Goal: Task Accomplishment & Management: Manage account settings

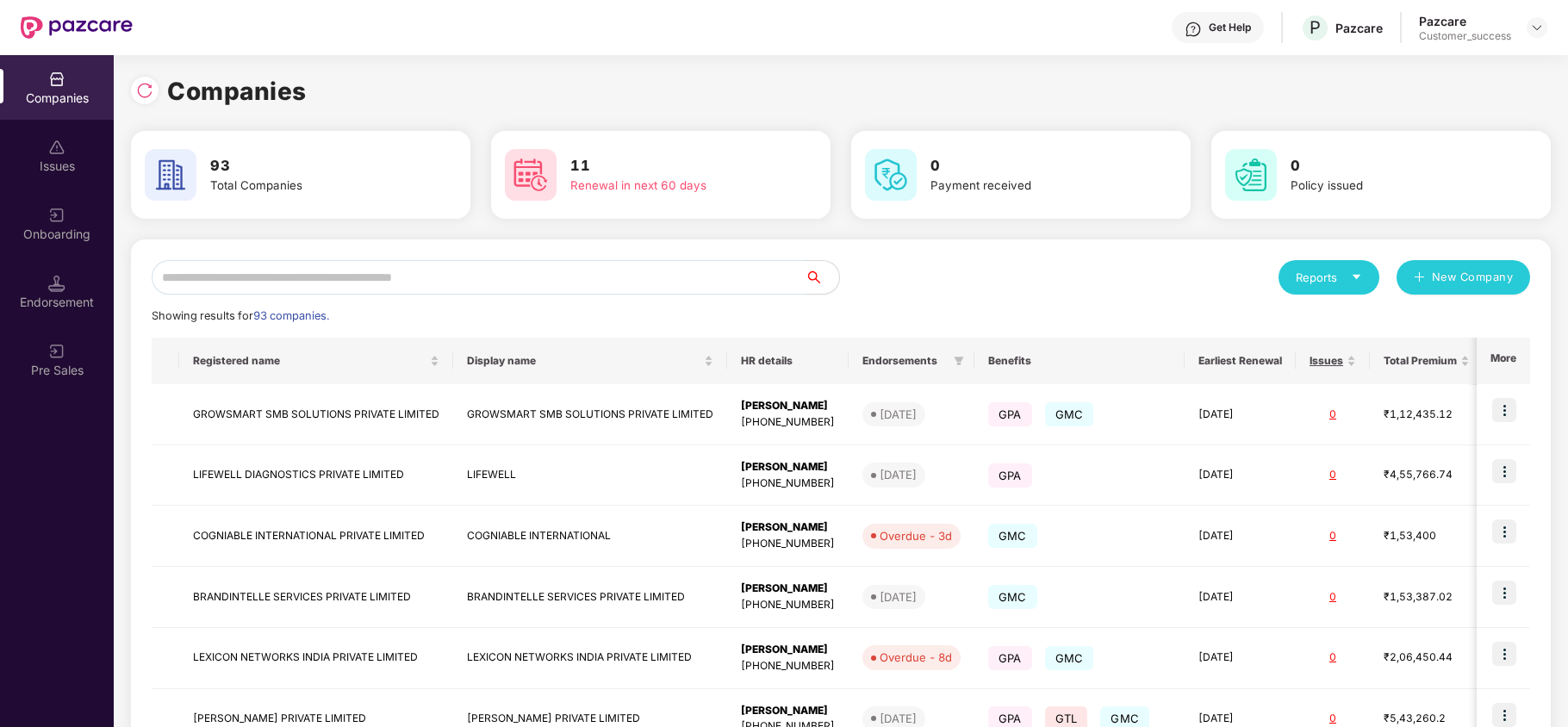
click at [546, 280] on input "text" at bounding box center [478, 277] width 653 height 35
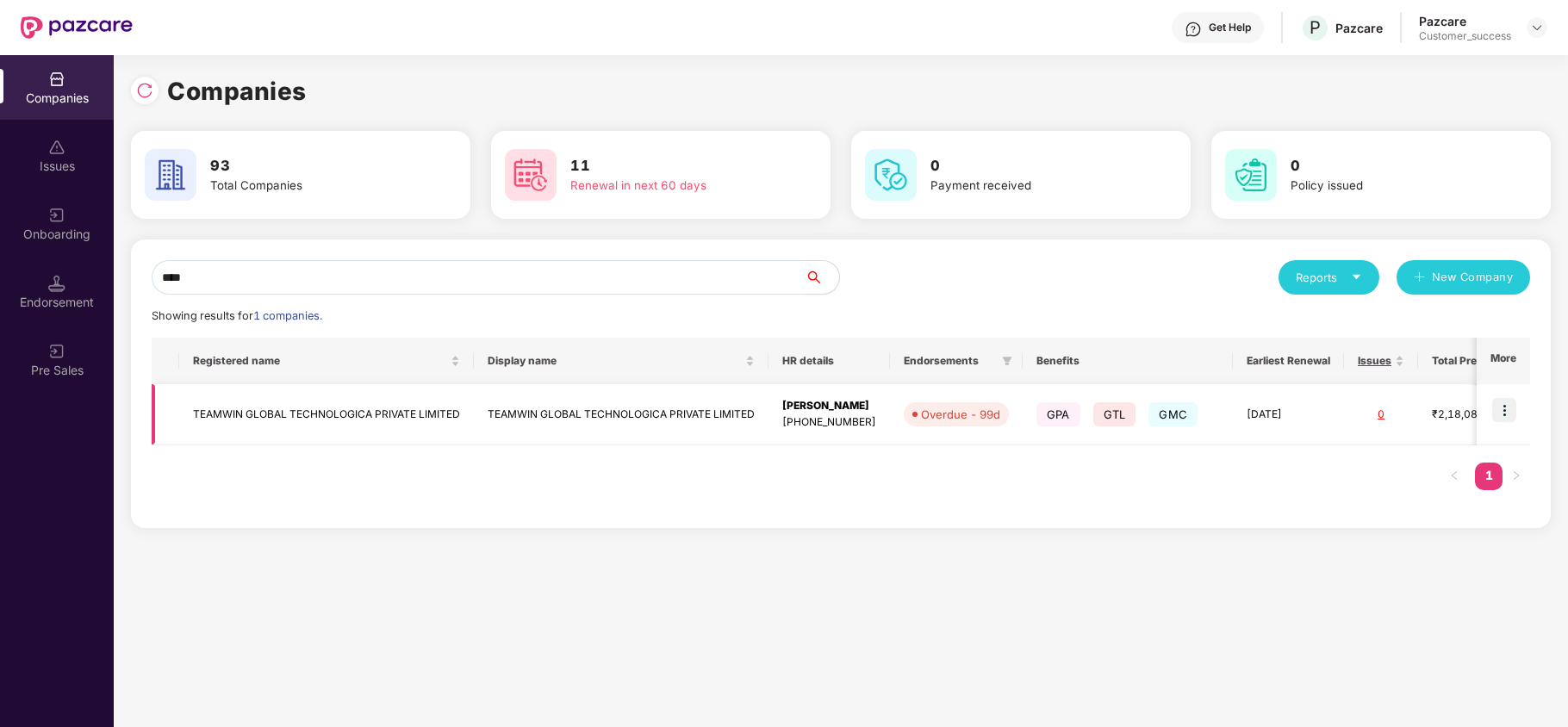
type input "****"
click at [362, 418] on td "TEAMWIN GLOBAL TECHNOLOGICA PRIVATE LIMITED" at bounding box center [327, 414] width 295 height 61
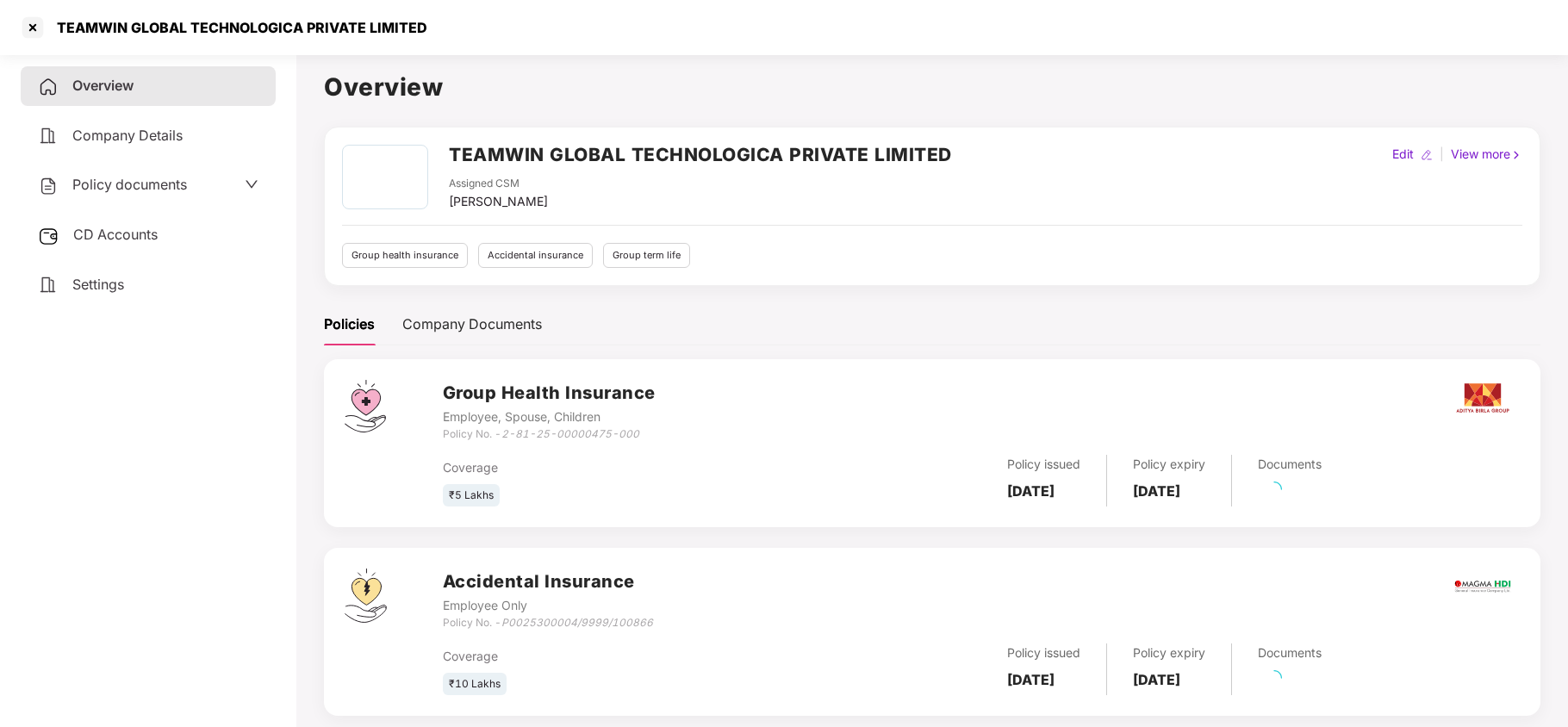
click at [146, 182] on span "Policy documents" at bounding box center [130, 183] width 115 height 17
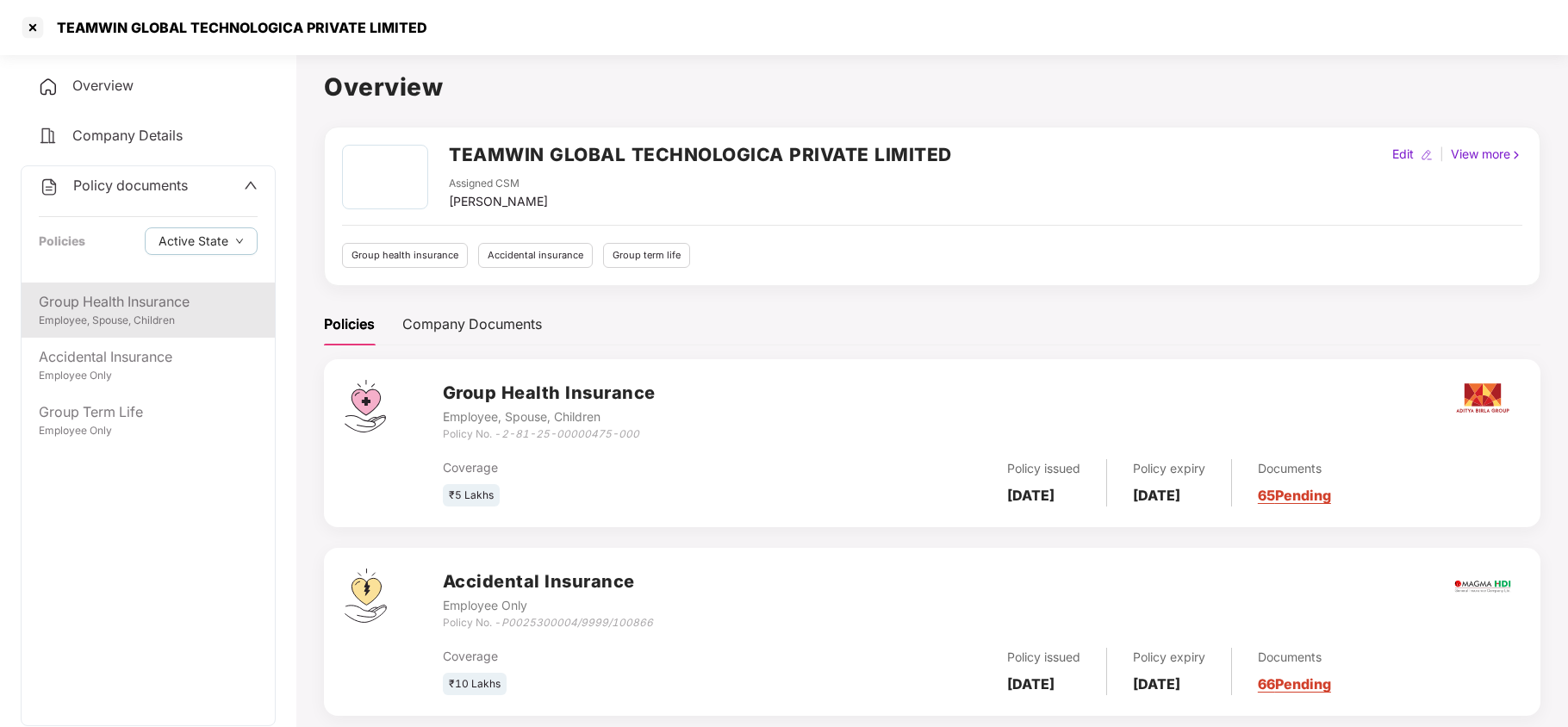
click at [137, 313] on div "Employee, Spouse, Children" at bounding box center [148, 321] width 219 height 16
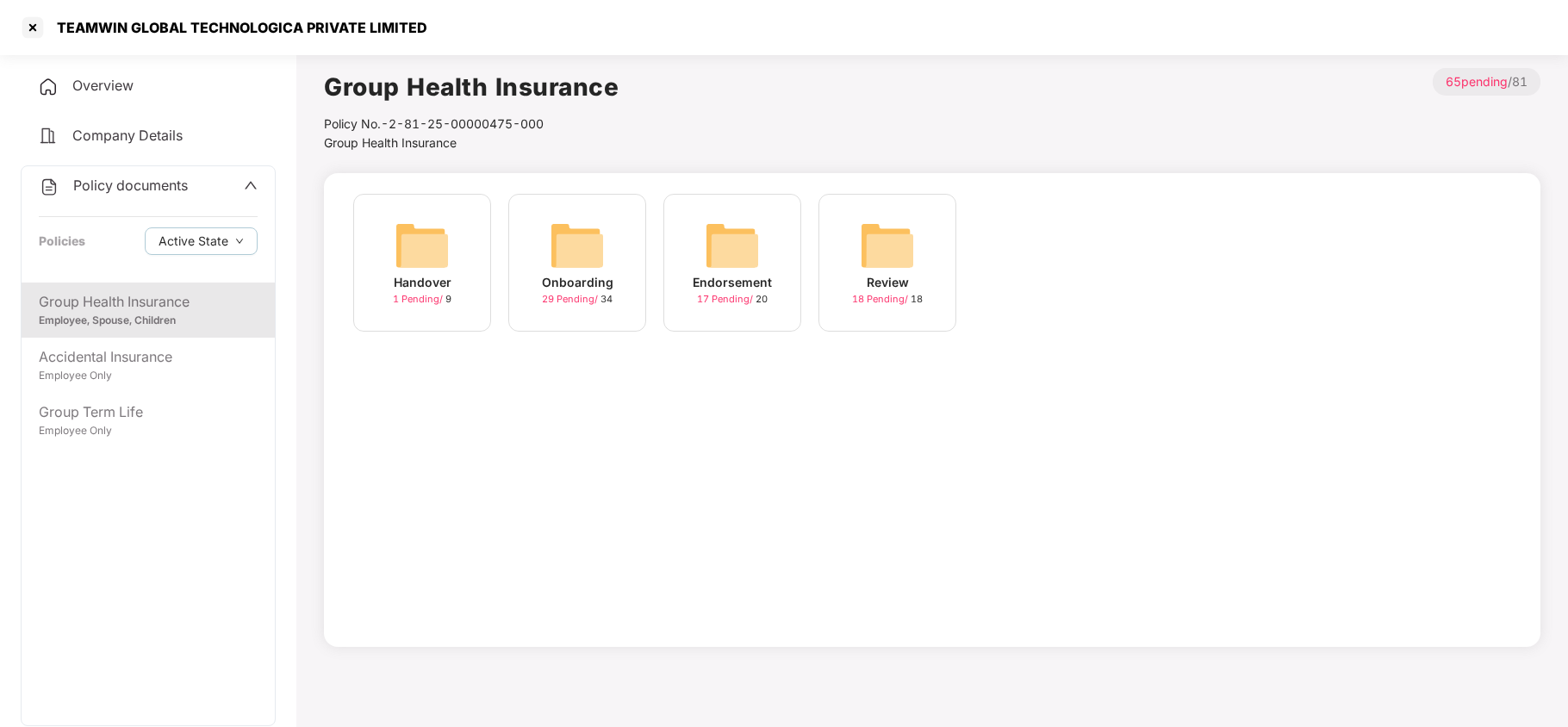
click at [731, 249] on img at bounding box center [732, 245] width 55 height 55
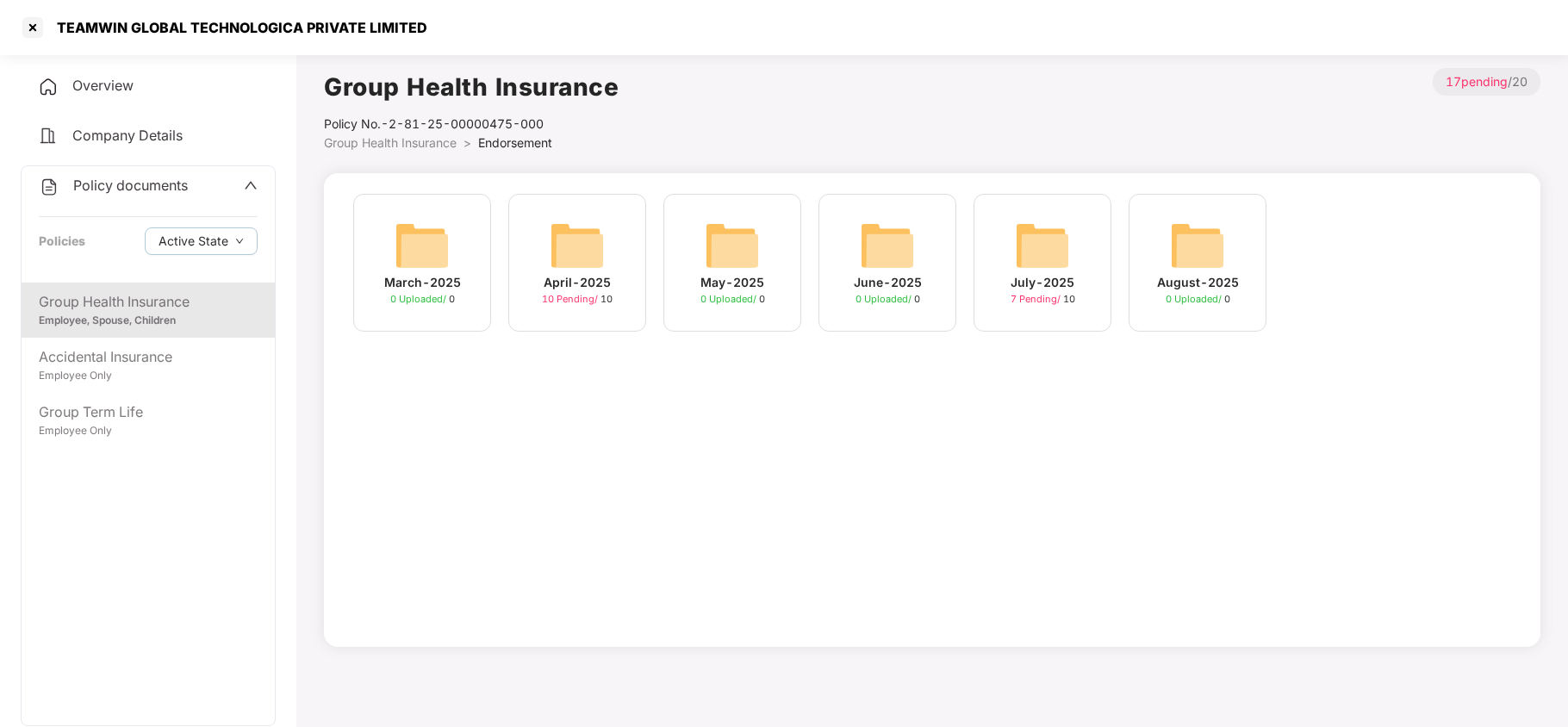
click at [1060, 256] on img at bounding box center [1042, 245] width 55 height 55
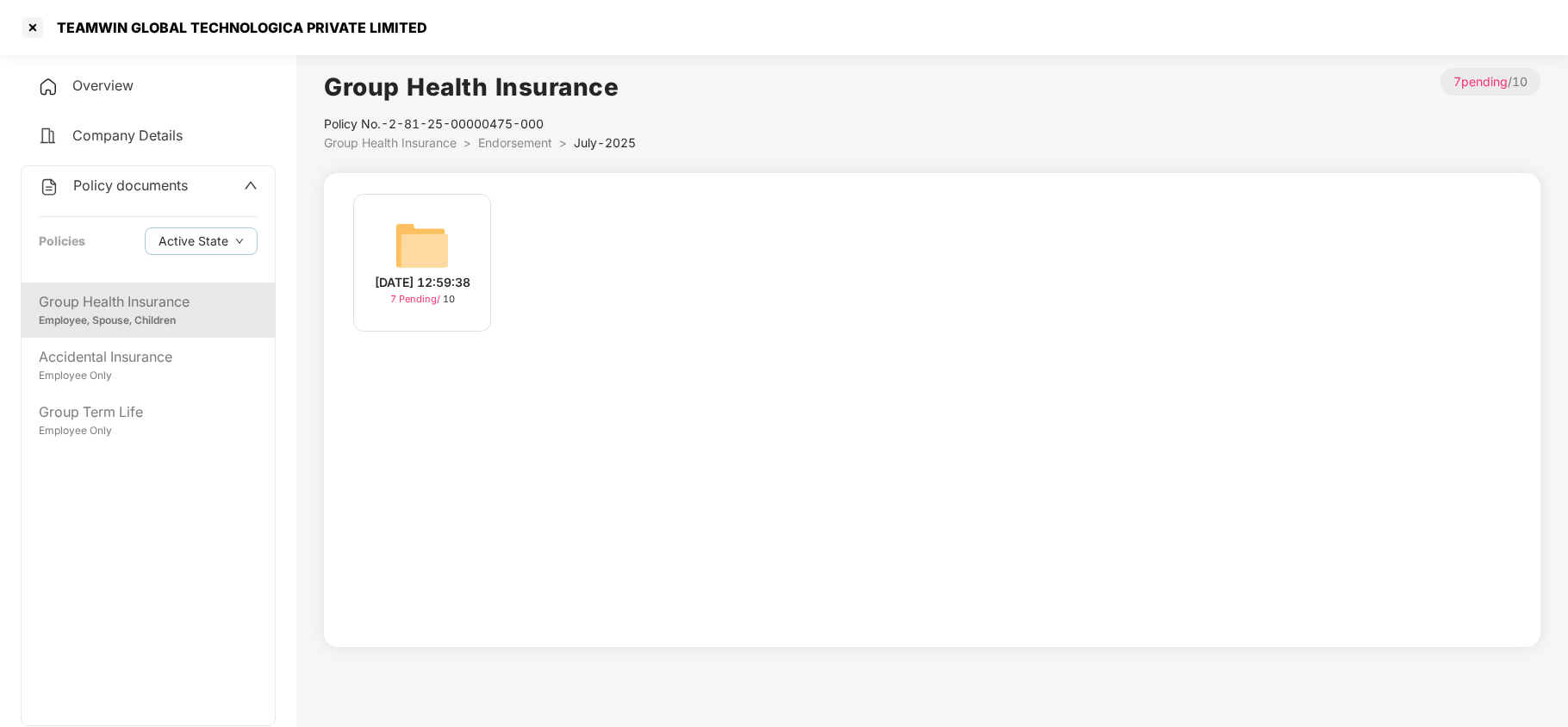
click at [437, 232] on img at bounding box center [421, 245] width 55 height 55
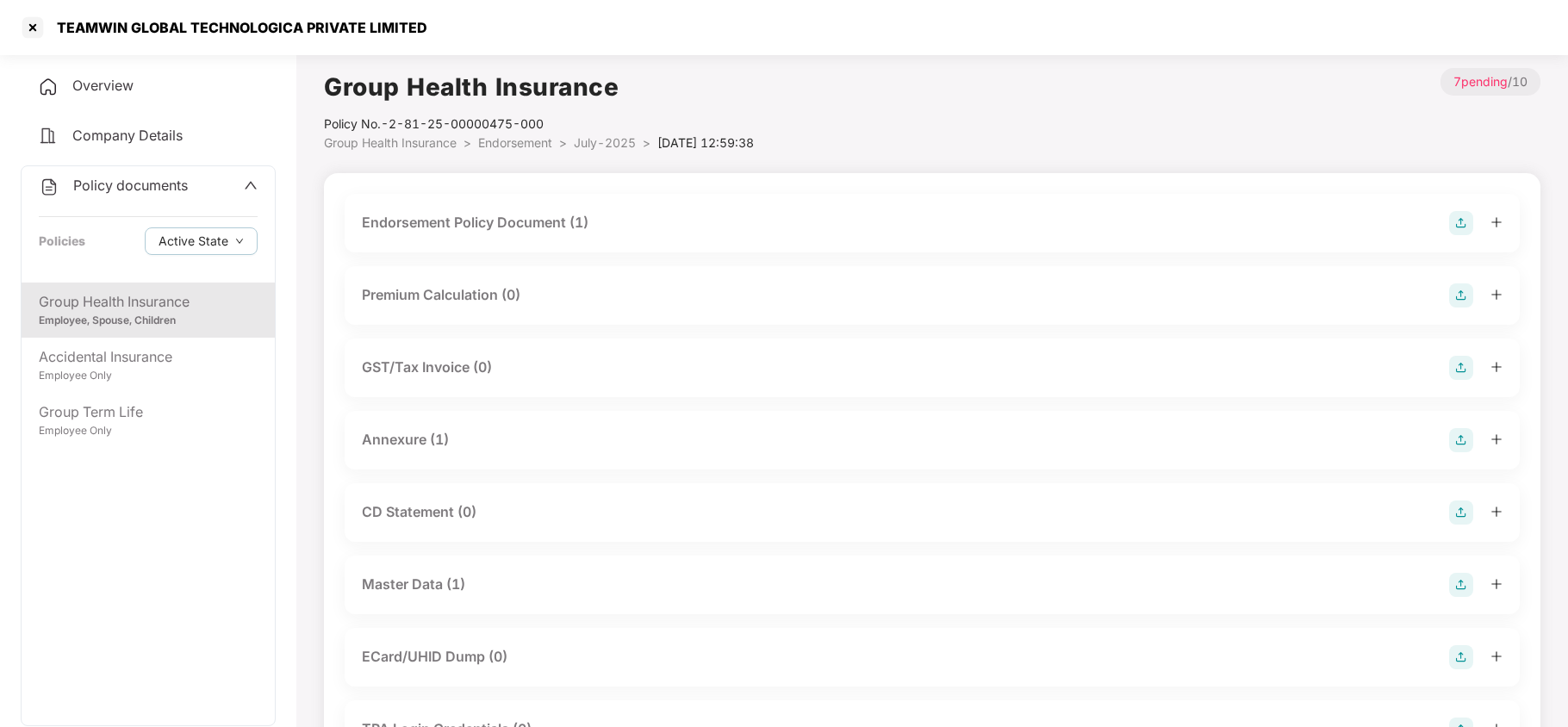
click at [463, 601] on div "Master Data (1)" at bounding box center [932, 585] width 1176 height 59
click at [472, 597] on div "Master Data (1)" at bounding box center [931, 585] width 1141 height 24
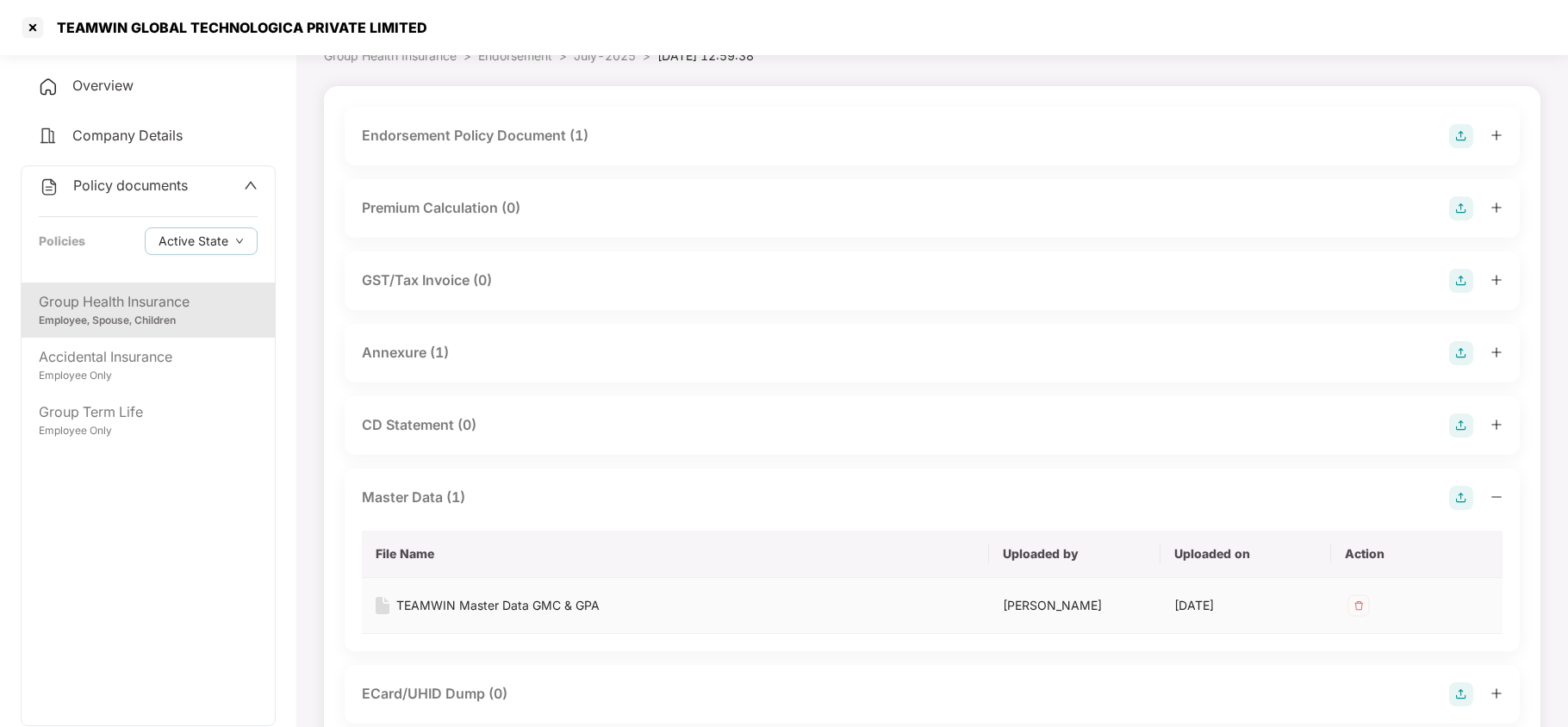
scroll to position [88, 0]
click at [573, 604] on div "TEAMWIN Master Data GMC & GPA" at bounding box center [498, 605] width 203 height 19
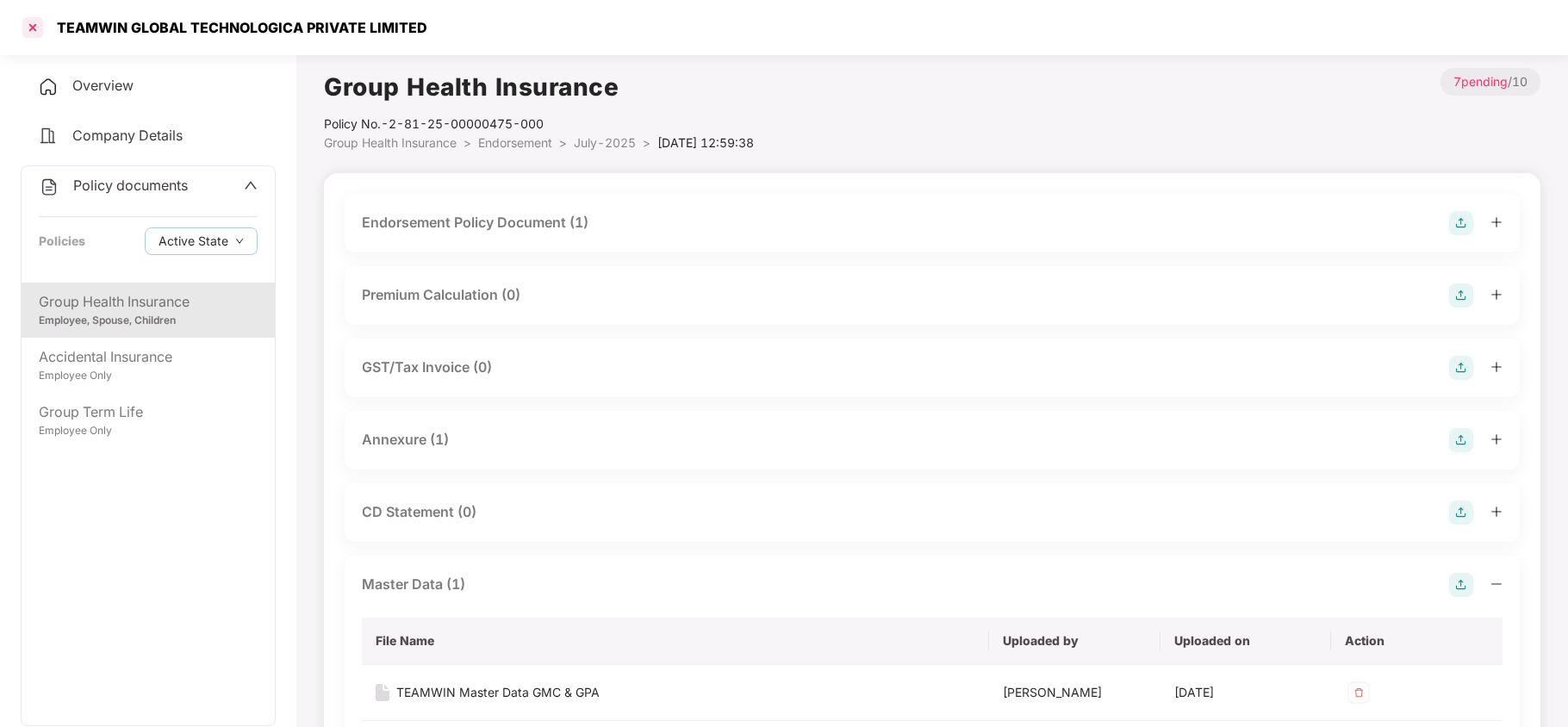
click at [26, 29] on div at bounding box center [33, 28] width 28 height 28
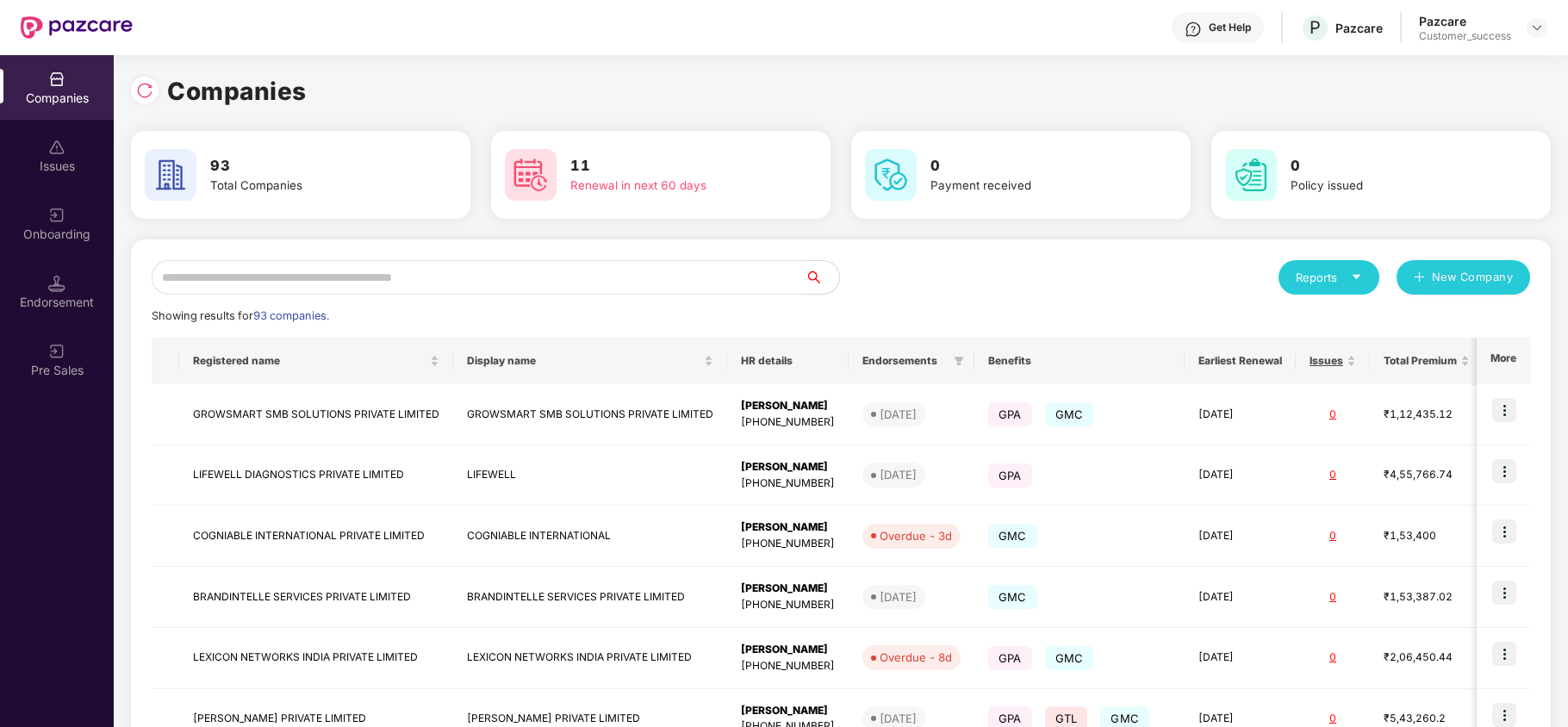
click at [231, 279] on input "text" at bounding box center [478, 277] width 653 height 35
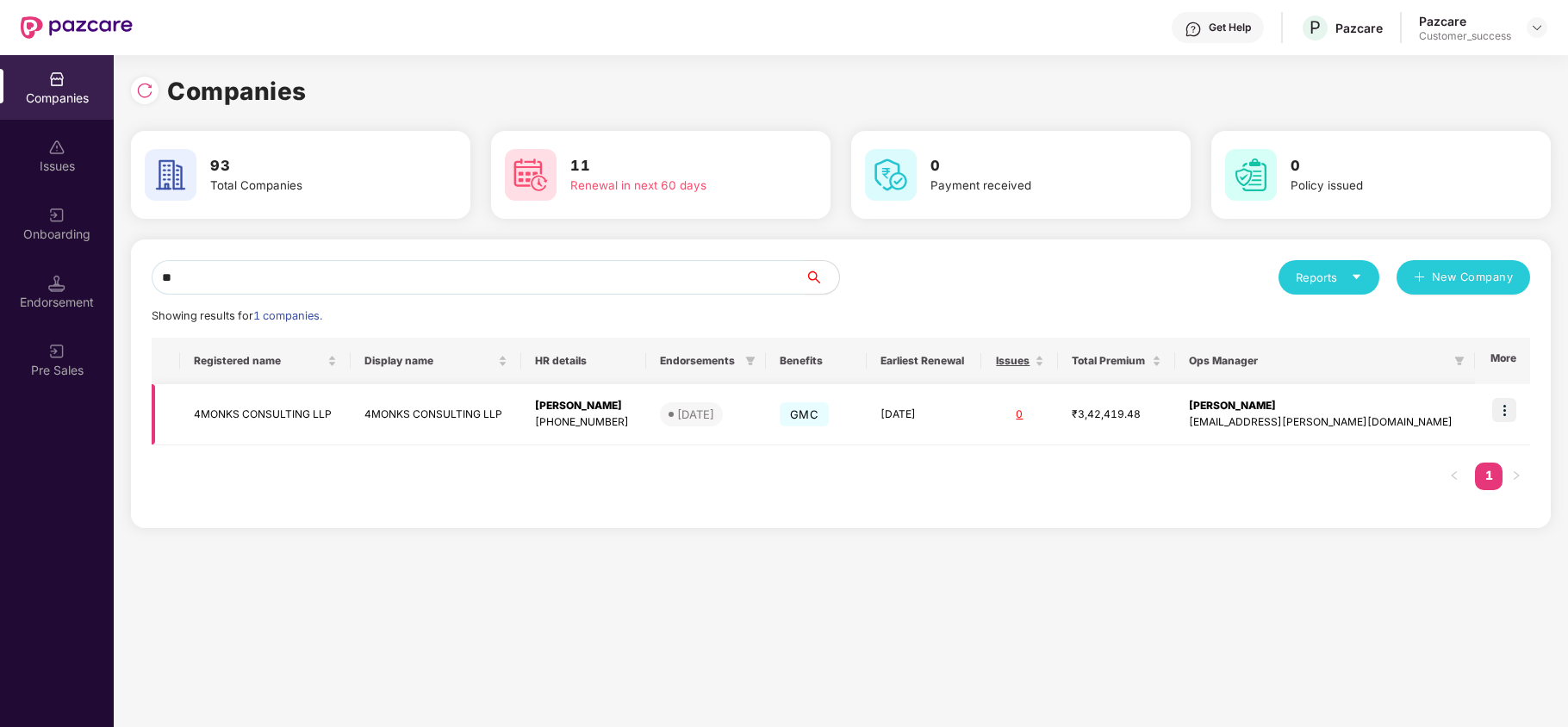
type input "**"
click at [246, 429] on td "4MONKS CONSULTING LLP" at bounding box center [265, 414] width 170 height 61
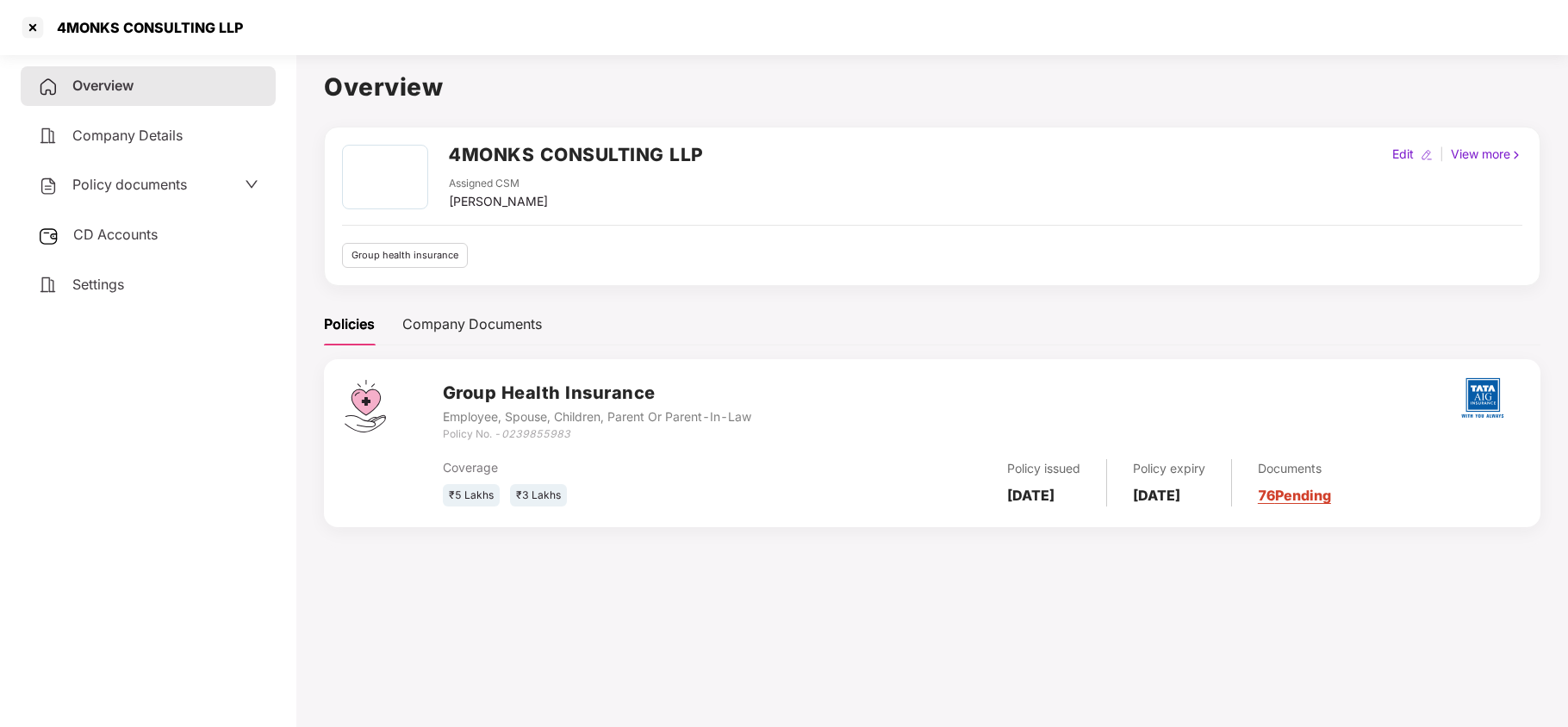
click at [146, 220] on div "CD Accounts" at bounding box center [148, 235] width 255 height 40
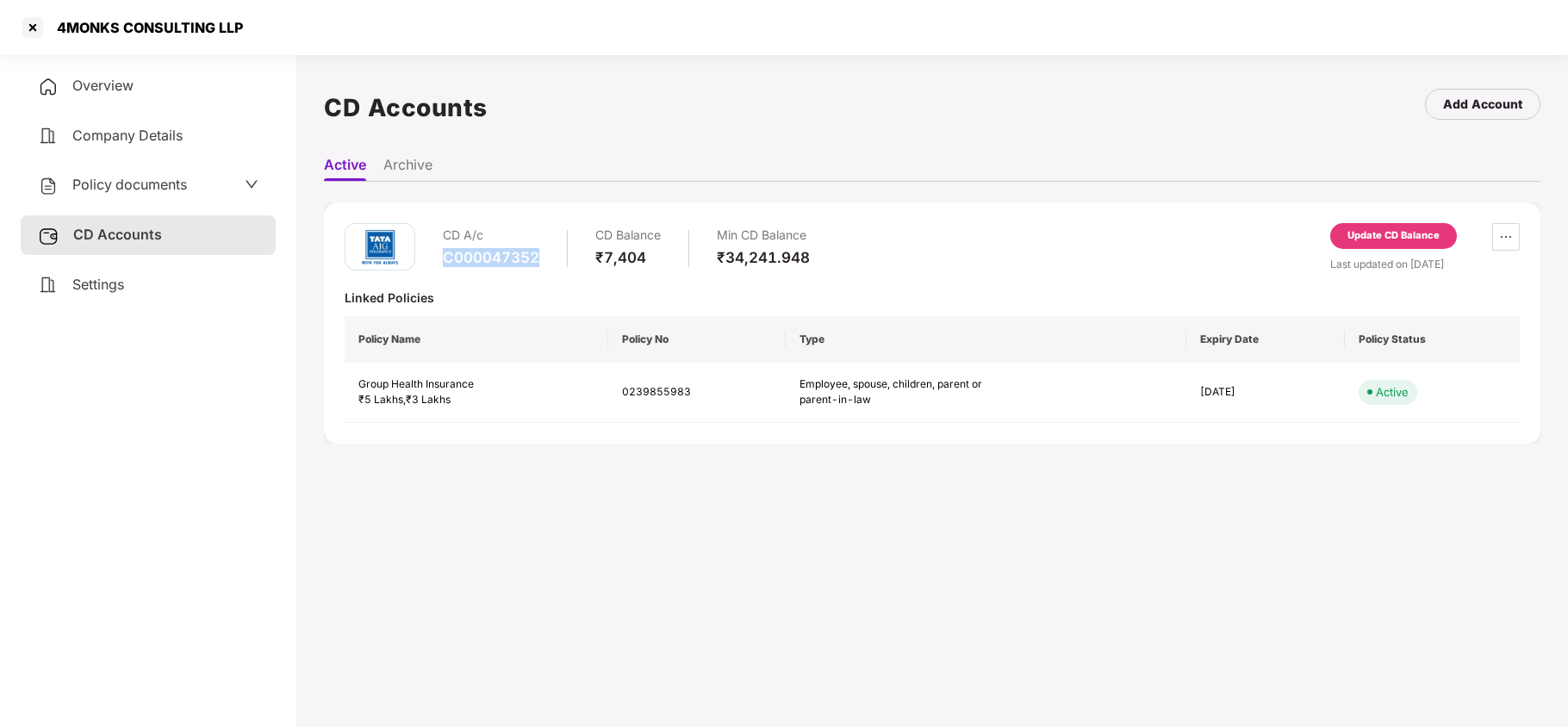
drag, startPoint x: 548, startPoint y: 256, endPoint x: 445, endPoint y: 265, distance: 103.4
click at [445, 265] on div "CD A/c C000047352 CD Balance ₹7,404 Min CD Balance ₹34,241.948" at bounding box center [627, 247] width 368 height 49
copy div "C000047352"
click at [148, 134] on span "Company Details" at bounding box center [128, 134] width 111 height 17
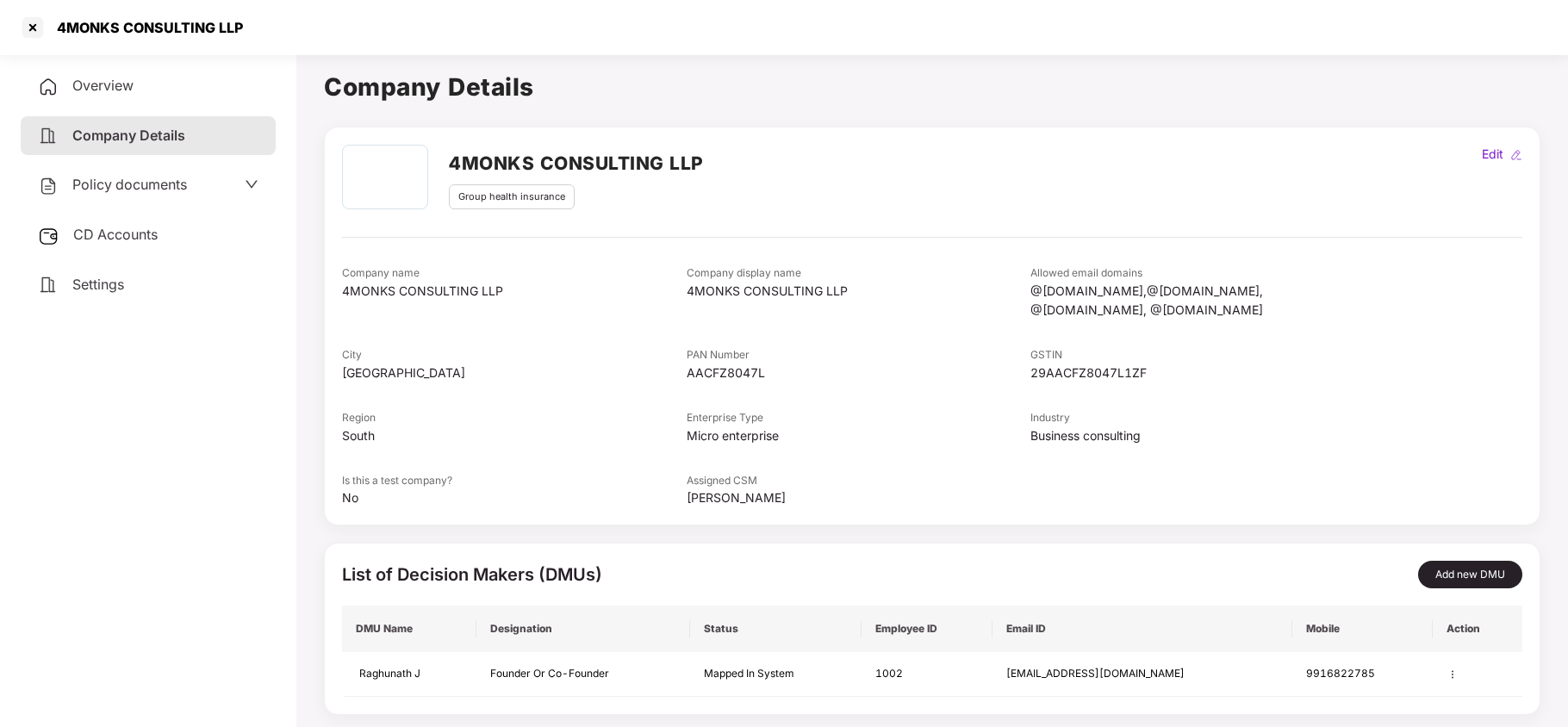
click at [111, 77] on span "Overview" at bounding box center [103, 85] width 61 height 17
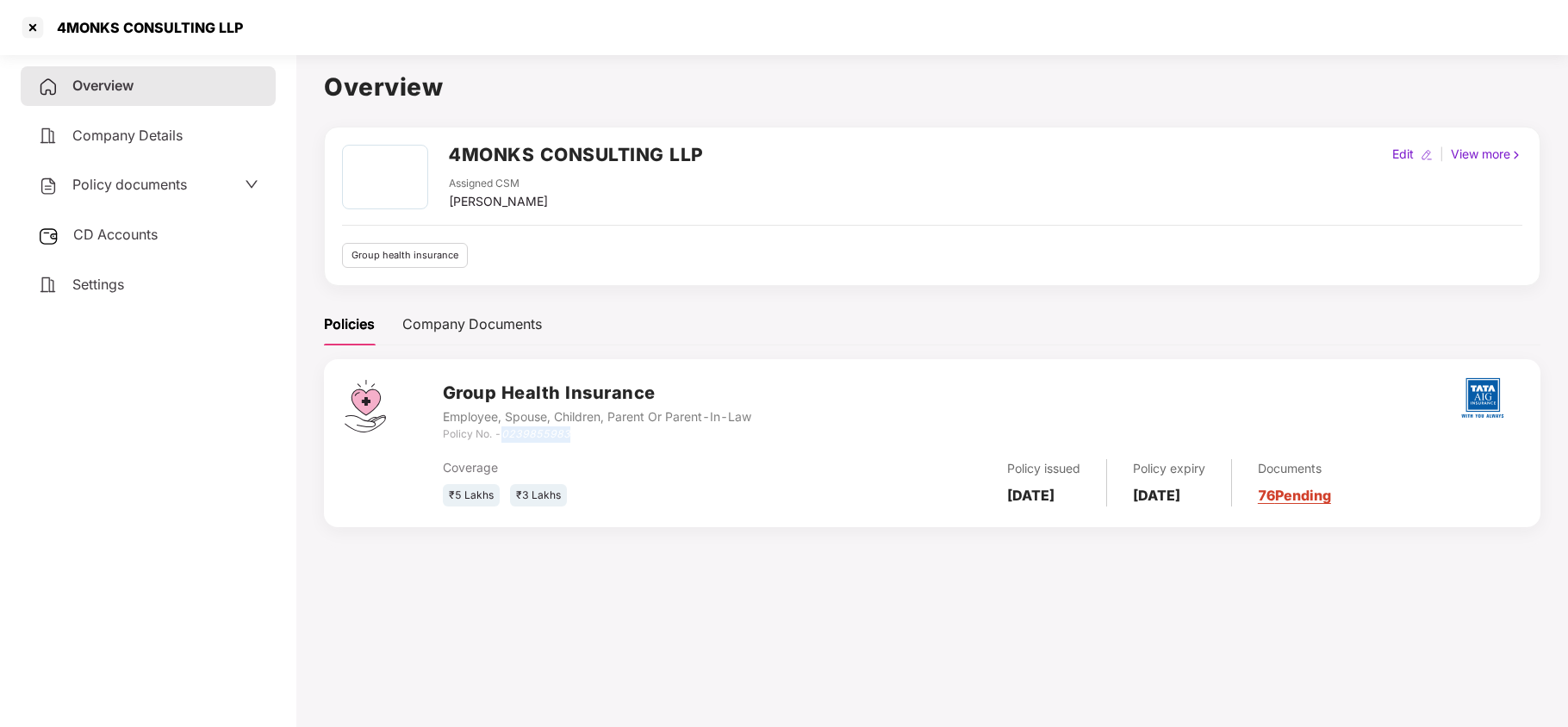
drag, startPoint x: 501, startPoint y: 432, endPoint x: 580, endPoint y: 431, distance: 79.0
click at [580, 431] on div "Policy No. - 0239855983" at bounding box center [598, 434] width 309 height 16
copy div "0239855983"
drag, startPoint x: 449, startPoint y: 155, endPoint x: 699, endPoint y: 162, distance: 250.1
click at [699, 162] on h2 "4MONKS CONSULTING LLP" at bounding box center [577, 154] width 255 height 29
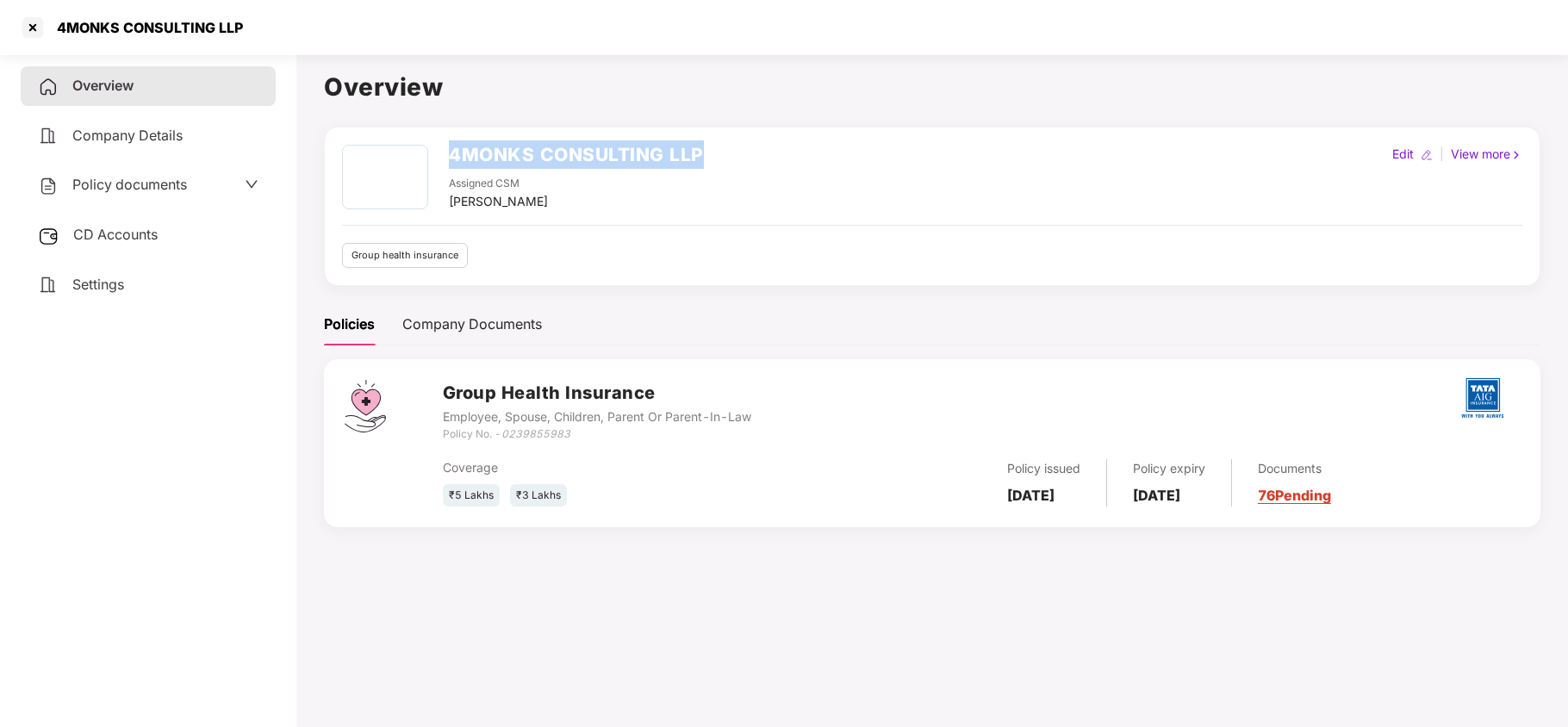
copy h2 "4MONKS CONSULTING LLP"
click at [29, 22] on div at bounding box center [33, 28] width 28 height 28
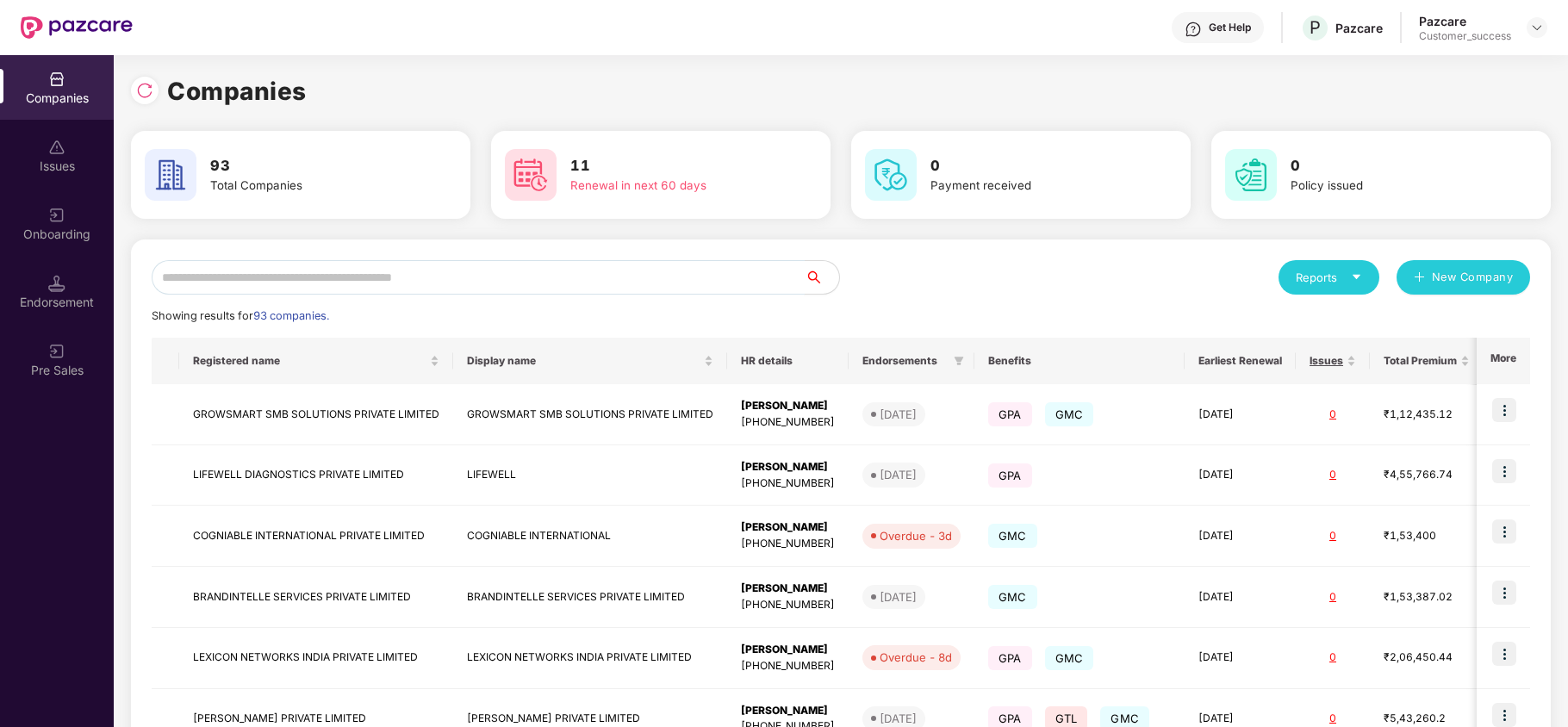
click at [284, 273] on input "text" at bounding box center [478, 277] width 653 height 35
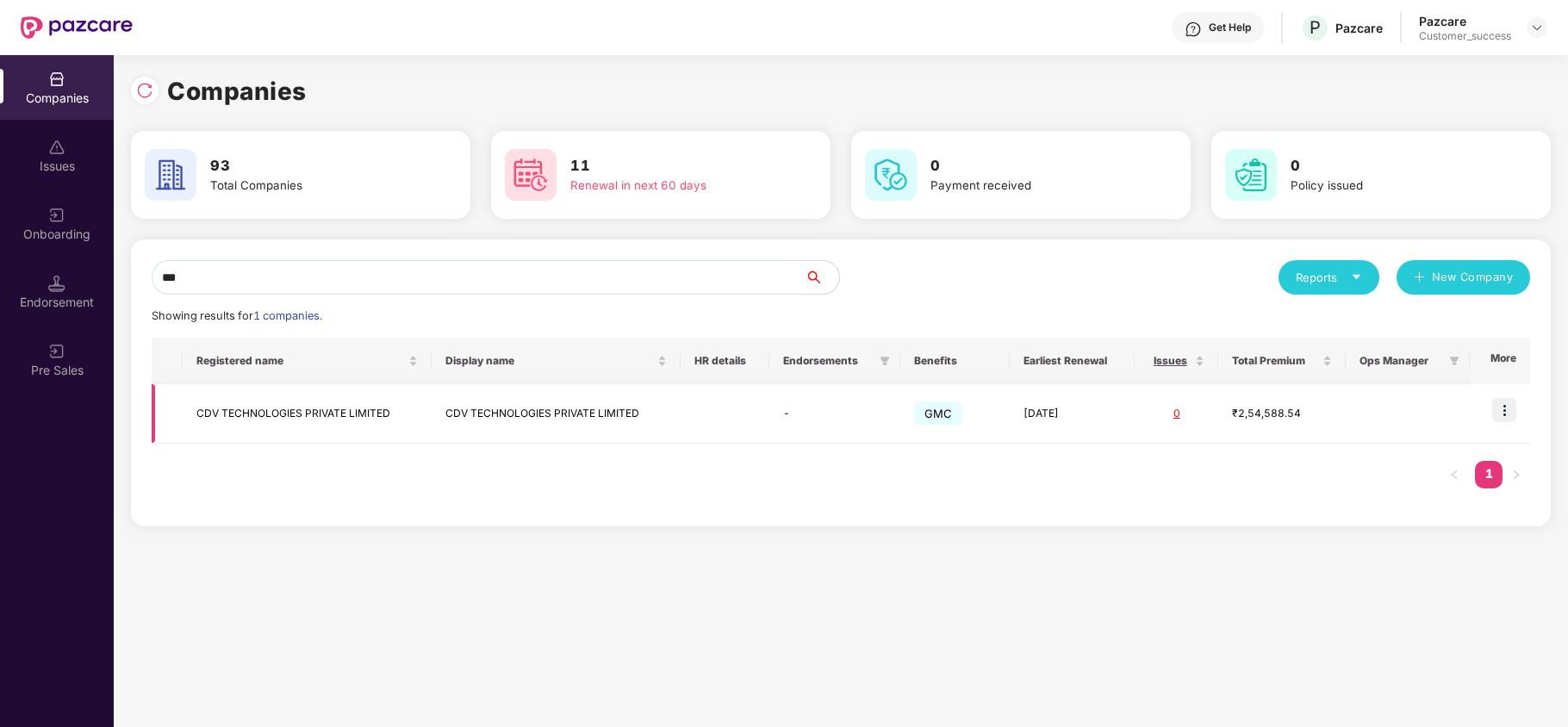
type input "***"
click at [1500, 411] on img at bounding box center [1504, 410] width 24 height 24
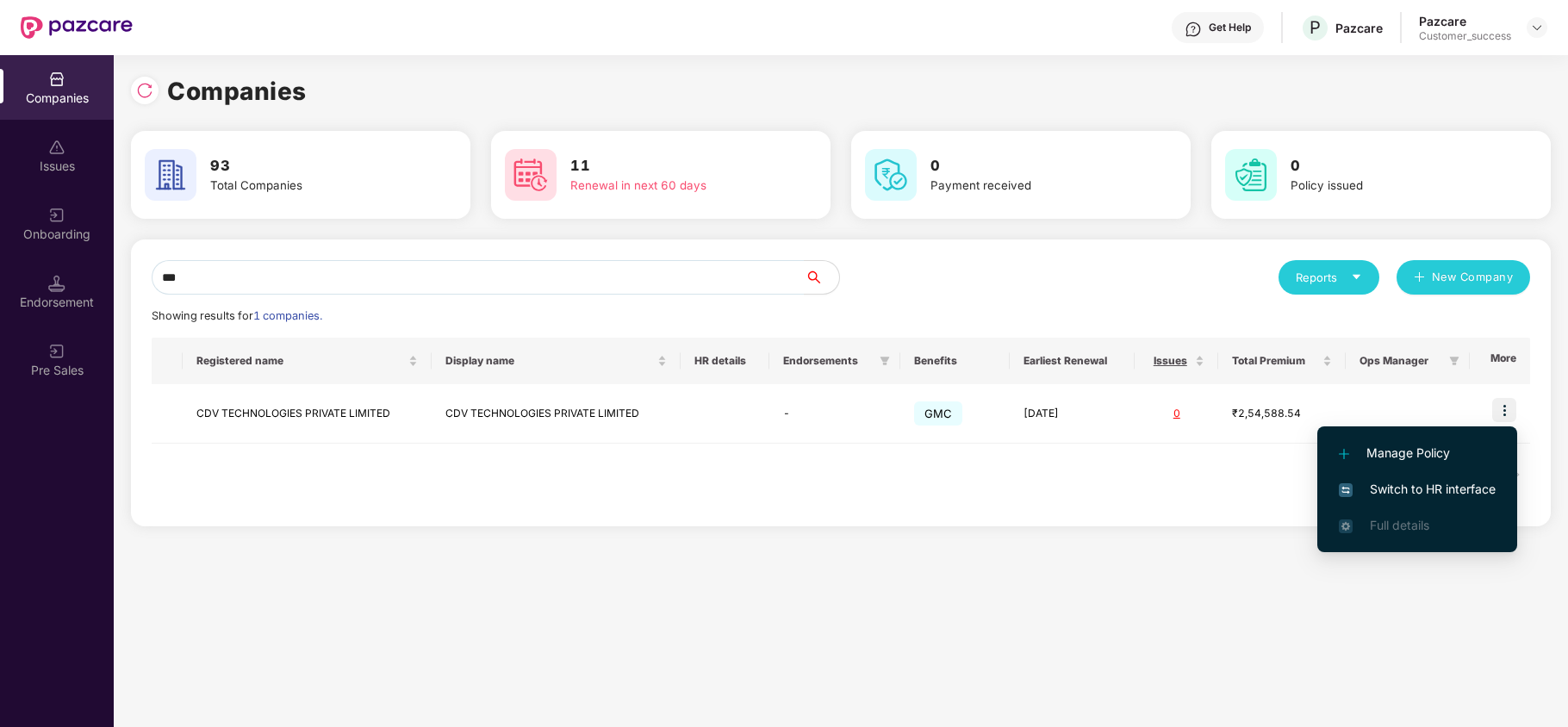
click at [1417, 487] on span "Switch to HR interface" at bounding box center [1417, 489] width 156 height 19
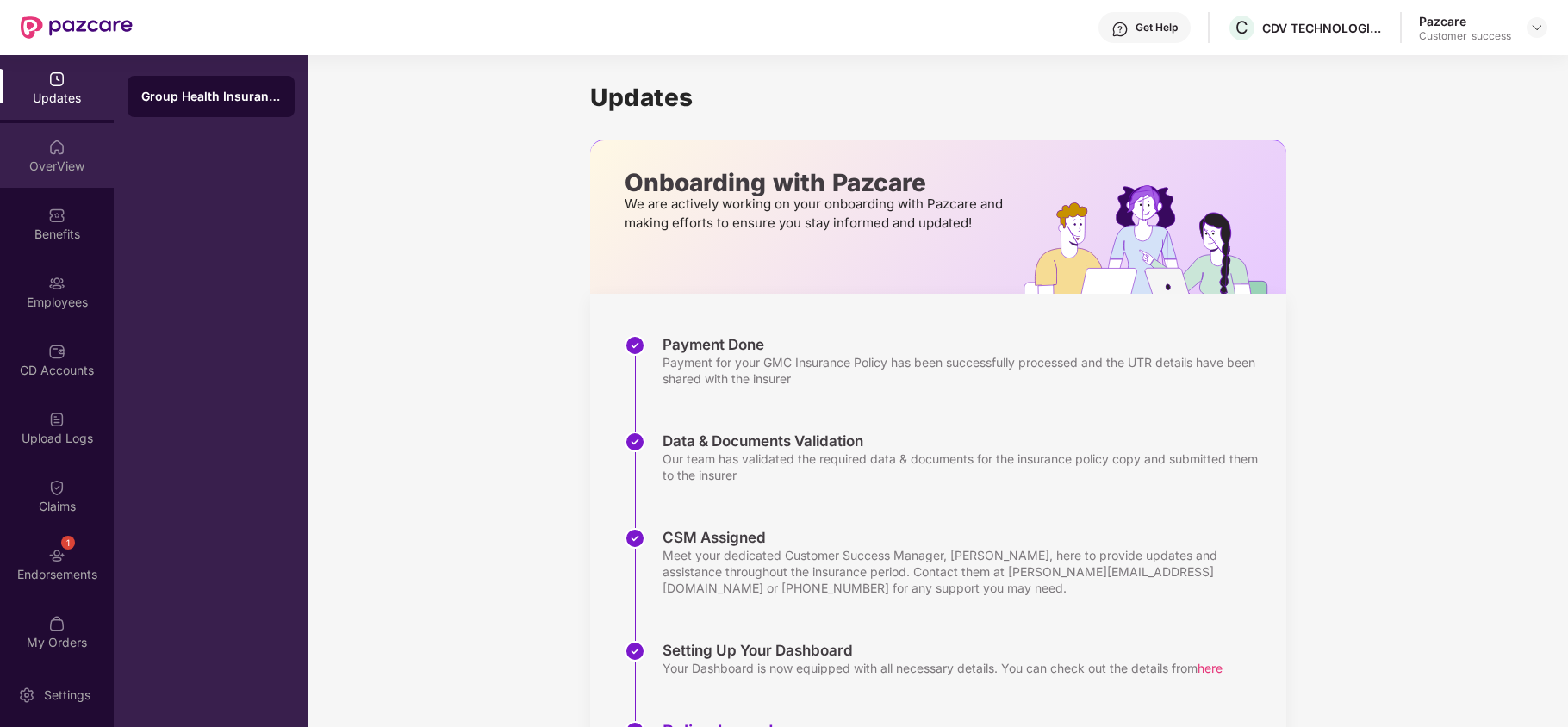
click at [56, 141] on img at bounding box center [56, 146] width 17 height 17
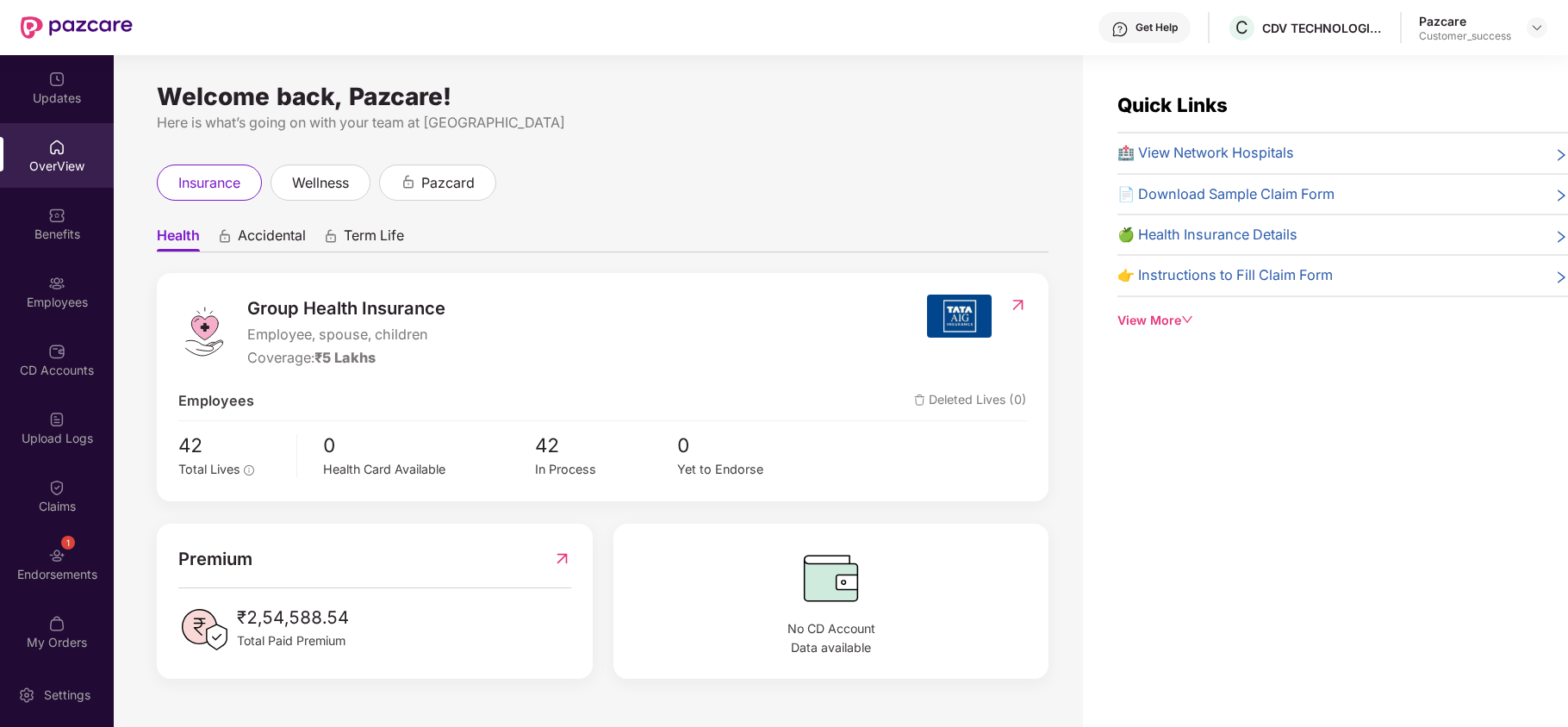
click at [1142, 323] on div "View More" at bounding box center [1343, 320] width 450 height 19
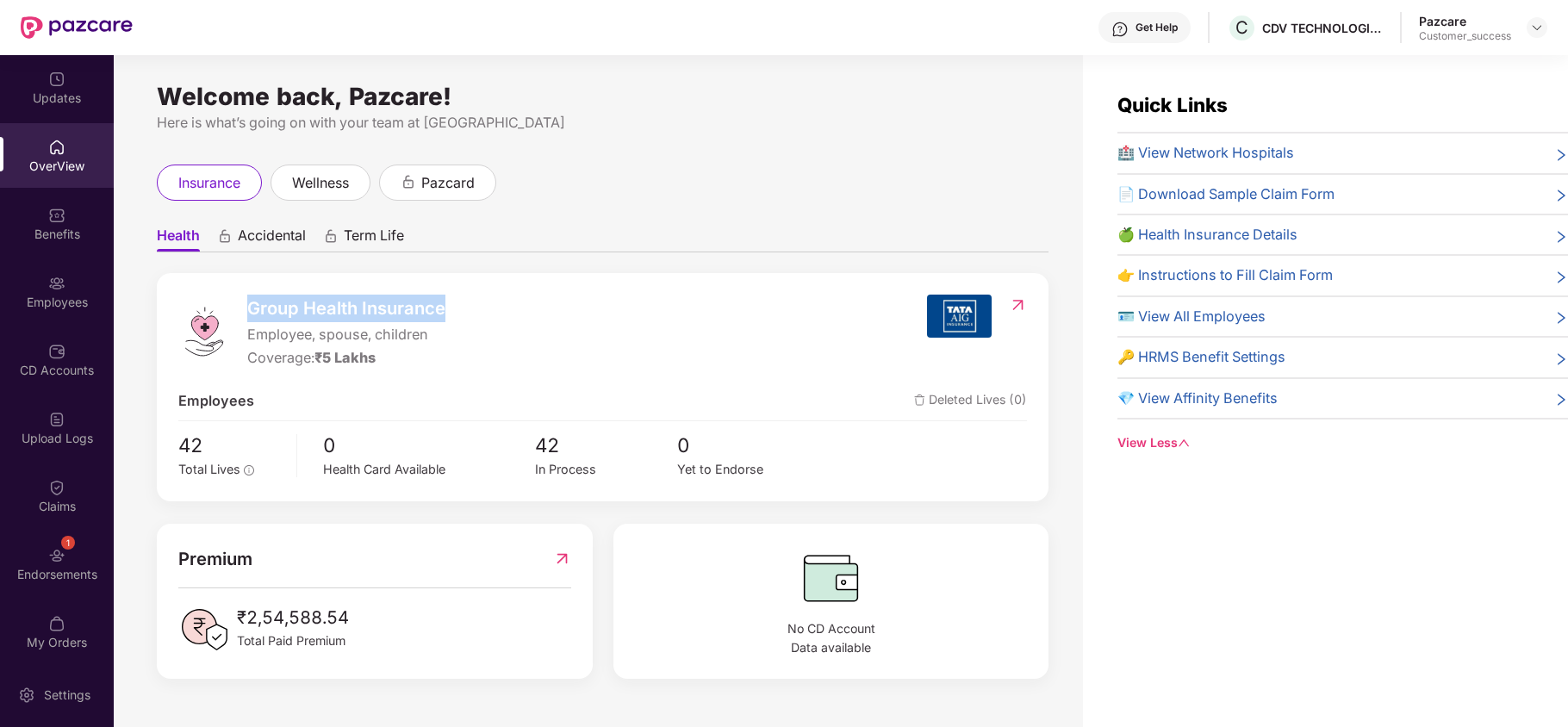
drag, startPoint x: 243, startPoint y: 307, endPoint x: 446, endPoint y: 314, distance: 203.1
click at [446, 314] on div "Group Health Insurance Employee, spouse, children Coverage: ₹5 Lakhs" at bounding box center [553, 332] width 749 height 75
drag, startPoint x: 242, startPoint y: 343, endPoint x: 436, endPoint y: 342, distance: 194.0
click at [436, 342] on div "Group Health Insurance Employee, spouse, children Coverage: ₹5 Lakhs" at bounding box center [553, 332] width 749 height 75
drag, startPoint x: 318, startPoint y: 361, endPoint x: 374, endPoint y: 363, distance: 56.0
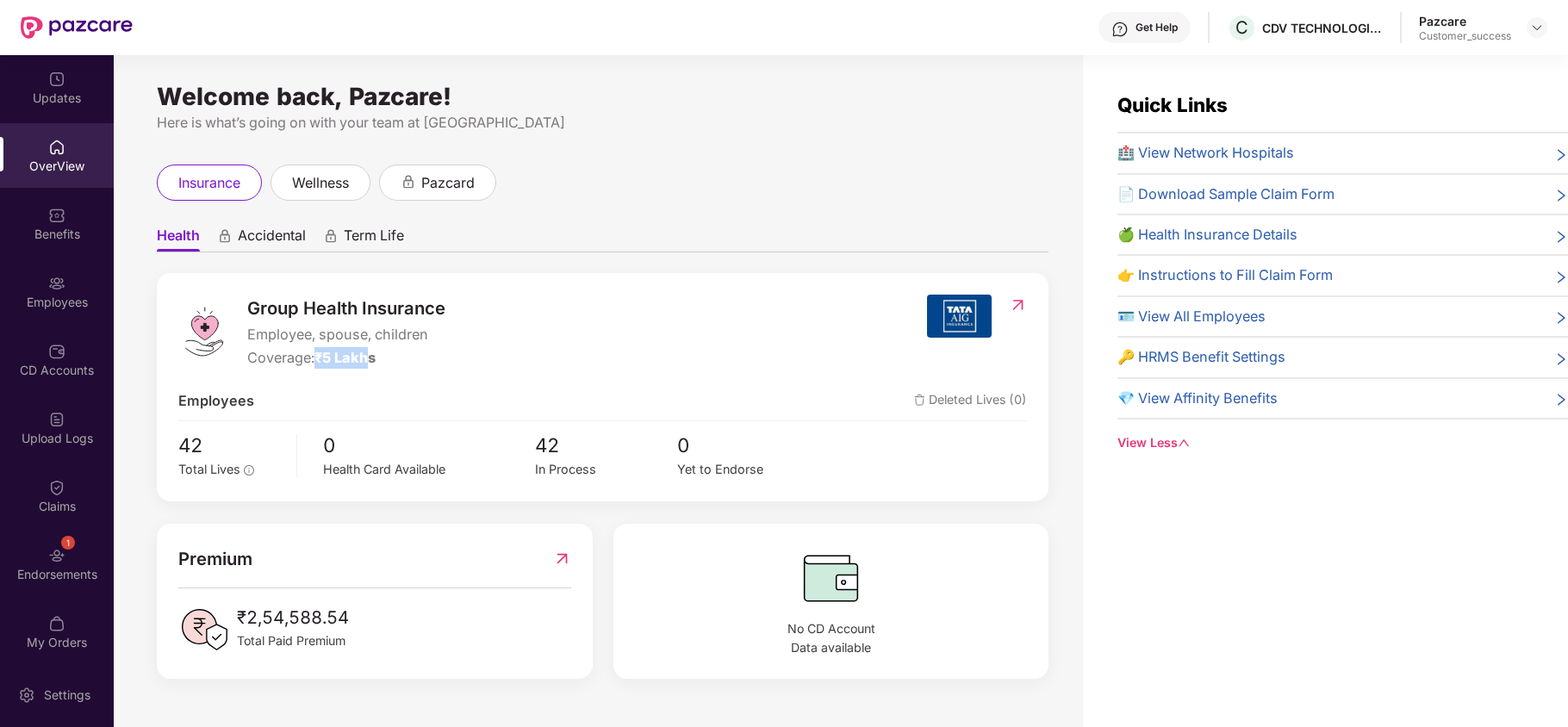
click at [374, 363] on span "₹5 Lakhs" at bounding box center [345, 357] width 61 height 17
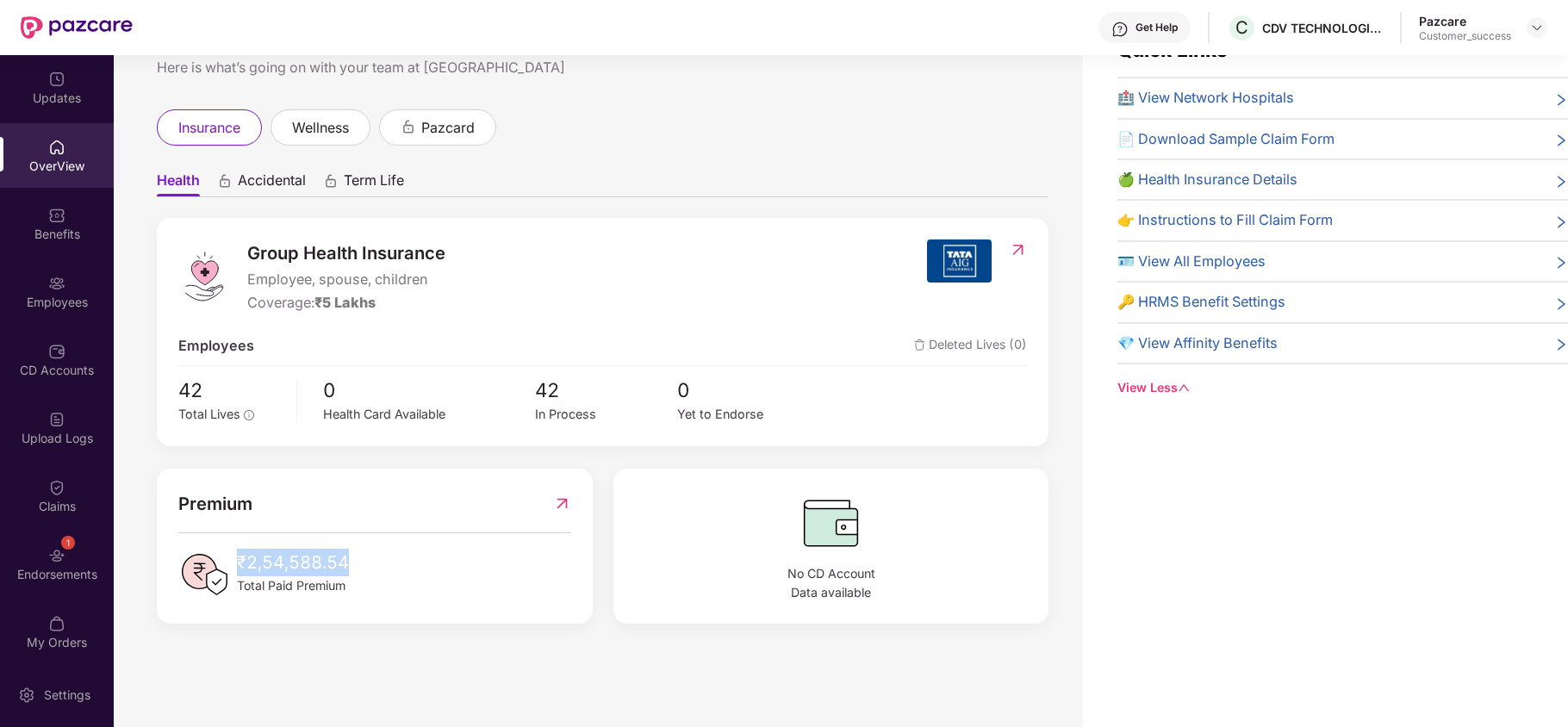
drag, startPoint x: 236, startPoint y: 559, endPoint x: 381, endPoint y: 572, distance: 145.6
click at [381, 572] on div "₹2,54,588.54 Total Paid Premium" at bounding box center [375, 575] width 392 height 52
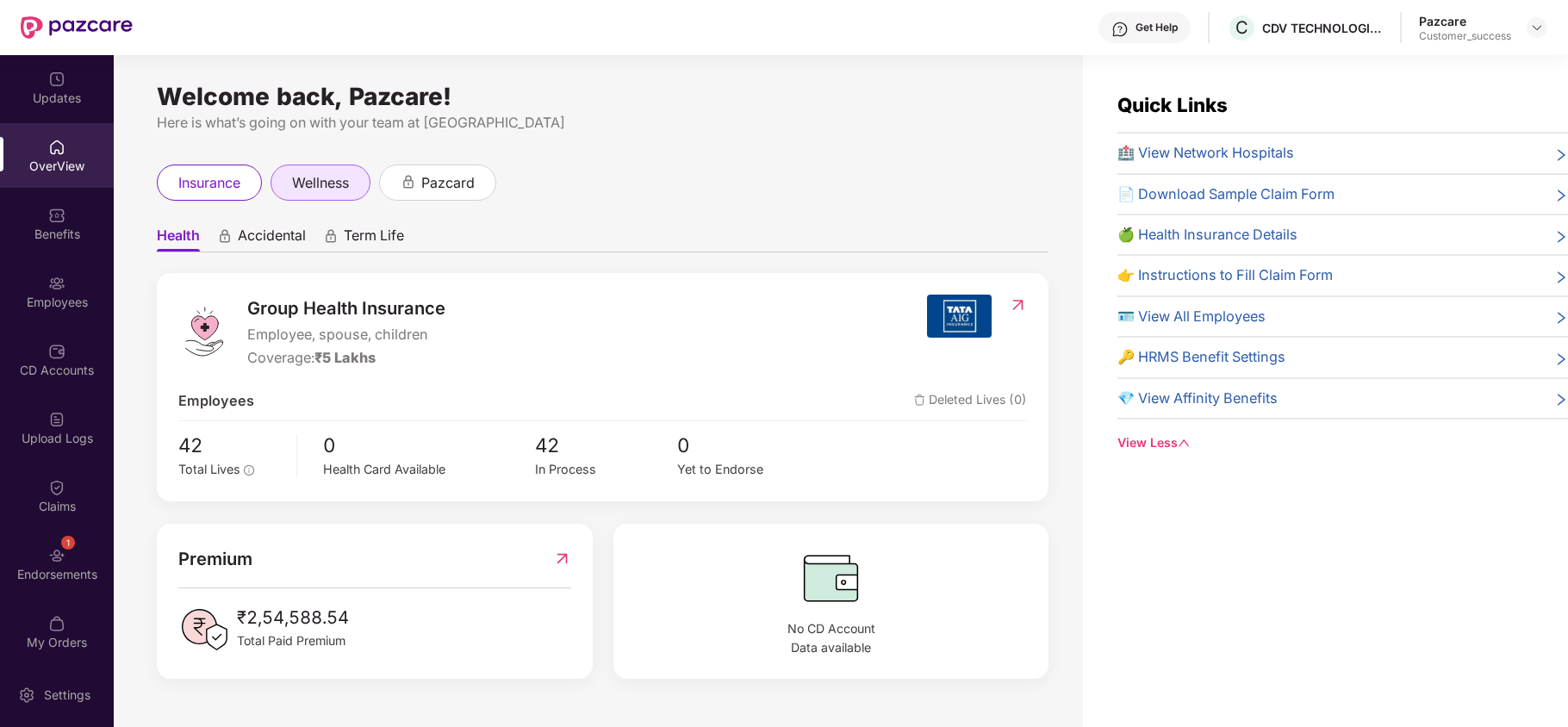
click at [336, 188] on span "wellness" at bounding box center [320, 183] width 57 height 22
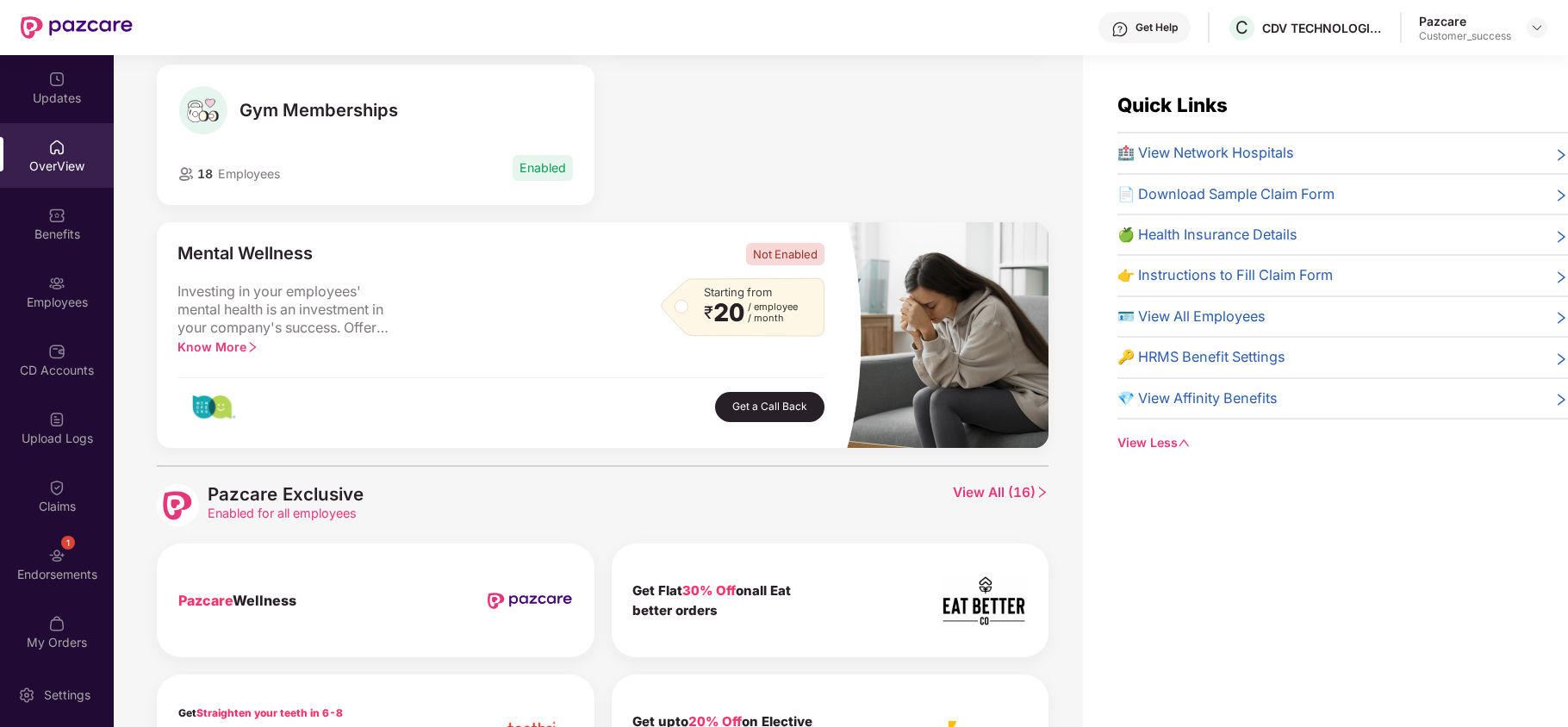
scroll to position [418, 0]
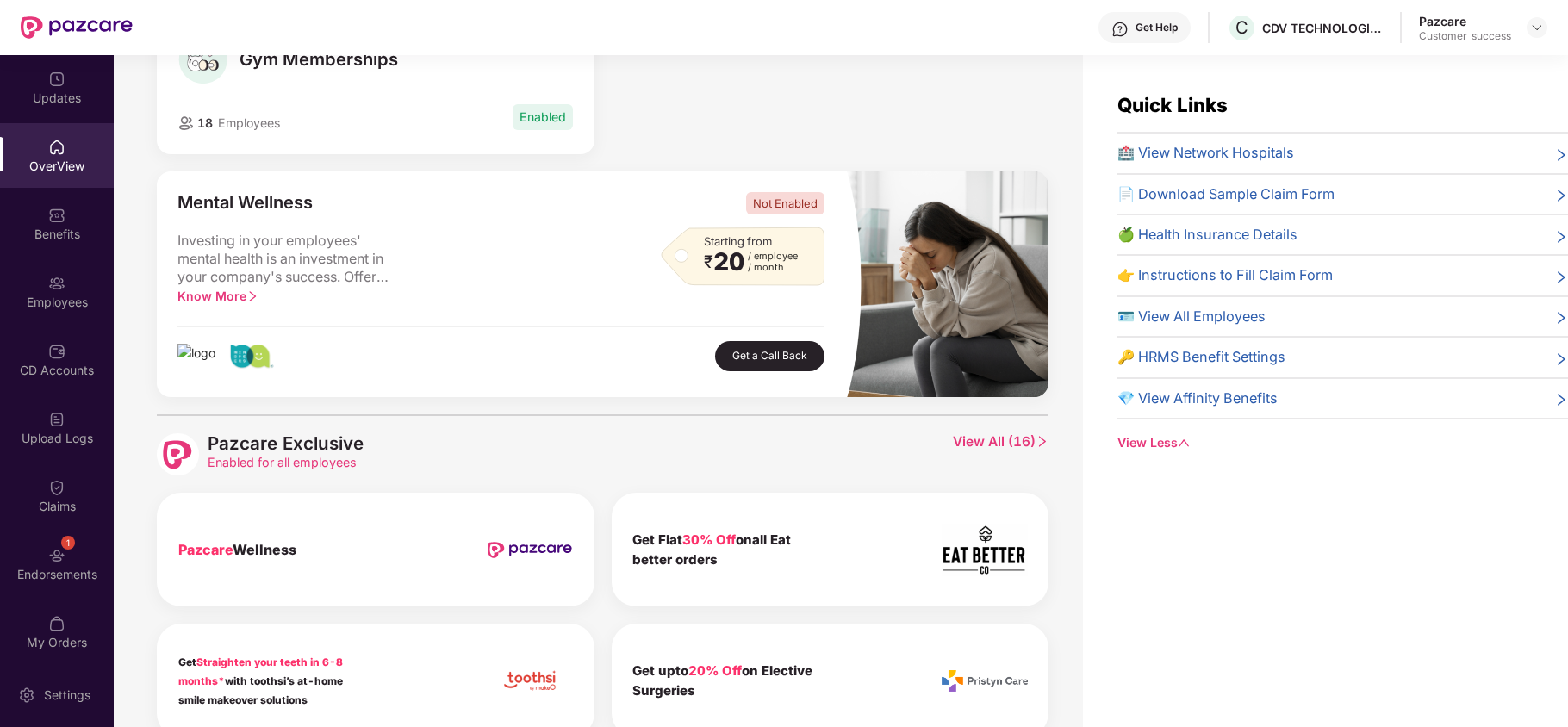
click at [986, 446] on span "View All ( 16 )" at bounding box center [1001, 454] width 96 height 42
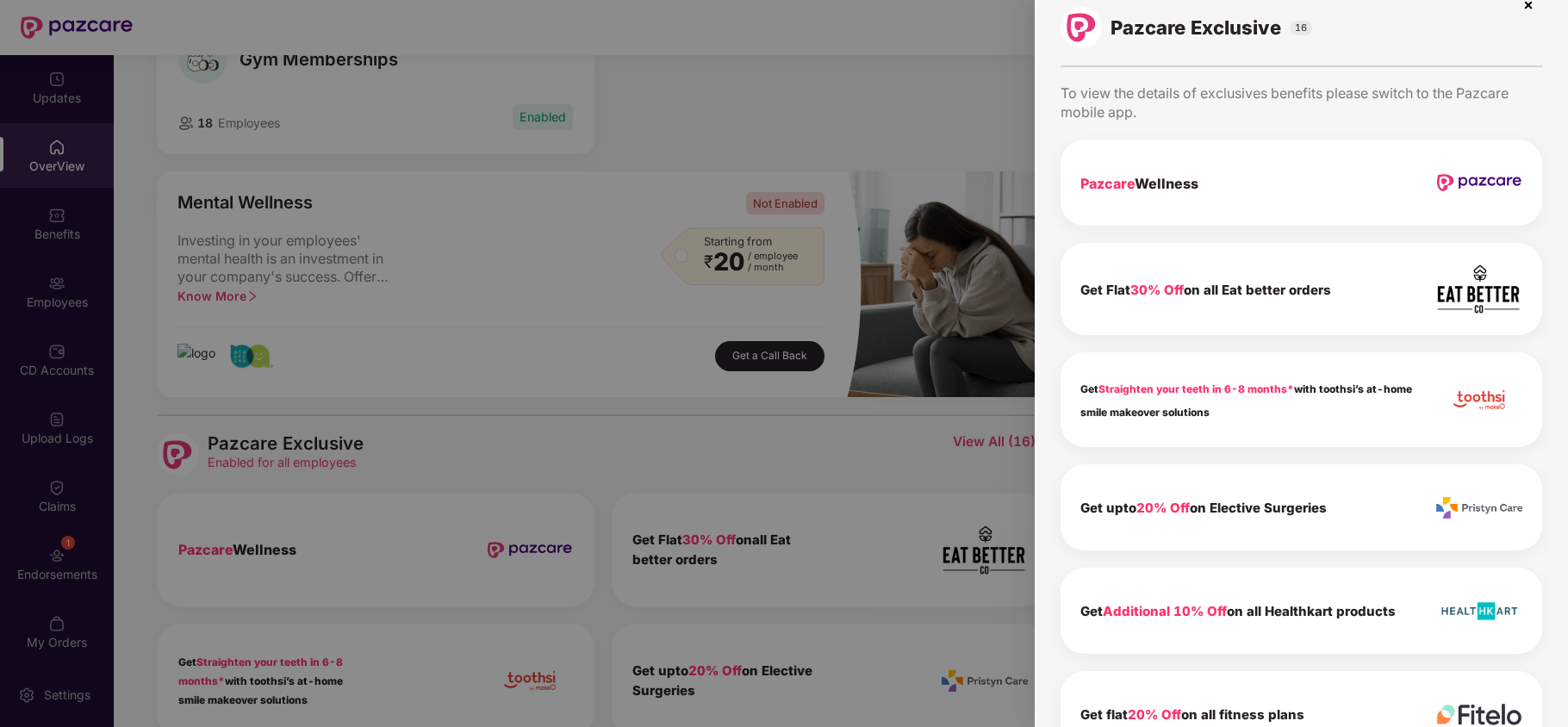
scroll to position [0, 0]
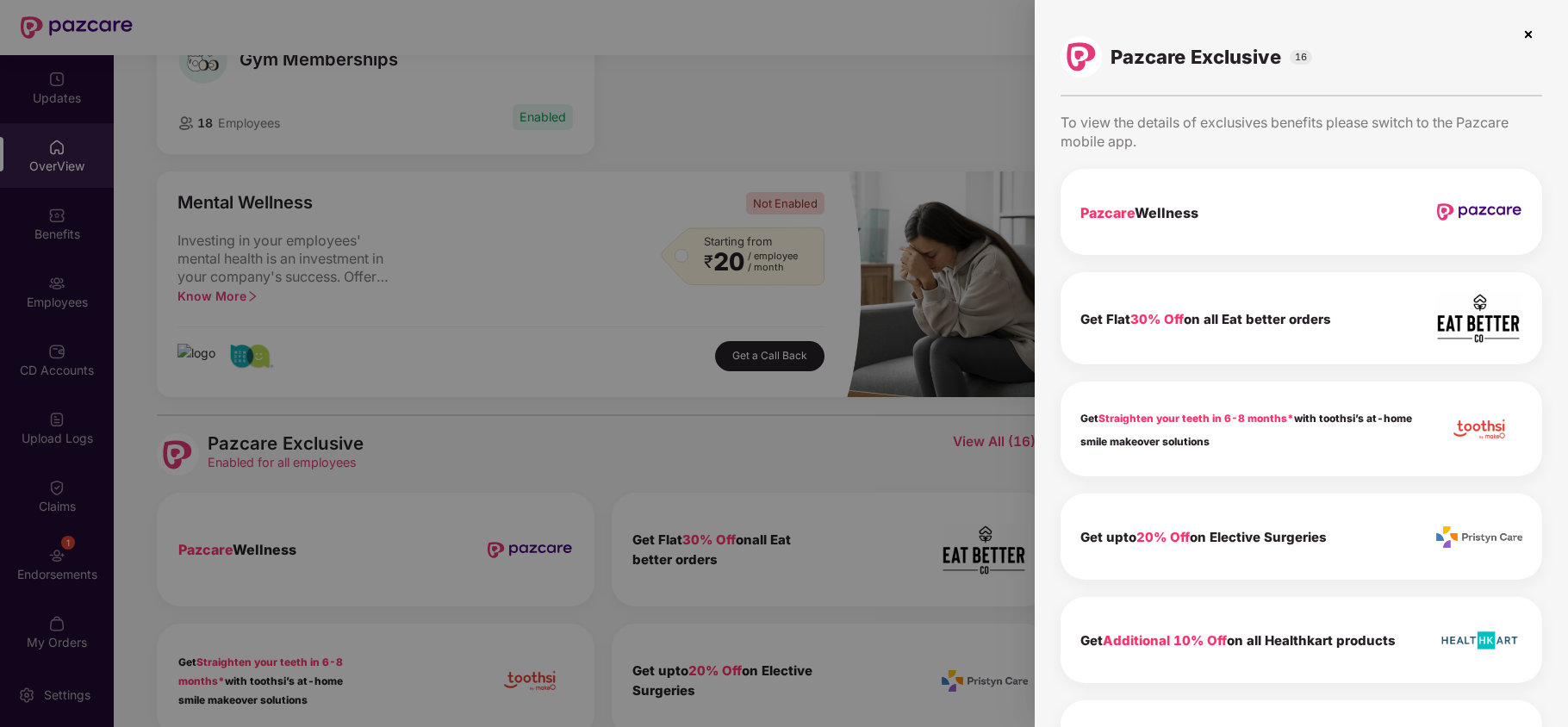
click at [1529, 31] on img at bounding box center [1529, 35] width 28 height 28
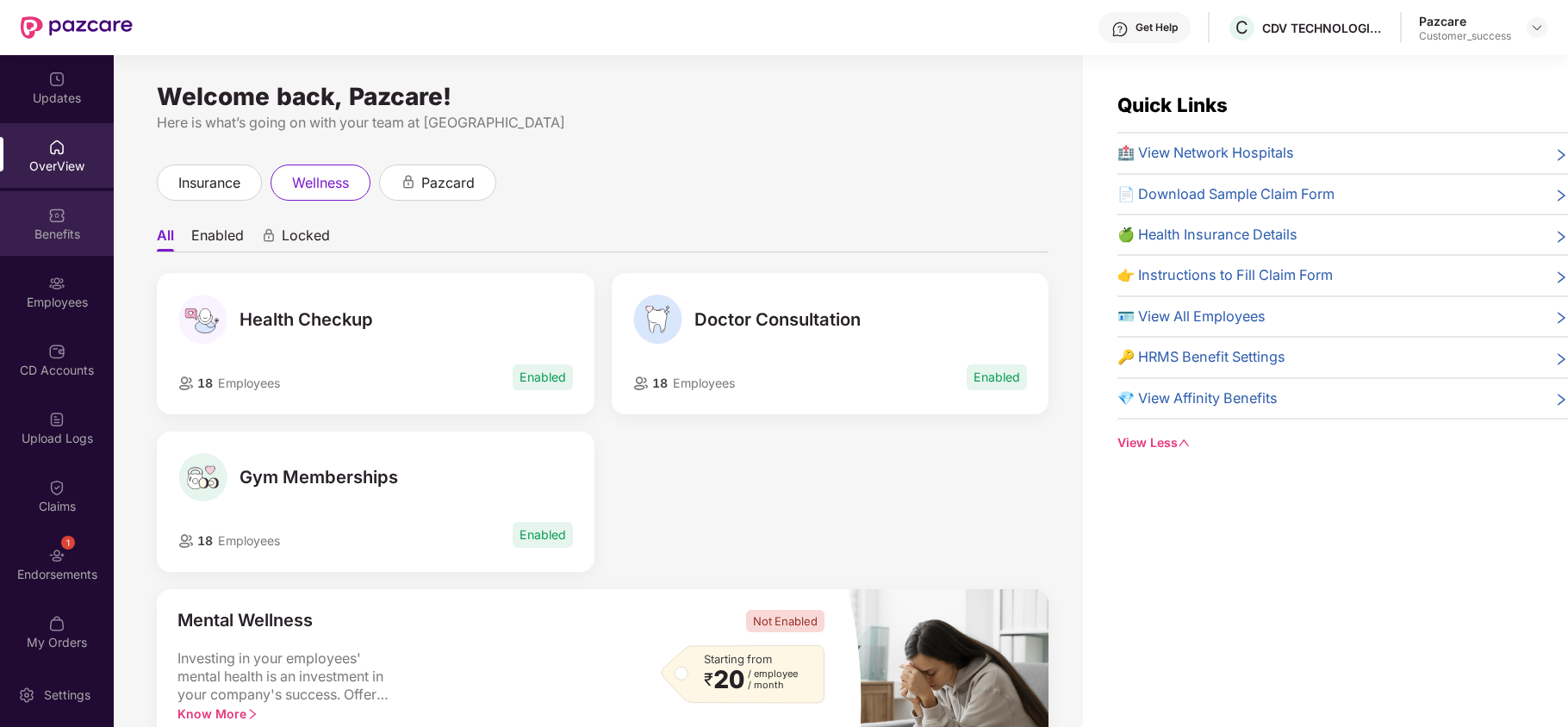
click at [61, 231] on div "Benefits" at bounding box center [57, 234] width 114 height 17
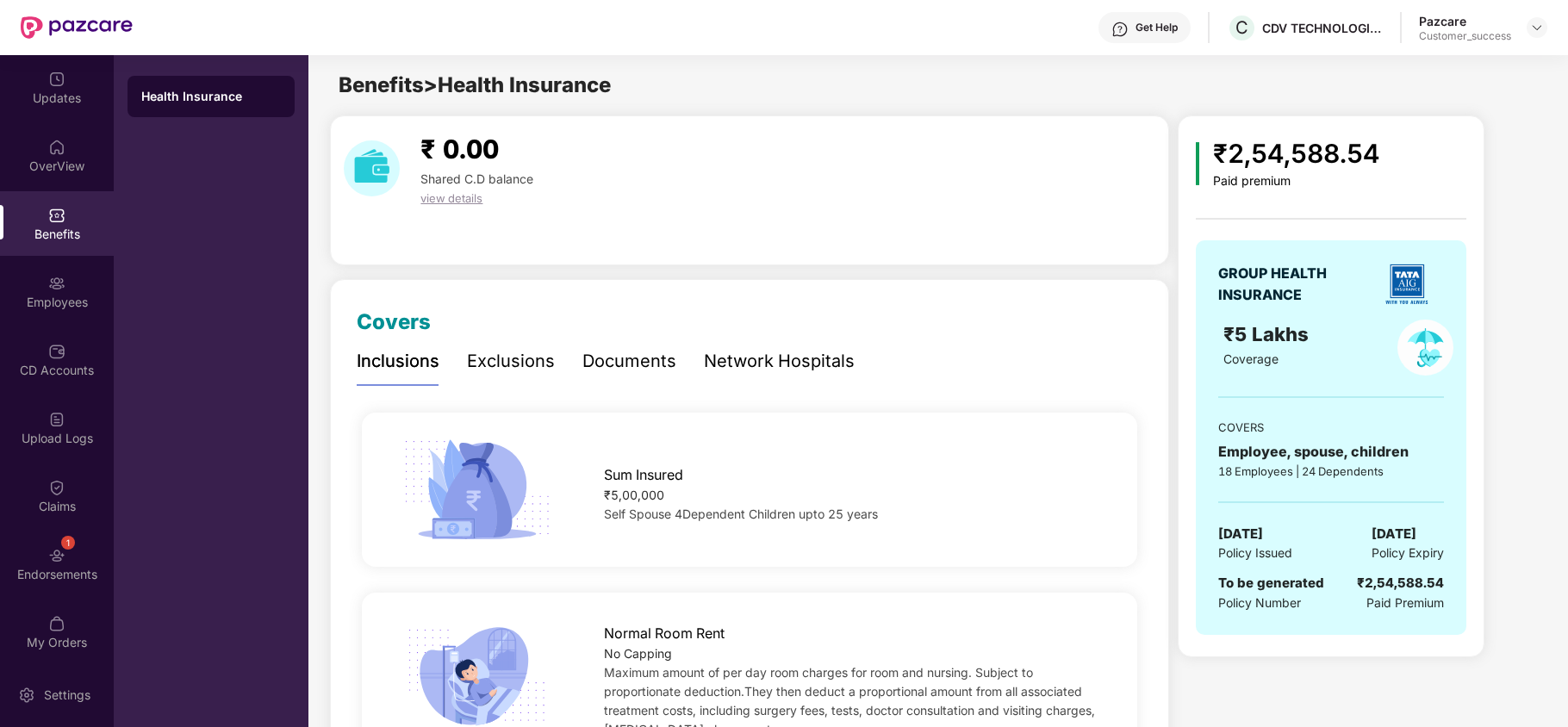
click at [482, 363] on div "Exclusions" at bounding box center [511, 361] width 88 height 27
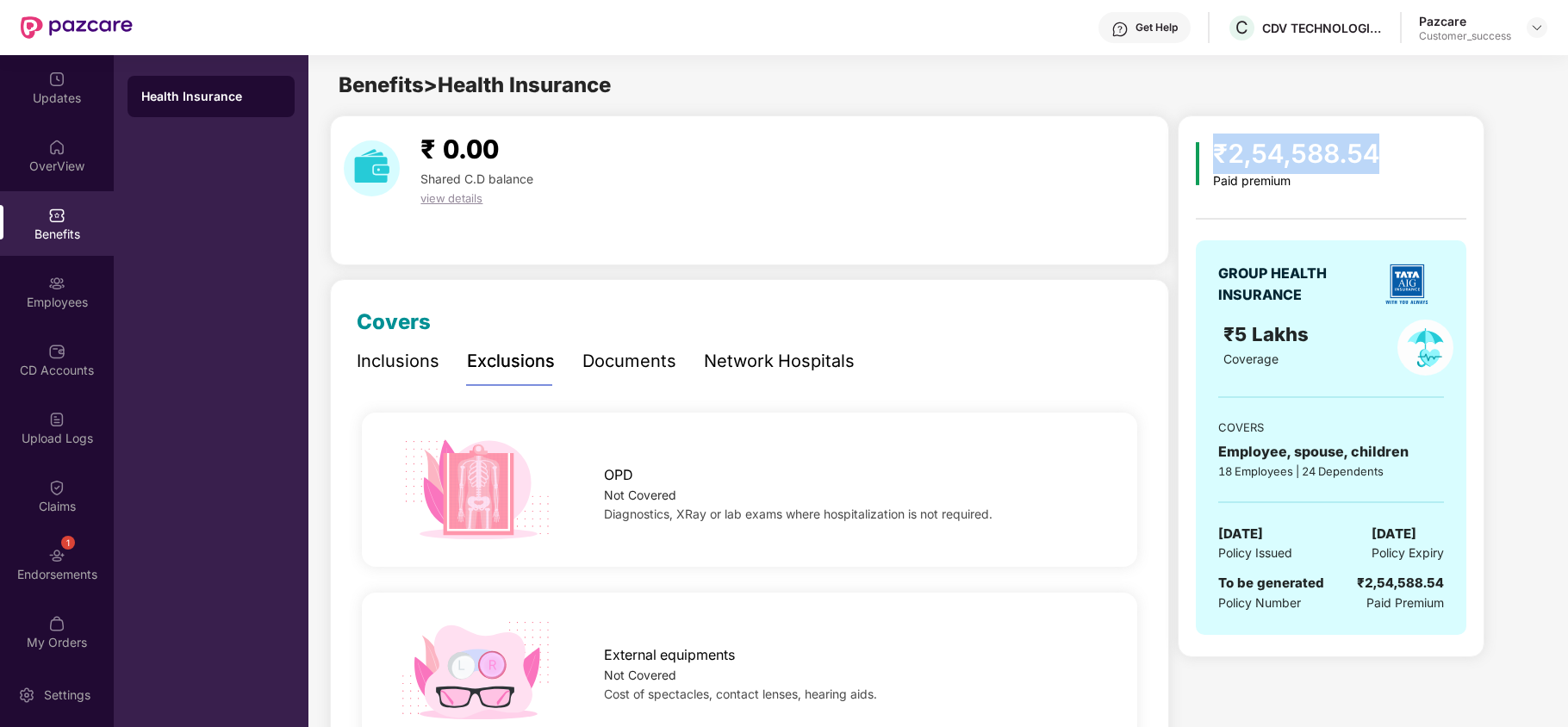
drag, startPoint x: 1218, startPoint y: 151, endPoint x: 1396, endPoint y: 139, distance: 178.4
click at [1396, 139] on div "₹2,54,588.54 Paid premium" at bounding box center [1332, 160] width 271 height 55
drag, startPoint x: 1207, startPoint y: 278, endPoint x: 1267, endPoint y: 277, distance: 60.0
click at [1267, 277] on div "GROUP HEALTH INSURANCE ₹5 Lakhs Coverage COVERS Employee, spouse, children 18 E…" at bounding box center [1332, 437] width 271 height 394
drag, startPoint x: 1221, startPoint y: 342, endPoint x: 1294, endPoint y: 354, distance: 74.0
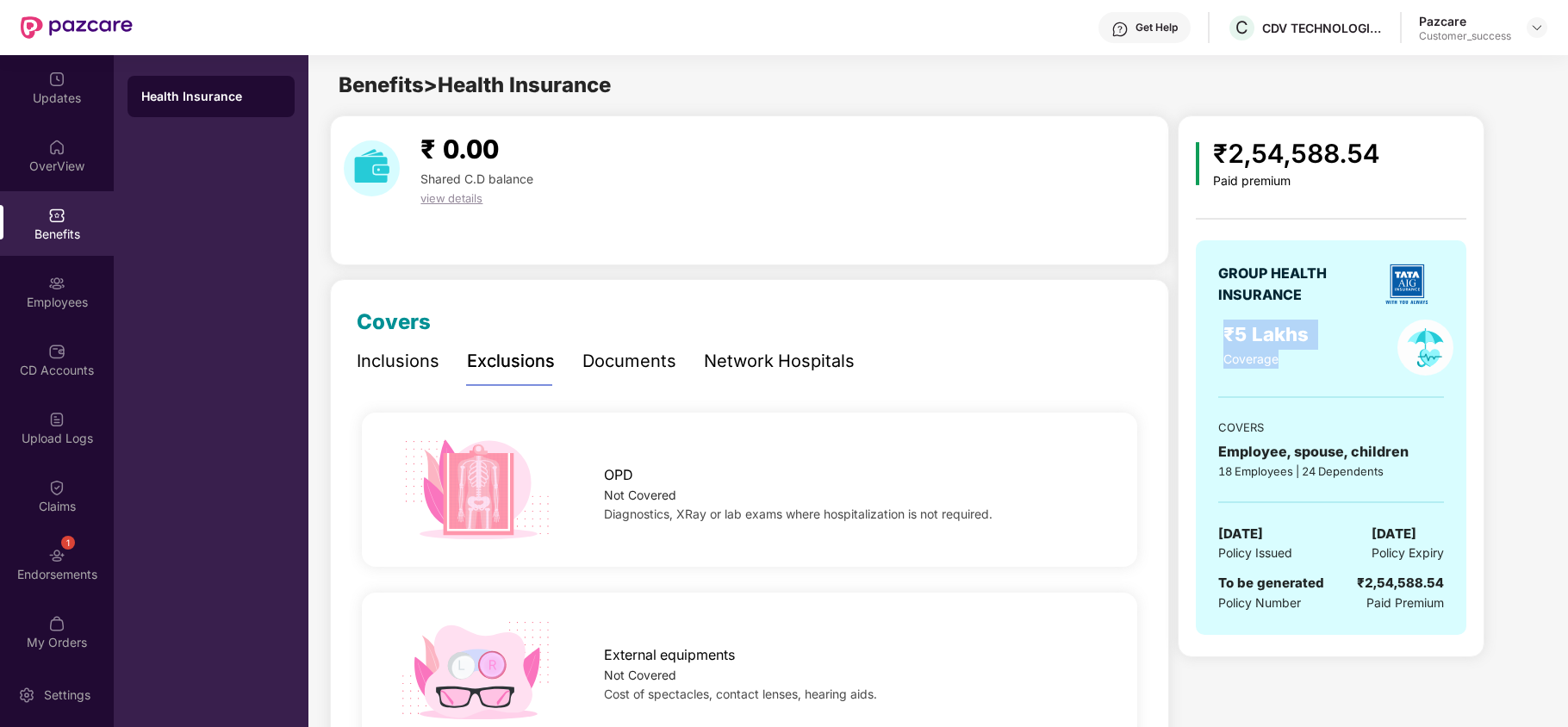
click at [1294, 354] on div "₹5 Lakhs Coverage" at bounding box center [1295, 348] width 164 height 56
drag, startPoint x: 1220, startPoint y: 452, endPoint x: 1401, endPoint y: 431, distance: 182.2
click at [1401, 431] on div "GROUP HEALTH INSURANCE ₹5 Lakhs Coverage COVERS Employee, spouse, children 18 E…" at bounding box center [1332, 437] width 271 height 394
drag, startPoint x: 1214, startPoint y: 472, endPoint x: 1281, endPoint y: 469, distance: 67.1
click at [1281, 469] on div "GROUP HEALTH INSURANCE ₹5 Lakhs Coverage COVERS Employee, spouse, children 18 E…" at bounding box center [1332, 437] width 271 height 394
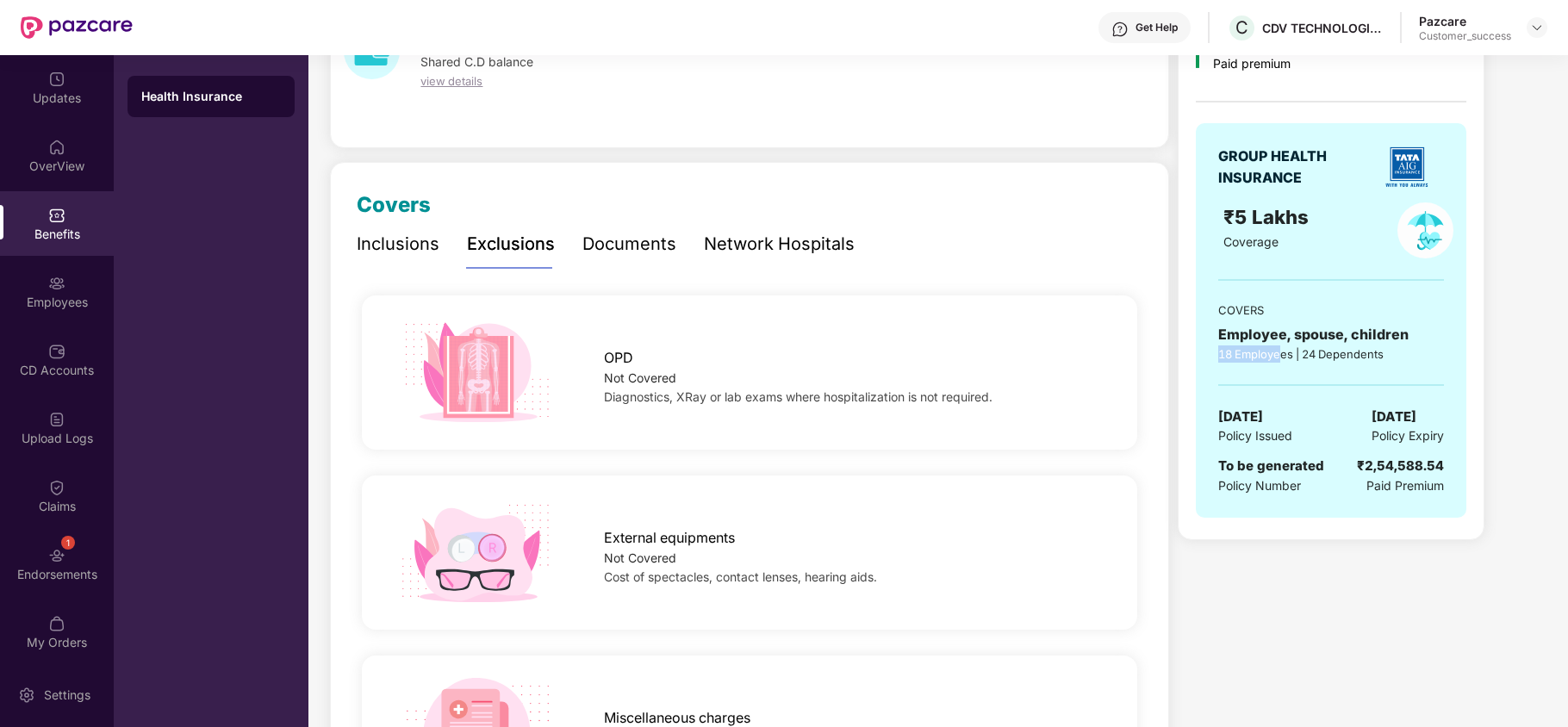
scroll to position [121, 0]
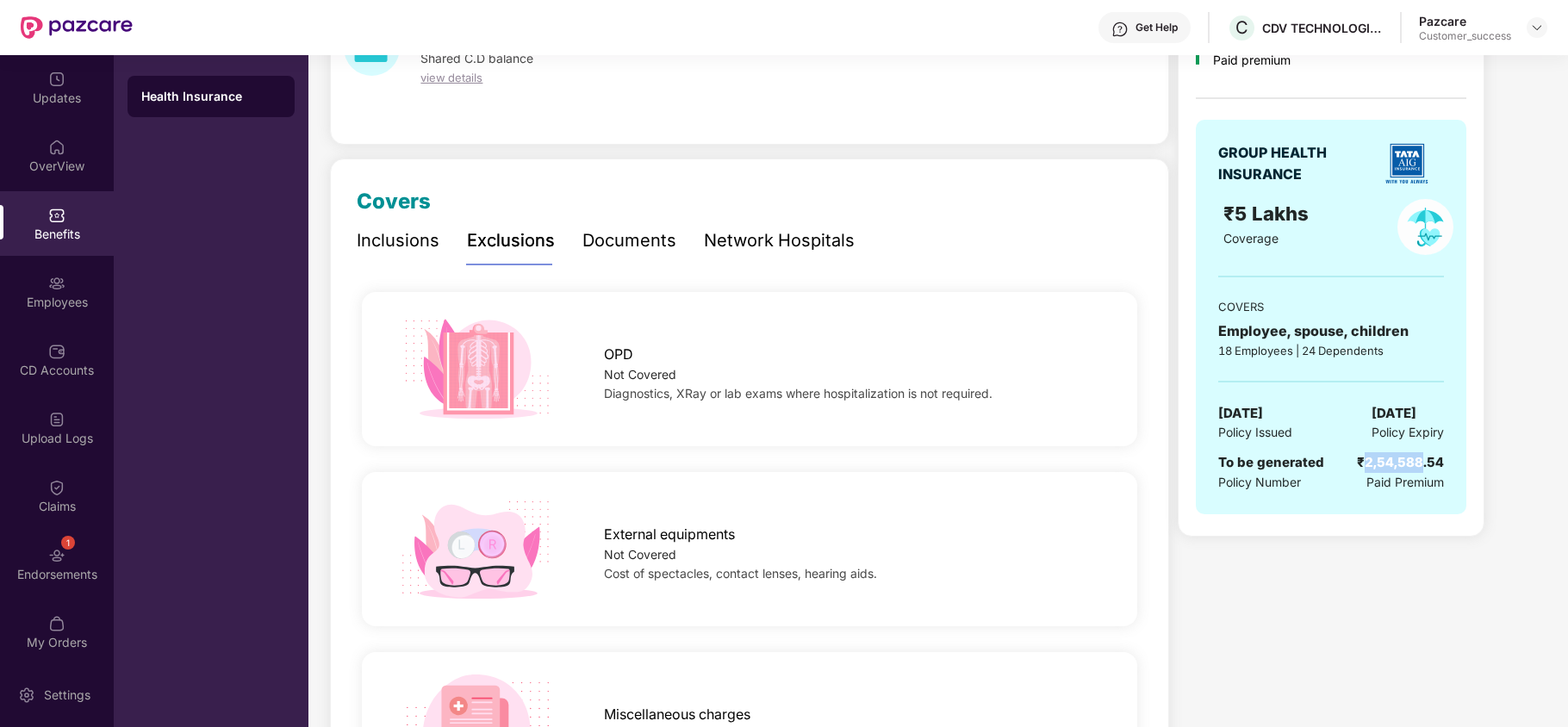
drag, startPoint x: 1367, startPoint y: 466, endPoint x: 1426, endPoint y: 463, distance: 59.1
click at [1426, 463] on div "₹2,54,588.54" at bounding box center [1401, 462] width 87 height 21
click at [435, 254] on div "Inclusions" at bounding box center [397, 240] width 83 height 27
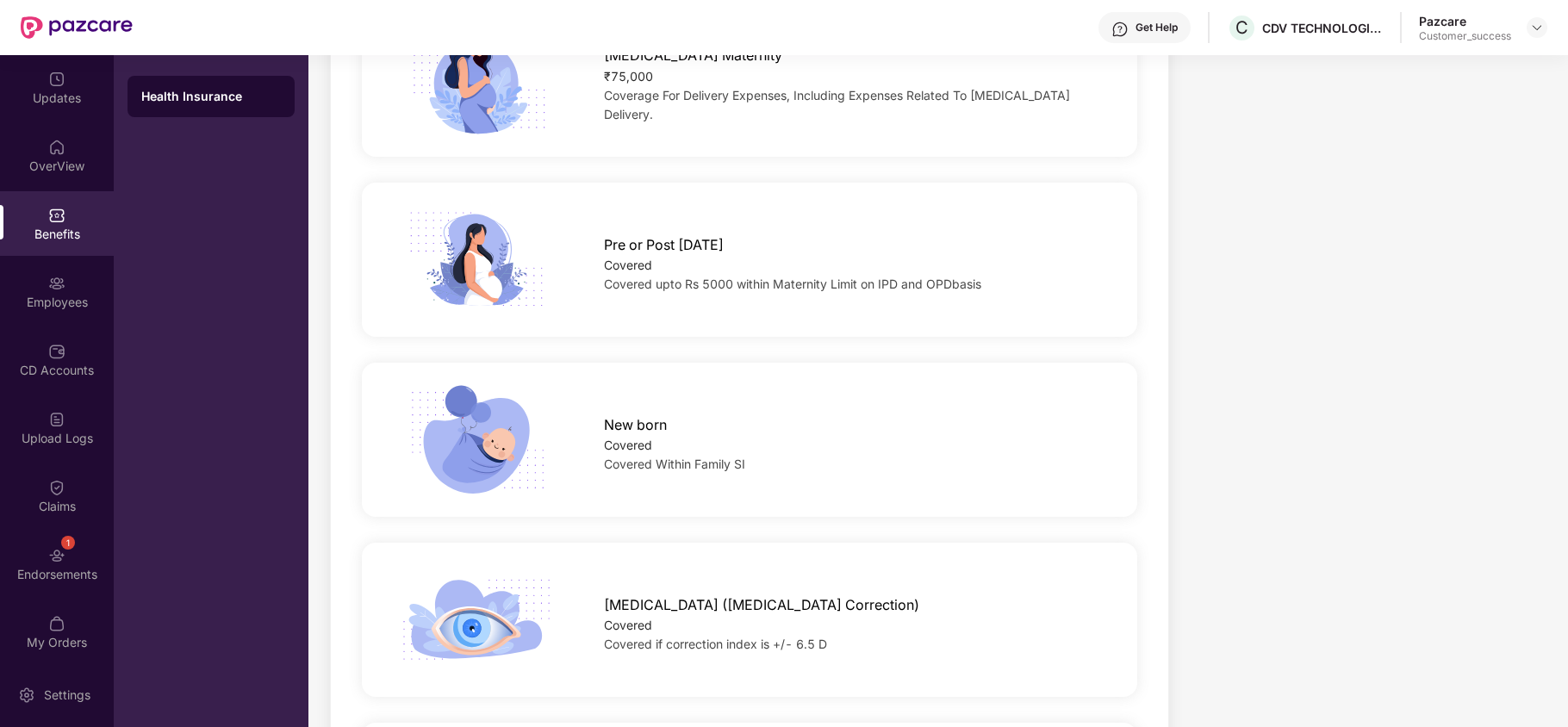
scroll to position [2271, 0]
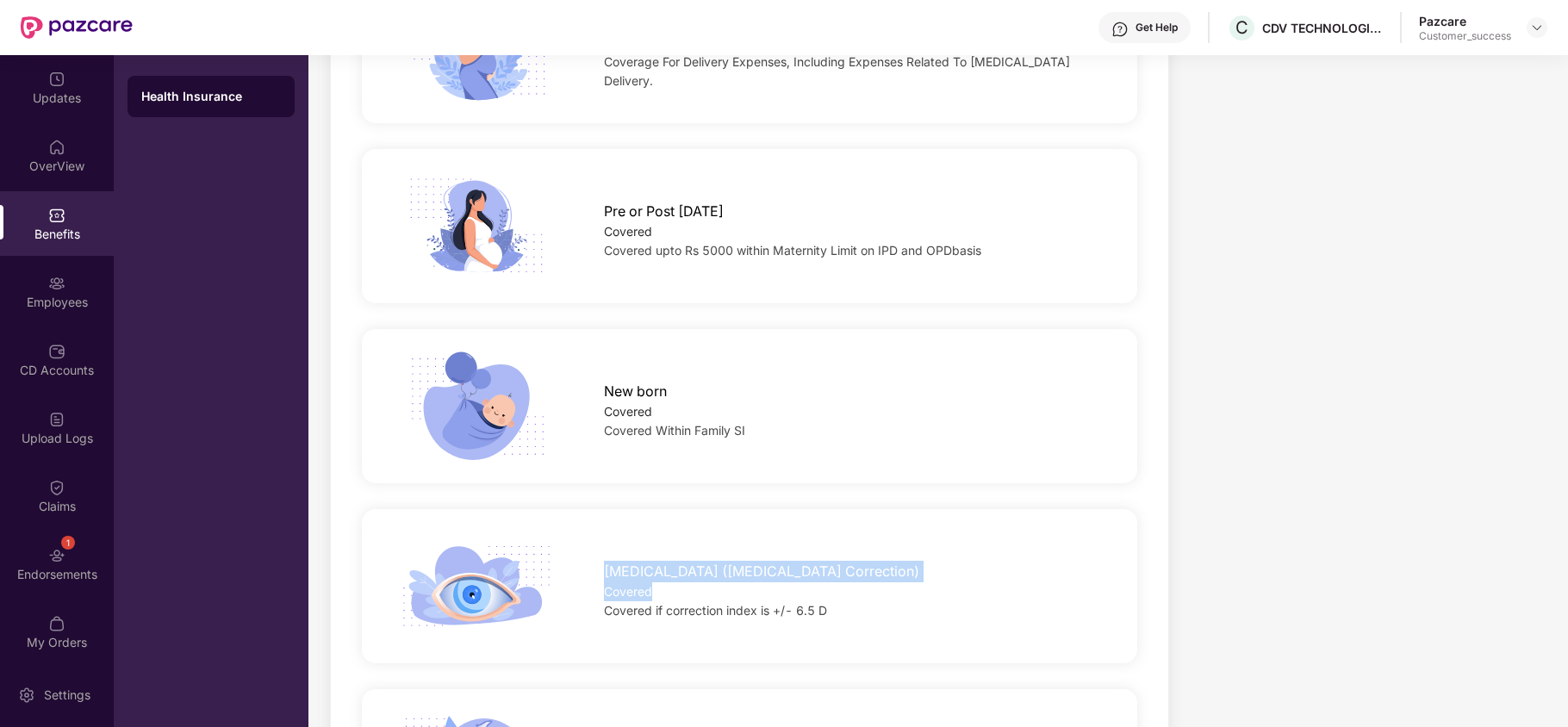
drag, startPoint x: 604, startPoint y: 574, endPoint x: 673, endPoint y: 593, distance: 71.6
click at [673, 593] on div "Lasik (Refractive Error Correction) Covered Covered if correction index is +/­-…" at bounding box center [853, 587] width 553 height 68
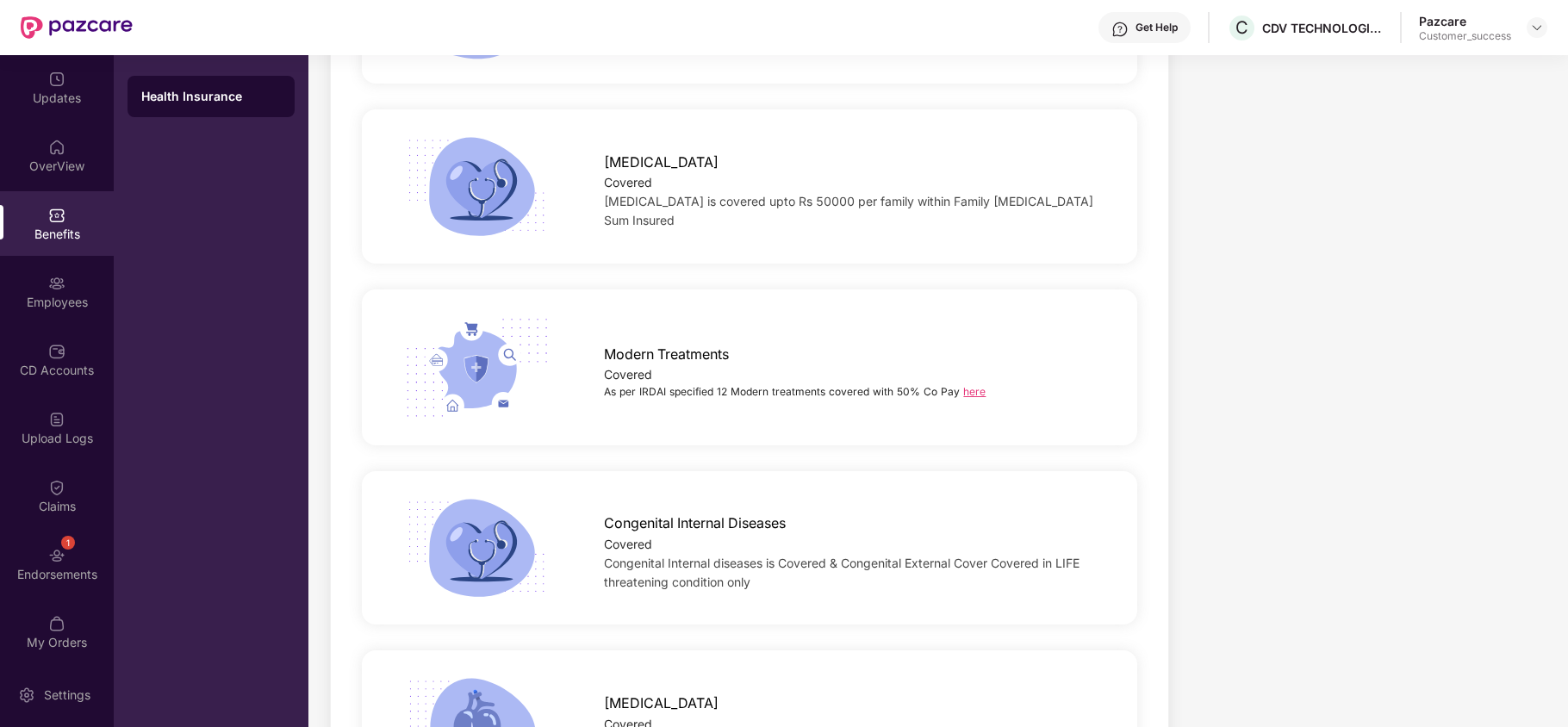
scroll to position [3398, 0]
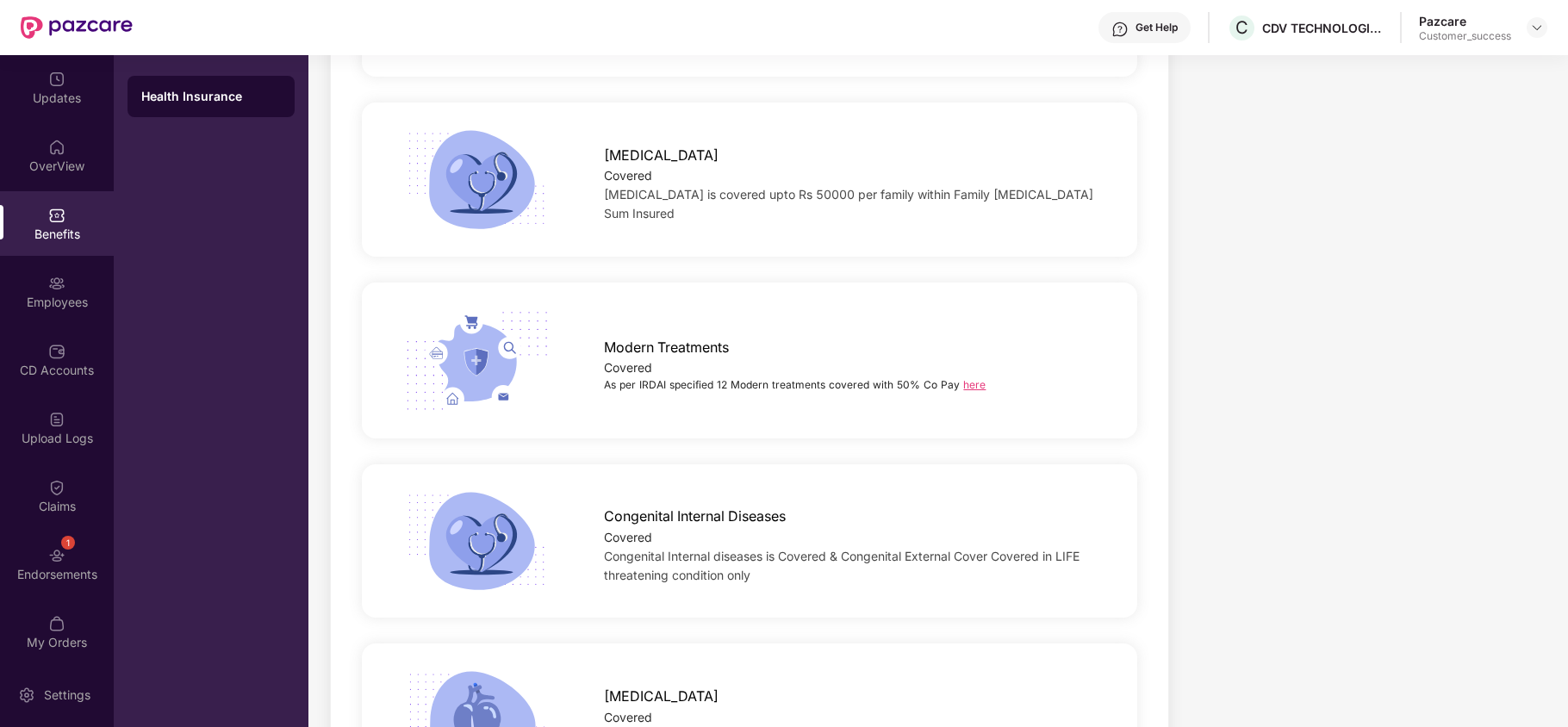
click at [969, 391] on div "As per IRDAI specified 12 Modern treatments covered with 50% Co­ Pay here" at bounding box center [853, 385] width 498 height 16
click at [975, 383] on link "here" at bounding box center [974, 384] width 22 height 13
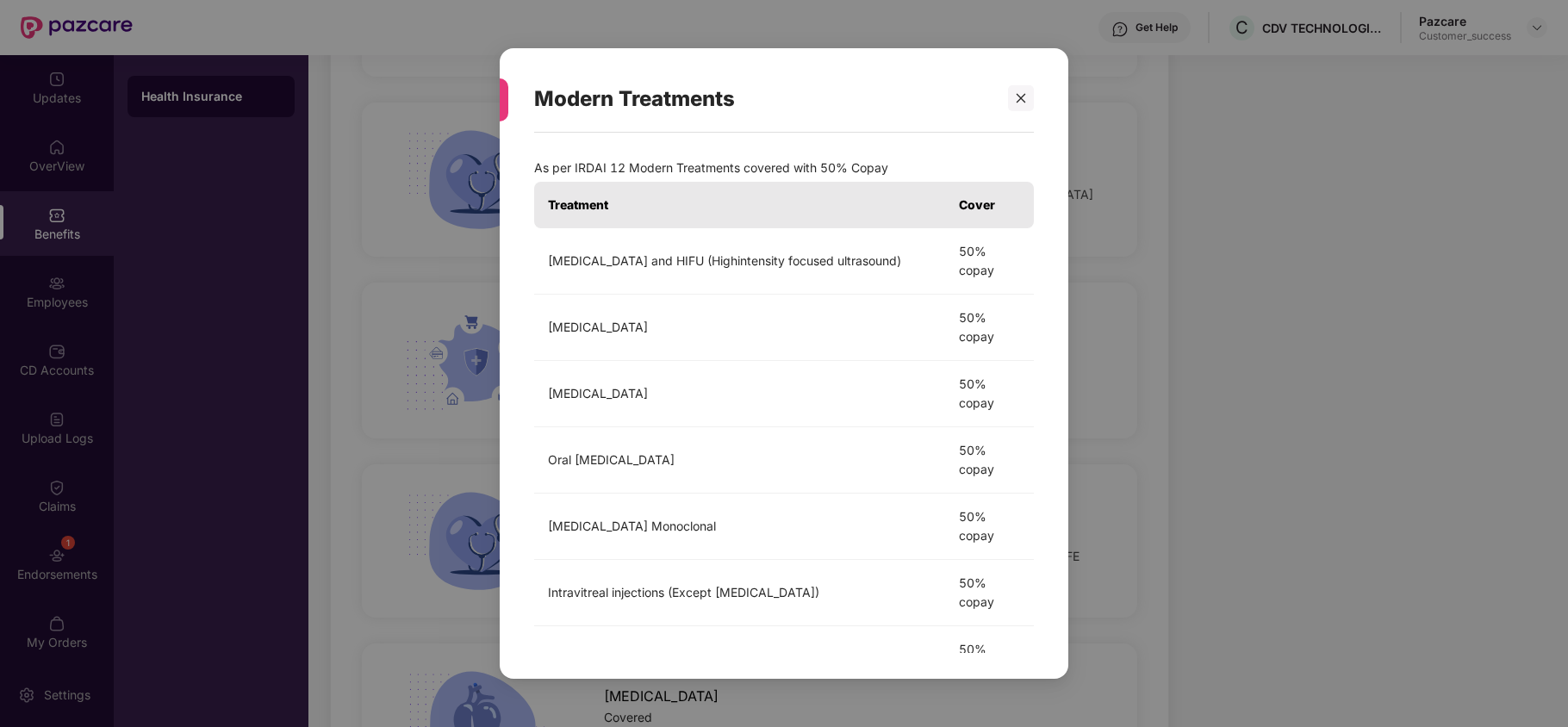
scroll to position [1, 0]
click at [1024, 94] on icon "close" at bounding box center [1022, 99] width 10 height 10
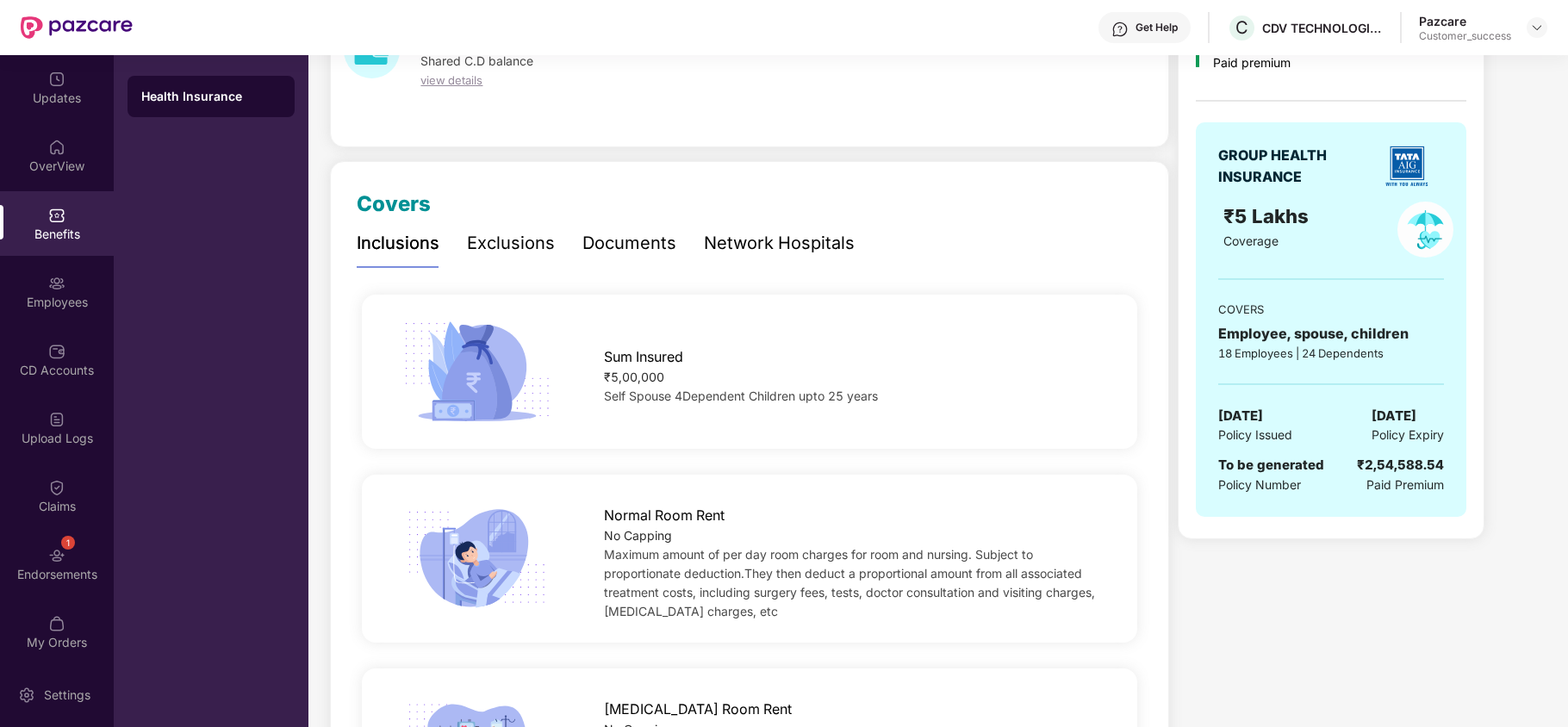
scroll to position [0, 0]
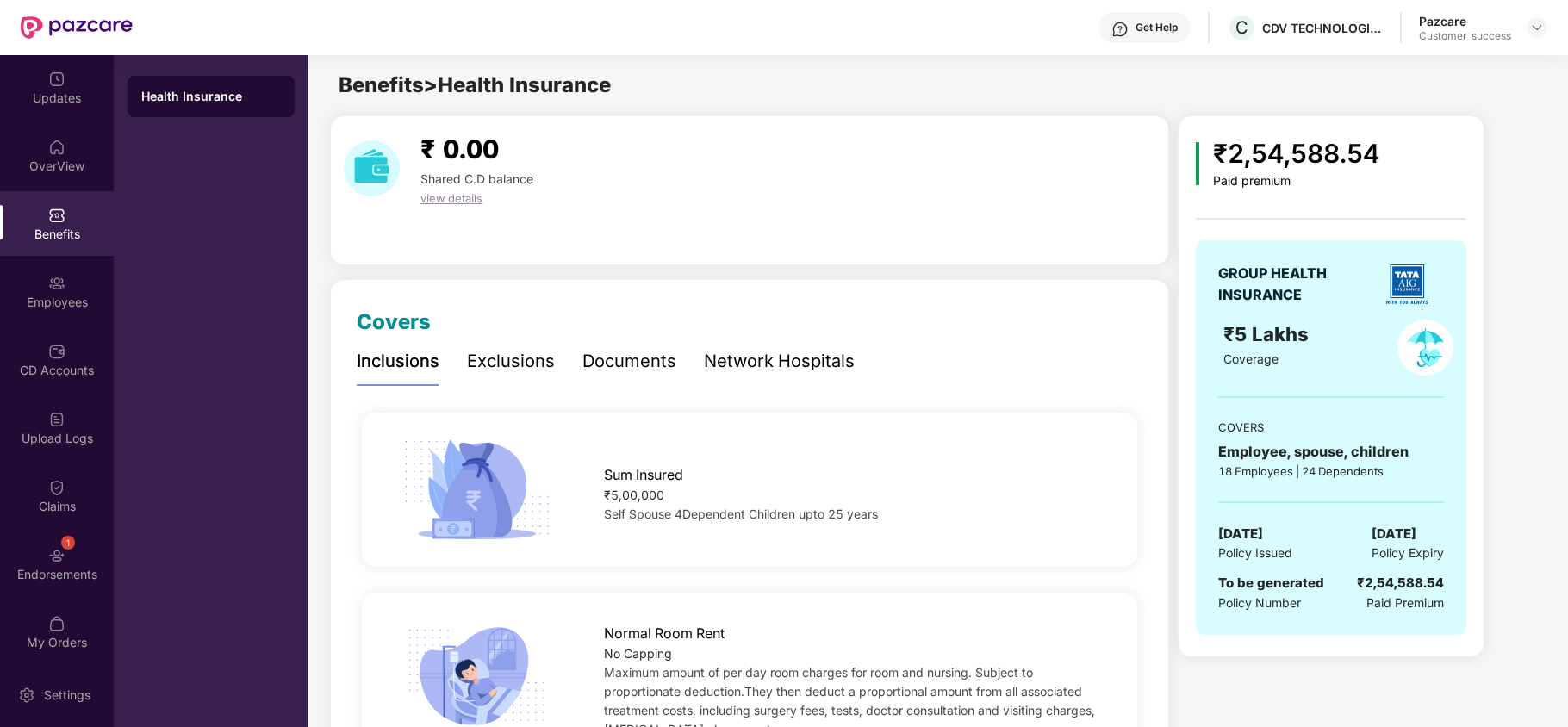
click at [512, 367] on div "Exclusions" at bounding box center [511, 361] width 88 height 27
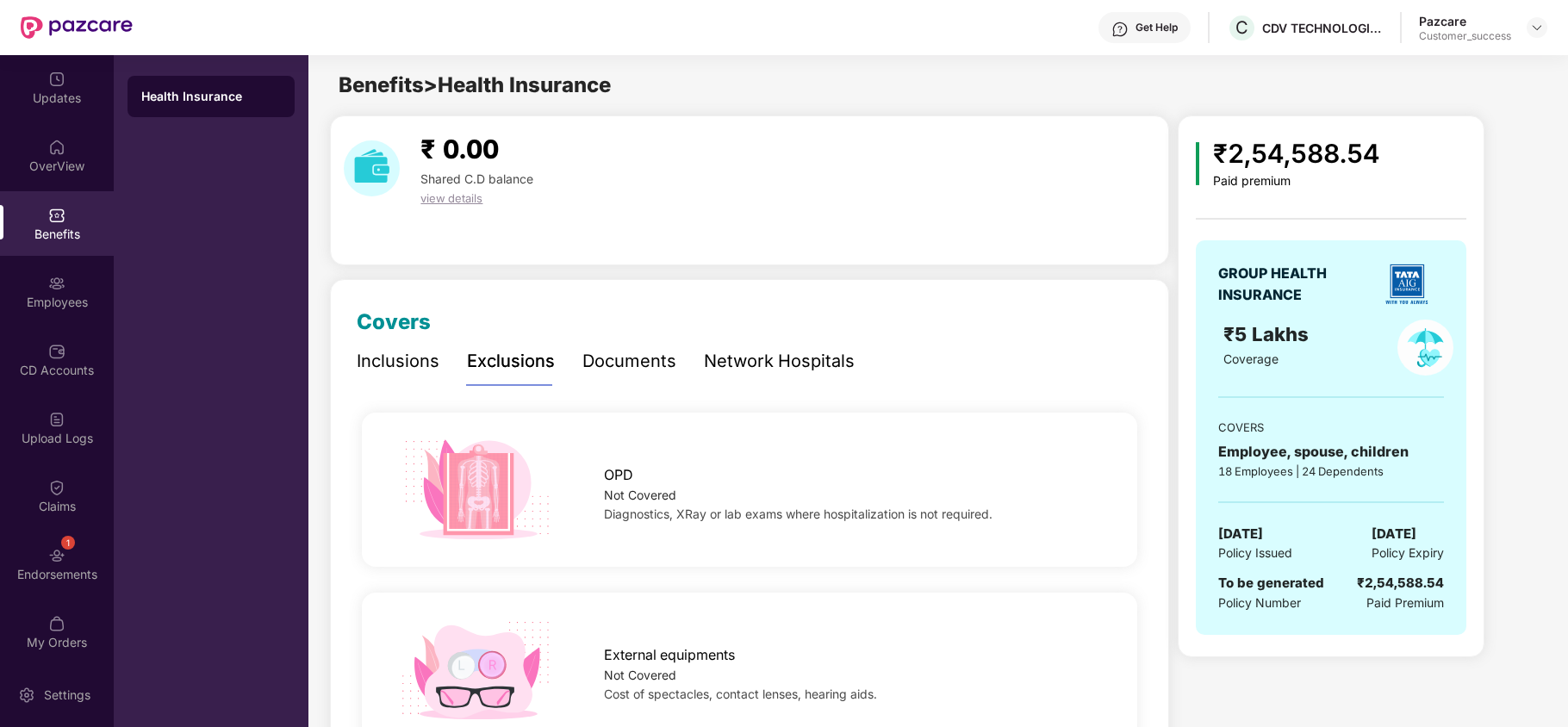
click at [625, 374] on div "Documents" at bounding box center [630, 361] width 94 height 27
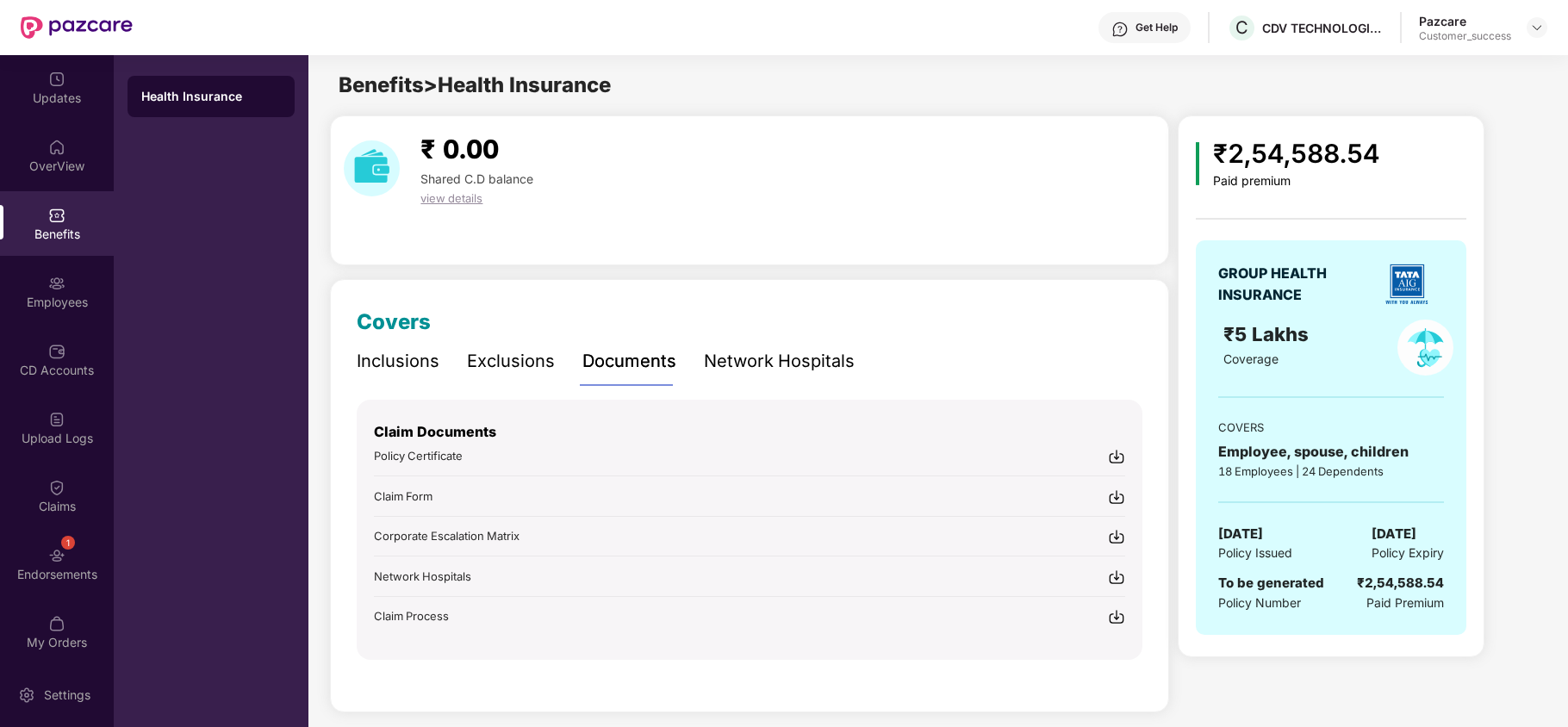
click at [718, 369] on div "Network Hospitals" at bounding box center [779, 361] width 150 height 27
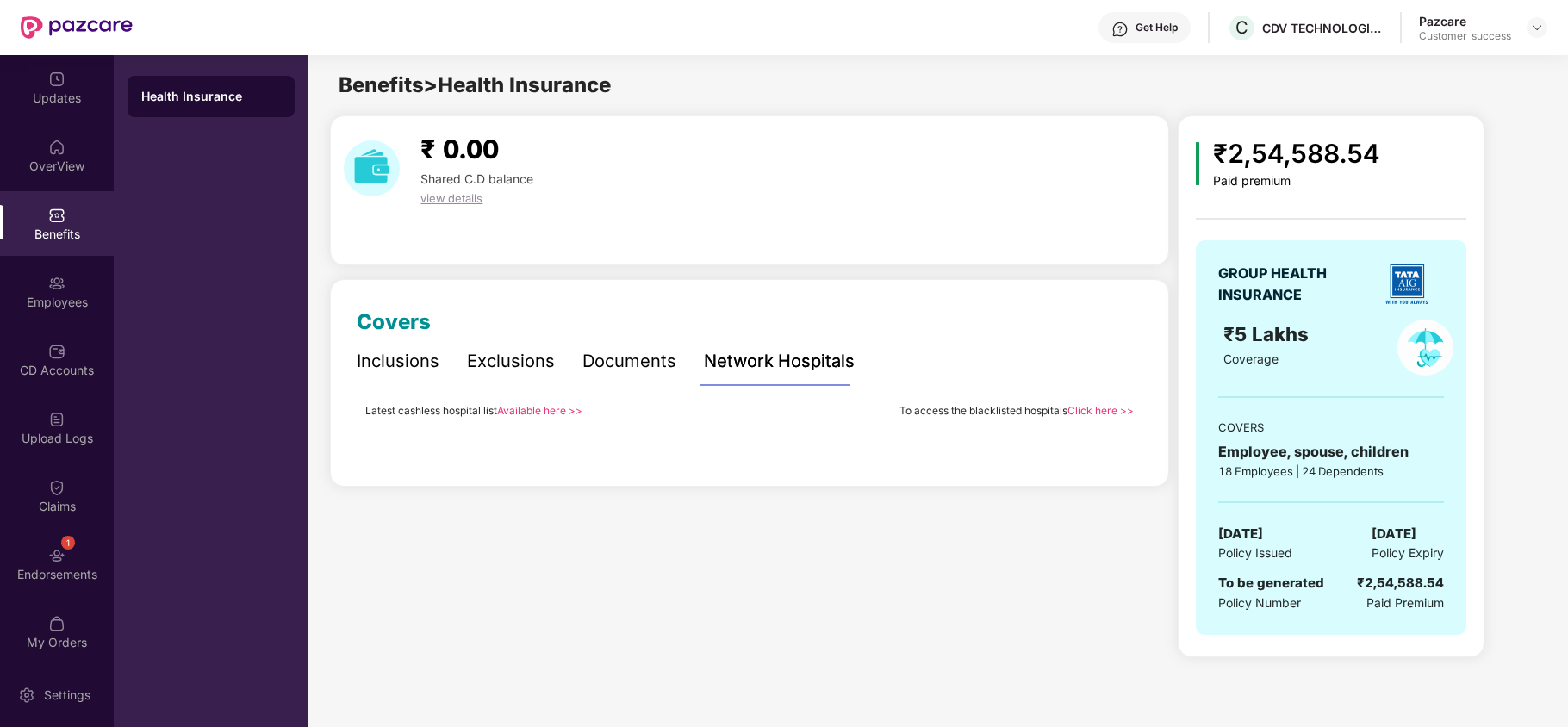
click at [538, 408] on link "Available here >>" at bounding box center [540, 410] width 86 height 13
click at [1083, 410] on link "Click here >>" at bounding box center [1101, 410] width 67 height 13
click at [64, 284] on div "Employees" at bounding box center [57, 291] width 114 height 65
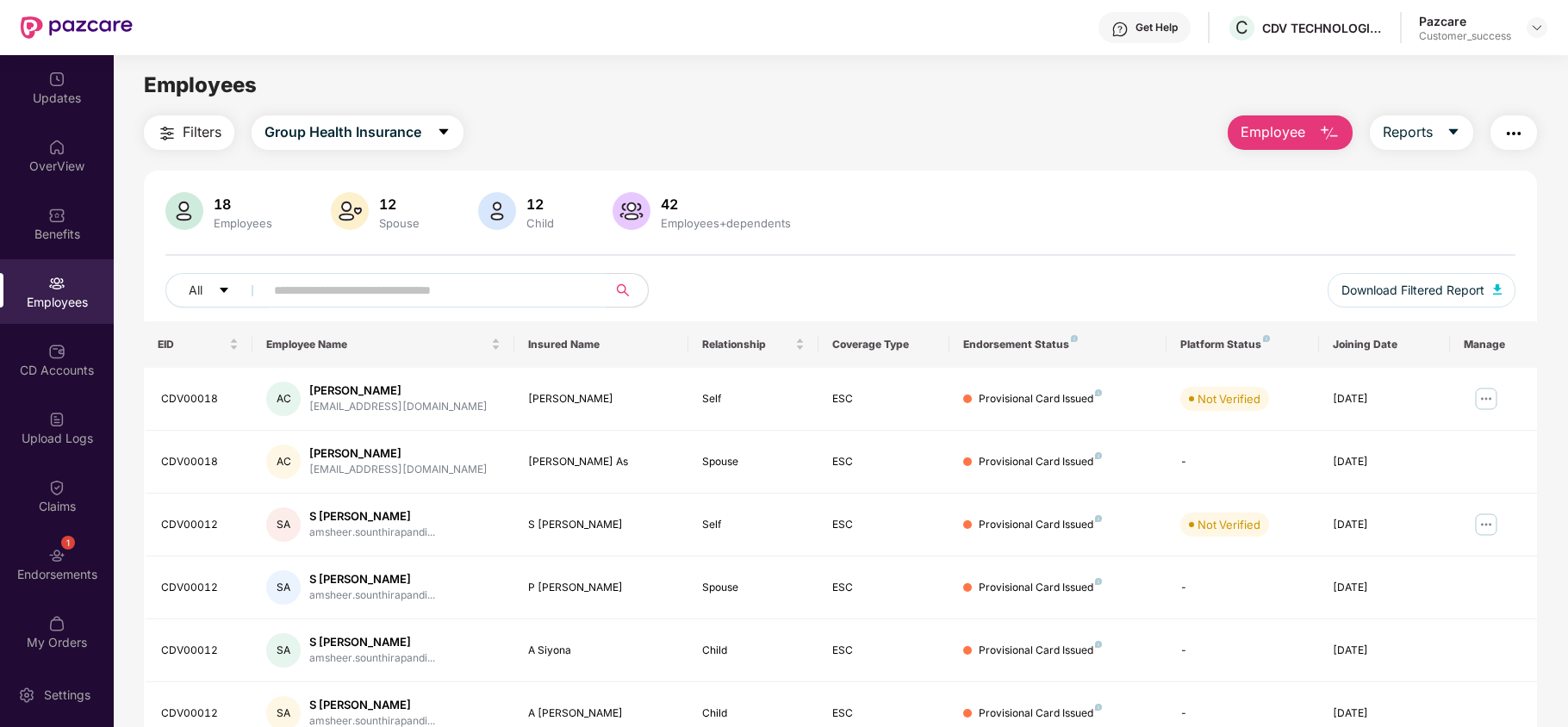
click at [176, 124] on img "button" at bounding box center [166, 133] width 21 height 21
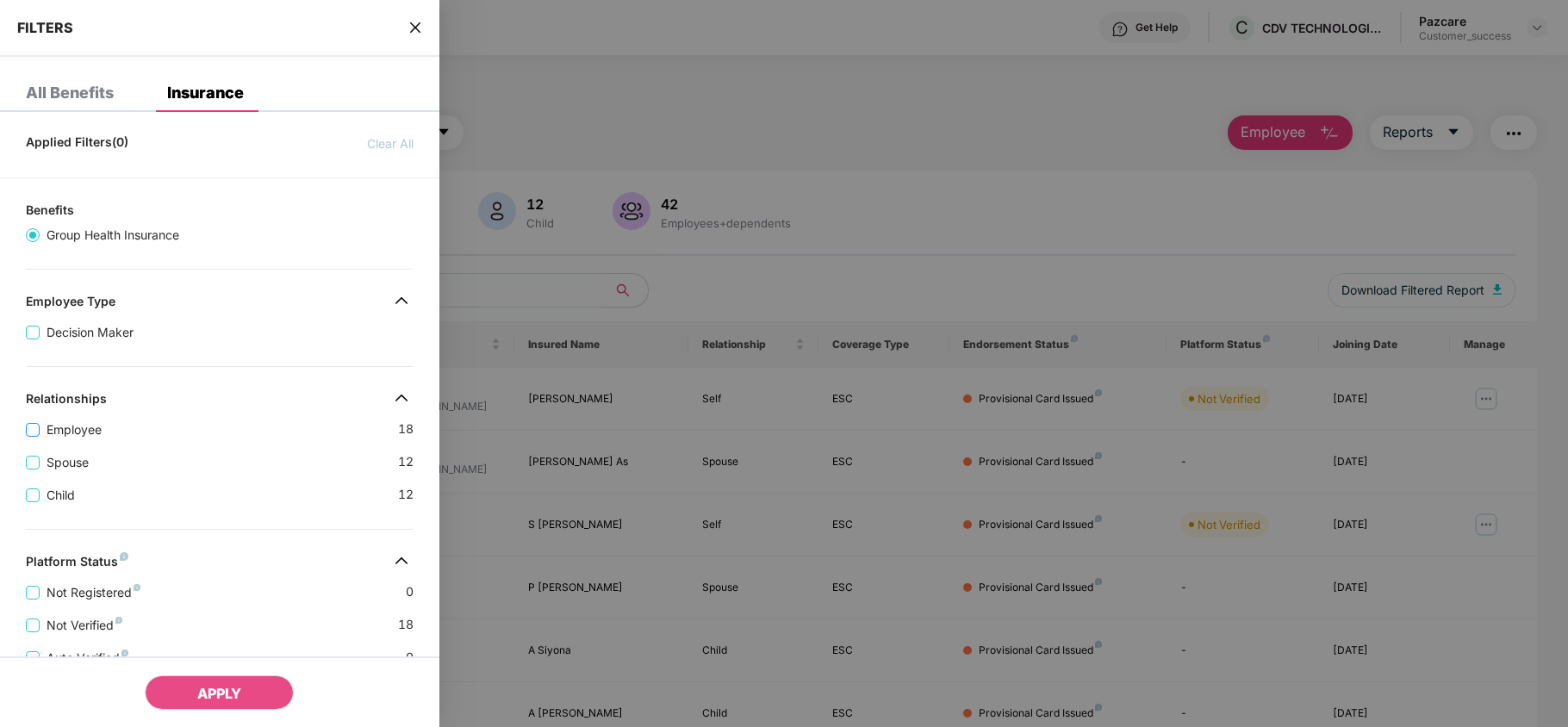
click at [57, 434] on span "Employee" at bounding box center [74, 429] width 69 height 19
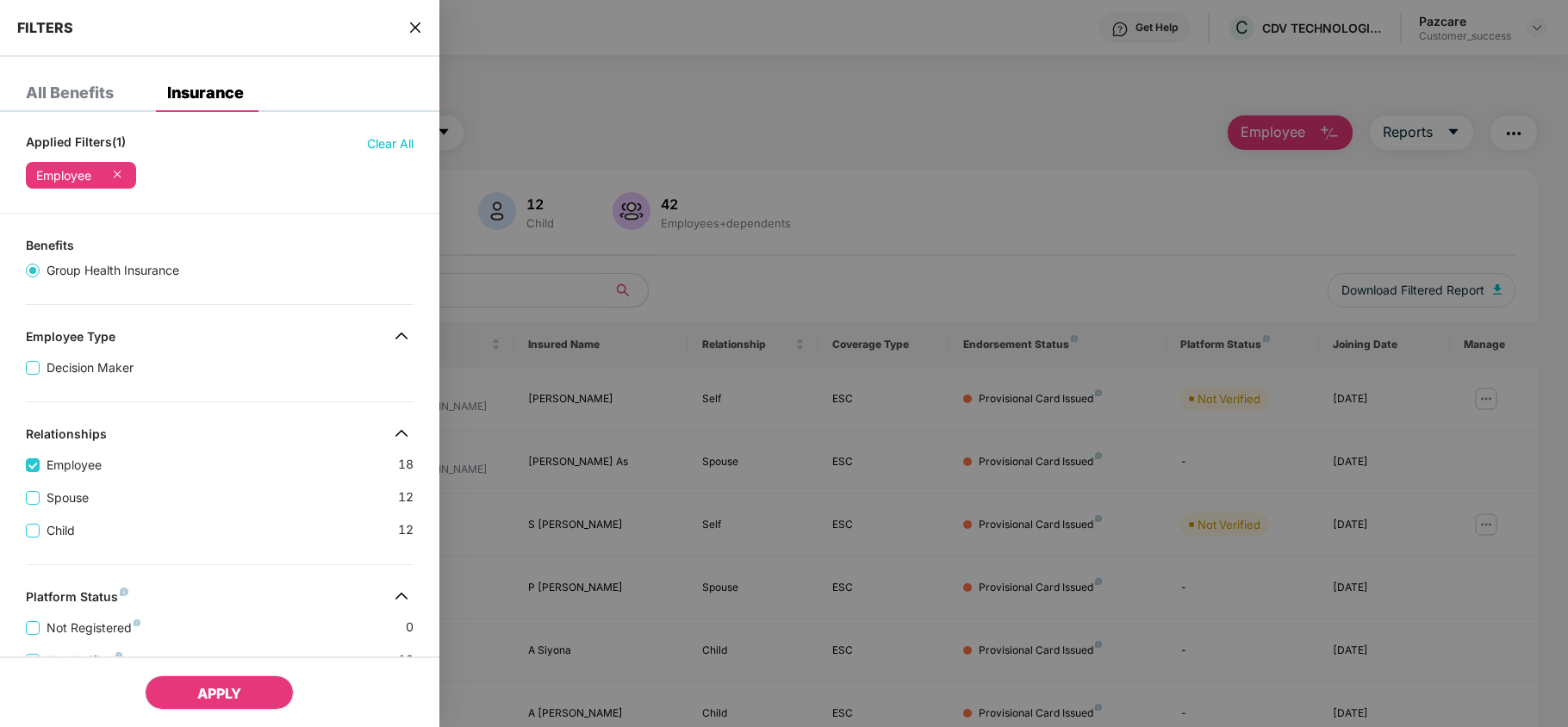
click at [201, 697] on span "APPLY" at bounding box center [219, 693] width 44 height 17
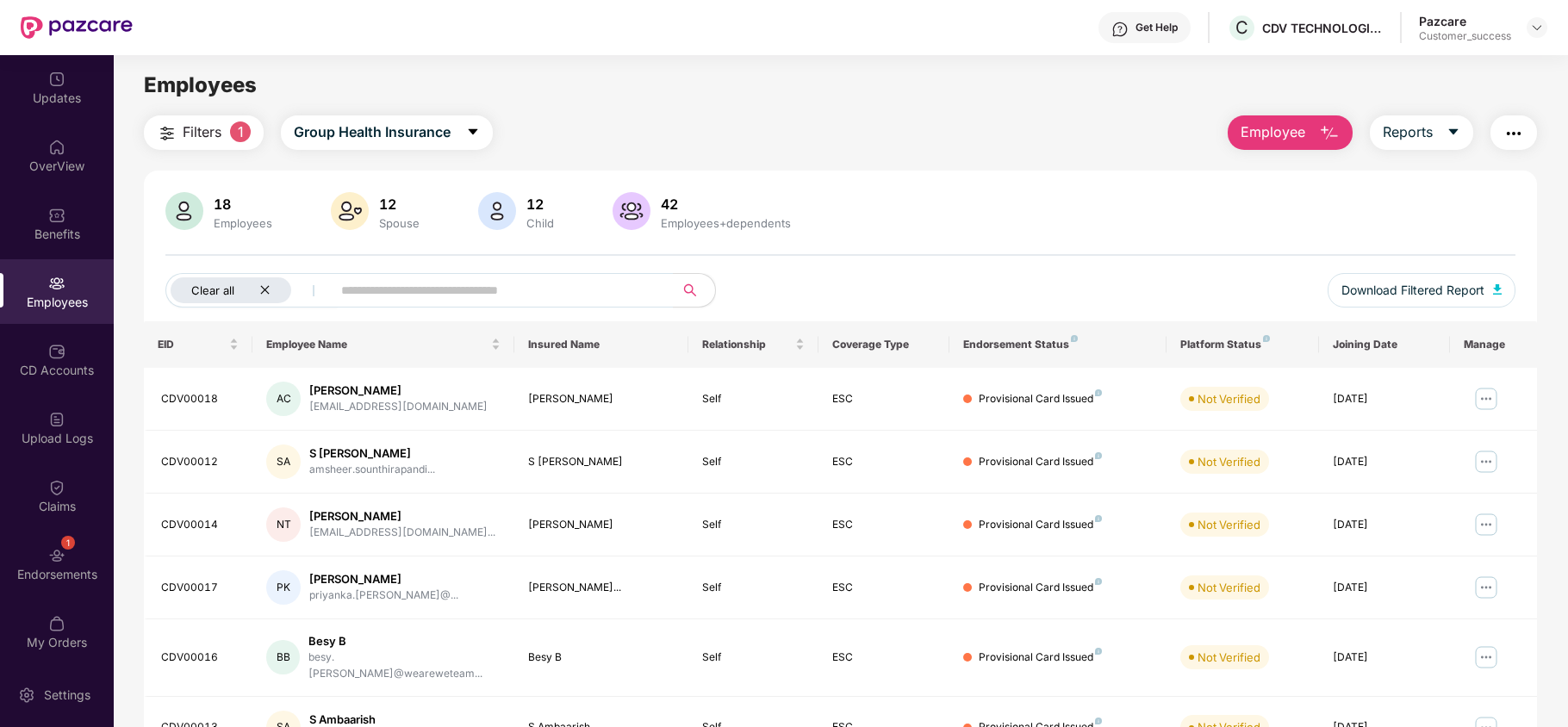
click at [270, 288] on icon "close" at bounding box center [264, 289] width 11 height 11
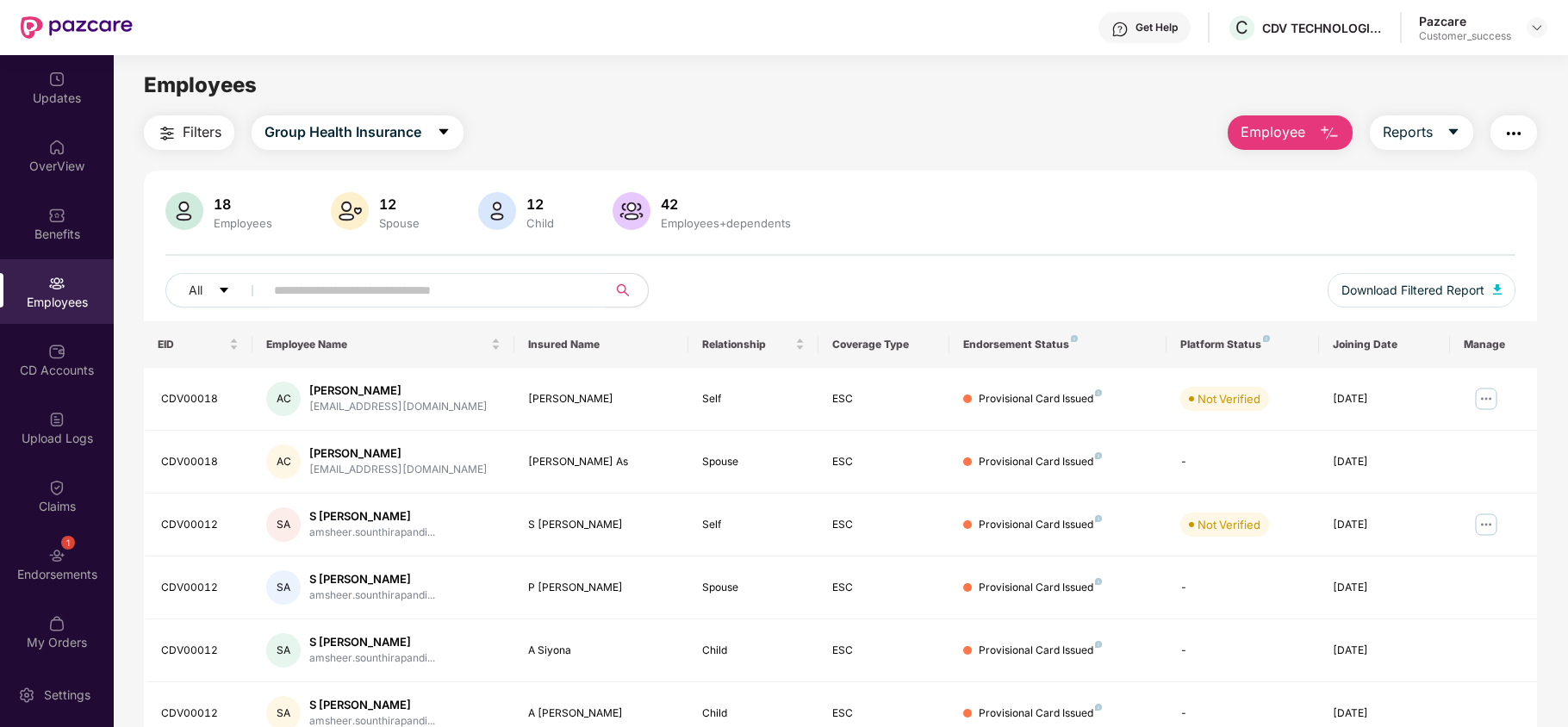
click at [1310, 132] on button "Employee" at bounding box center [1290, 132] width 125 height 35
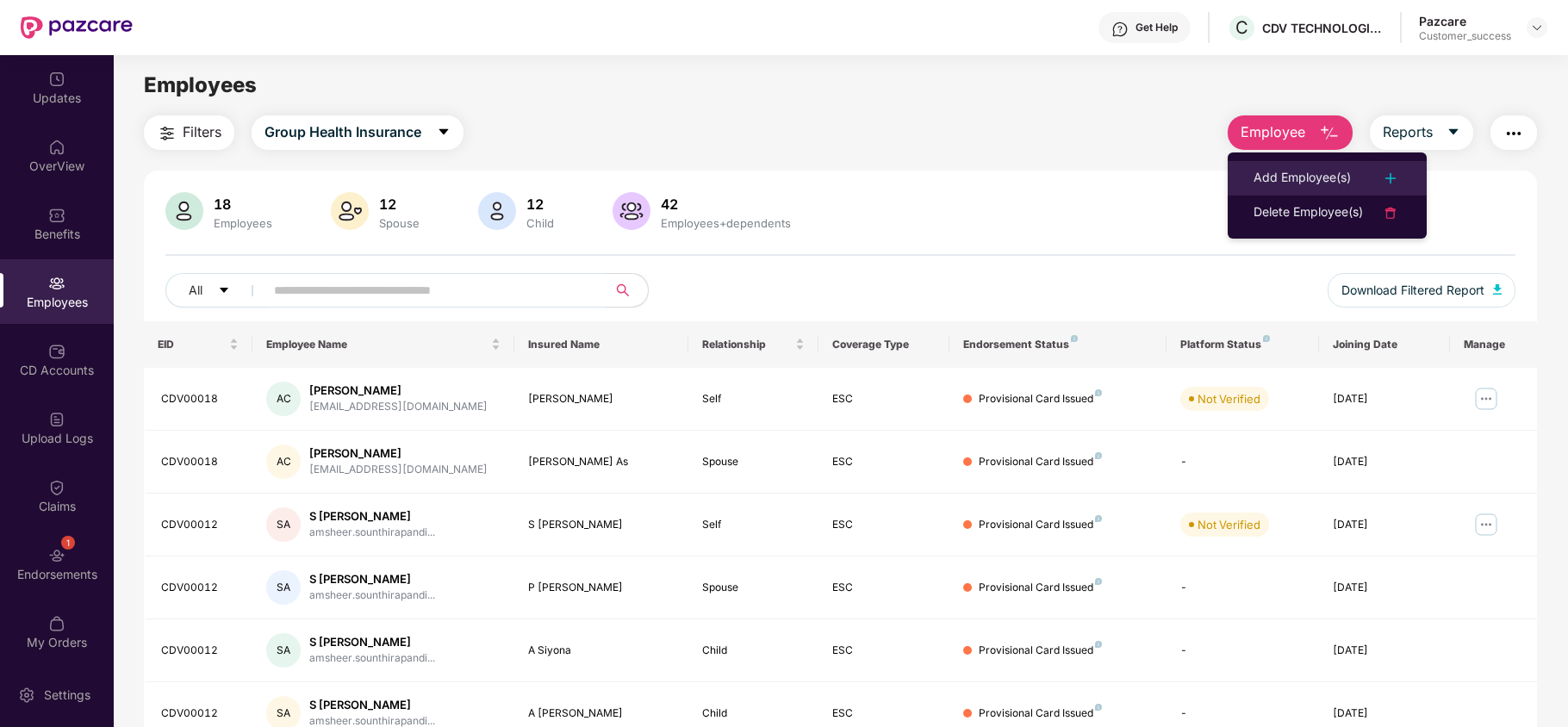
click at [1314, 173] on div "Add Employee(s)" at bounding box center [1303, 178] width 98 height 21
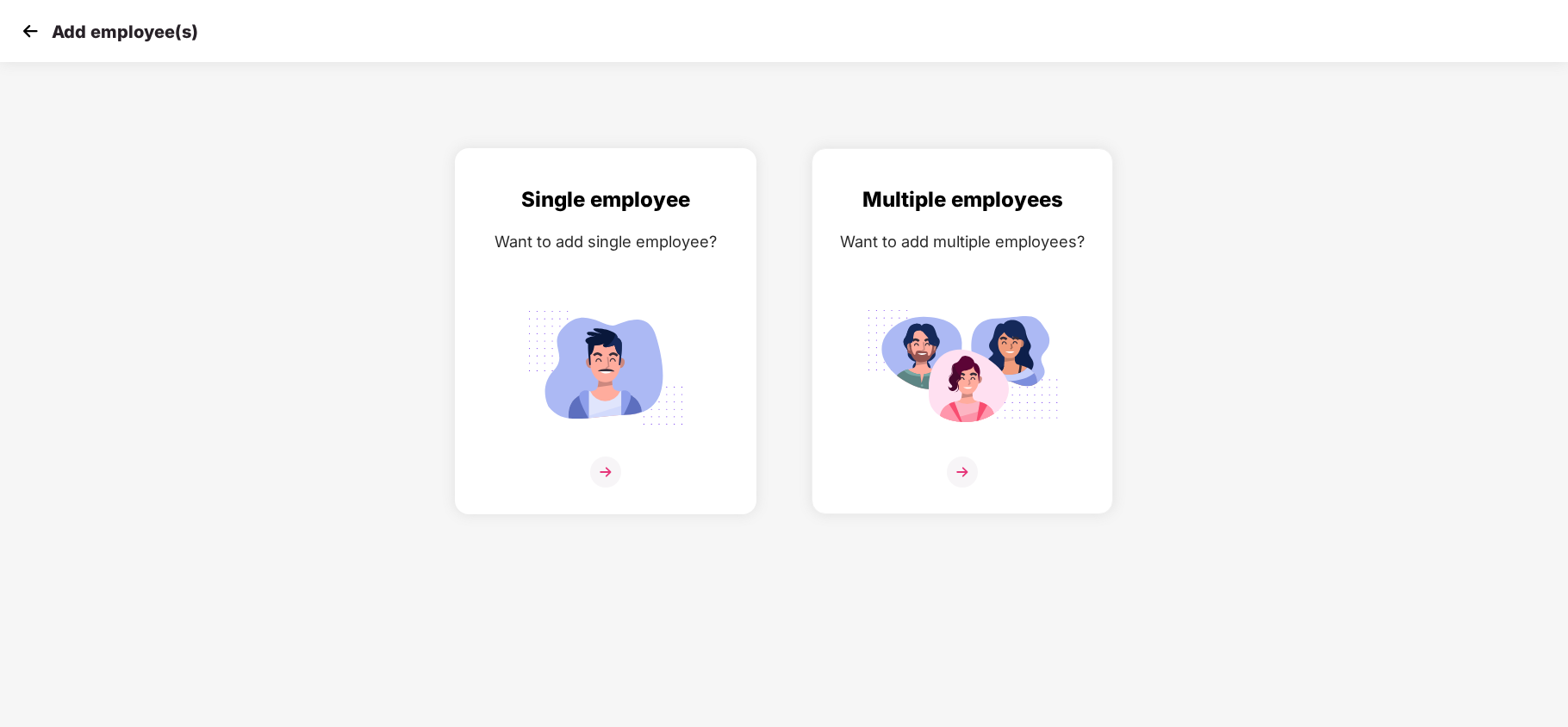
click at [598, 263] on div "Single employee Want to add single employee?" at bounding box center [606, 346] width 265 height 326
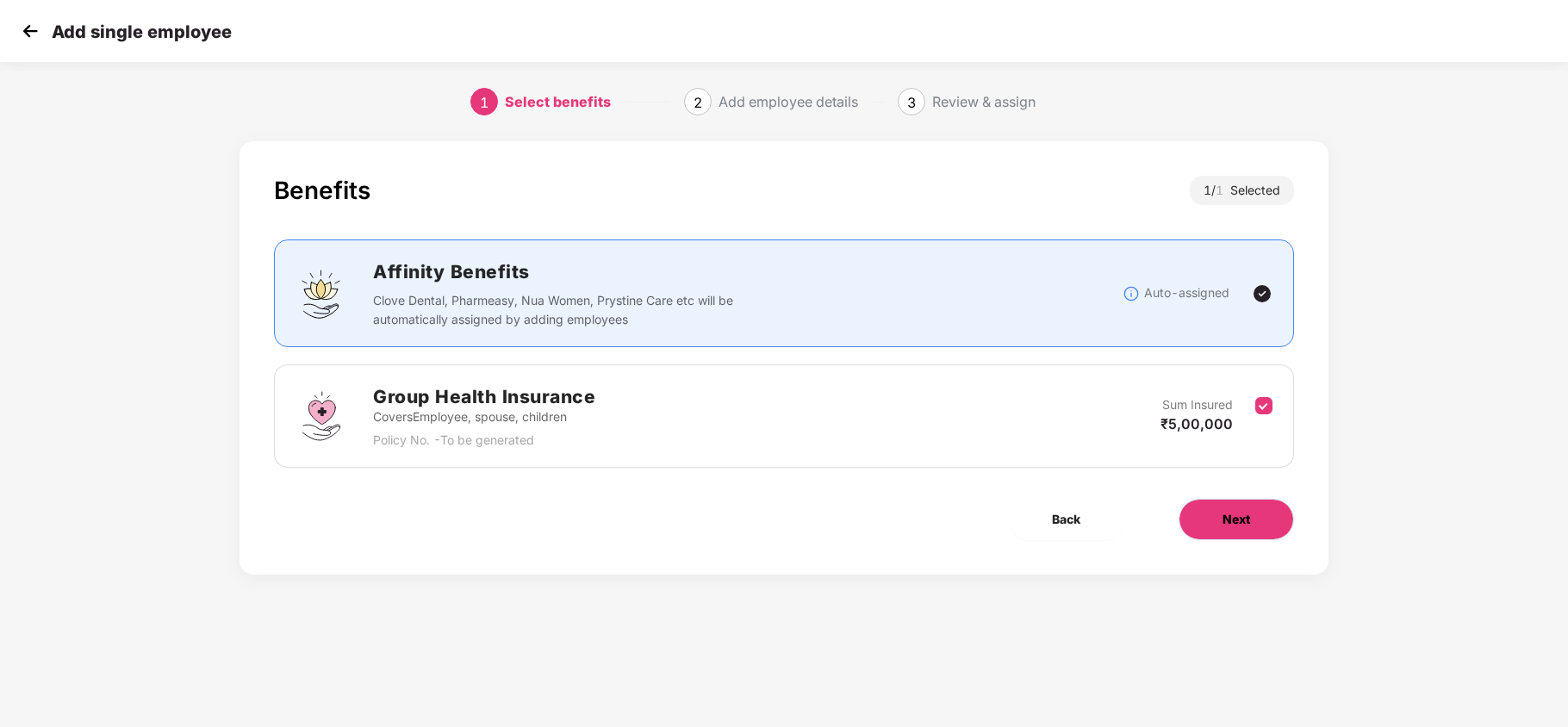
click at [1225, 505] on button "Next" at bounding box center [1236, 520] width 116 height 42
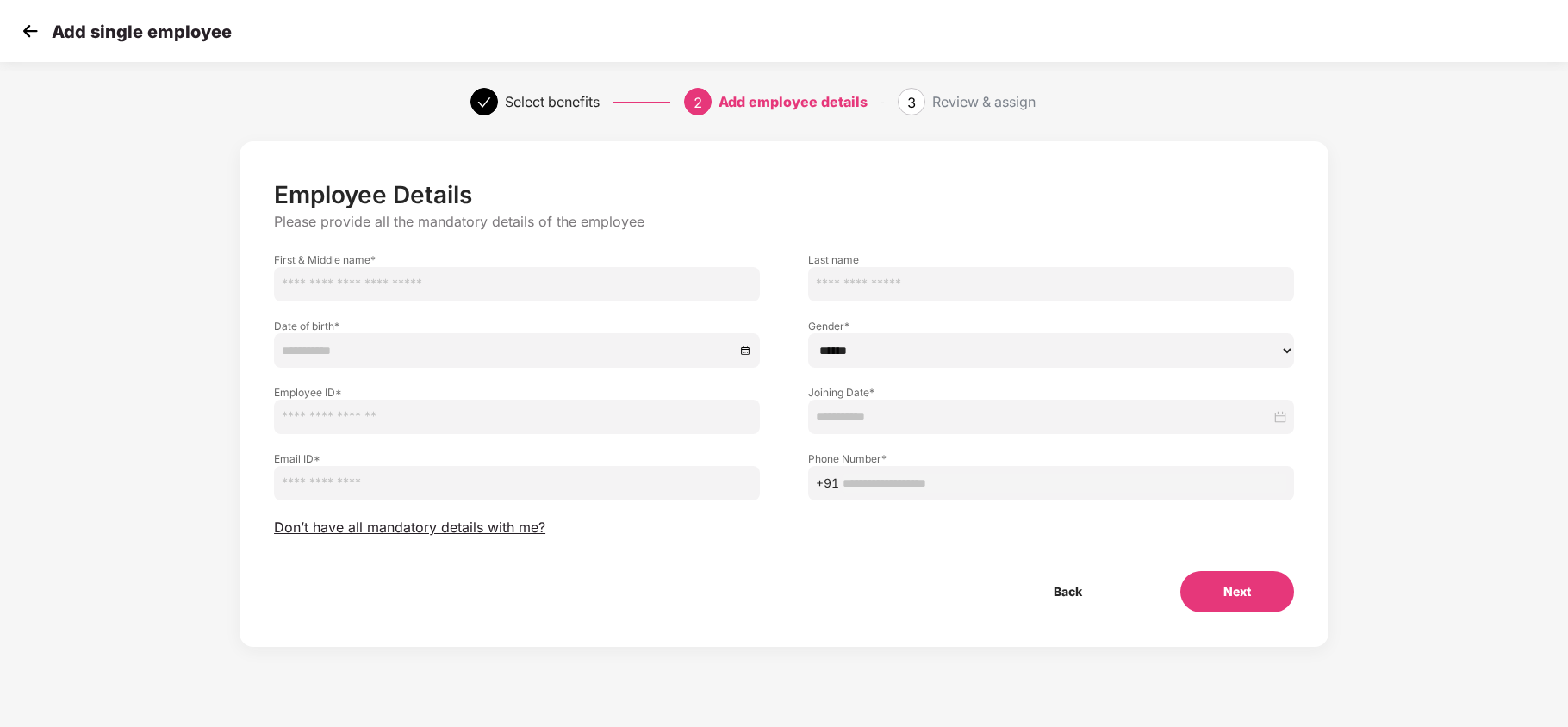
click at [540, 287] on input "text" at bounding box center [517, 284] width 486 height 35
click at [847, 305] on div "Gender * ****** **** ******" at bounding box center [1051, 335] width 534 height 67
click at [35, 35] on img at bounding box center [30, 31] width 26 height 26
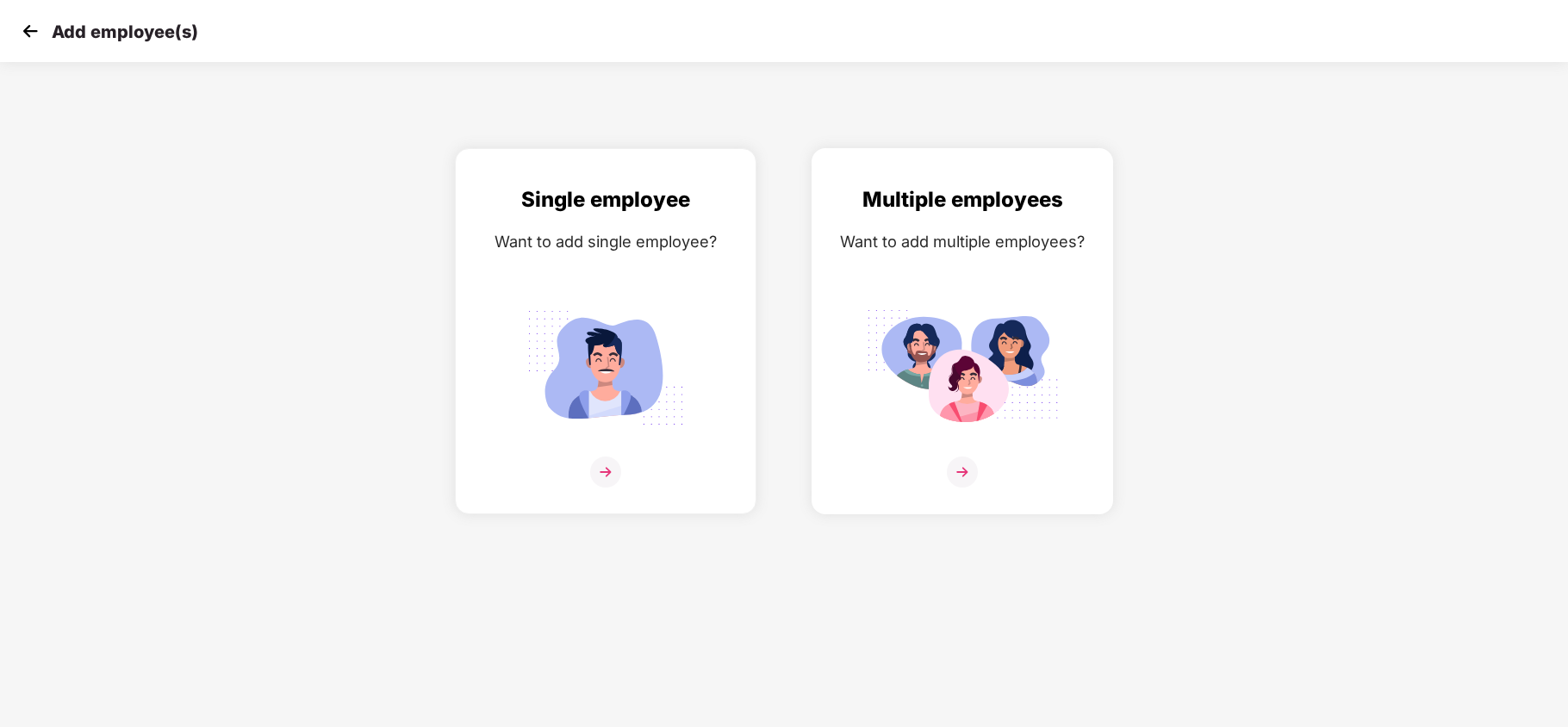
click at [953, 278] on div "Multiple employees Want to add multiple employees?" at bounding box center [962, 346] width 265 height 326
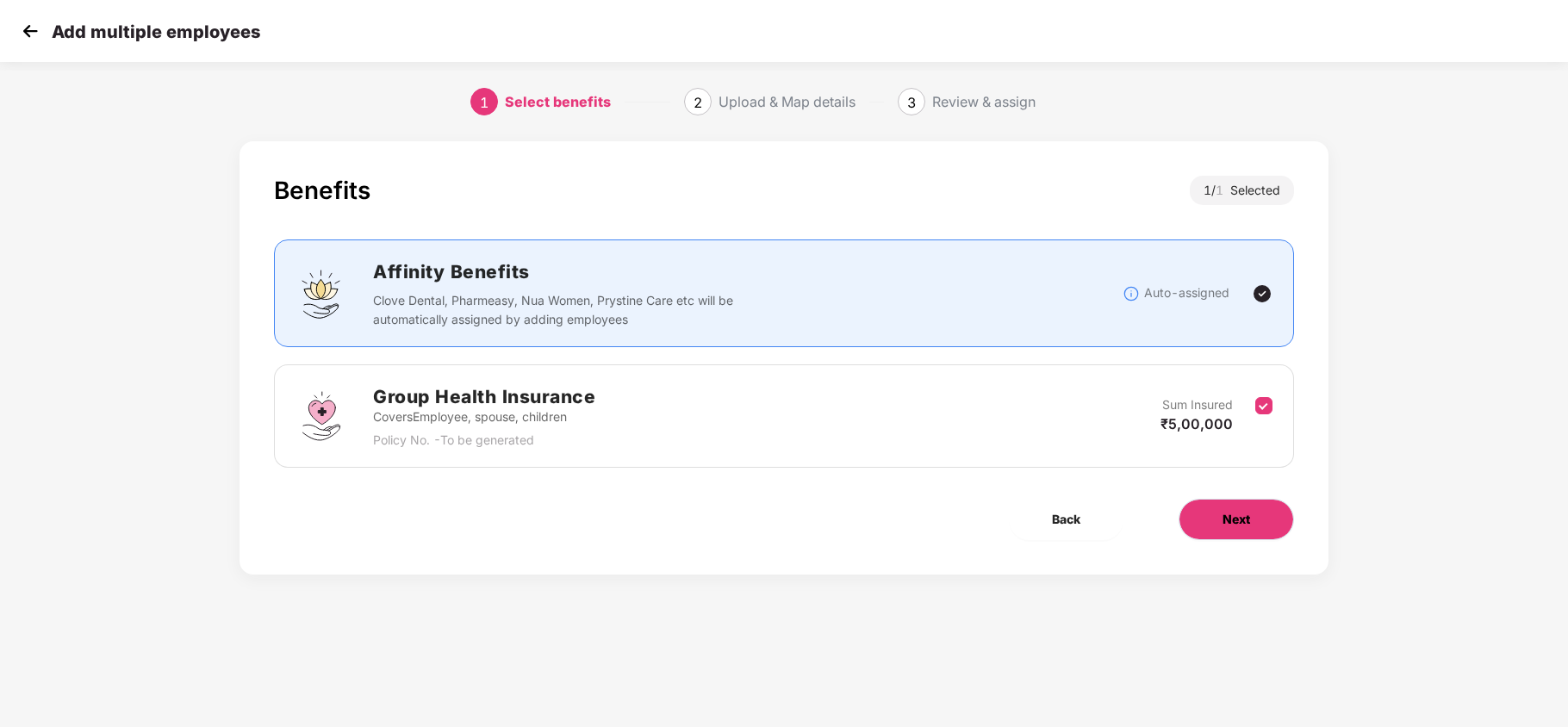
click at [1217, 522] on button "Next" at bounding box center [1236, 520] width 116 height 42
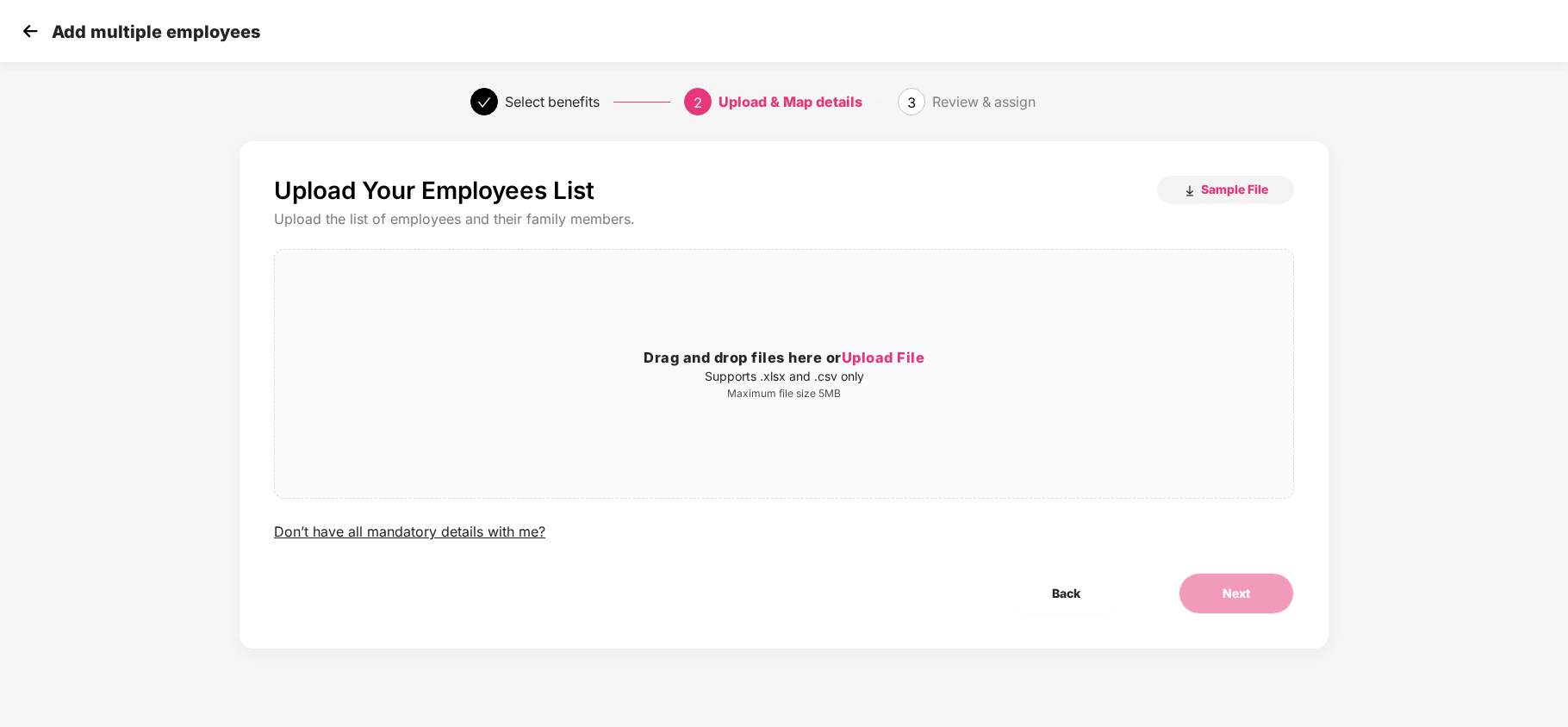
click at [29, 38] on img at bounding box center [30, 31] width 26 height 26
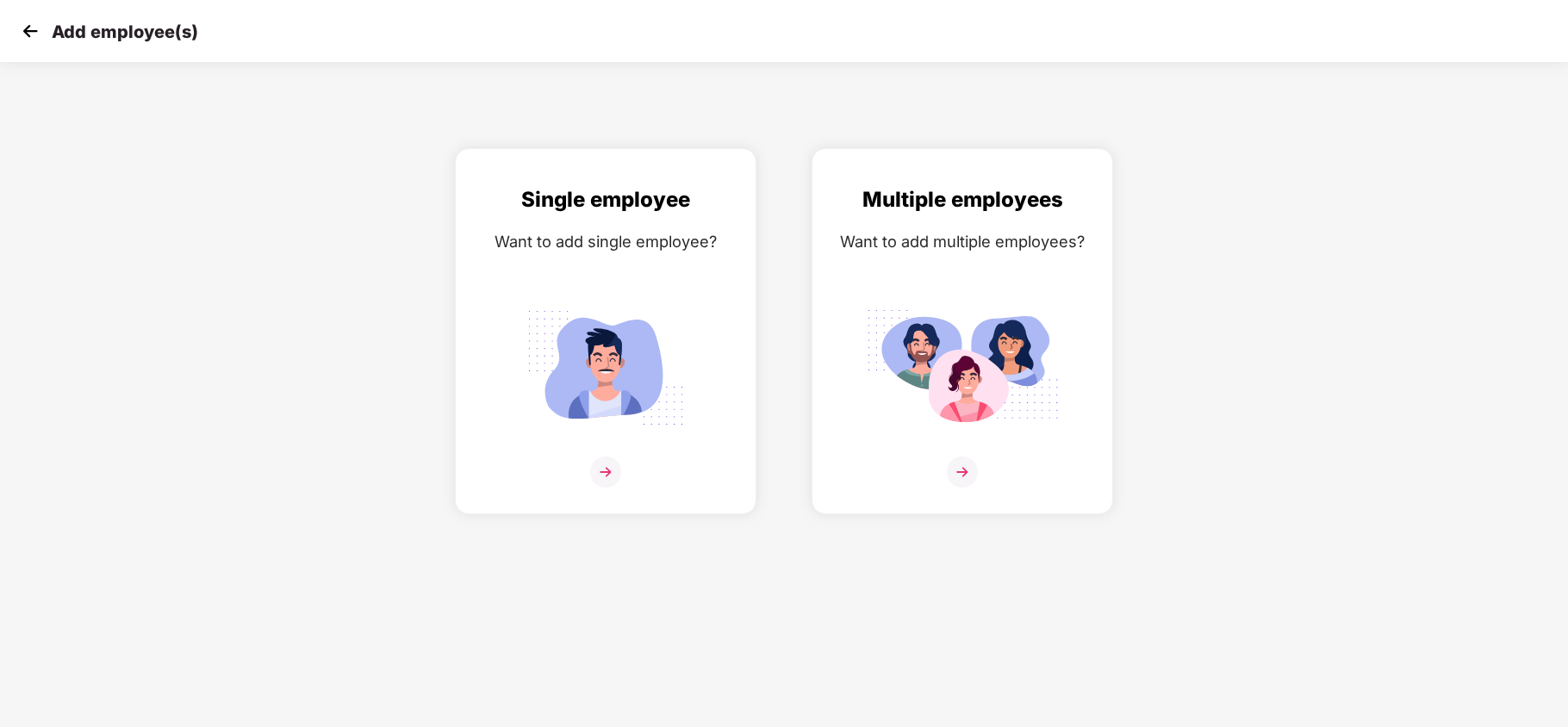
click at [29, 25] on img at bounding box center [30, 31] width 26 height 26
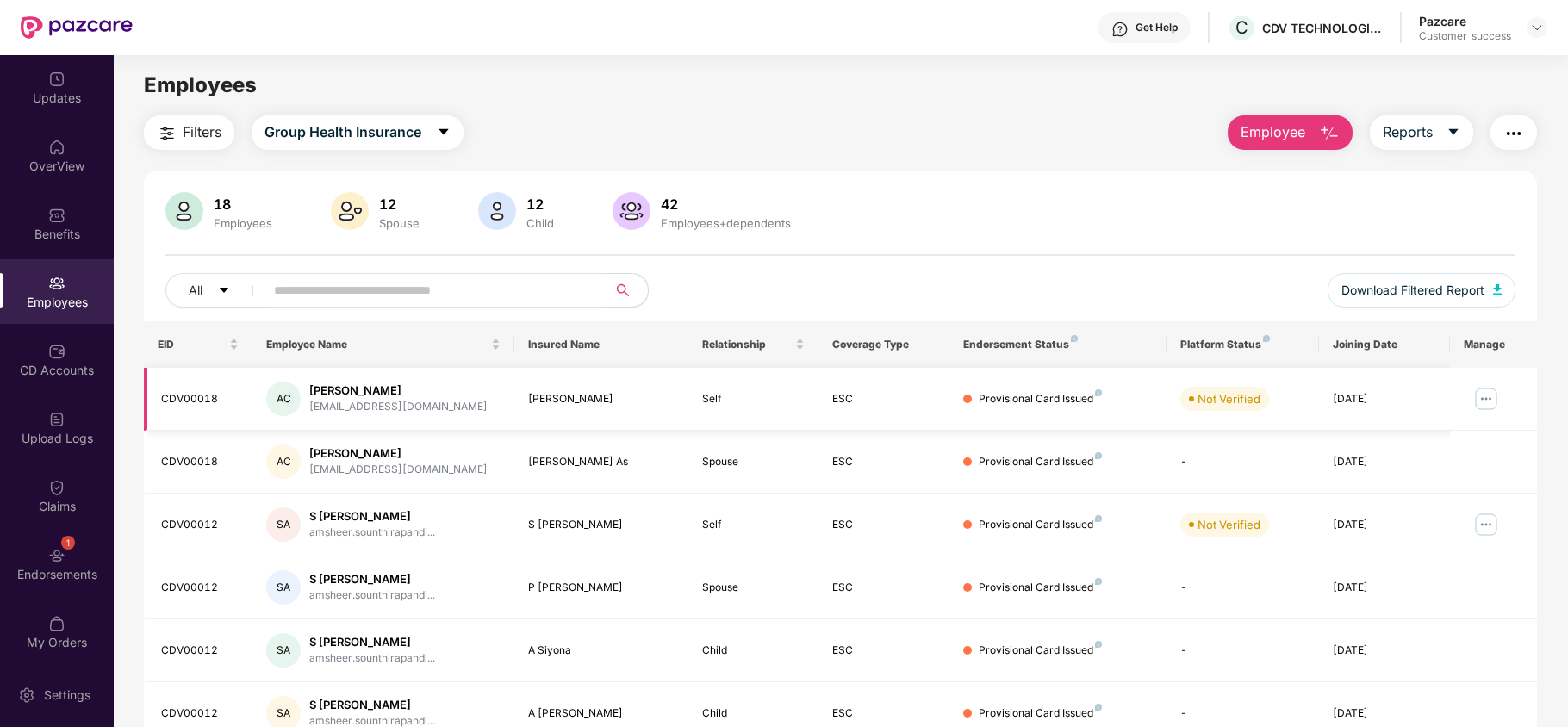
click at [1479, 399] on img at bounding box center [1486, 399] width 28 height 28
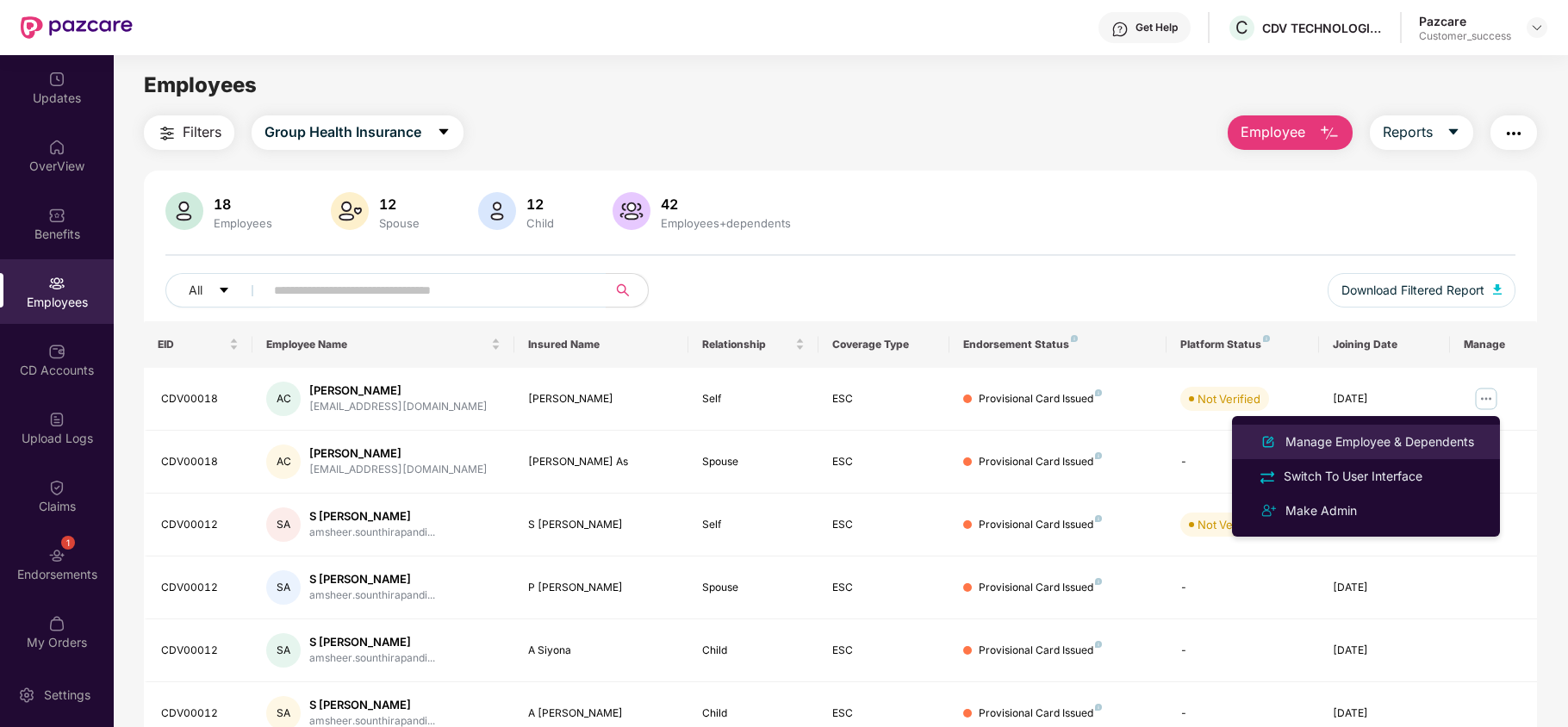
click at [1393, 441] on div "Manage Employee & Dependents" at bounding box center [1380, 441] width 195 height 19
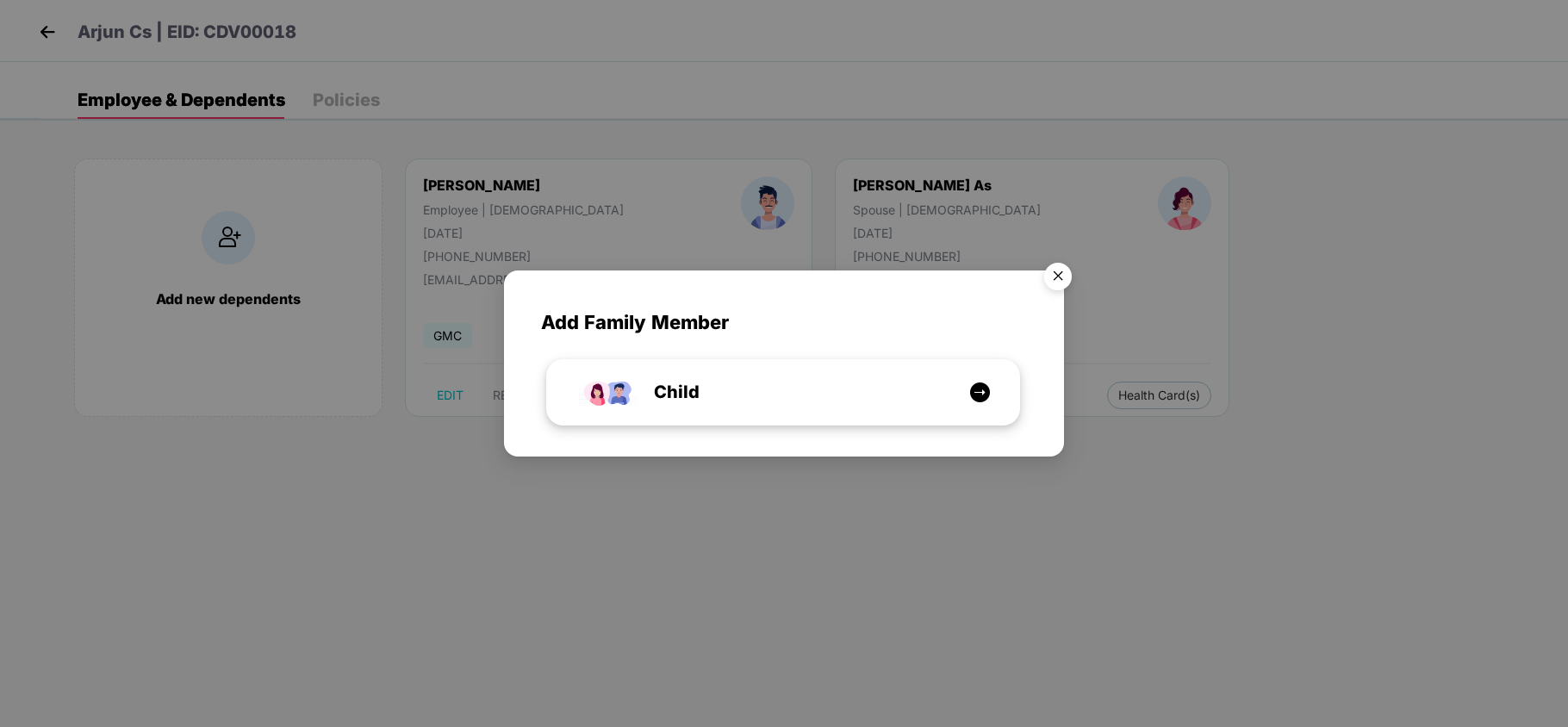
click at [686, 392] on span "Child" at bounding box center [657, 392] width 85 height 27
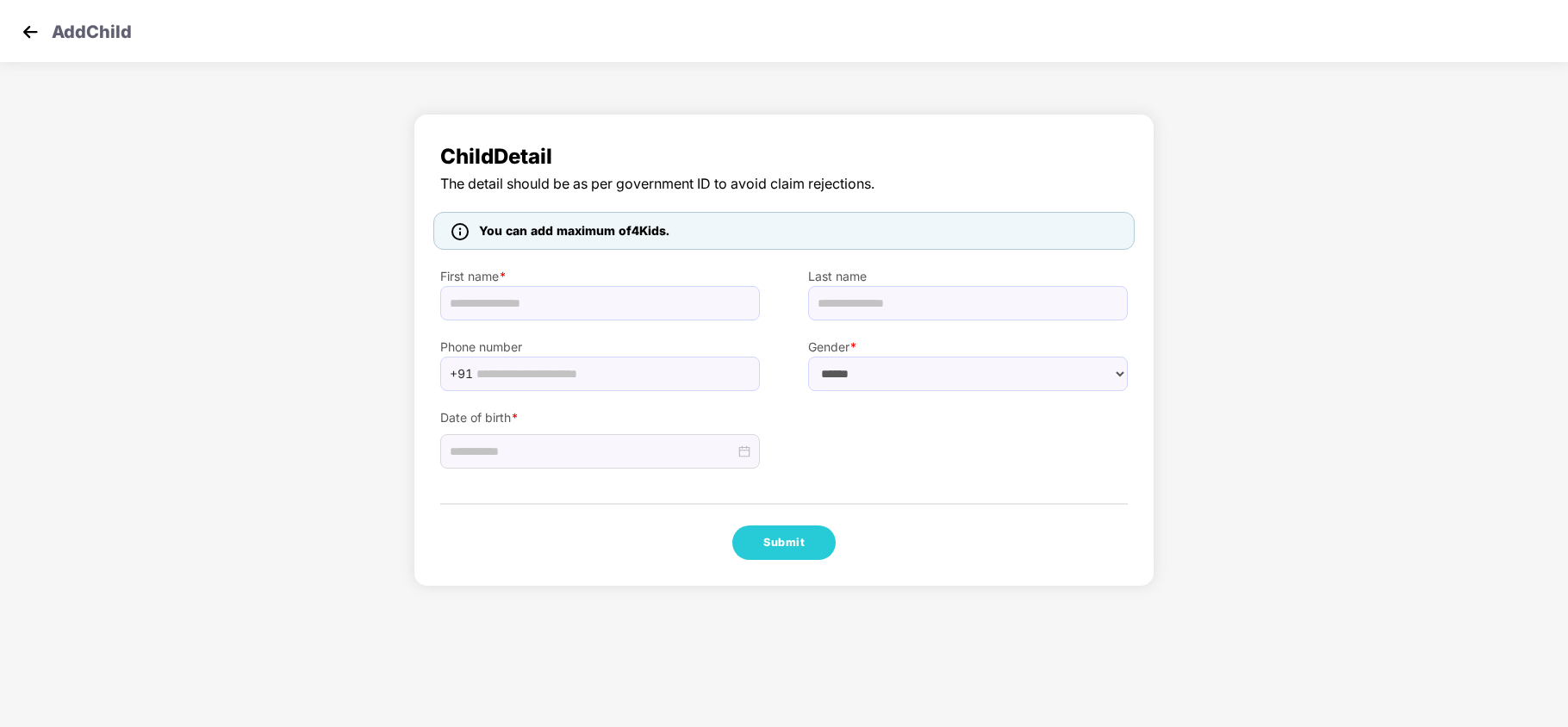
click at [22, 31] on img at bounding box center [30, 32] width 26 height 26
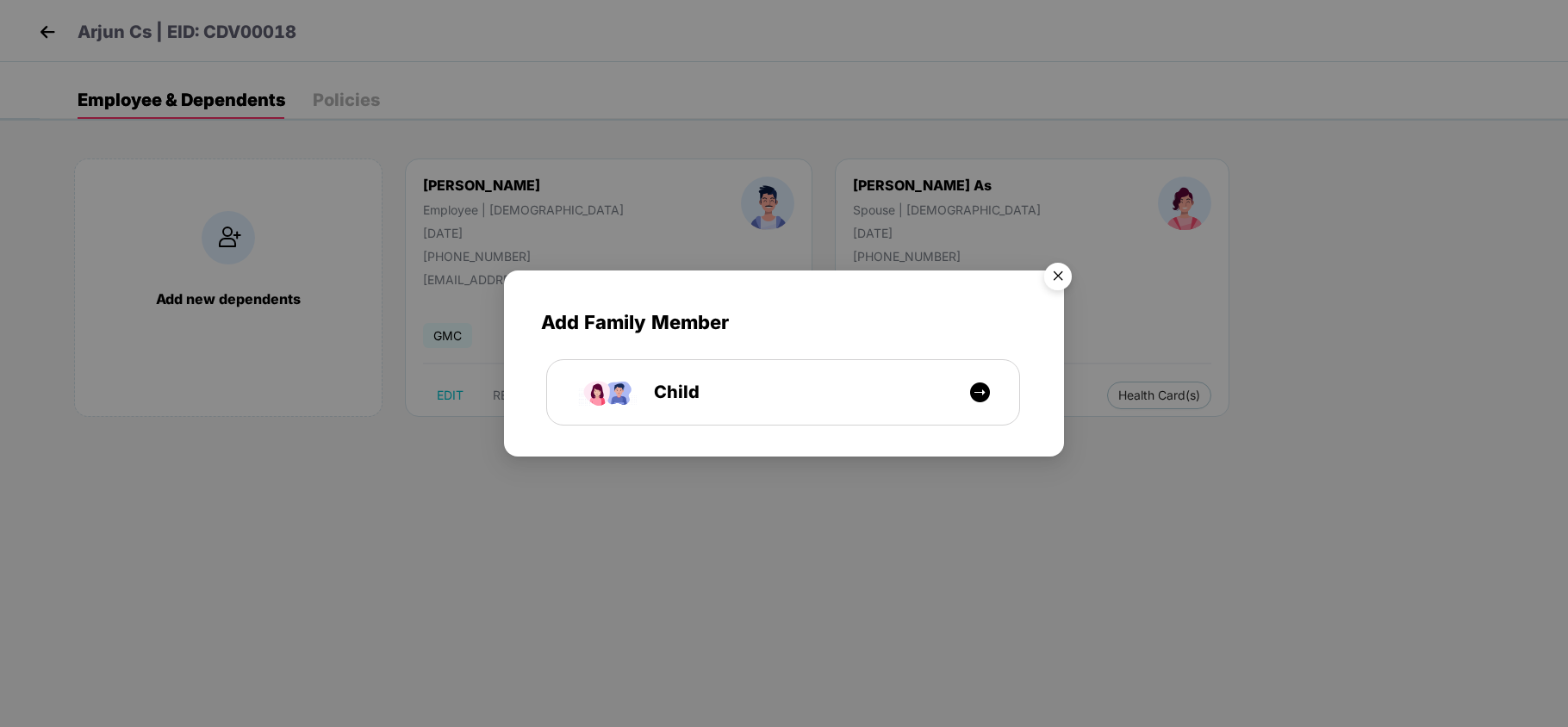
click at [1059, 279] on img "Close" at bounding box center [1058, 279] width 48 height 48
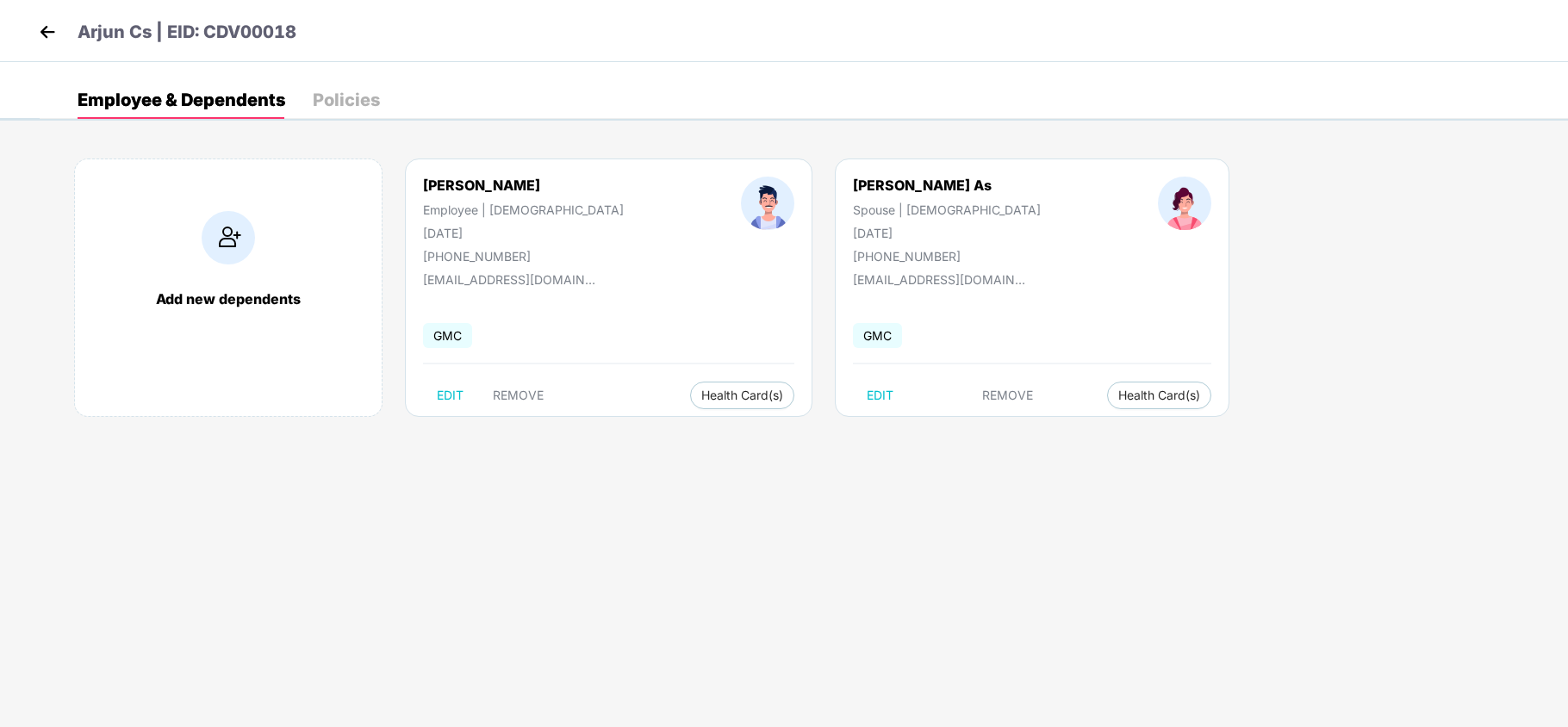
click at [49, 22] on img at bounding box center [48, 32] width 26 height 26
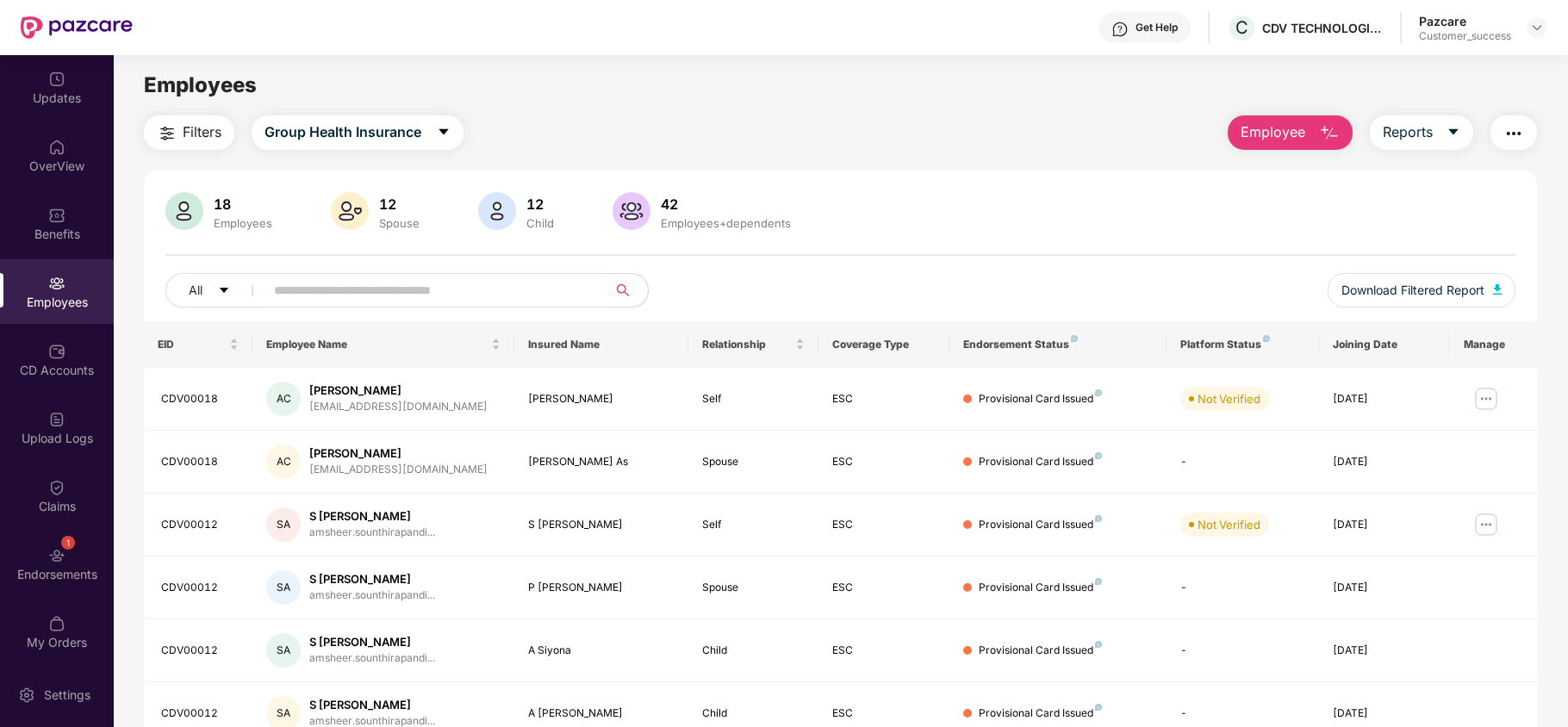
click at [1332, 141] on img "button" at bounding box center [1329, 133] width 21 height 21
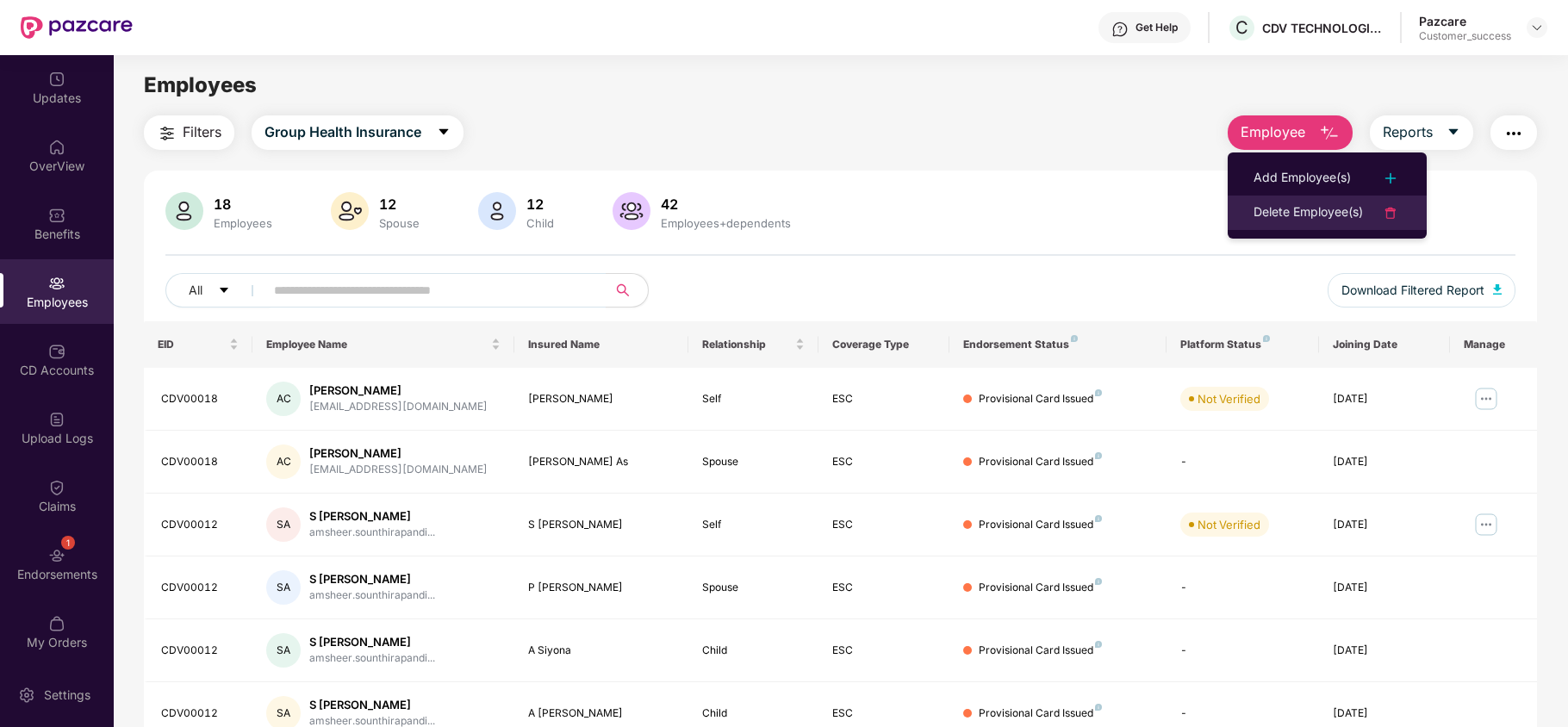
click at [1291, 214] on div "Delete Employee(s)" at bounding box center [1309, 212] width 110 height 21
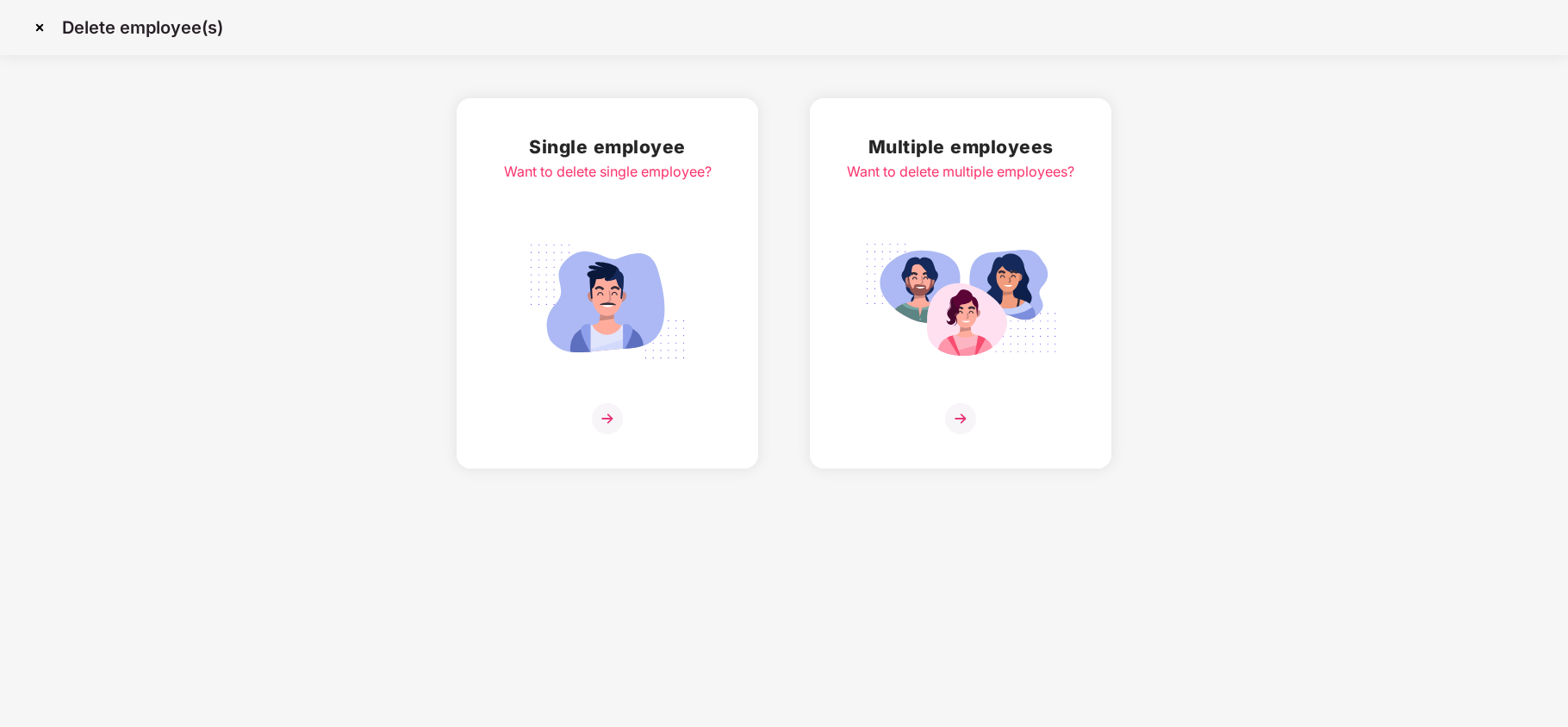
click at [616, 214] on div "Single employee Want to delete single employee?" at bounding box center [608, 283] width 207 height 302
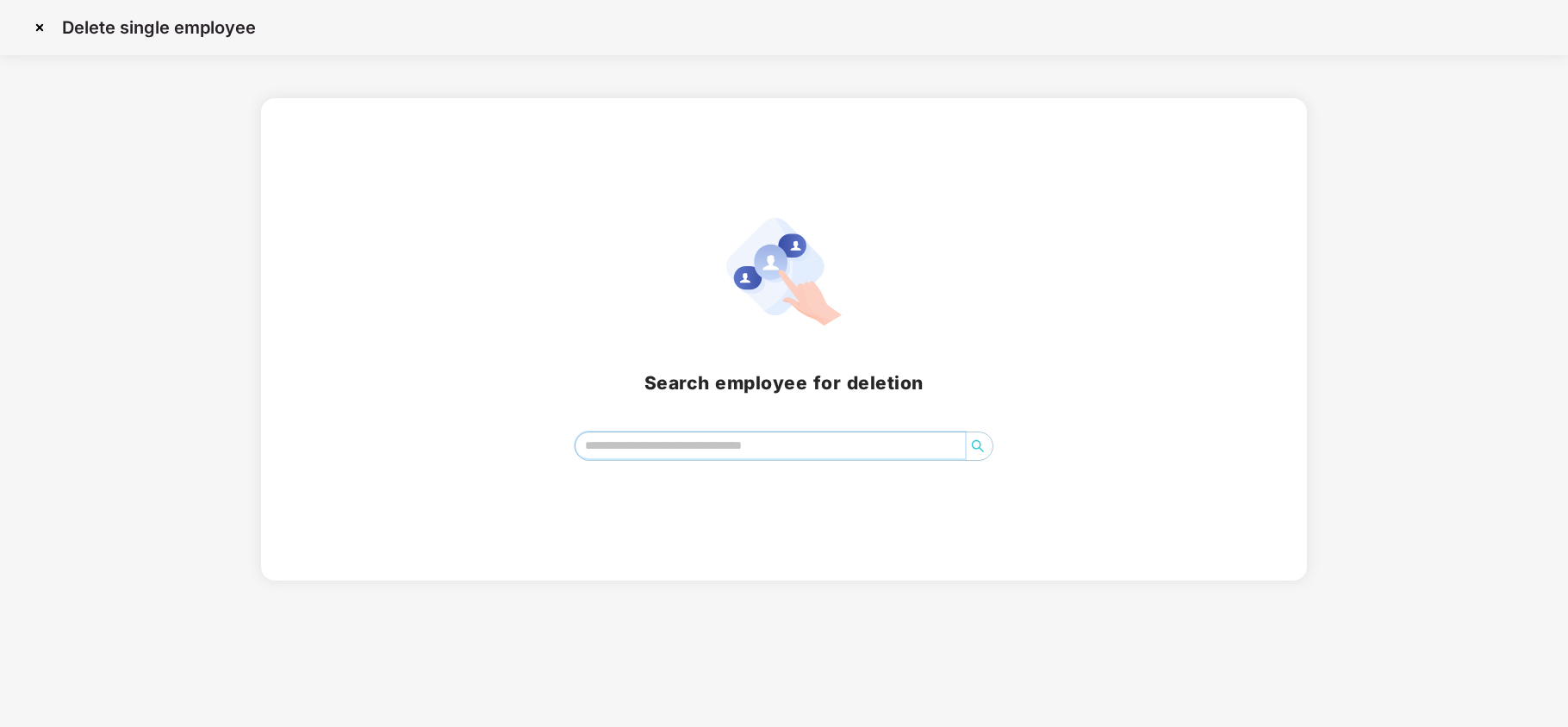
click at [659, 445] on input "search" at bounding box center [770, 445] width 390 height 26
type input "*"
click at [33, 22] on img at bounding box center [40, 28] width 28 height 28
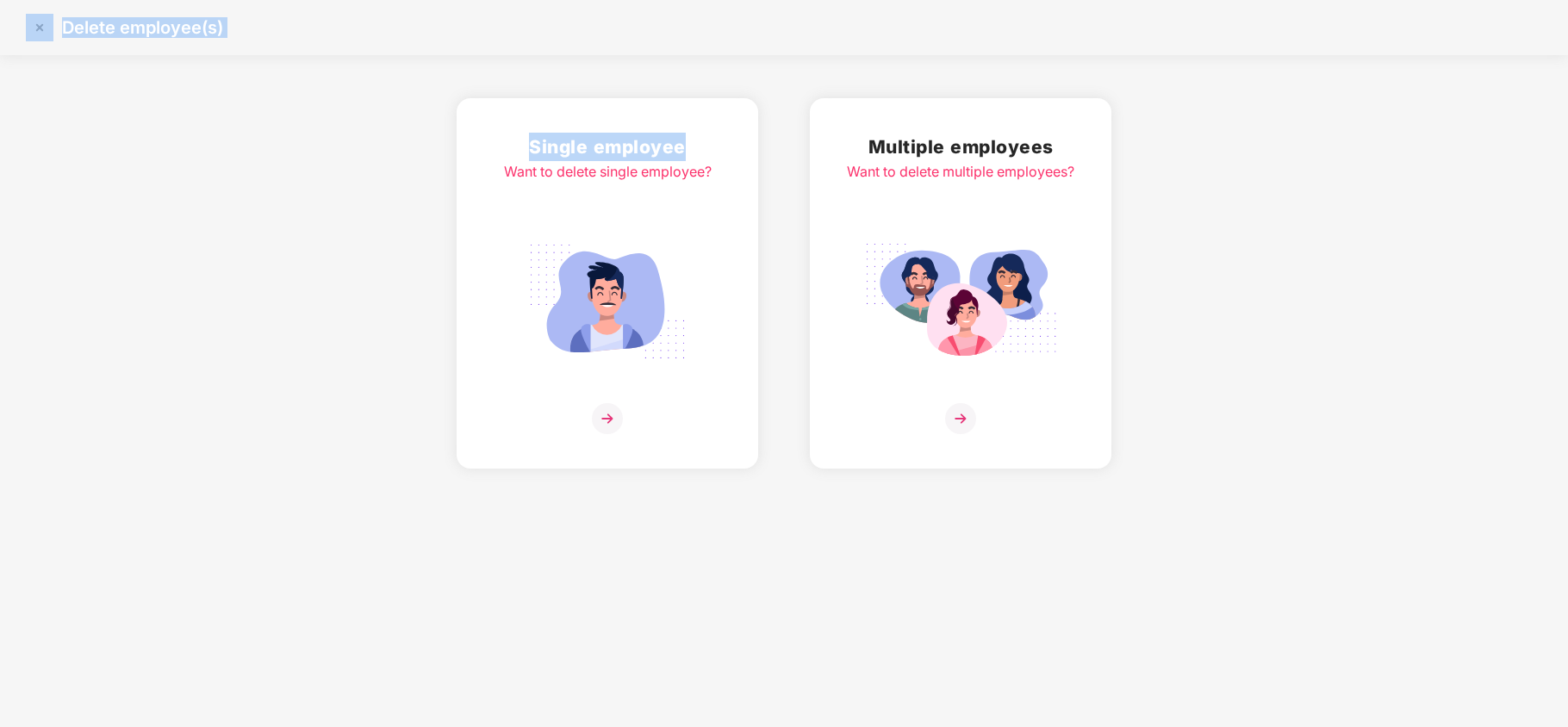
click at [35, 25] on img at bounding box center [40, 28] width 28 height 28
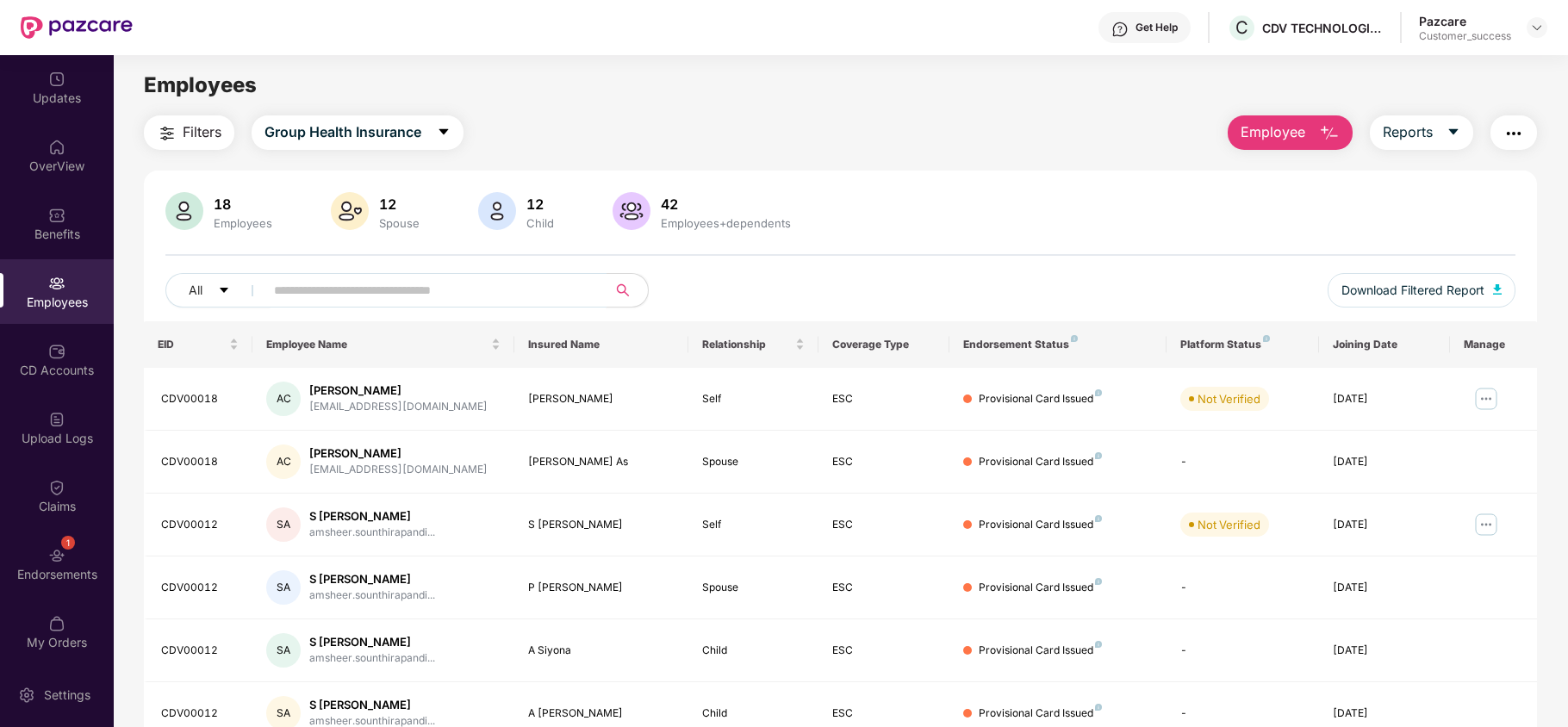
click at [383, 293] on input "text" at bounding box center [428, 291] width 310 height 26
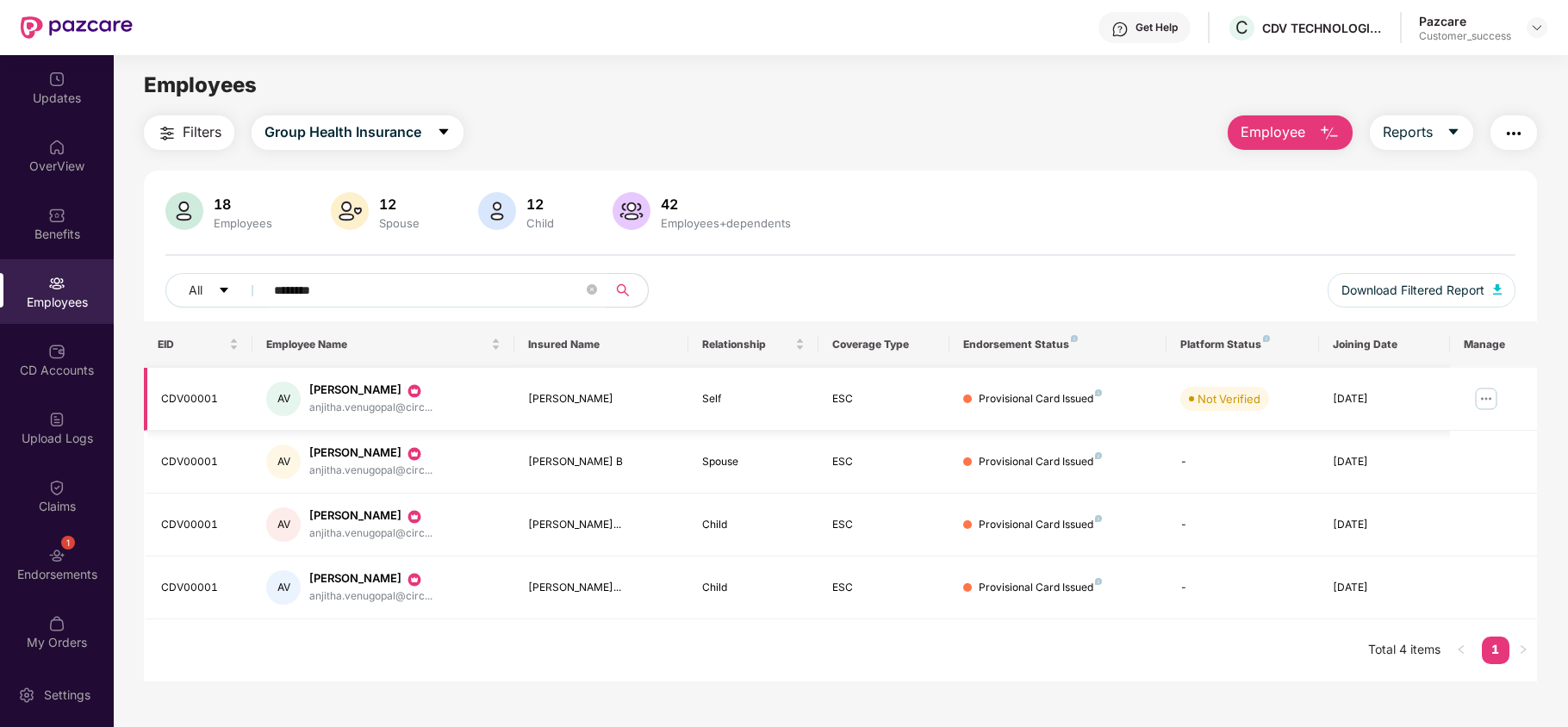
type input "********"
drag, startPoint x: 224, startPoint y: 397, endPoint x: 149, endPoint y: 393, distance: 75.1
click at [149, 393] on td "CDV00001" at bounding box center [197, 398] width 109 height 63
copy div "CDV00001"
click at [1325, 131] on img "button" at bounding box center [1329, 133] width 21 height 21
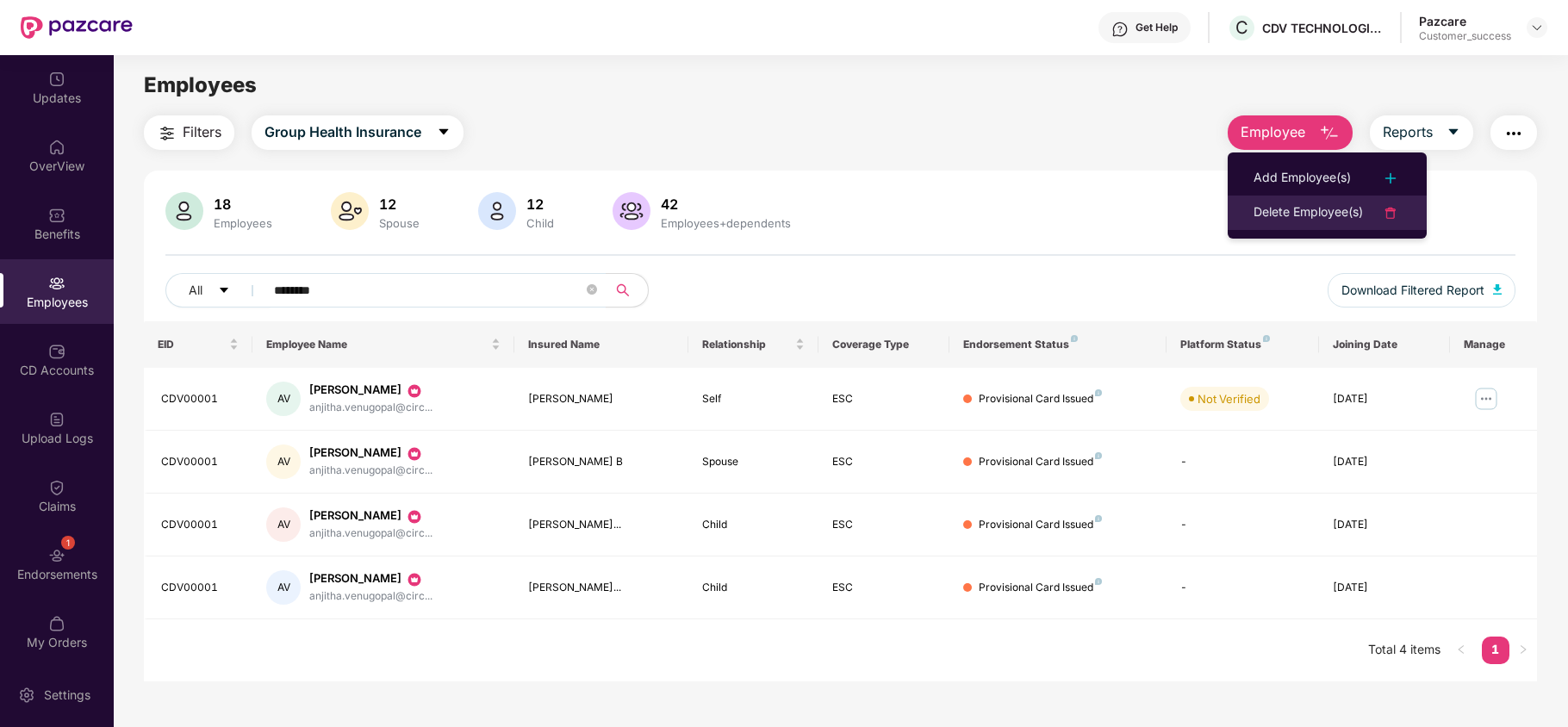
click at [1312, 217] on div "Delete Employee(s)" at bounding box center [1309, 212] width 110 height 21
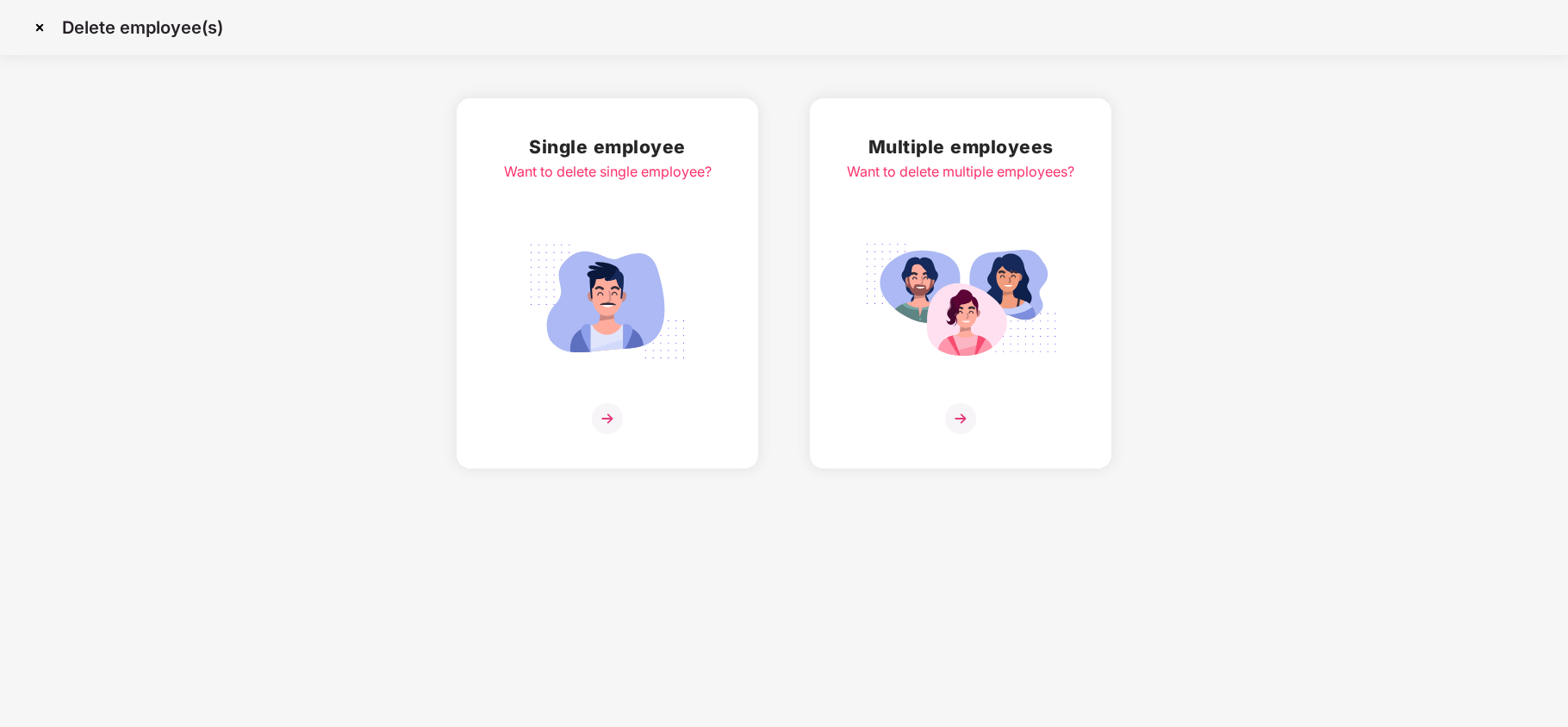
click at [611, 255] on img at bounding box center [608, 301] width 193 height 134
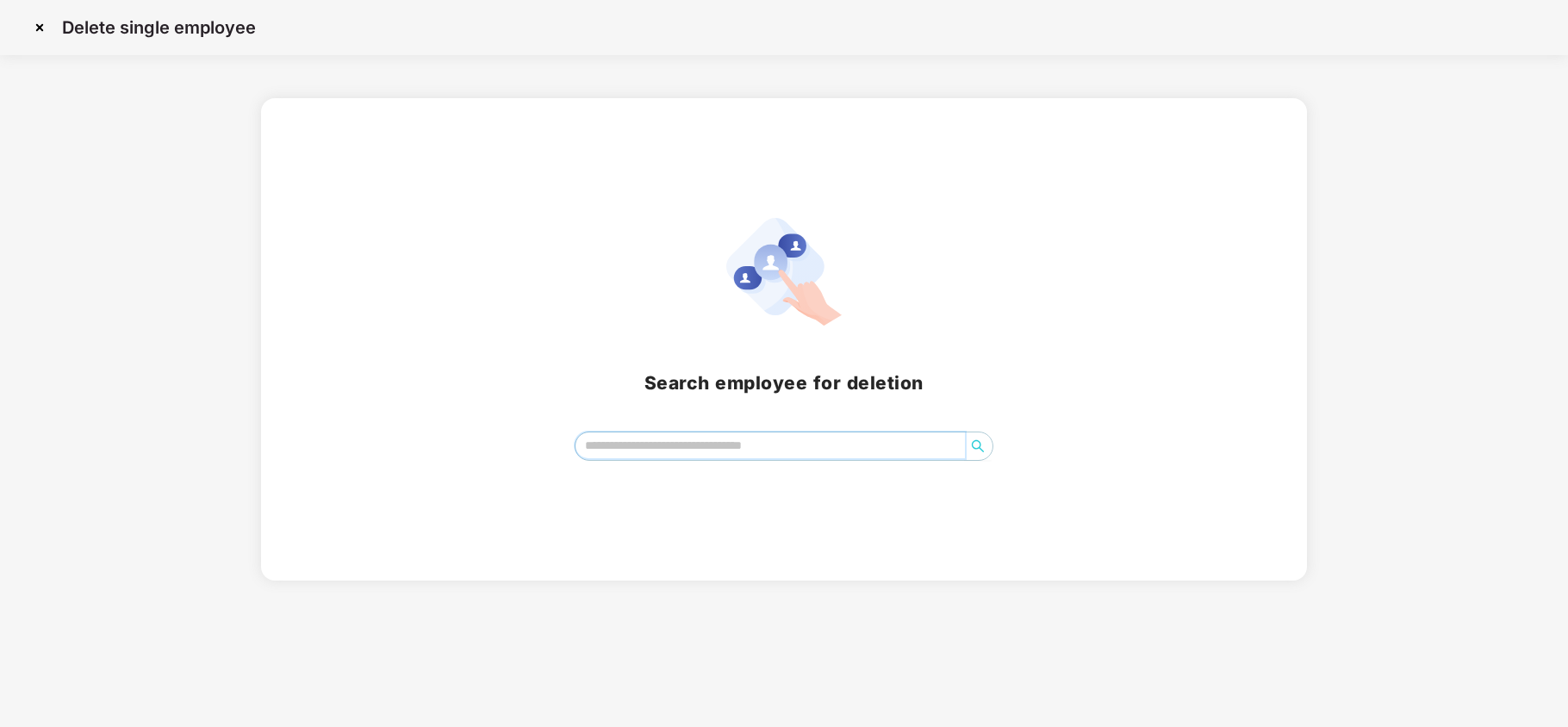
paste input "********"
click at [640, 439] on input "********" at bounding box center [770, 445] width 390 height 26
type input "*"
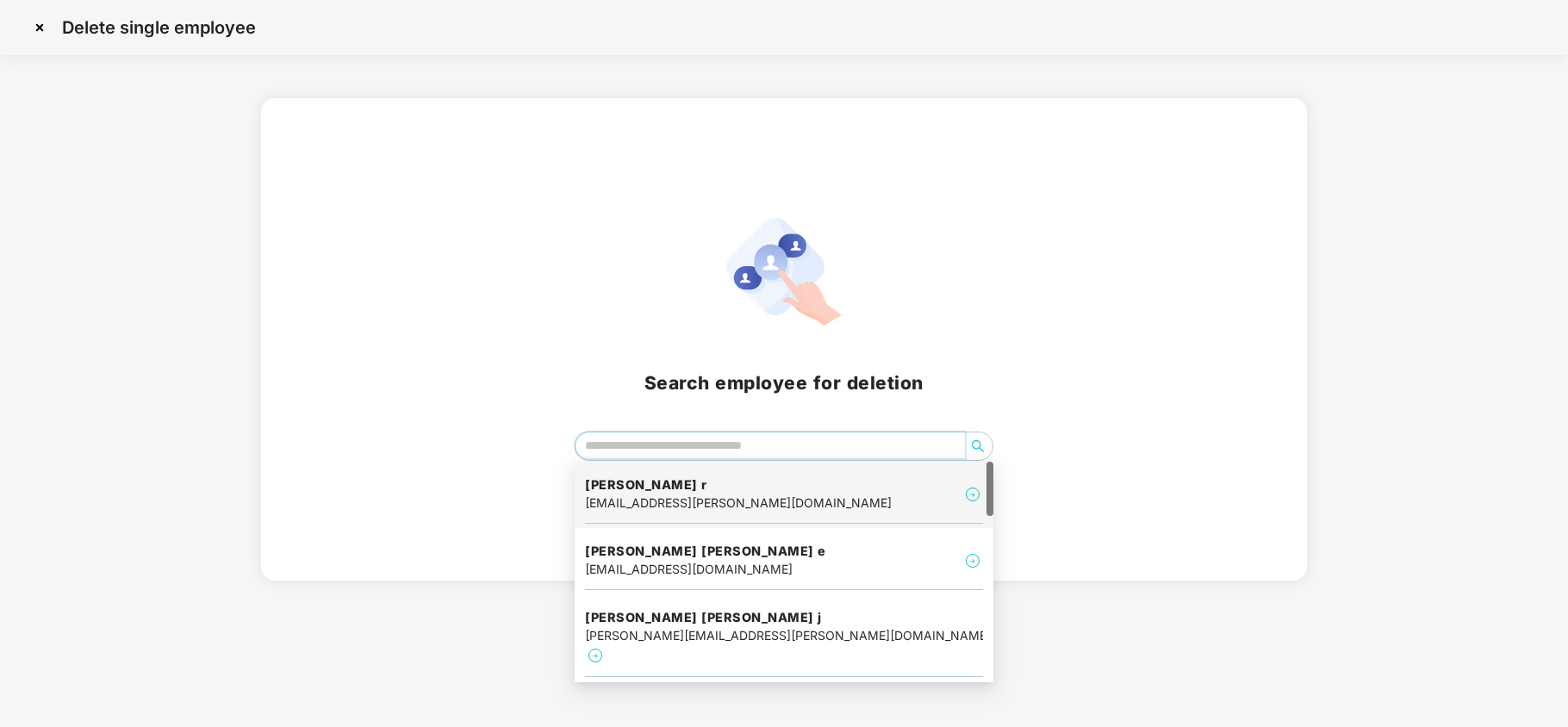
click at [667, 484] on h4 "[PERSON_NAME] r" at bounding box center [738, 484] width 307 height 17
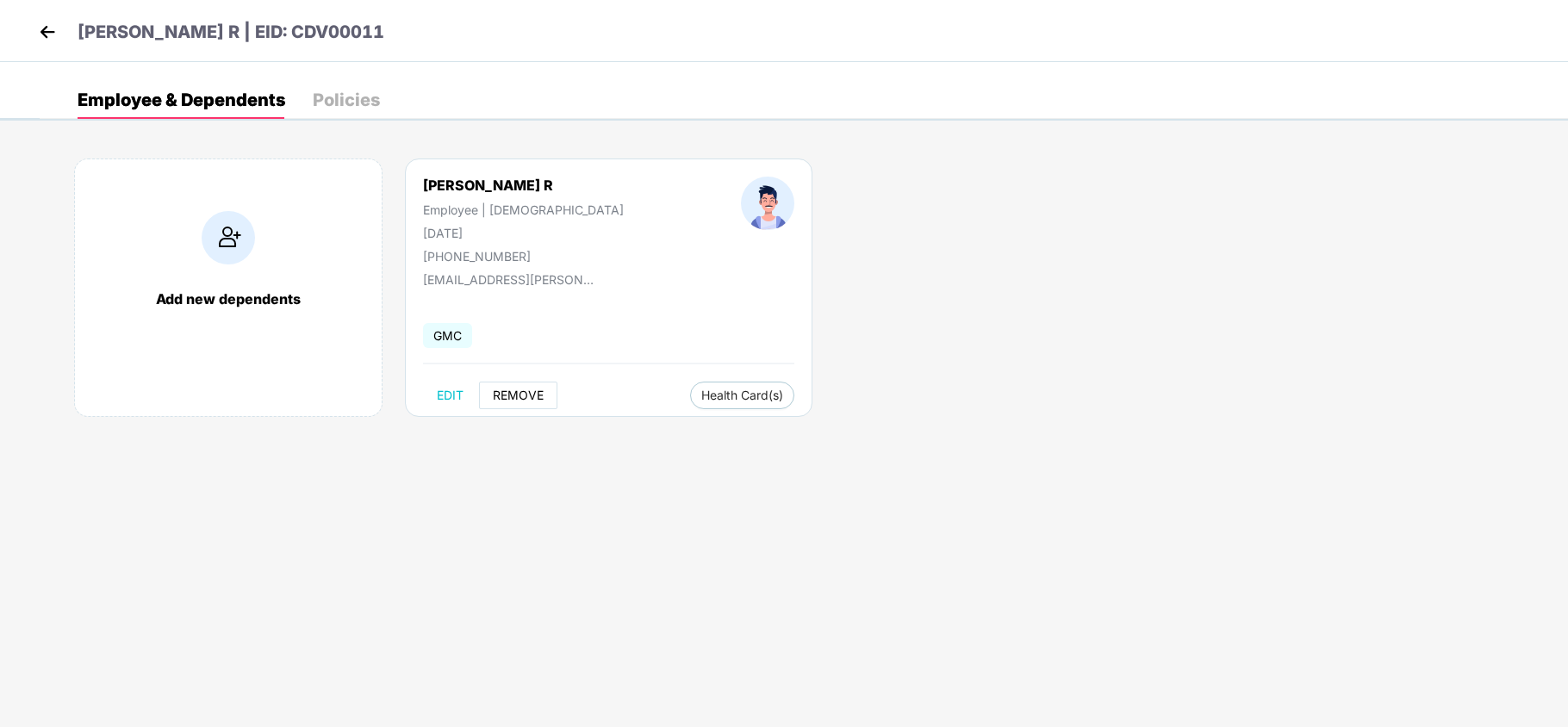
click at [535, 387] on button "REMOVE" at bounding box center [518, 395] width 79 height 28
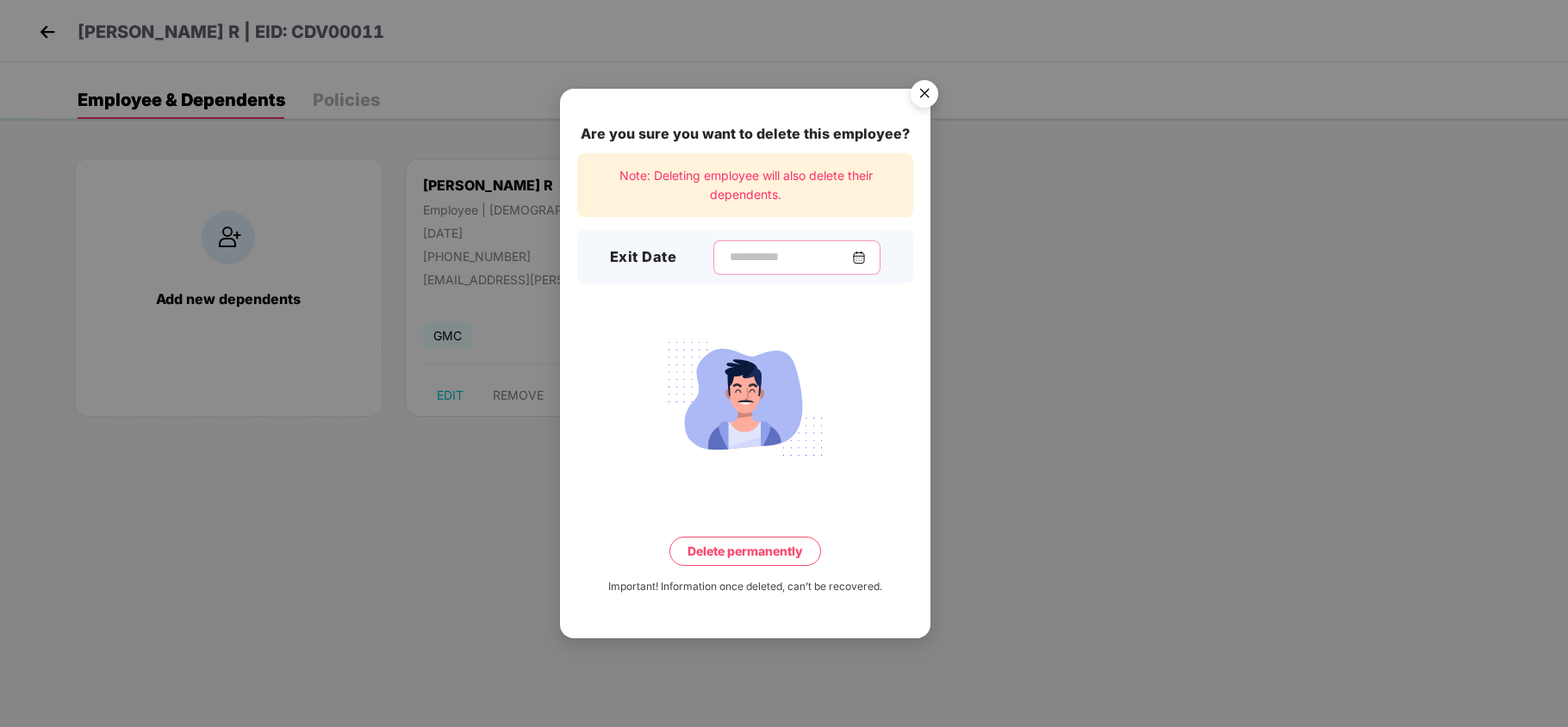
click at [755, 260] on input at bounding box center [790, 257] width 125 height 18
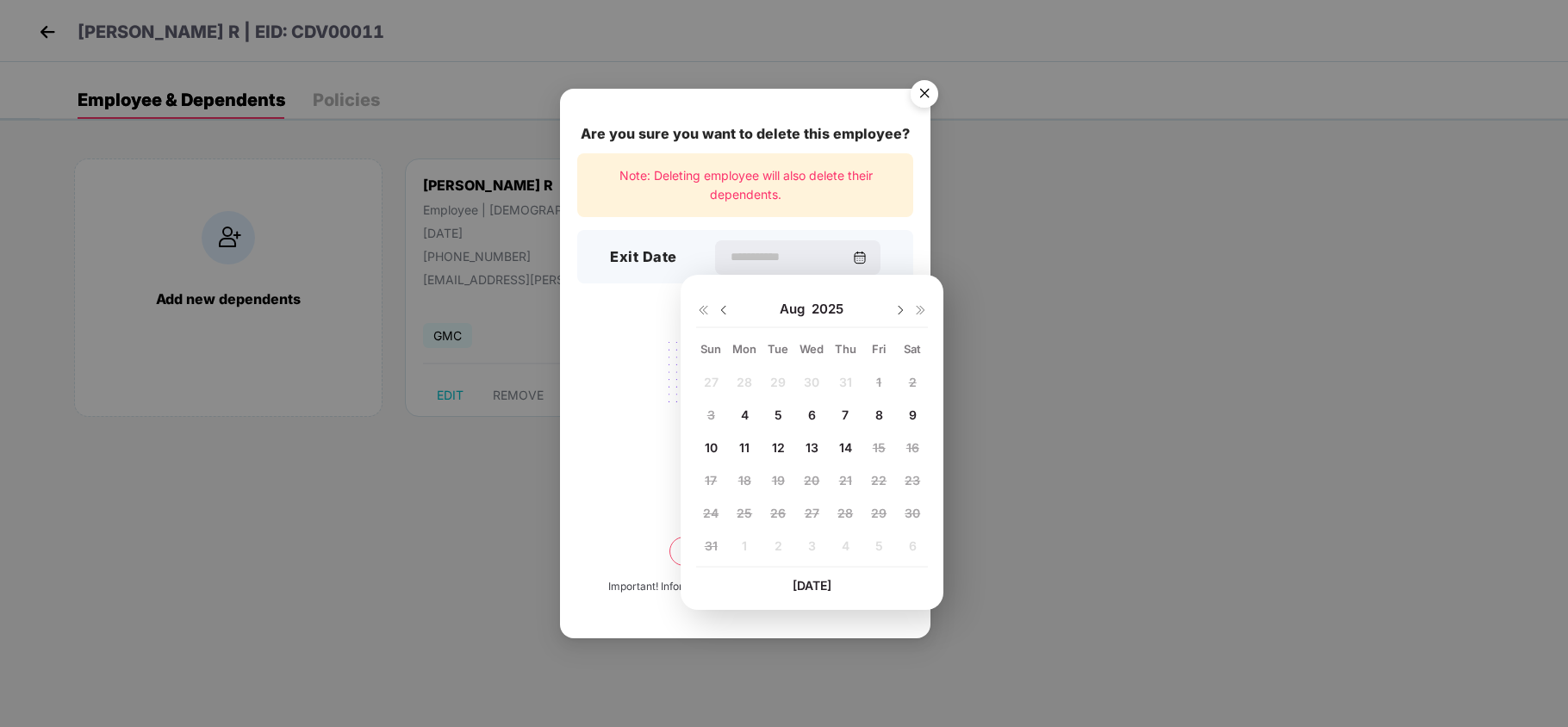
click at [612, 324] on div "Are you sure you want to delete this employee? Note: Deleting employee will als…" at bounding box center [745, 364] width 371 height 550
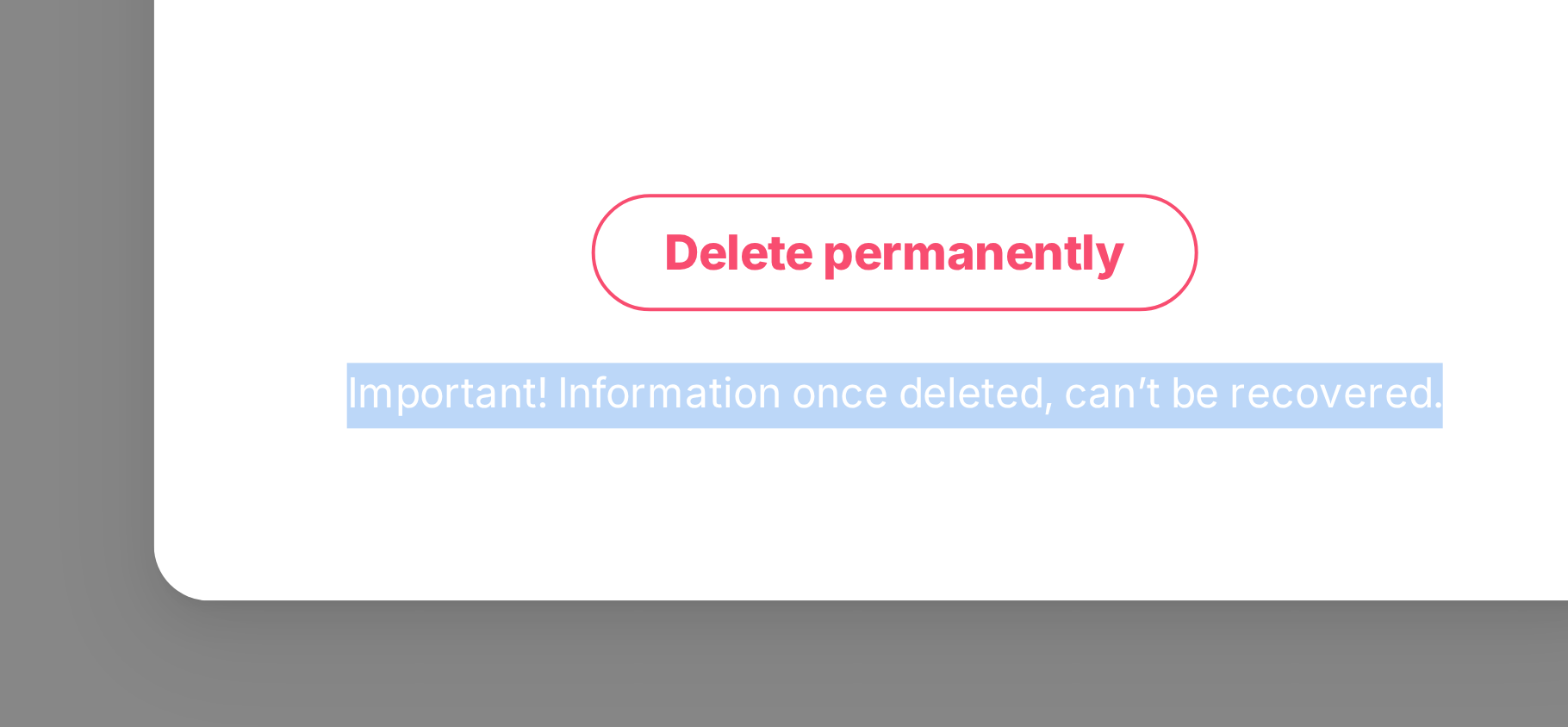
drag, startPoint x: 604, startPoint y: 589, endPoint x: 905, endPoint y: 589, distance: 301.0
click at [905, 589] on div "Important! Information once deleted, can’t be recovered." at bounding box center [745, 587] width 336 height 16
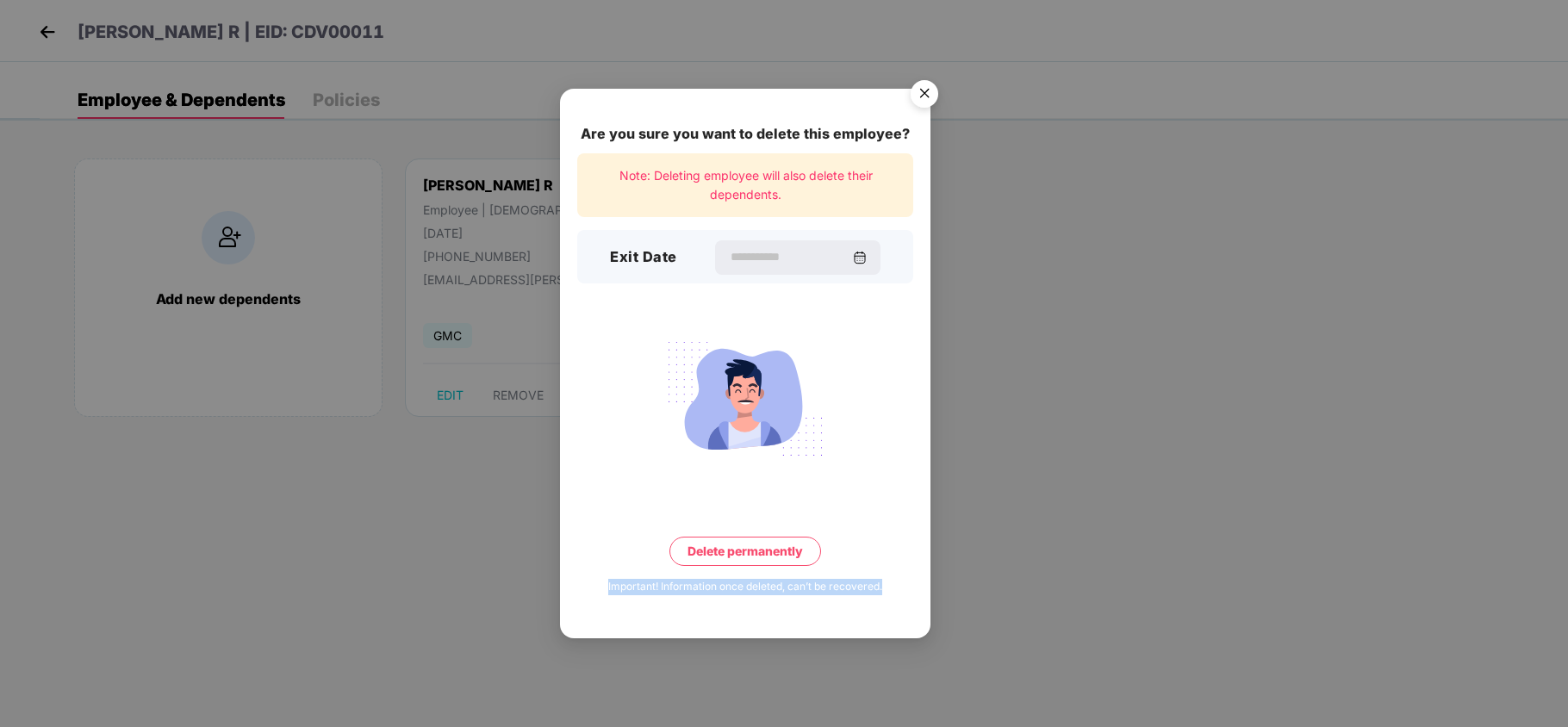
click at [924, 92] on img "Close" at bounding box center [924, 97] width 48 height 48
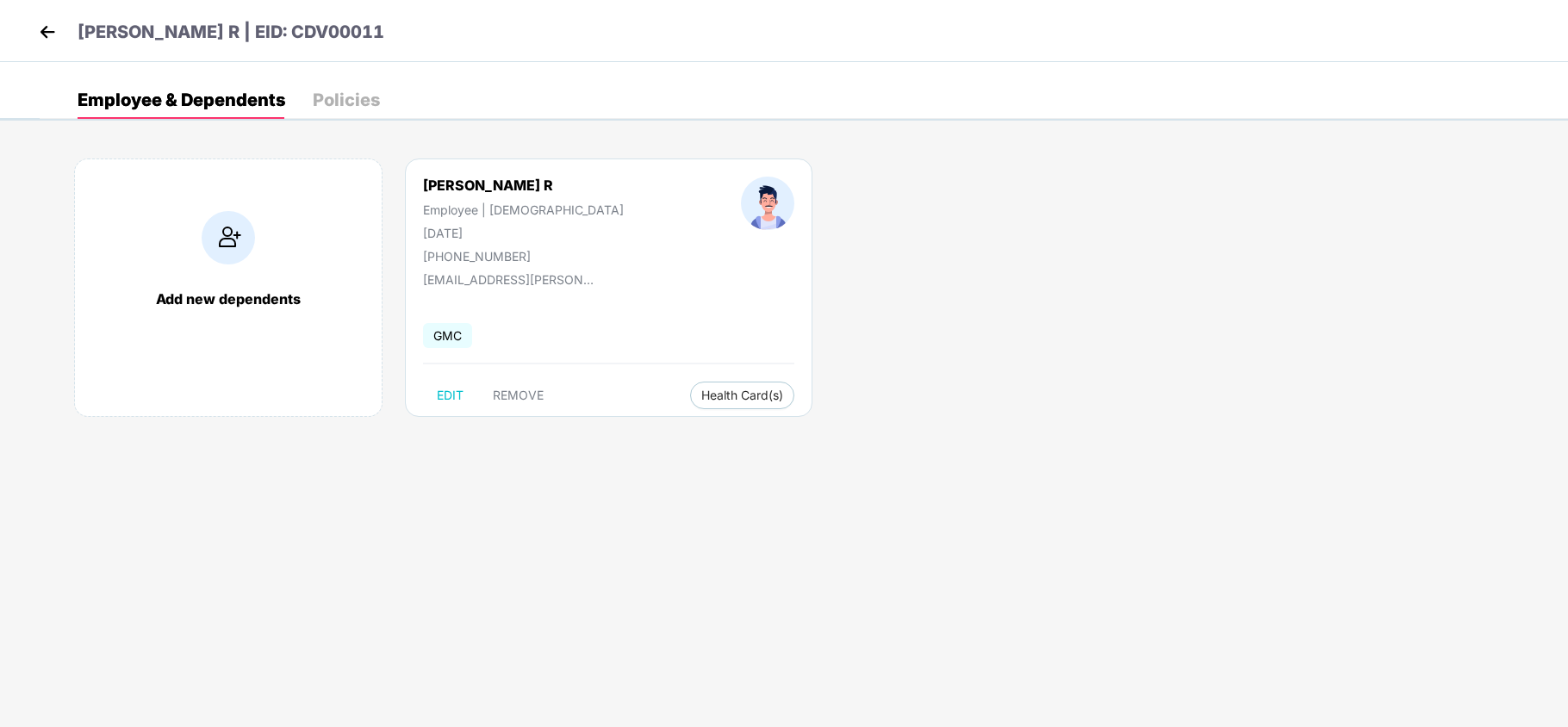
click at [47, 31] on img at bounding box center [48, 32] width 26 height 26
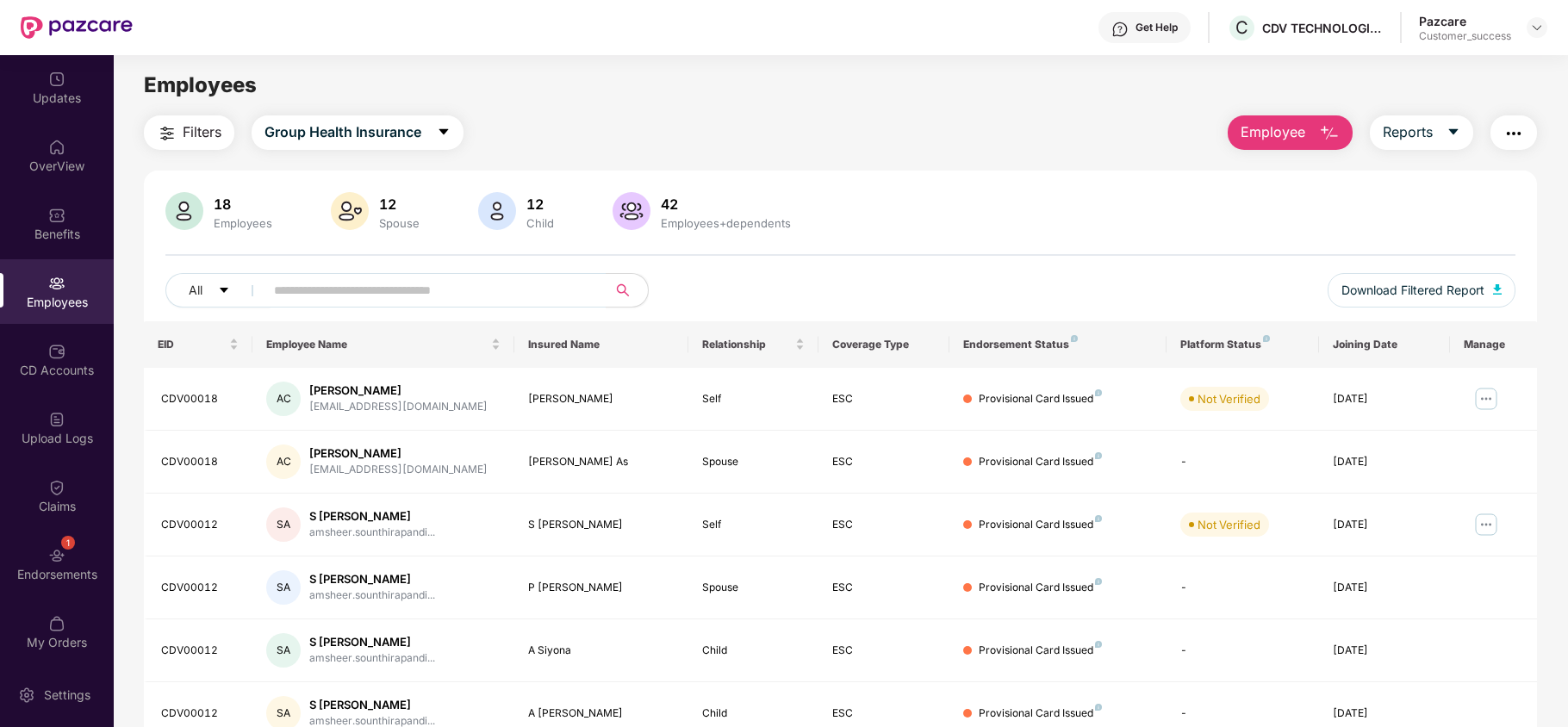
click at [1298, 142] on span "Employee" at bounding box center [1273, 132] width 65 height 22
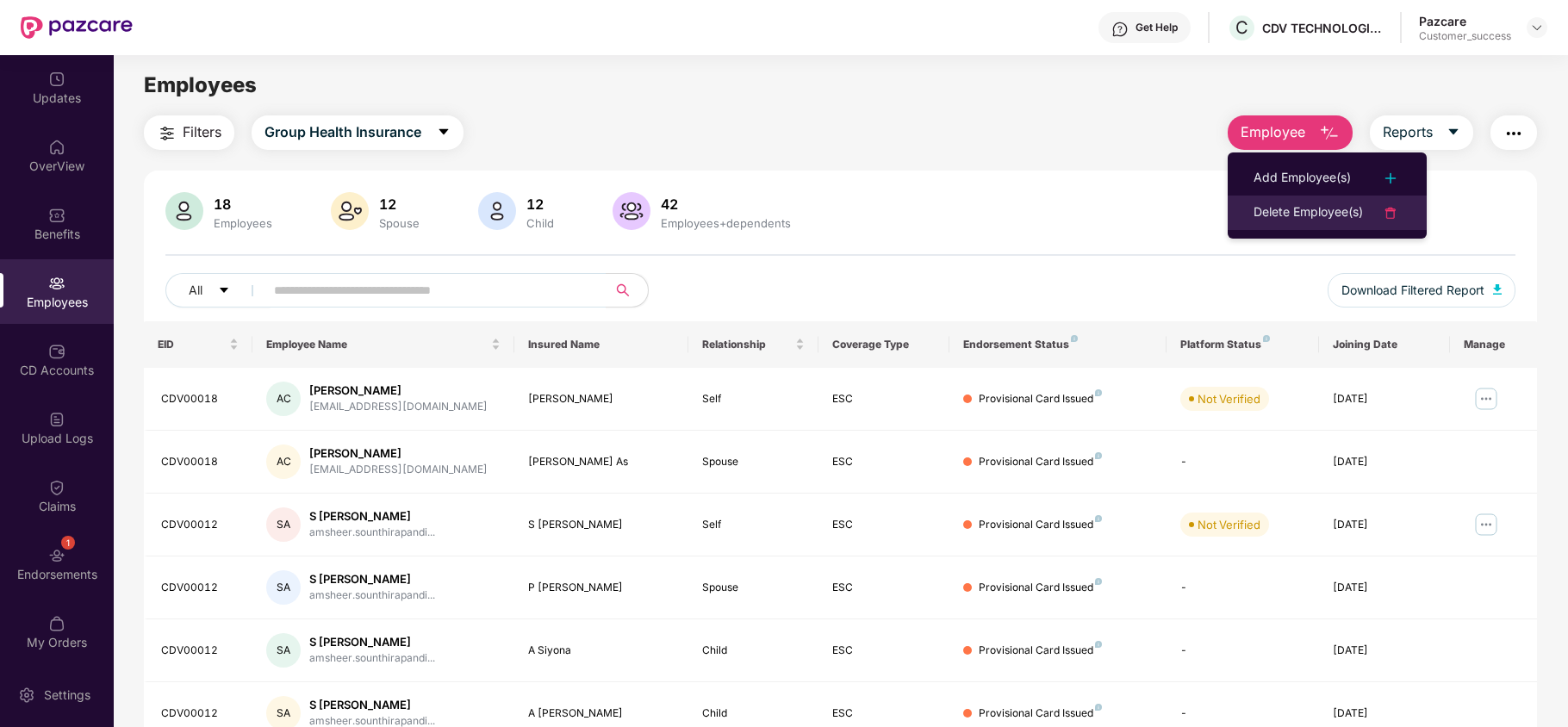
click at [1289, 212] on div "Delete Employee(s)" at bounding box center [1309, 212] width 110 height 21
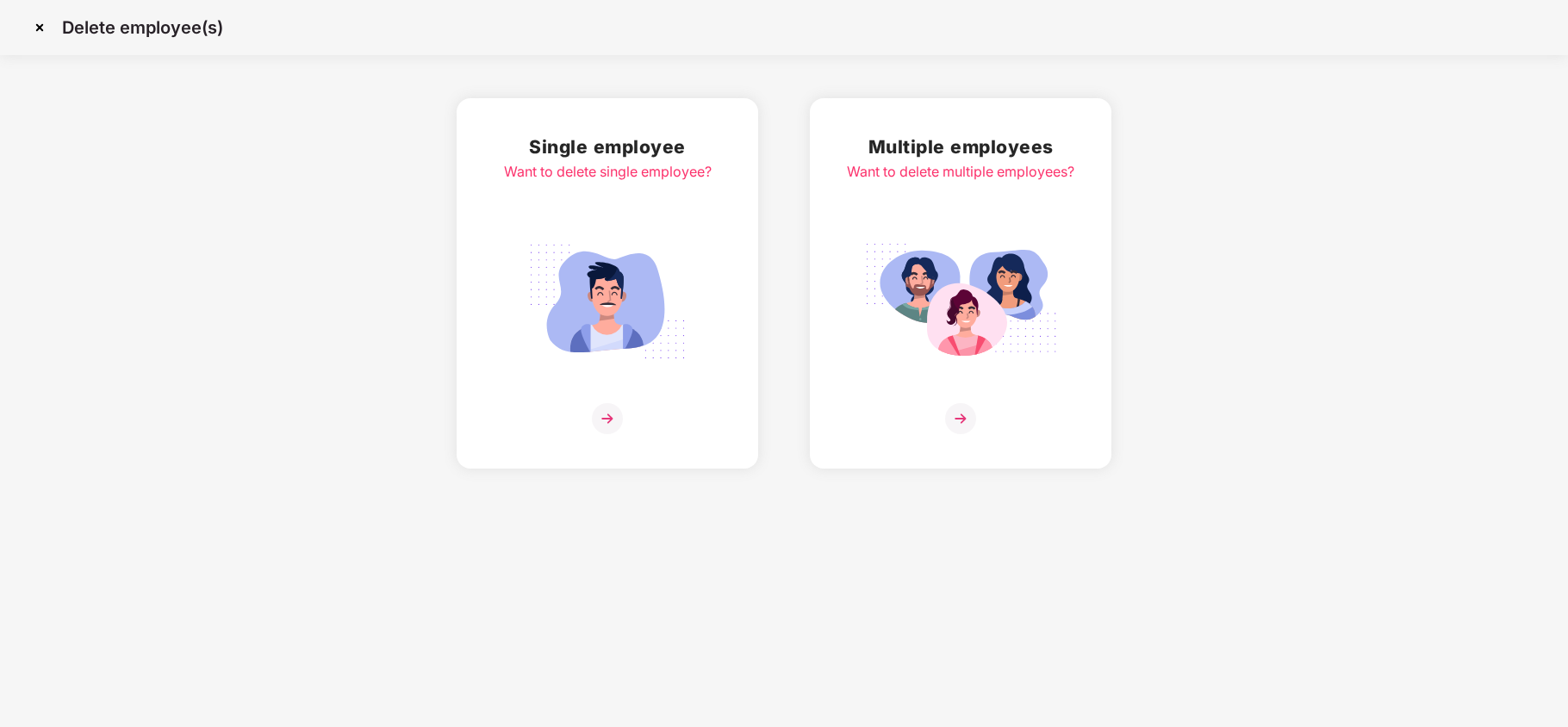
click at [921, 191] on div "Multiple employees Want to delete multiple employees?" at bounding box center [960, 283] width 227 height 302
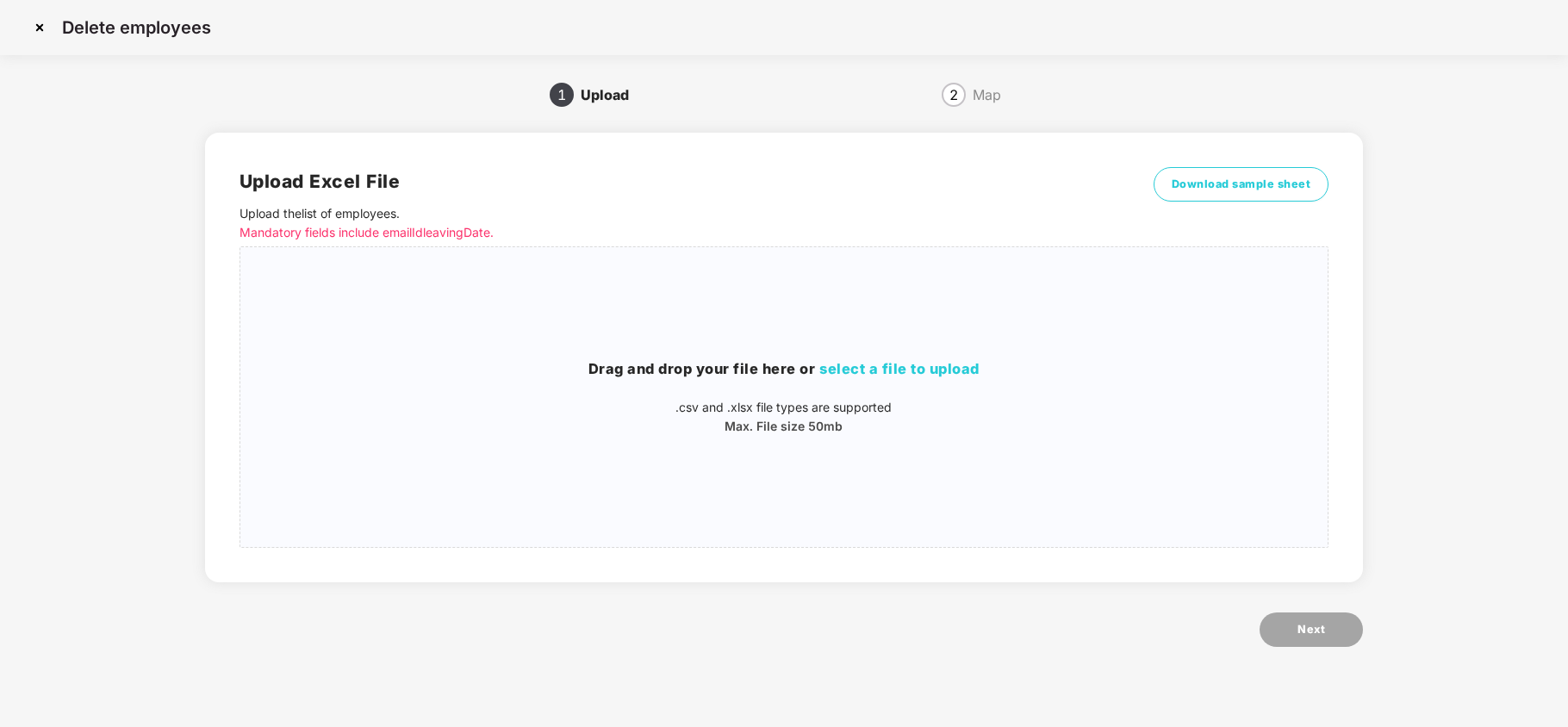
click at [42, 25] on img at bounding box center [40, 28] width 28 height 28
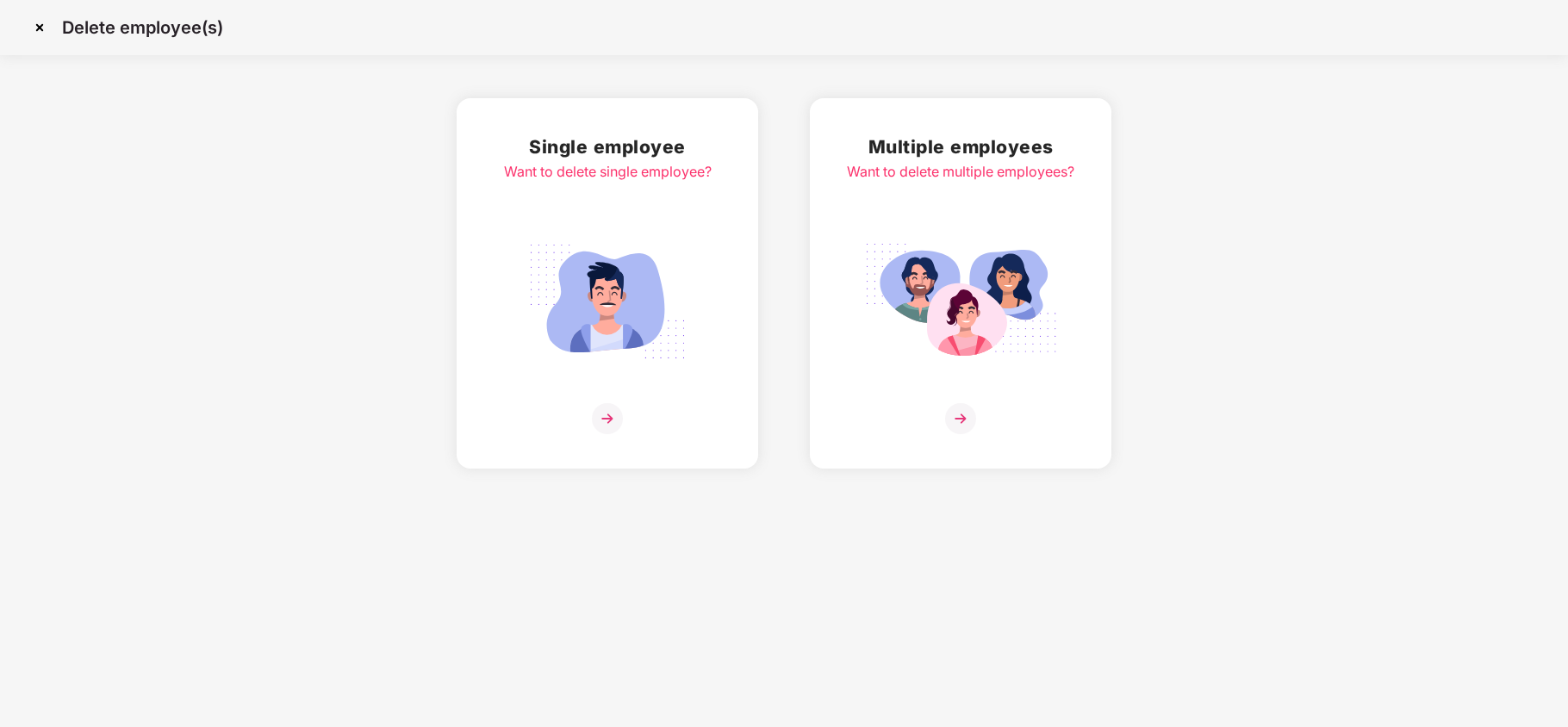
click at [38, 25] on img at bounding box center [40, 28] width 28 height 28
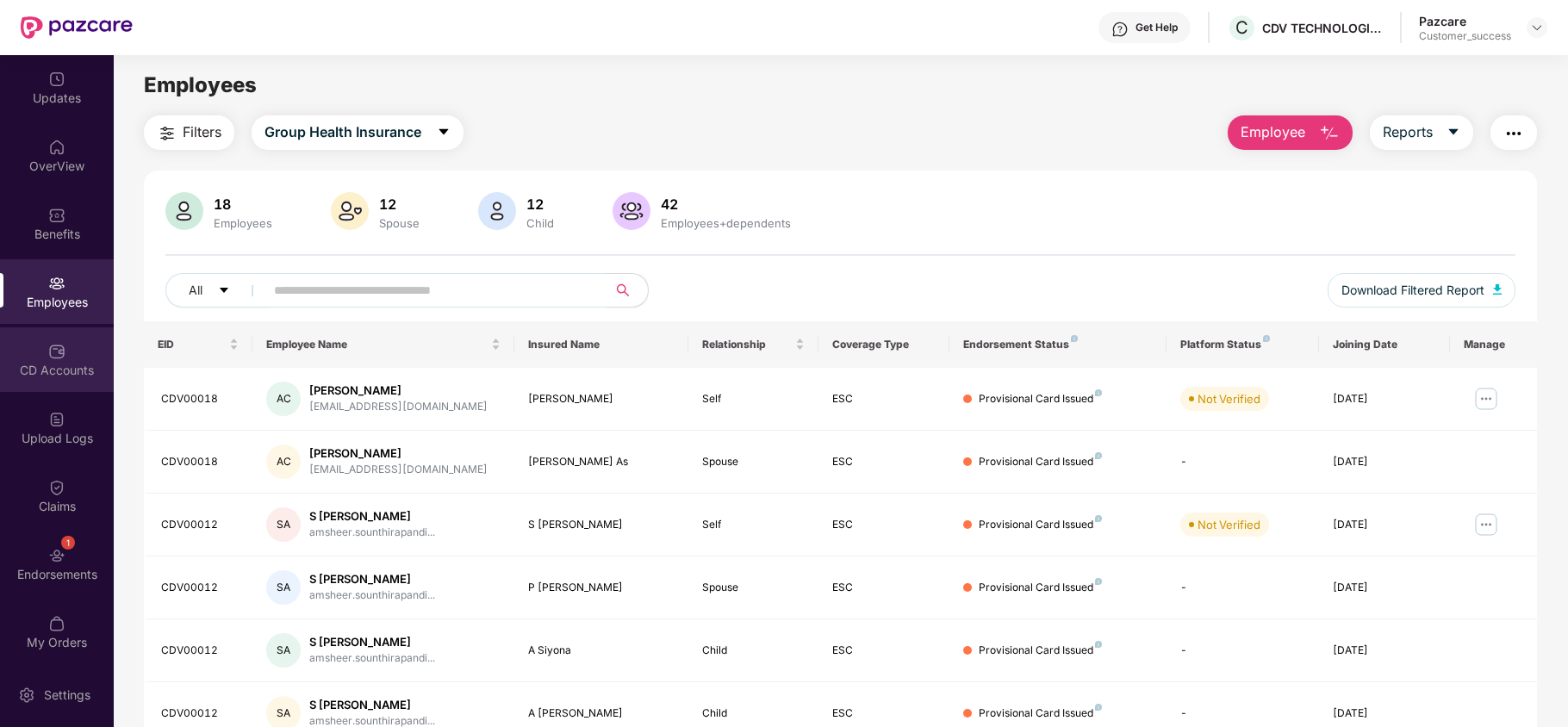
click at [18, 364] on div "CD Accounts" at bounding box center [57, 369] width 114 height 17
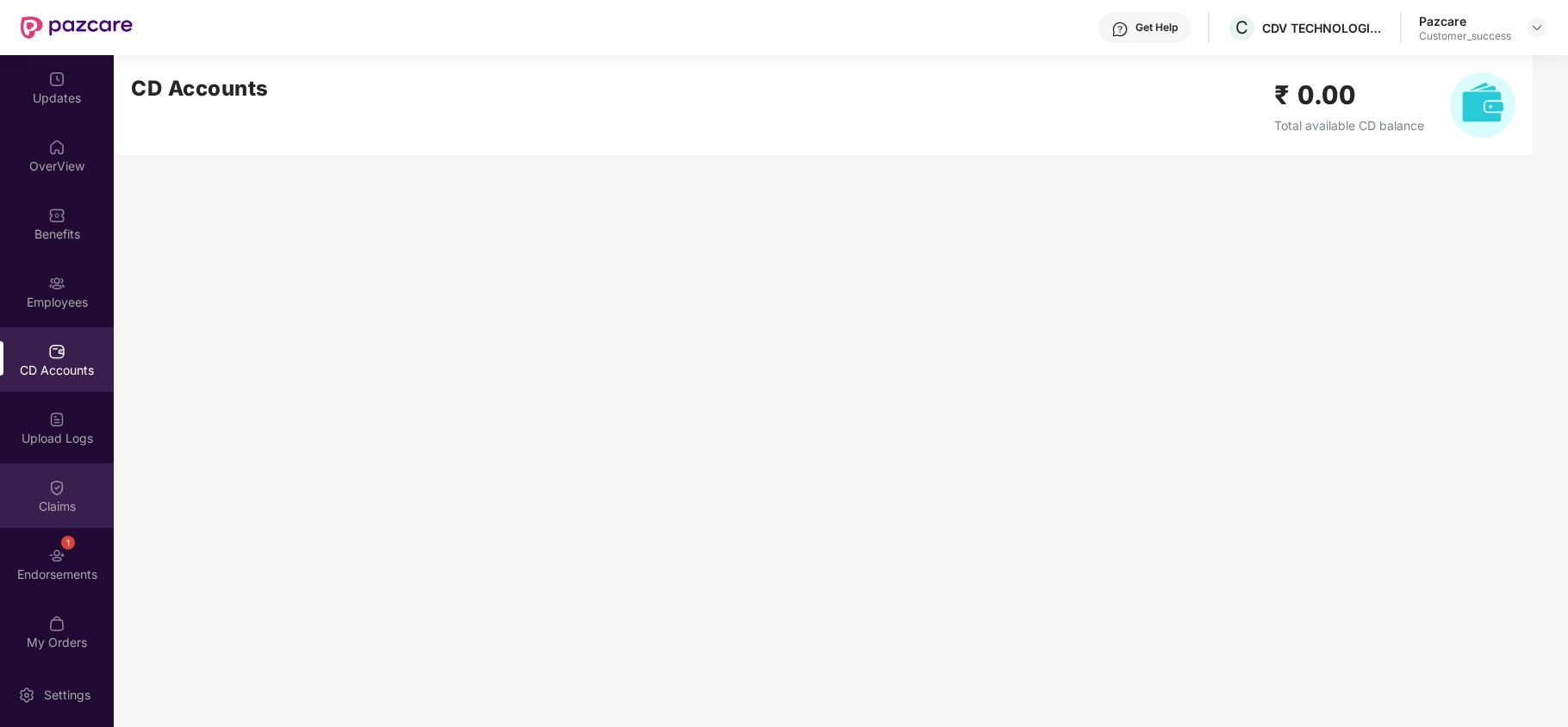
click at [55, 498] on div "Claims" at bounding box center [57, 506] width 114 height 17
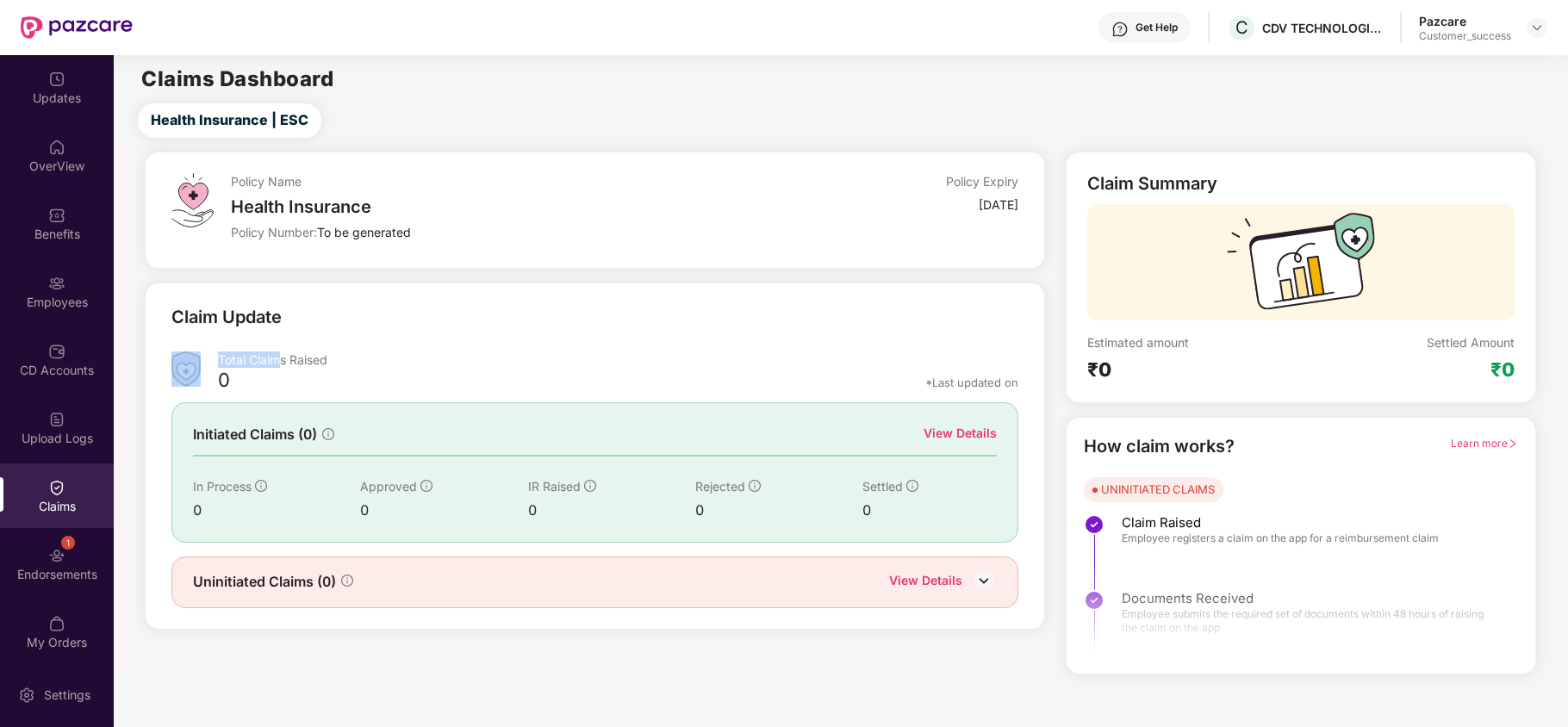
drag, startPoint x: 214, startPoint y: 360, endPoint x: 284, endPoint y: 359, distance: 70.0
click at [284, 359] on div "Total Claims Raised 0 *Last updated on" at bounding box center [595, 374] width 847 height 46
drag, startPoint x: 1089, startPoint y: 340, endPoint x: 1125, endPoint y: 367, distance: 45.0
click at [1125, 367] on div "Estimated amount ₹0" at bounding box center [1194, 359] width 214 height 48
drag, startPoint x: 1425, startPoint y: 342, endPoint x: 1534, endPoint y: 384, distance: 116.8
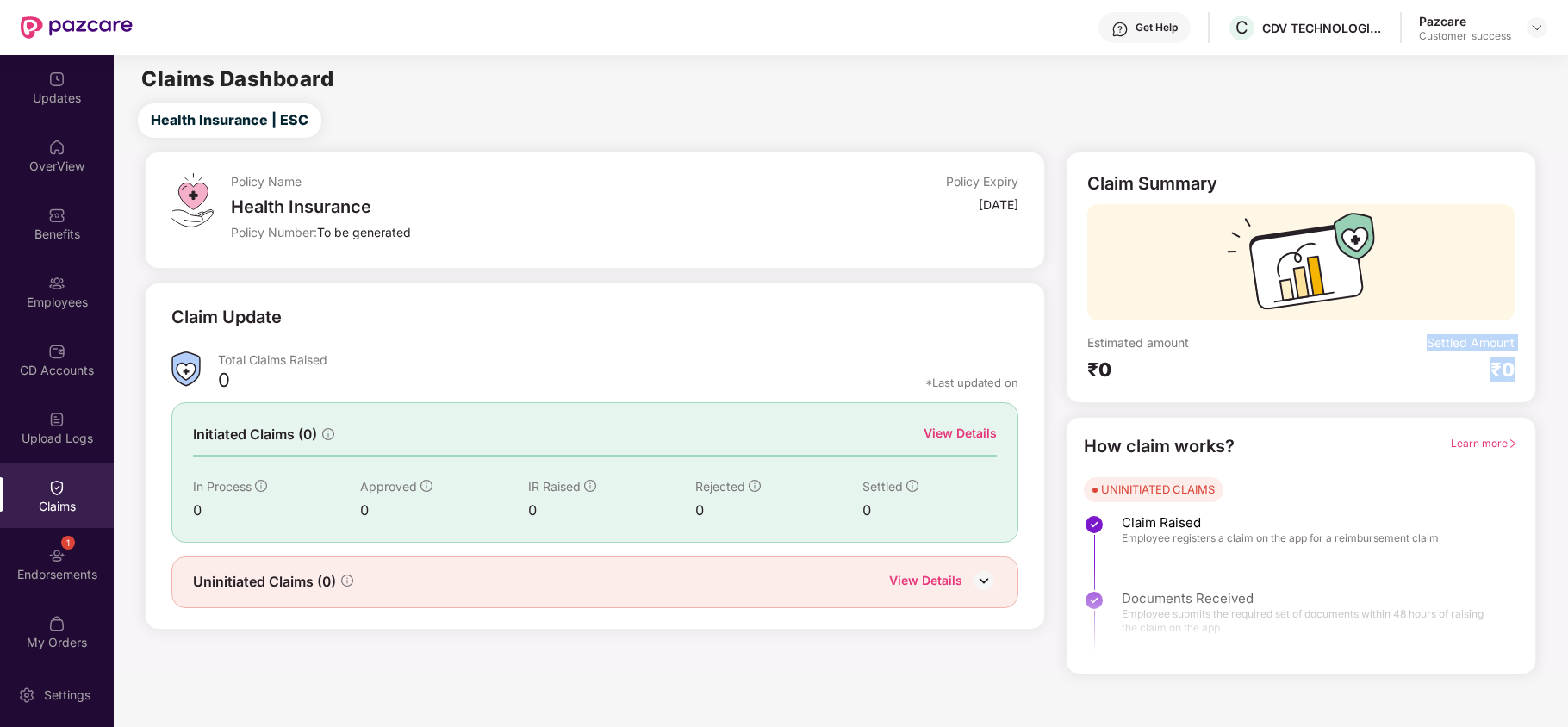
click at [1534, 384] on div "Claim Summary Estimated amount ₹0 Settled Amount ₹0" at bounding box center [1301, 277] width 470 height 252
click at [57, 555] on img at bounding box center [56, 555] width 17 height 17
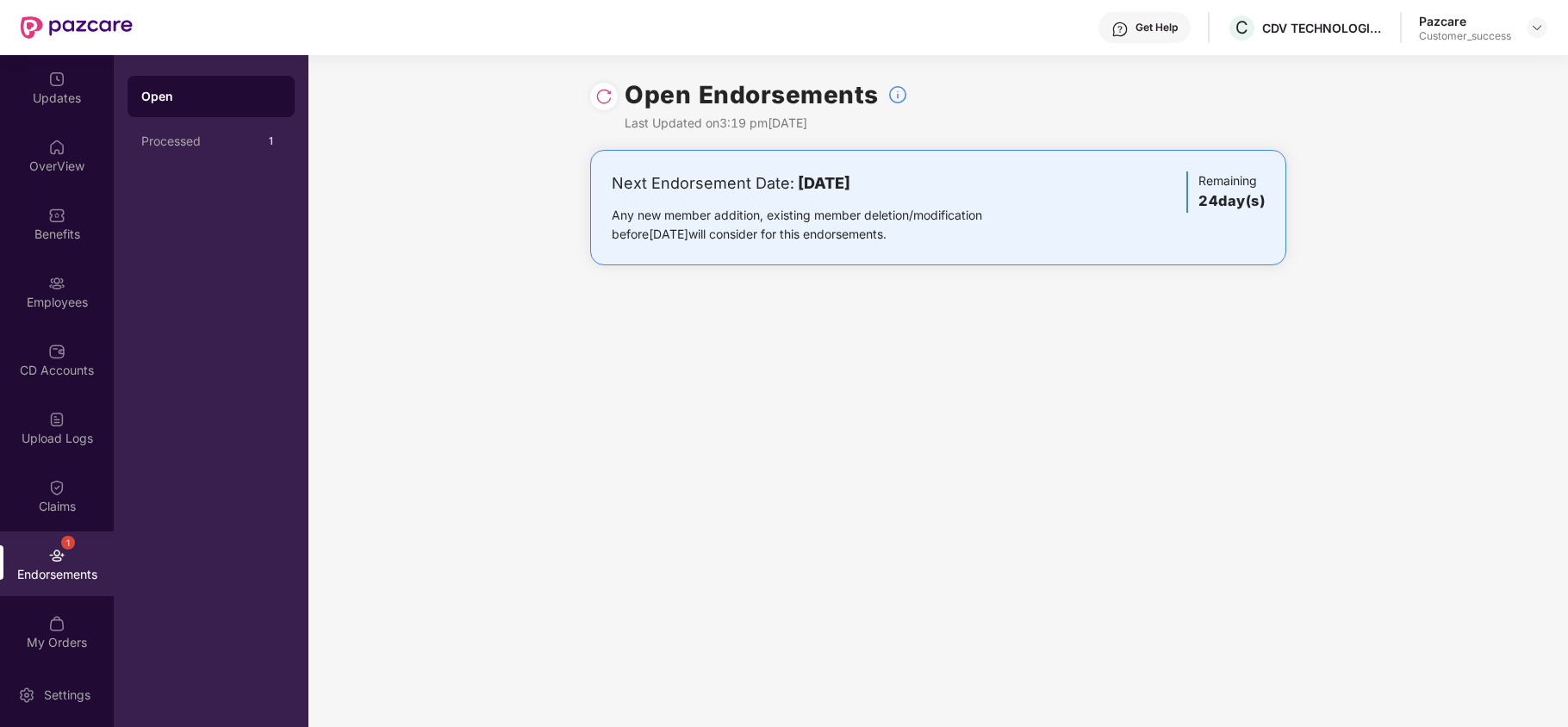
click at [798, 181] on b "07 September 2025" at bounding box center [824, 183] width 53 height 18
click at [817, 180] on b "07 September 2025" at bounding box center [824, 183] width 53 height 18
click at [1150, 28] on div "Get Help" at bounding box center [1157, 28] width 42 height 14
click at [1331, 219] on div "Next Endorsement Date: 07 September 2025 Any new member addition, existing memb…" at bounding box center [938, 225] width 1260 height 150
click at [63, 291] on div "Employees" at bounding box center [57, 291] width 114 height 65
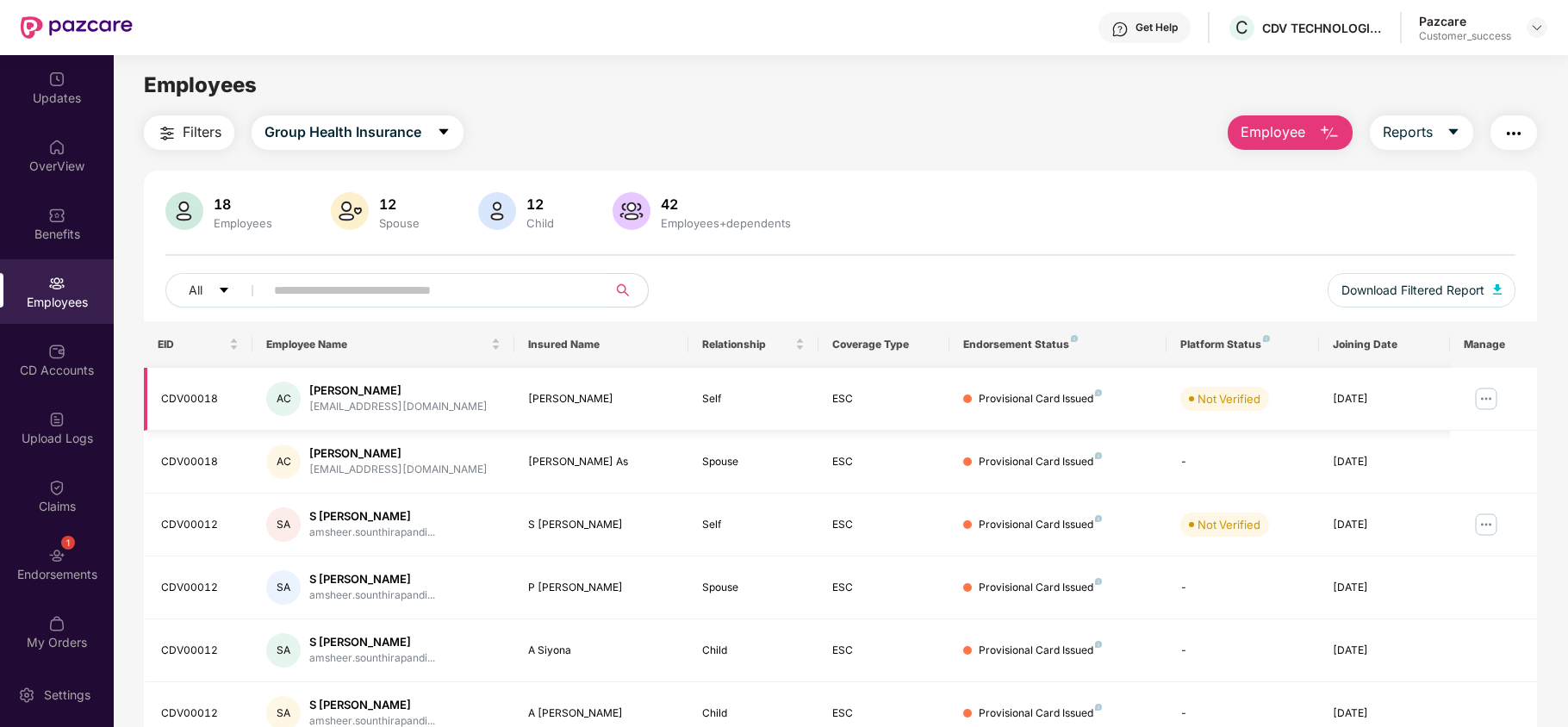
click at [1492, 404] on img at bounding box center [1486, 399] width 28 height 28
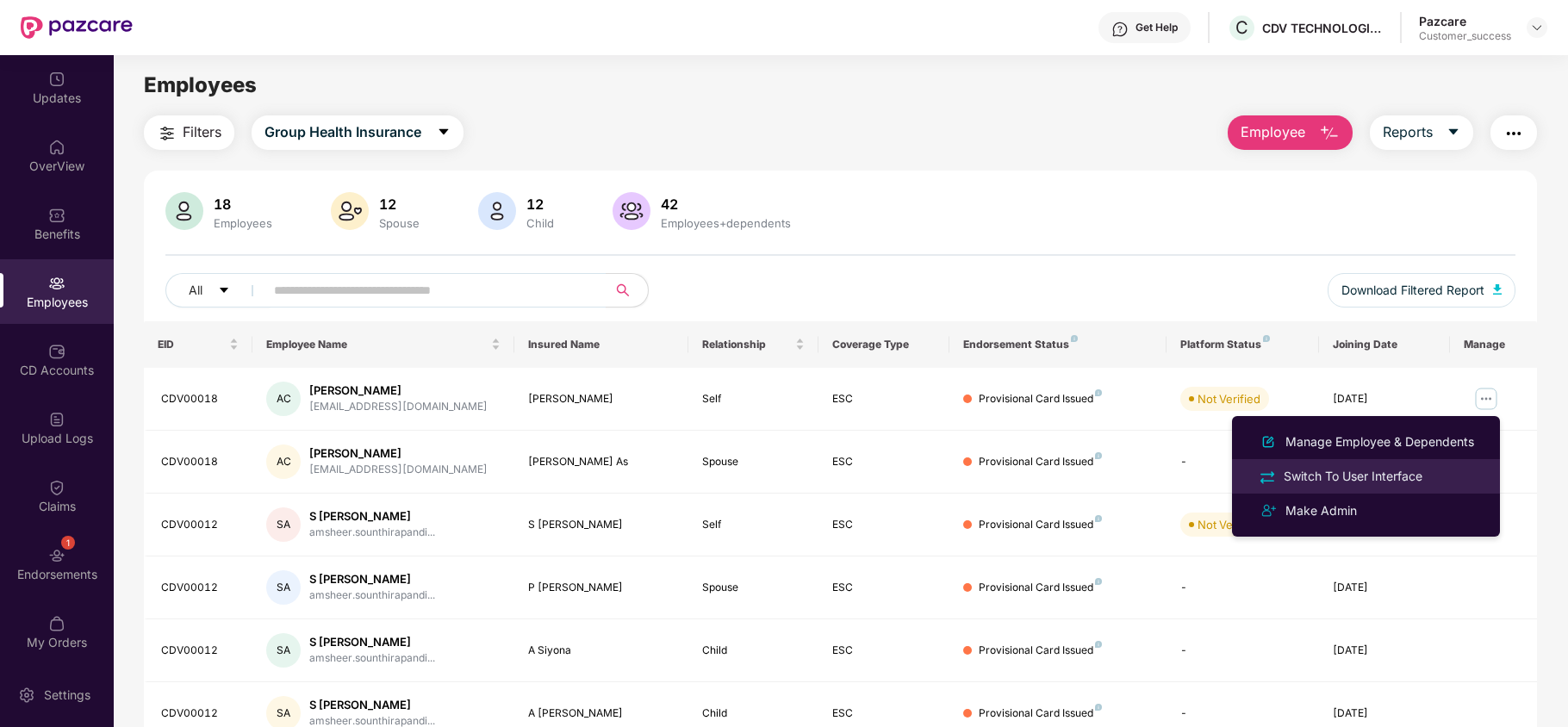
click at [1363, 474] on div "Switch To User Interface" at bounding box center [1354, 476] width 145 height 19
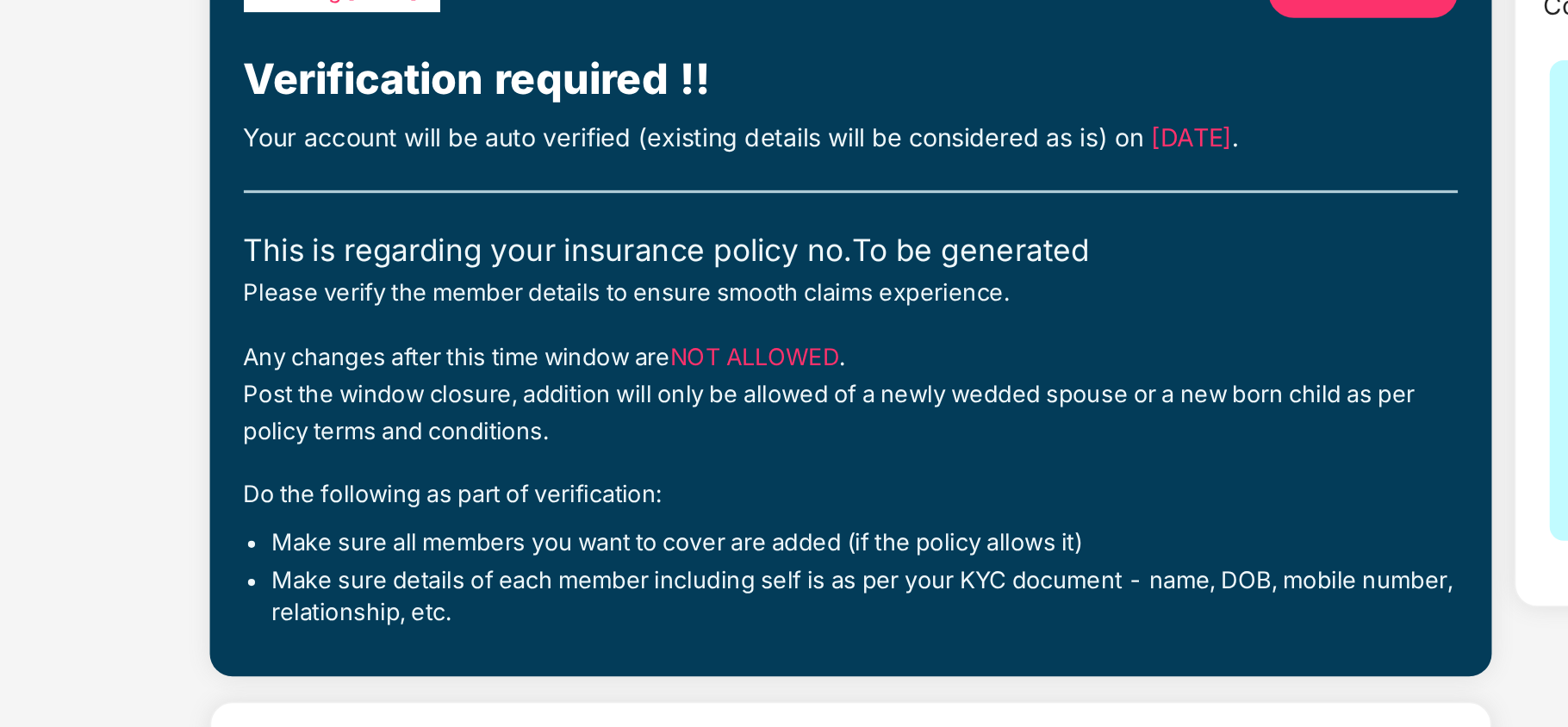
scroll to position [10, 0]
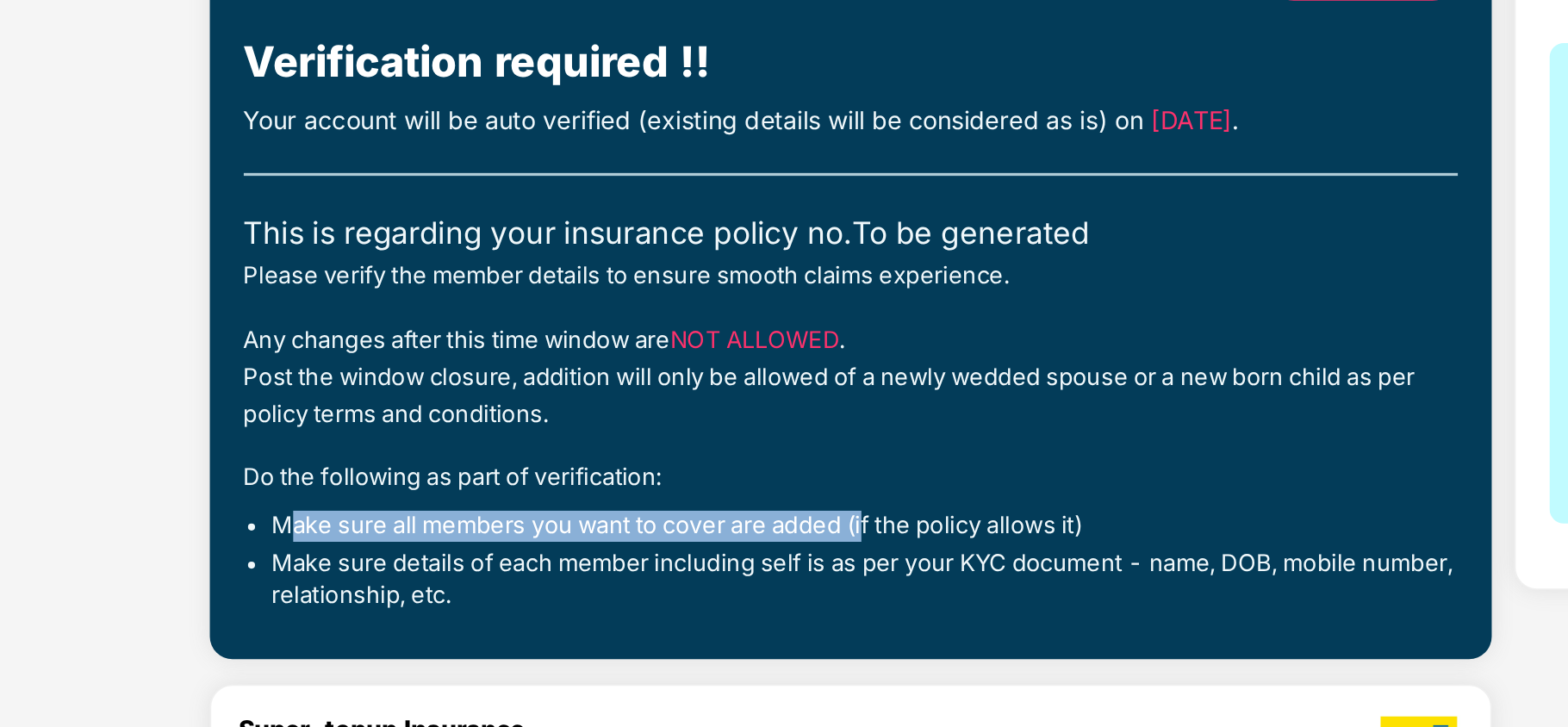
drag, startPoint x: 316, startPoint y: 538, endPoint x: 665, endPoint y: 539, distance: 349.0
click at [665, 539] on li "Make sure all members you want to cover are added (if the policy allows it)" at bounding box center [666, 536] width 723 height 19
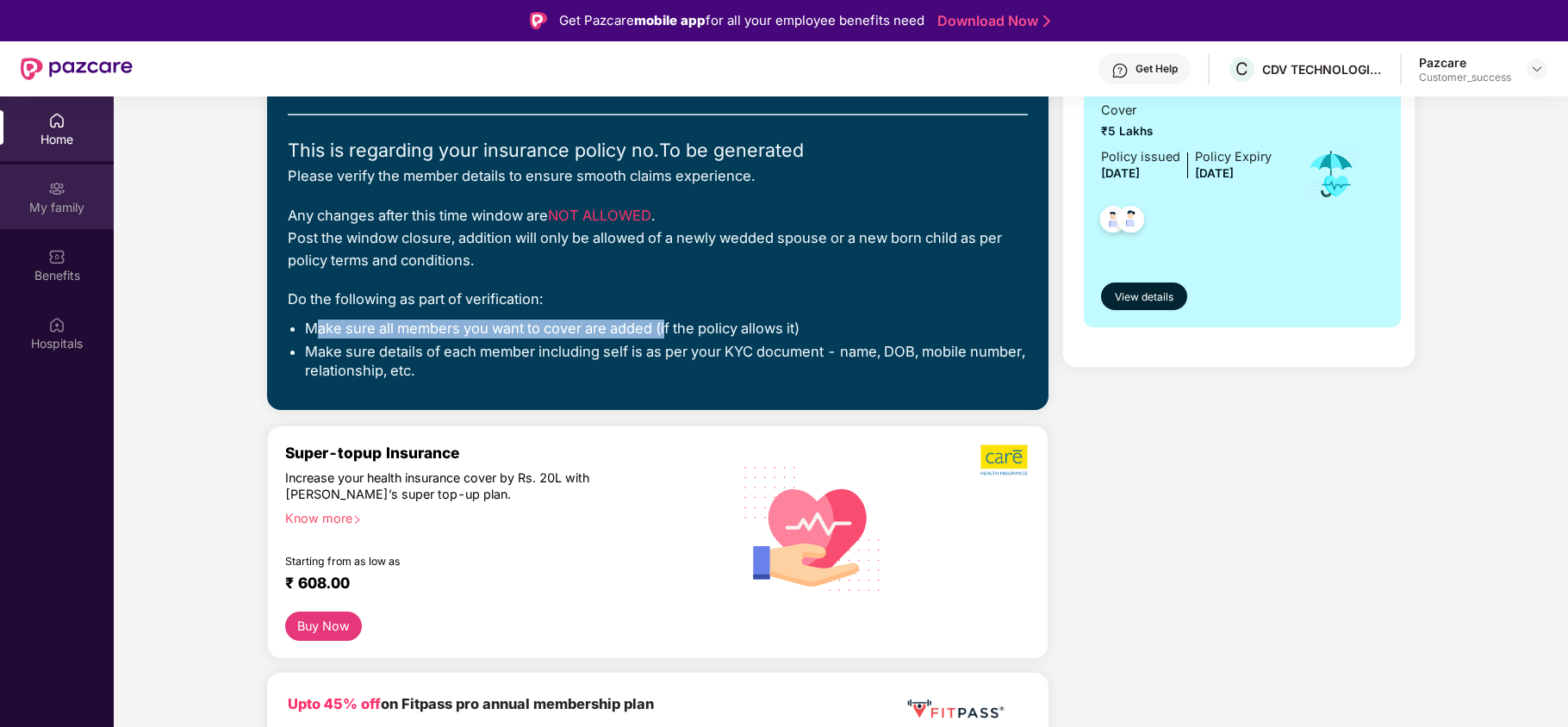
scroll to position [225, 0]
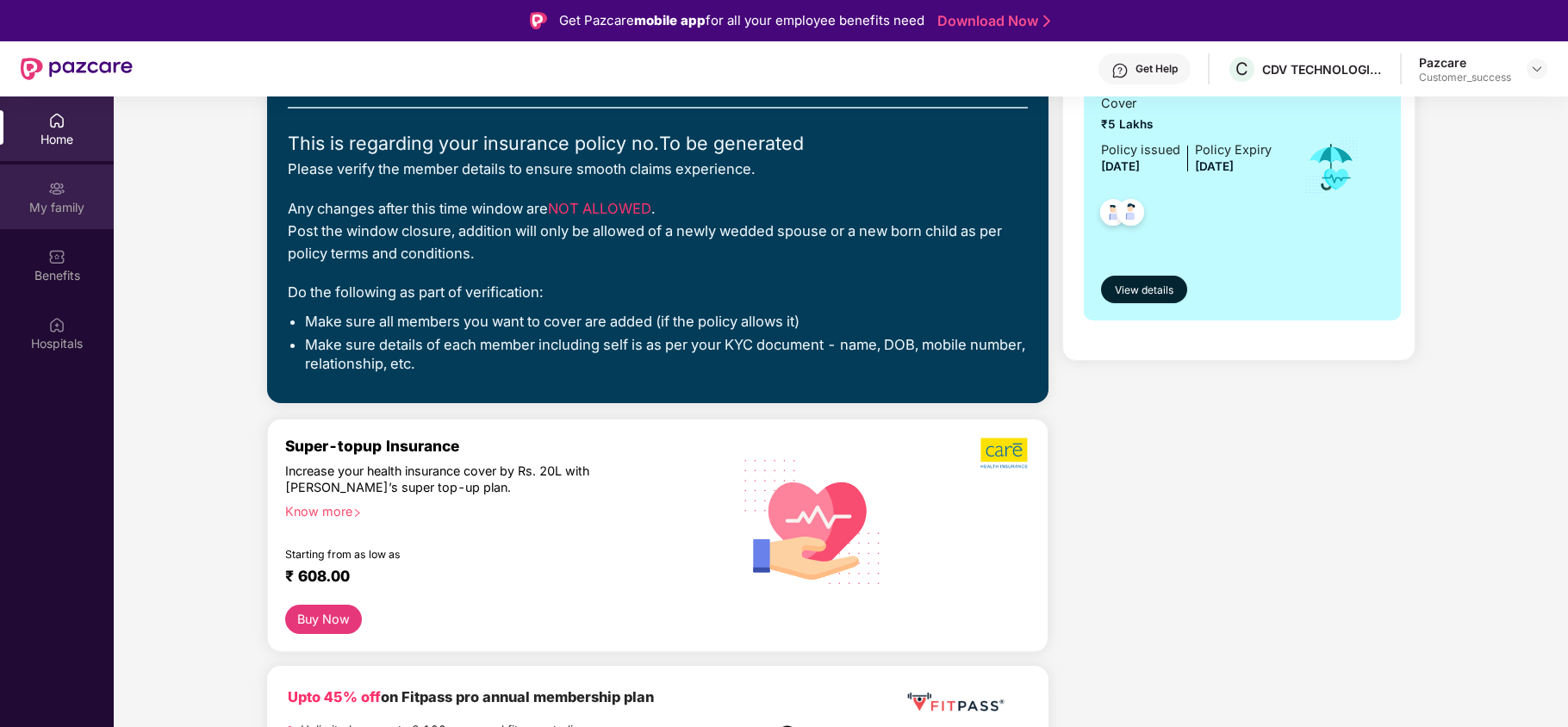
click at [22, 189] on div "My family" at bounding box center [57, 196] width 114 height 65
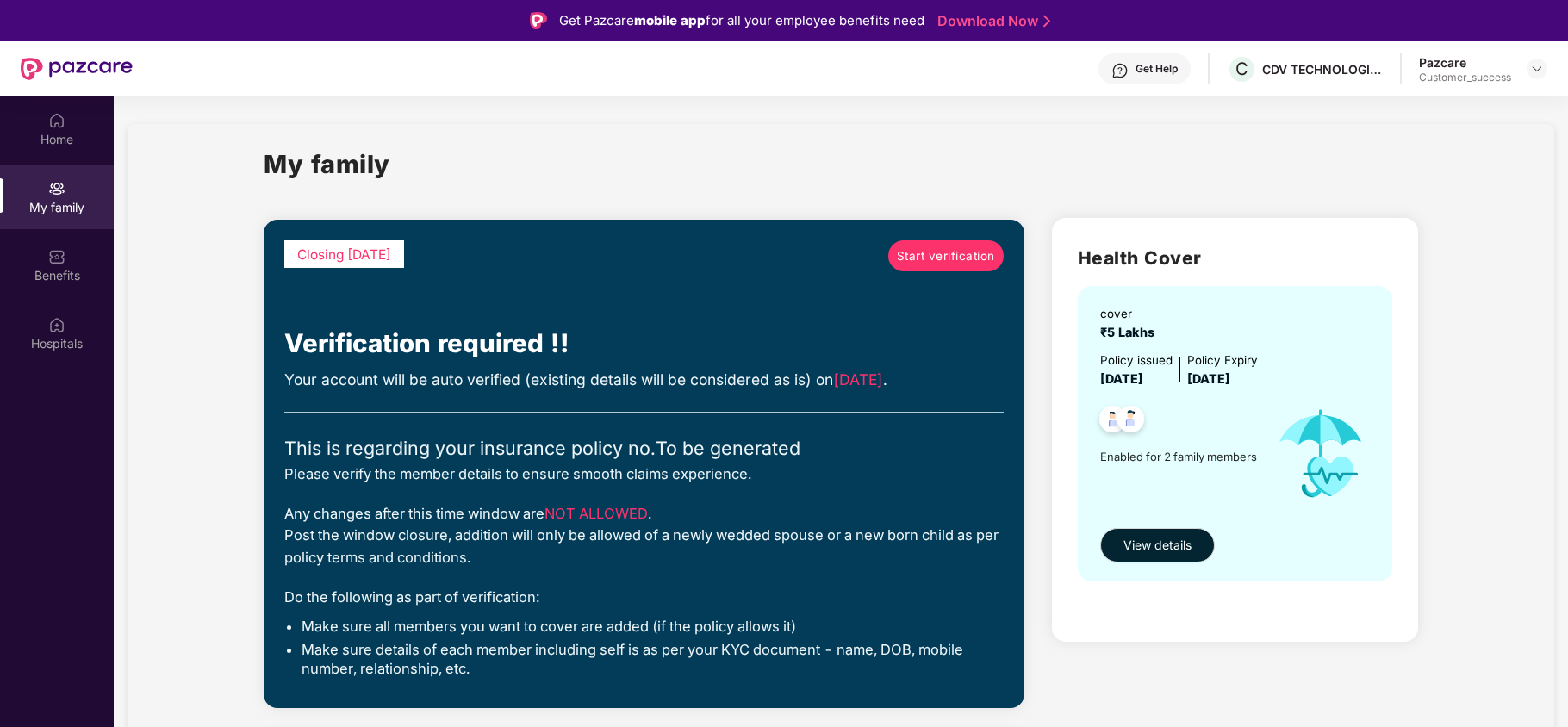
scroll to position [1, 0]
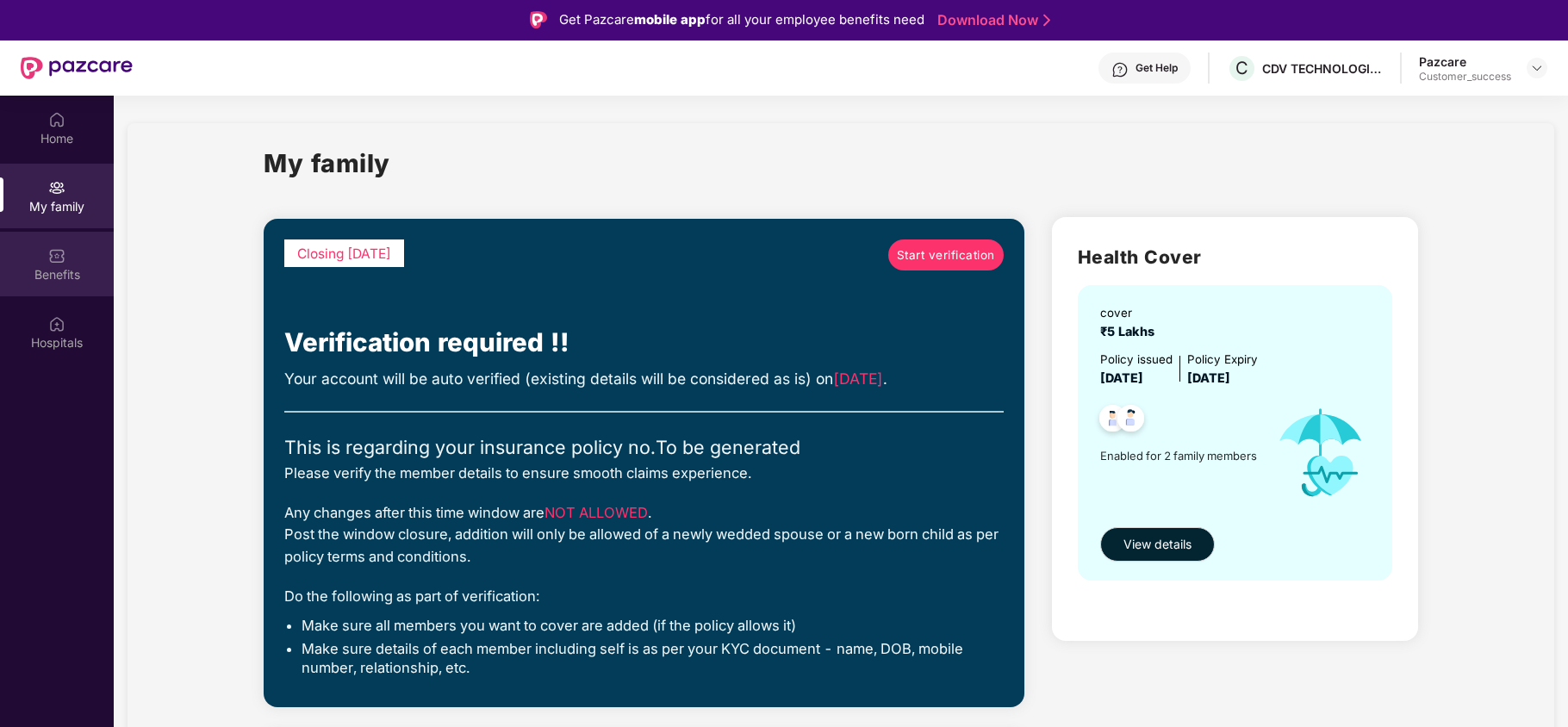
click at [95, 273] on div "Benefits" at bounding box center [57, 274] width 114 height 17
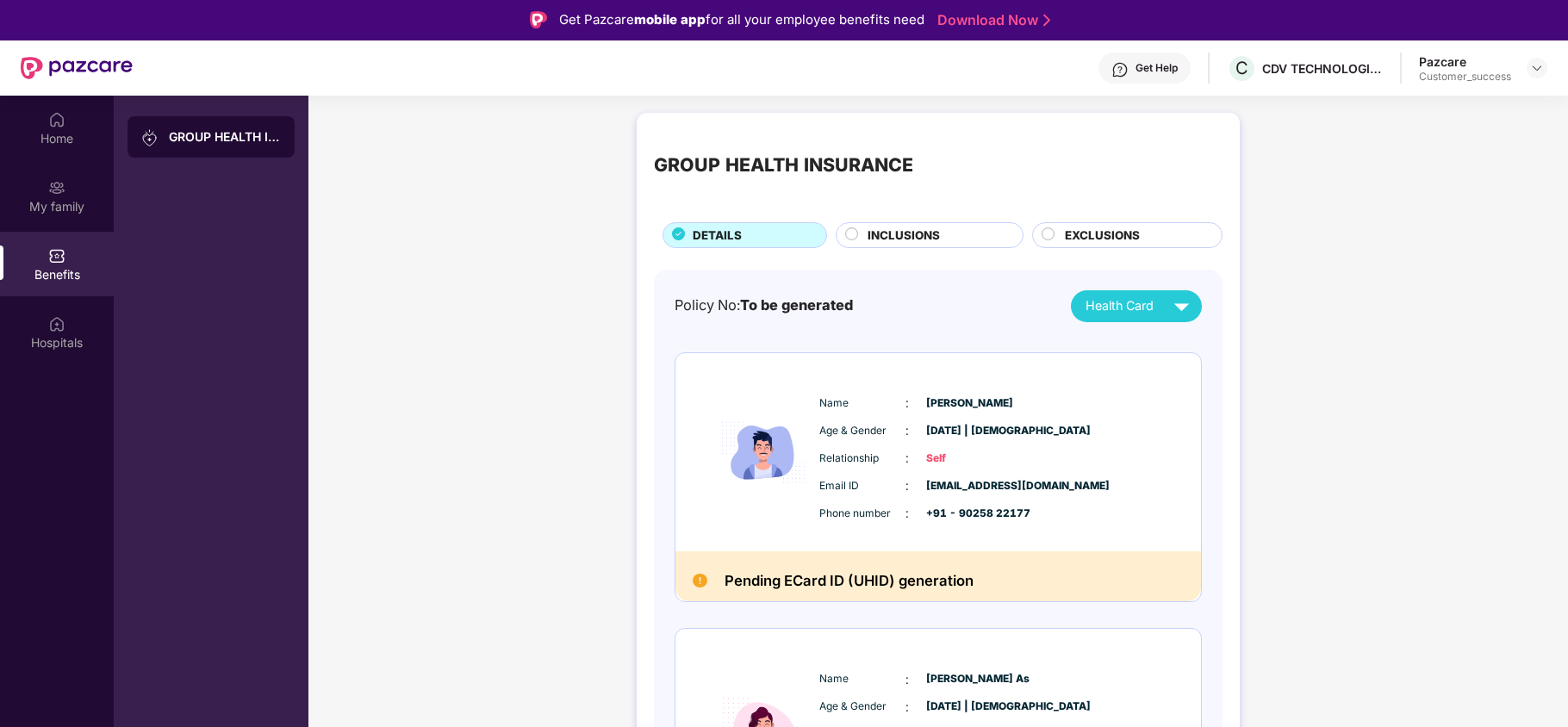
click at [885, 236] on span "INCLUSIONS" at bounding box center [904, 236] width 73 height 18
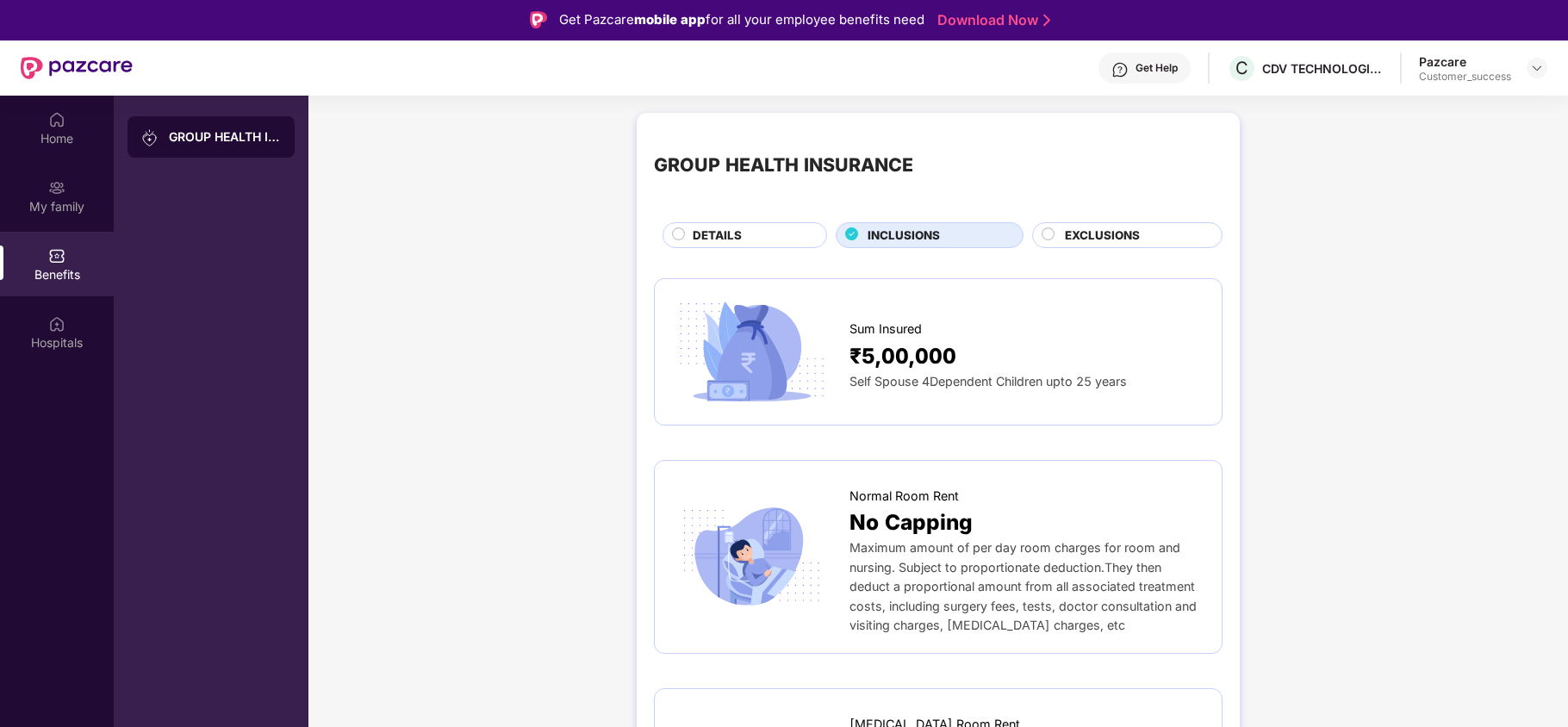
scroll to position [1, 0]
click at [1087, 233] on span "EXCLUSIONS" at bounding box center [1102, 235] width 75 height 18
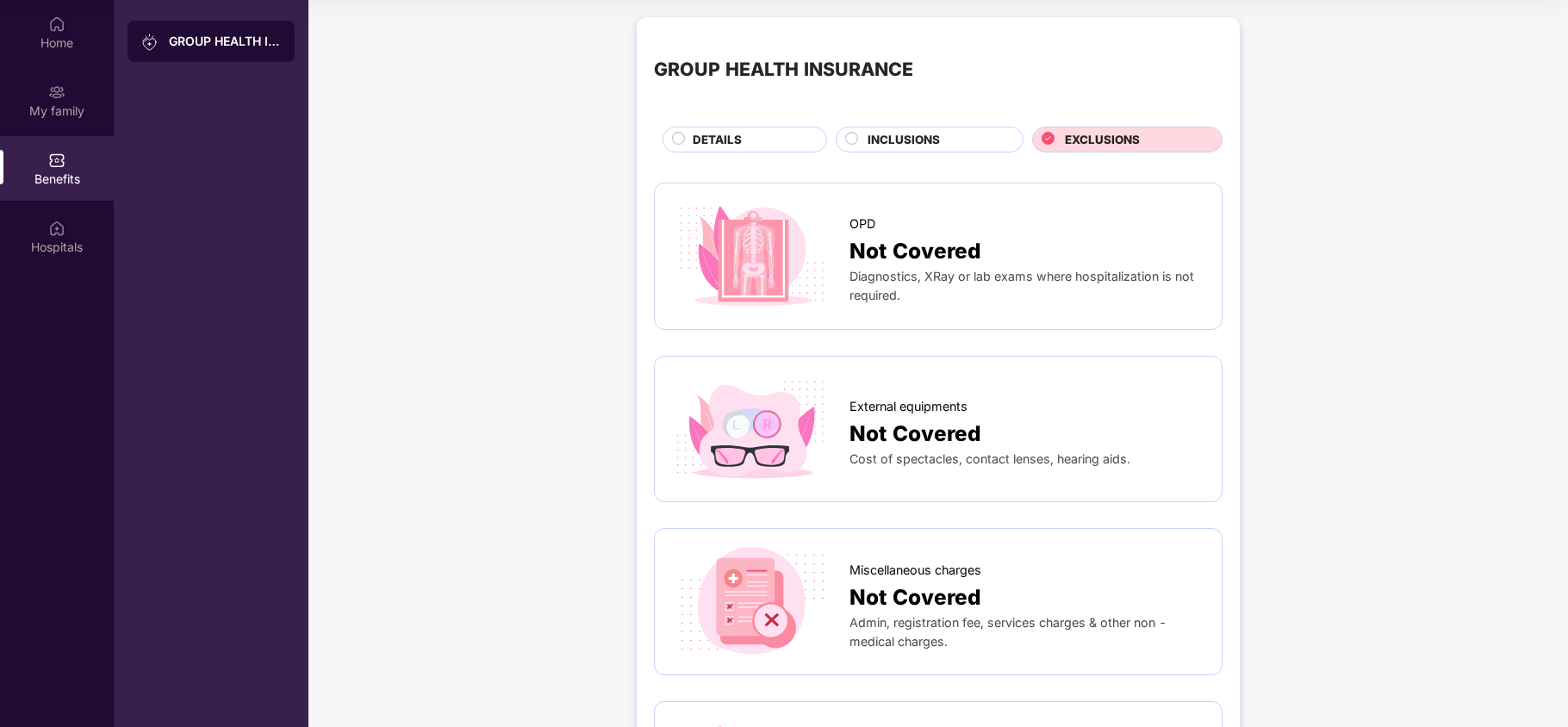
scroll to position [0, 0]
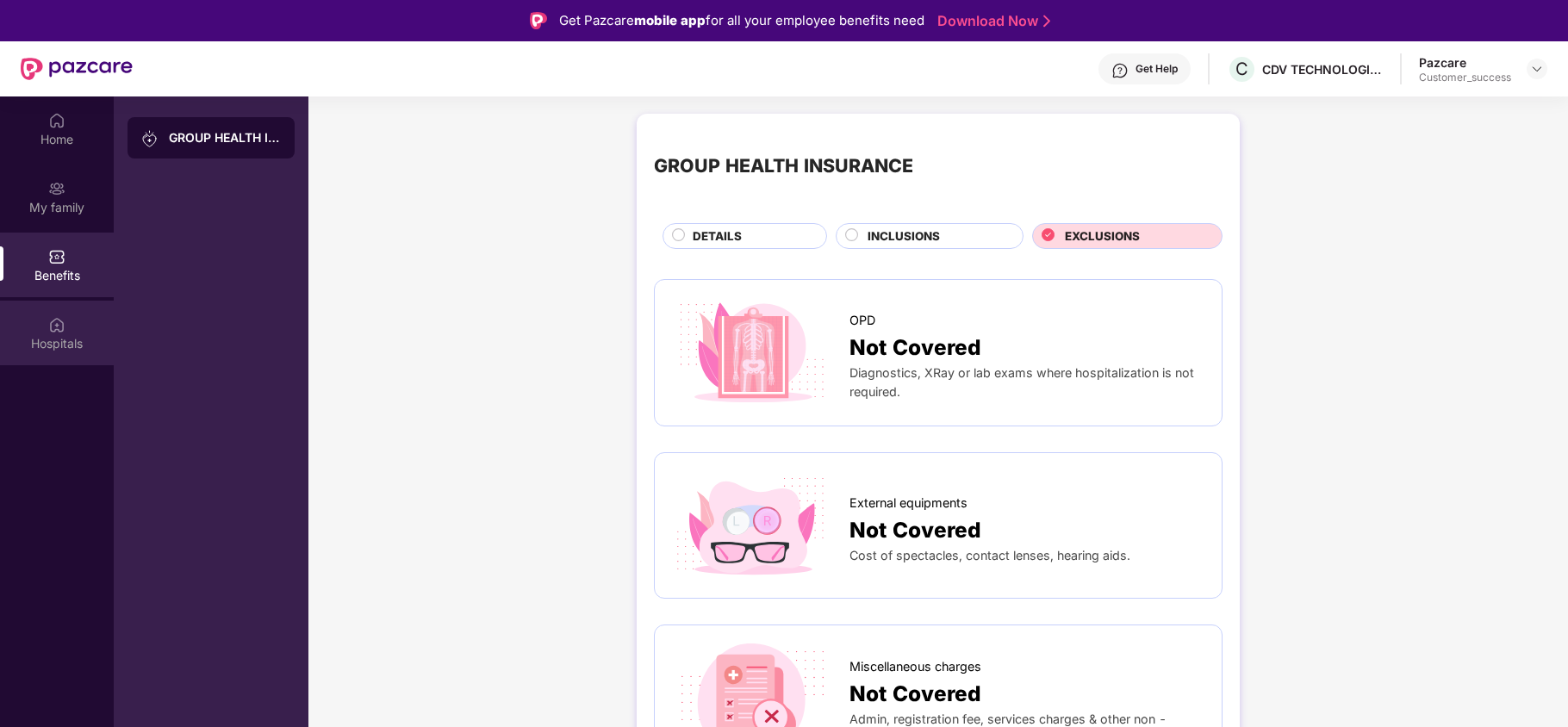
click at [36, 348] on div "Hospitals" at bounding box center [57, 344] width 114 height 17
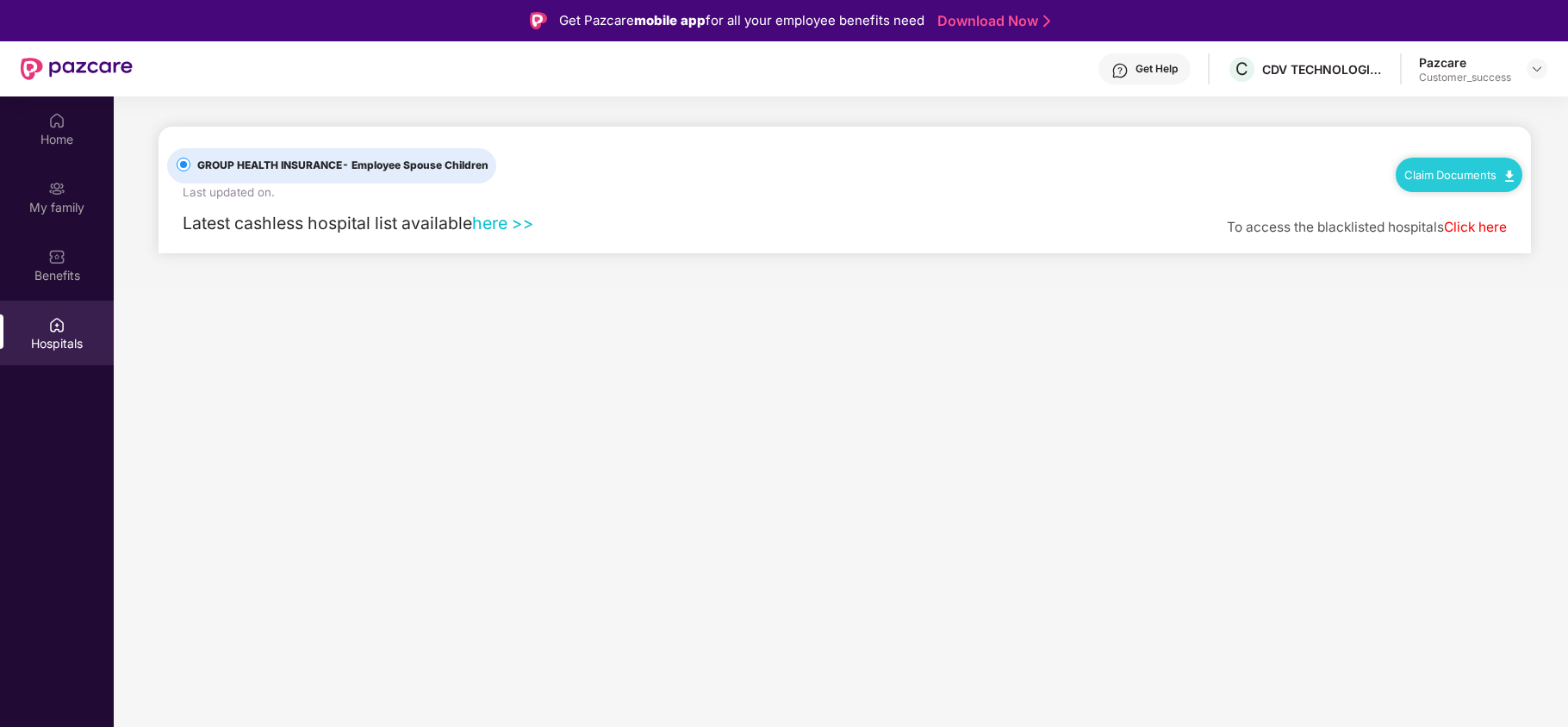
click at [1458, 181] on div "Claim Documents" at bounding box center [1458, 174] width 127 height 35
click at [1459, 170] on link "Claim Documents" at bounding box center [1459, 175] width 110 height 14
click at [1304, 189] on div "GROUP HEALTH INSURANCE - Employee Spouse Children Last updated on . Claim Docum…" at bounding box center [845, 163] width 1356 height 75
click at [52, 131] on div "Home" at bounding box center [57, 138] width 114 height 17
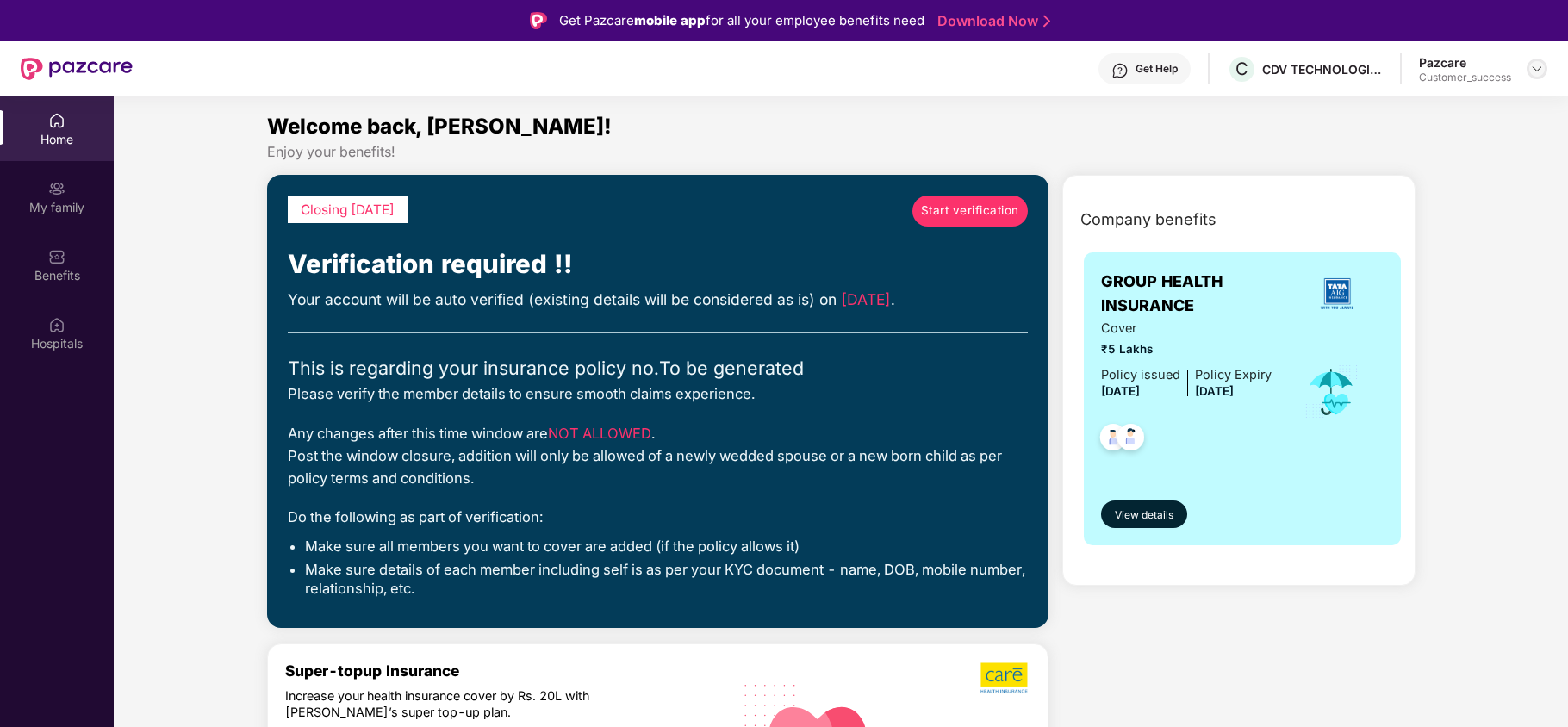
click at [1539, 69] on img at bounding box center [1537, 69] width 14 height 14
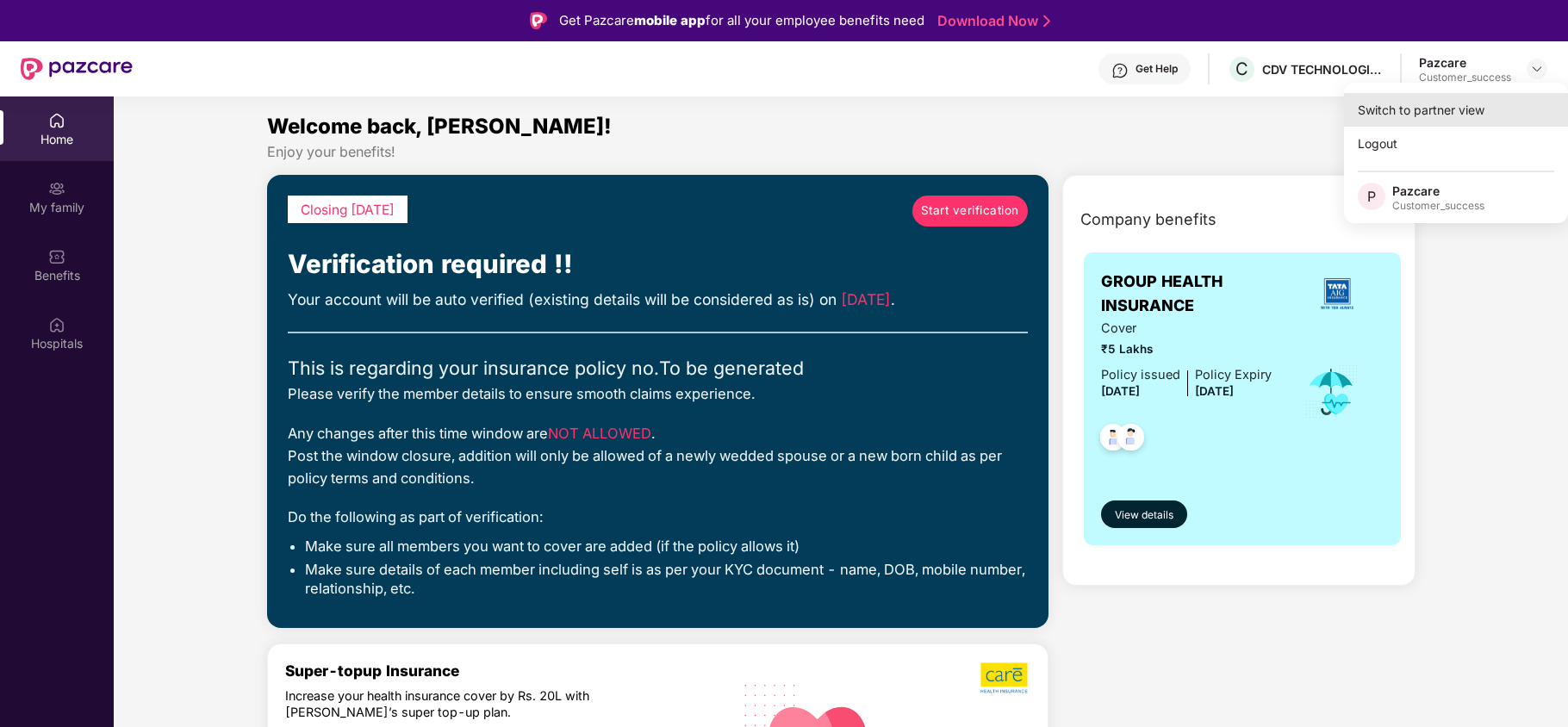
click at [1466, 108] on div "Switch to partner view" at bounding box center [1456, 110] width 224 height 34
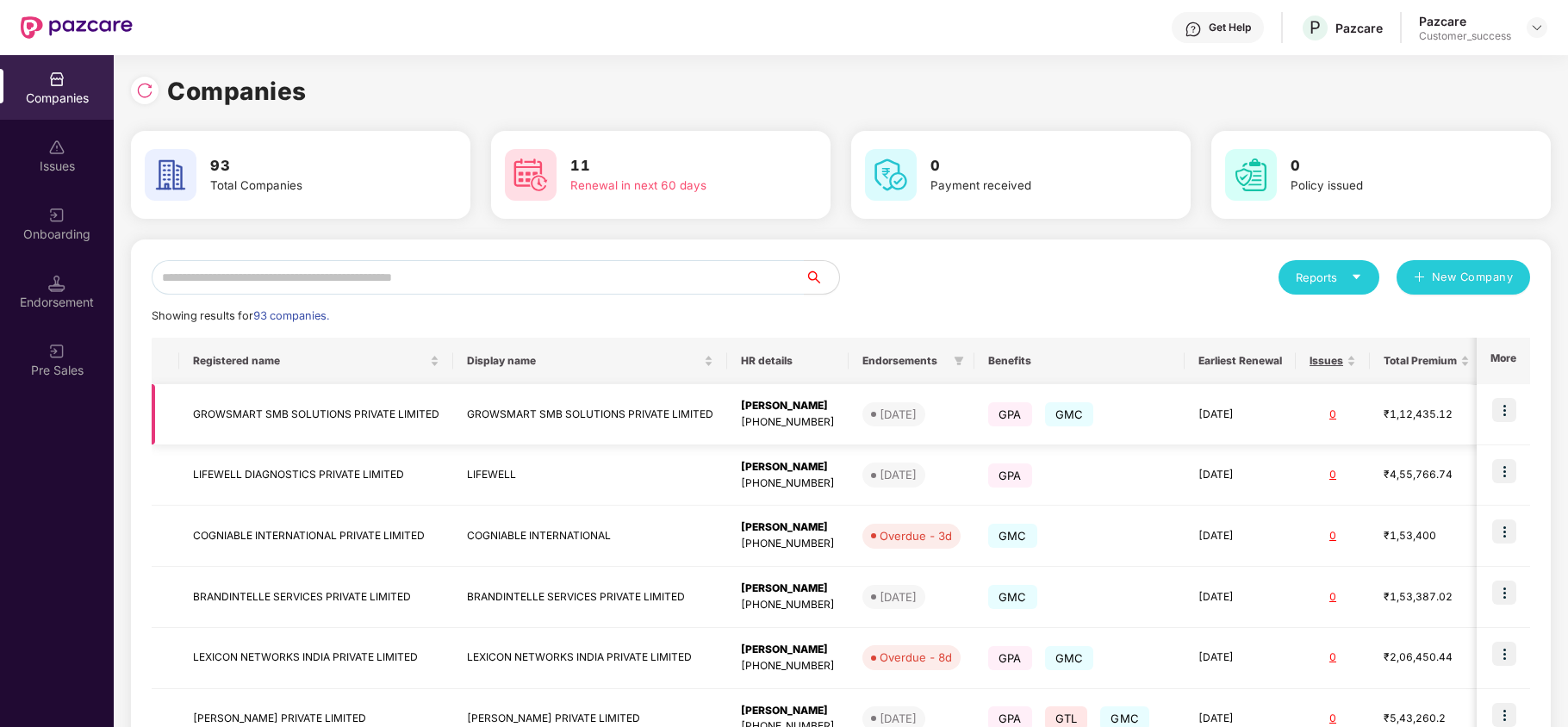
click at [1504, 407] on img at bounding box center [1504, 410] width 24 height 24
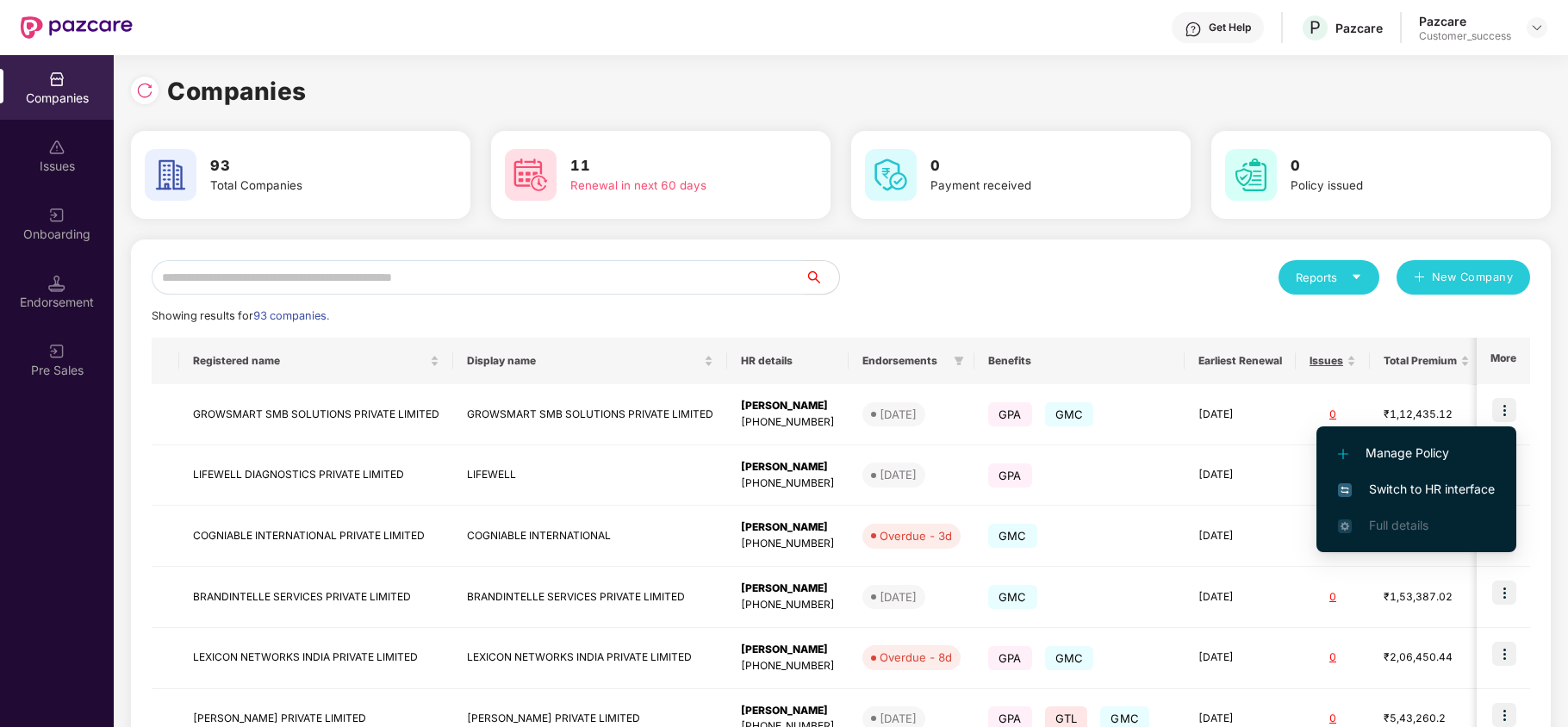
click at [1432, 483] on span "Switch to HR interface" at bounding box center [1416, 489] width 156 height 19
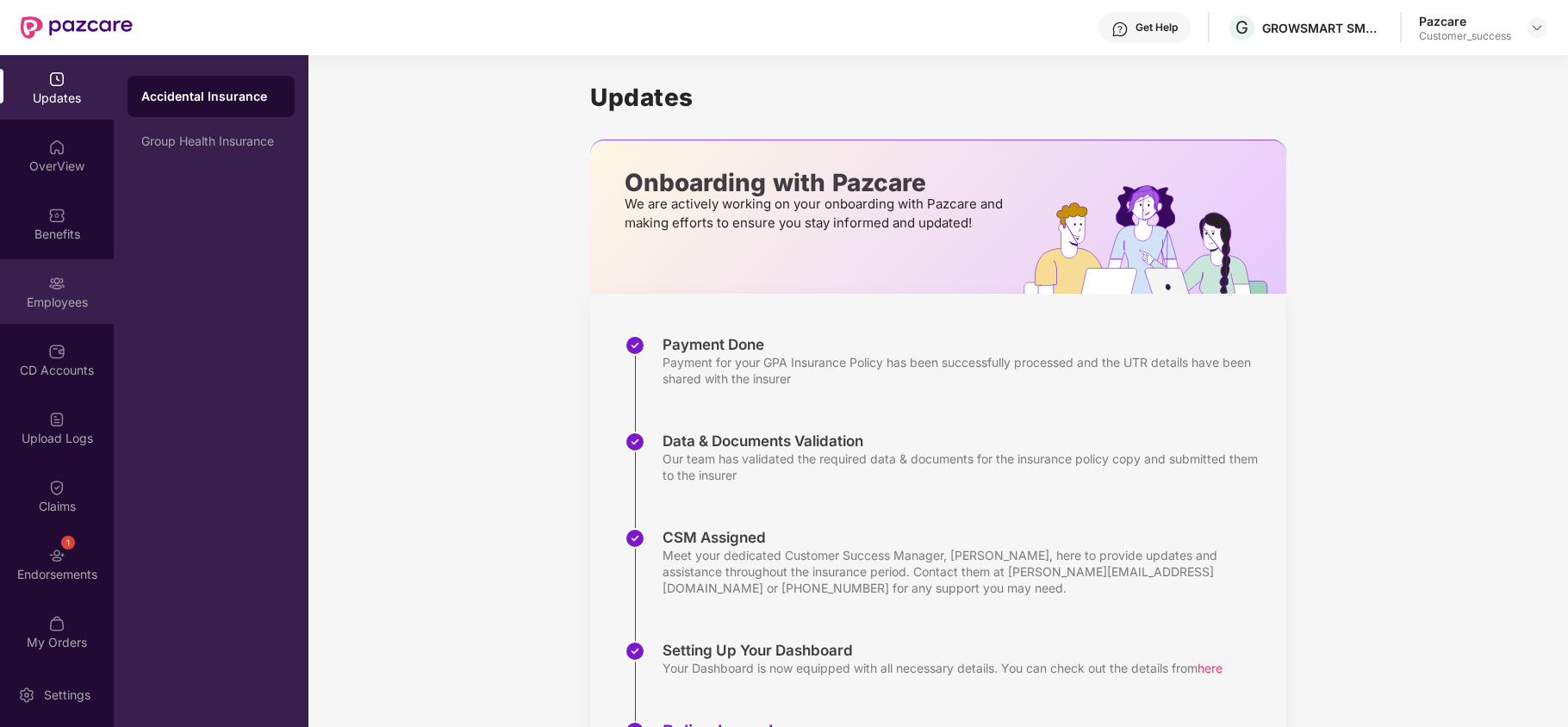
click at [54, 304] on div "Employees" at bounding box center [57, 302] width 114 height 17
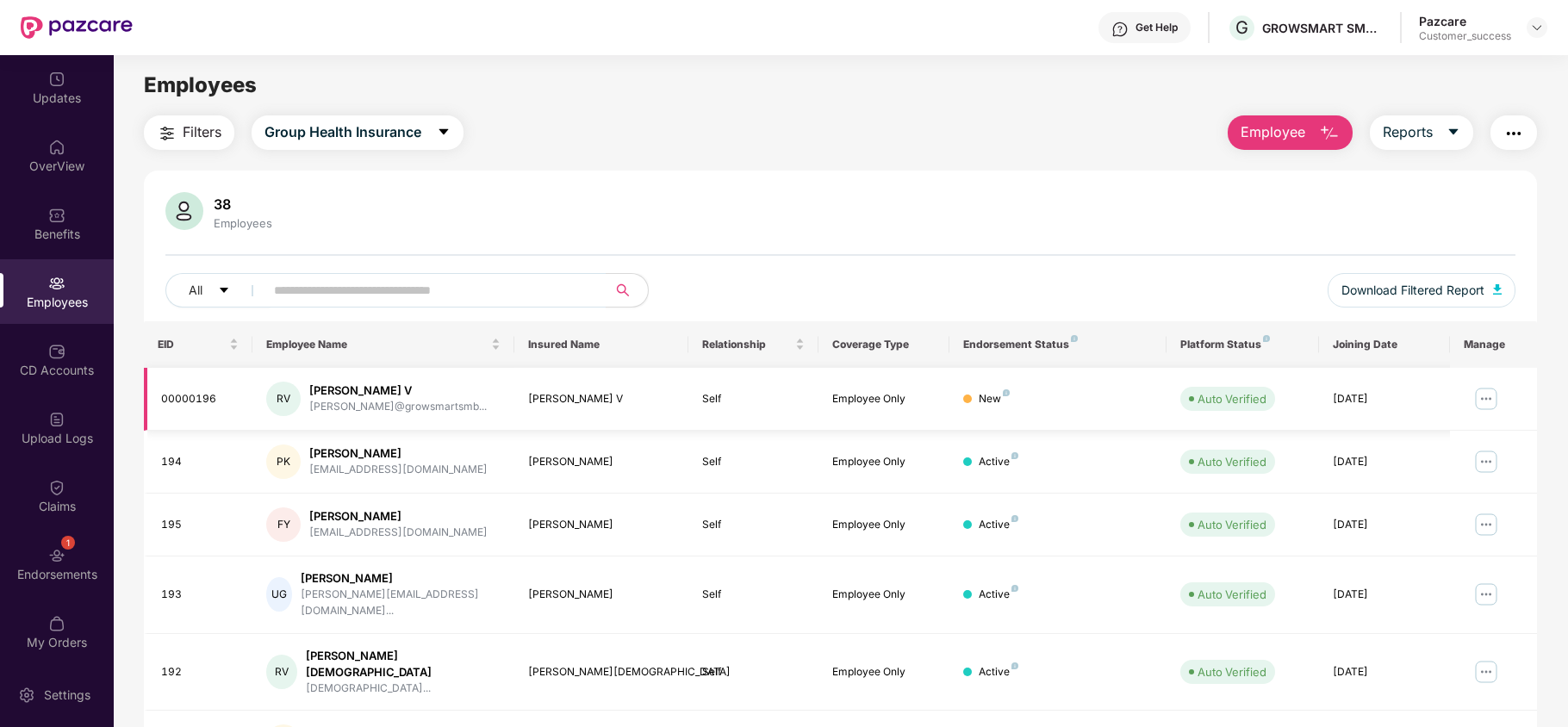
click at [1490, 400] on img at bounding box center [1486, 399] width 28 height 28
click at [1543, 22] on img at bounding box center [1537, 28] width 14 height 14
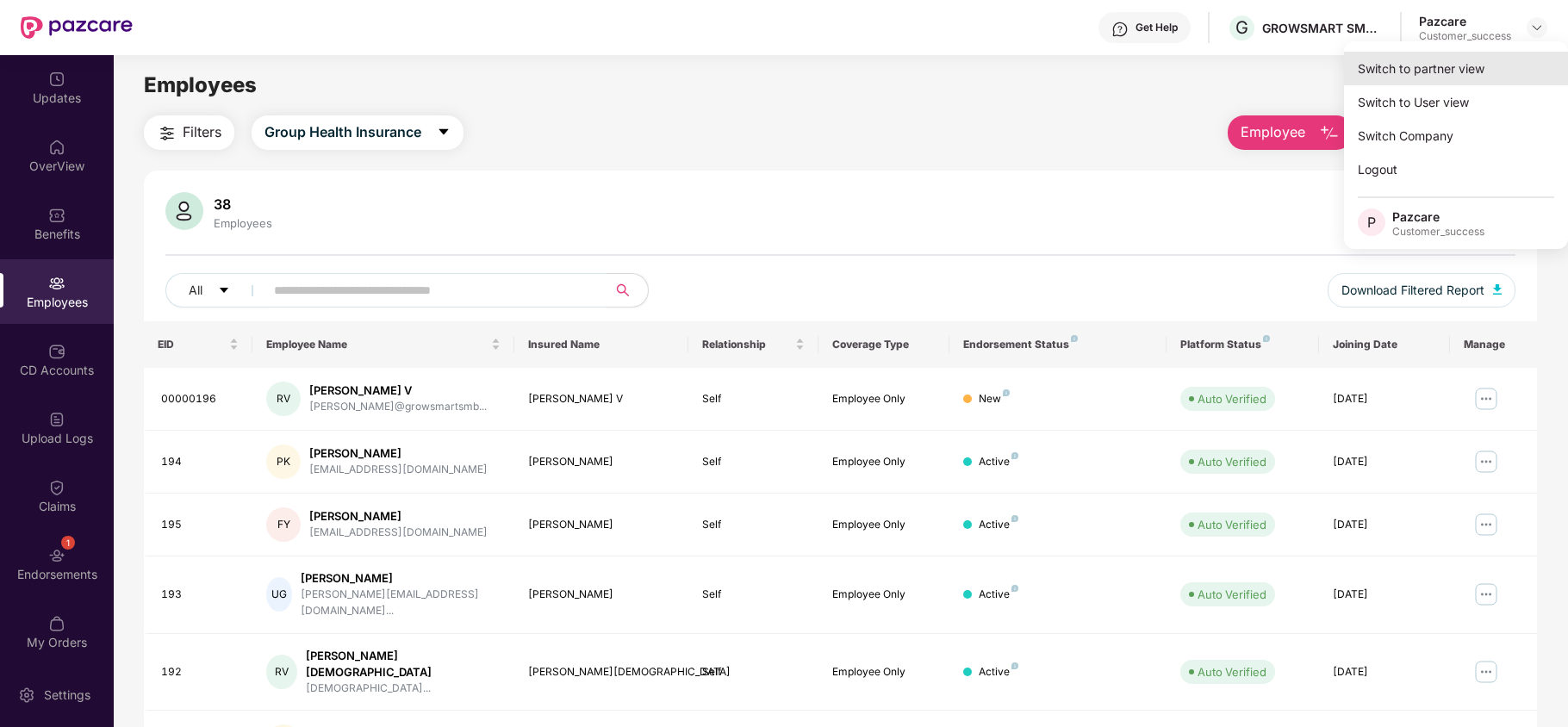
click at [1446, 54] on div "Switch to partner view" at bounding box center [1456, 69] width 224 height 34
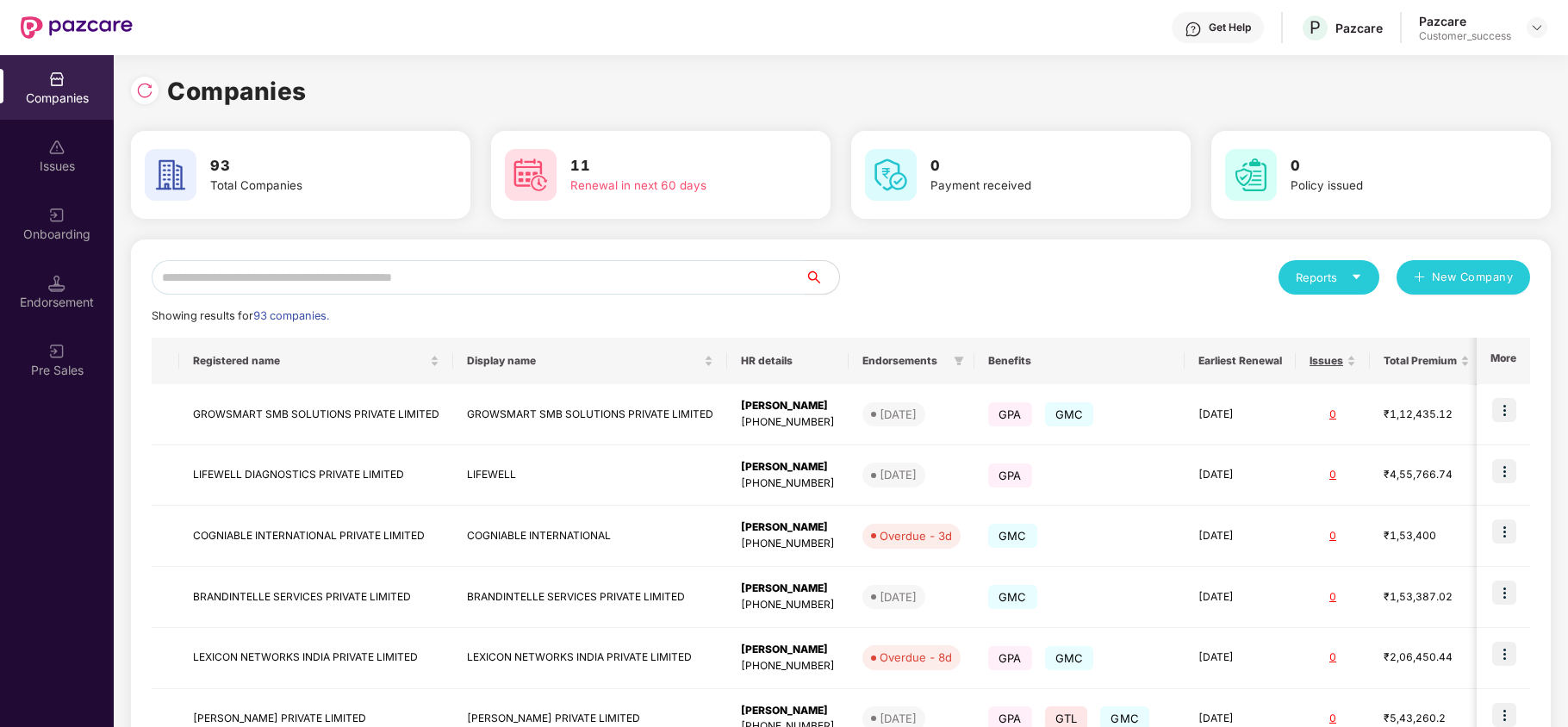
click at [396, 291] on input "text" at bounding box center [478, 277] width 653 height 35
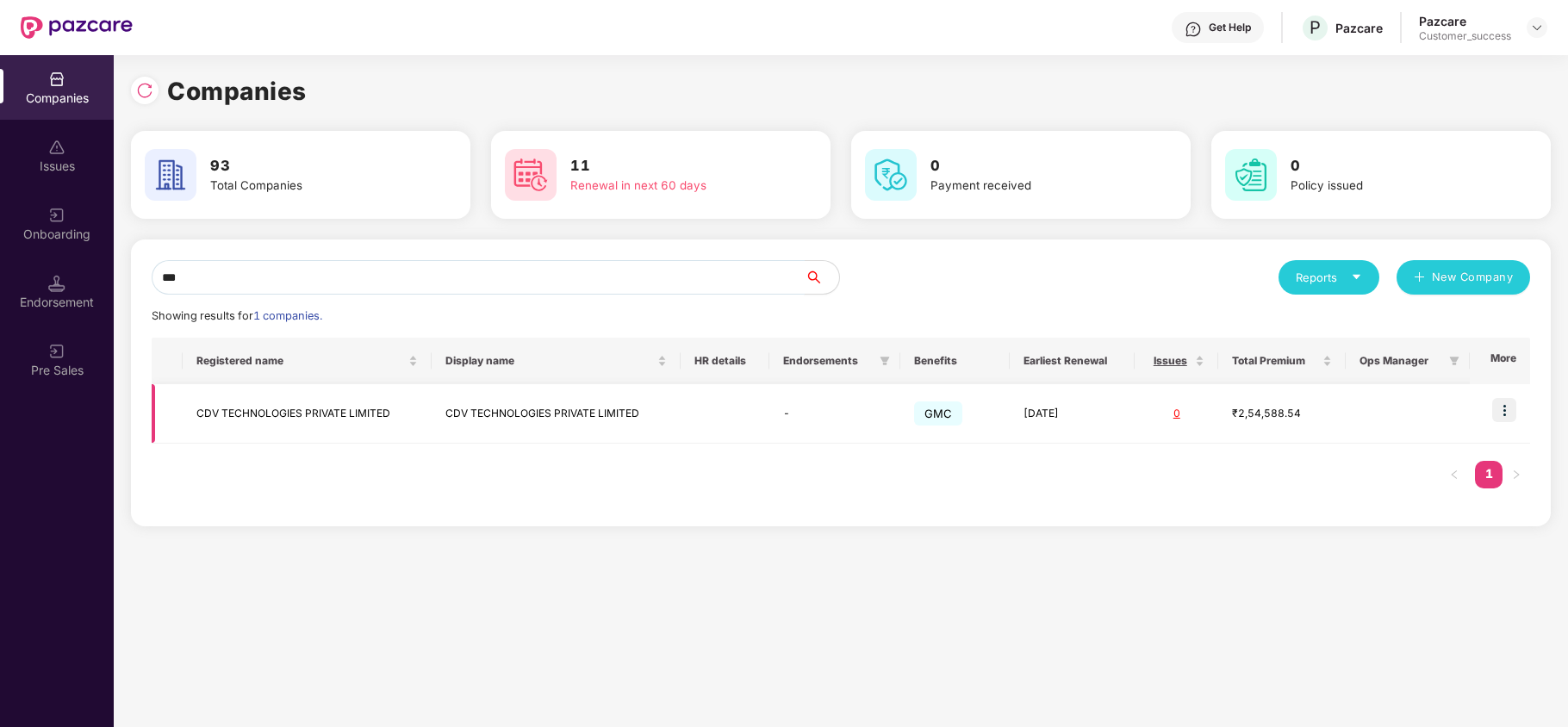
type input "***"
click at [1510, 411] on img at bounding box center [1504, 410] width 24 height 24
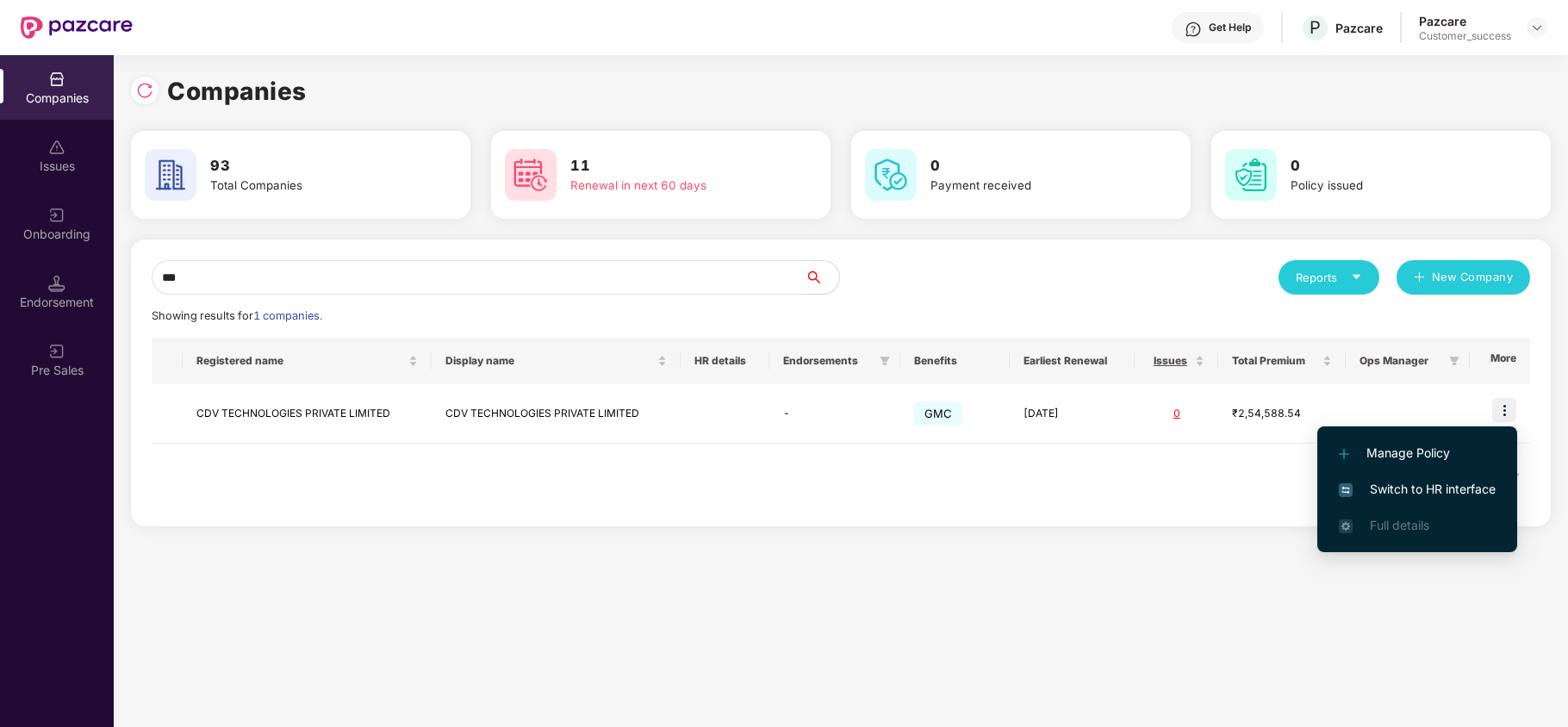
click at [1425, 484] on span "Switch to HR interface" at bounding box center [1417, 489] width 156 height 19
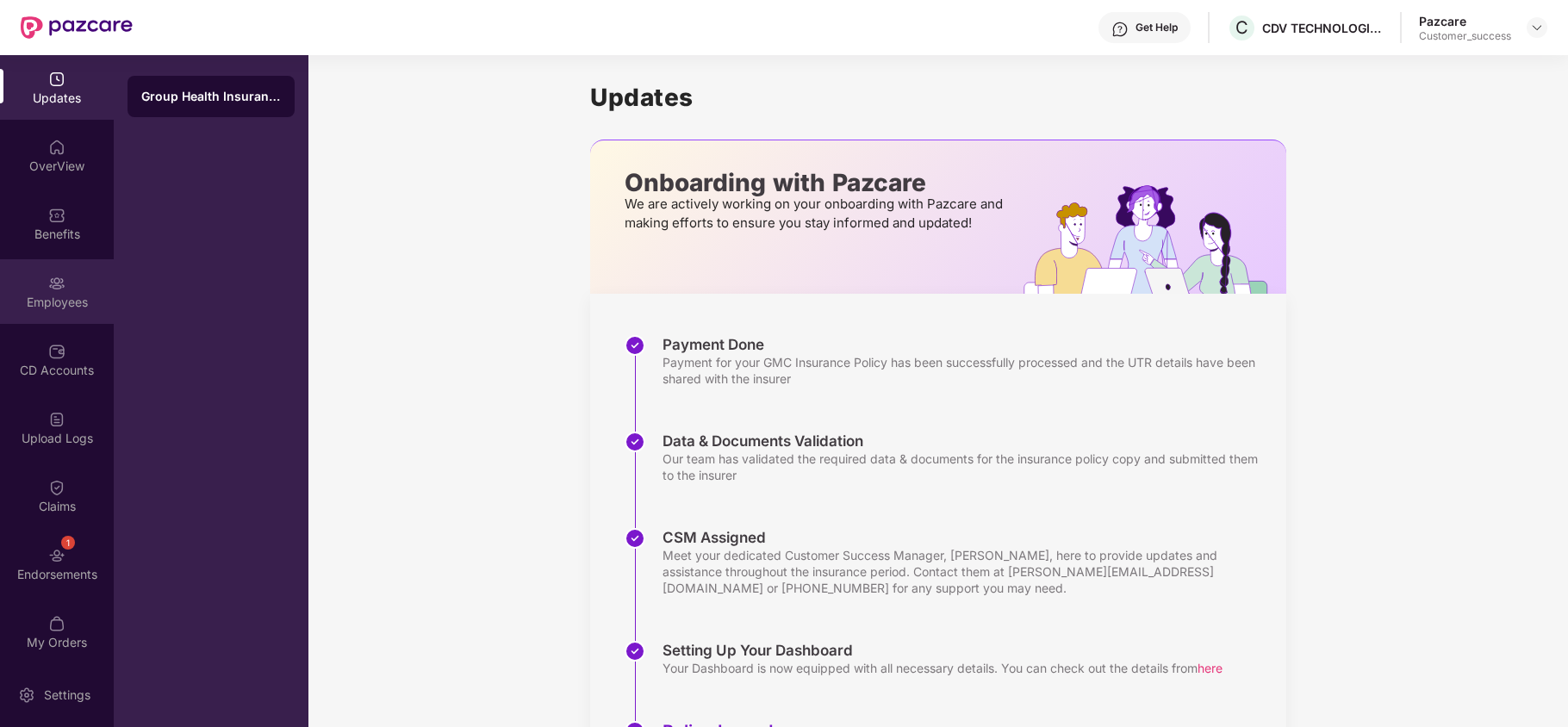
click at [42, 318] on div "Employees" at bounding box center [57, 291] width 114 height 65
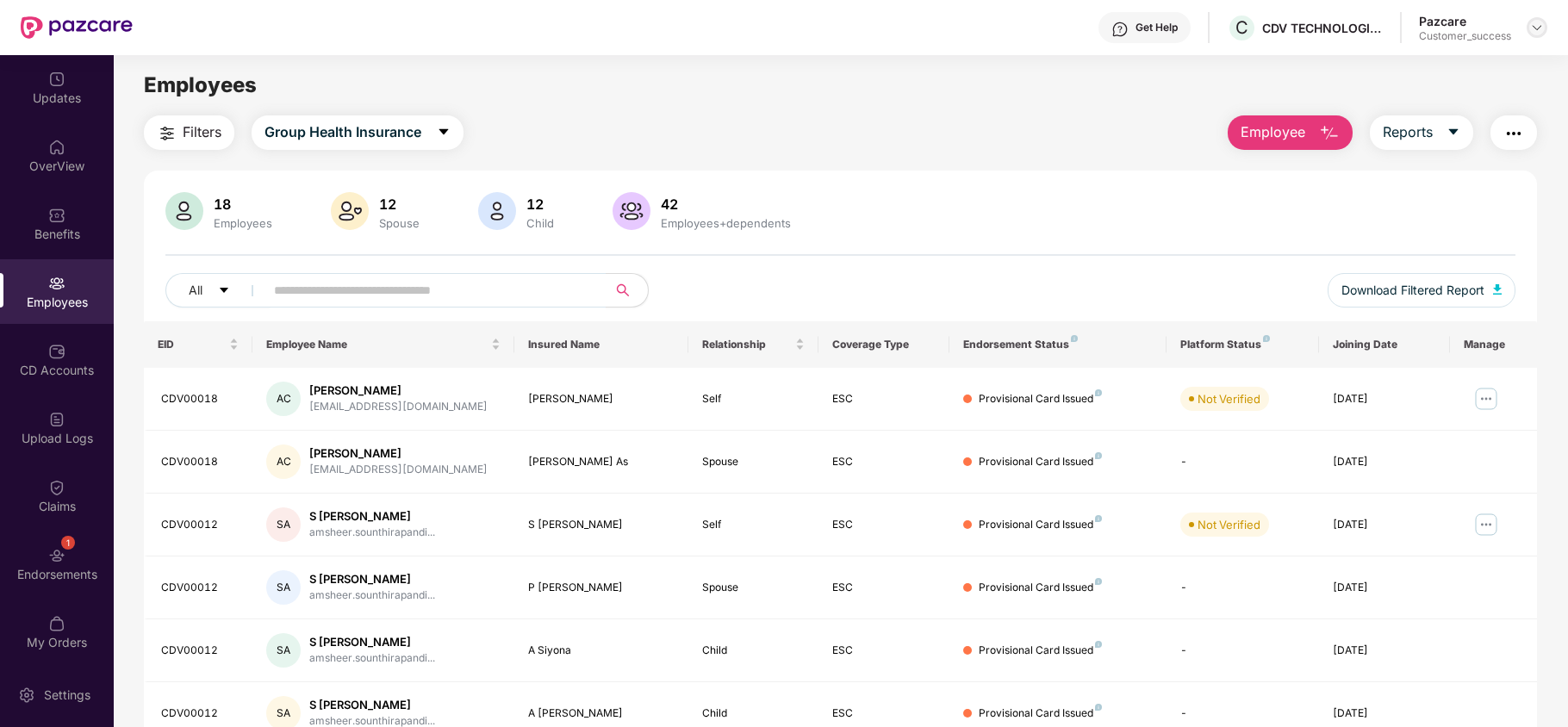
click at [1535, 32] on img at bounding box center [1537, 28] width 14 height 14
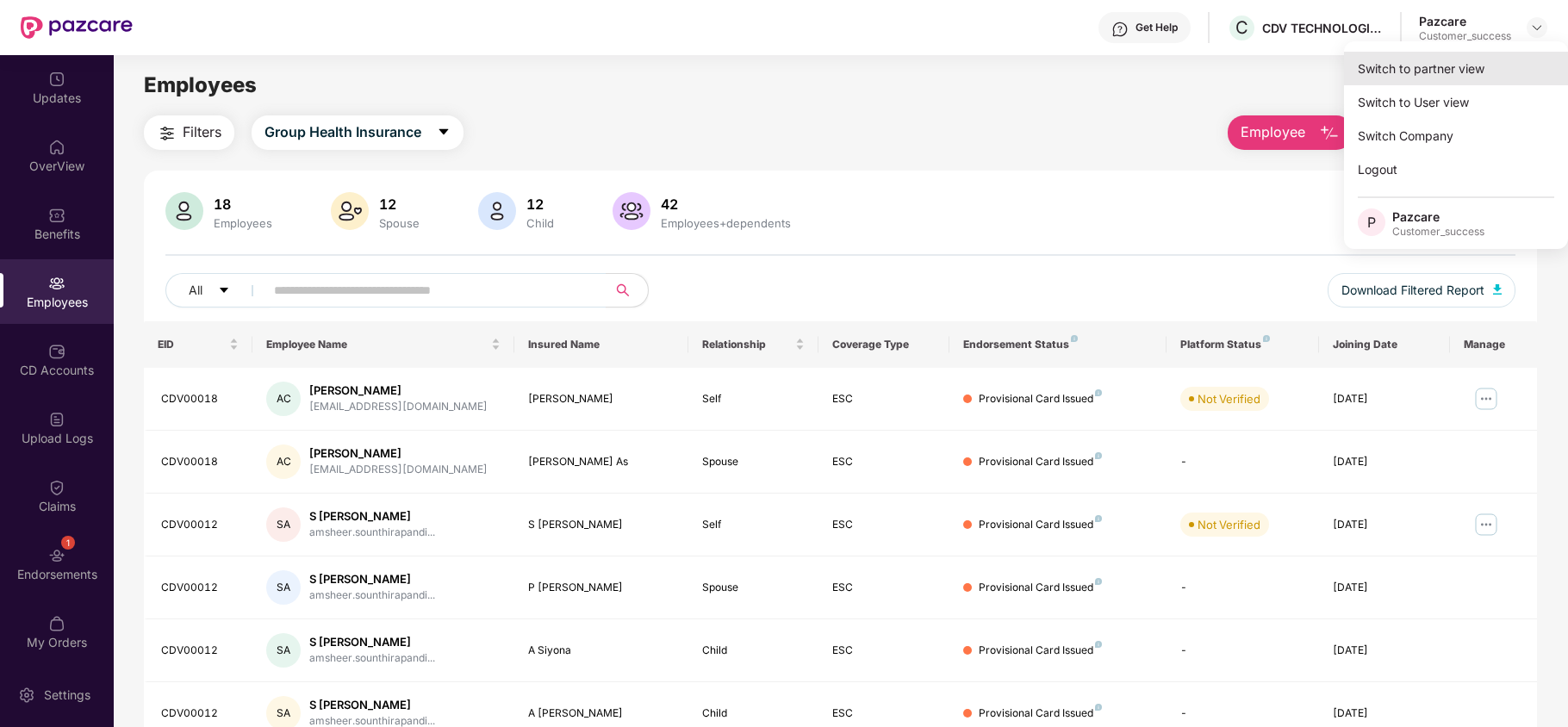
click at [1428, 67] on div "Switch to partner view" at bounding box center [1456, 69] width 224 height 34
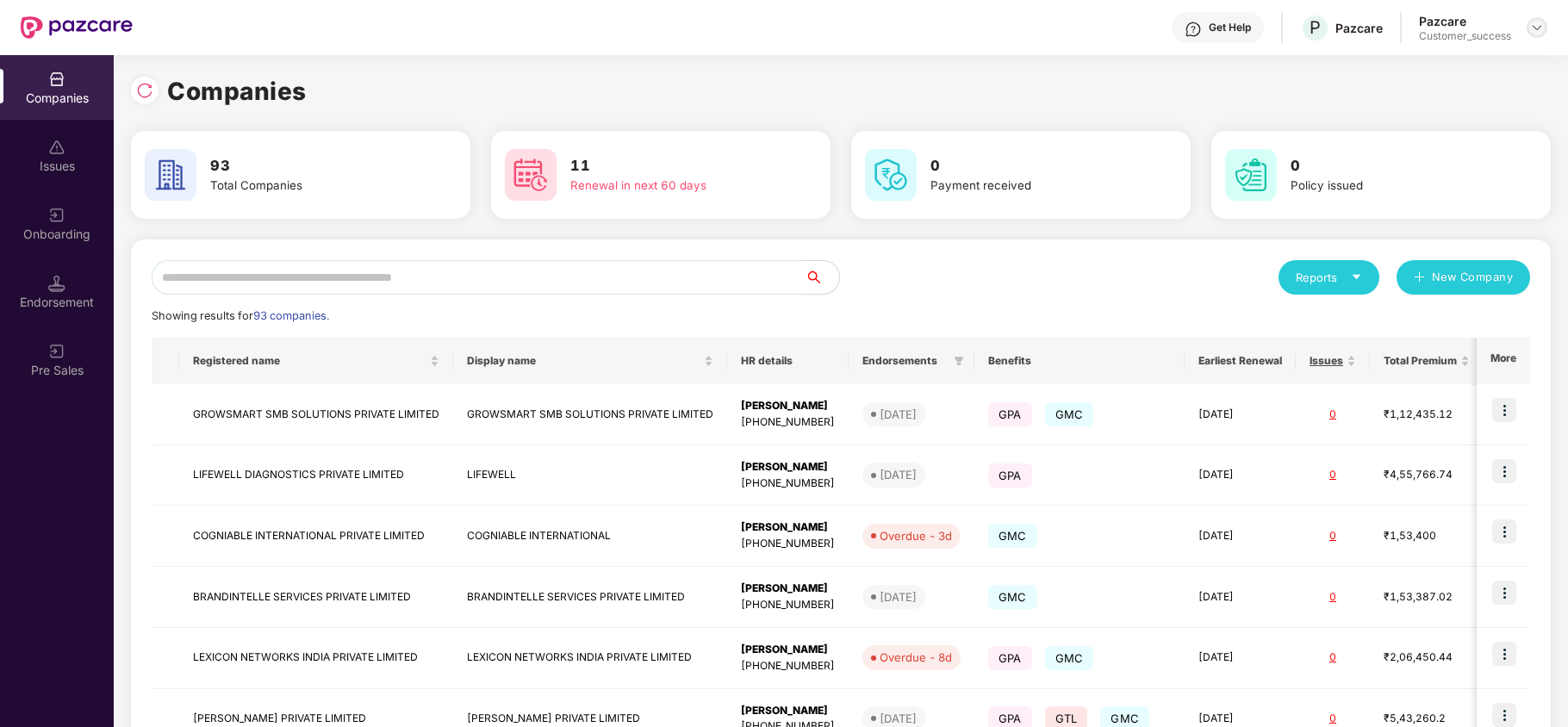
click at [1534, 29] on img at bounding box center [1537, 28] width 14 height 14
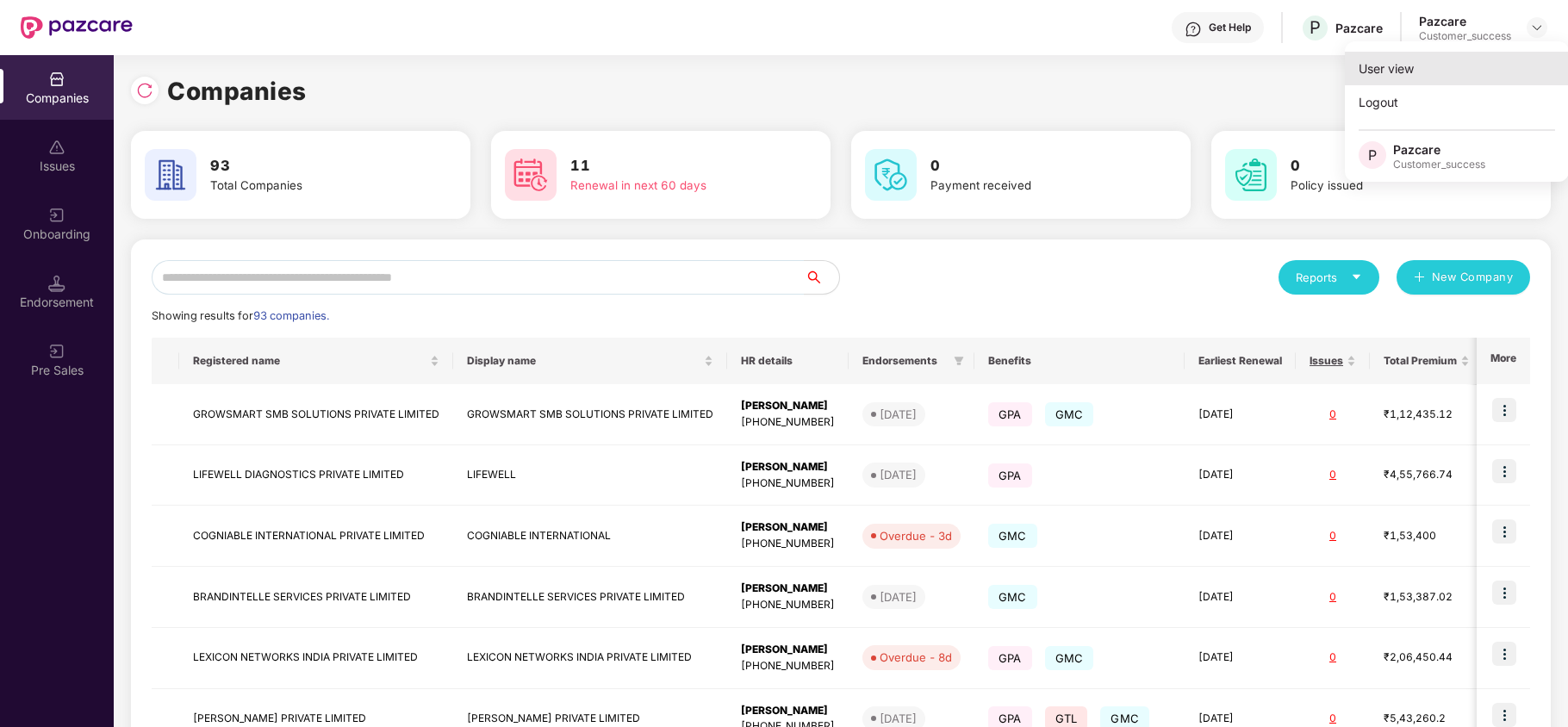
click at [1433, 80] on div "User view" at bounding box center [1456, 69] width 224 height 34
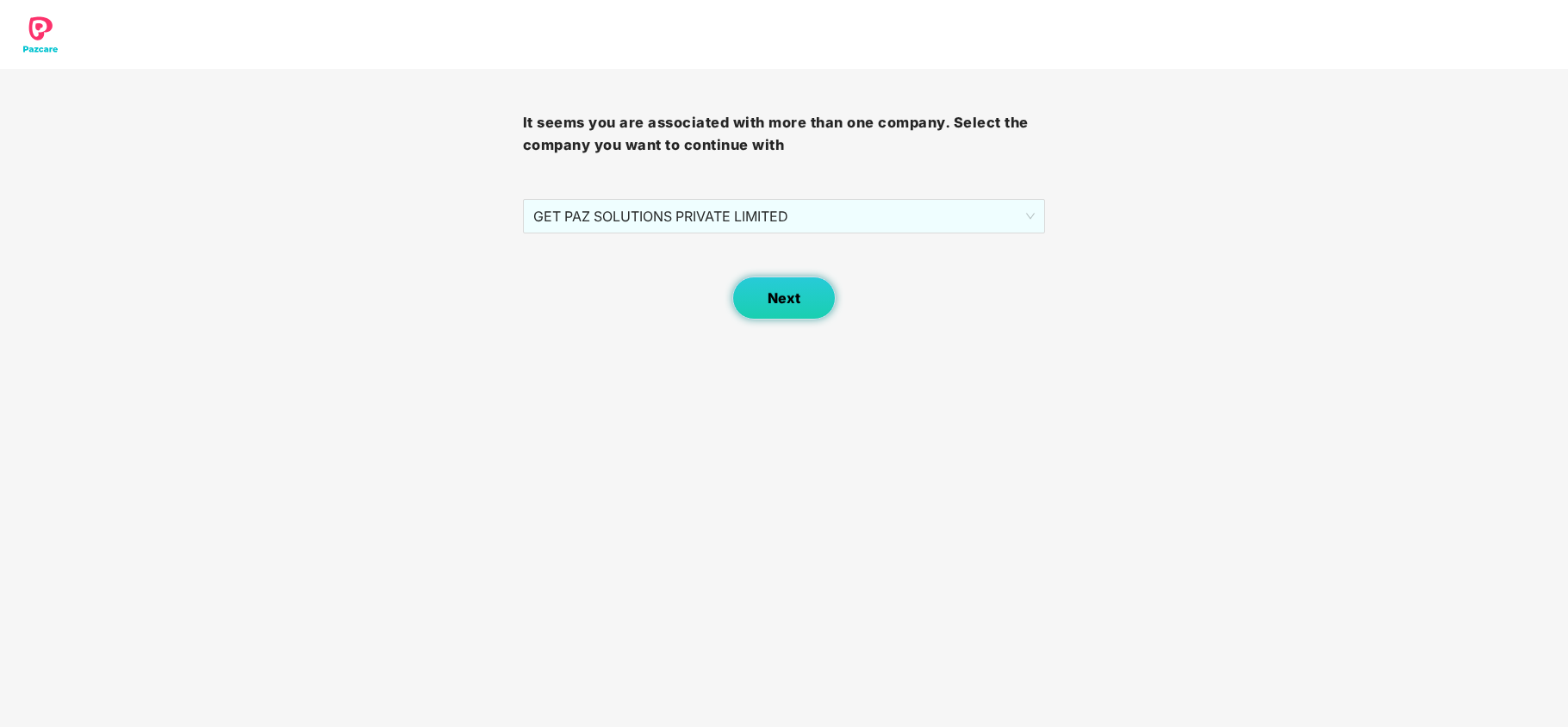
click at [801, 291] on button "Next" at bounding box center [784, 298] width 104 height 43
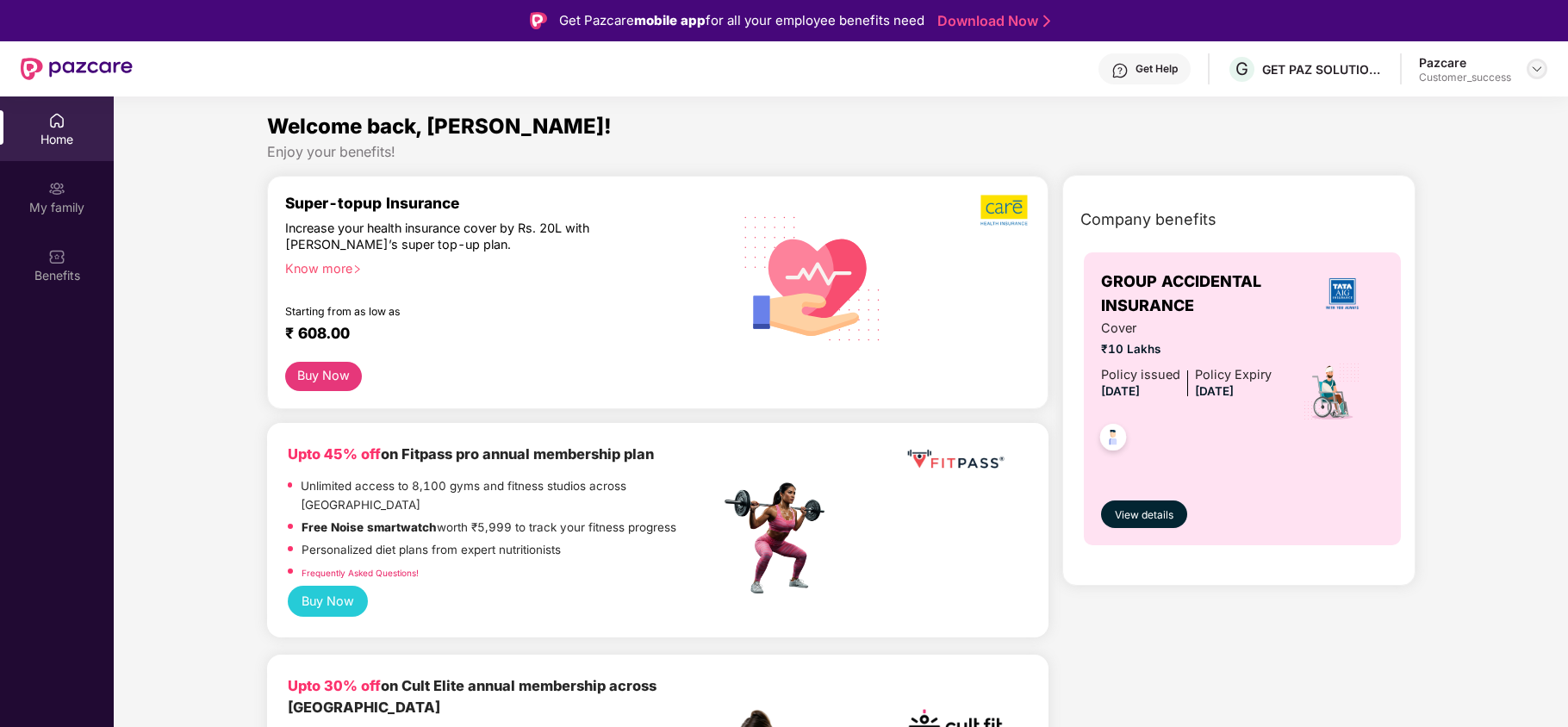
click at [1535, 66] on img at bounding box center [1537, 69] width 14 height 14
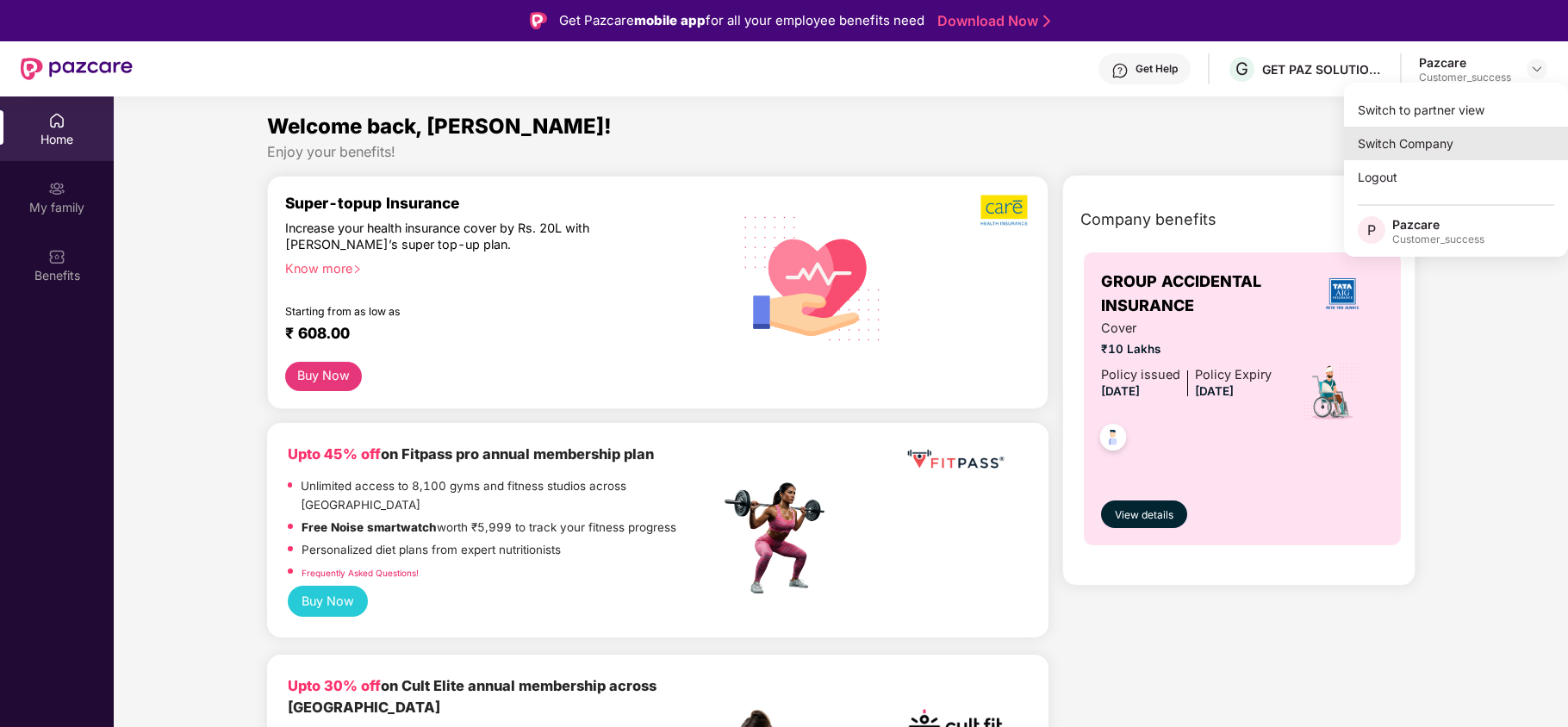
click at [1409, 144] on div "Switch Company" at bounding box center [1456, 143] width 224 height 34
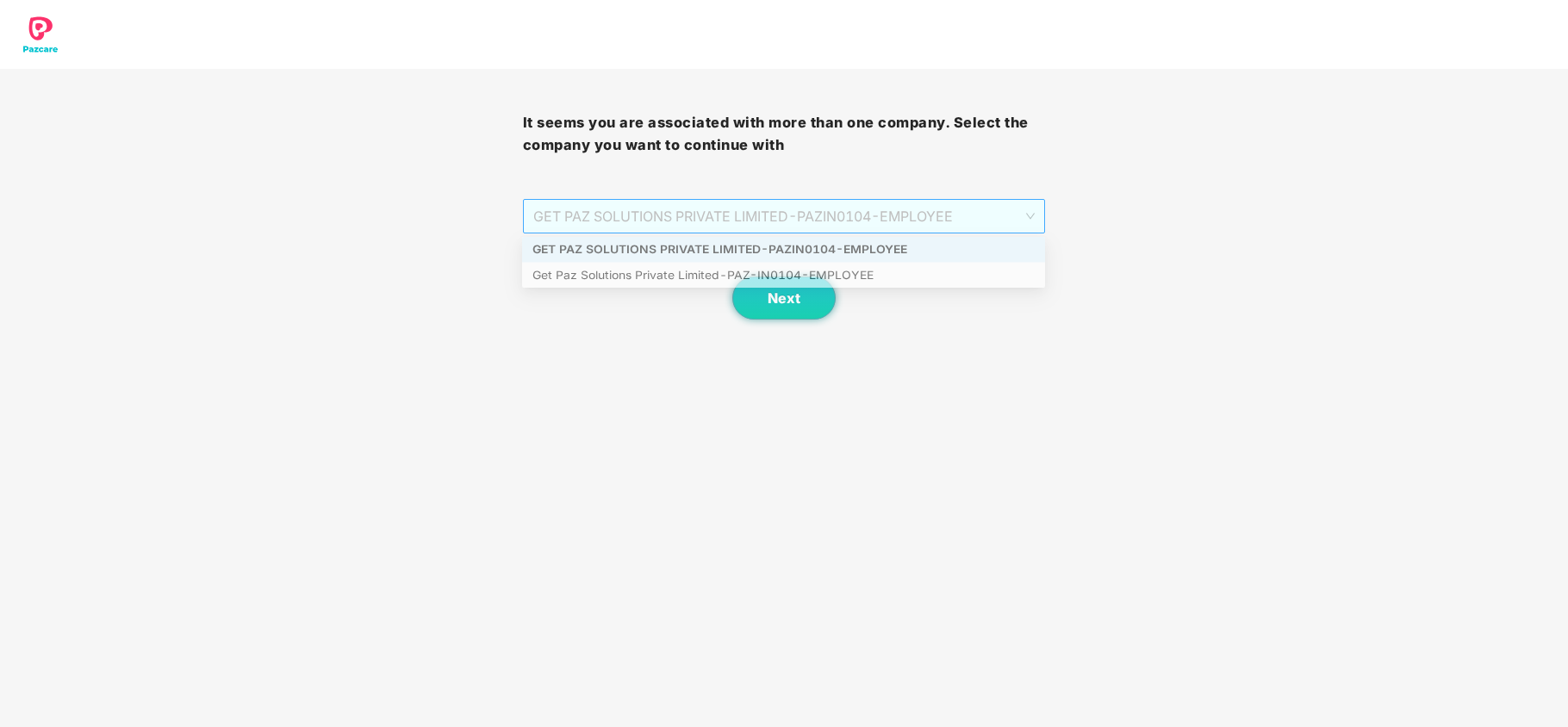
click at [690, 207] on span "GET PAZ SOLUTIONS PRIVATE LIMITED - PAZIN0104 - EMPLOYEE" at bounding box center [784, 216] width 502 height 33
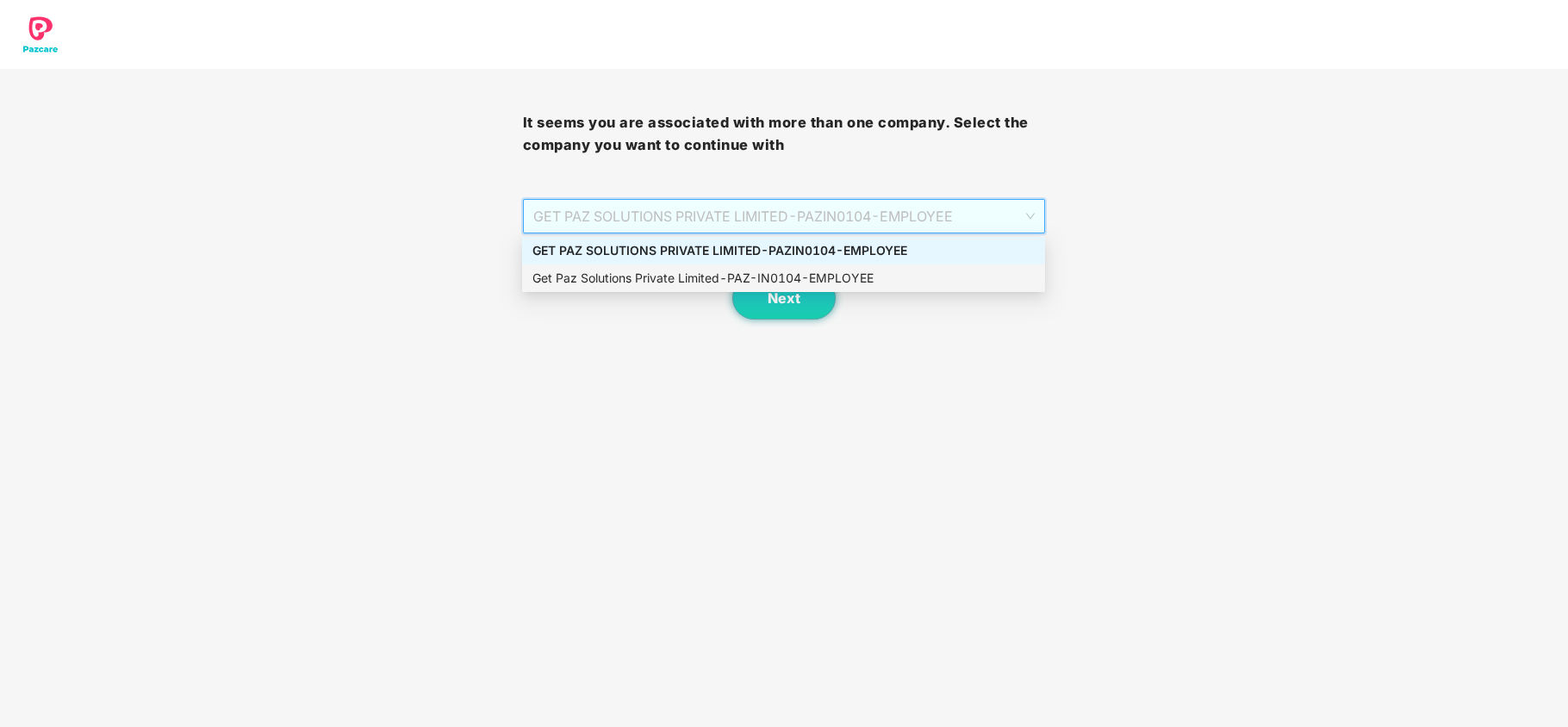
click at [661, 283] on div "Get Paz Solutions Private Limited - PAZ-IN0104 - EMPLOYEE" at bounding box center [784, 278] width 502 height 19
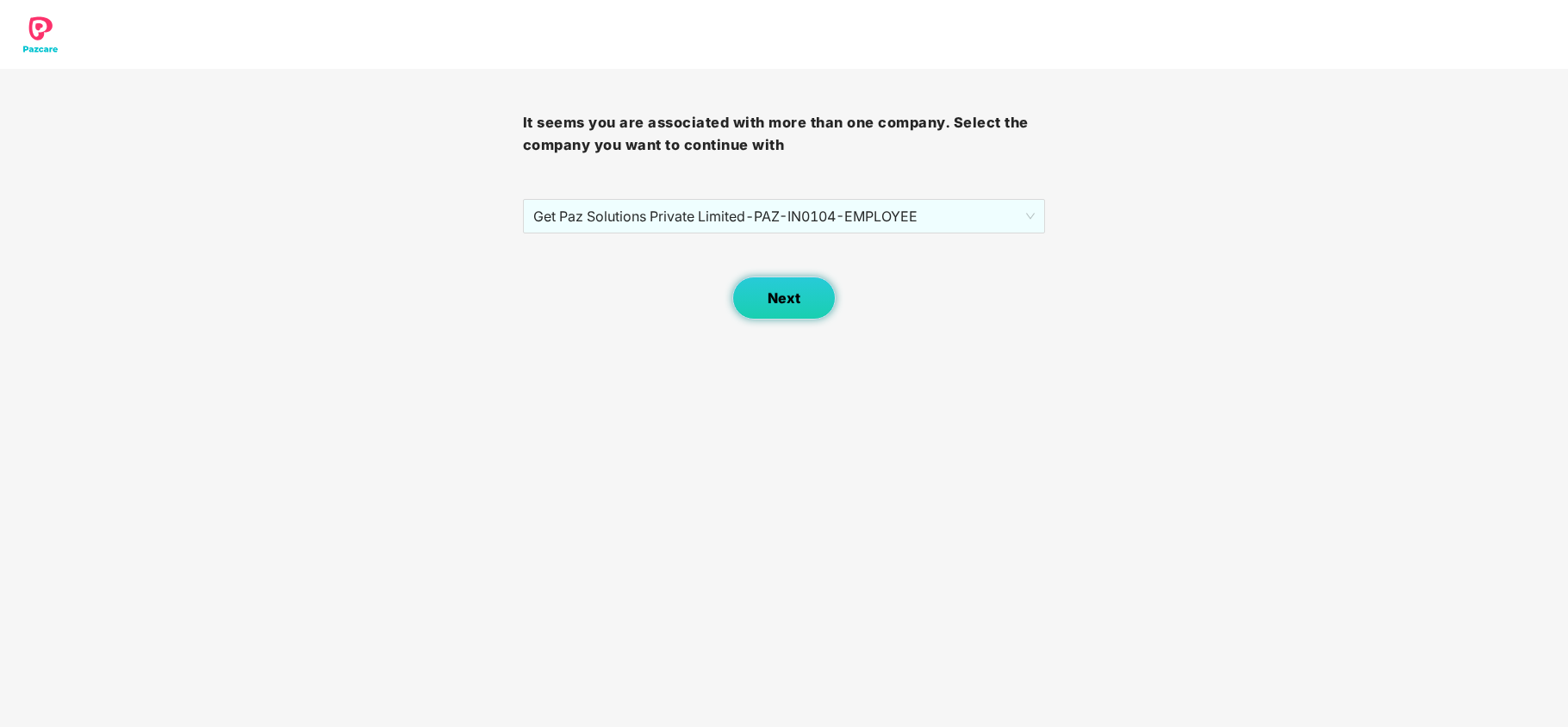
click at [783, 308] on button "Next" at bounding box center [784, 298] width 104 height 43
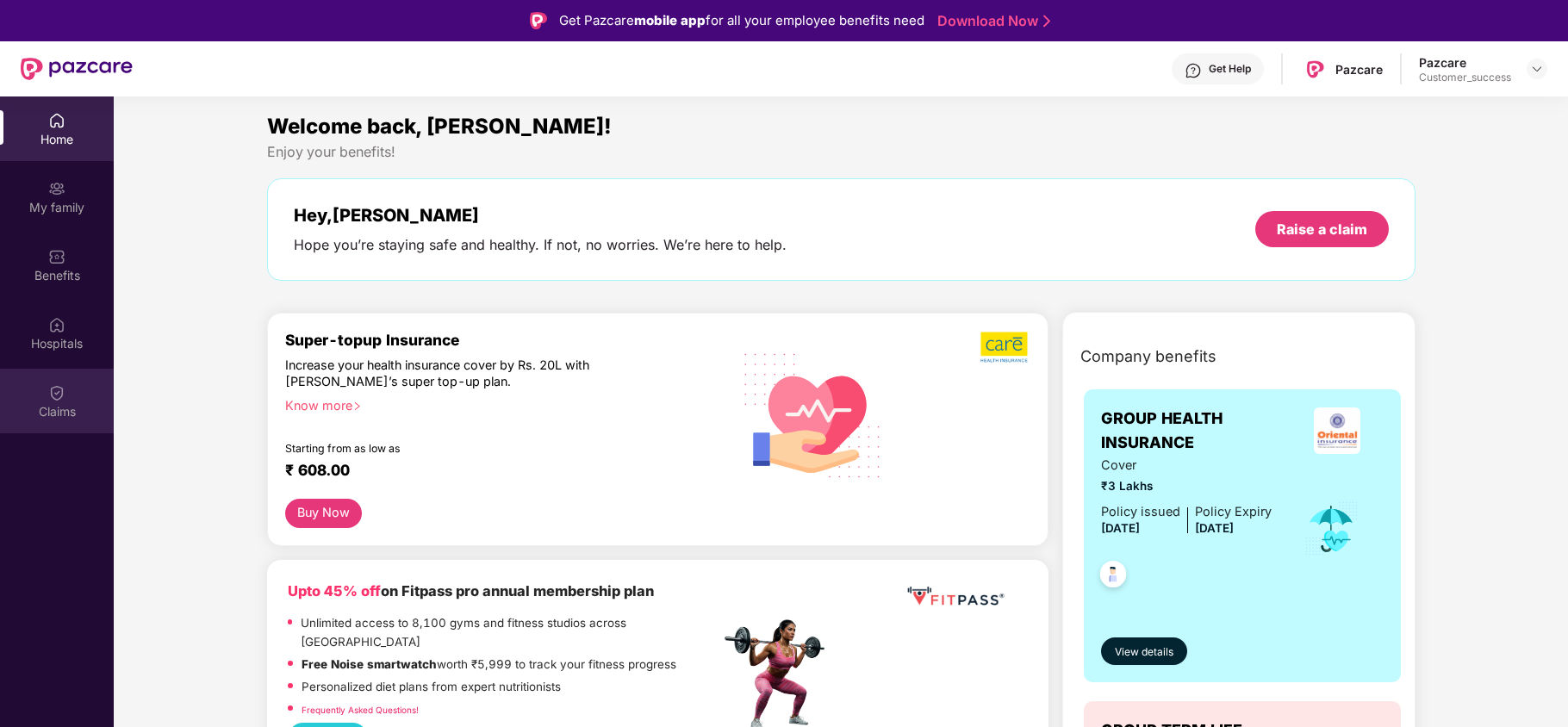
click at [53, 399] on img at bounding box center [56, 392] width 17 height 17
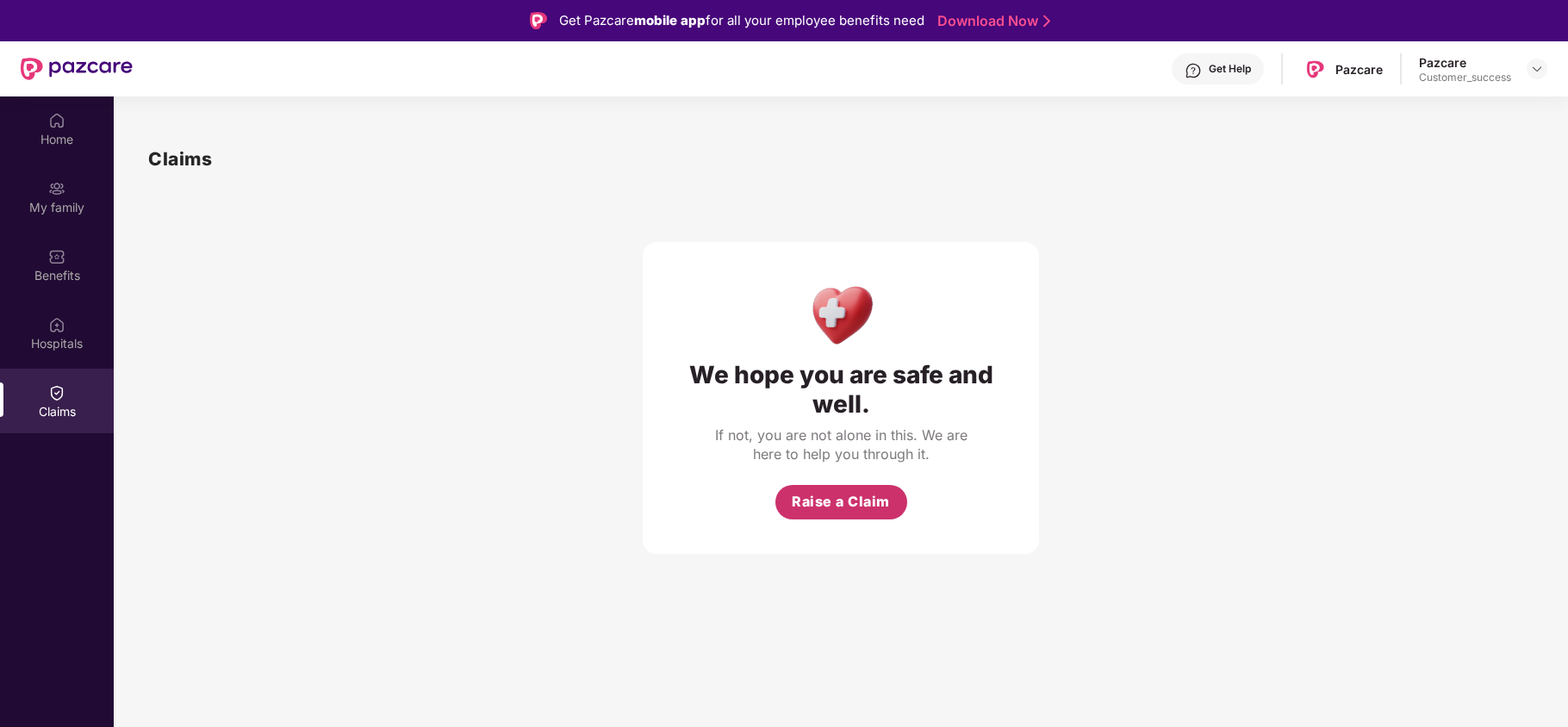
click at [811, 511] on span "Raise a Claim" at bounding box center [841, 502] width 99 height 22
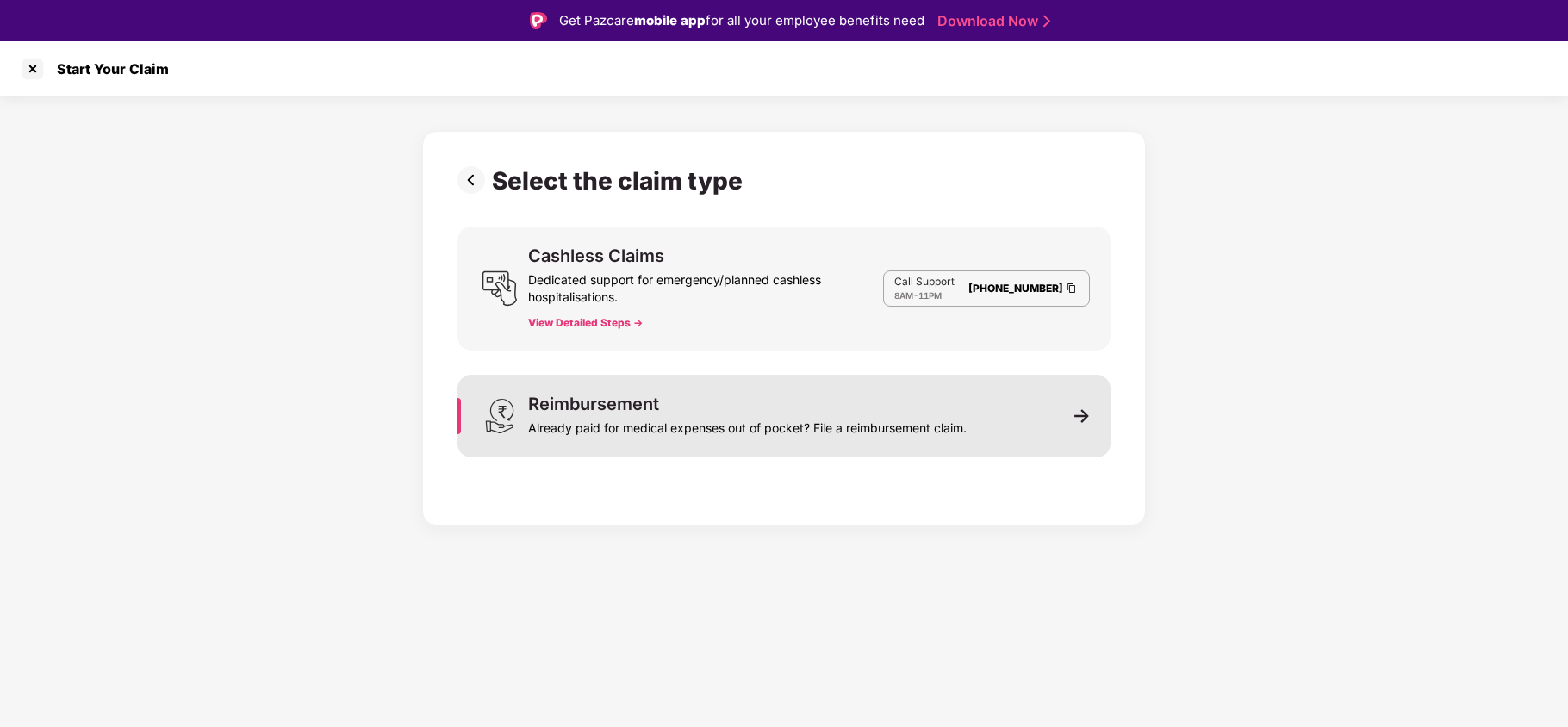
click at [626, 429] on div "Already paid for medical expenses out of pocket? File a reimbursement claim." at bounding box center [747, 424] width 438 height 24
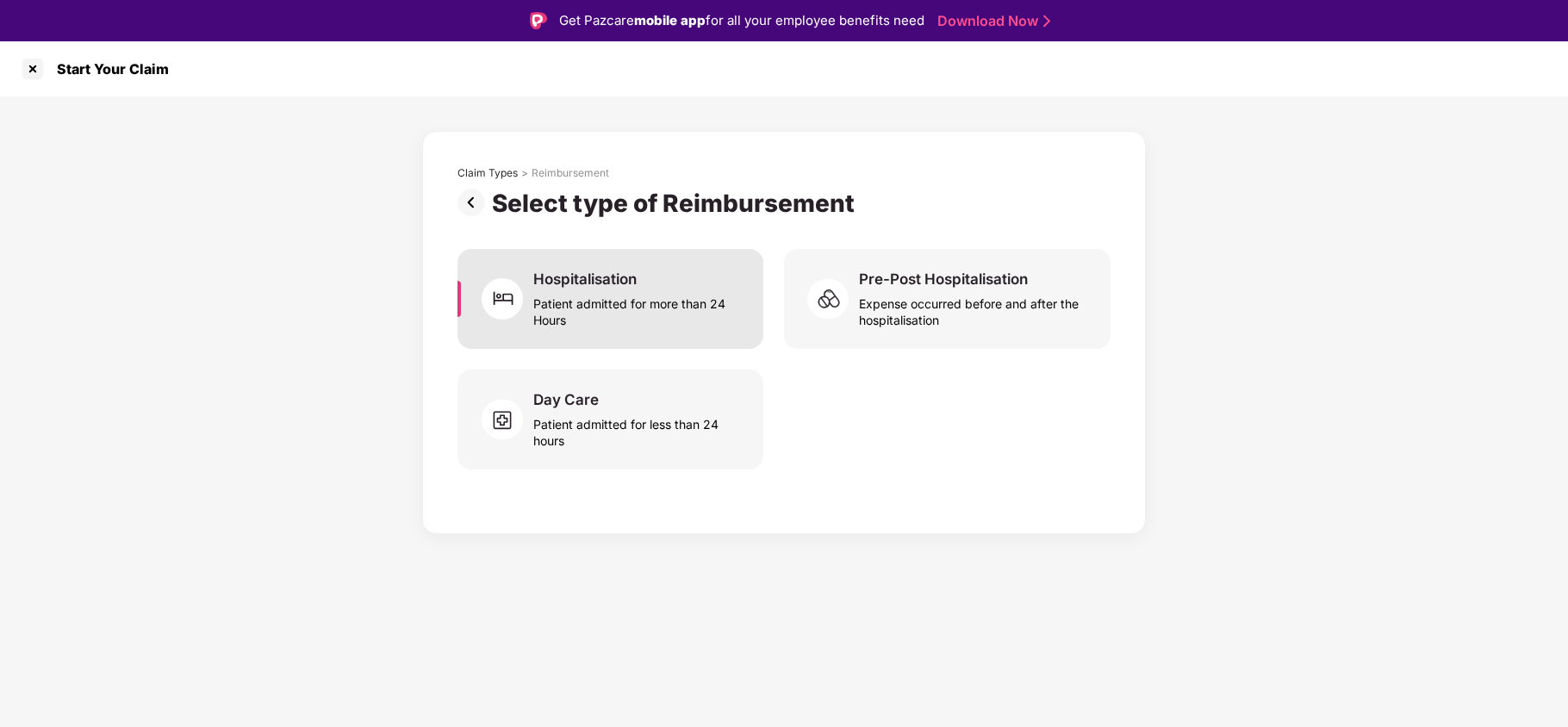
click at [625, 290] on div "Patient admitted for more than 24 Hours" at bounding box center [638, 309] width 209 height 40
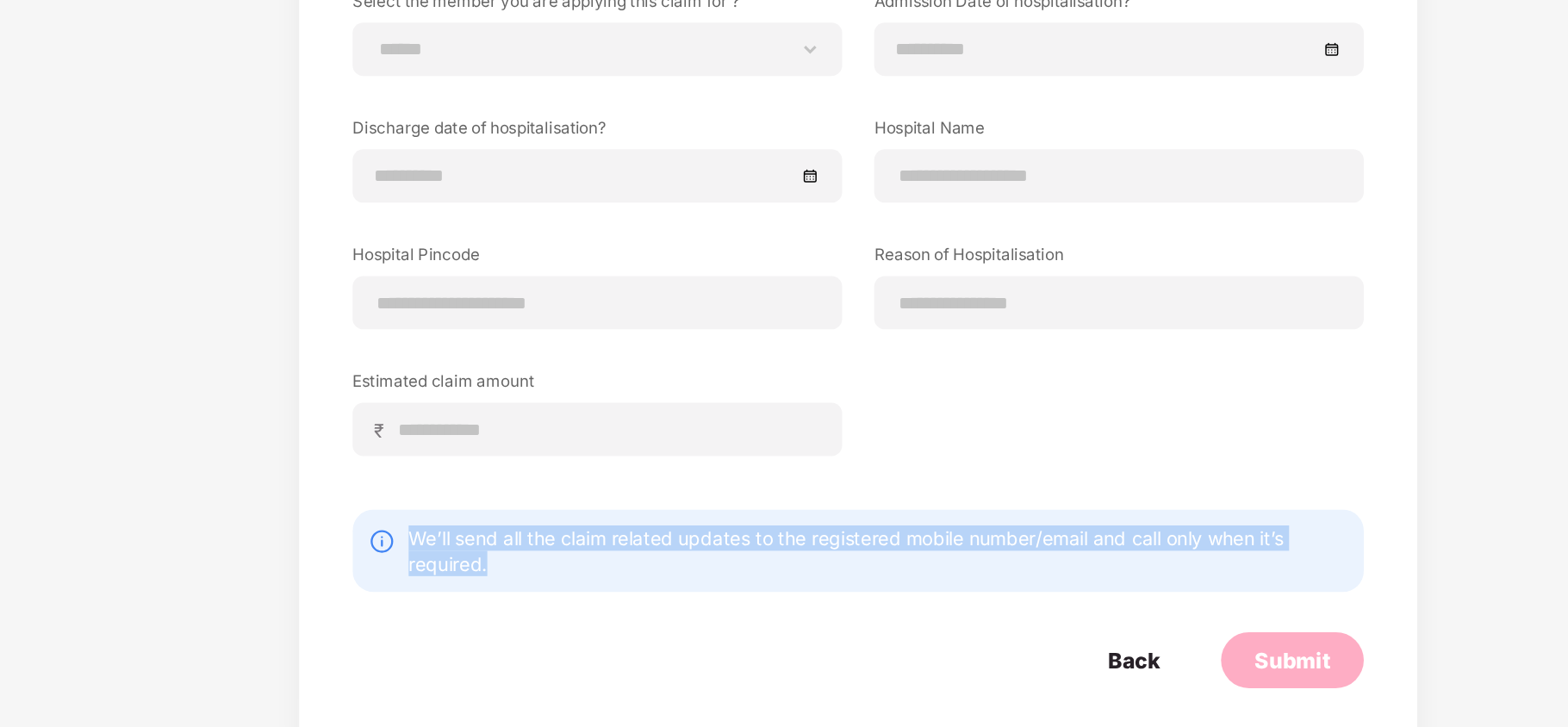
drag, startPoint x: 495, startPoint y: 600, endPoint x: 558, endPoint y: 613, distance: 64.3
click at [558, 613] on div "We’ll send all the claim related updates to the registered mobile number/email …" at bounding box center [797, 611] width 607 height 33
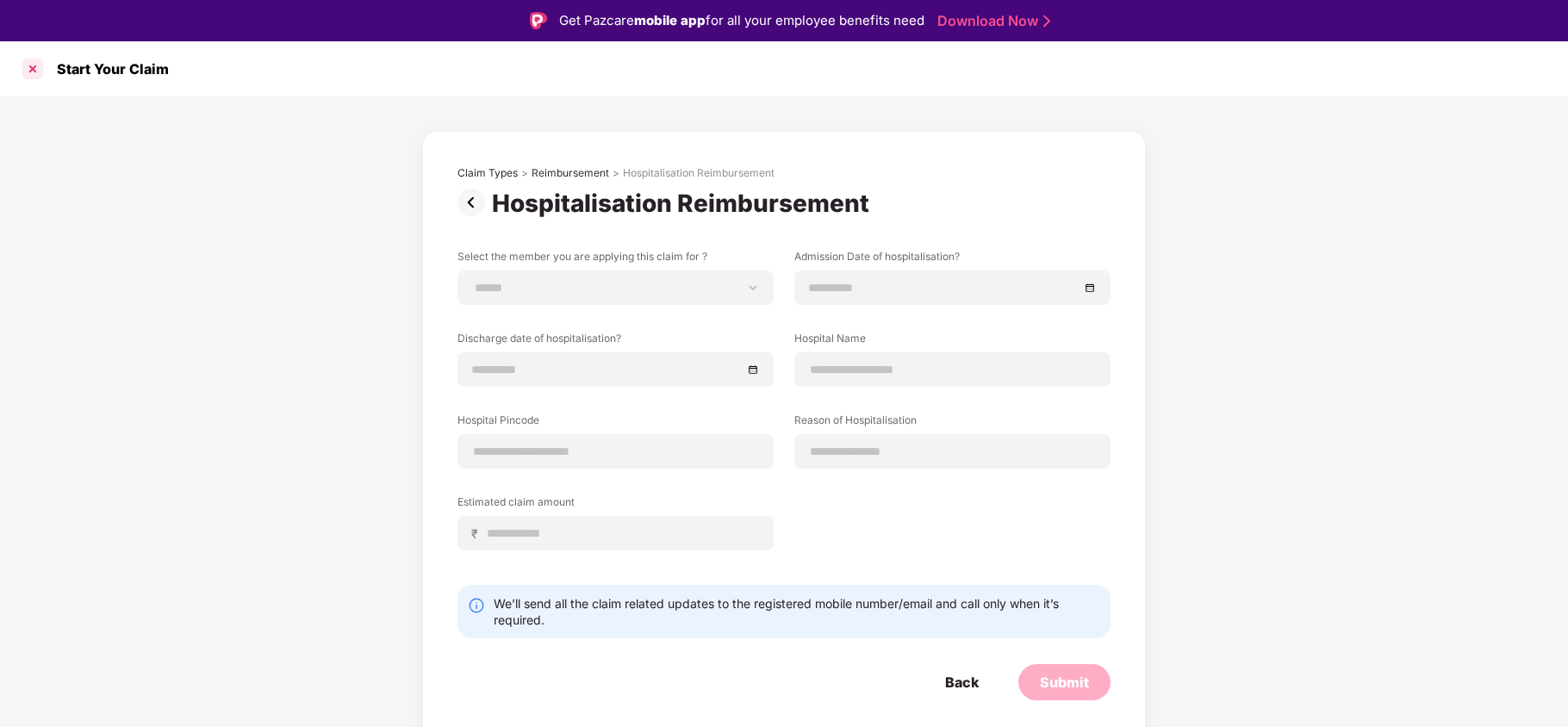
click at [29, 77] on div at bounding box center [33, 69] width 28 height 28
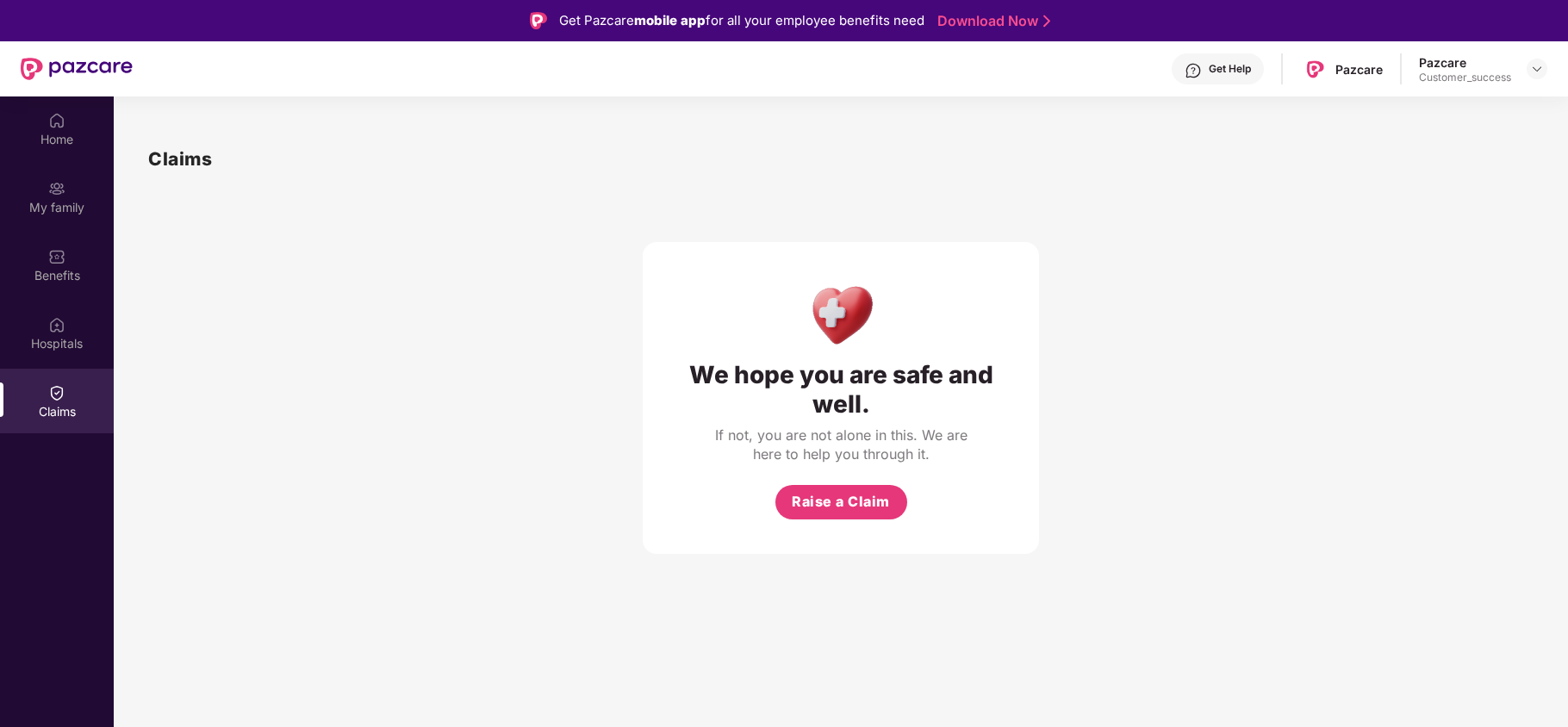
click at [1204, 81] on div "Get Help" at bounding box center [1218, 69] width 93 height 31
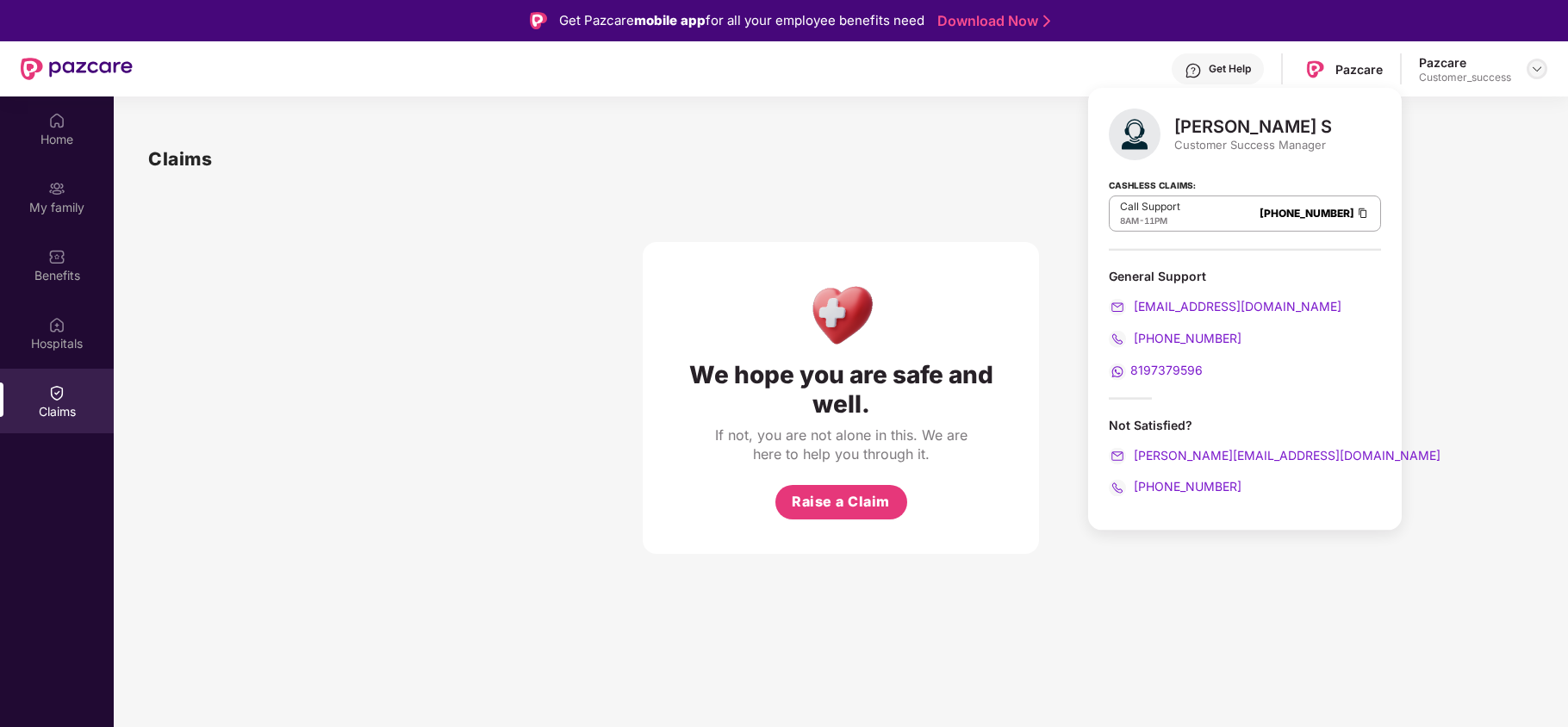
click at [1532, 74] on img at bounding box center [1537, 69] width 14 height 14
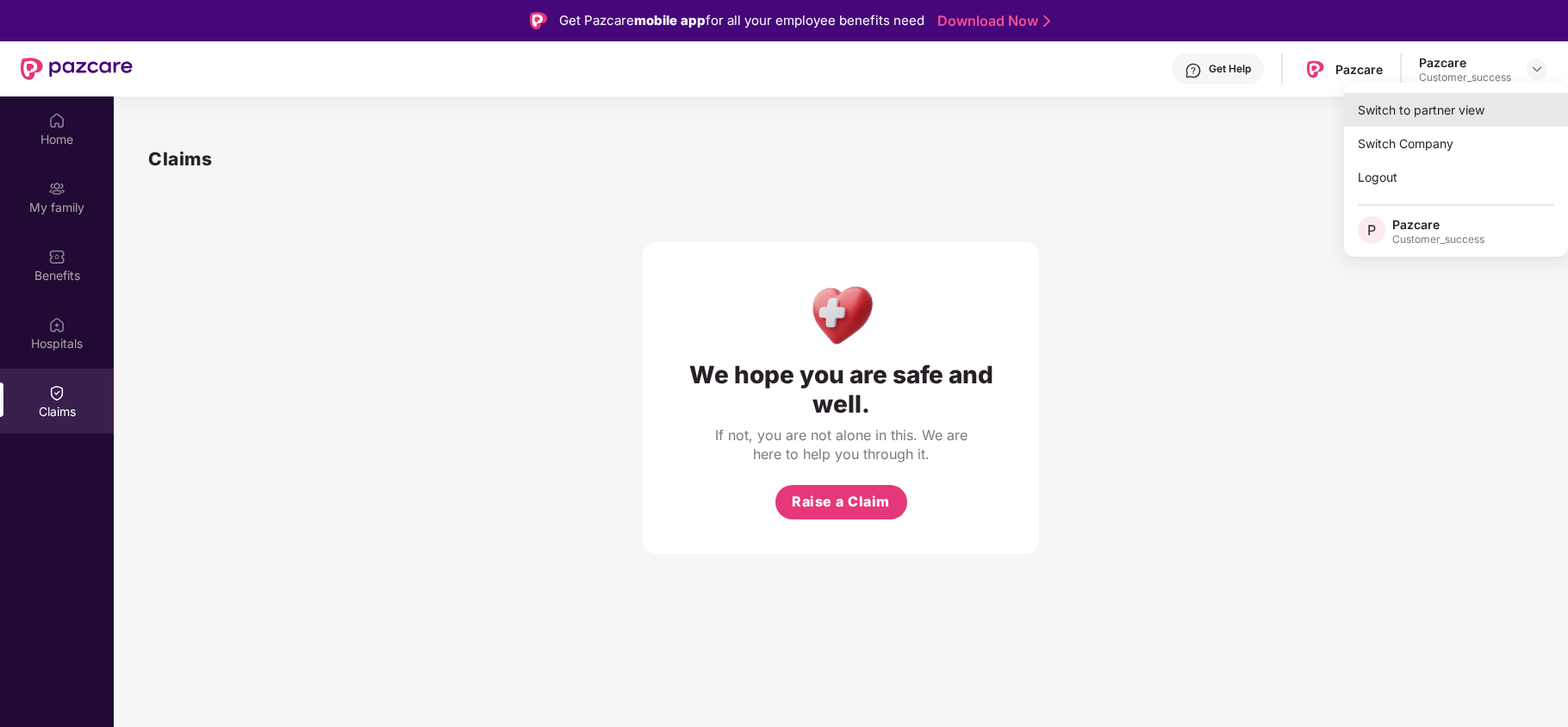
click at [1440, 121] on div "Switch to partner view" at bounding box center [1456, 110] width 224 height 34
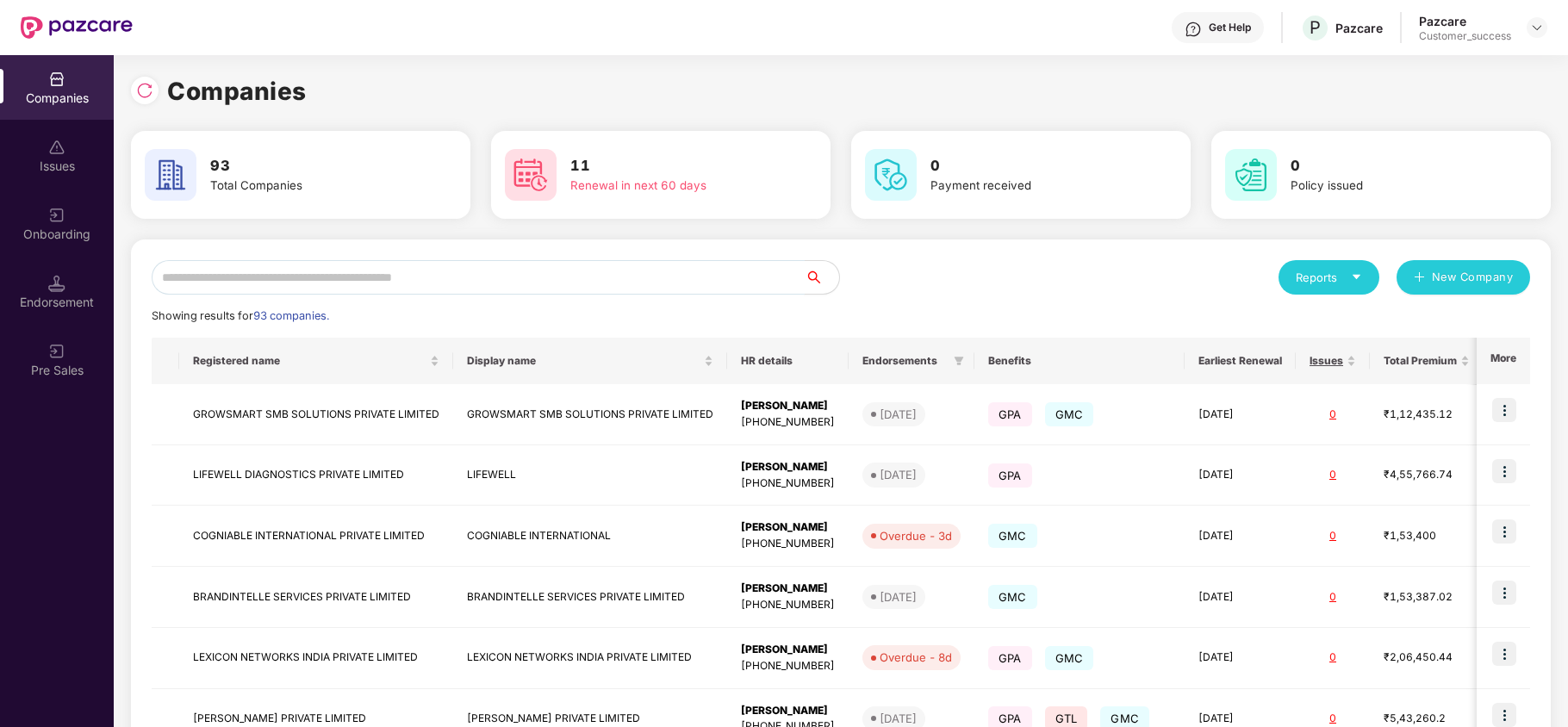
click at [588, 283] on input "text" at bounding box center [478, 277] width 653 height 35
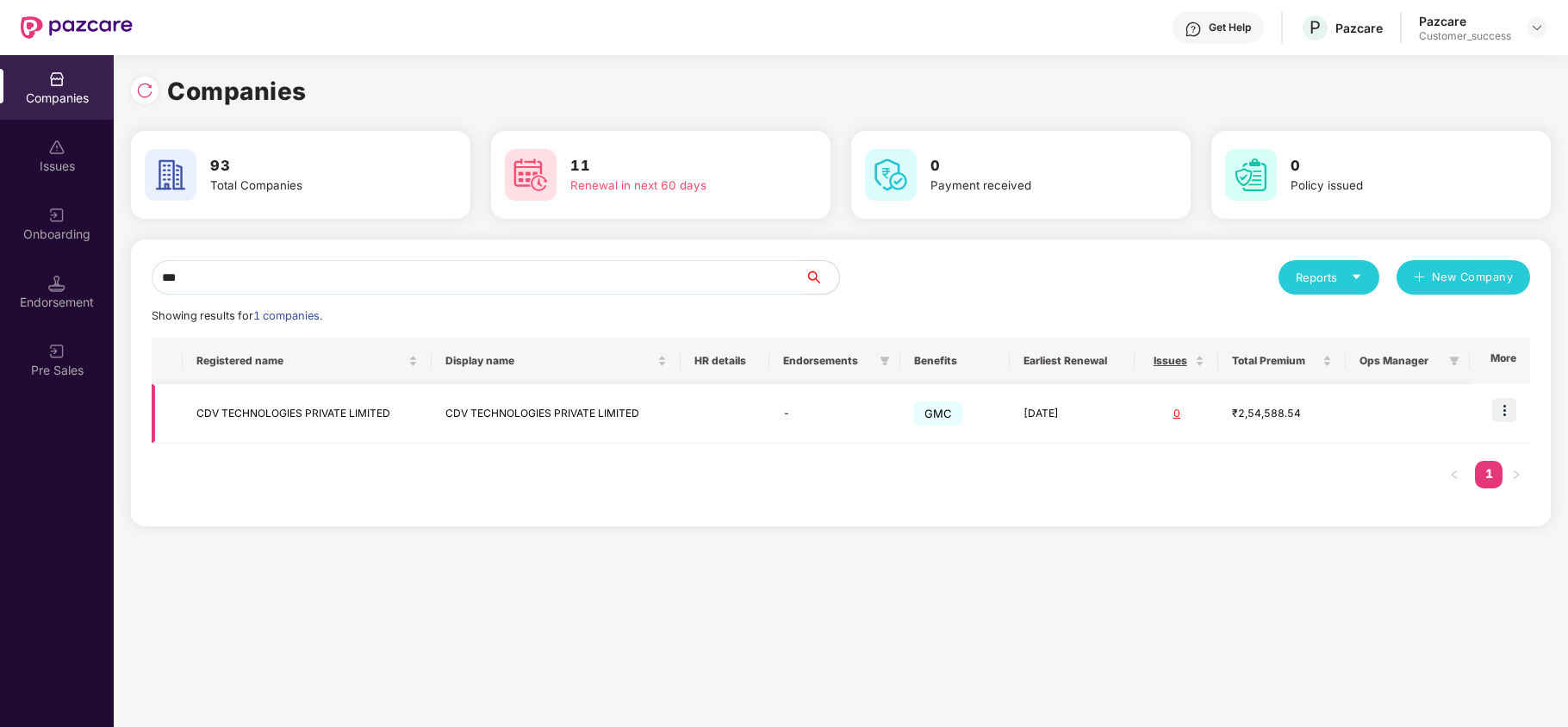
type input "***"
click at [1511, 418] on img at bounding box center [1504, 410] width 24 height 24
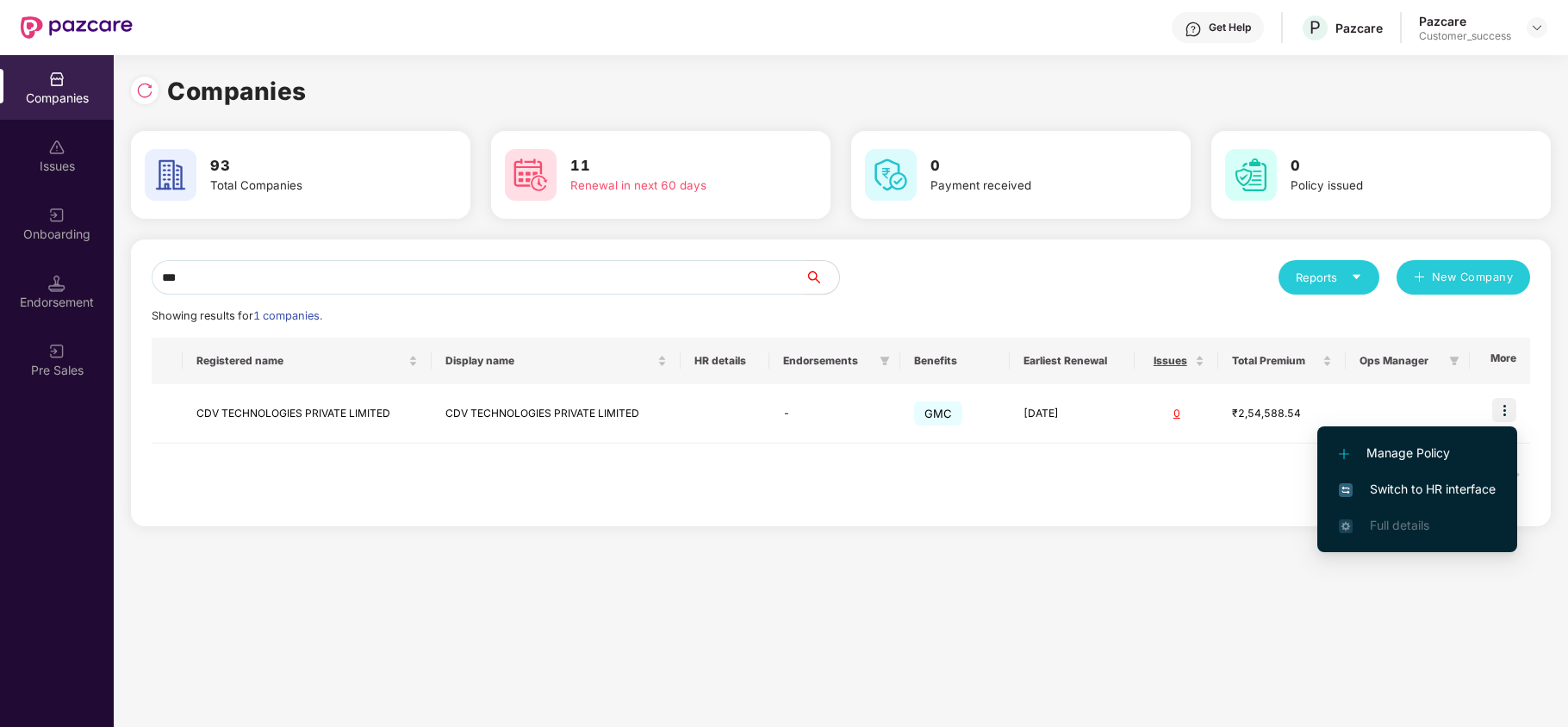
click at [1411, 493] on span "Switch to HR interface" at bounding box center [1417, 489] width 156 height 19
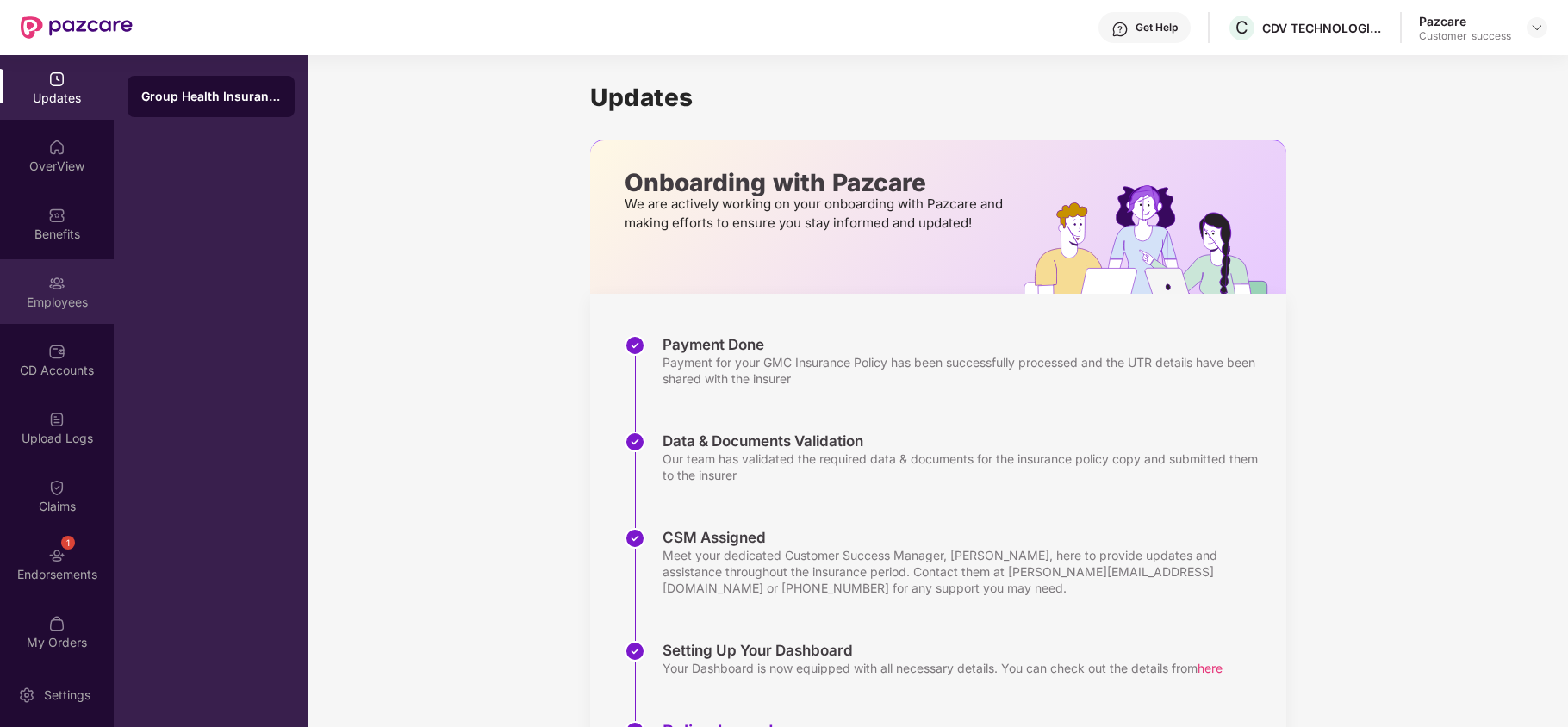
click at [38, 312] on div "Employees" at bounding box center [57, 291] width 114 height 65
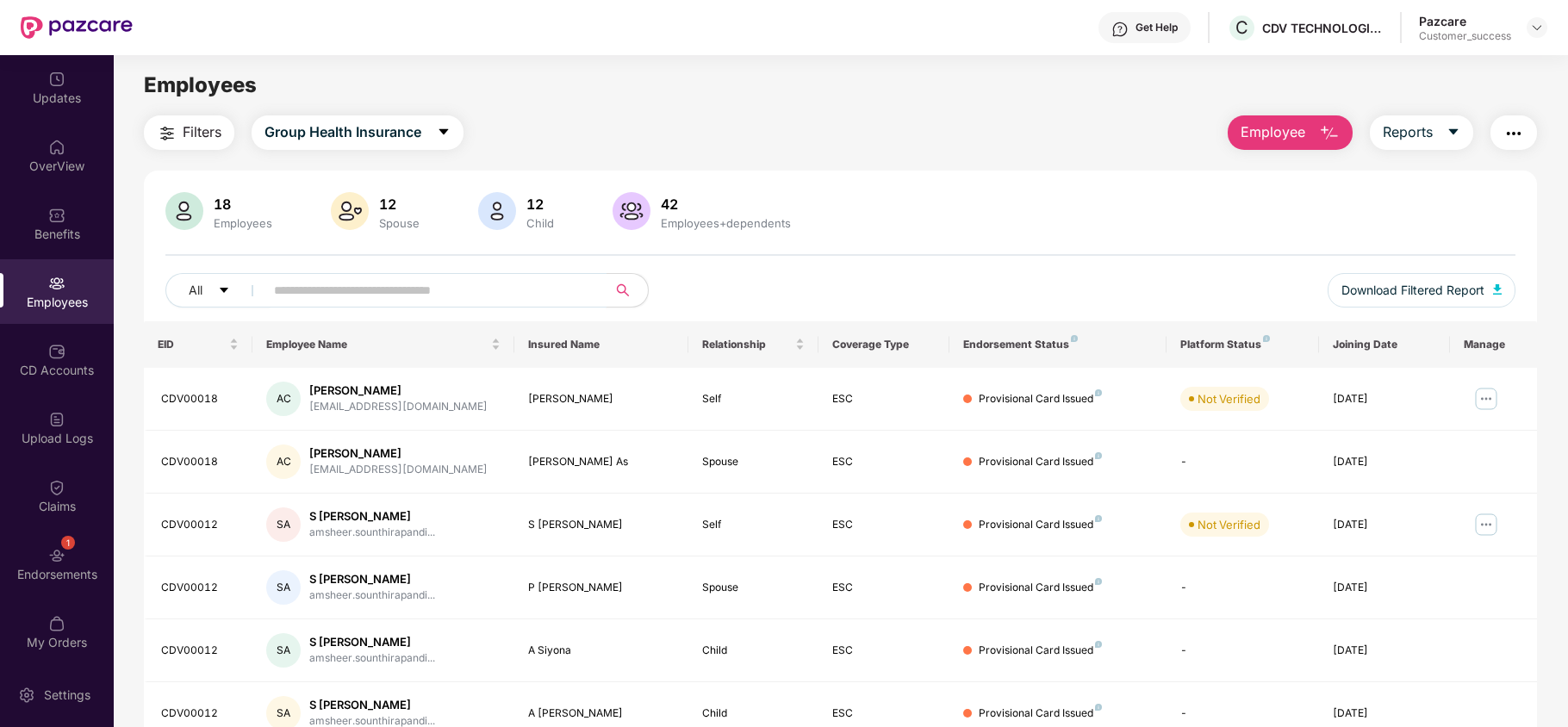
click at [371, 288] on input "text" at bounding box center [428, 291] width 310 height 26
paste input "********"
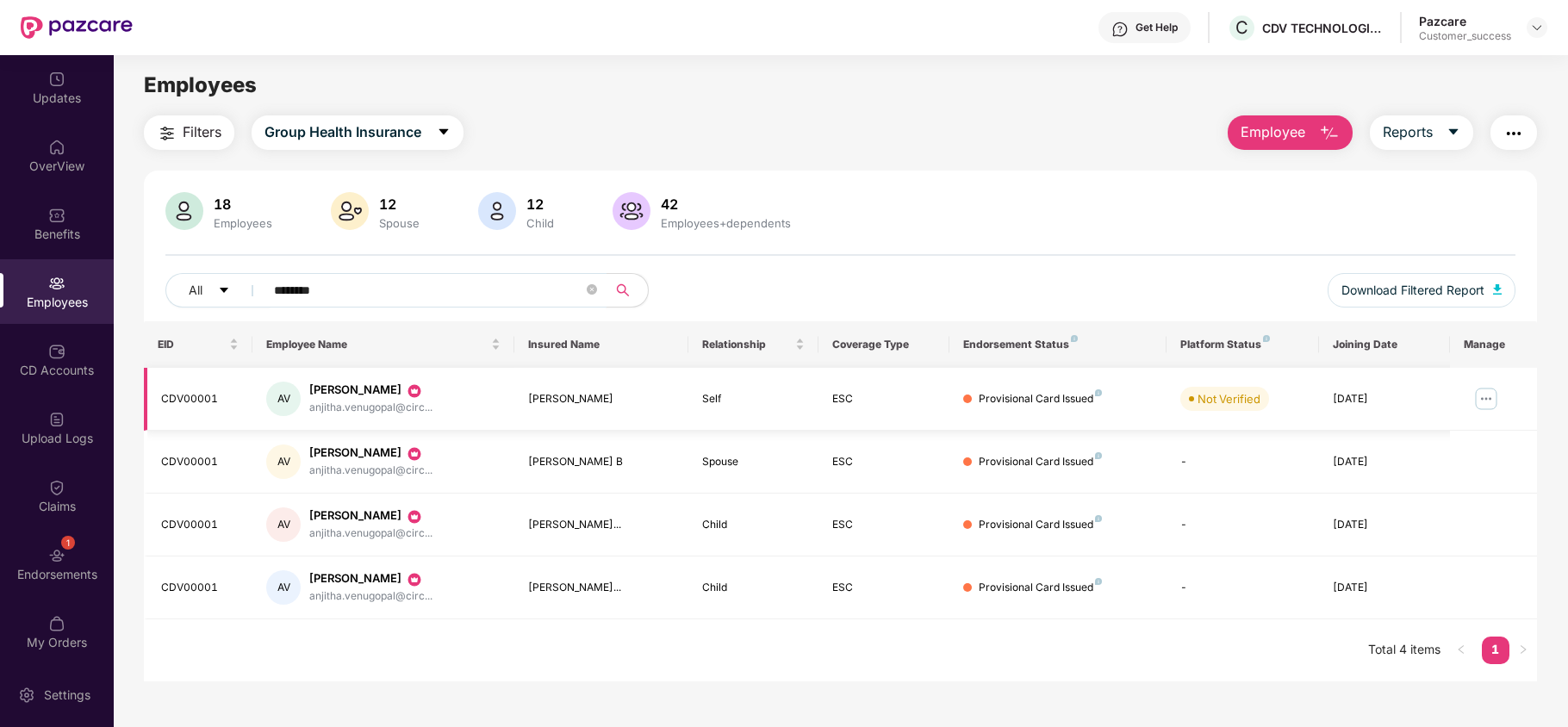
type input "********"
click at [1482, 405] on img at bounding box center [1486, 399] width 28 height 28
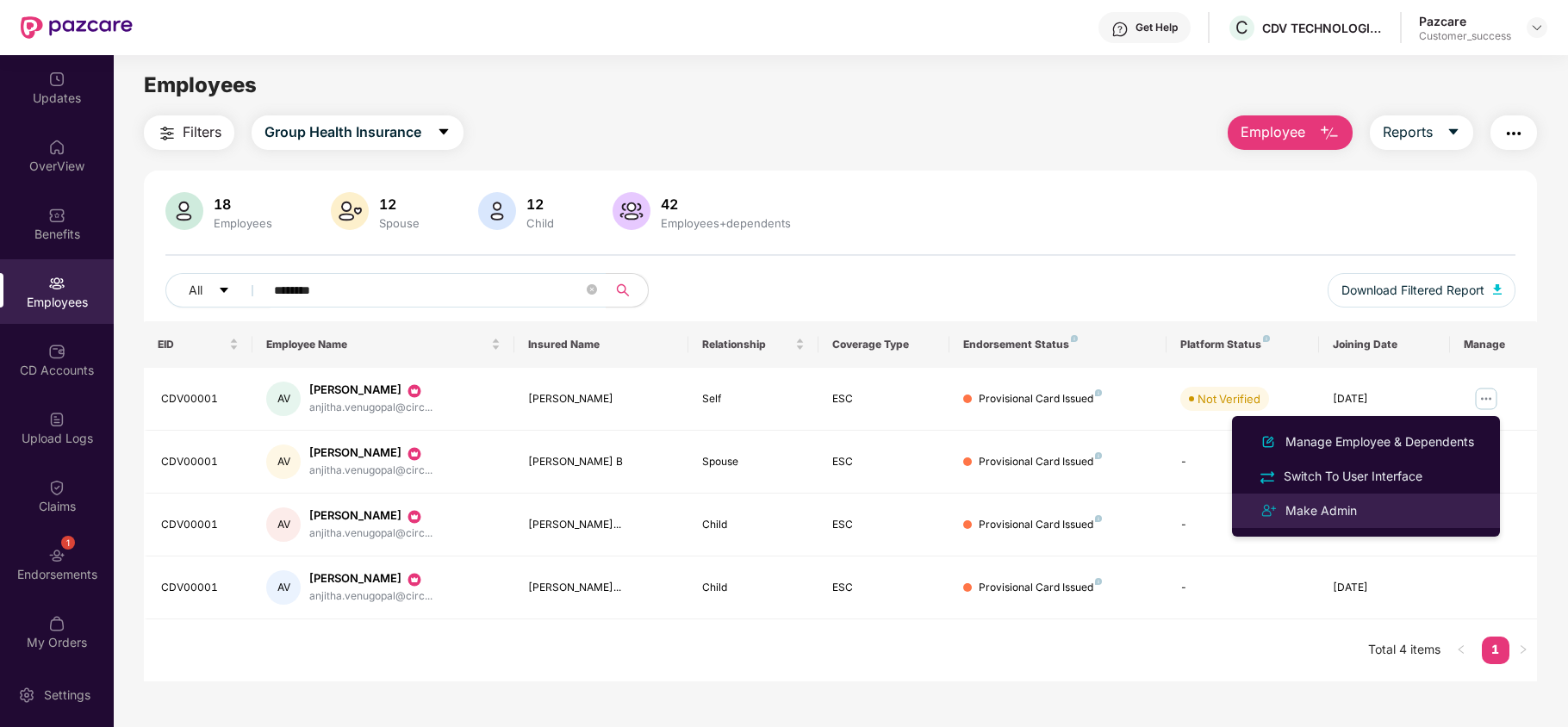
click at [1364, 521] on div "Make Admin" at bounding box center [1367, 511] width 223 height 21
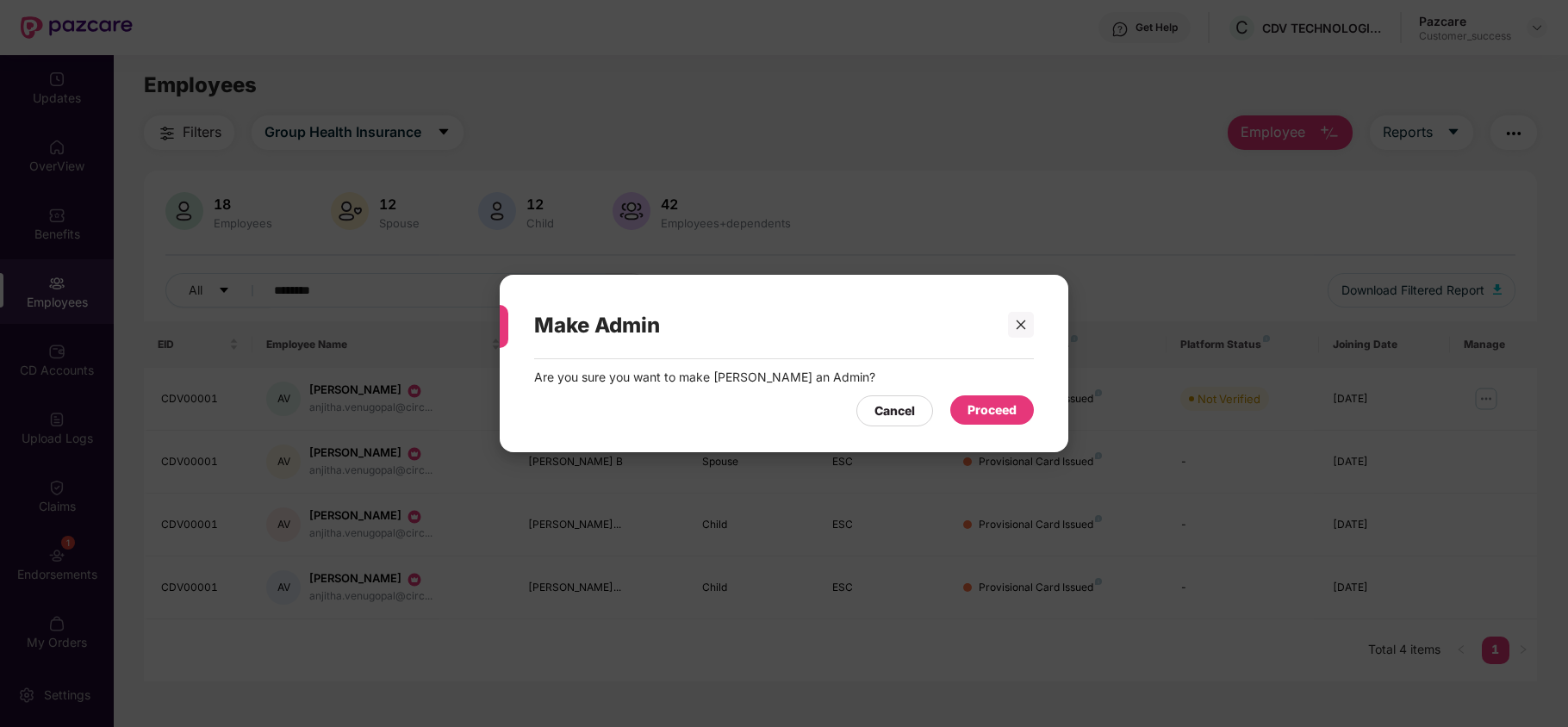
click at [984, 417] on div "Proceed" at bounding box center [991, 409] width 49 height 19
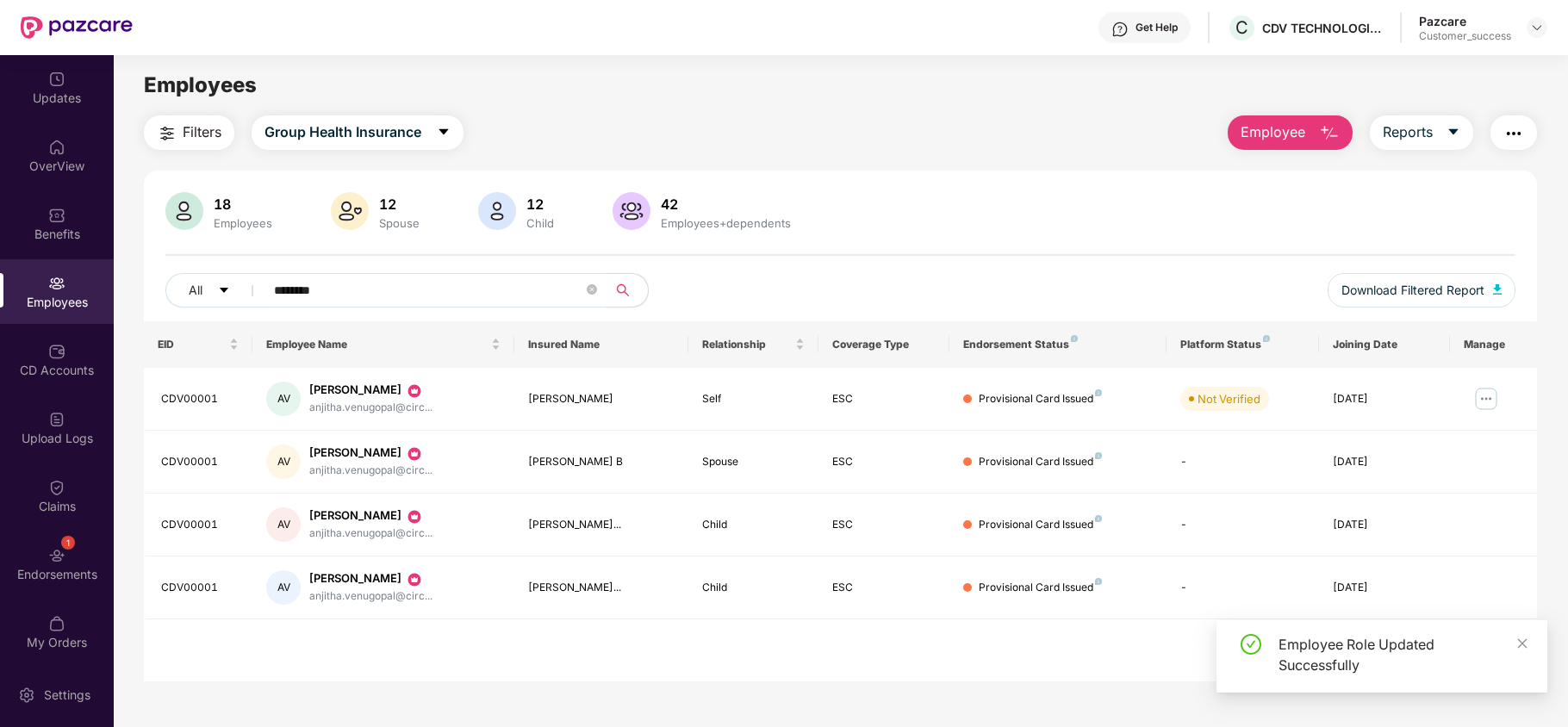
click at [893, 226] on div "18 Employees 12 Spouse 12 Child 42 Employees+dependents" at bounding box center [841, 213] width 1351 height 42
click at [1539, 32] on img at bounding box center [1537, 28] width 14 height 14
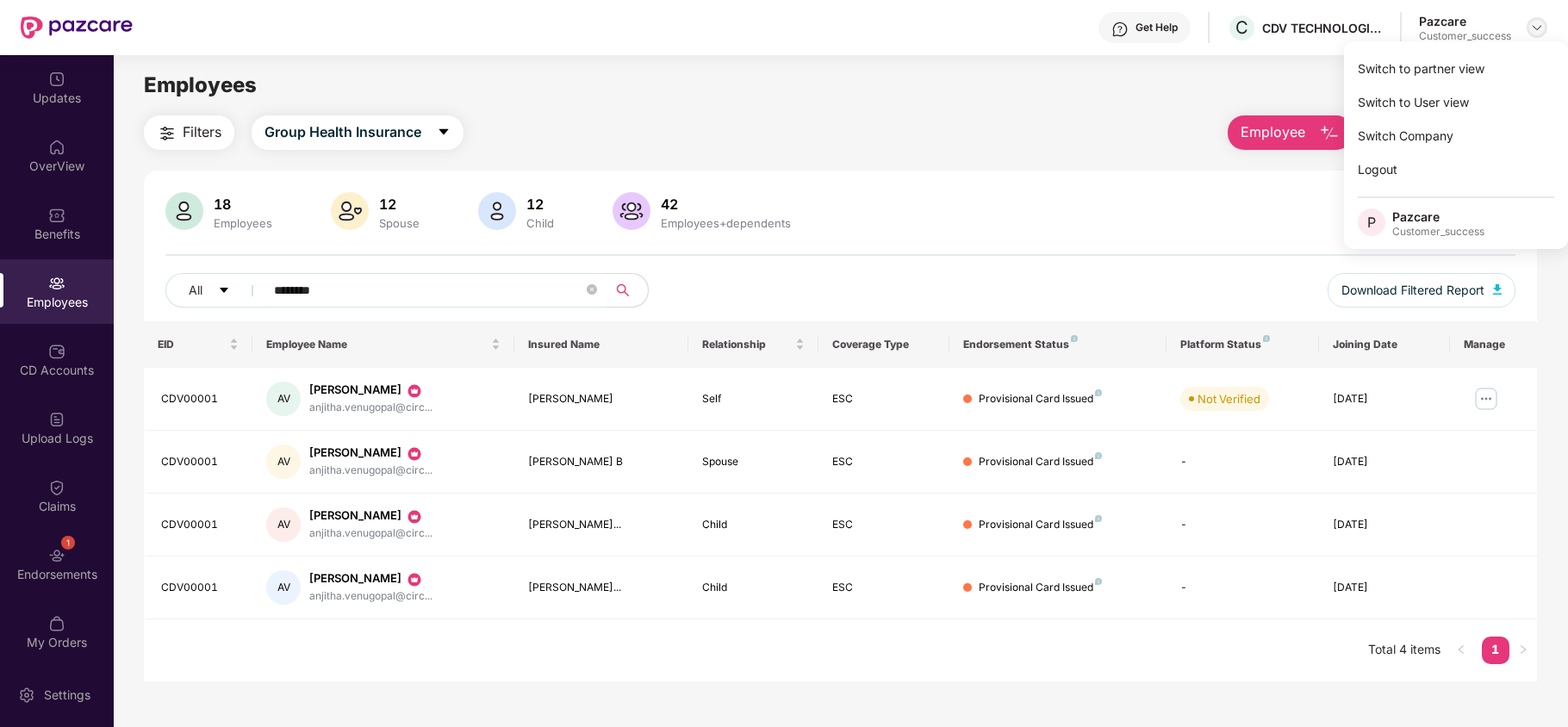
click at [1544, 33] on div at bounding box center [1537, 27] width 21 height 21
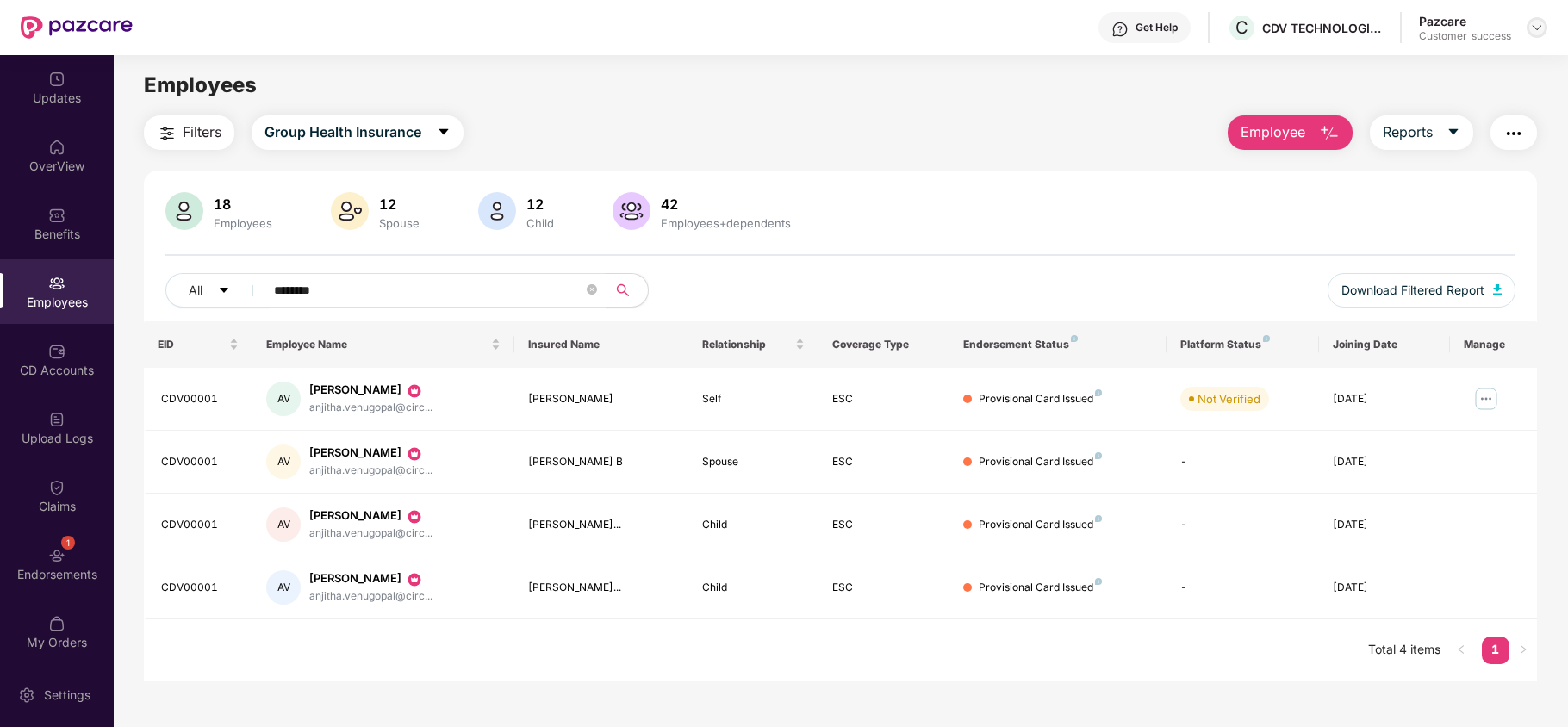
click at [1541, 19] on div at bounding box center [1537, 27] width 21 height 21
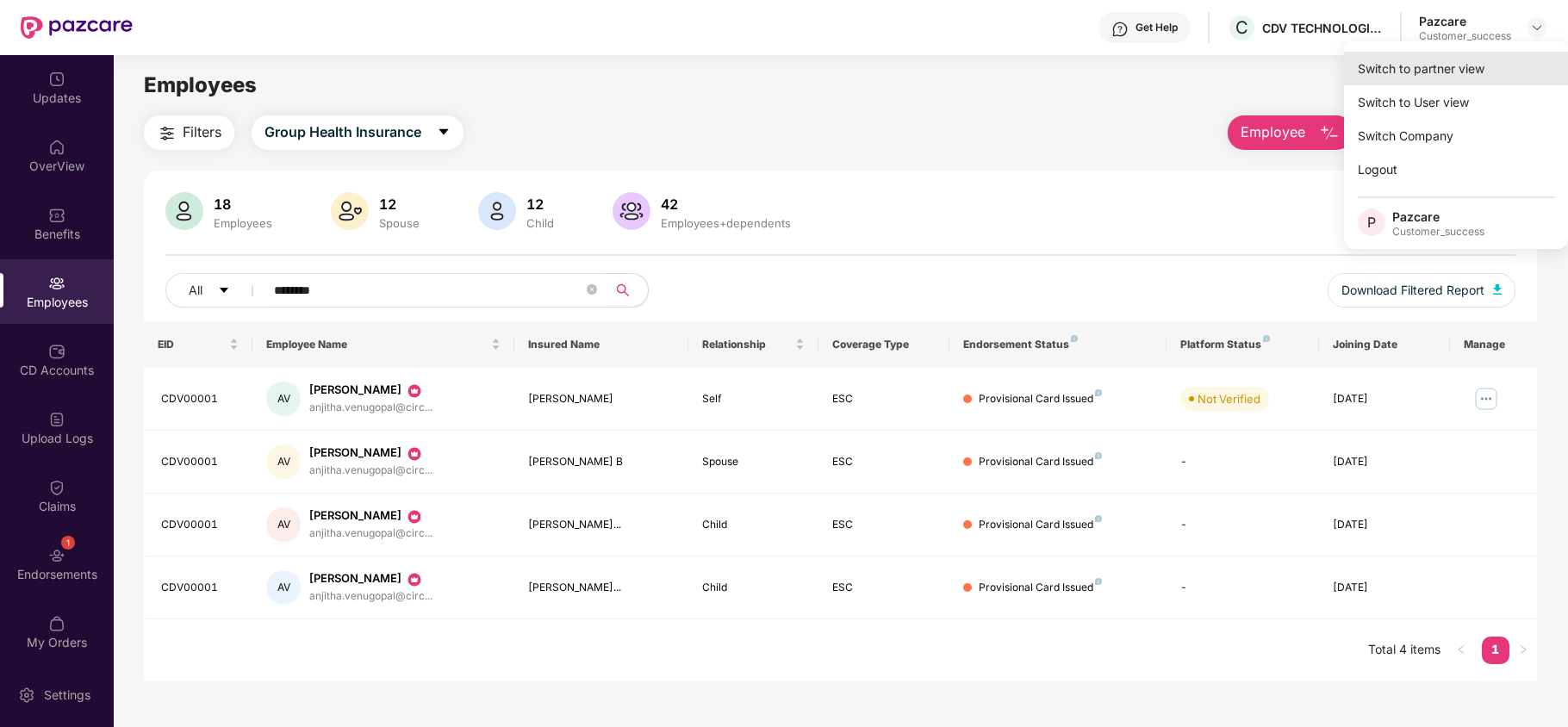
click at [1483, 74] on div "Switch to partner view" at bounding box center [1456, 69] width 224 height 34
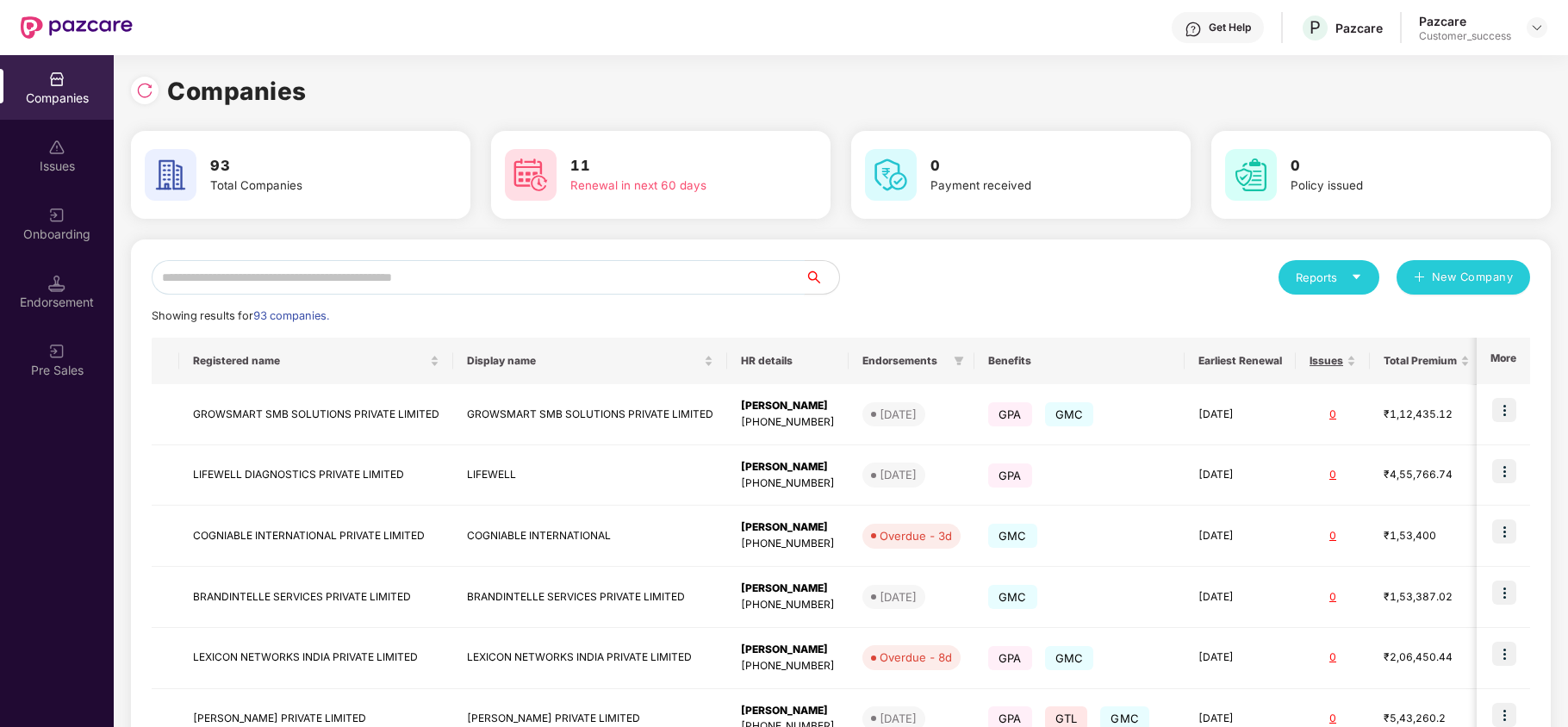
click at [597, 280] on input "text" at bounding box center [478, 277] width 653 height 35
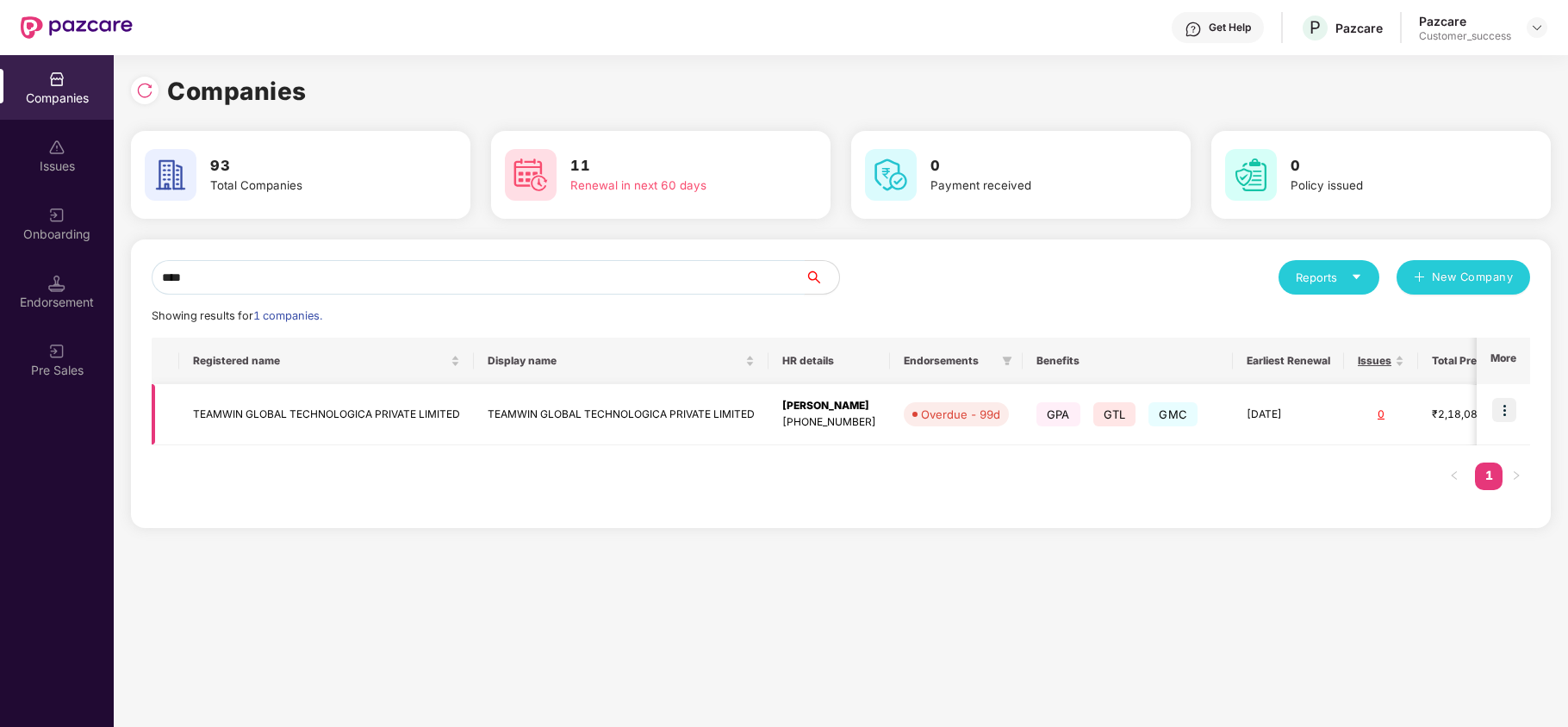
type input "****"
click at [360, 415] on td "TEAMWIN GLOBAL TECHNOLOGICA PRIVATE LIMITED" at bounding box center [327, 414] width 295 height 61
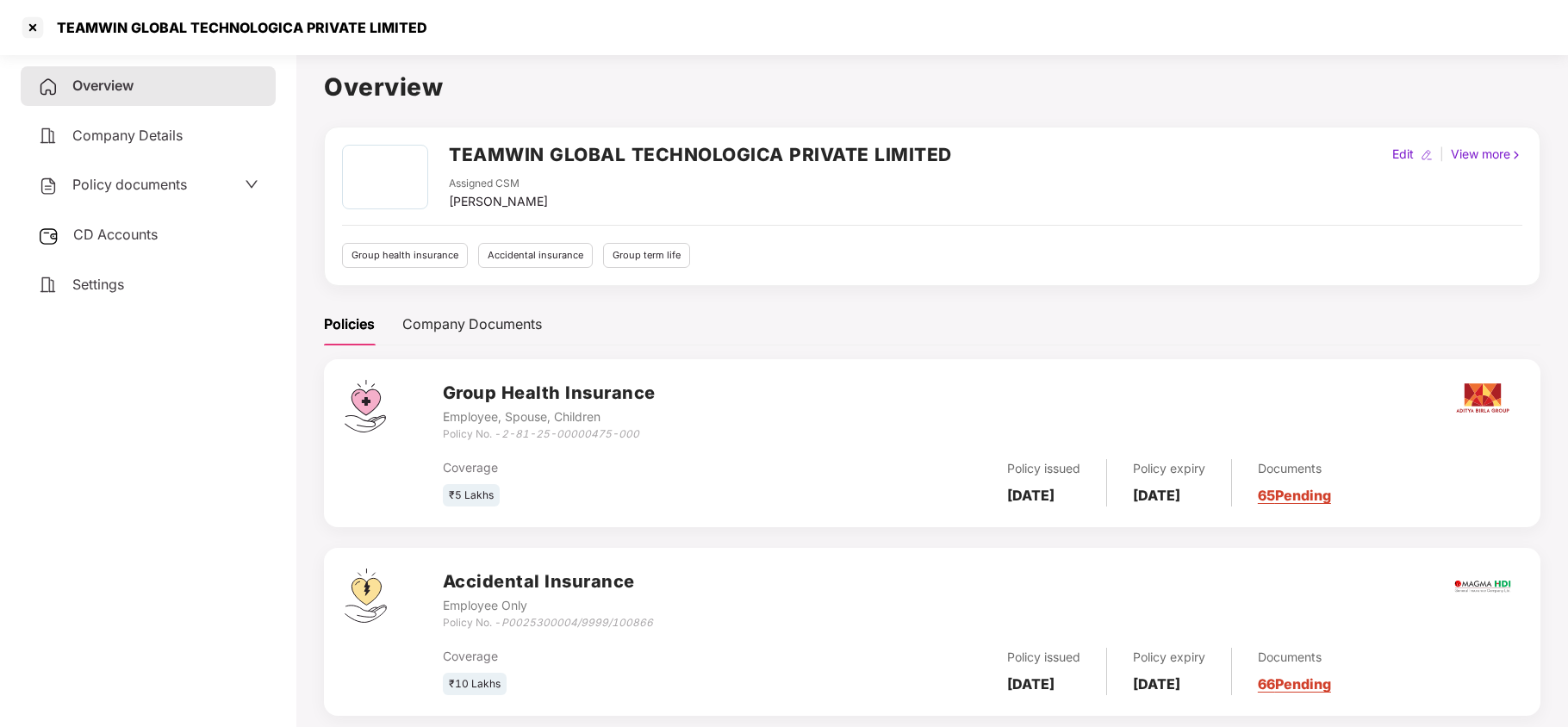
click at [99, 227] on span "CD Accounts" at bounding box center [116, 234] width 85 height 17
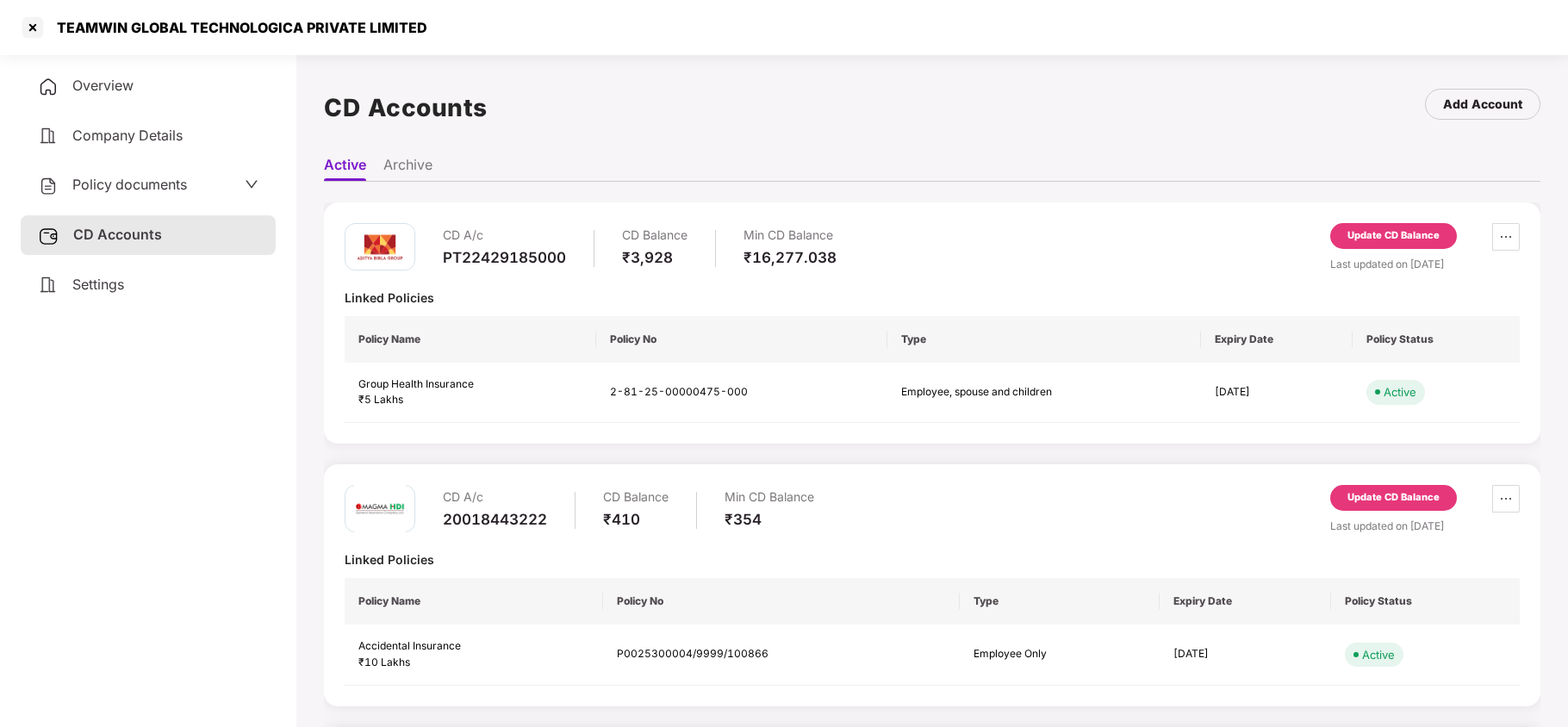
click at [163, 180] on span "Policy documents" at bounding box center [130, 183] width 115 height 17
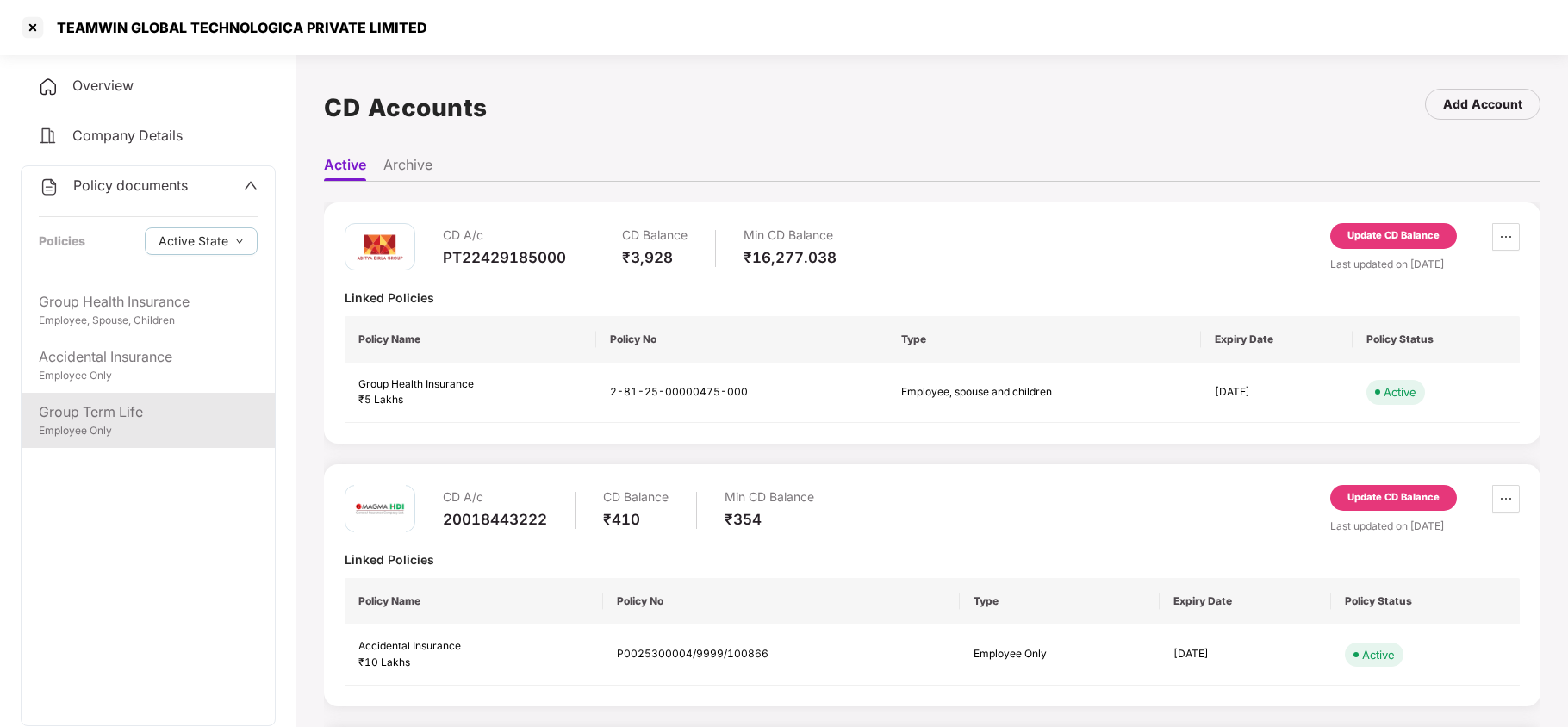
click at [108, 412] on div "Group Term Life" at bounding box center [148, 412] width 219 height 22
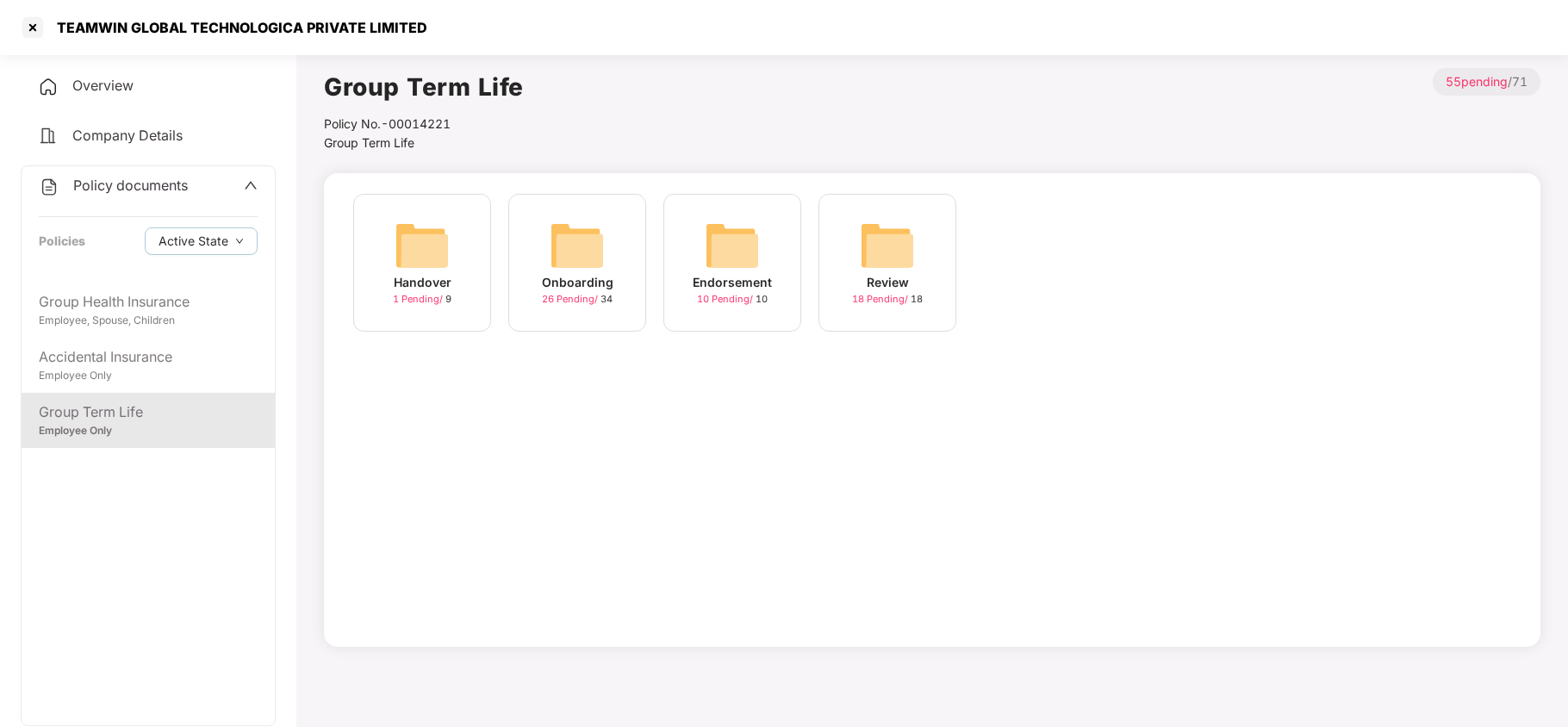
click at [715, 262] on img at bounding box center [732, 245] width 55 height 55
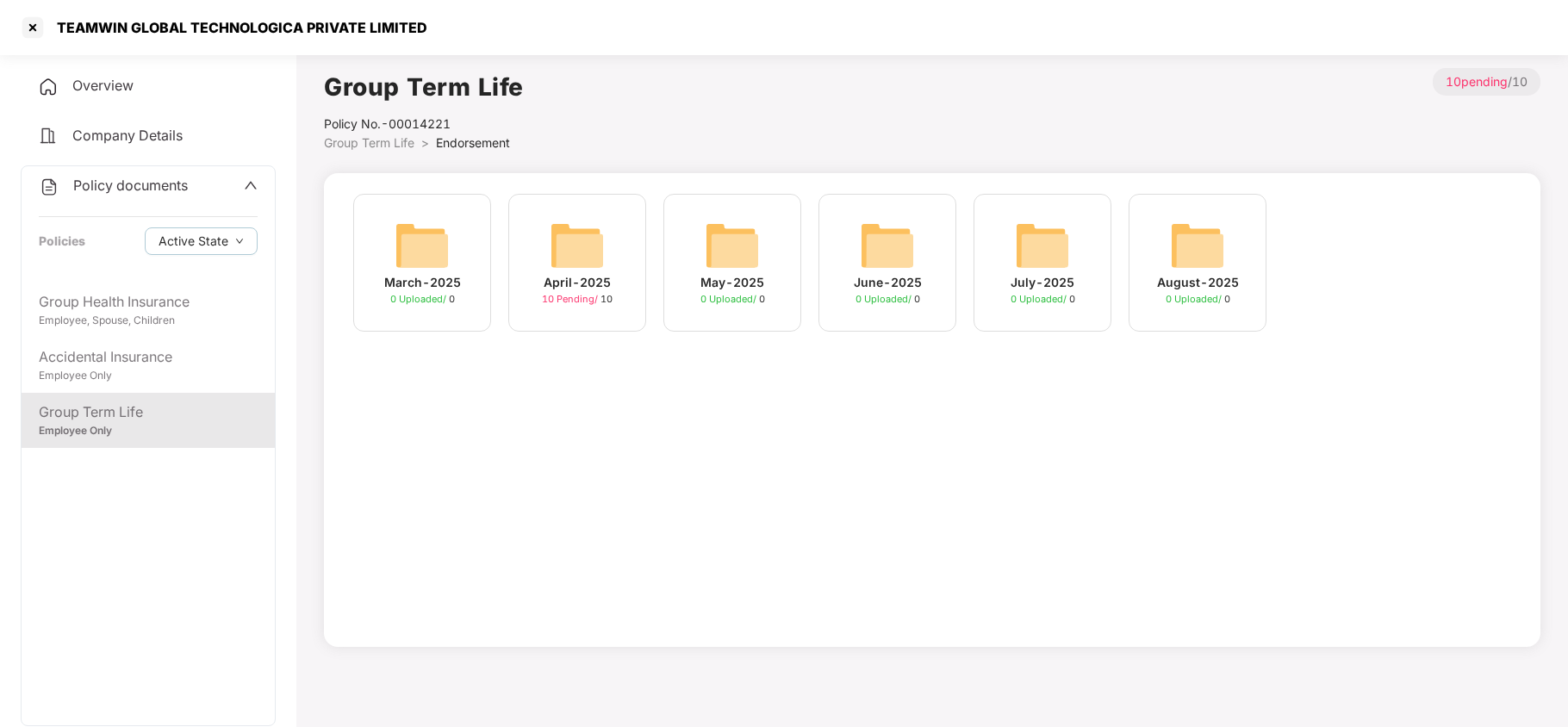
click at [1015, 249] on img at bounding box center [1042, 245] width 55 height 55
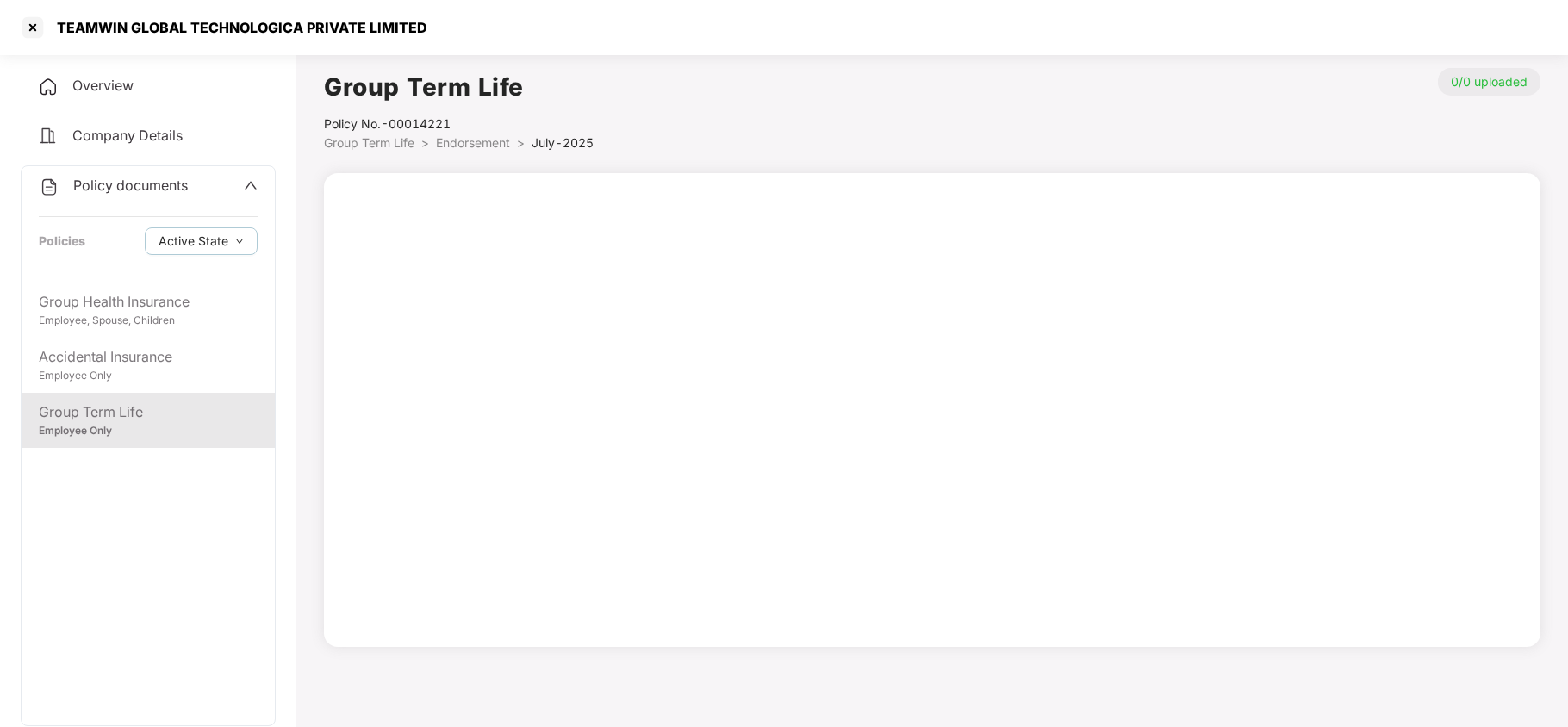
click at [493, 150] on li "Endorsement >" at bounding box center [484, 142] width 96 height 19
click at [493, 146] on span "Endorsement" at bounding box center [473, 142] width 74 height 15
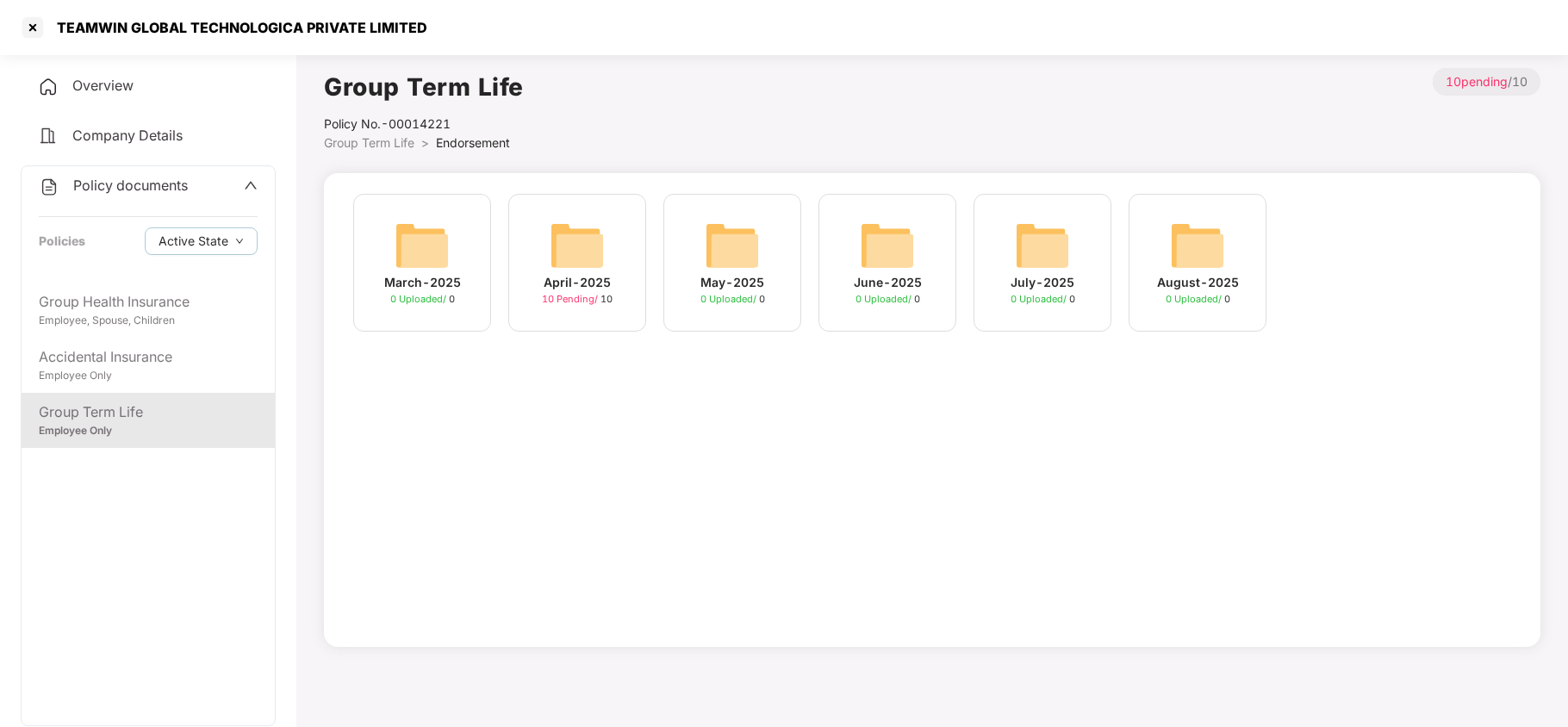
click at [745, 252] on img at bounding box center [732, 245] width 55 height 55
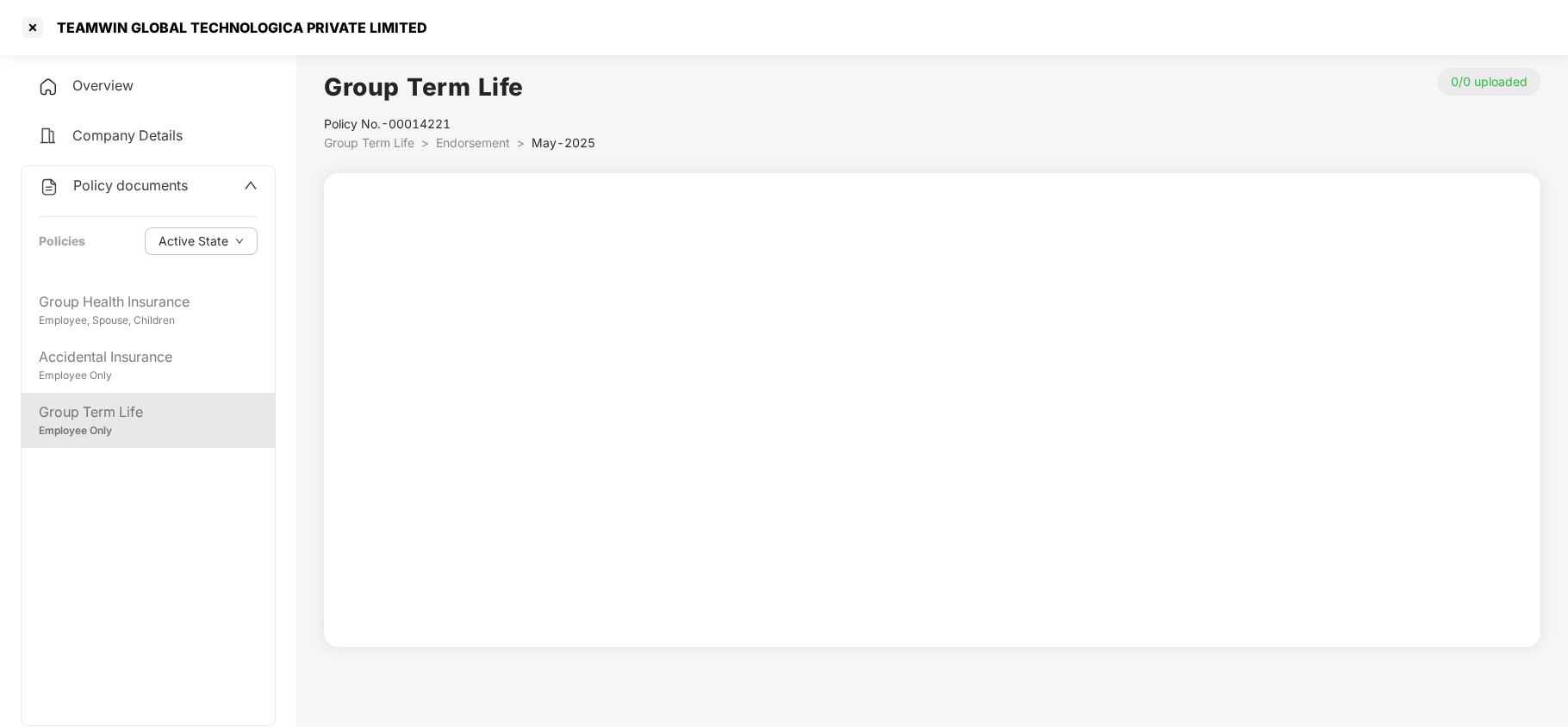
click at [488, 139] on span "Endorsement" at bounding box center [473, 142] width 74 height 15
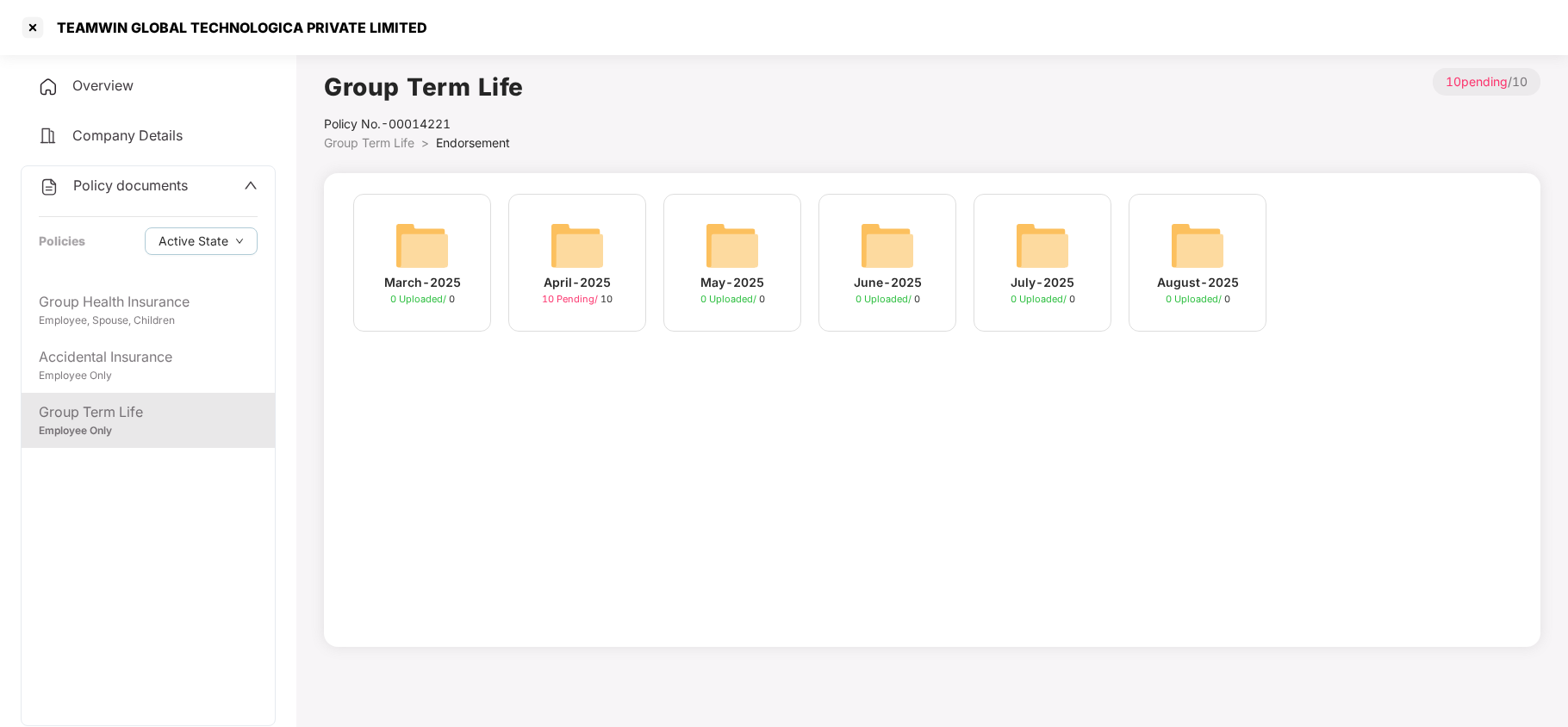
click at [586, 217] on div "April-2025 10 Pending / 10" at bounding box center [577, 263] width 137 height 137
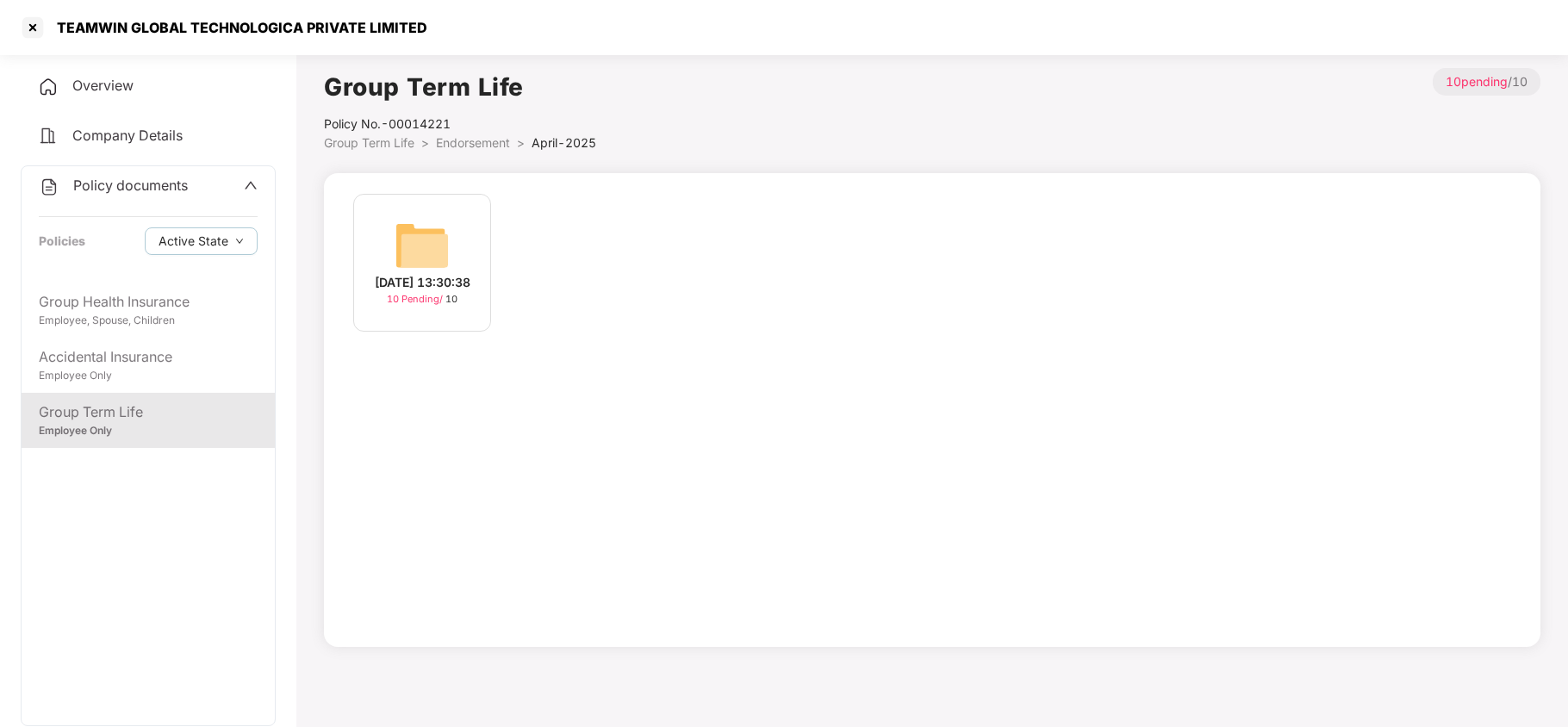
click at [450, 256] on div "15-Apr-2025 13:30:38 10 Pending / 10" at bounding box center [422, 263] width 137 height 137
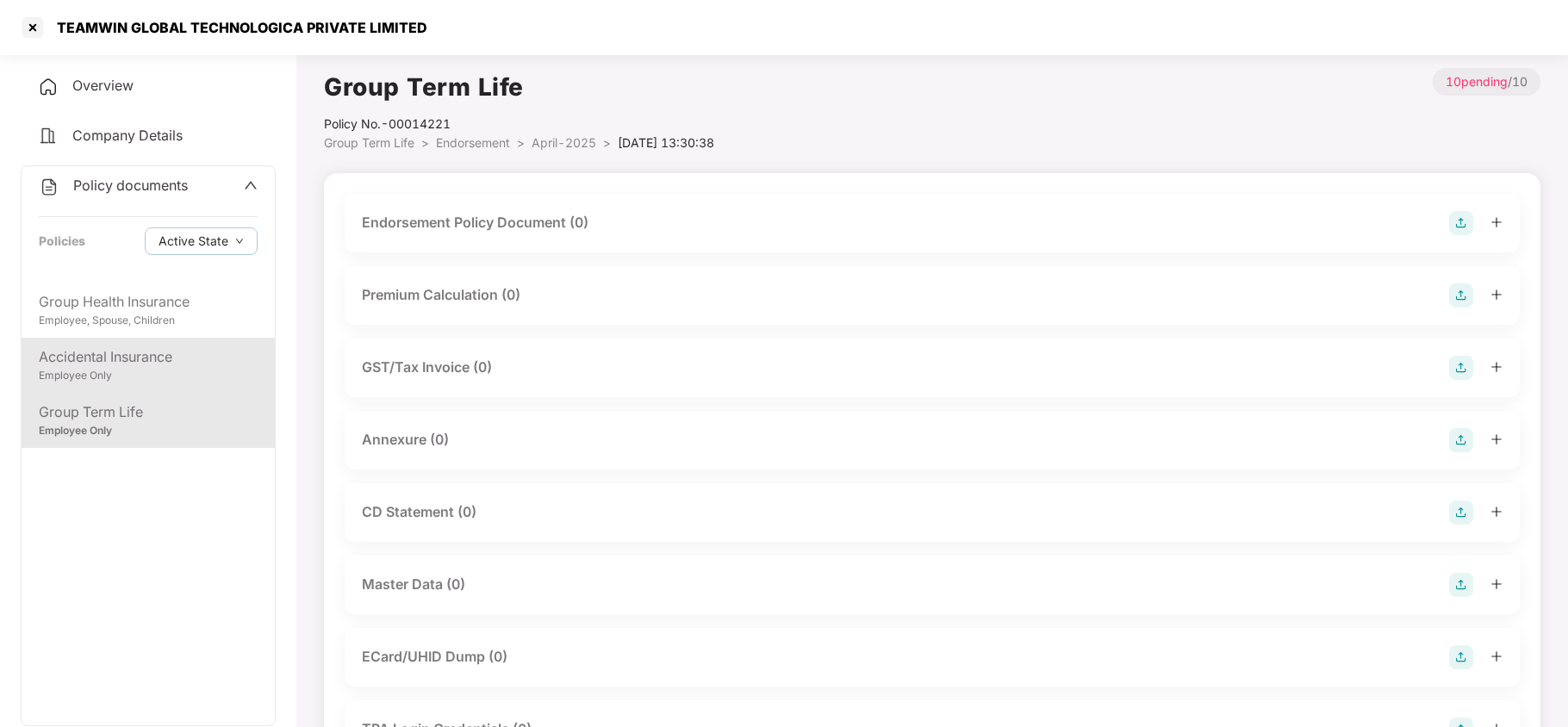
click at [221, 379] on div "Employee Only" at bounding box center [148, 375] width 219 height 16
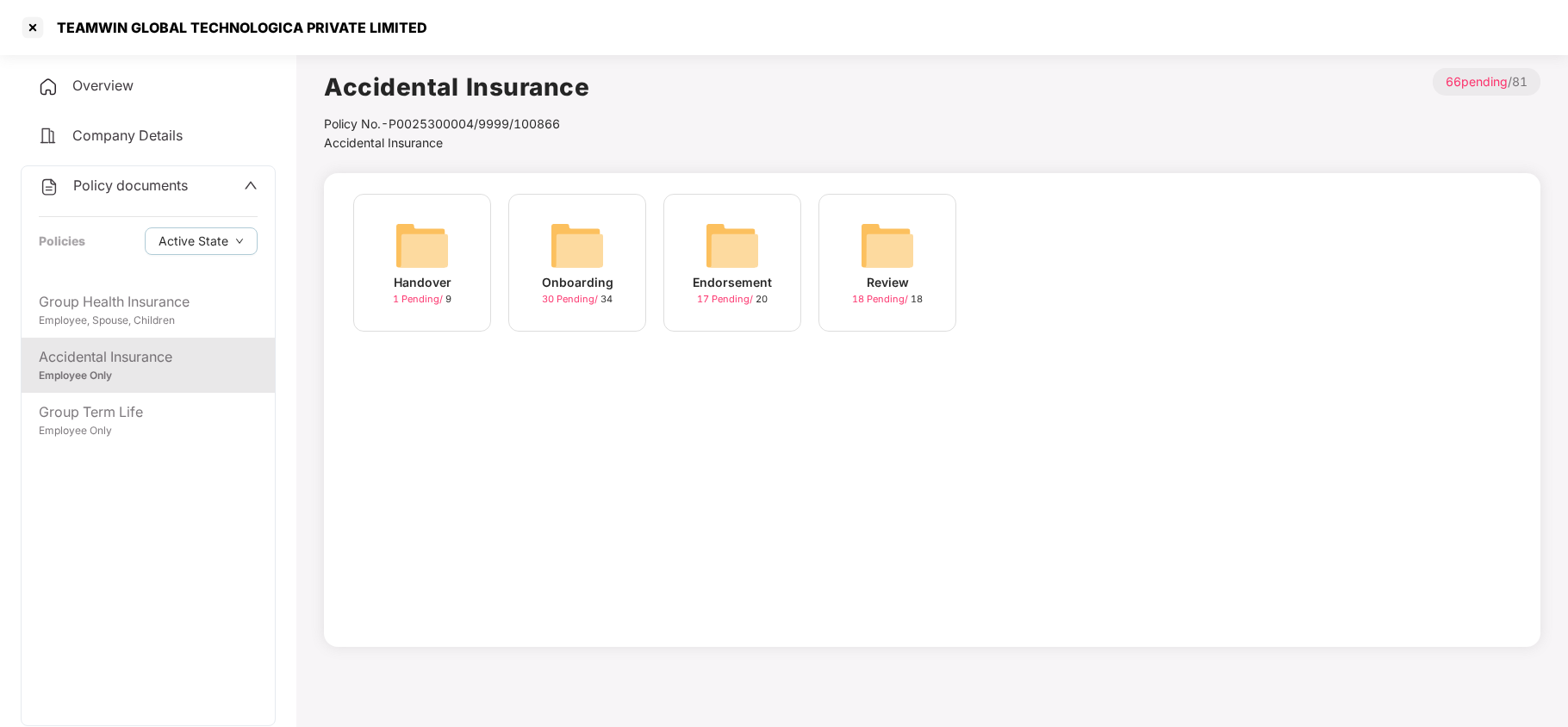
click at [705, 246] on img at bounding box center [732, 245] width 55 height 55
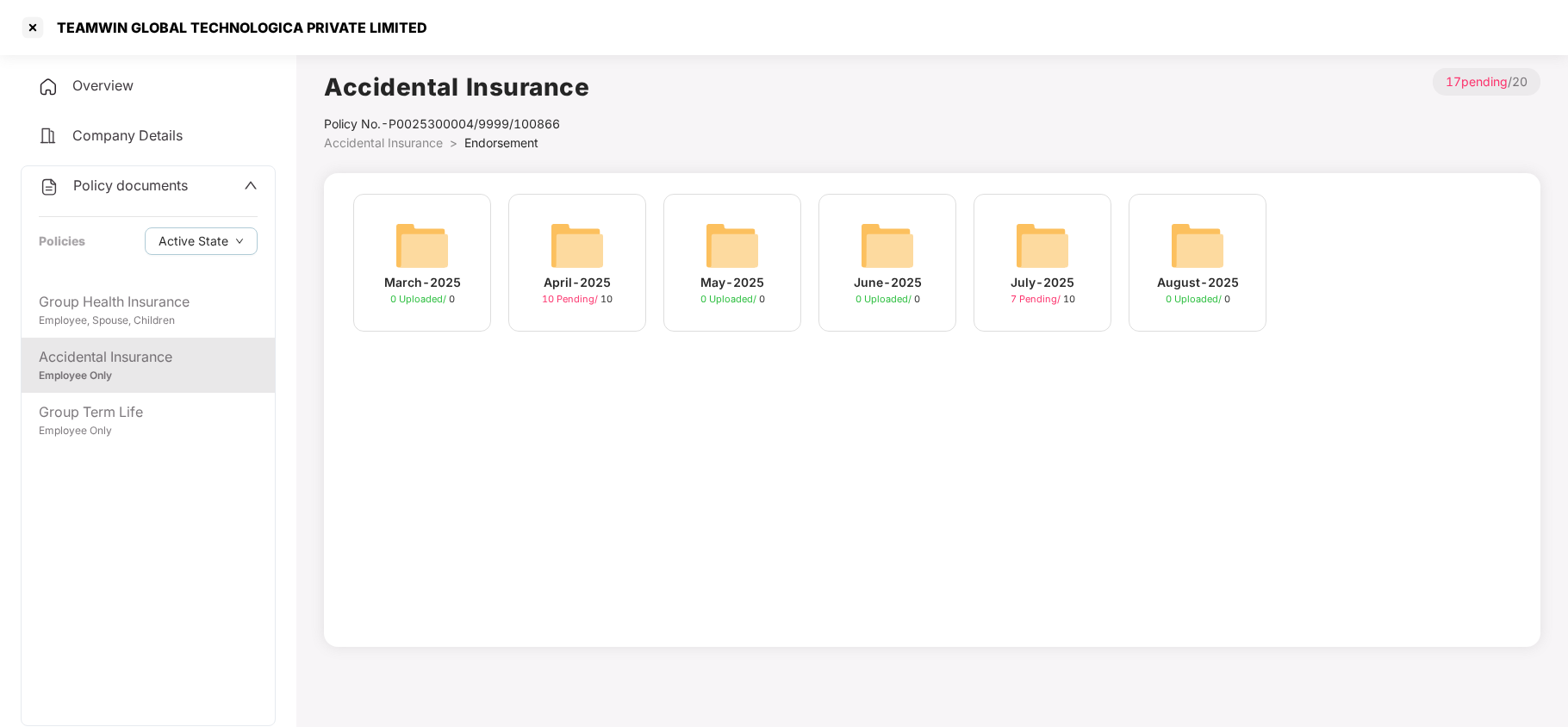
click at [1034, 264] on img at bounding box center [1042, 245] width 55 height 55
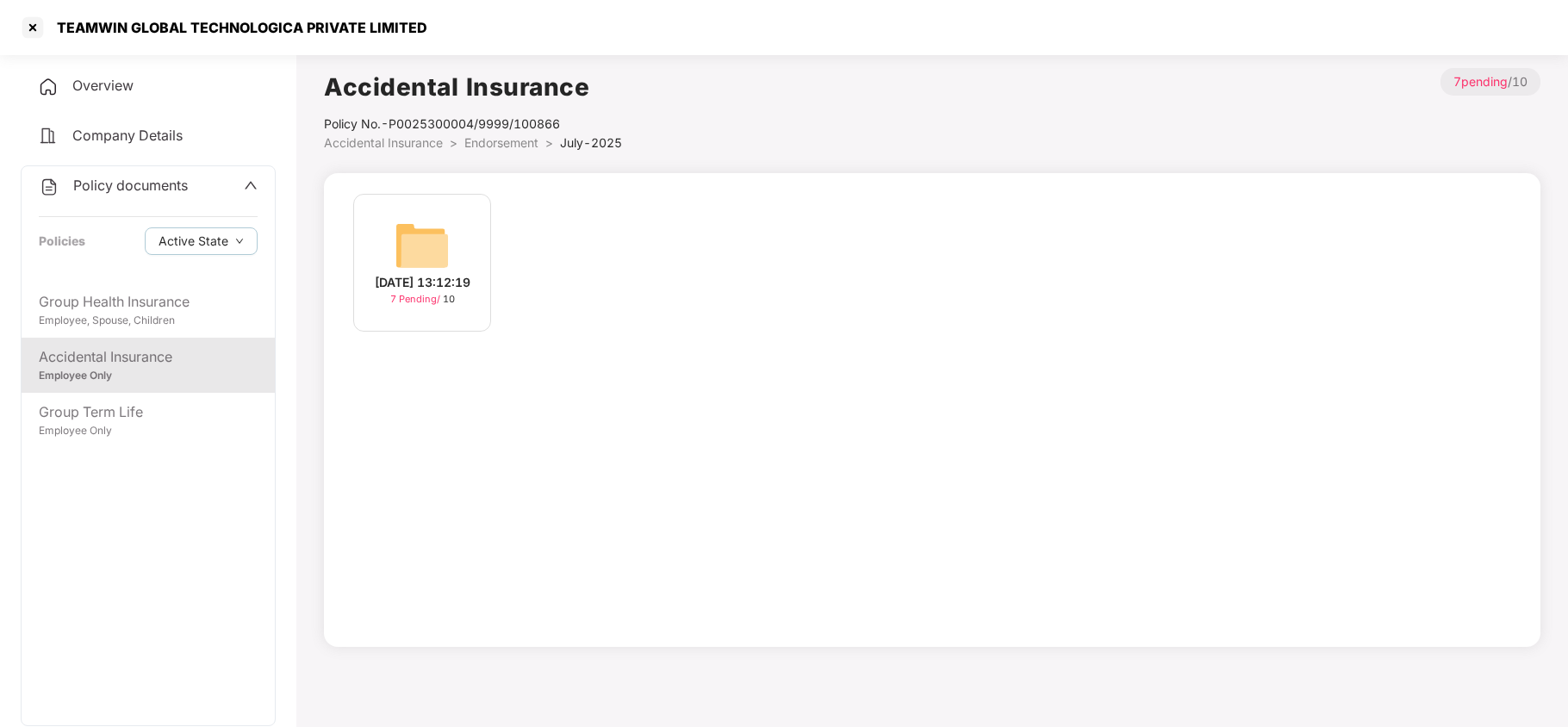
click at [449, 234] on img at bounding box center [421, 245] width 55 height 55
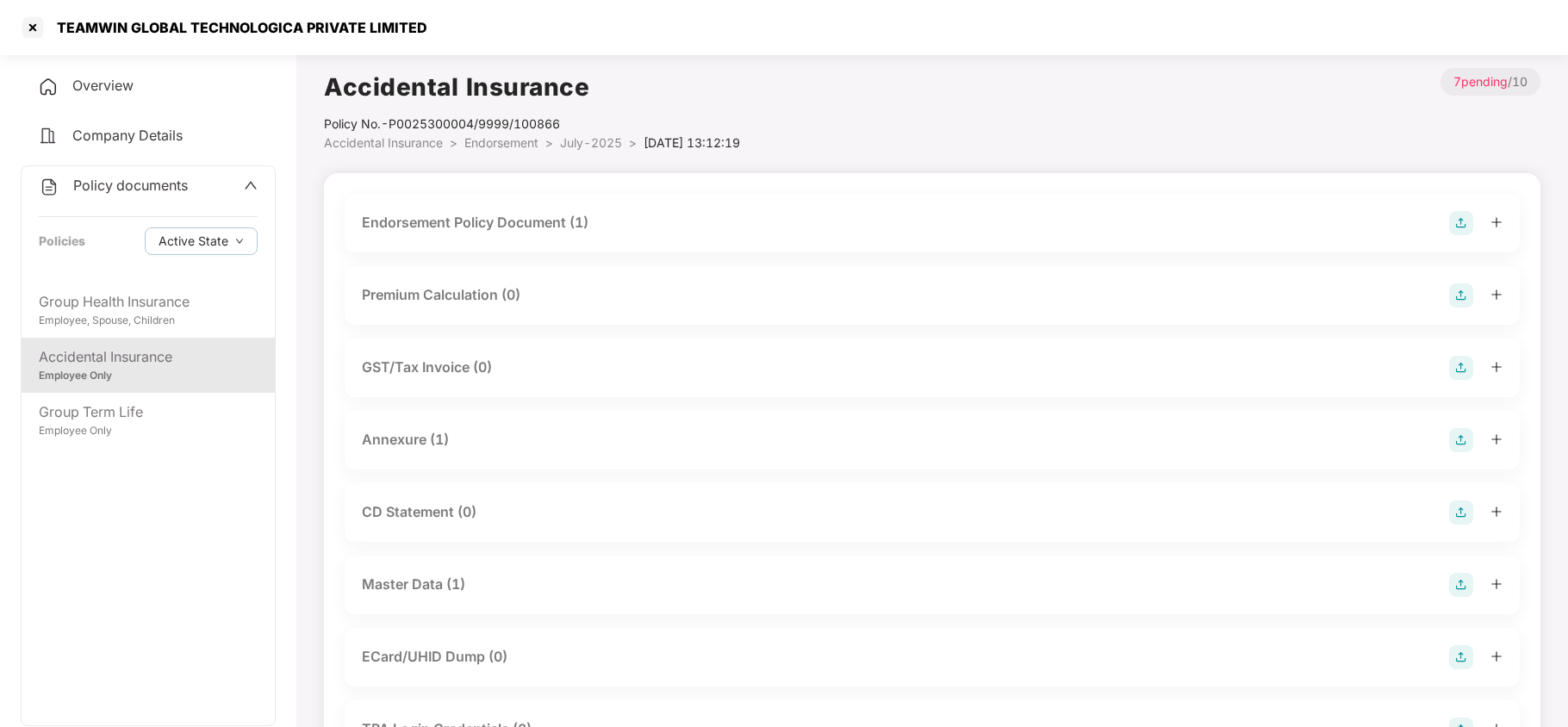
click at [462, 569] on div "Master Data (1)" at bounding box center [932, 585] width 1176 height 59
click at [462, 578] on div "Master Data (1)" at bounding box center [413, 585] width 104 height 22
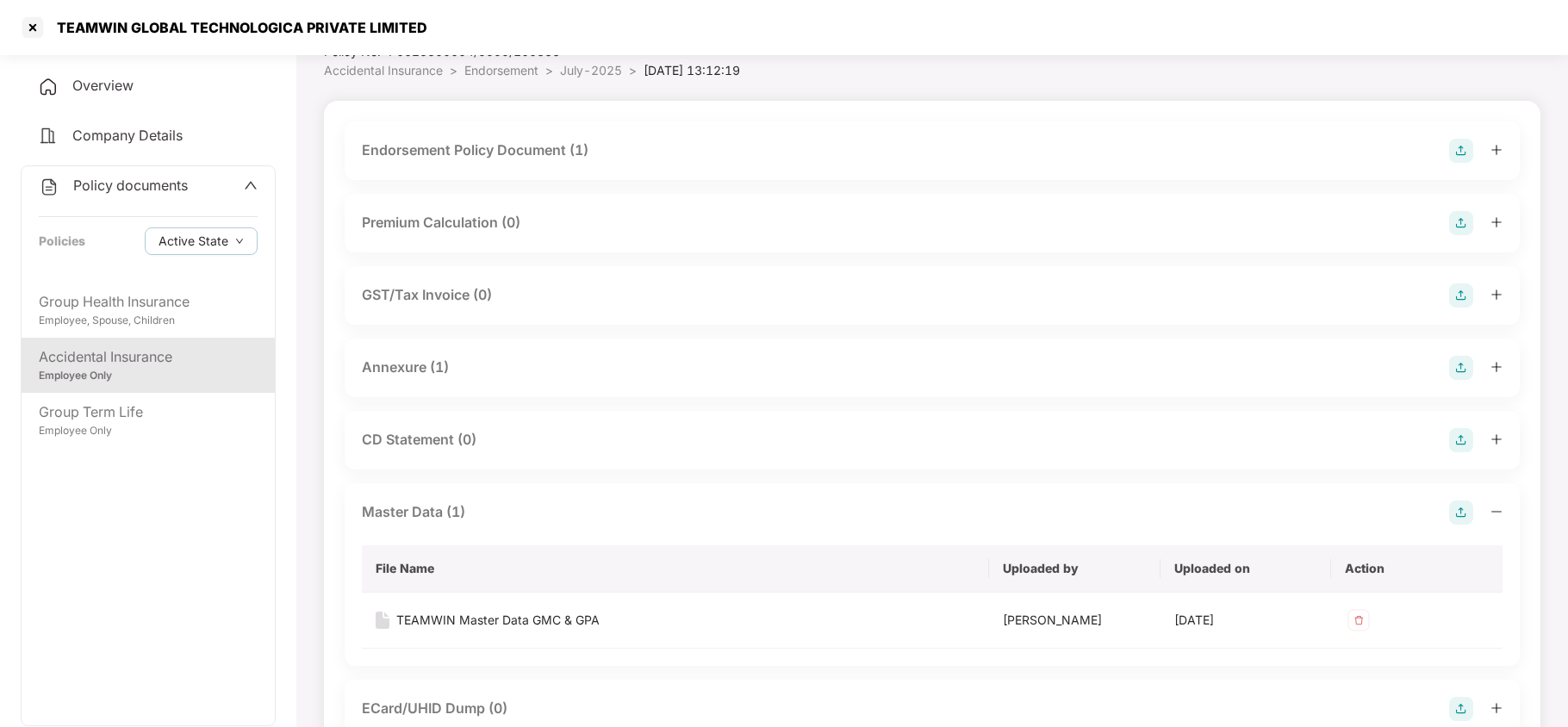
scroll to position [74, 0]
click at [571, 623] on div "TEAMWIN Master Data GMC & GPA" at bounding box center [498, 618] width 203 height 19
click at [35, 31] on div at bounding box center [33, 28] width 28 height 28
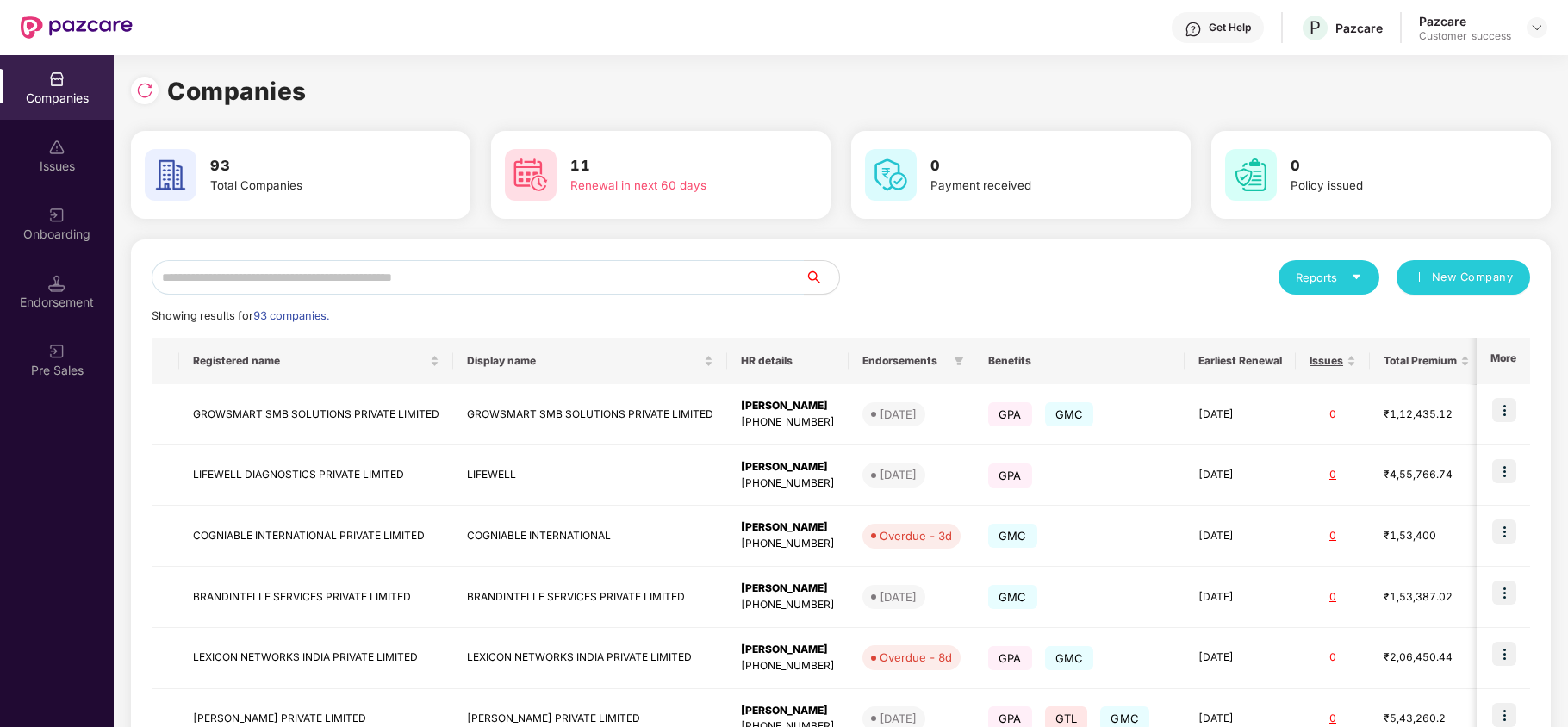
scroll to position [0, 0]
click at [408, 286] on input "text" at bounding box center [478, 277] width 653 height 35
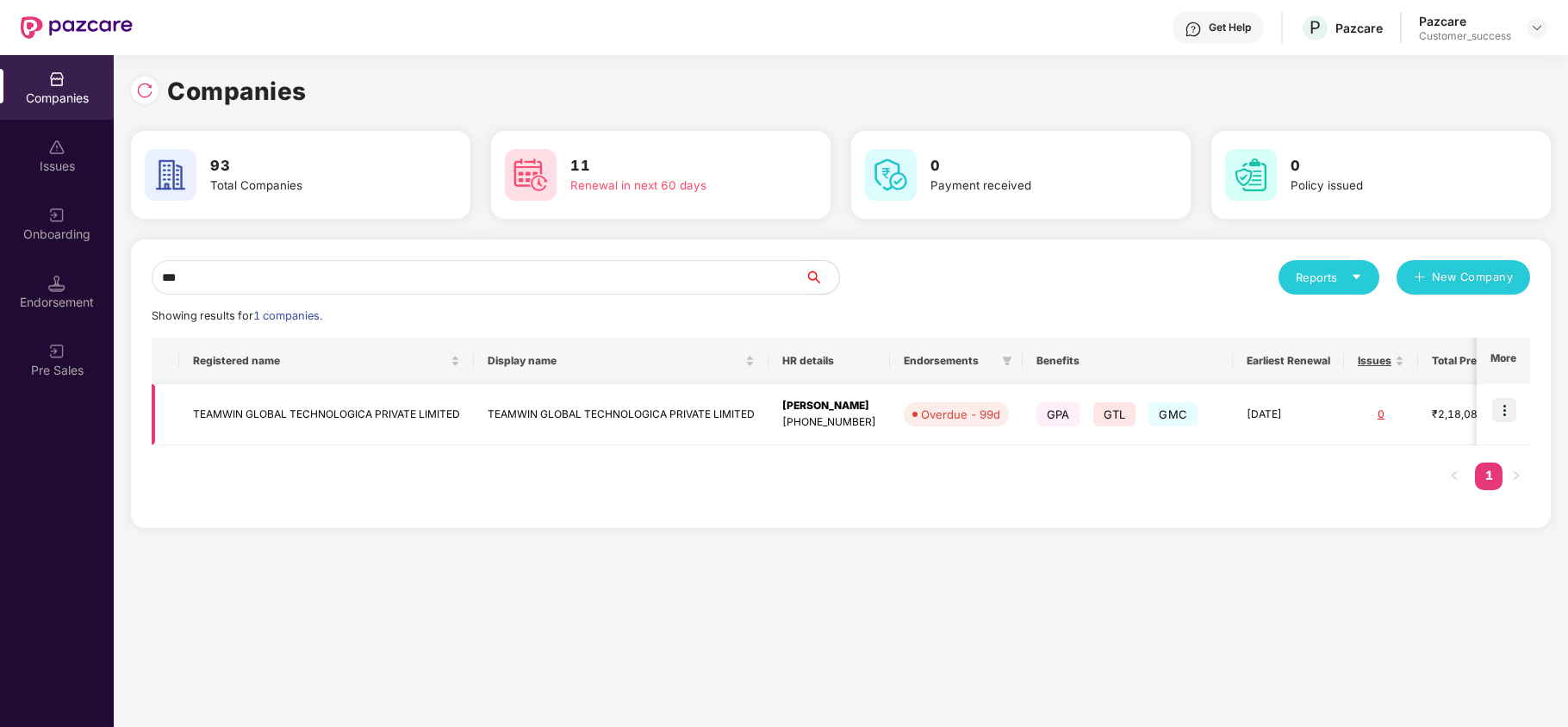
type input "***"
click at [1504, 411] on img at bounding box center [1504, 410] width 24 height 24
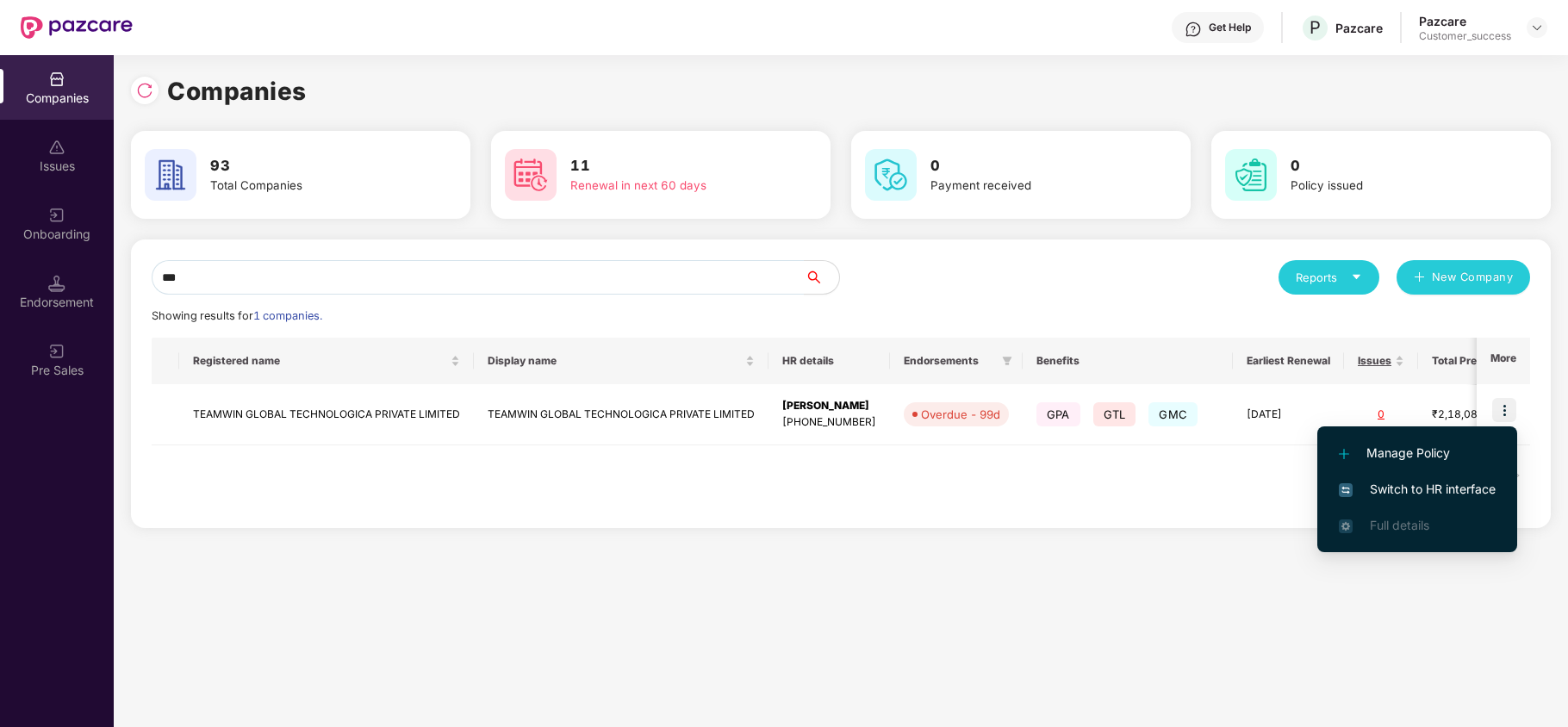
click at [1429, 496] on span "Switch to HR interface" at bounding box center [1417, 489] width 156 height 19
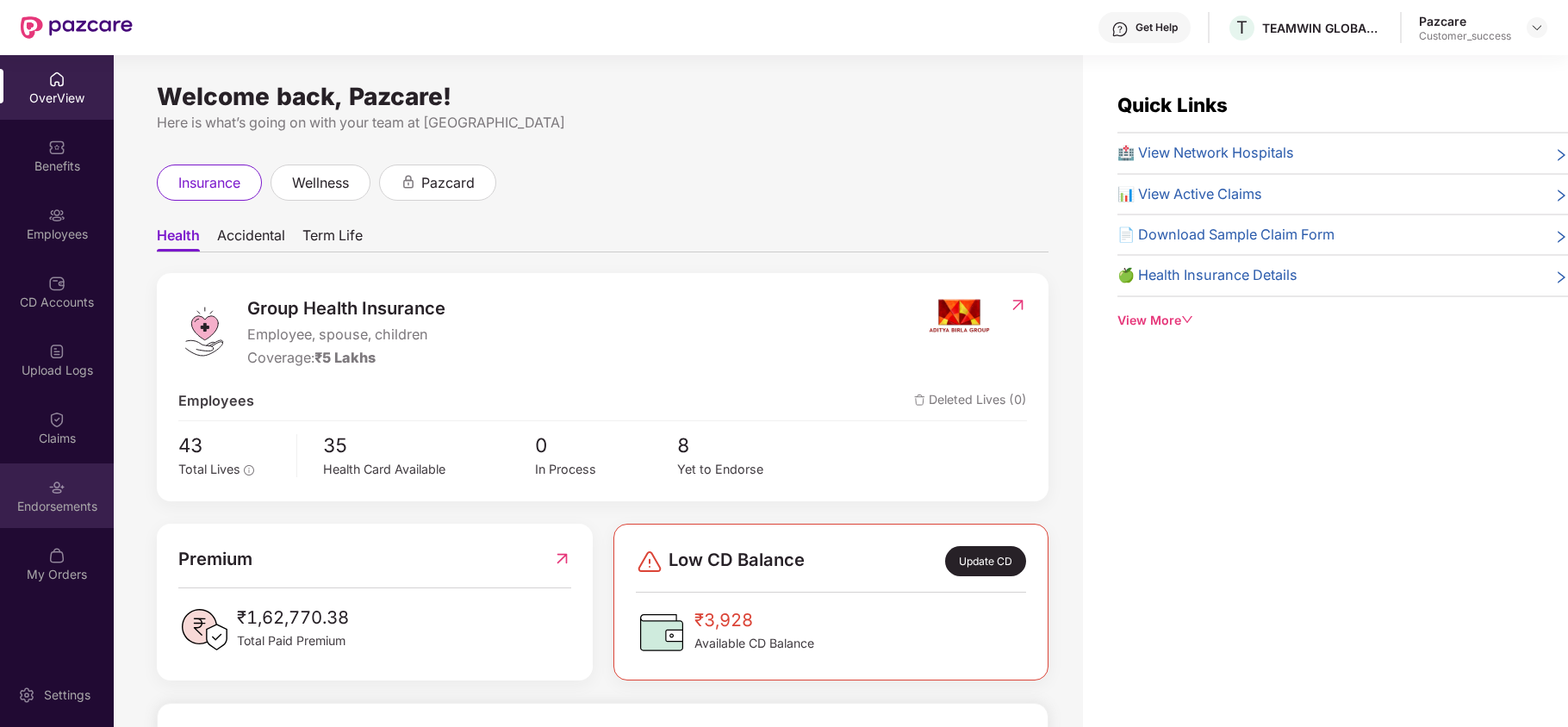
click at [48, 500] on div "Endorsements" at bounding box center [57, 506] width 114 height 17
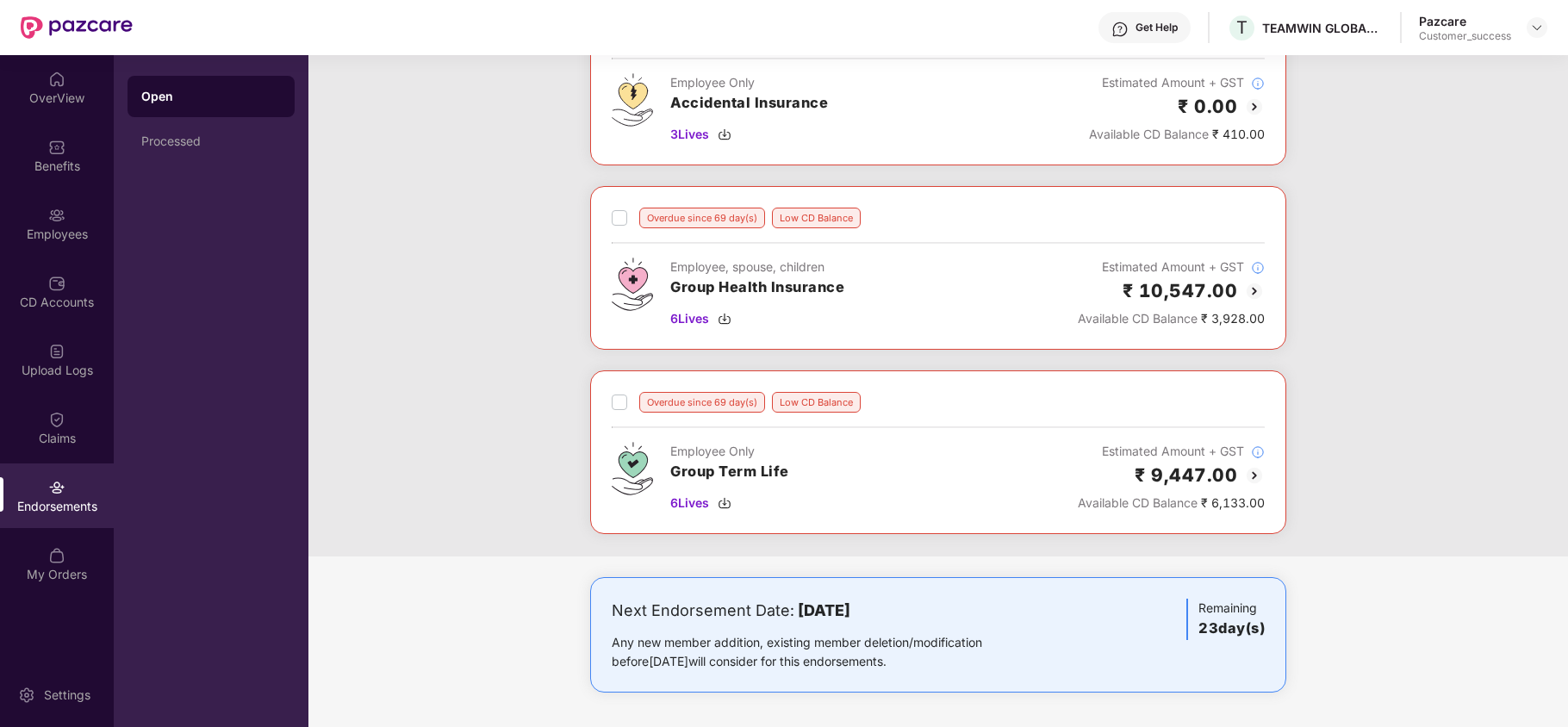
scroll to position [514, 0]
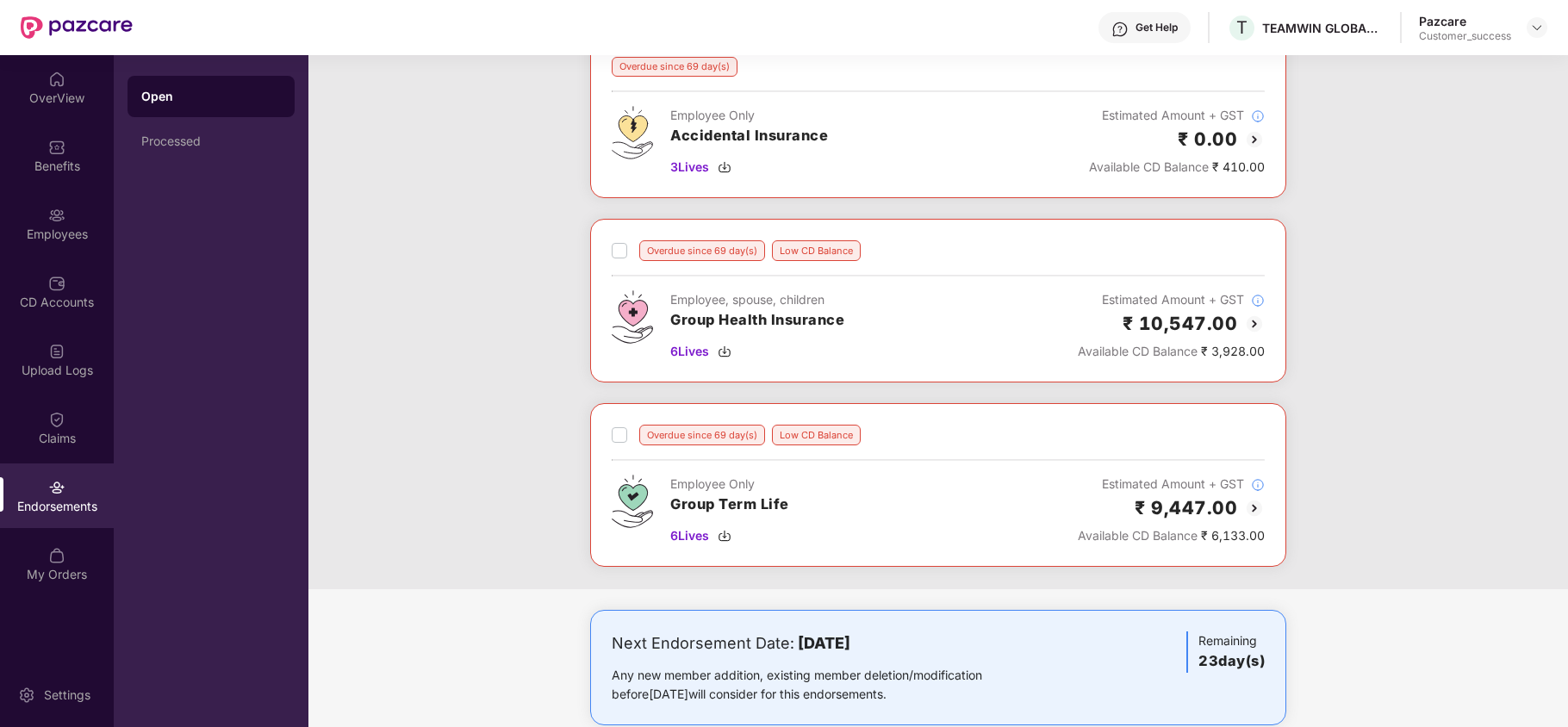
click at [1249, 329] on img at bounding box center [1254, 324] width 21 height 21
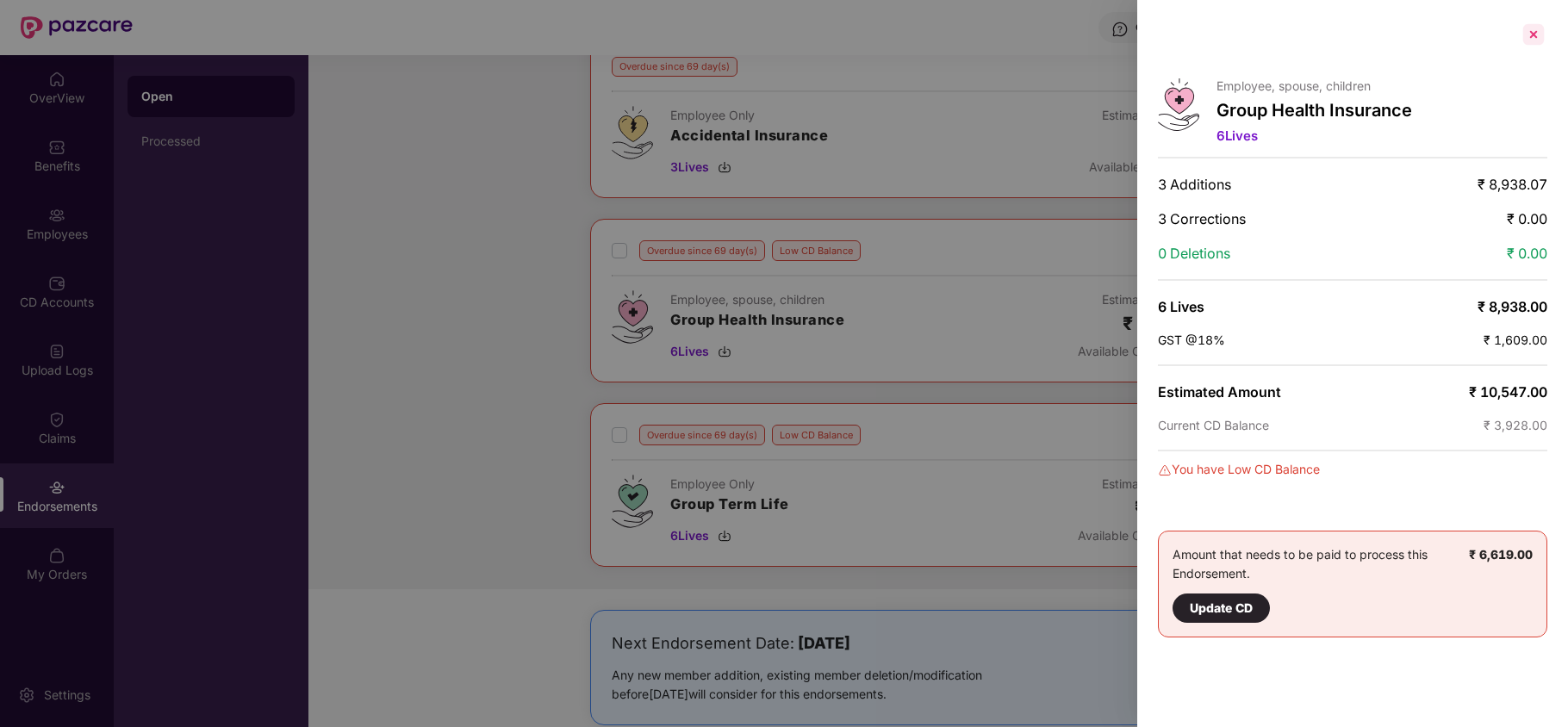
click at [1534, 40] on div at bounding box center [1534, 35] width 28 height 28
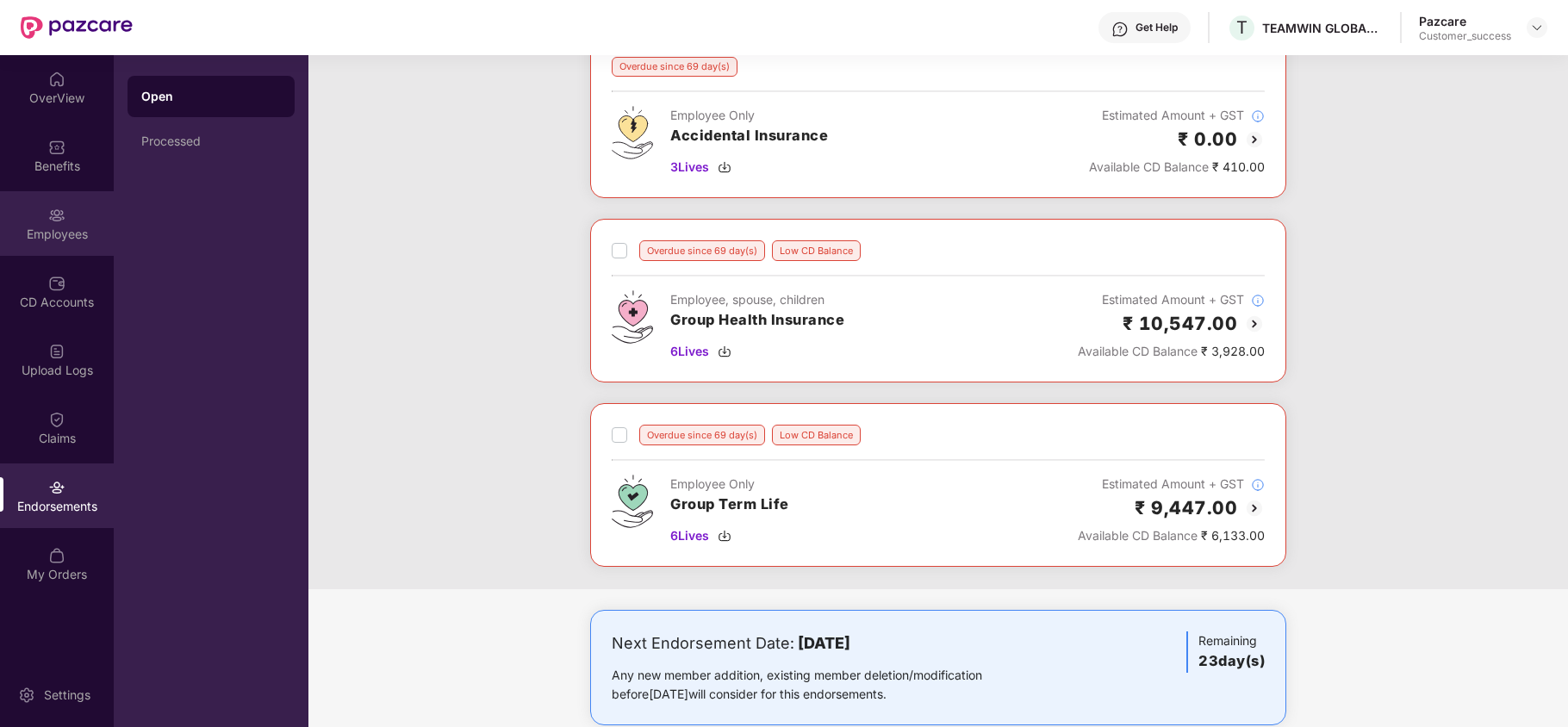
click at [76, 205] on div "Employees" at bounding box center [57, 223] width 114 height 65
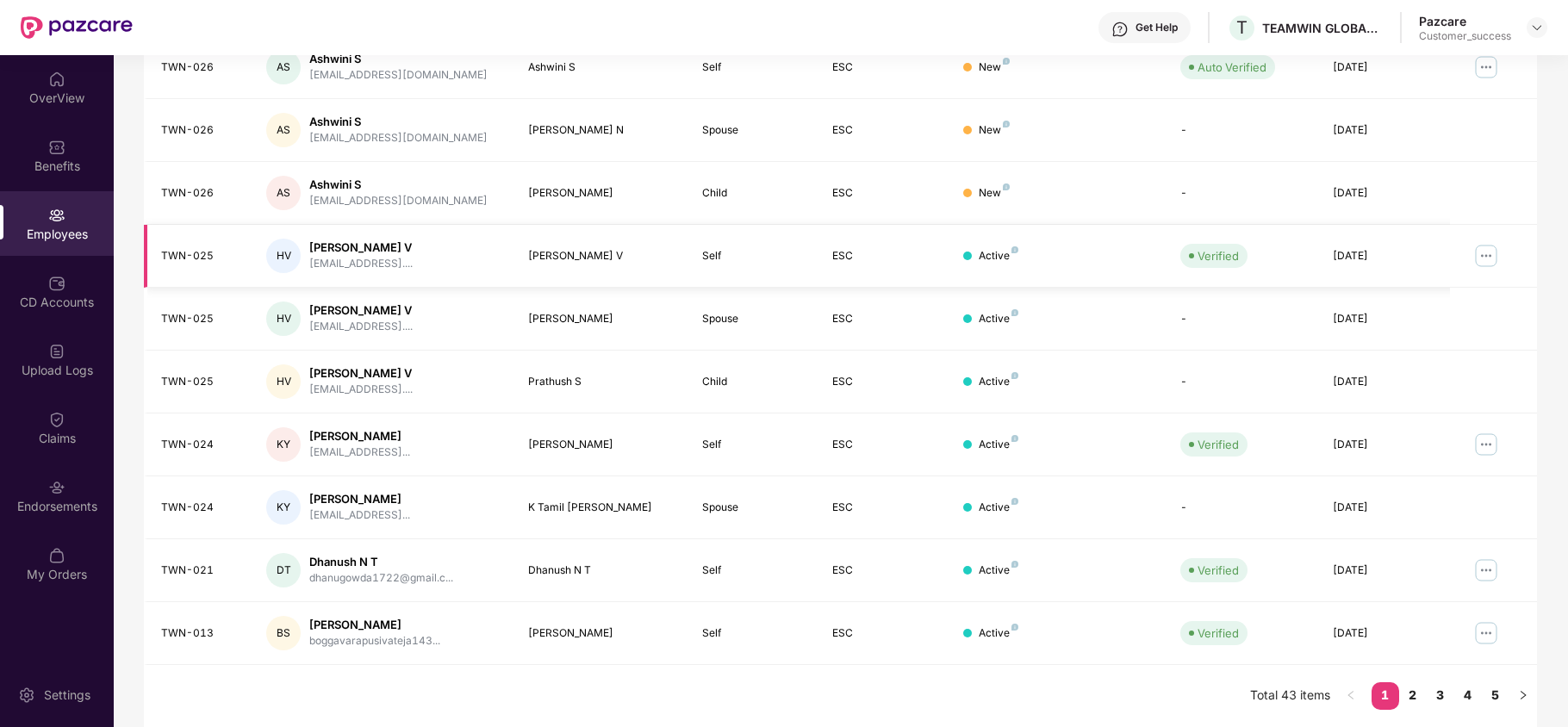
scroll to position [0, 0]
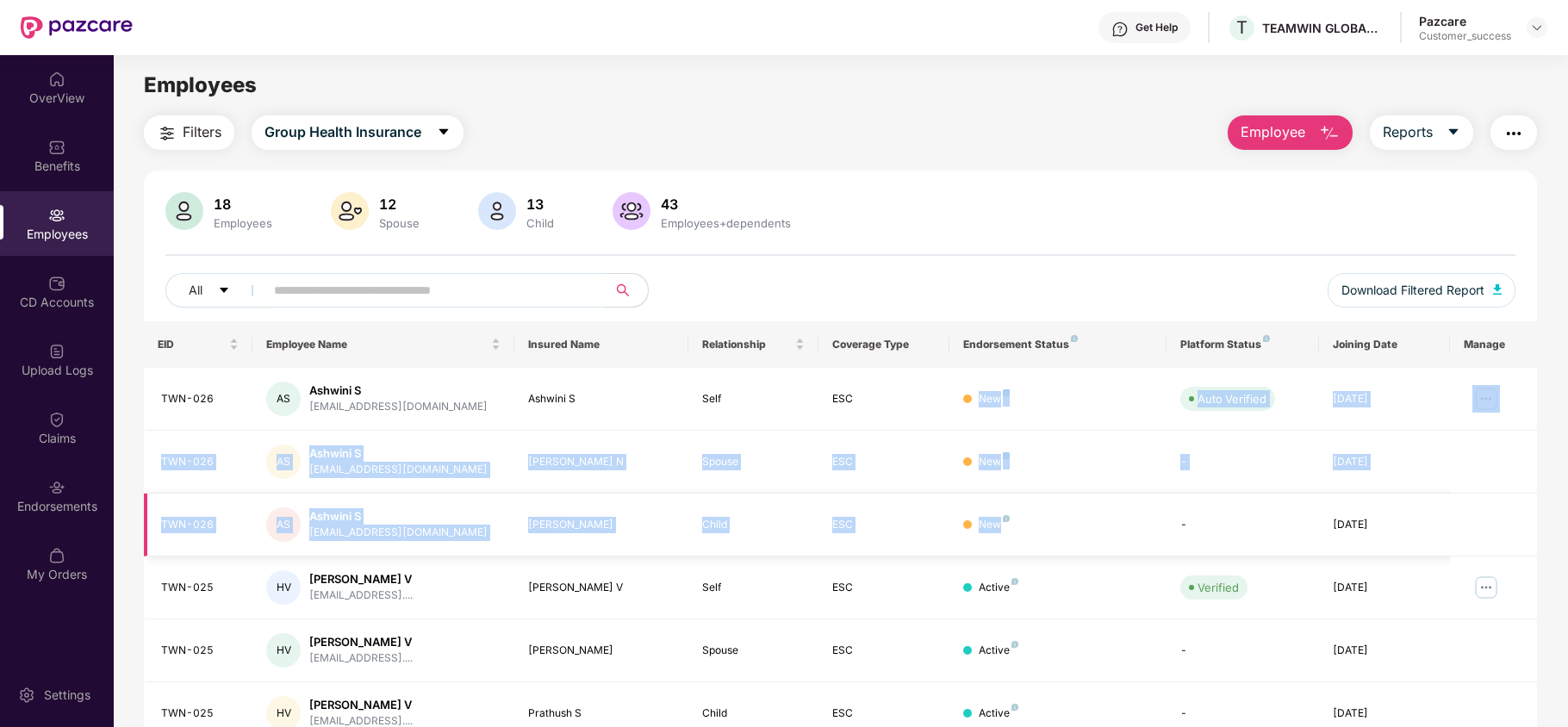
drag, startPoint x: 946, startPoint y: 401, endPoint x: 1019, endPoint y: 536, distance: 153.5
click at [1019, 536] on tbody "TWN-026 AS Ashwini S tanuash0049@gmail.com Ashwini S Self ESC New Auto Verified…" at bounding box center [840, 682] width 1394 height 629
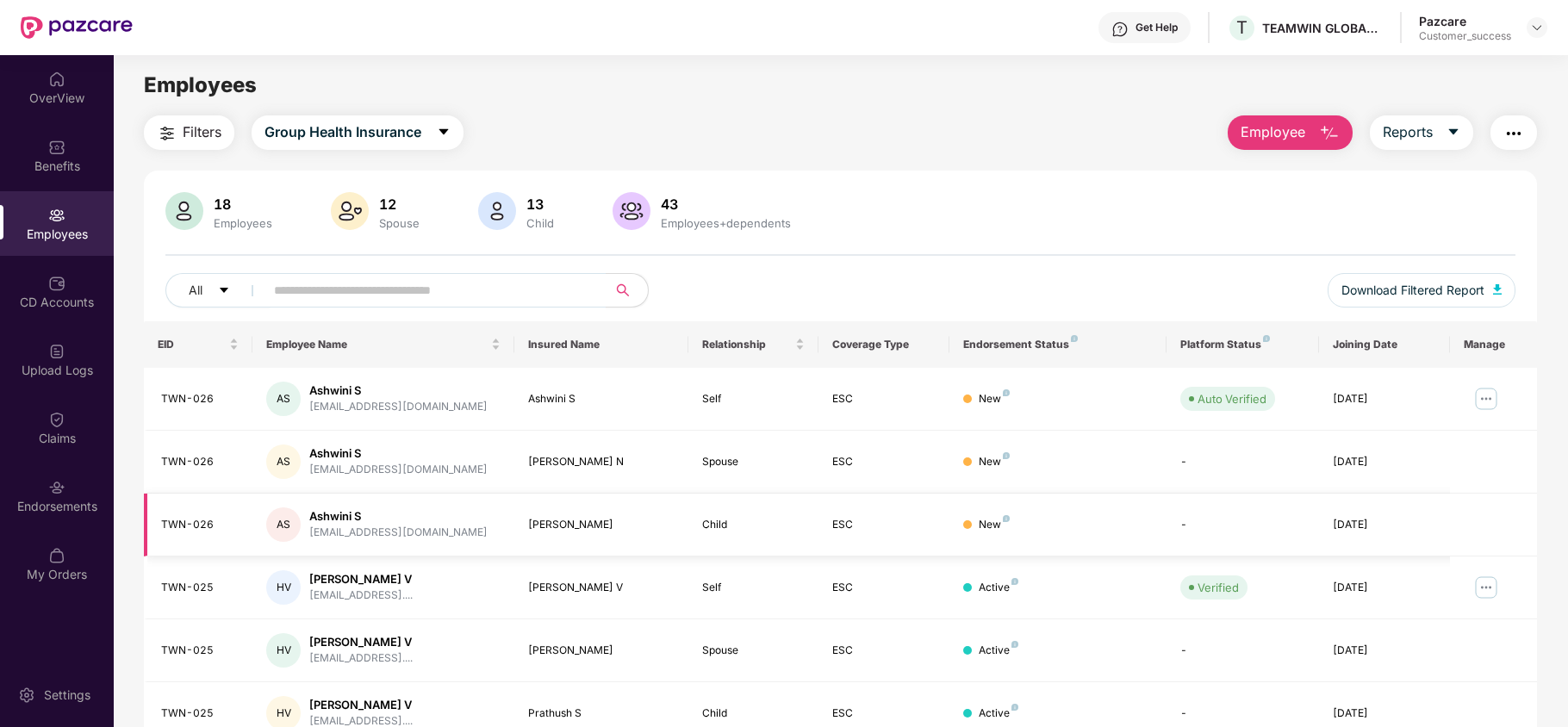
click at [1019, 536] on td "New" at bounding box center [1058, 525] width 218 height 63
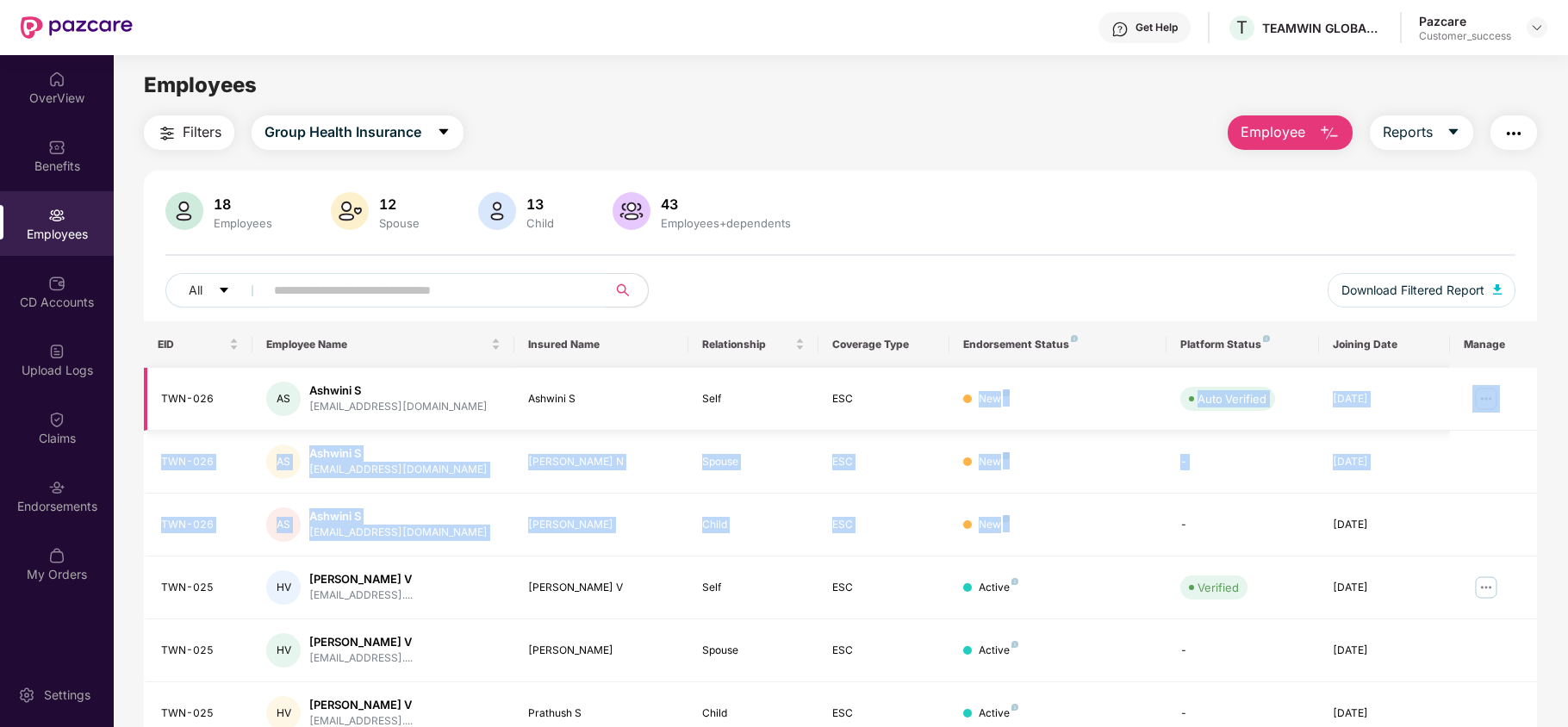
drag, startPoint x: 1019, startPoint y: 536, endPoint x: 879, endPoint y: 380, distance: 209.6
click at [879, 380] on tbody "TWN-026 AS Ashwini S tanuash0049@gmail.com Ashwini S Self ESC New Auto Verified…" at bounding box center [840, 682] width 1394 height 629
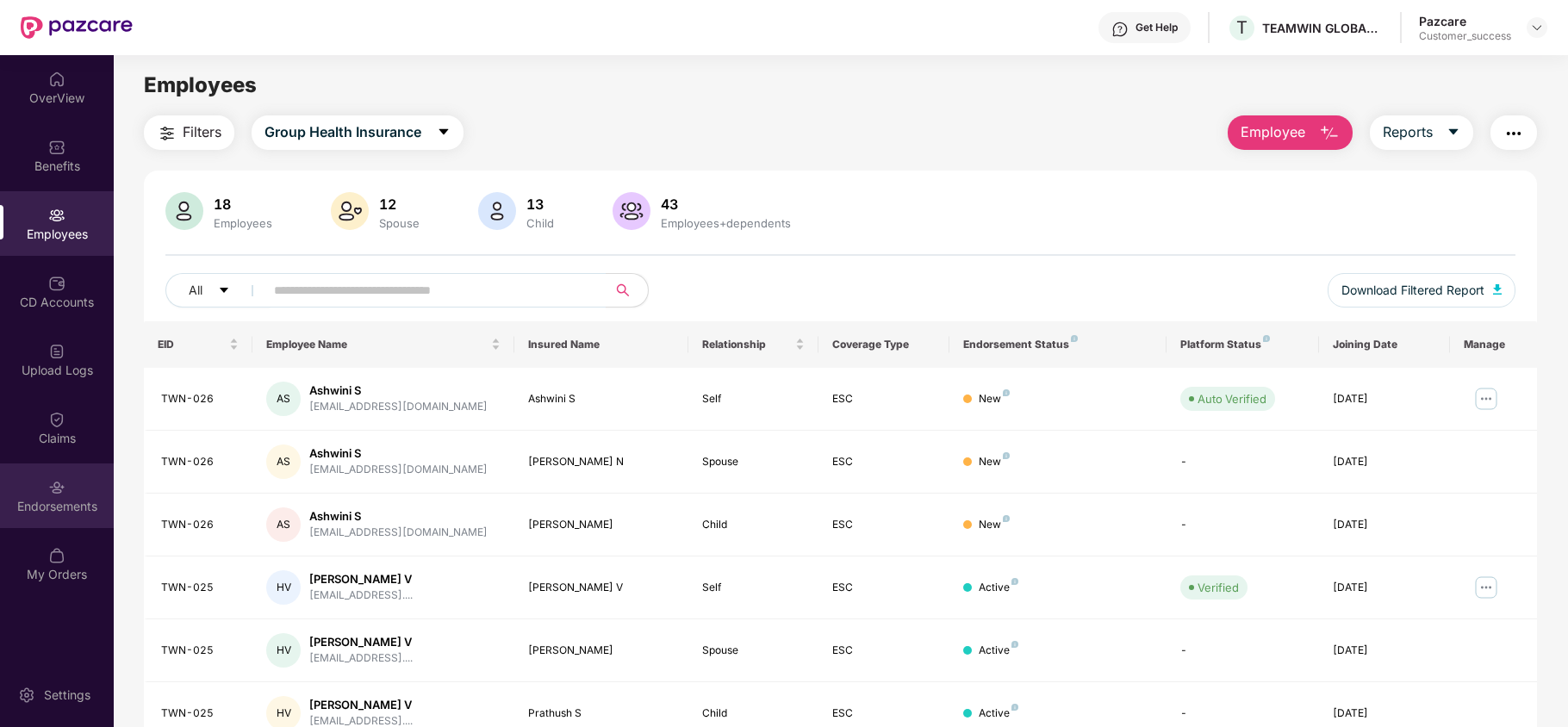
click at [36, 484] on div "Endorsements" at bounding box center [57, 495] width 114 height 65
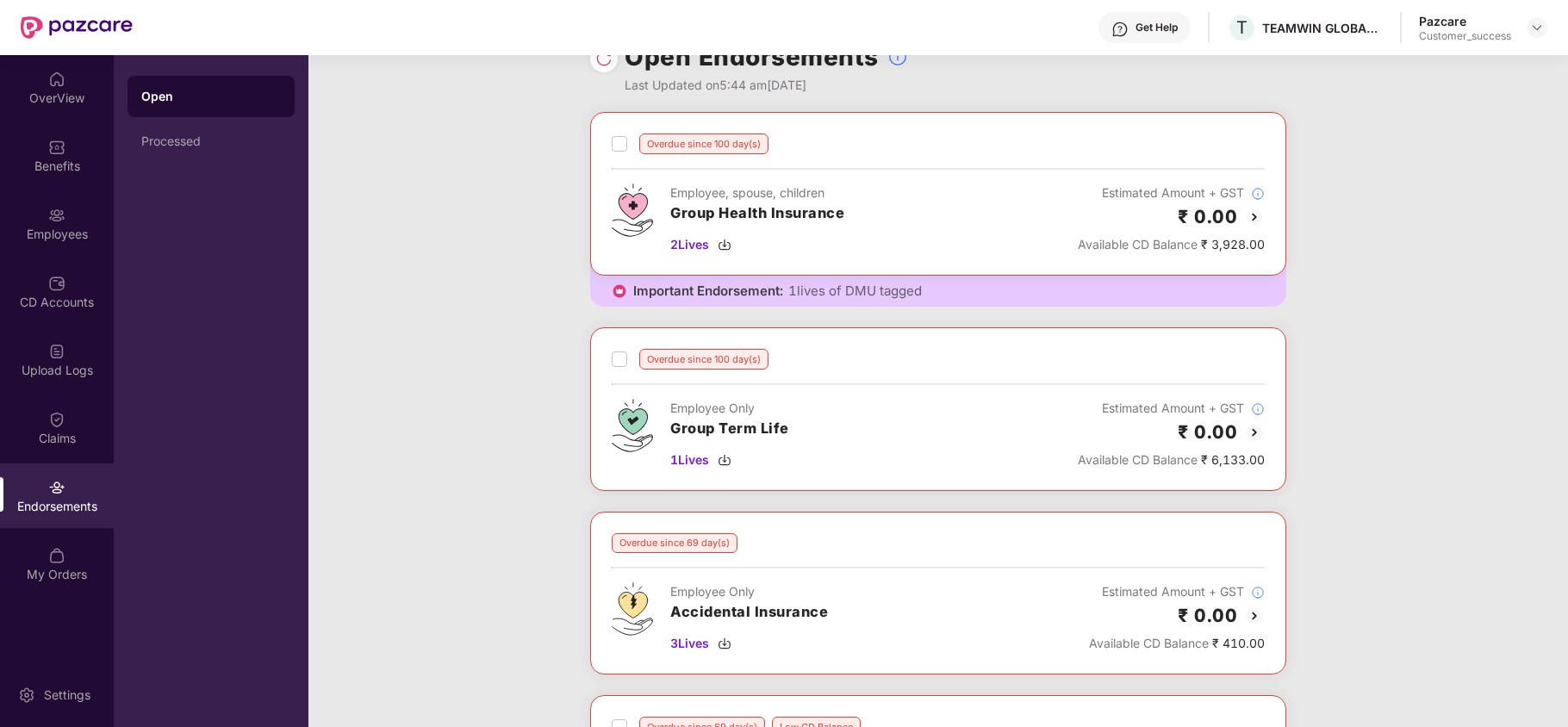
scroll to position [39, 0]
click at [24, 295] on div "CD Accounts" at bounding box center [57, 302] width 114 height 17
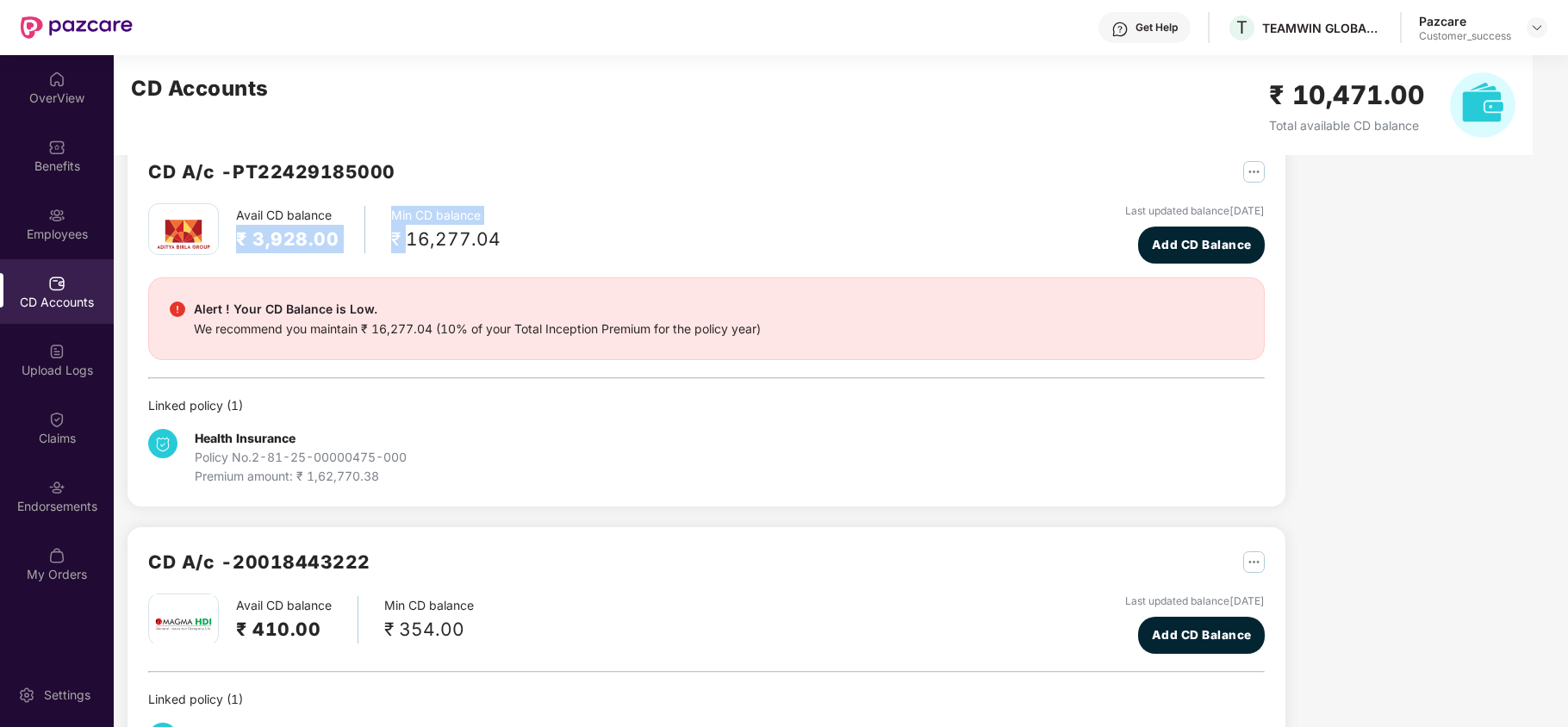
drag, startPoint x: 232, startPoint y: 229, endPoint x: 407, endPoint y: 236, distance: 175.1
click at [407, 236] on div "Avail CD balance ₹ 3,928.00 Min CD balance ₹ 16,277.04" at bounding box center [325, 229] width 353 height 52
click at [500, 373] on div "Avail CD balance ₹ 3,928.00 Min CD balance ₹ 16,277.04 Last updated balance 10 …" at bounding box center [706, 345] width 1117 height 283
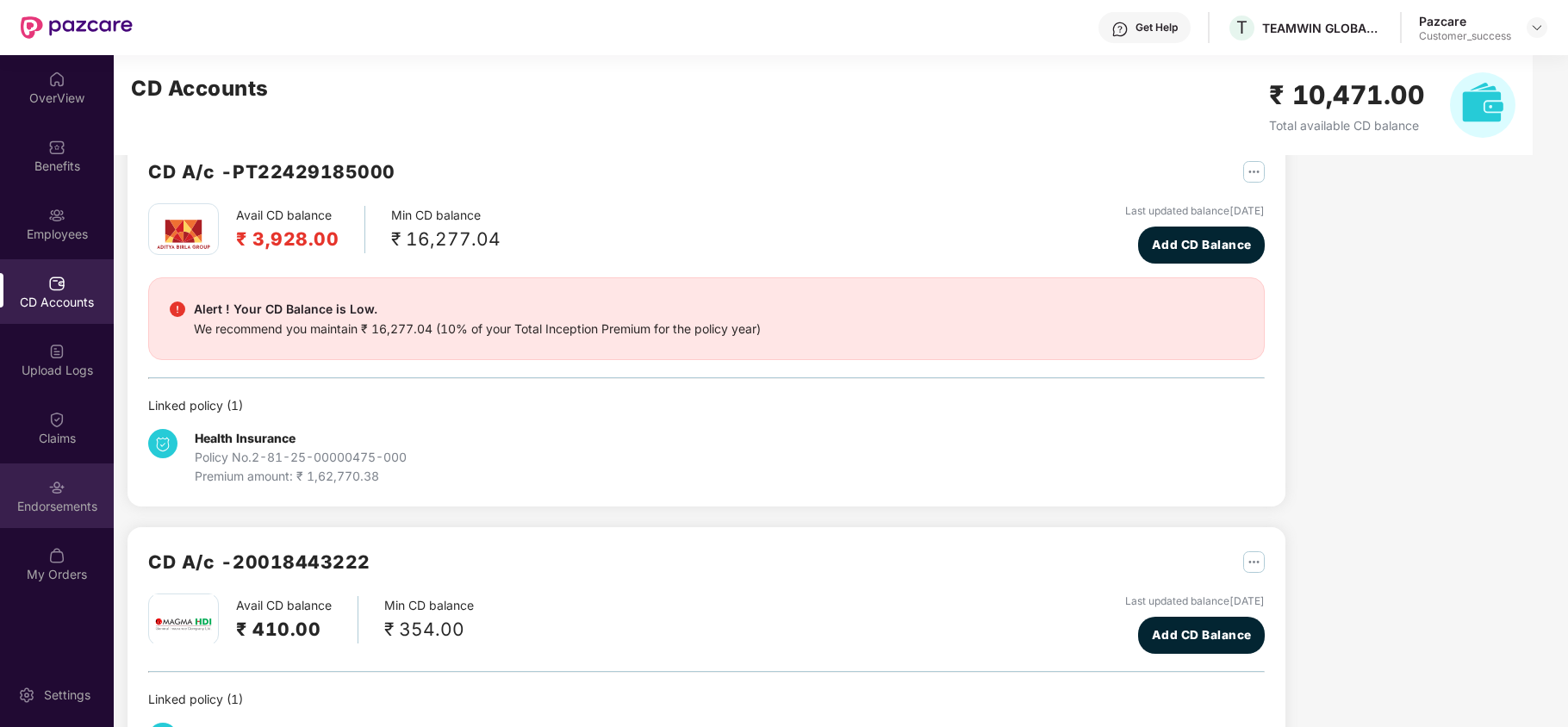
click at [61, 517] on div "Endorsements" at bounding box center [57, 495] width 114 height 65
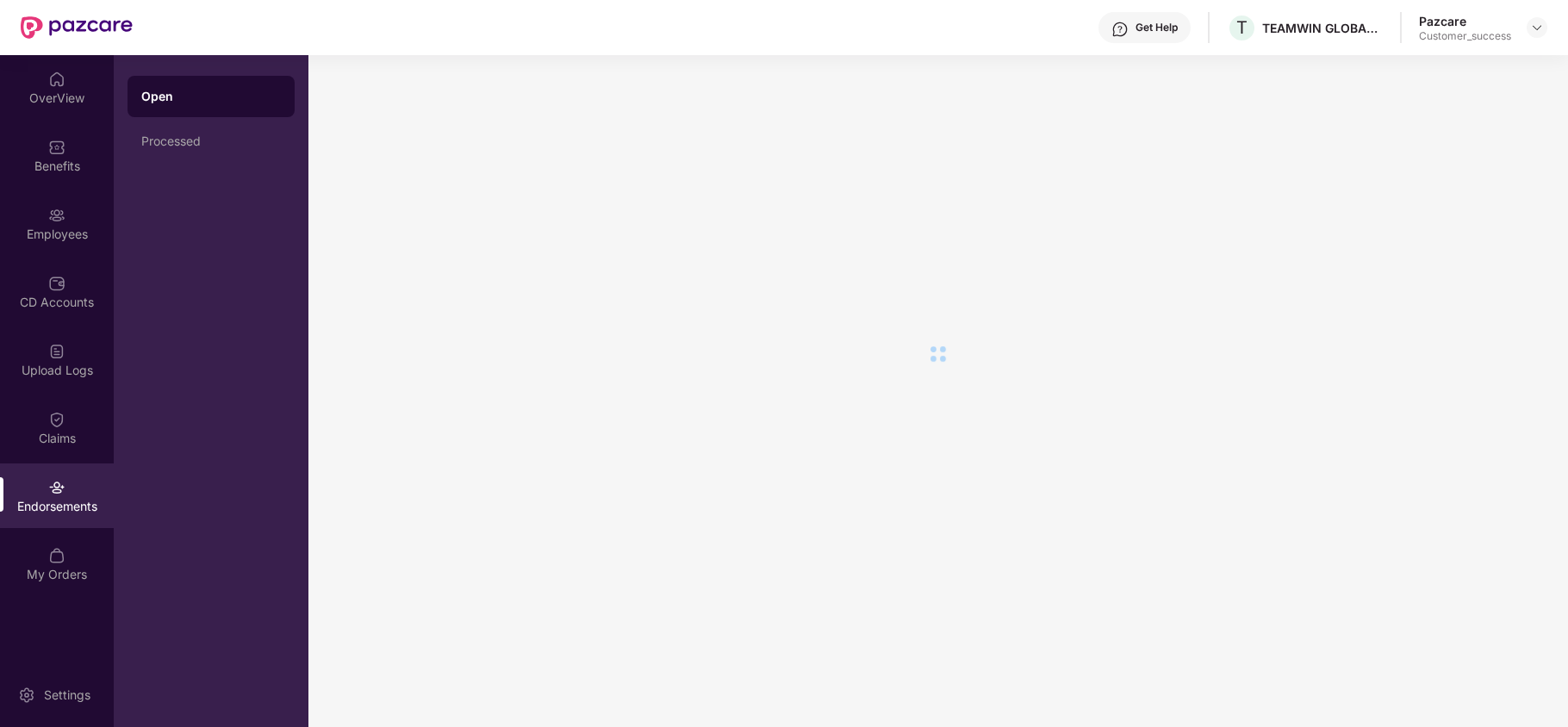
scroll to position [0, 0]
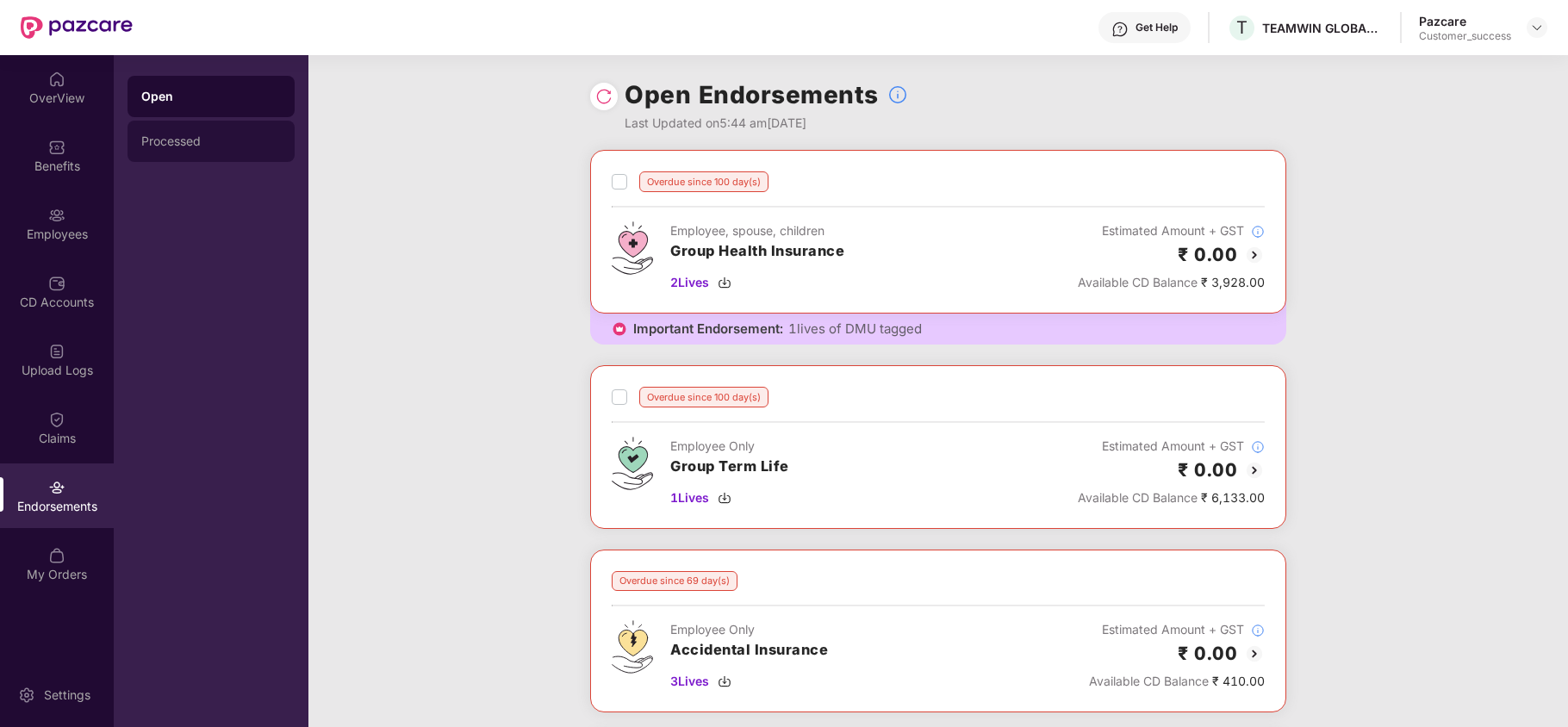
click at [222, 146] on div "Processed" at bounding box center [211, 141] width 139 height 14
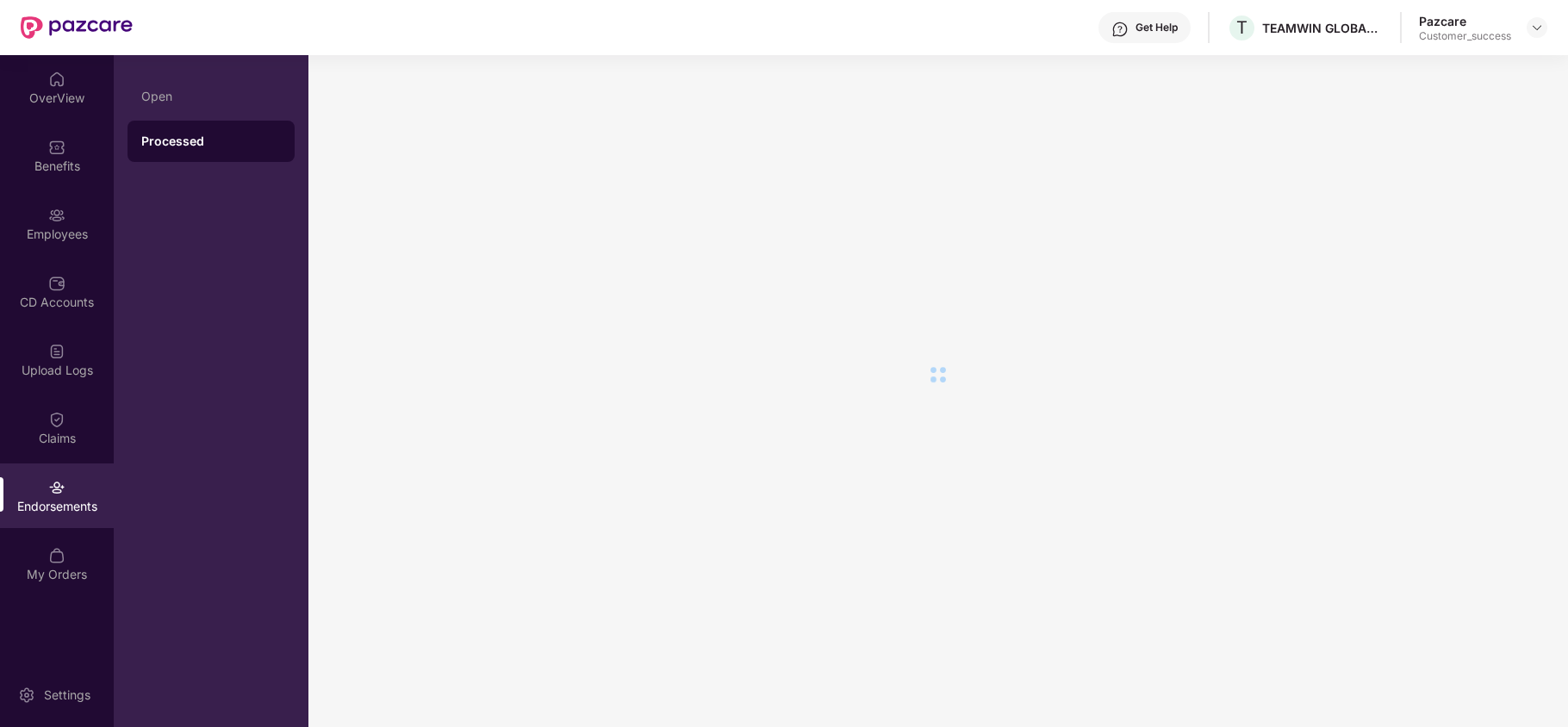
click at [222, 146] on div "Processed" at bounding box center [211, 140] width 139 height 17
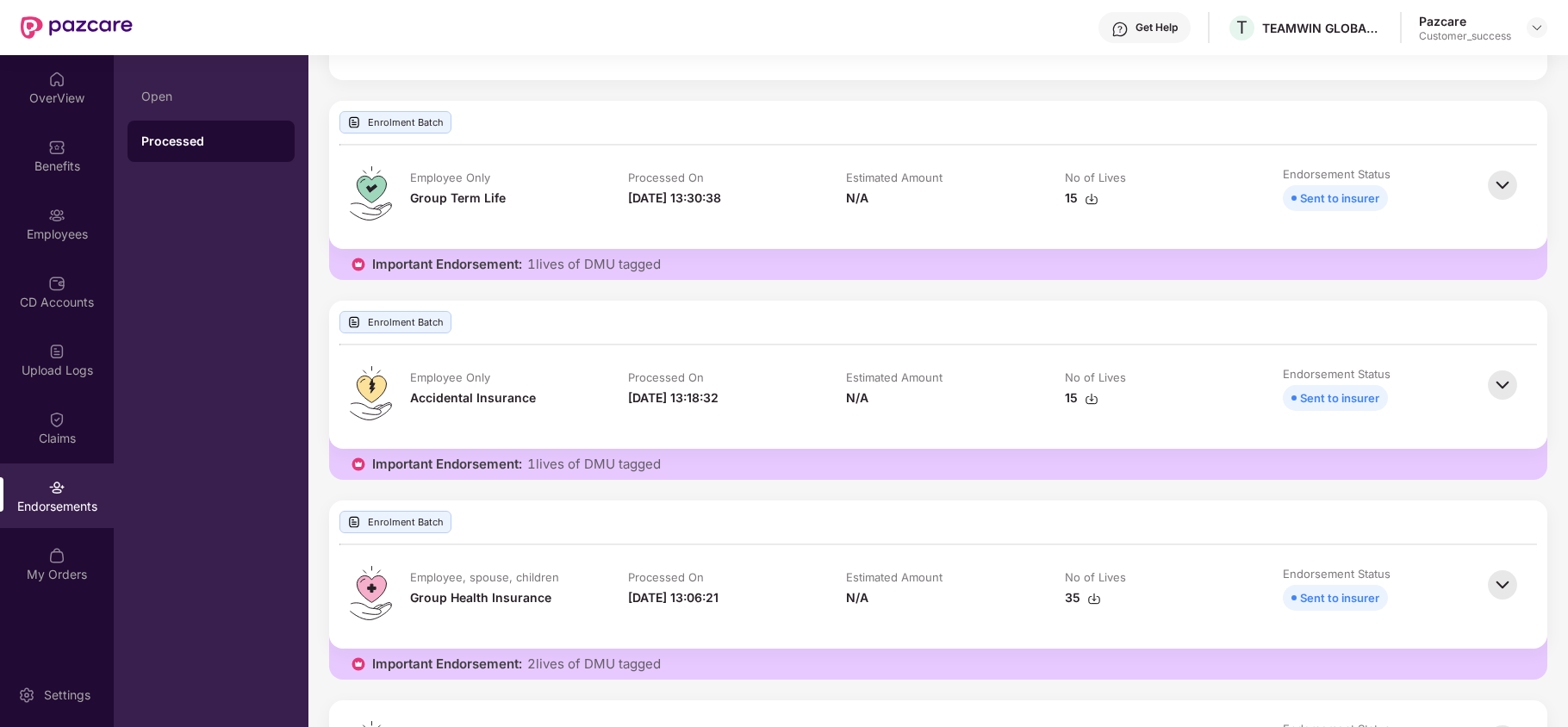
scroll to position [386, 0]
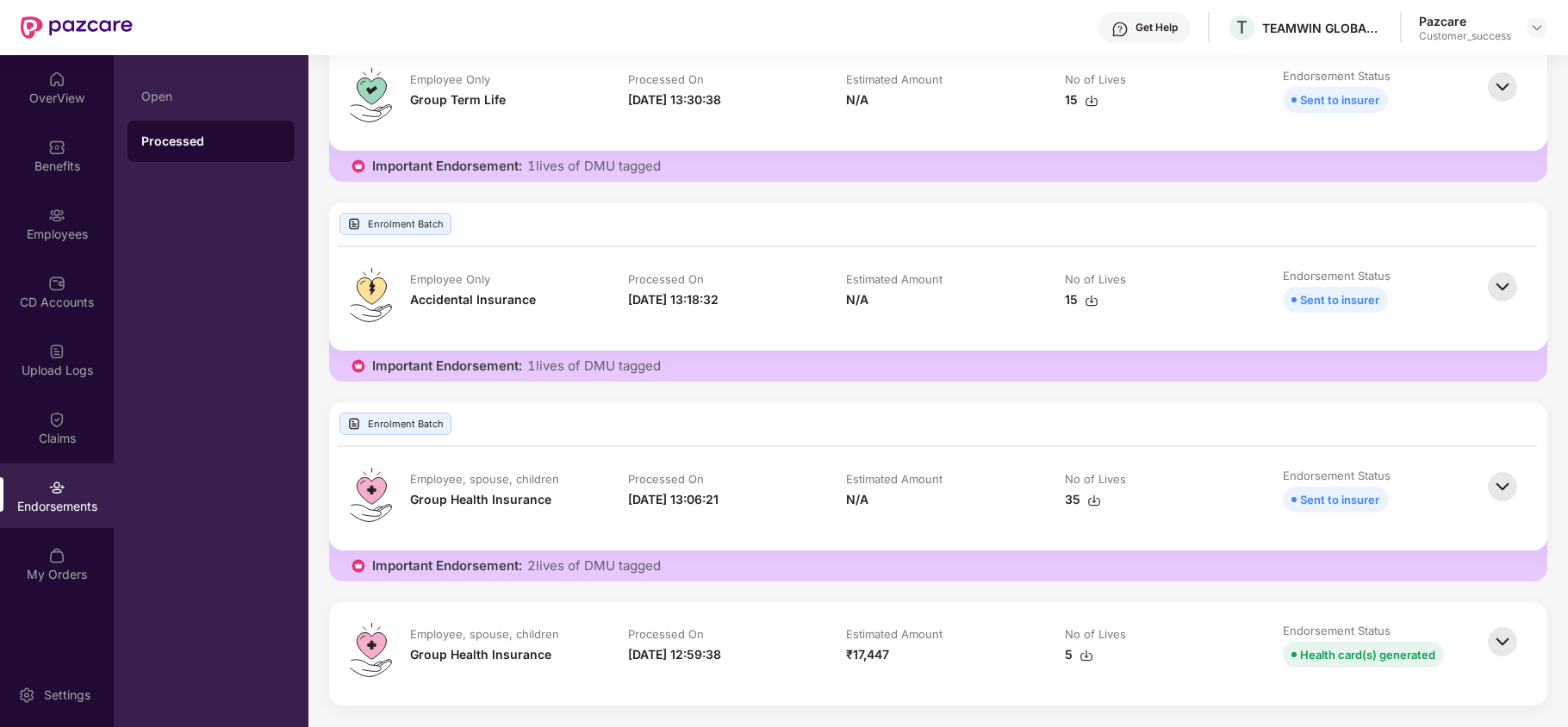
drag, startPoint x: 607, startPoint y: 648, endPoint x: 770, endPoint y: 658, distance: 163.3
click at [770, 658] on tr "Employee, spouse, children Group Health Insurance Processed On 07-Jul-2025 12:5…" at bounding box center [937, 653] width 1091 height 62
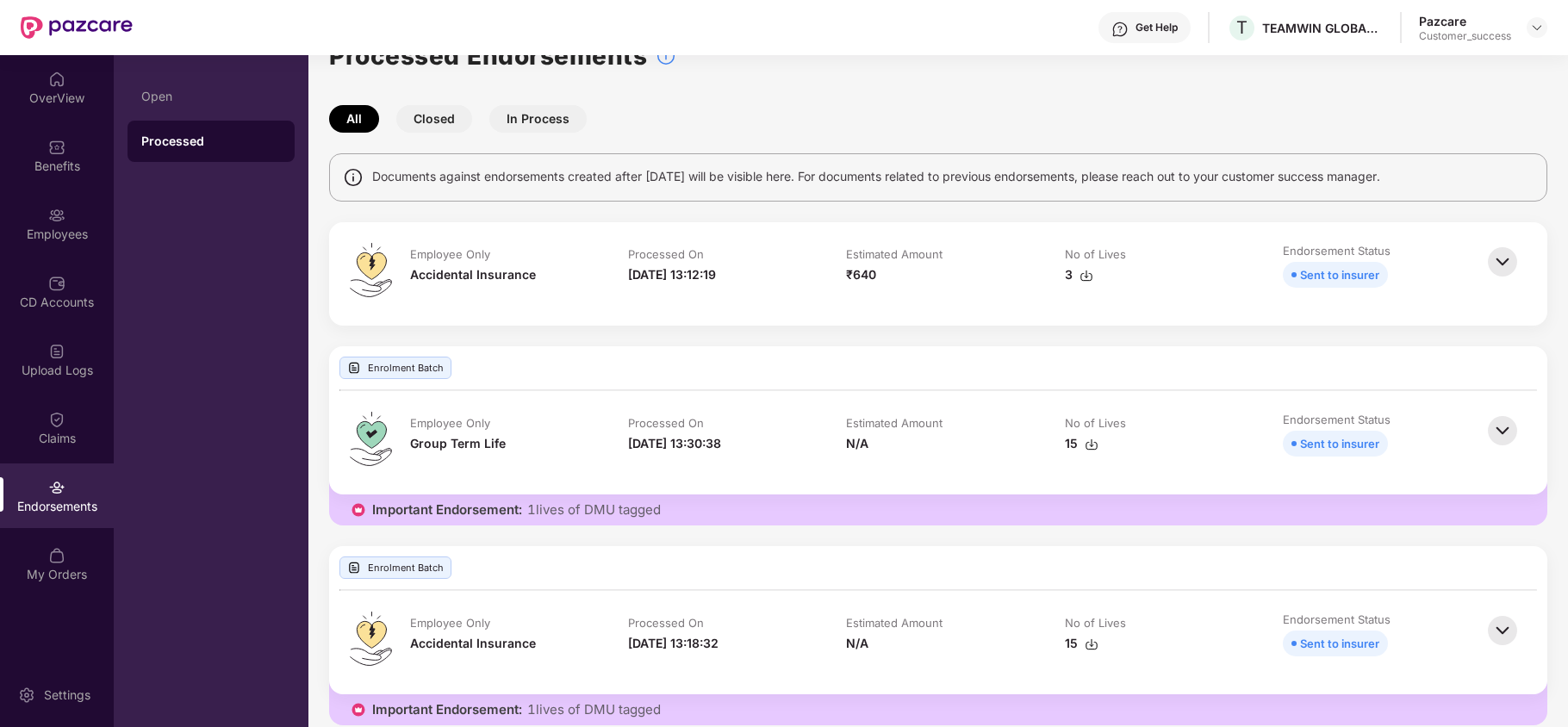
scroll to position [0, 0]
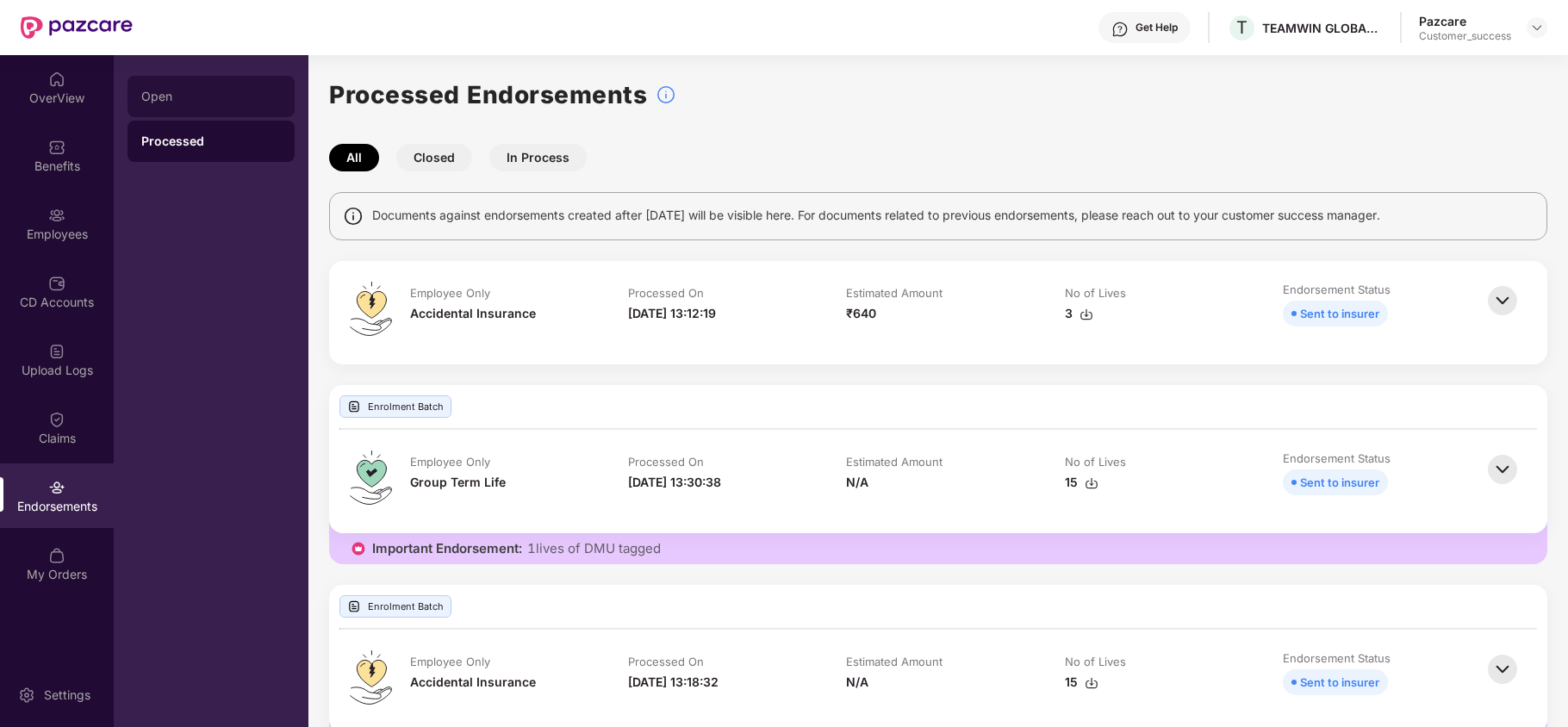
click at [190, 85] on div "Open" at bounding box center [211, 97] width 167 height 42
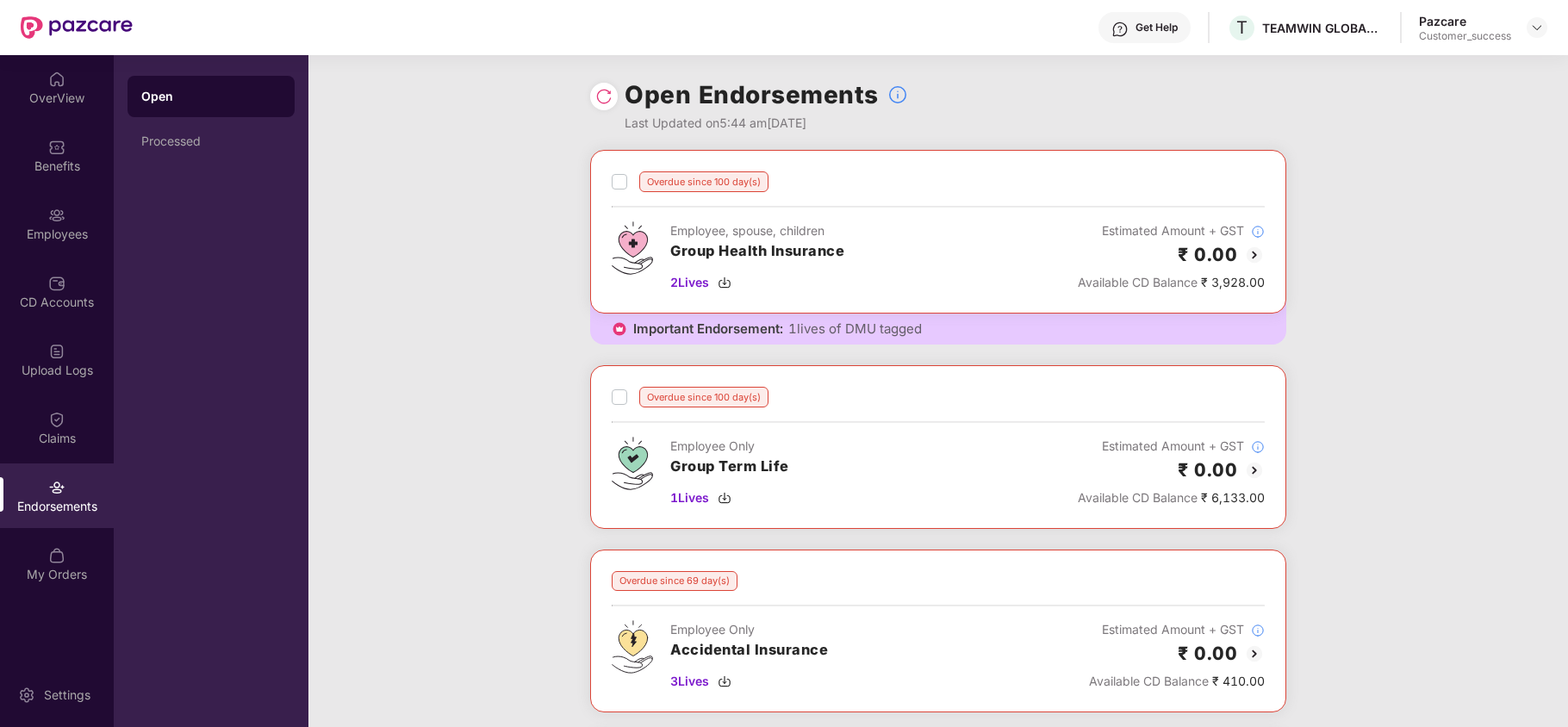
click at [1253, 253] on img at bounding box center [1254, 255] width 21 height 21
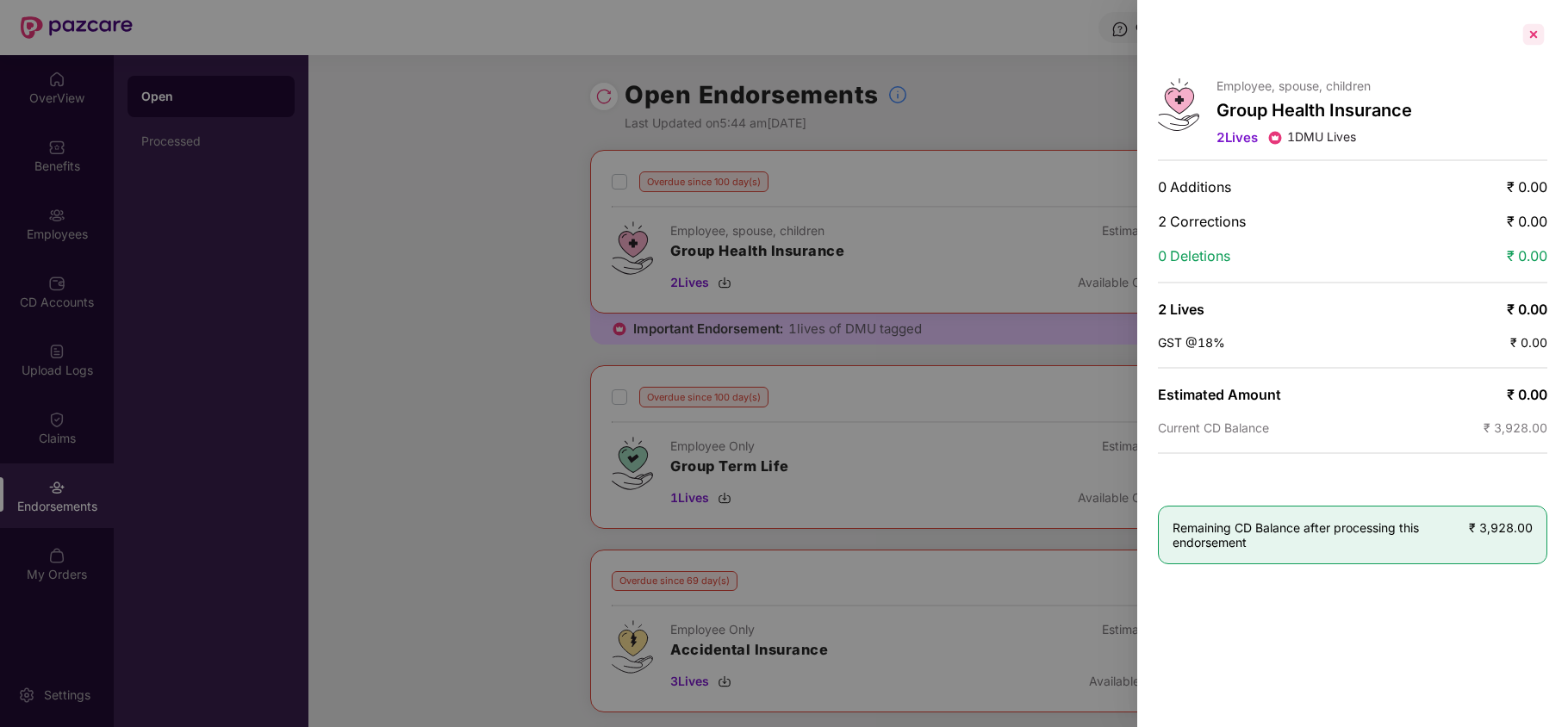
click at [1535, 29] on div at bounding box center [1534, 35] width 28 height 28
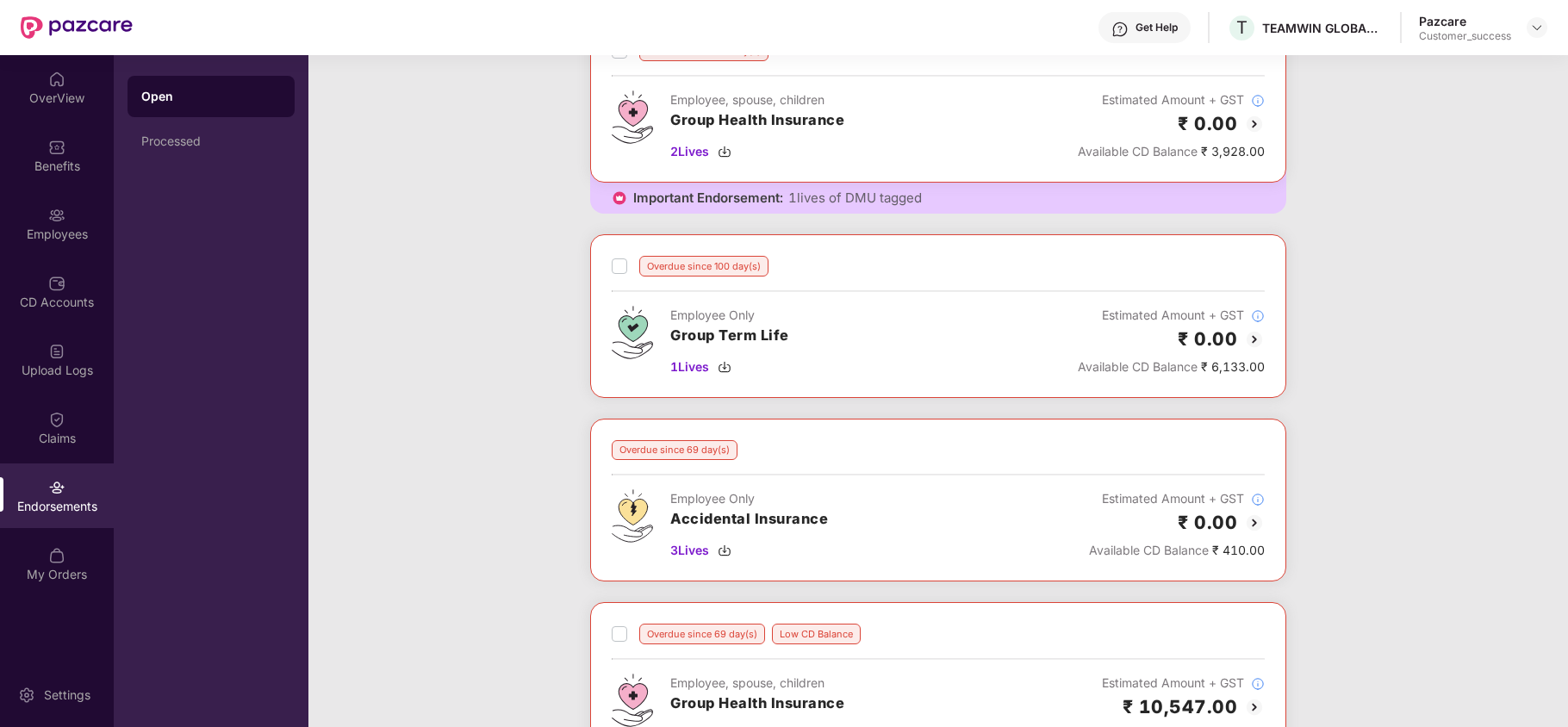
scroll to position [131, 0]
click at [1251, 346] on img at bounding box center [1254, 339] width 21 height 21
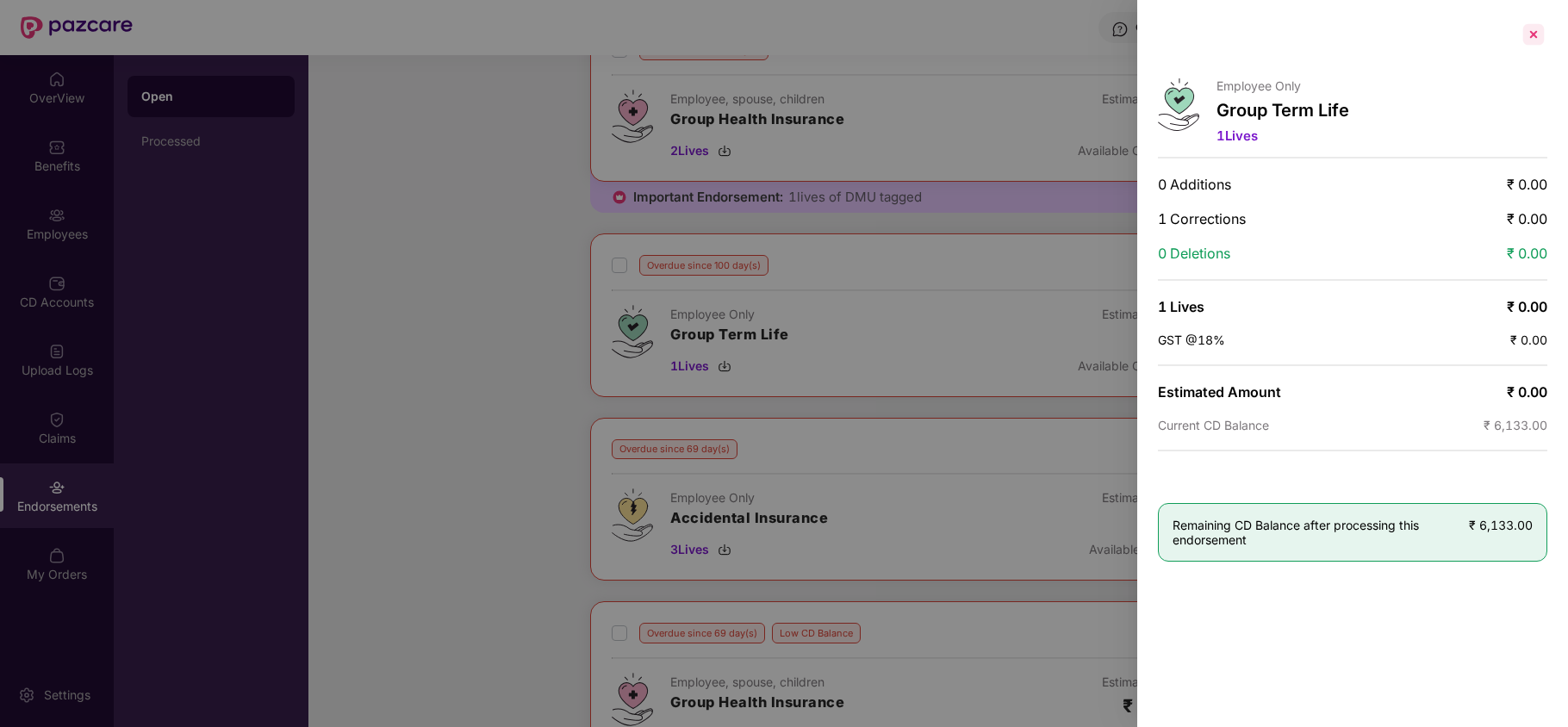
click at [1529, 43] on div at bounding box center [1534, 35] width 28 height 28
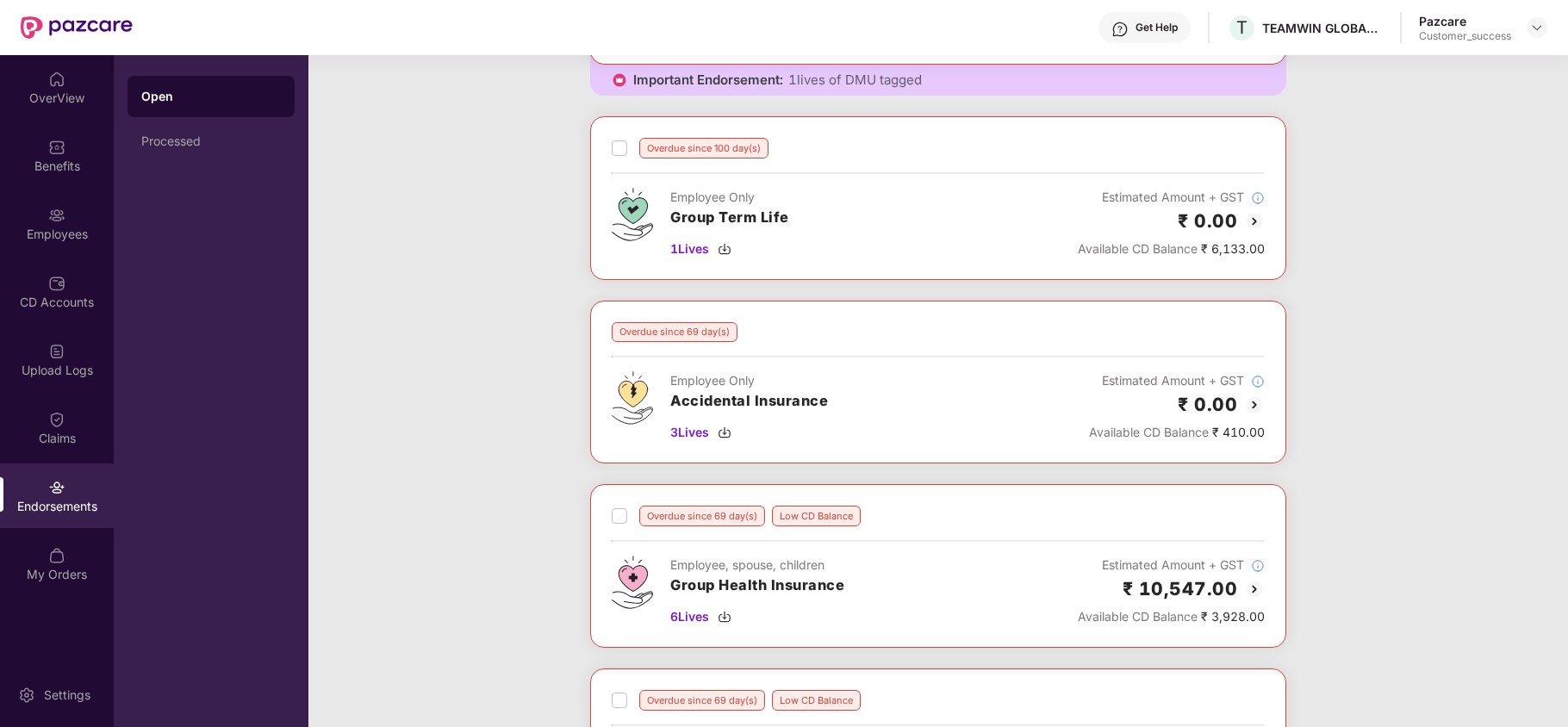
scroll to position [250, 0]
click at [1252, 407] on img at bounding box center [1254, 403] width 21 height 21
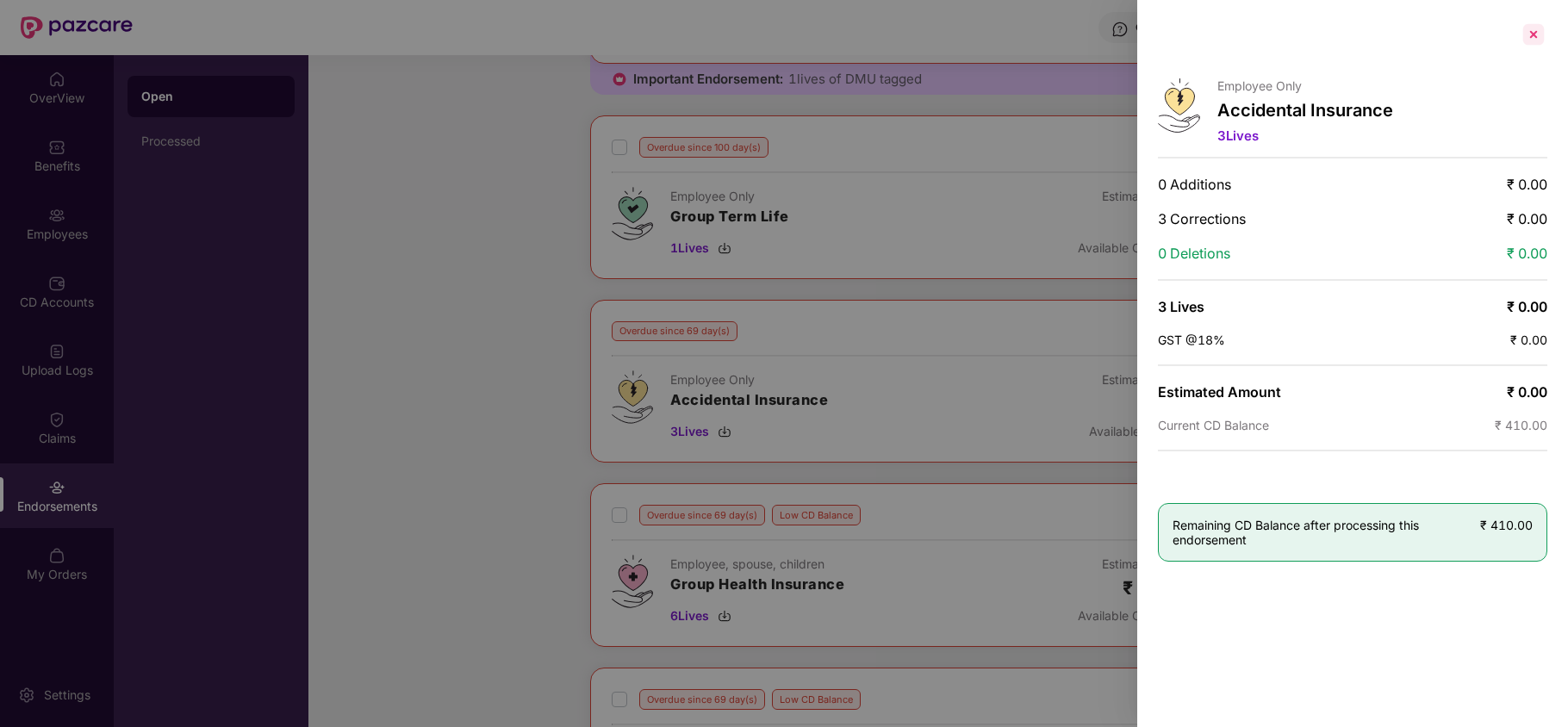
click at [1524, 36] on div at bounding box center [1534, 35] width 28 height 28
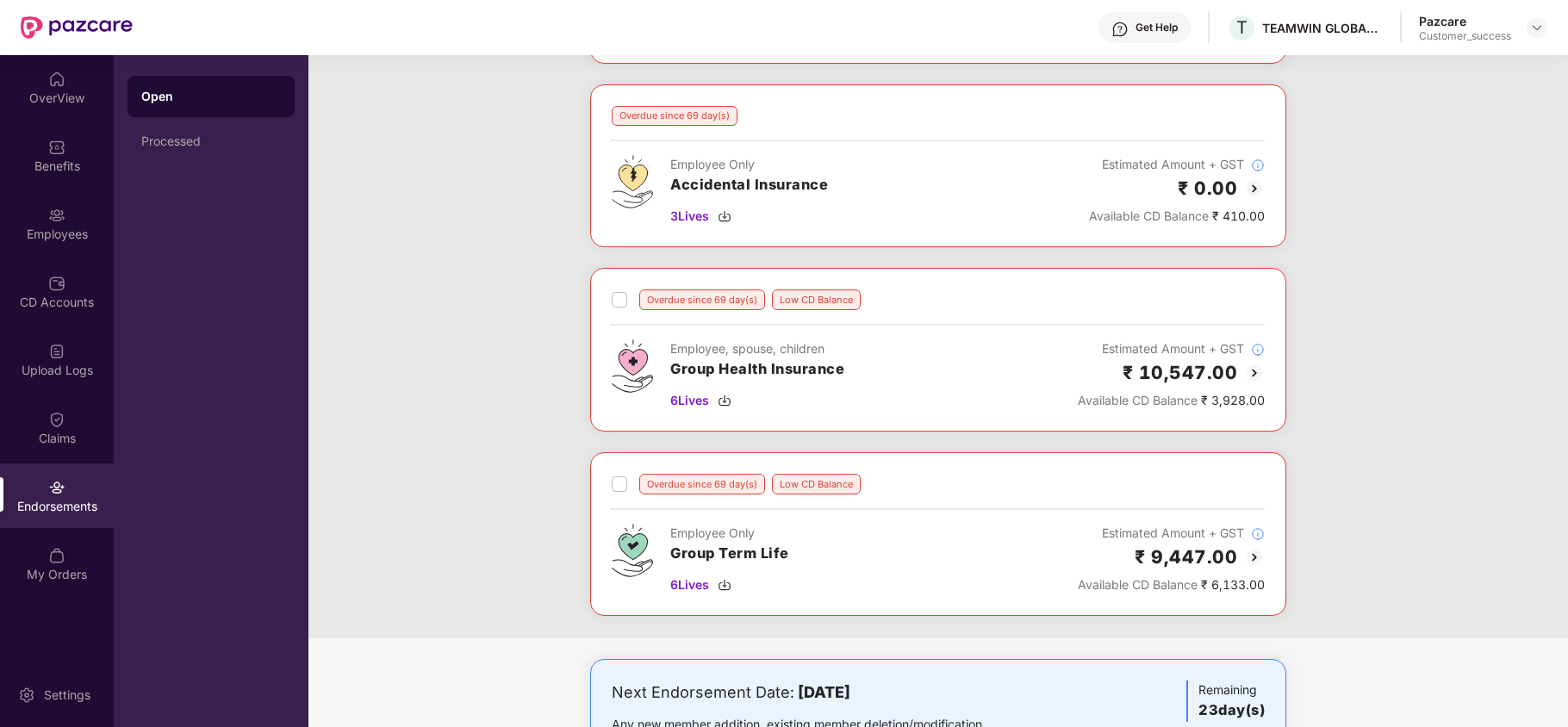
scroll to position [473, 0]
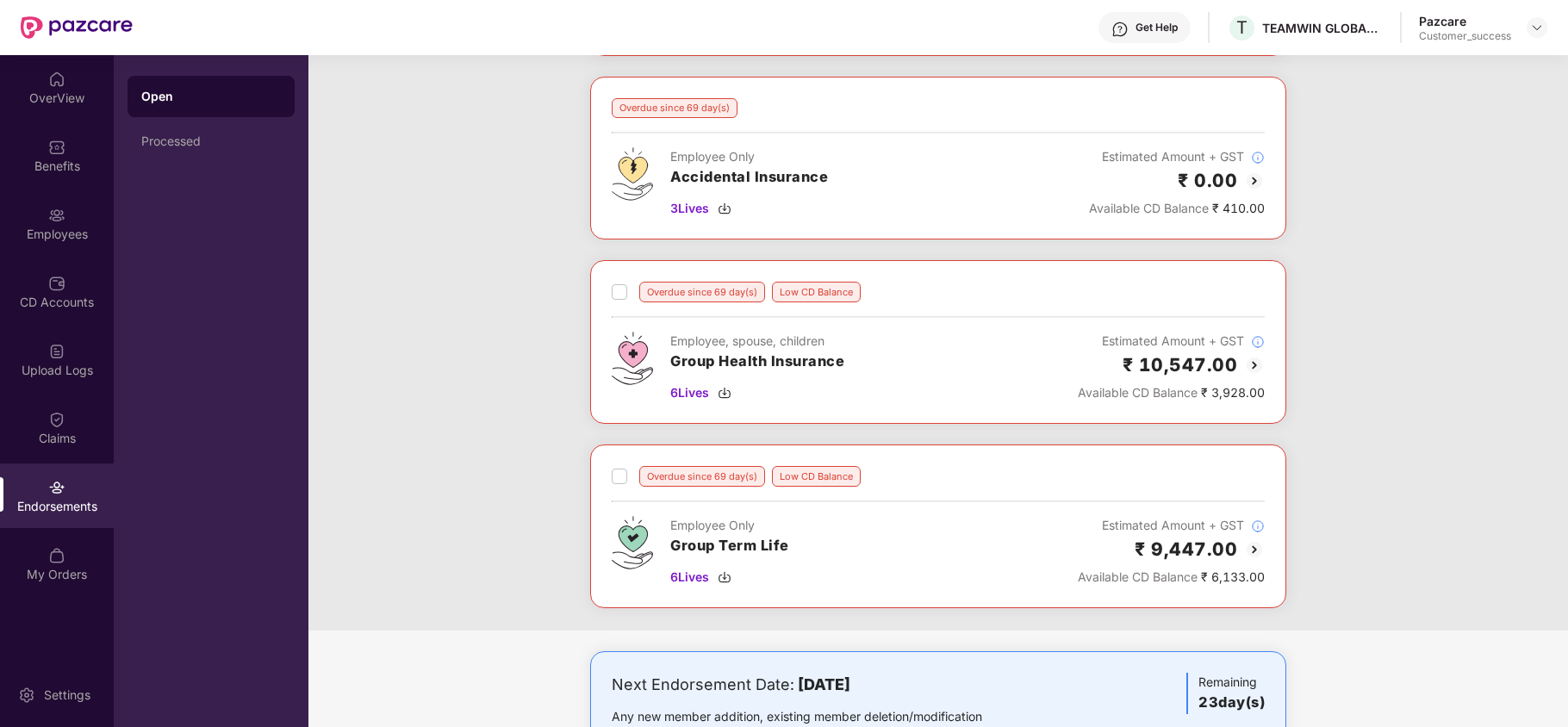
click at [1249, 375] on img at bounding box center [1254, 364] width 21 height 21
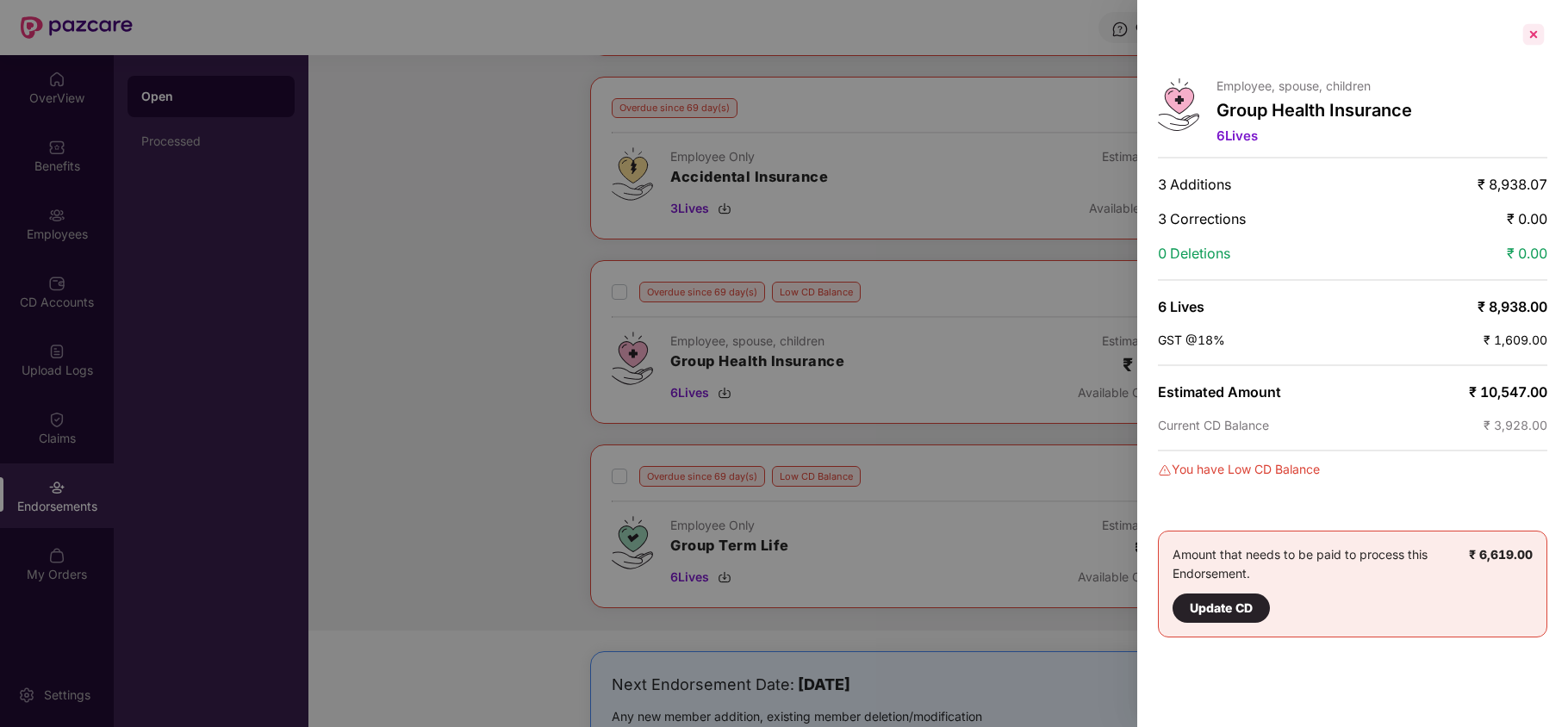
click at [1537, 40] on div at bounding box center [1534, 35] width 28 height 28
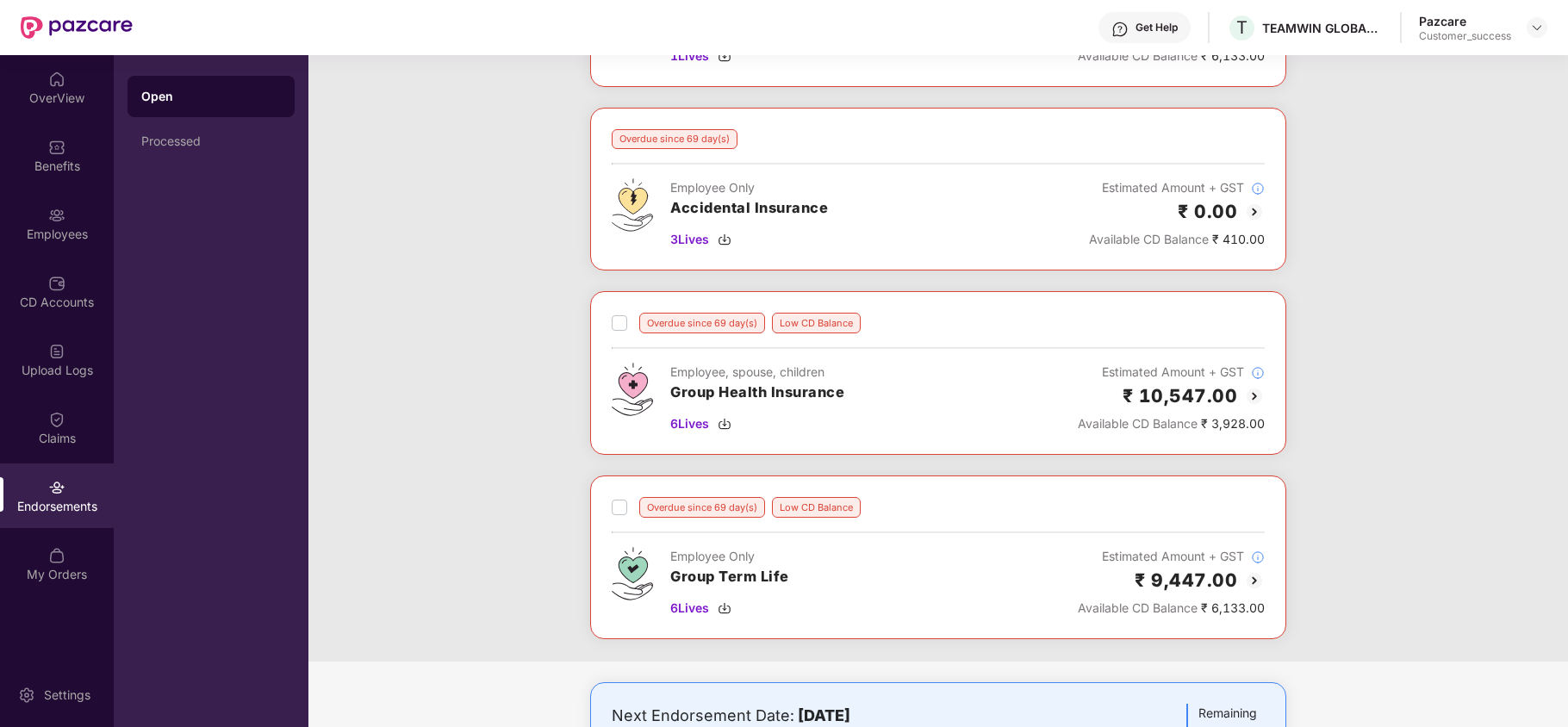
scroll to position [443, 0]
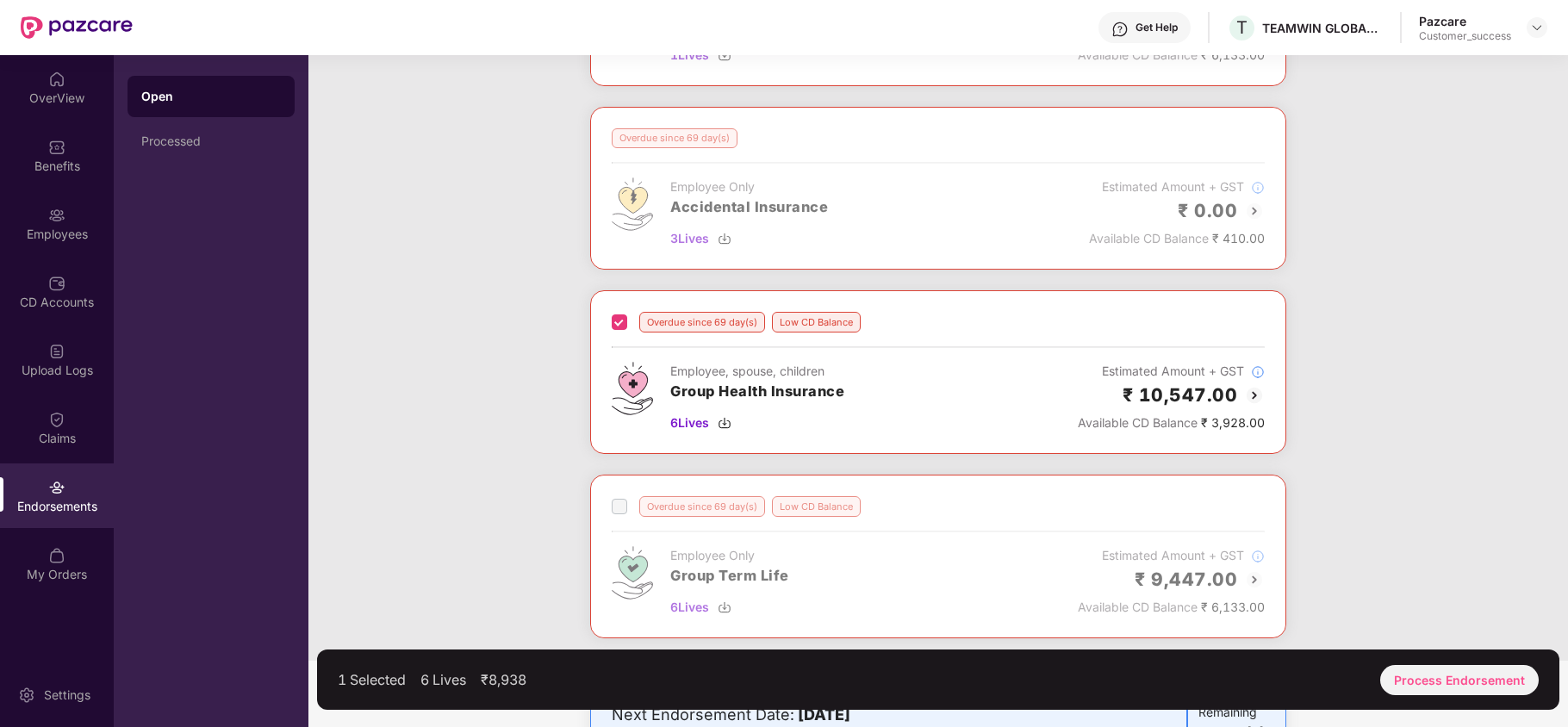
click at [616, 514] on span at bounding box center [620, 507] width 16 height 16
click at [1410, 376] on div "Overdue since 100 day(s) Employee, spouse, children Group Health Insurance 2 Li…" at bounding box center [938, 184] width 1260 height 954
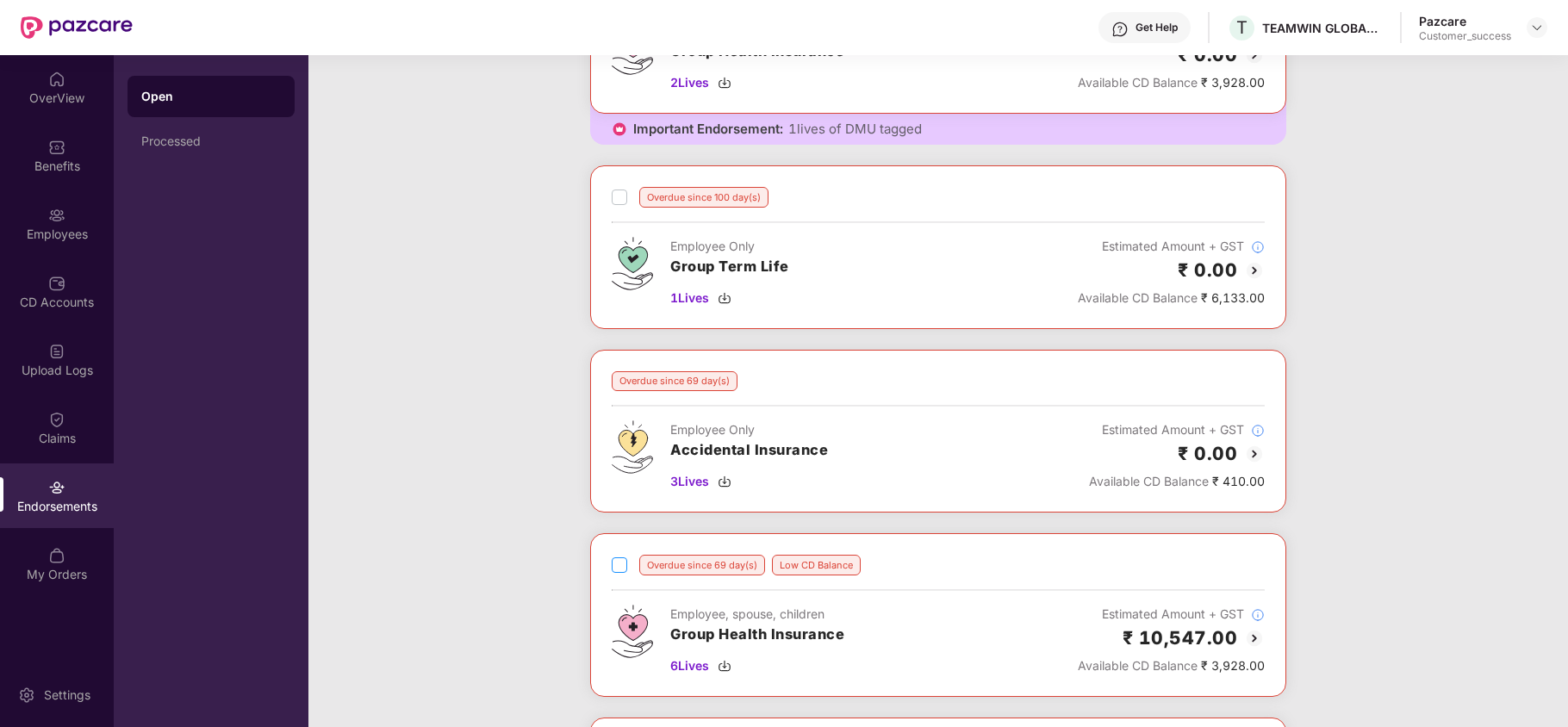
scroll to position [424, 0]
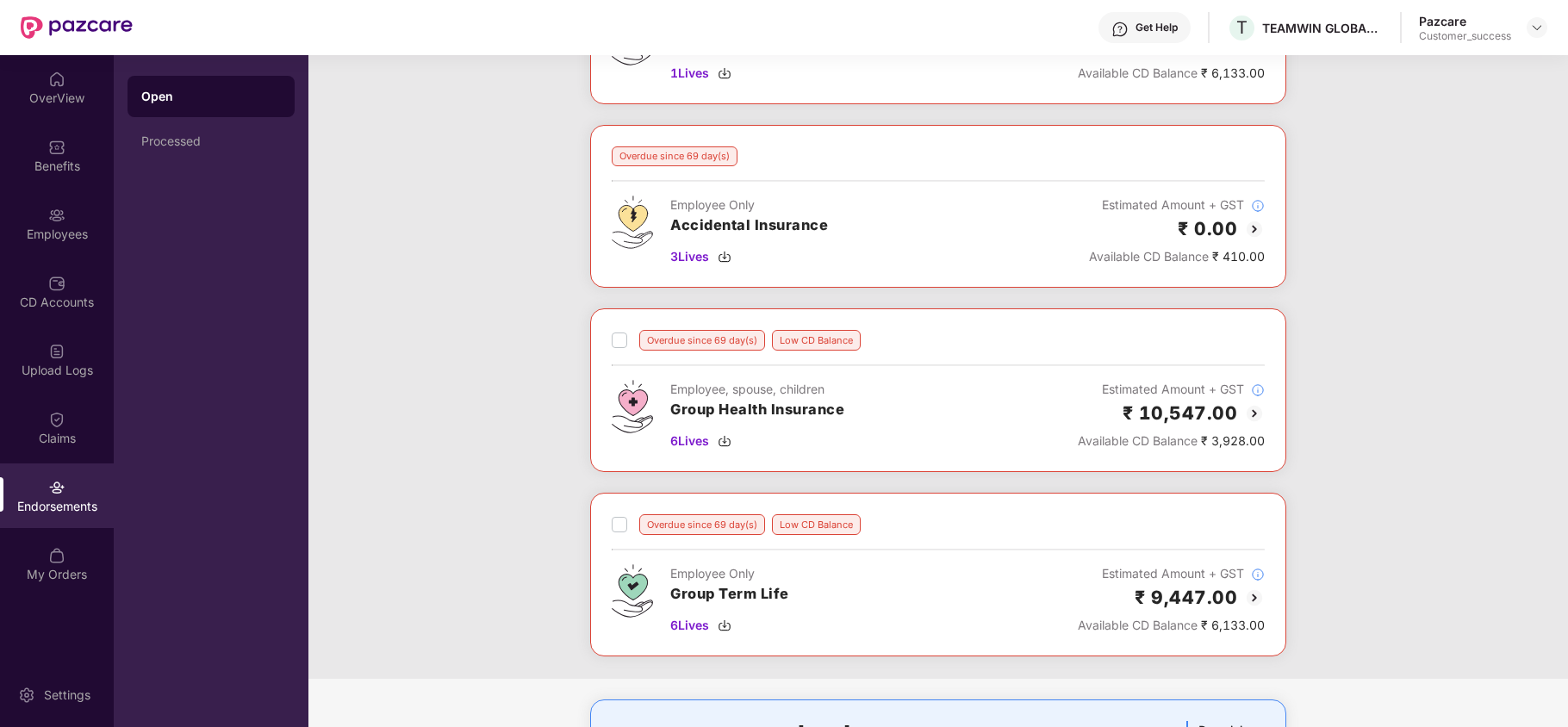
click at [1253, 421] on img at bounding box center [1254, 413] width 21 height 21
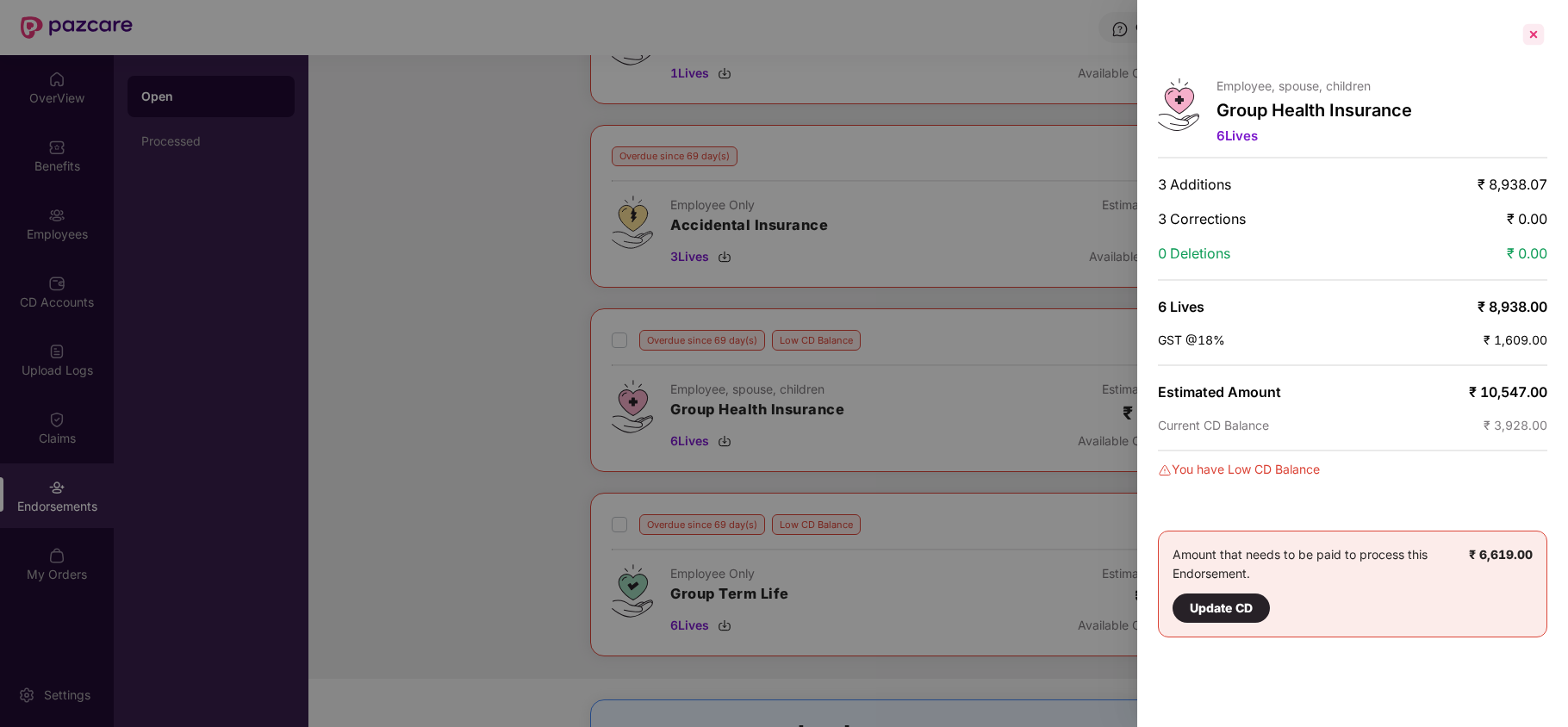
click at [1532, 31] on div at bounding box center [1534, 35] width 28 height 28
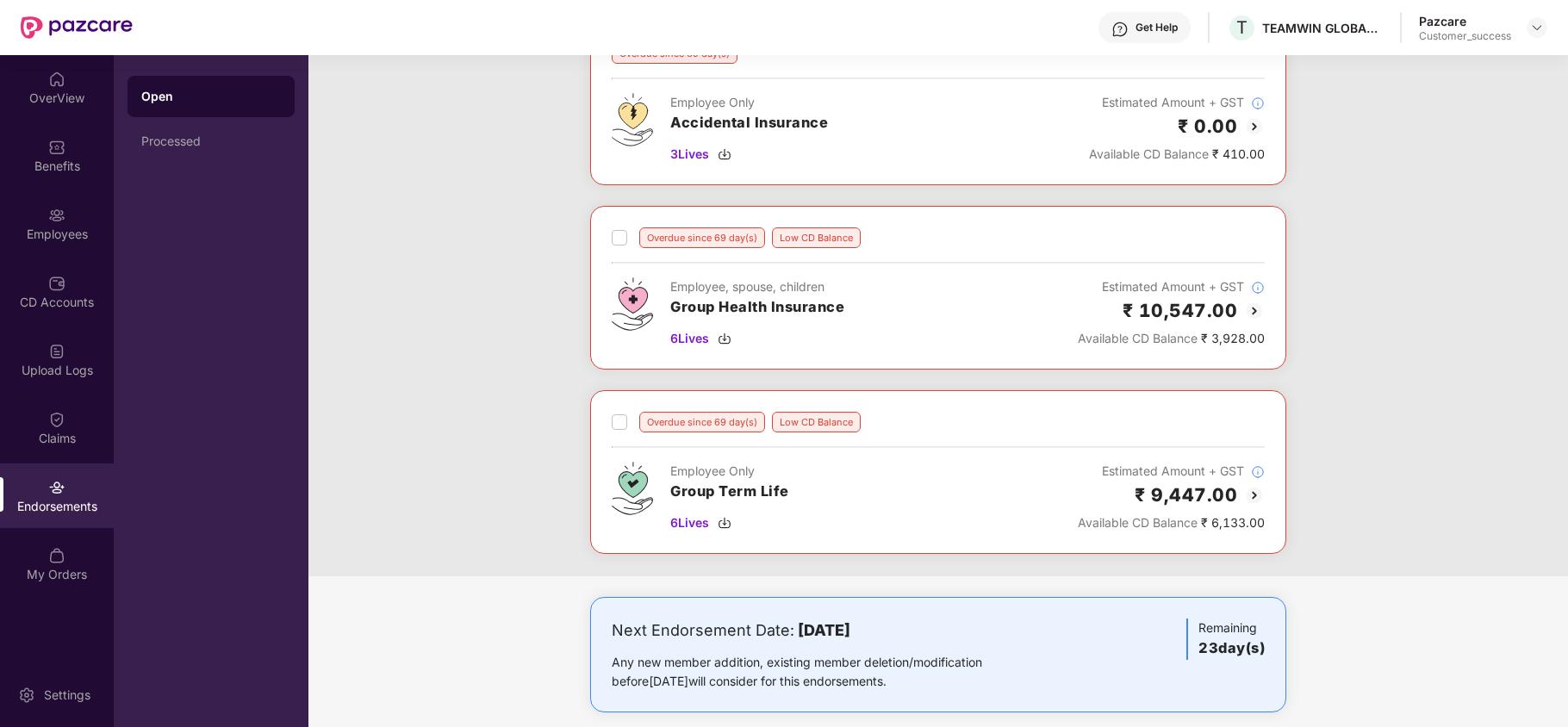
scroll to position [528, 0]
click at [57, 233] on div "Employees" at bounding box center [57, 234] width 114 height 17
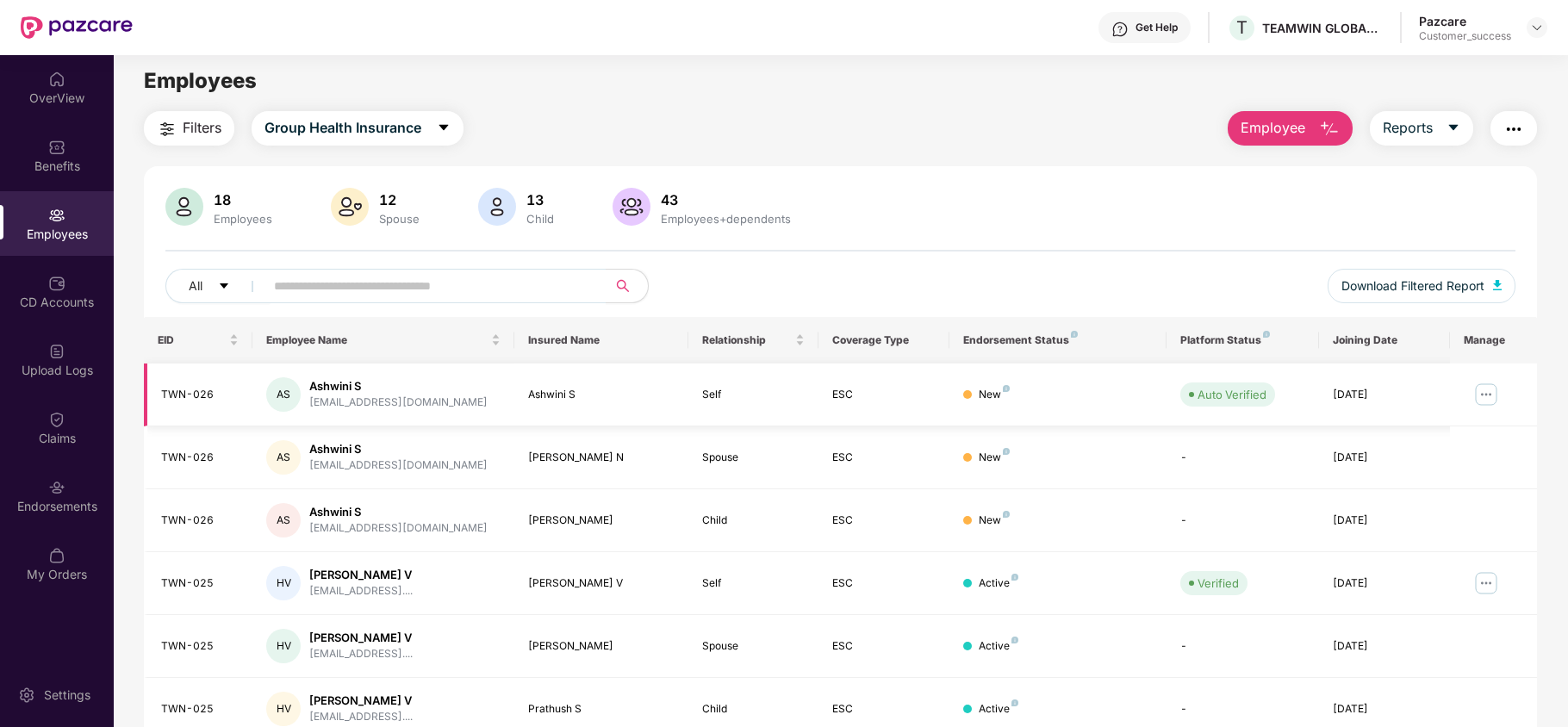
scroll to position [0, 0]
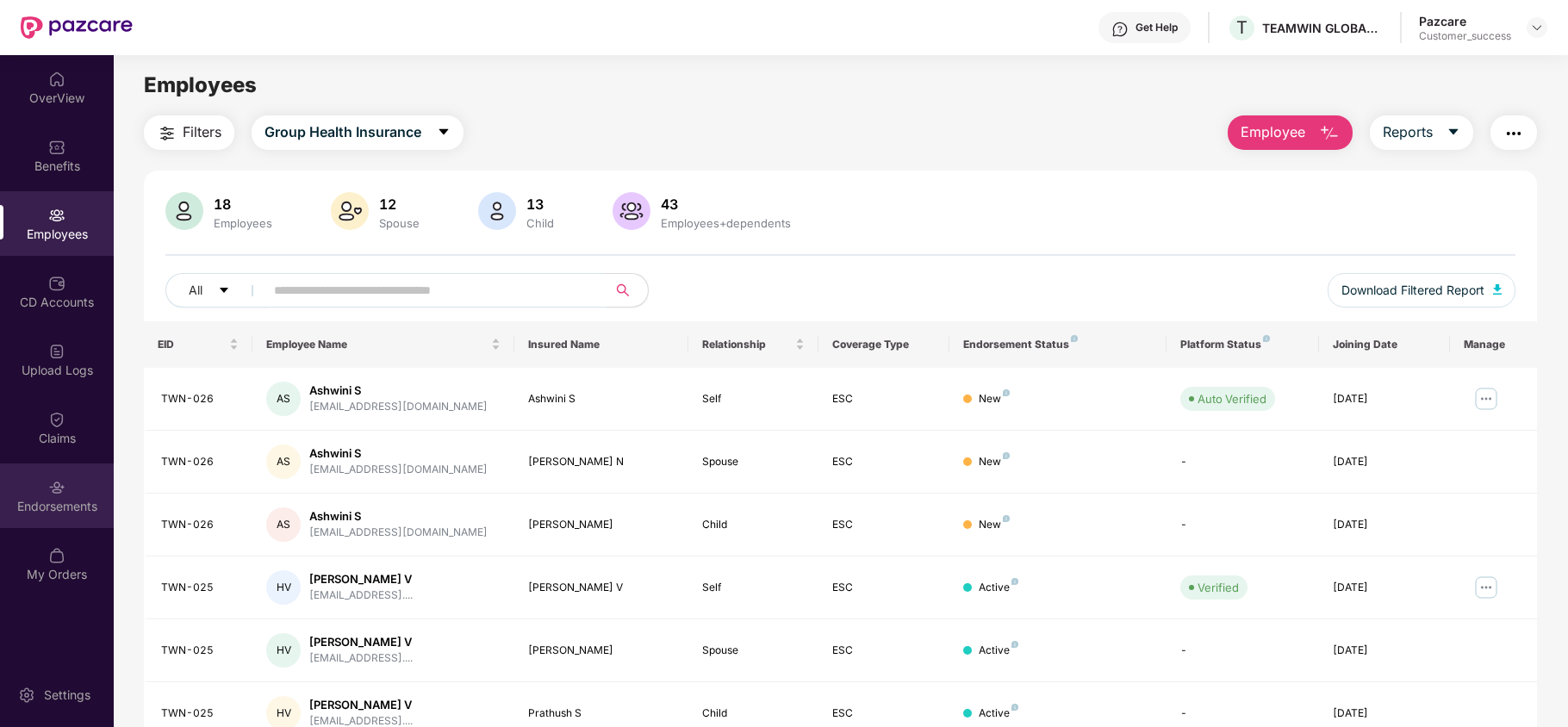
click at [49, 507] on div "Endorsements" at bounding box center [57, 506] width 114 height 17
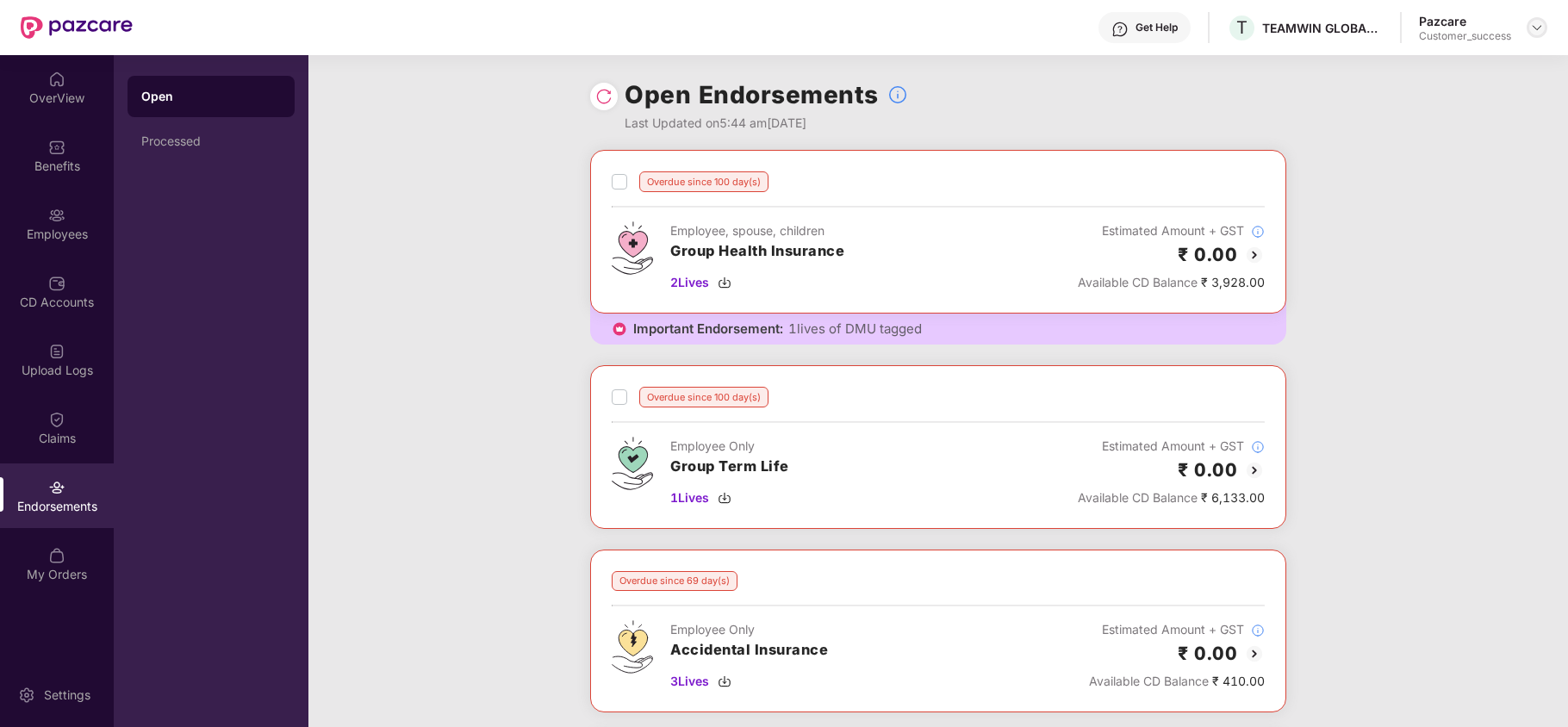
click at [1536, 28] on img at bounding box center [1537, 28] width 14 height 14
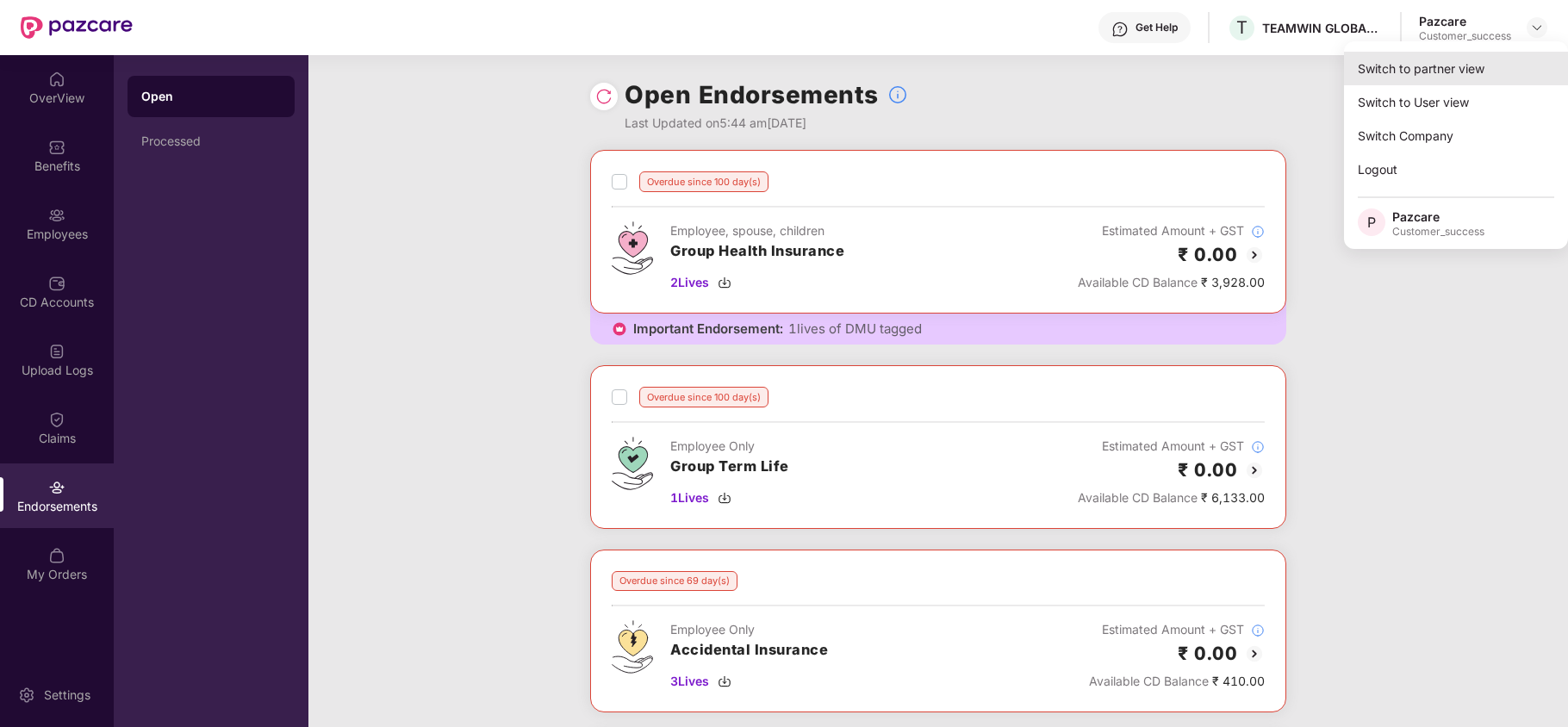
click at [1459, 62] on div "Switch to partner view" at bounding box center [1456, 69] width 224 height 34
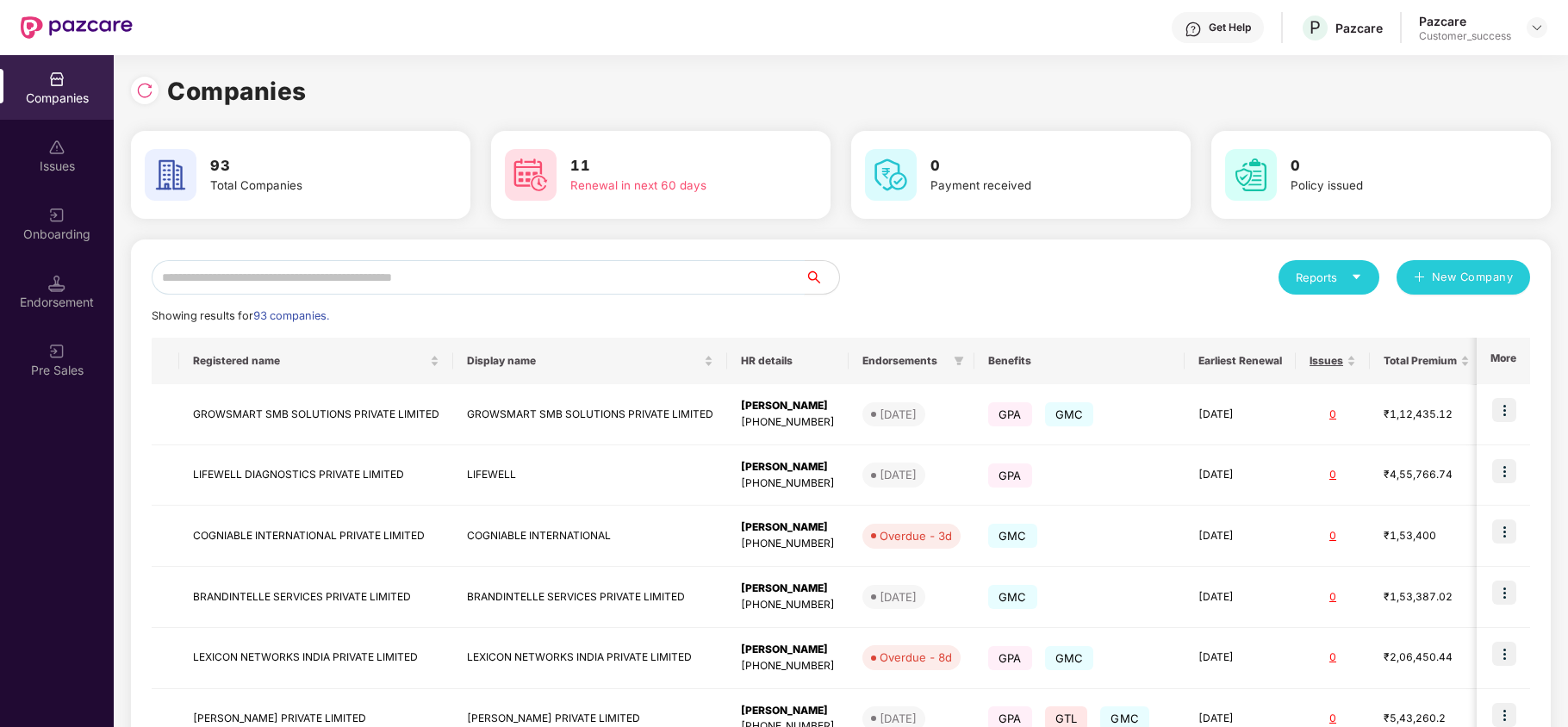
click at [533, 279] on input "text" at bounding box center [478, 277] width 653 height 35
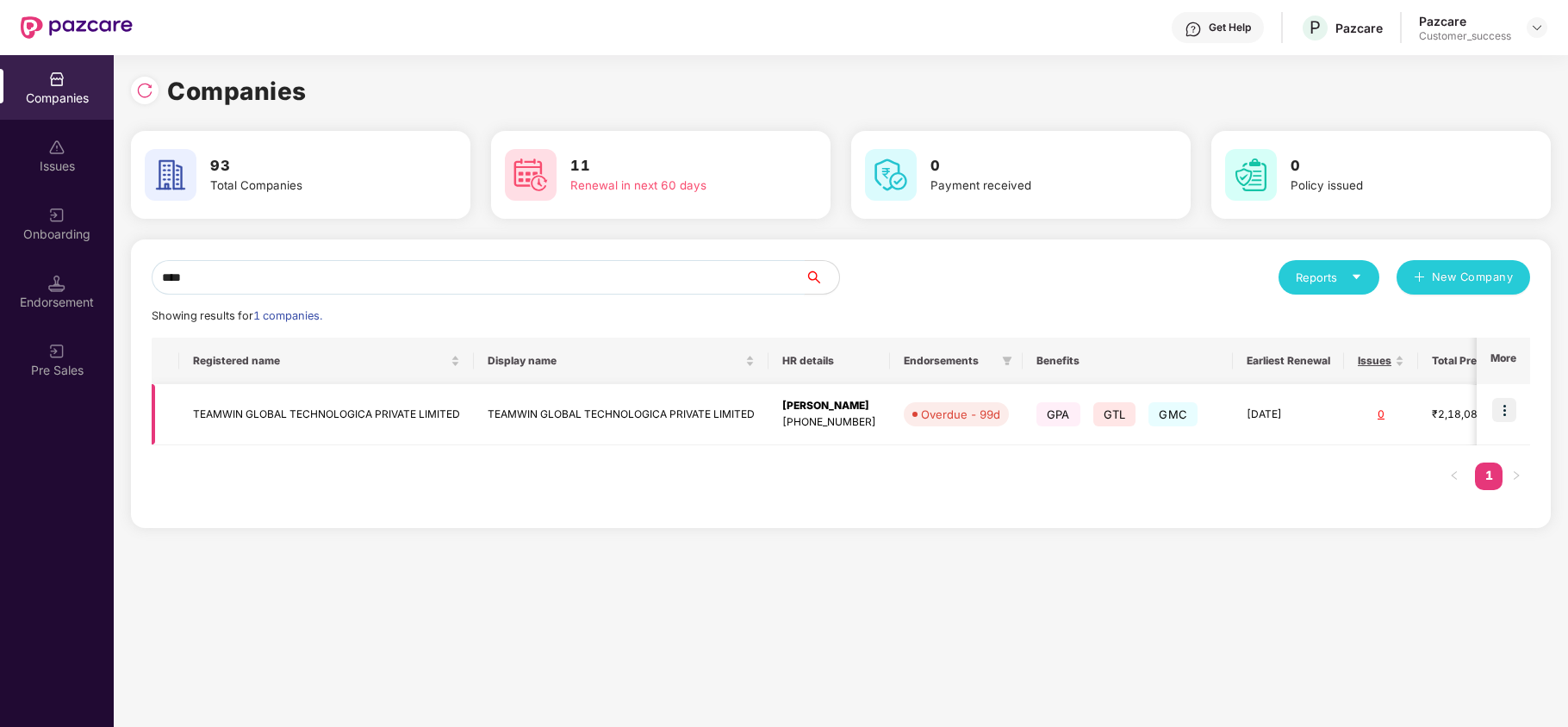
type input "****"
click at [424, 420] on td "TEAMWIN GLOBAL TECHNOLOGICA PRIVATE LIMITED" at bounding box center [327, 414] width 295 height 61
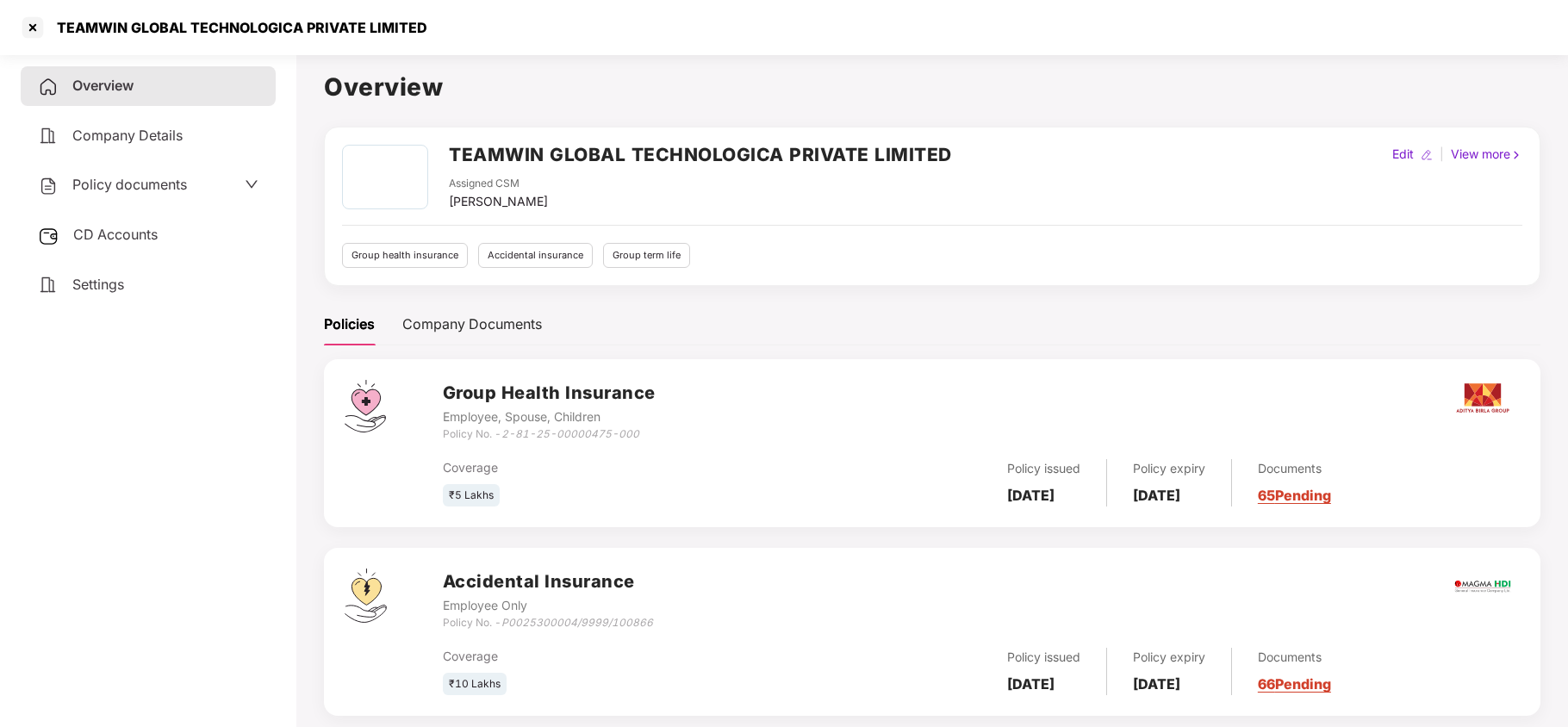
click at [104, 226] on span "CD Accounts" at bounding box center [116, 234] width 85 height 17
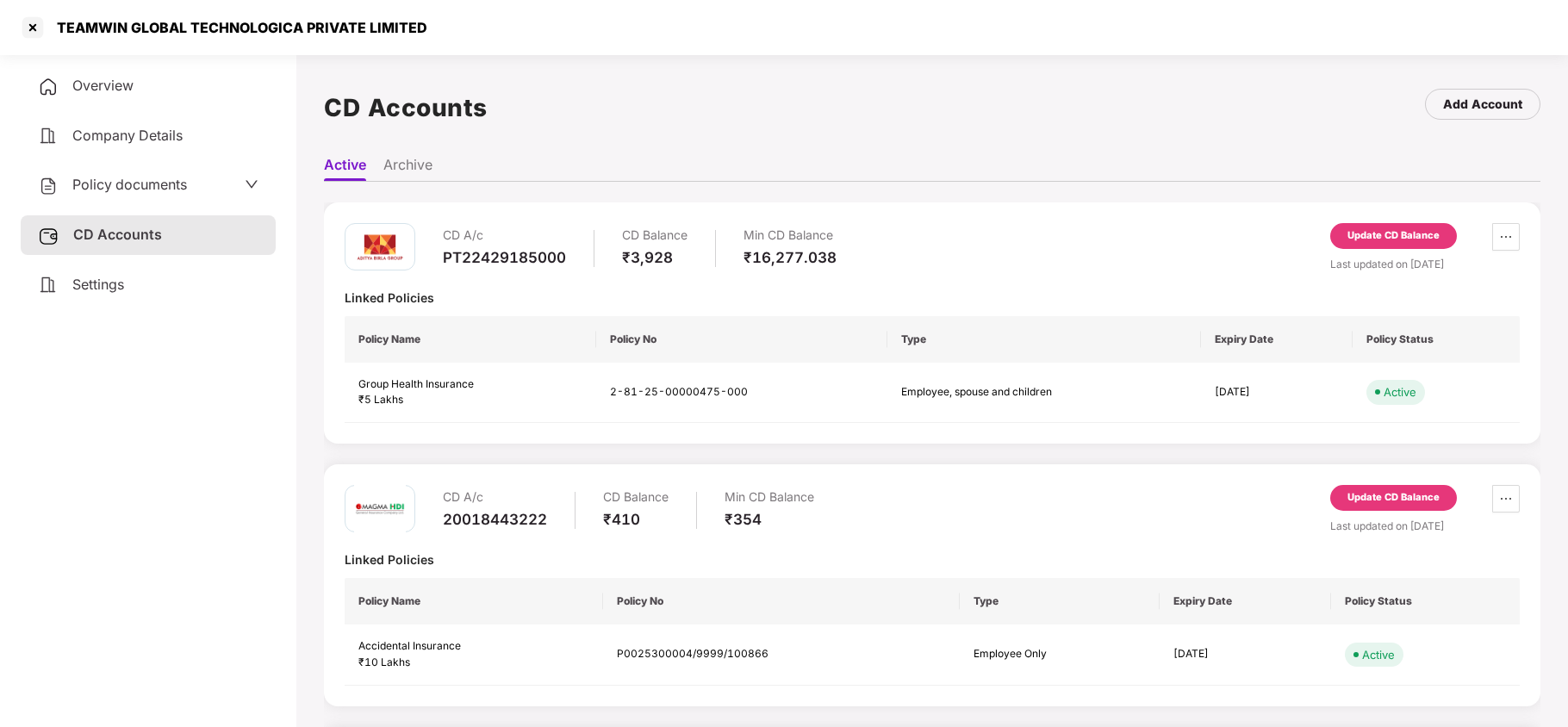
click at [1404, 239] on div "Update CD Balance" at bounding box center [1394, 236] width 93 height 16
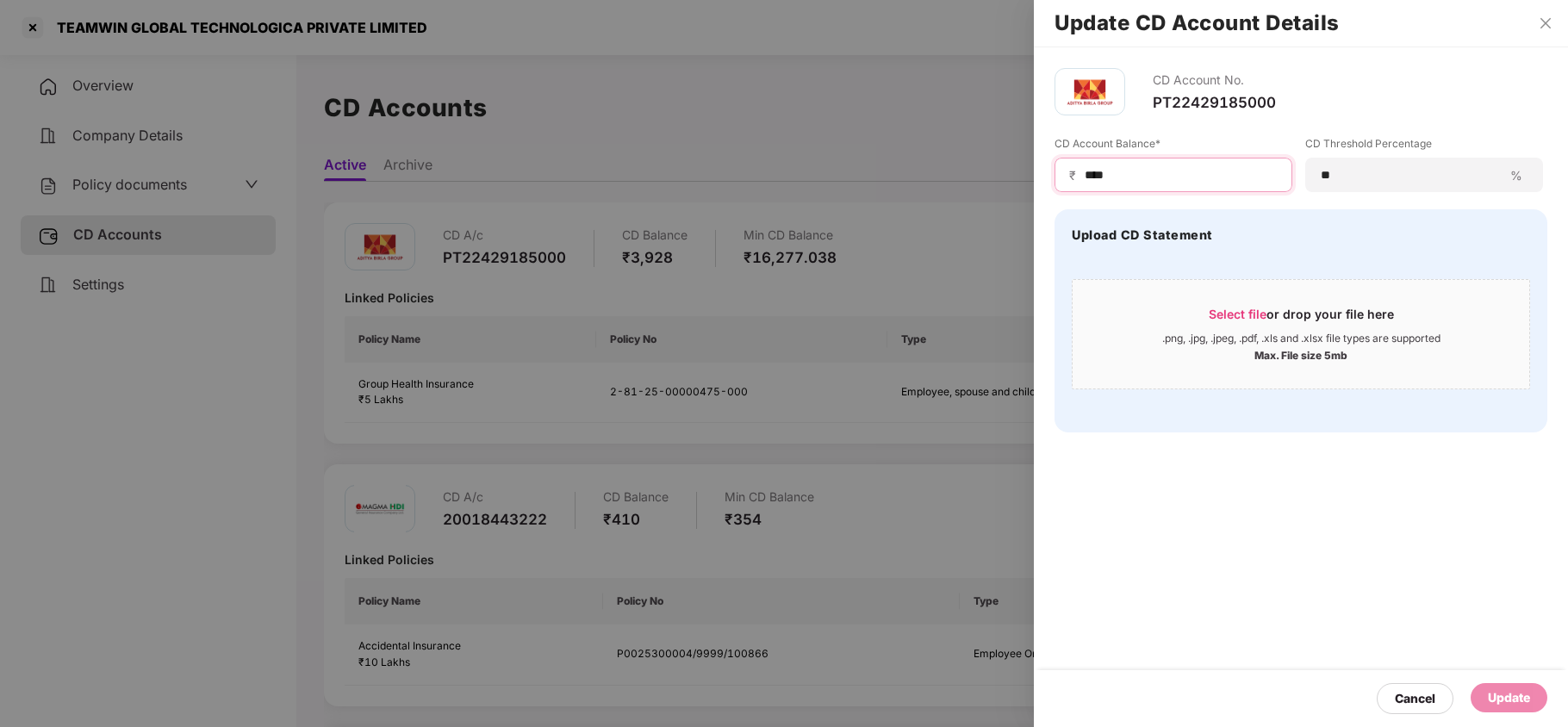
click at [1126, 182] on input "****" at bounding box center [1180, 175] width 195 height 18
type input "****"
click at [1491, 693] on div "Update" at bounding box center [1509, 697] width 42 height 19
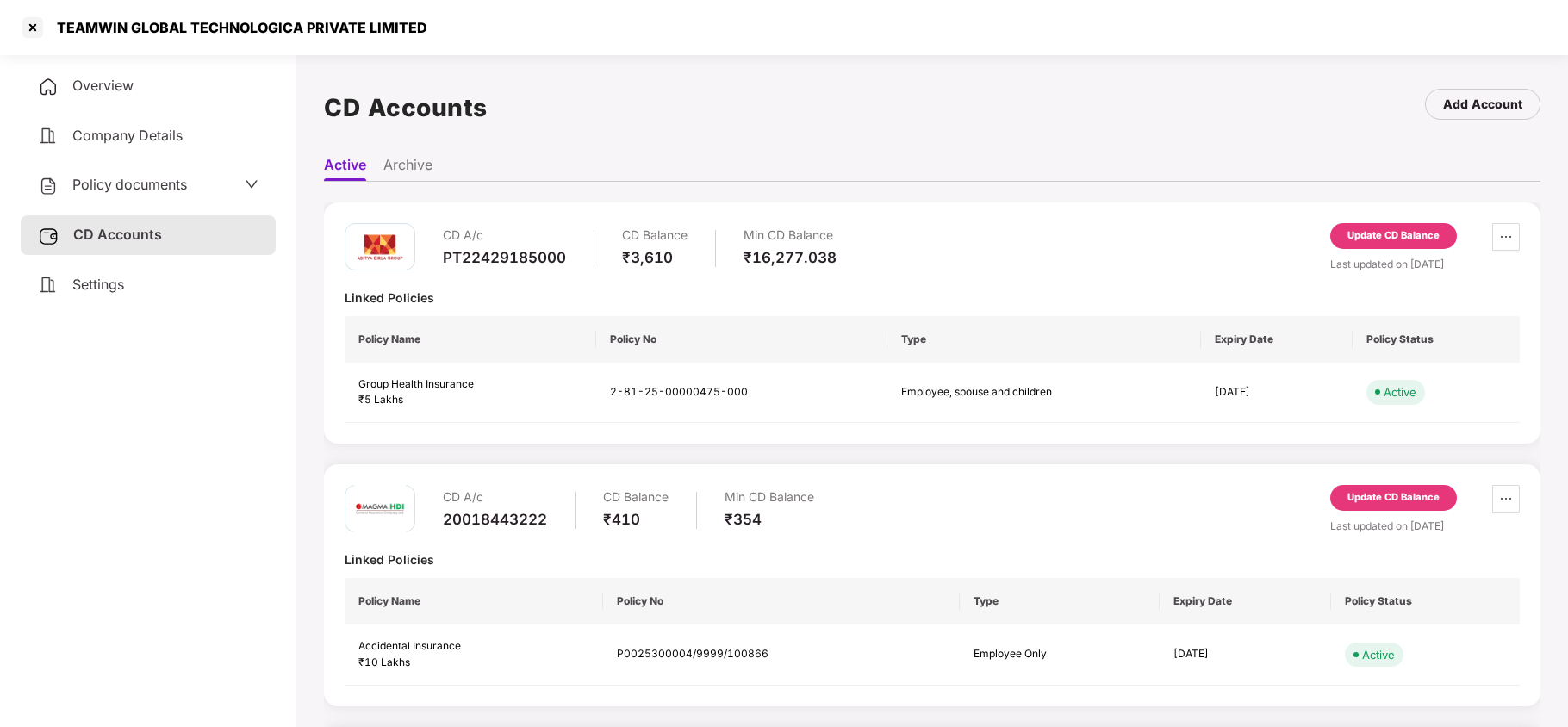
click at [1356, 490] on div "Update CD Balance" at bounding box center [1394, 498] width 93 height 16
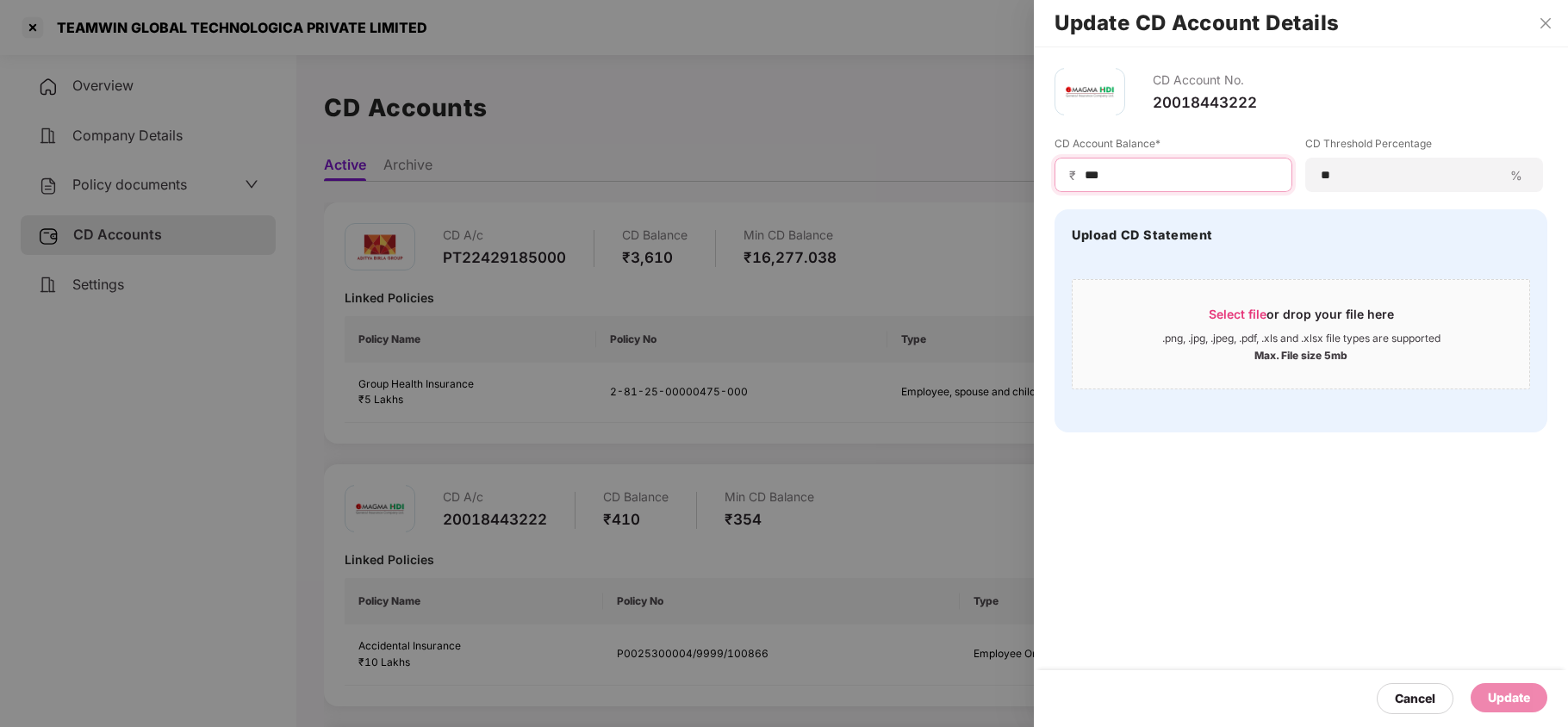
click at [1125, 177] on input "***" at bounding box center [1180, 175] width 195 height 18
type input "***"
click at [1494, 698] on div "Update" at bounding box center [1509, 697] width 42 height 19
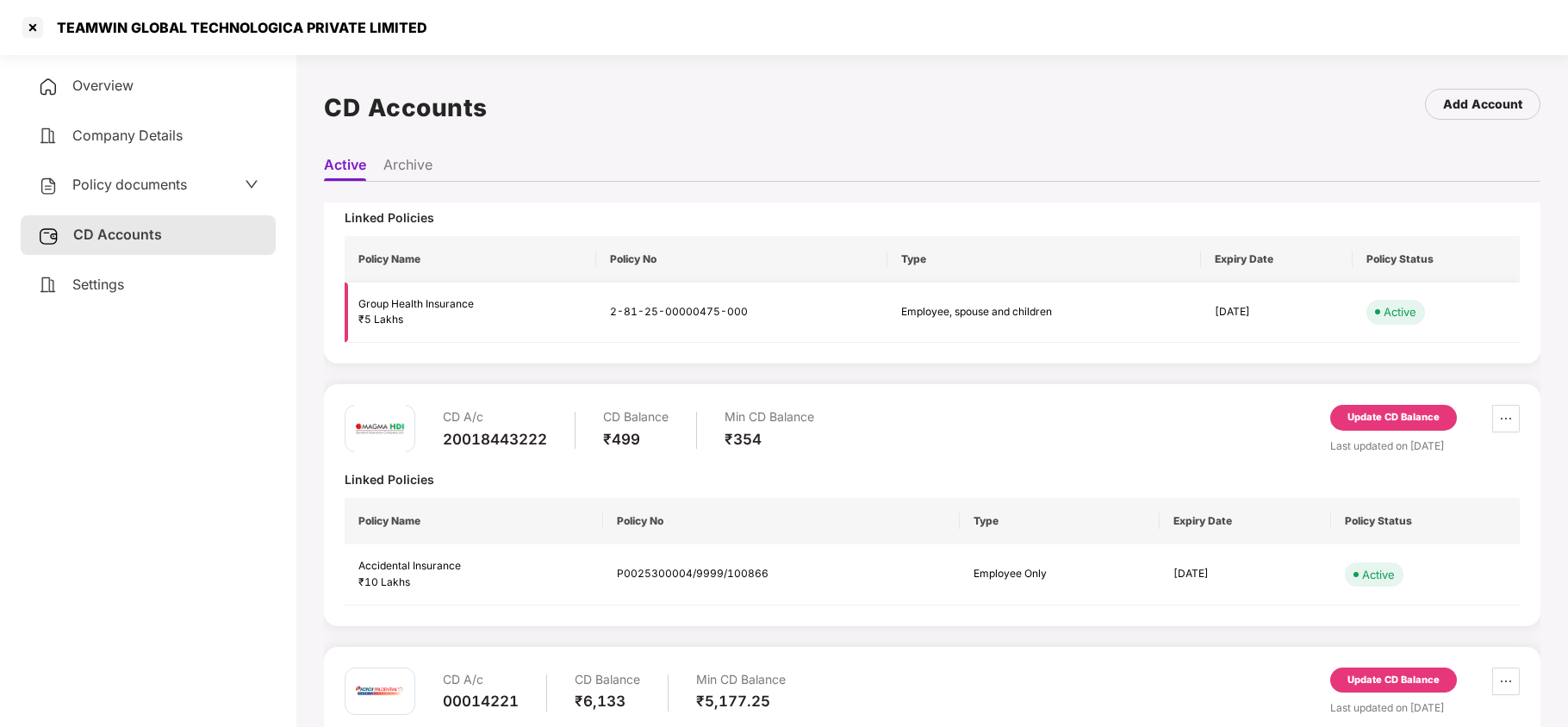
scroll to position [81, 0]
drag, startPoint x: 444, startPoint y: 436, endPoint x: 672, endPoint y: 434, distance: 228.0
click at [672, 434] on div "CD A/c 20018443222 CD Balance ₹499 Min CD Balance ₹354" at bounding box center [629, 428] width 372 height 49
click at [729, 414] on div "Min CD Balance" at bounding box center [770, 416] width 90 height 25
drag, startPoint x: 707, startPoint y: 415, endPoint x: 800, endPoint y: 435, distance: 95.1
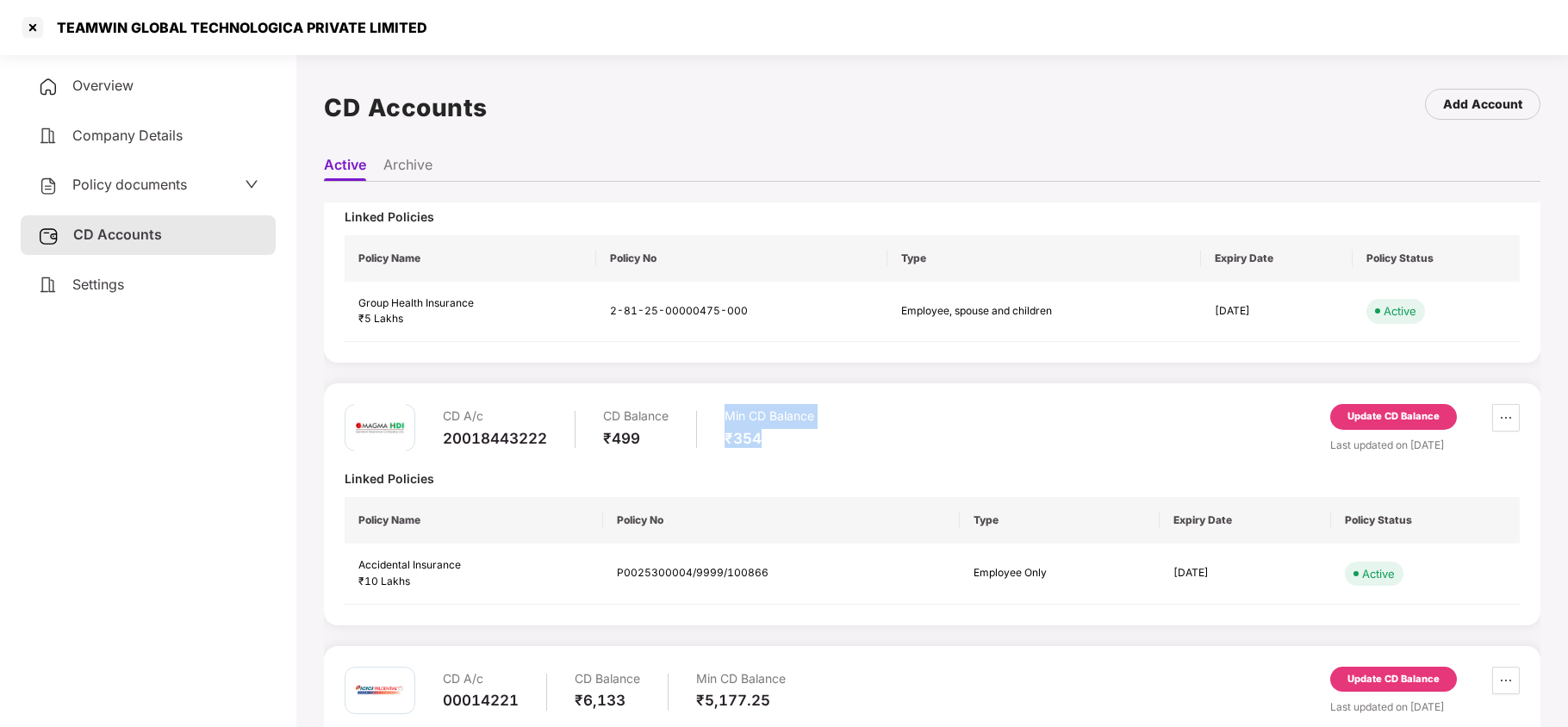
click at [800, 435] on div "CD A/c 20018443222 CD Balance ₹499 Min CD Balance ₹354" at bounding box center [629, 428] width 372 height 49
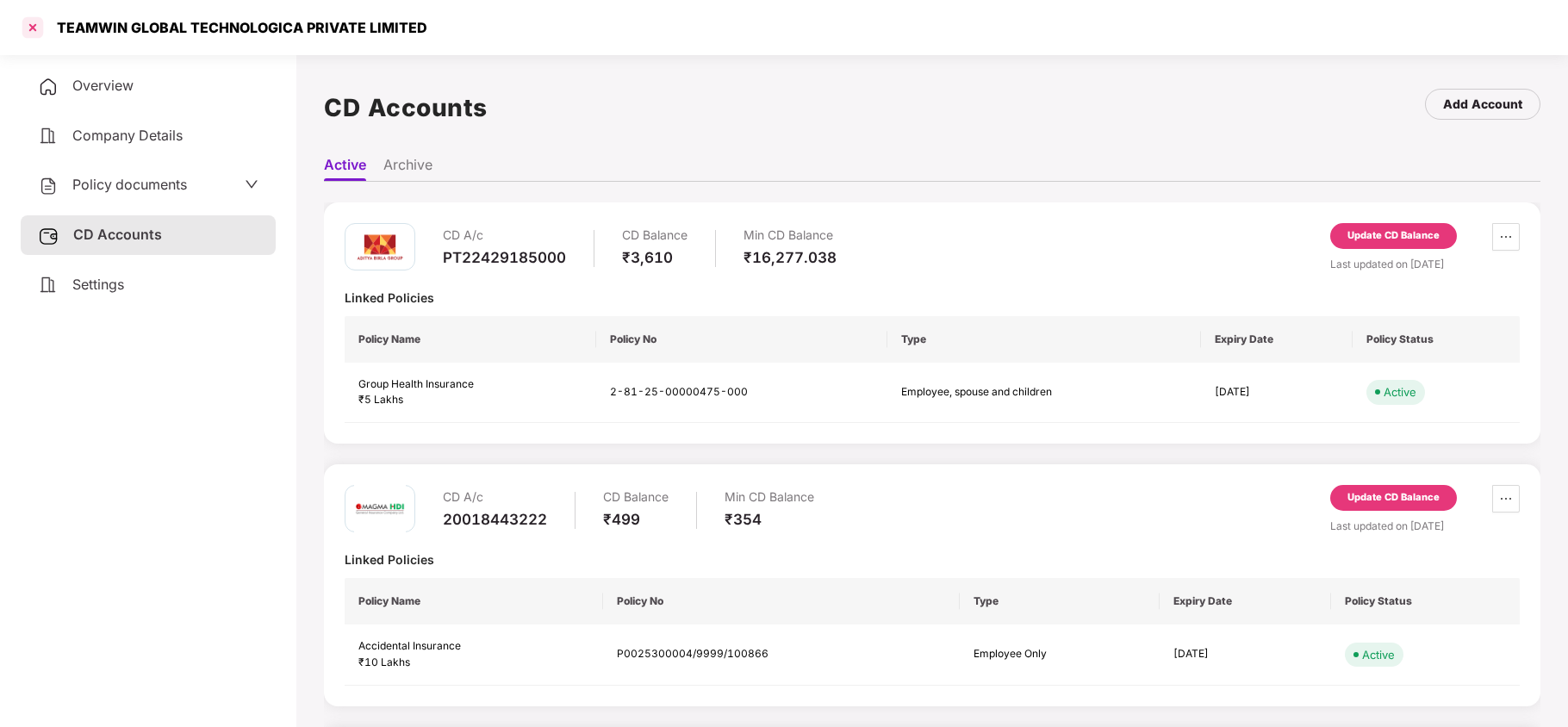
click at [24, 26] on div at bounding box center [33, 28] width 28 height 28
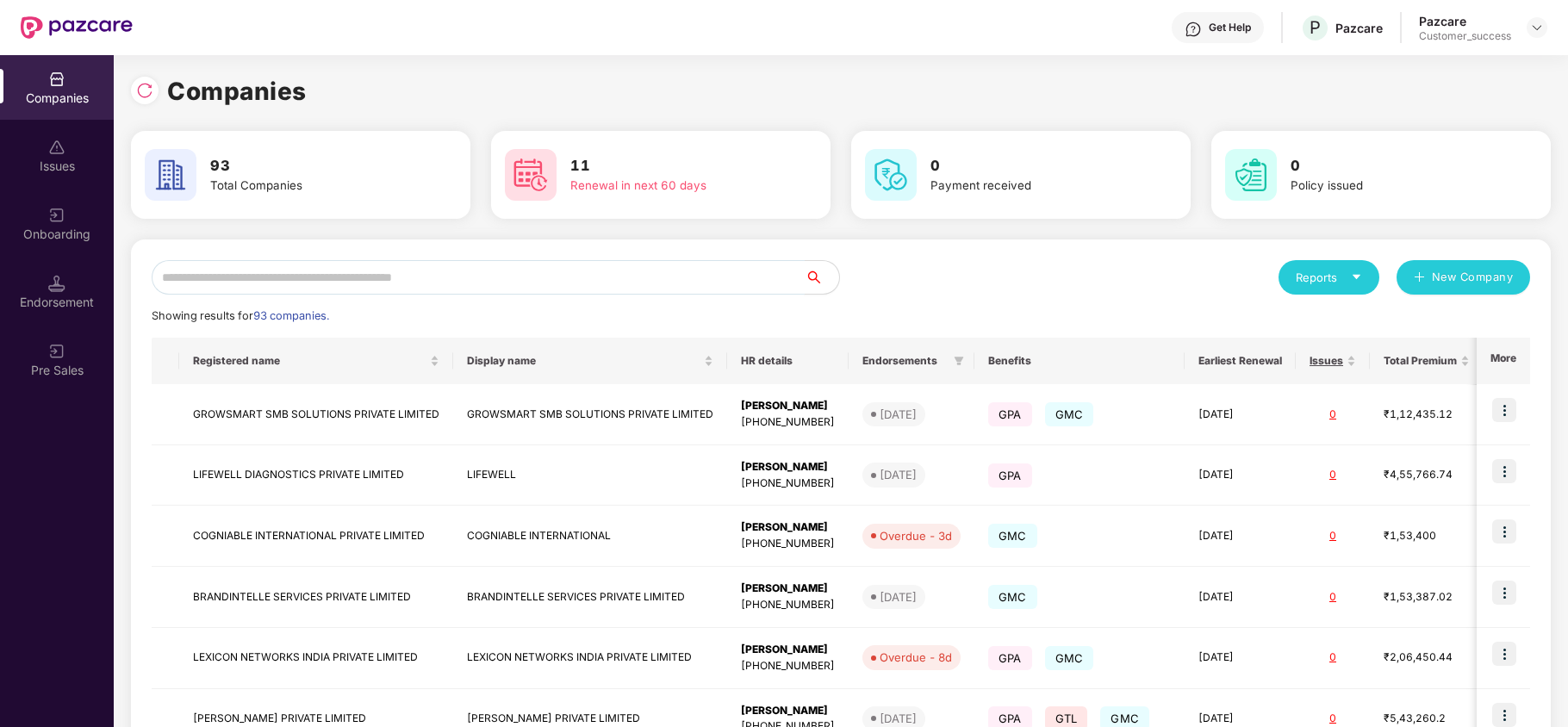
click at [439, 273] on input "text" at bounding box center [478, 277] width 653 height 35
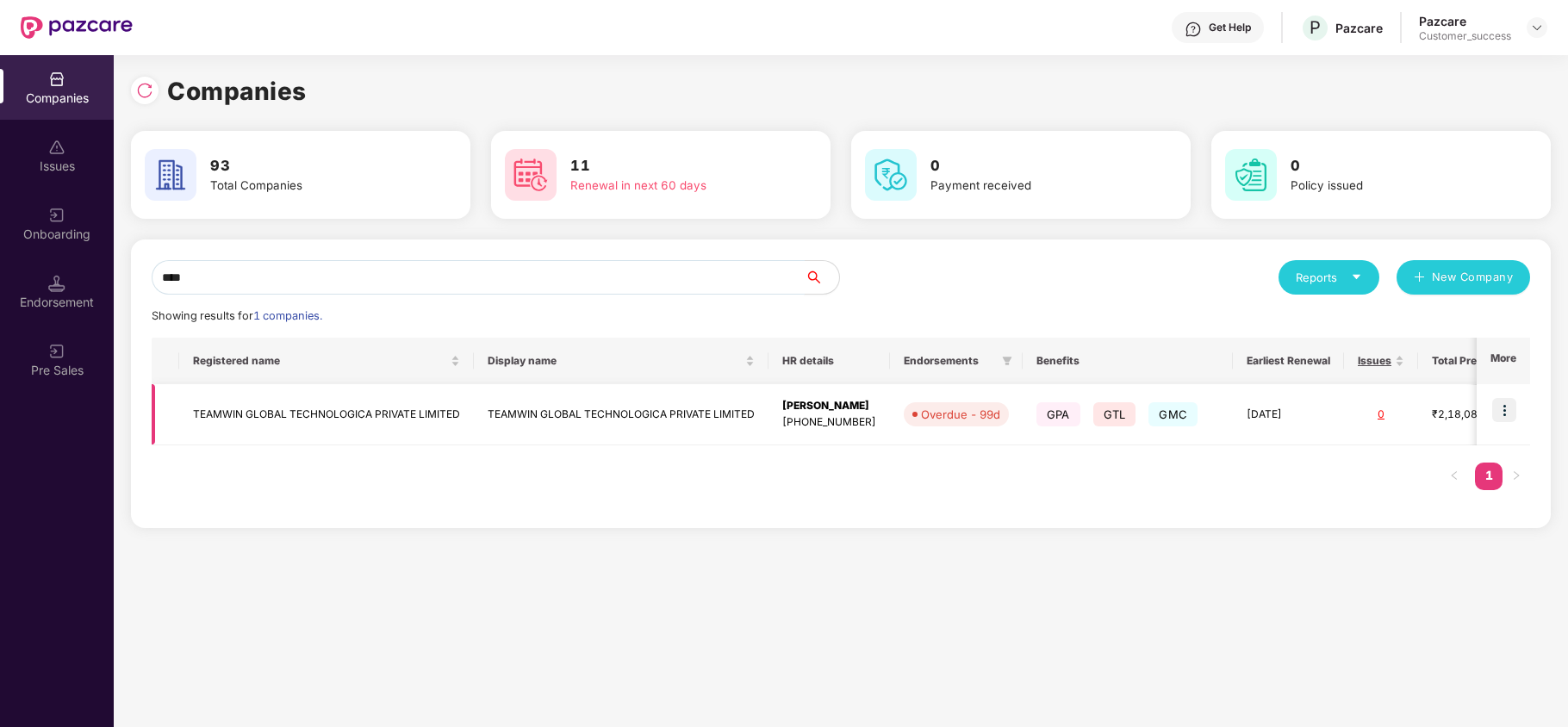
type input "****"
click at [1513, 407] on img at bounding box center [1504, 410] width 24 height 24
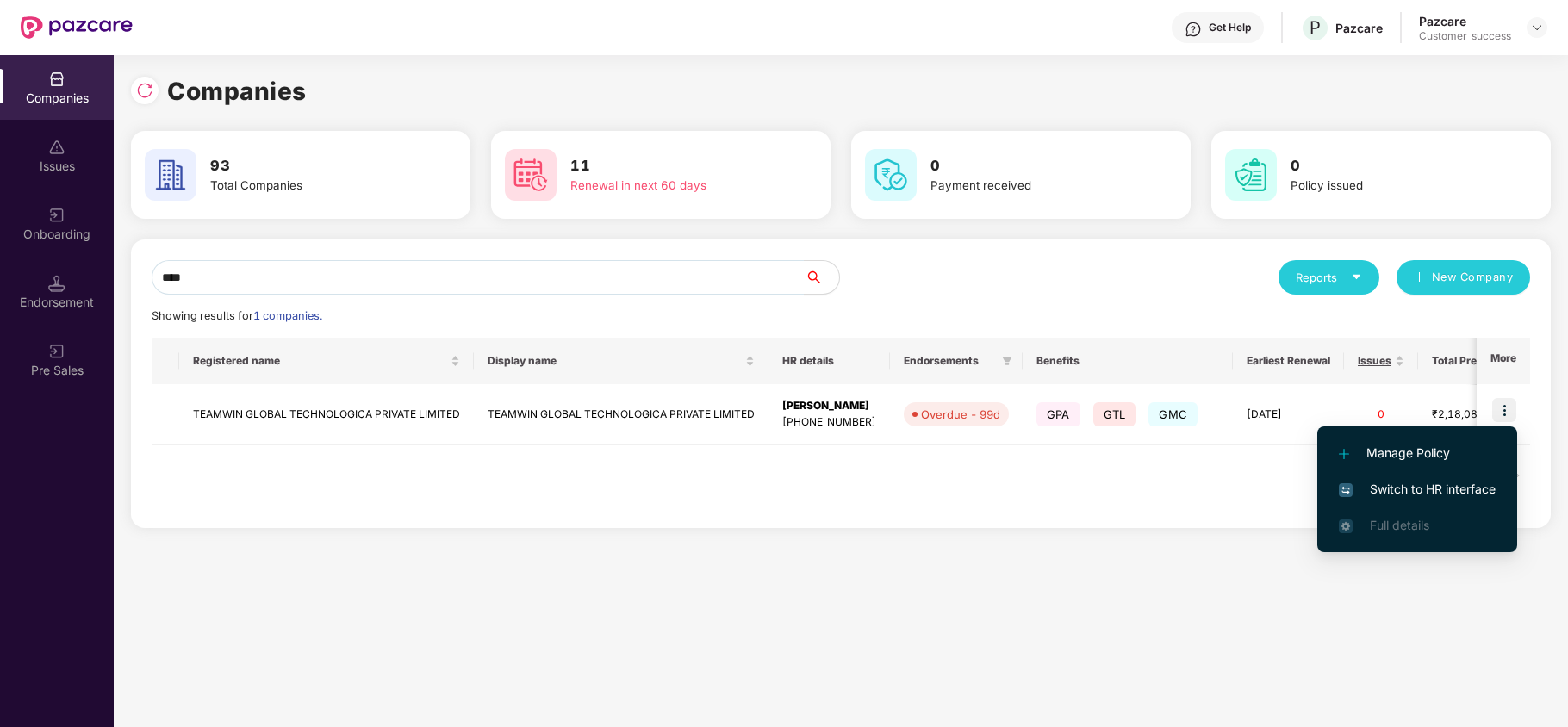
click at [1422, 494] on span "Switch to HR interface" at bounding box center [1417, 489] width 156 height 19
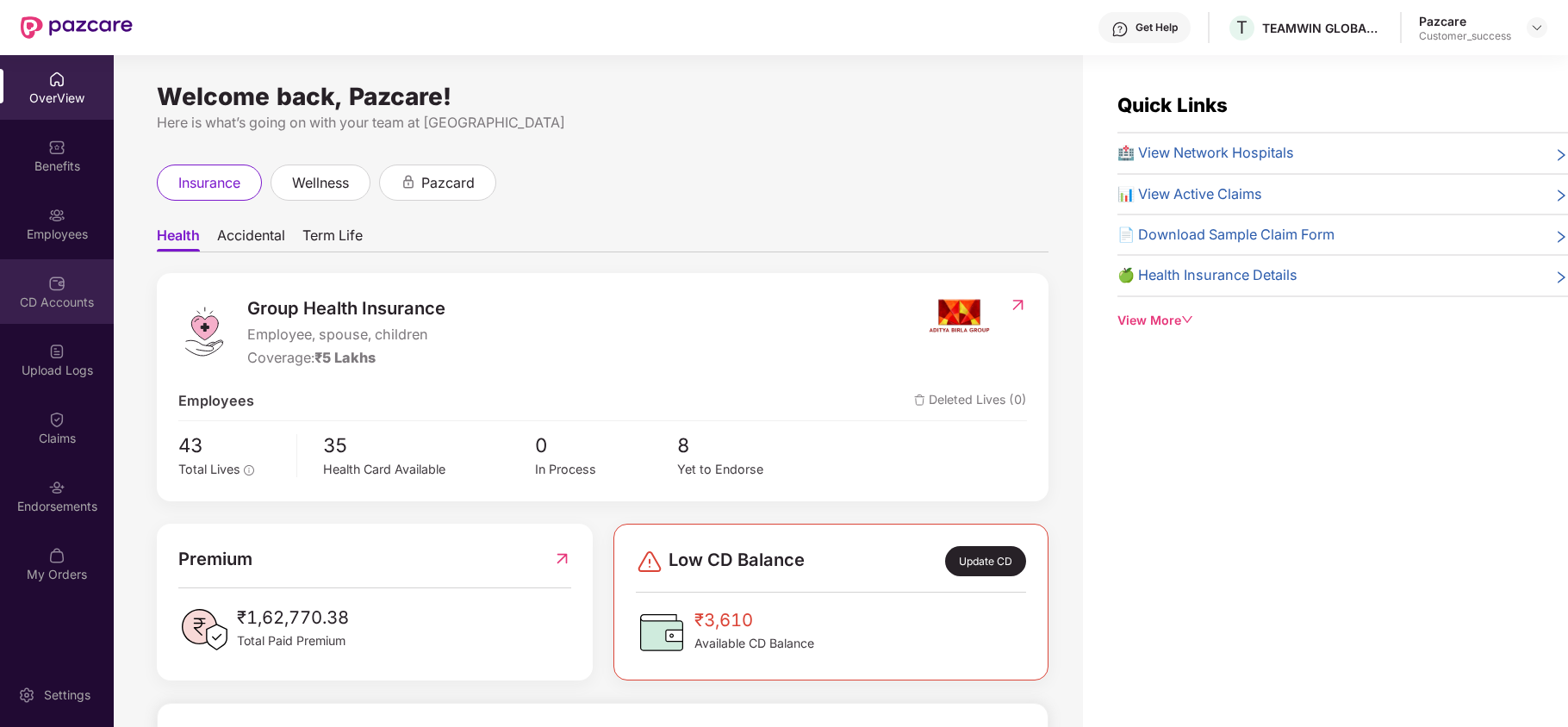
click at [69, 295] on div "CD Accounts" at bounding box center [57, 302] width 114 height 17
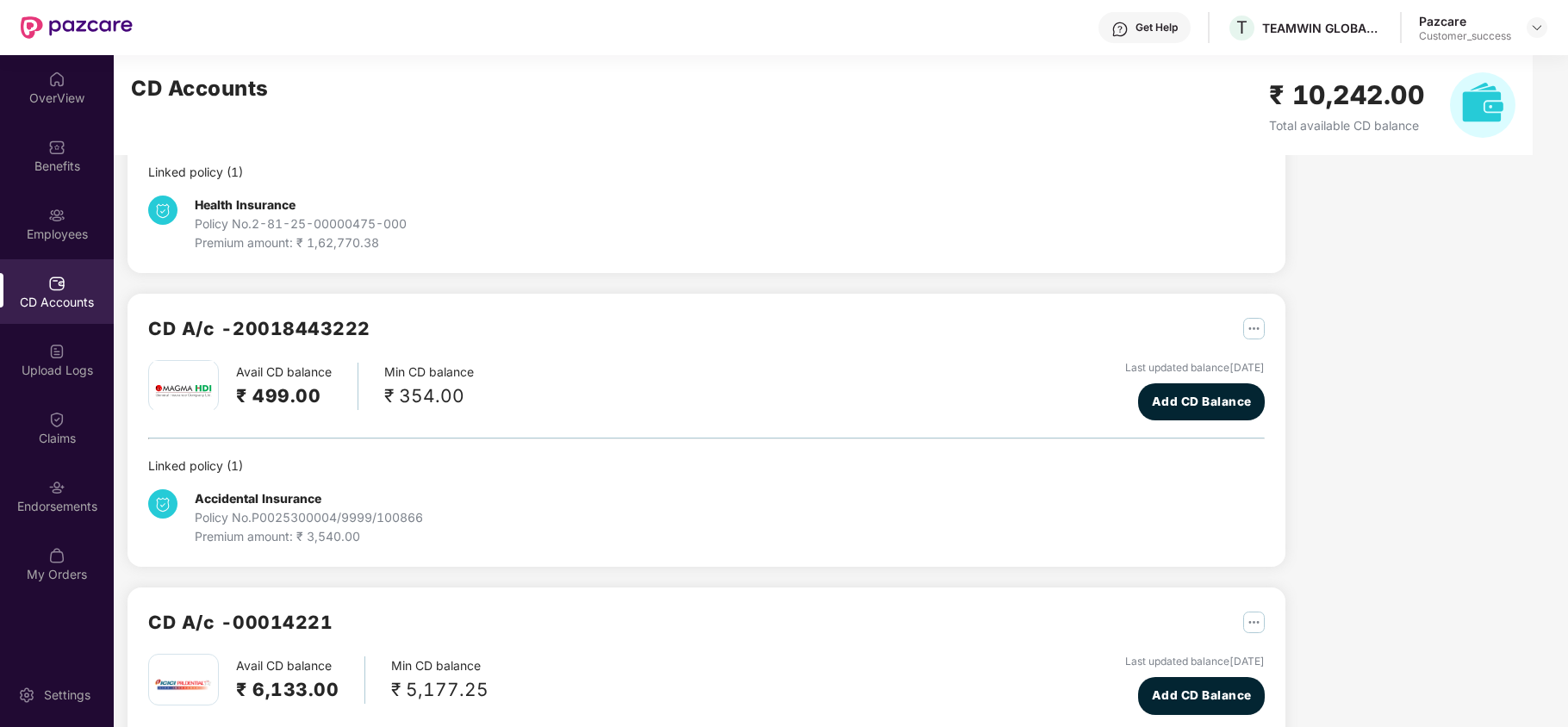
scroll to position [273, 0]
click at [1535, 28] on img at bounding box center [1537, 28] width 14 height 14
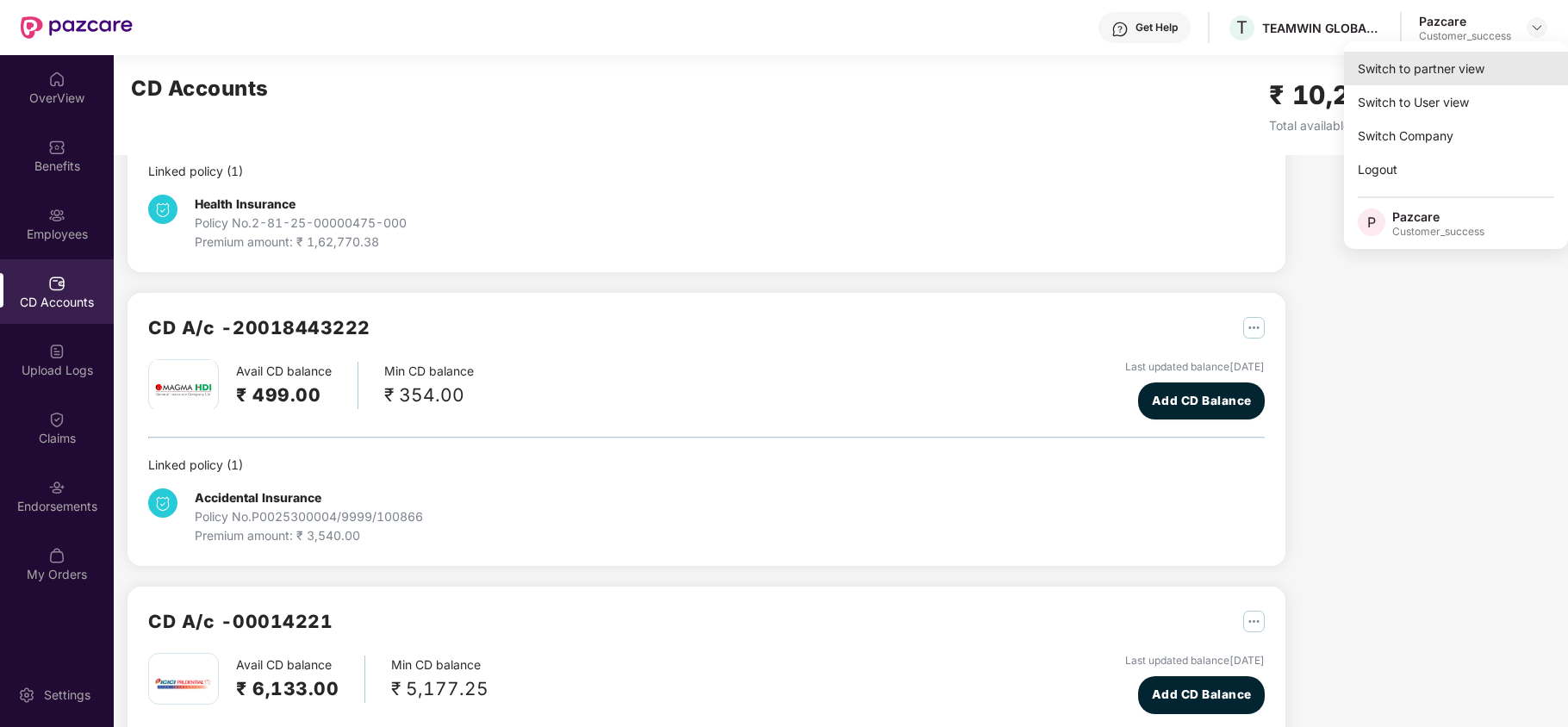
click at [1415, 66] on div "Switch to partner view" at bounding box center [1456, 69] width 224 height 34
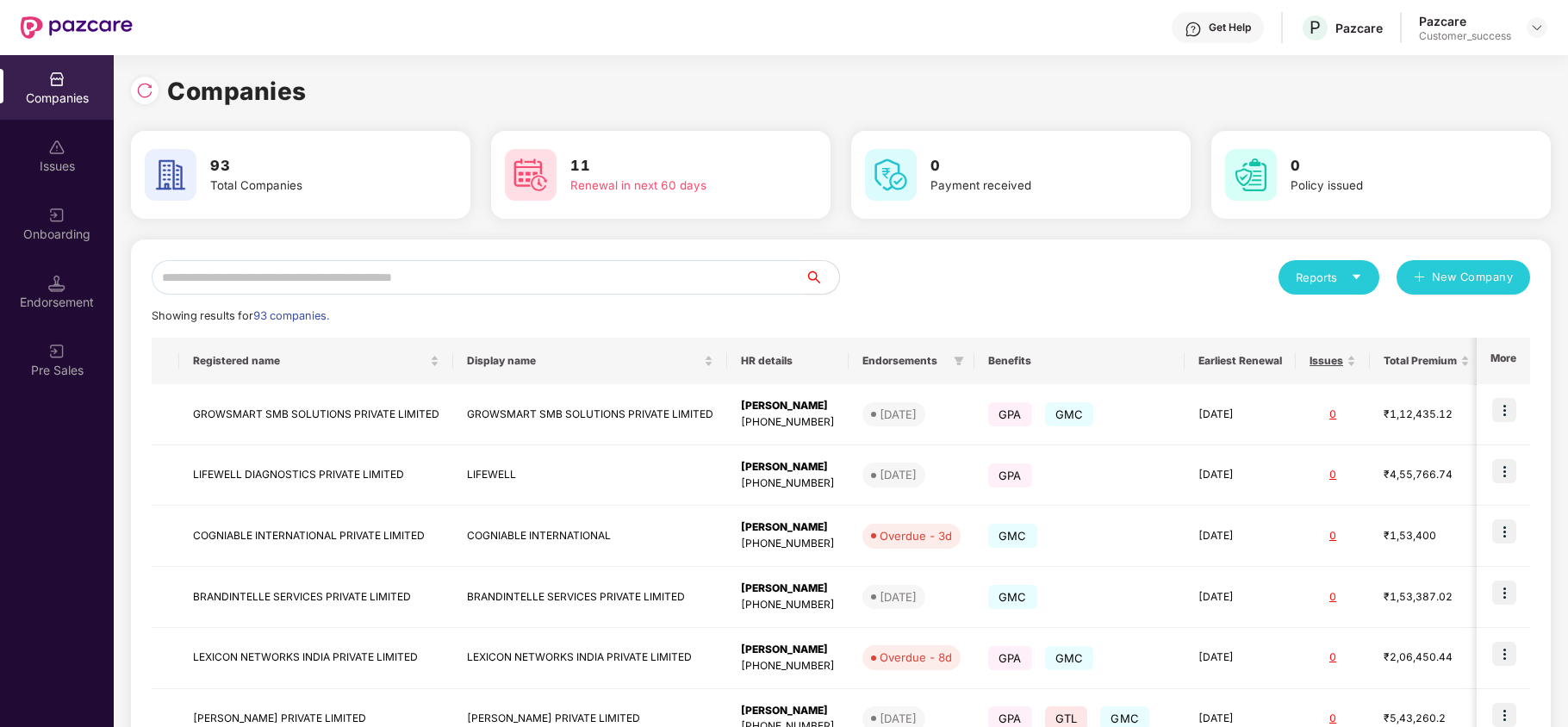
click at [540, 279] on input "text" at bounding box center [478, 277] width 653 height 35
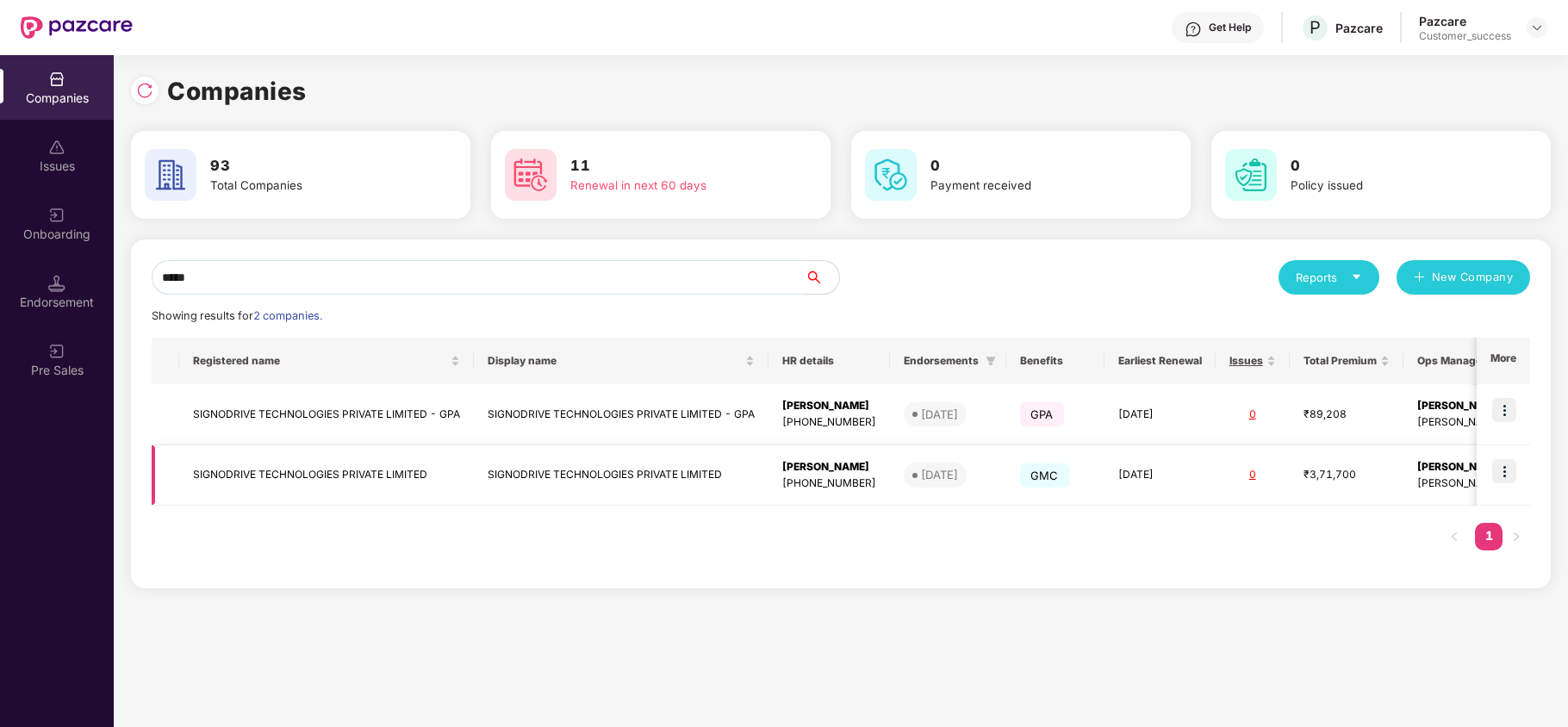
type input "*****"
click at [1508, 469] on img at bounding box center [1504, 471] width 24 height 24
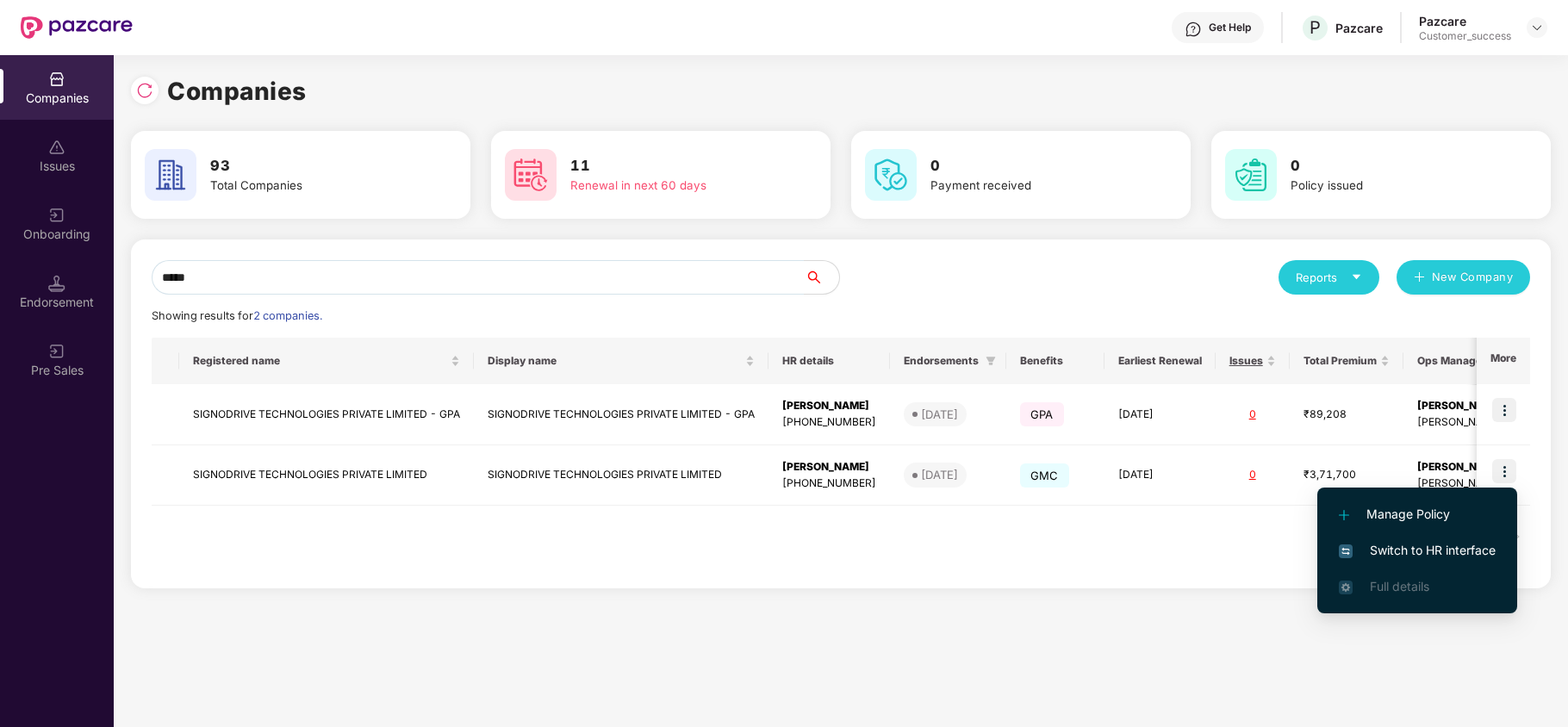
click at [1401, 556] on span "Switch to HR interface" at bounding box center [1417, 550] width 156 height 19
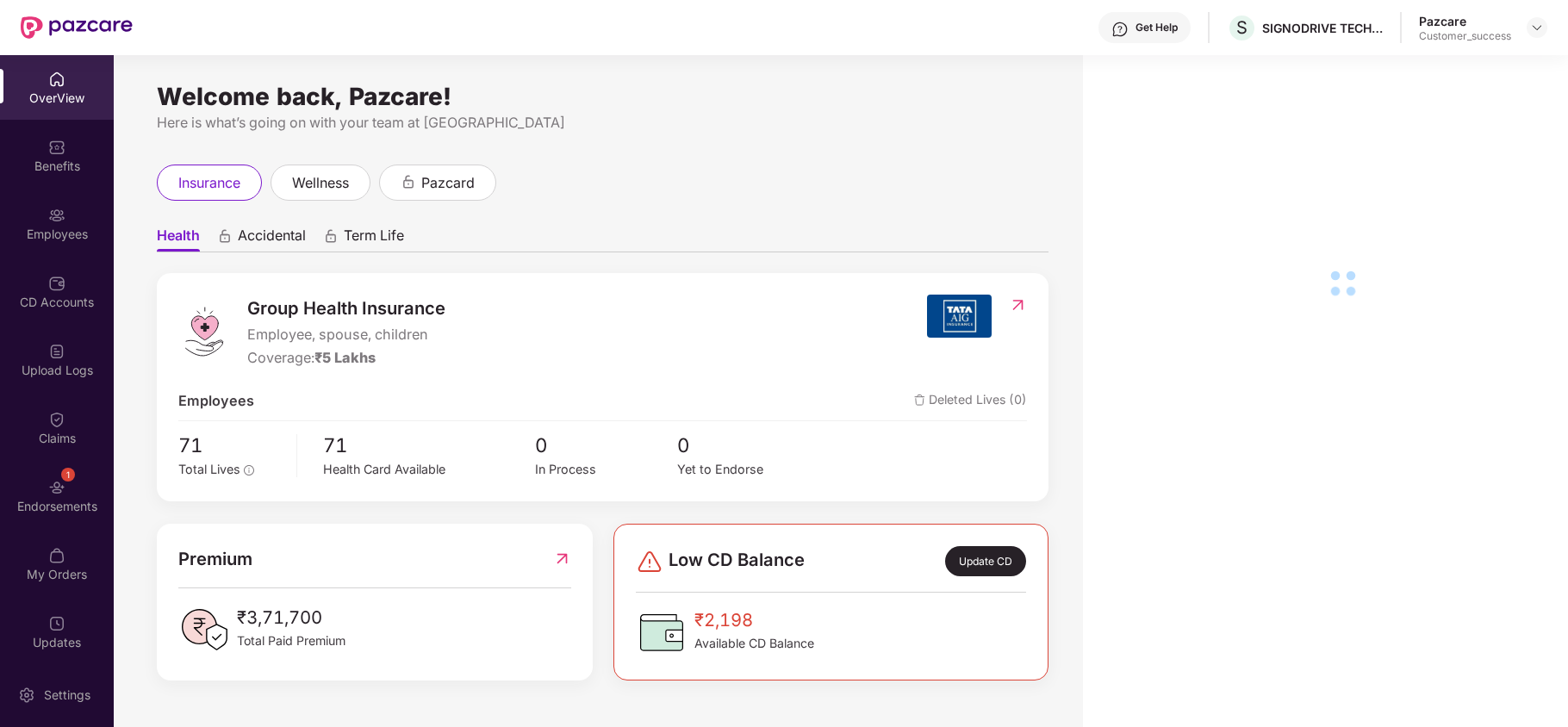
click at [78, 253] on div "Employees" at bounding box center [57, 223] width 114 height 65
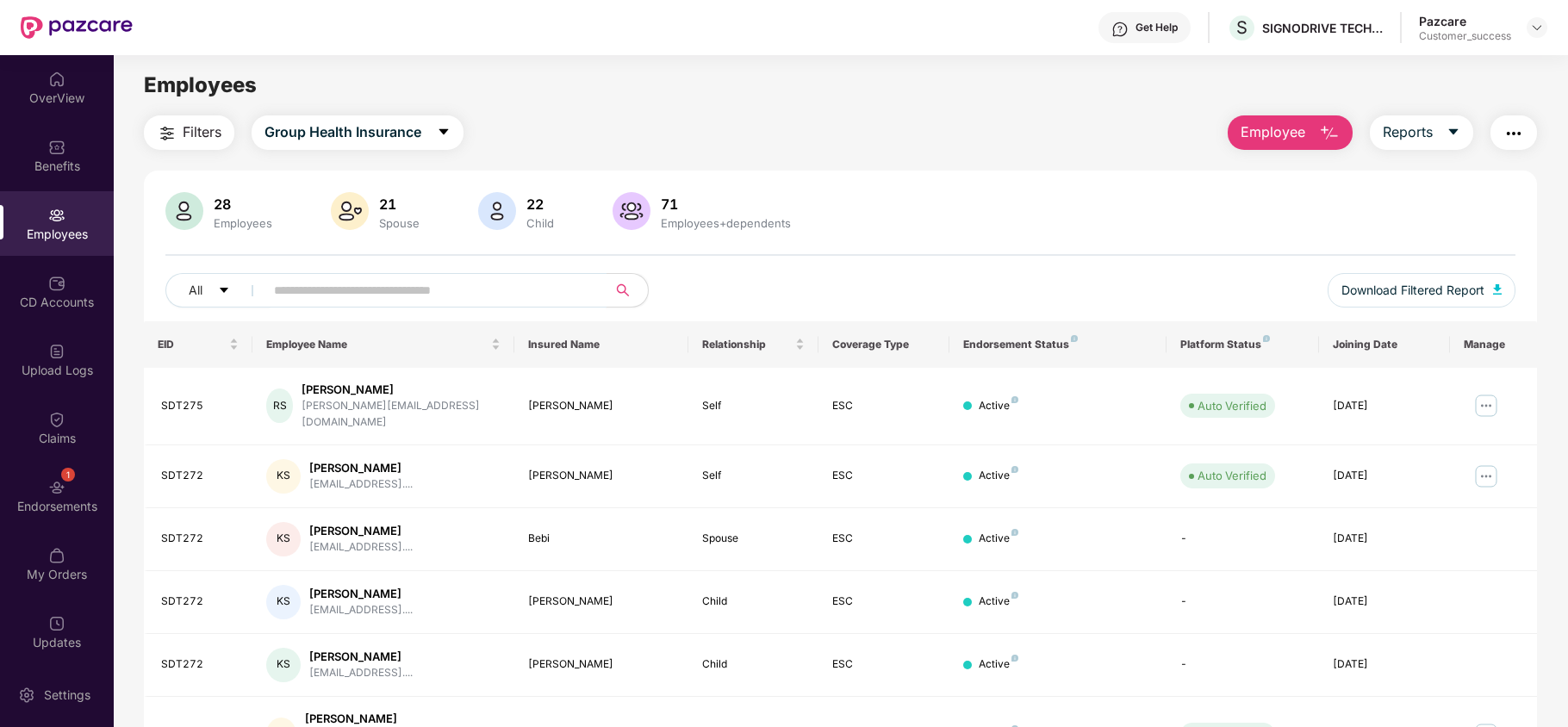
click at [458, 283] on input "text" at bounding box center [428, 291] width 310 height 26
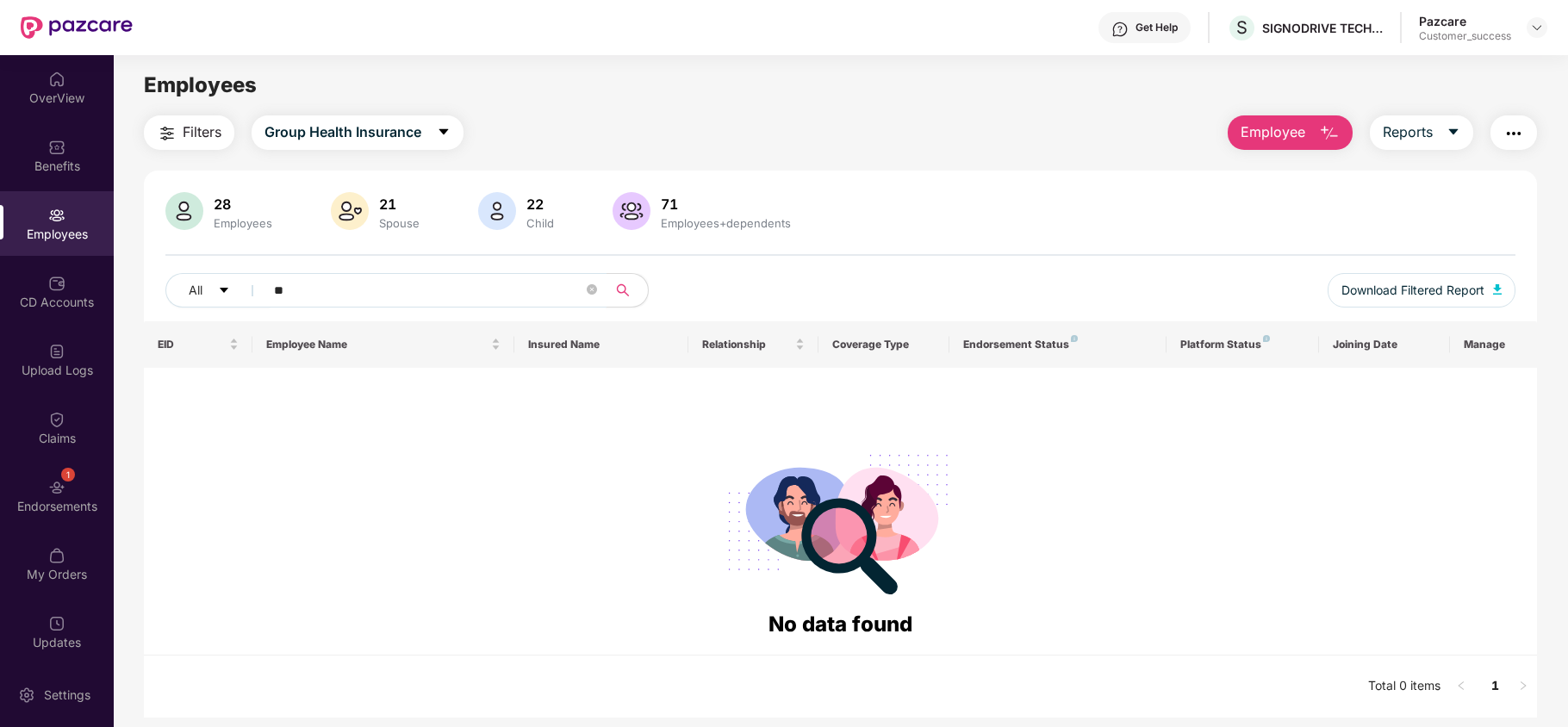
type input "*"
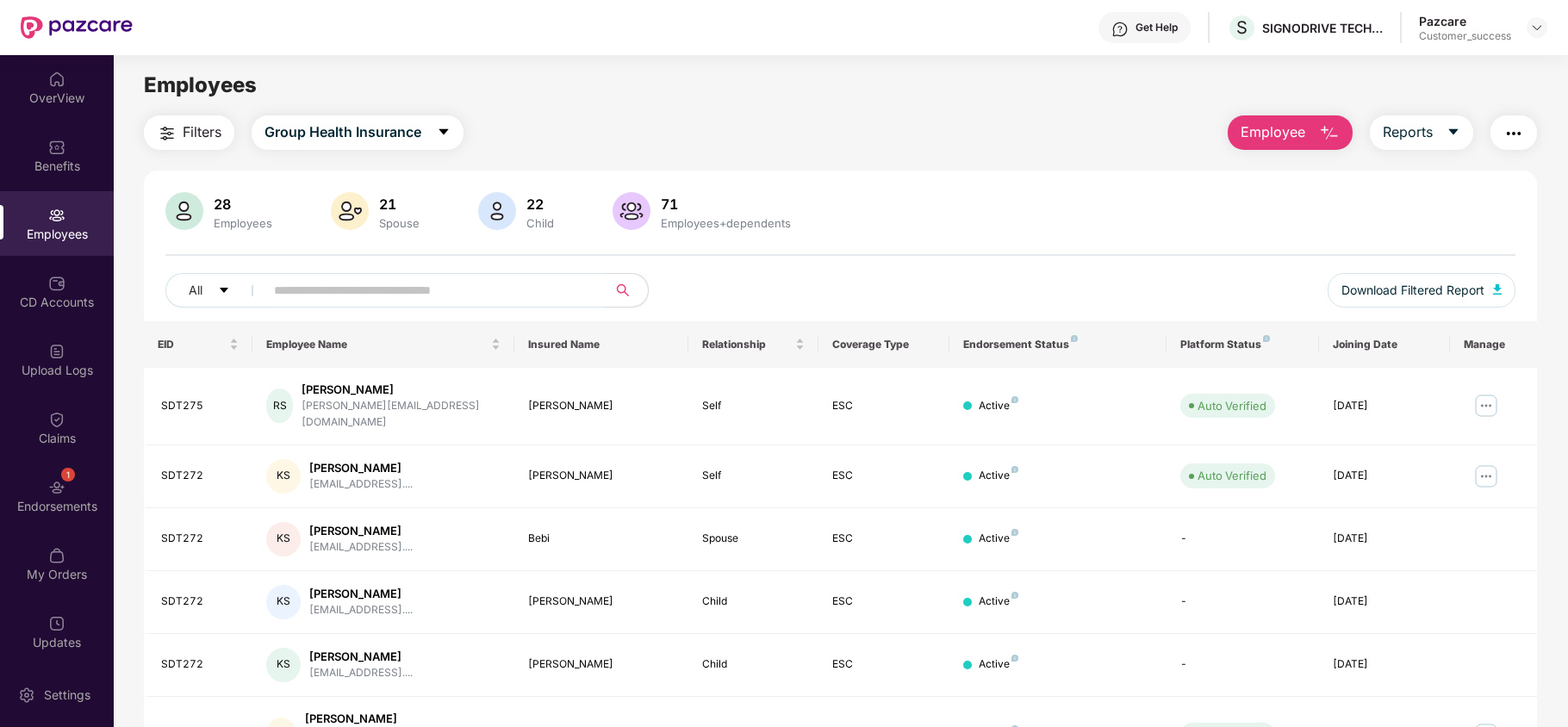
click at [1527, 142] on button "button" at bounding box center [1514, 132] width 47 height 35
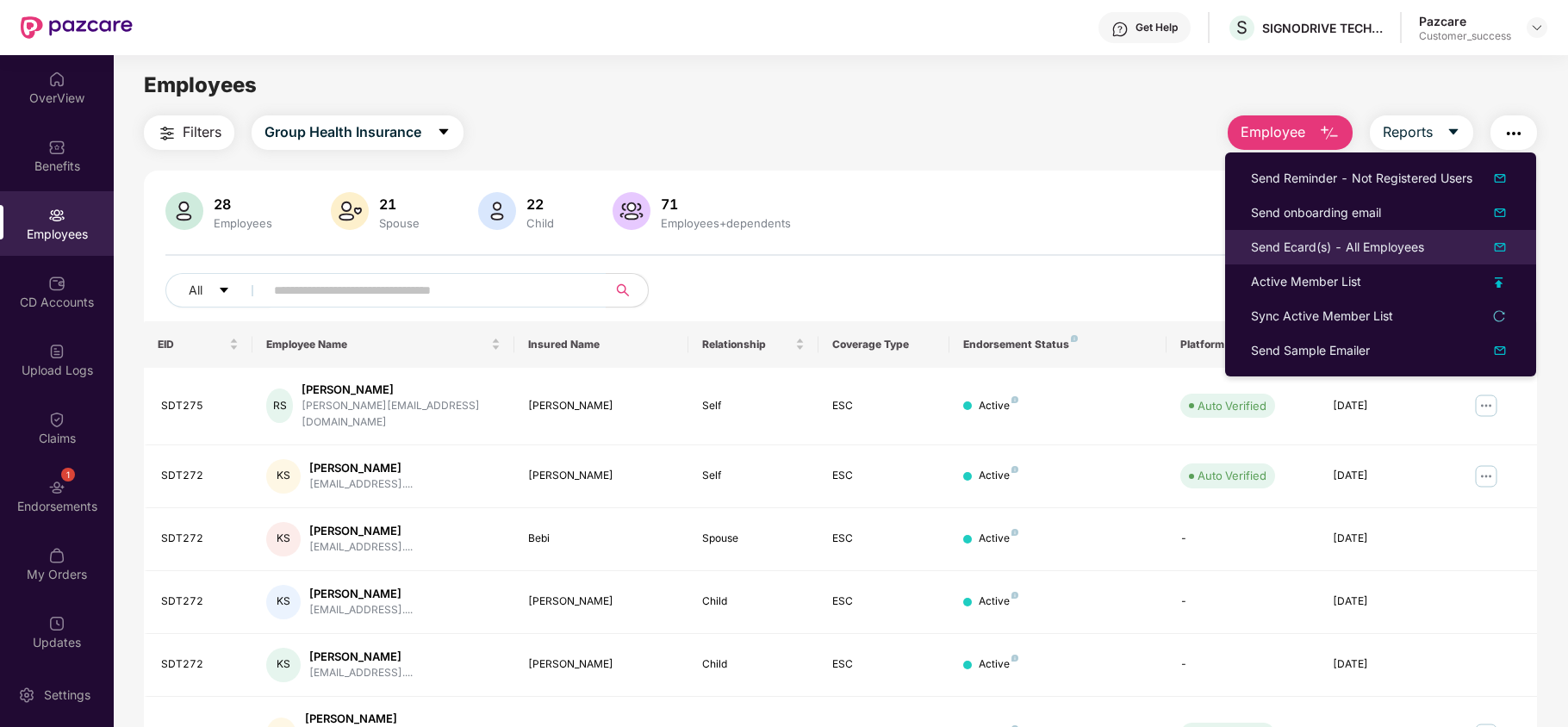
click at [1415, 260] on li "Send Ecard(s) - All Employees" at bounding box center [1381, 247] width 311 height 35
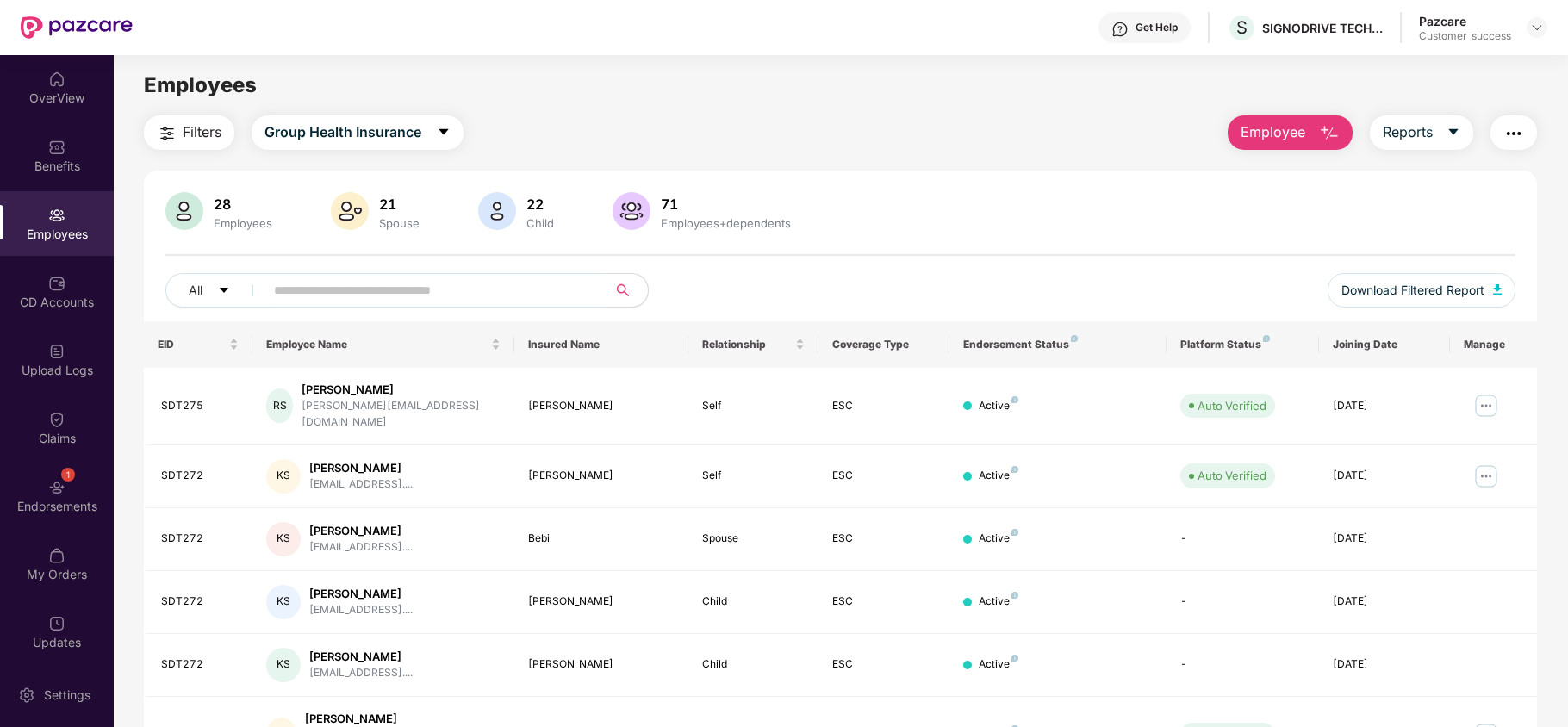
click at [1513, 127] on img "button" at bounding box center [1514, 133] width 21 height 21
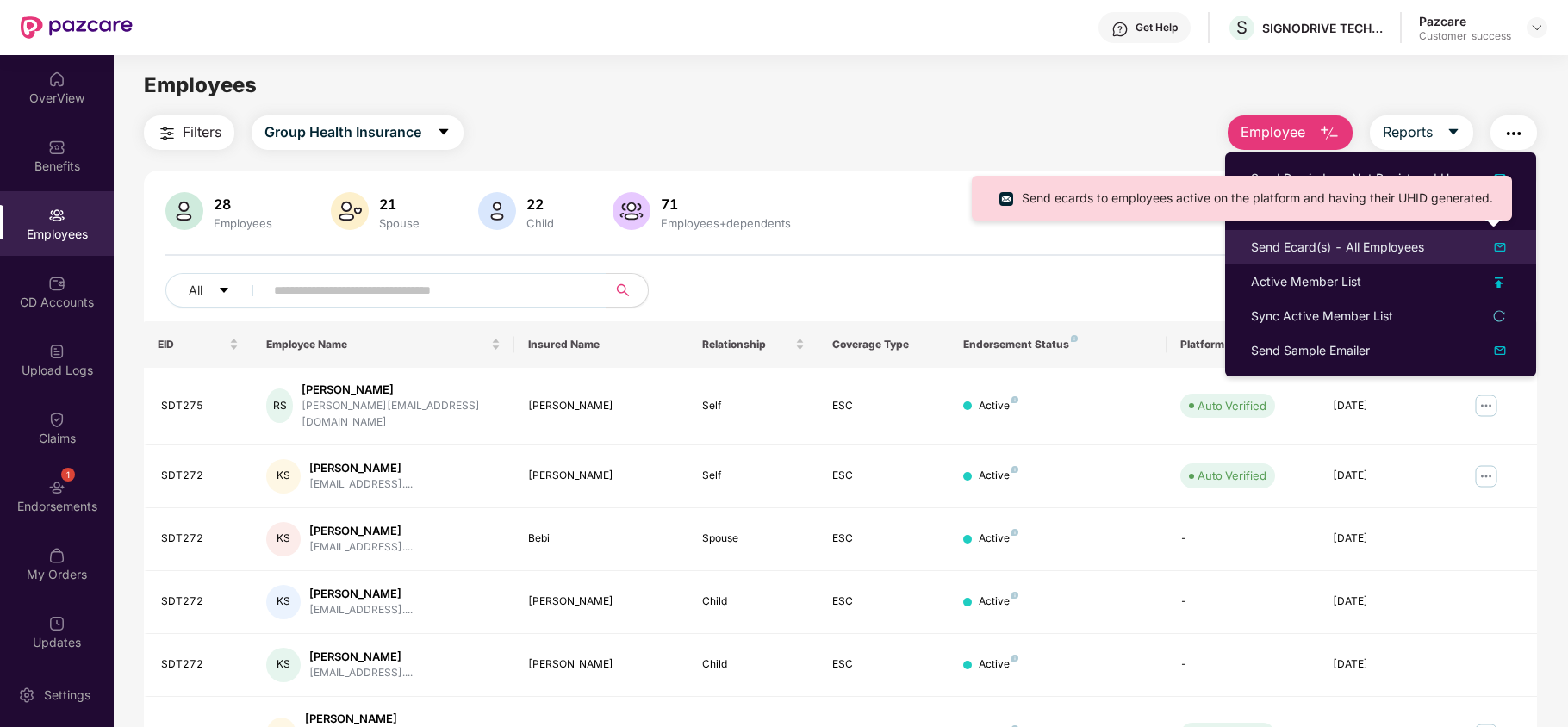
click at [1306, 242] on div "Send Ecard(s) - All Employees" at bounding box center [1338, 247] width 173 height 19
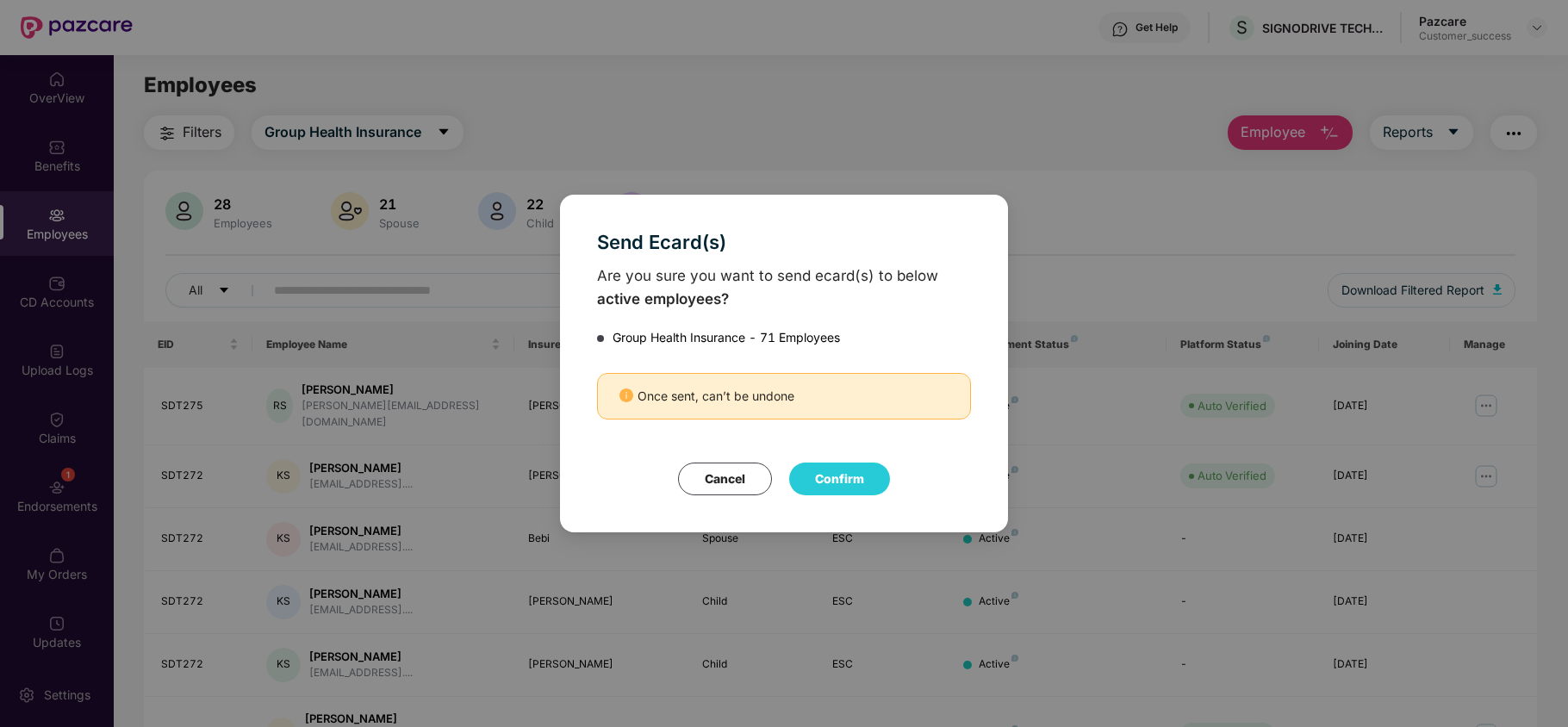
click at [826, 483] on button "Confirm" at bounding box center [839, 479] width 101 height 33
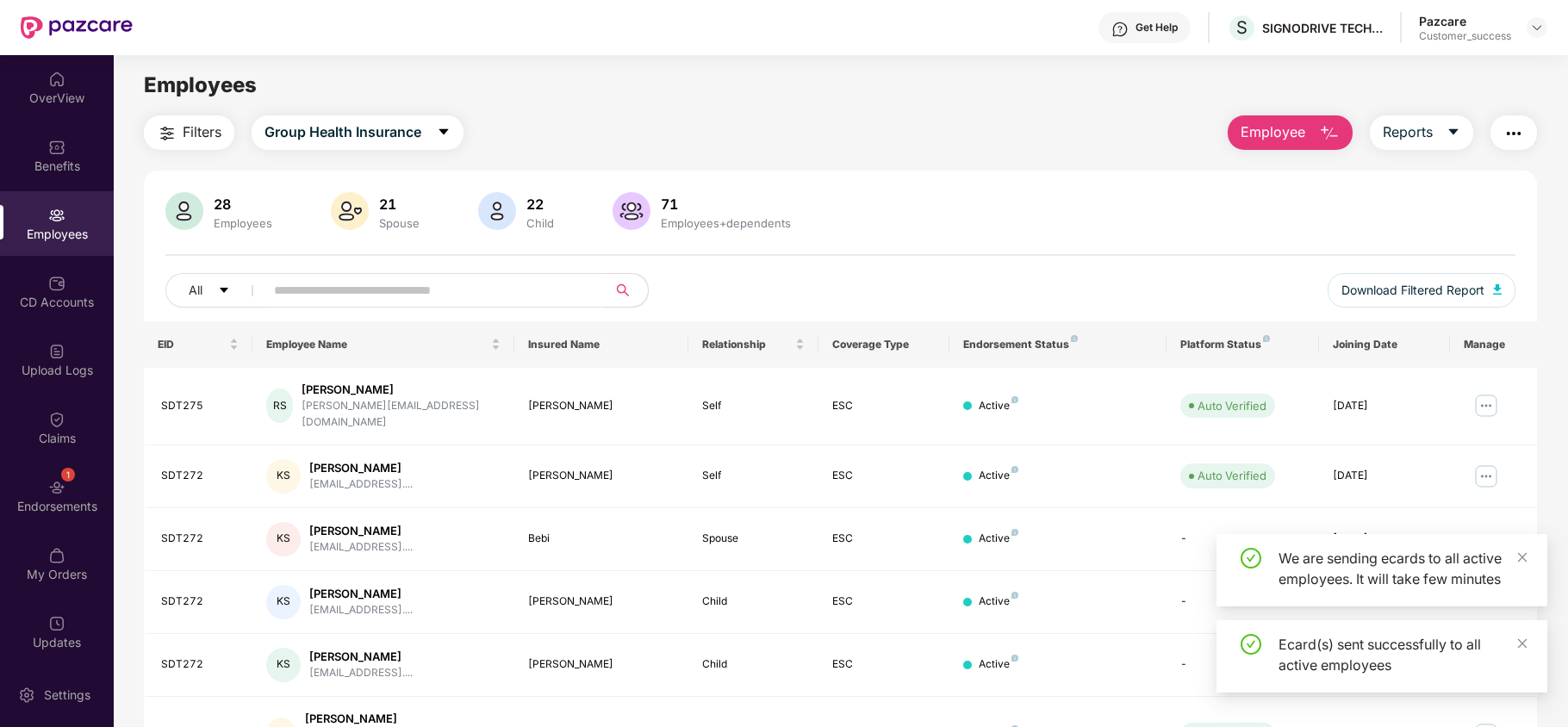
click at [1506, 144] on button "button" at bounding box center [1514, 132] width 47 height 35
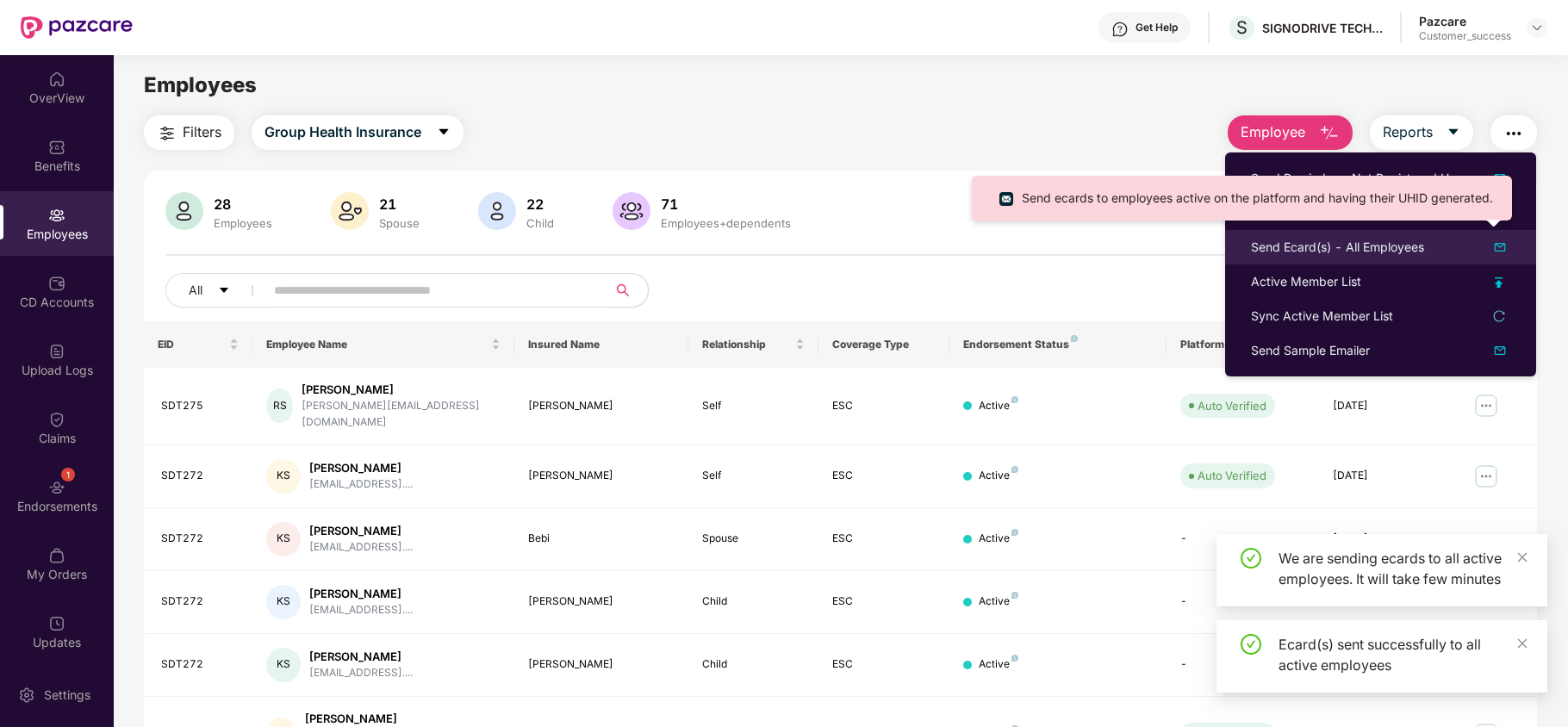
click at [1370, 252] on div "Send Ecard(s) - All Employees" at bounding box center [1338, 247] width 173 height 19
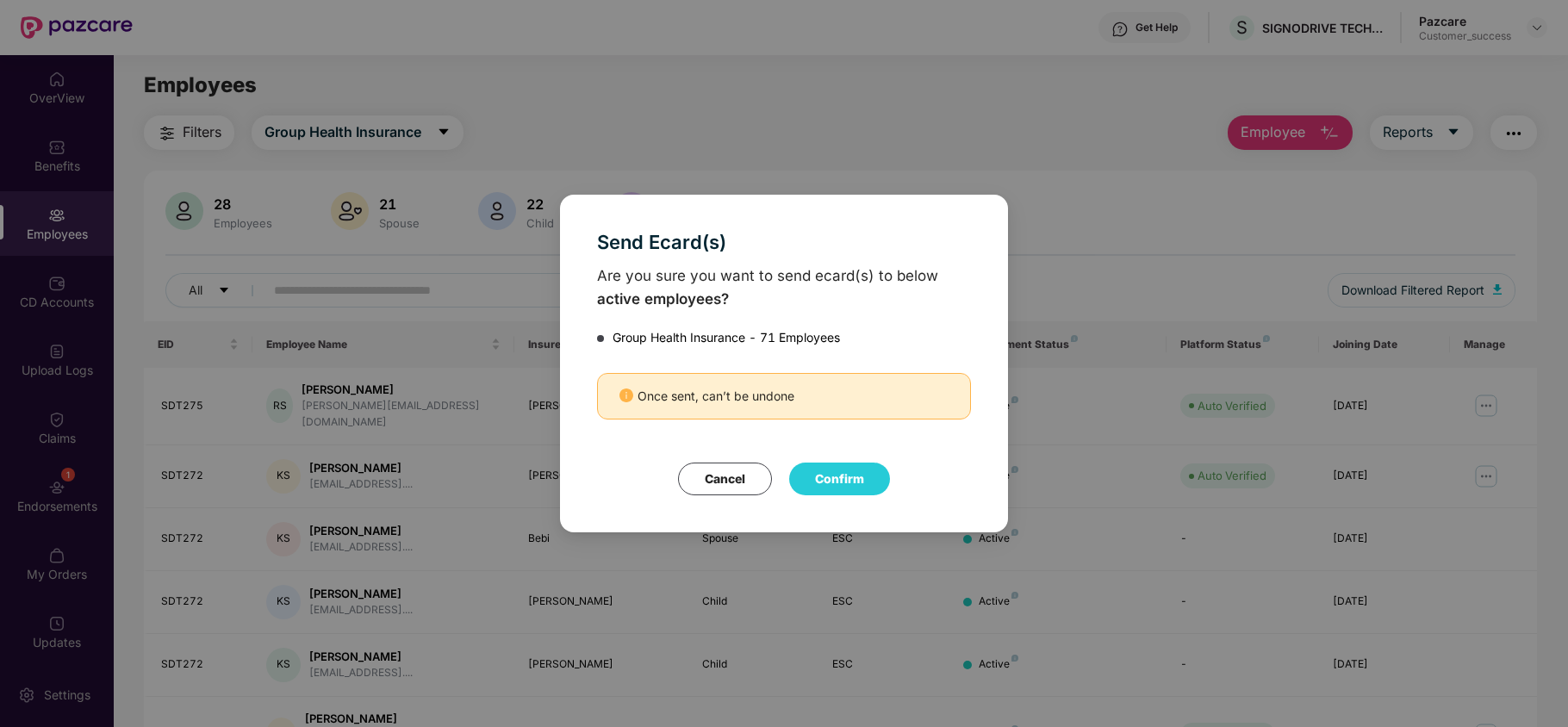
click at [853, 490] on button "Confirm" at bounding box center [839, 479] width 101 height 33
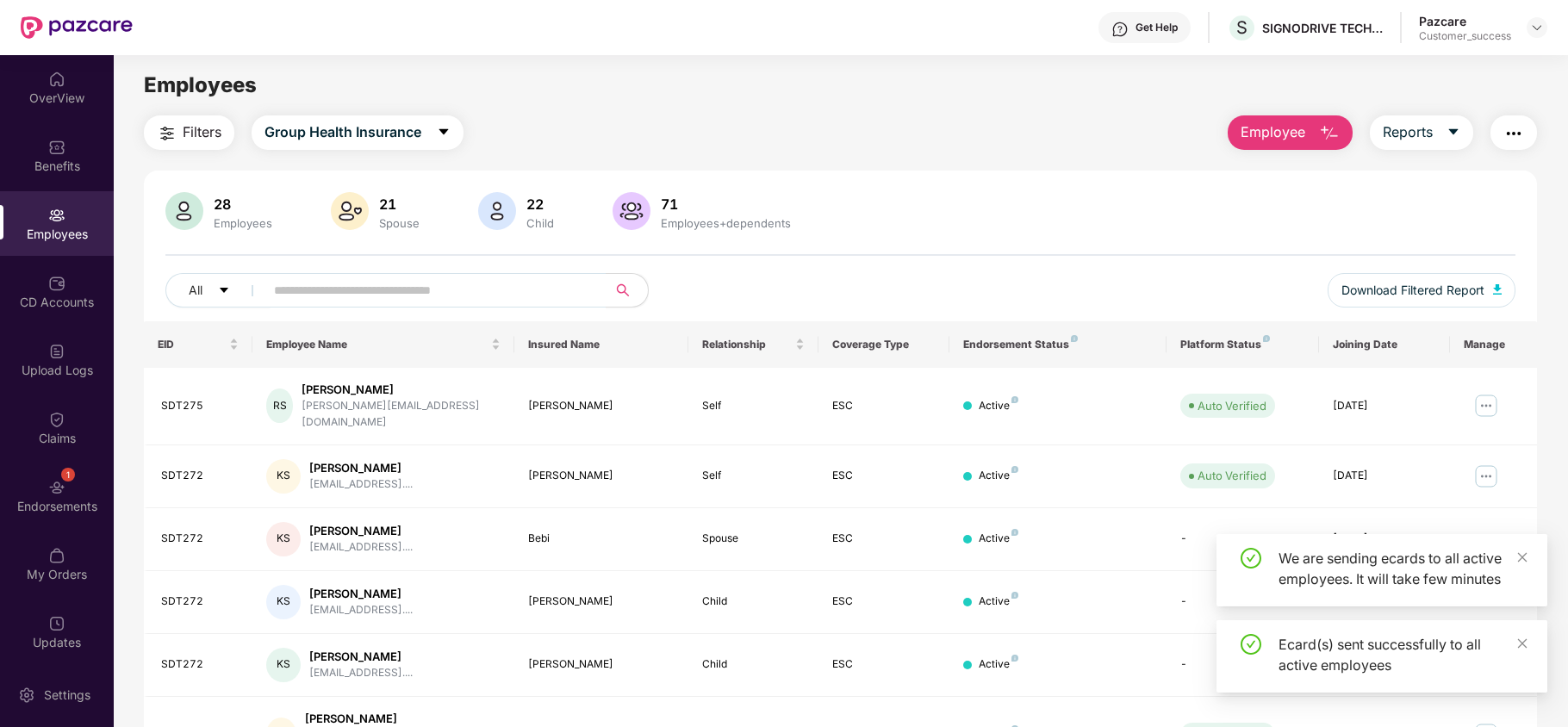
click at [1521, 132] on img "button" at bounding box center [1514, 133] width 21 height 21
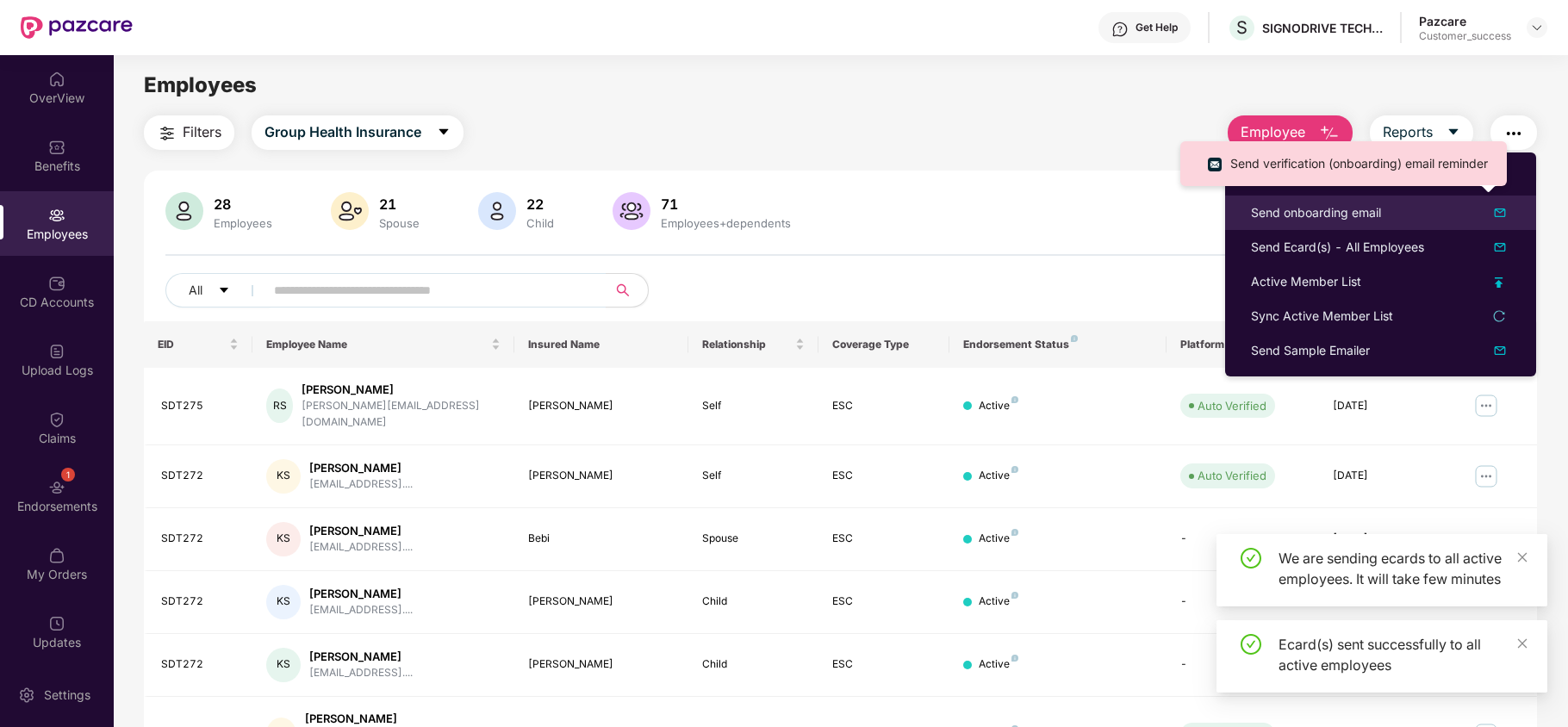
click at [1395, 217] on div "Send onboarding email" at bounding box center [1381, 212] width 259 height 21
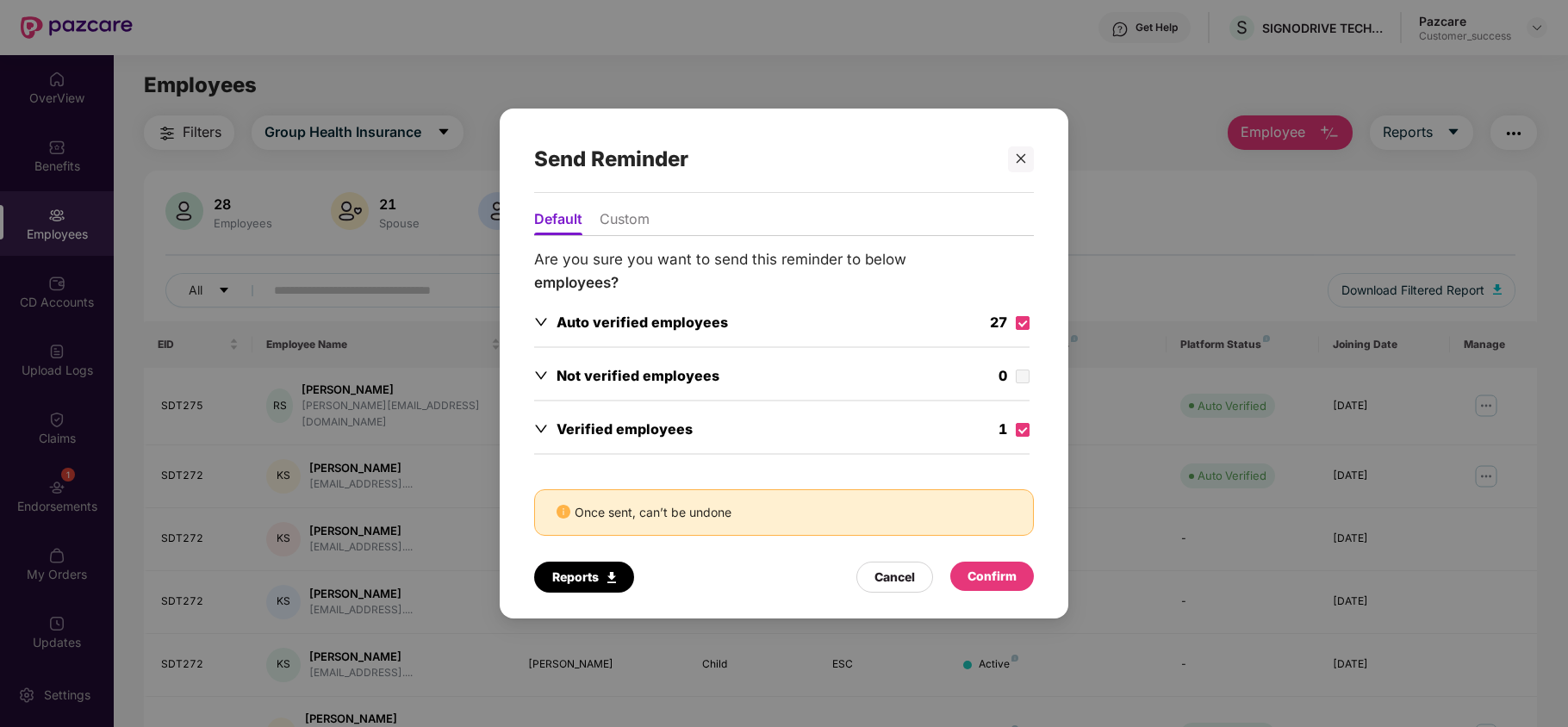
click at [993, 580] on div "Confirm" at bounding box center [991, 576] width 49 height 19
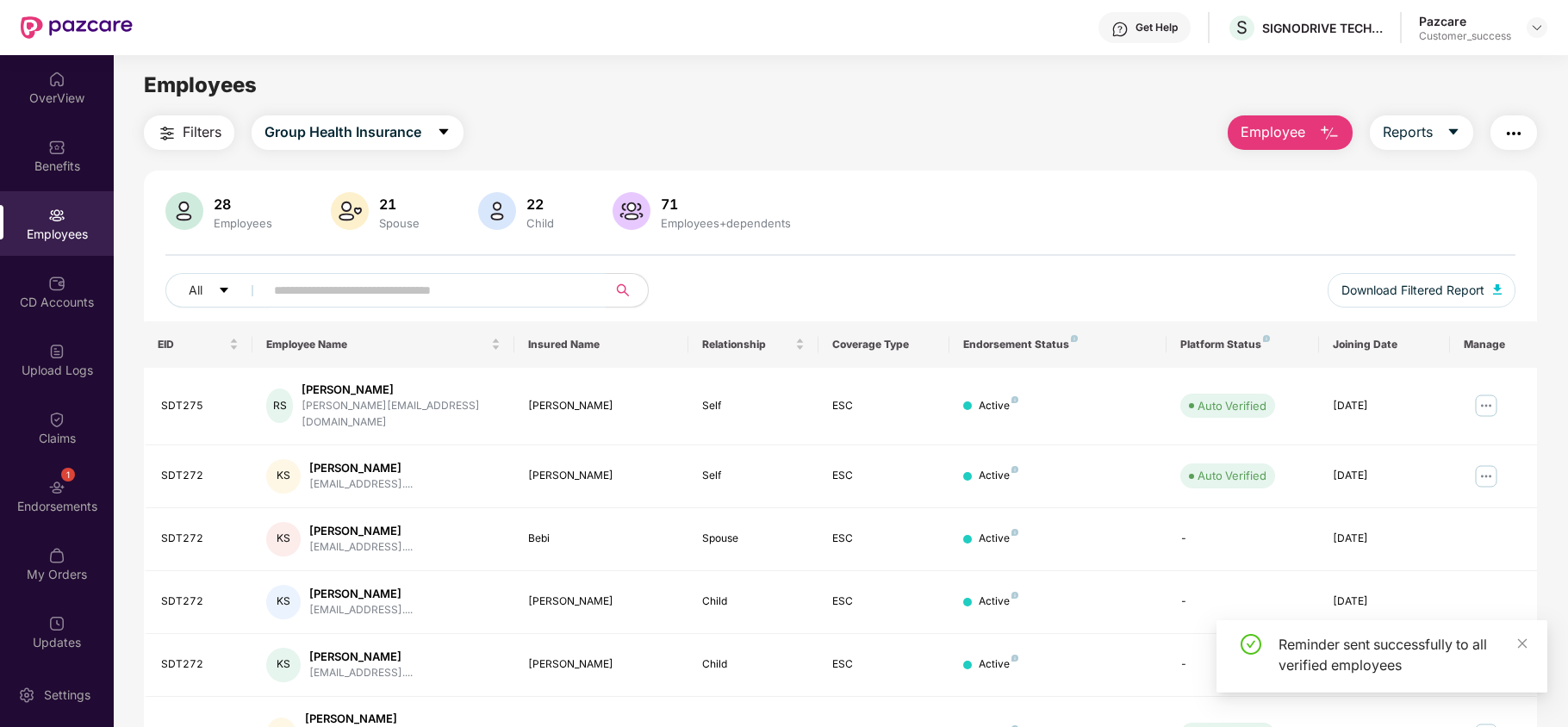
click at [1510, 141] on img "button" at bounding box center [1514, 133] width 21 height 21
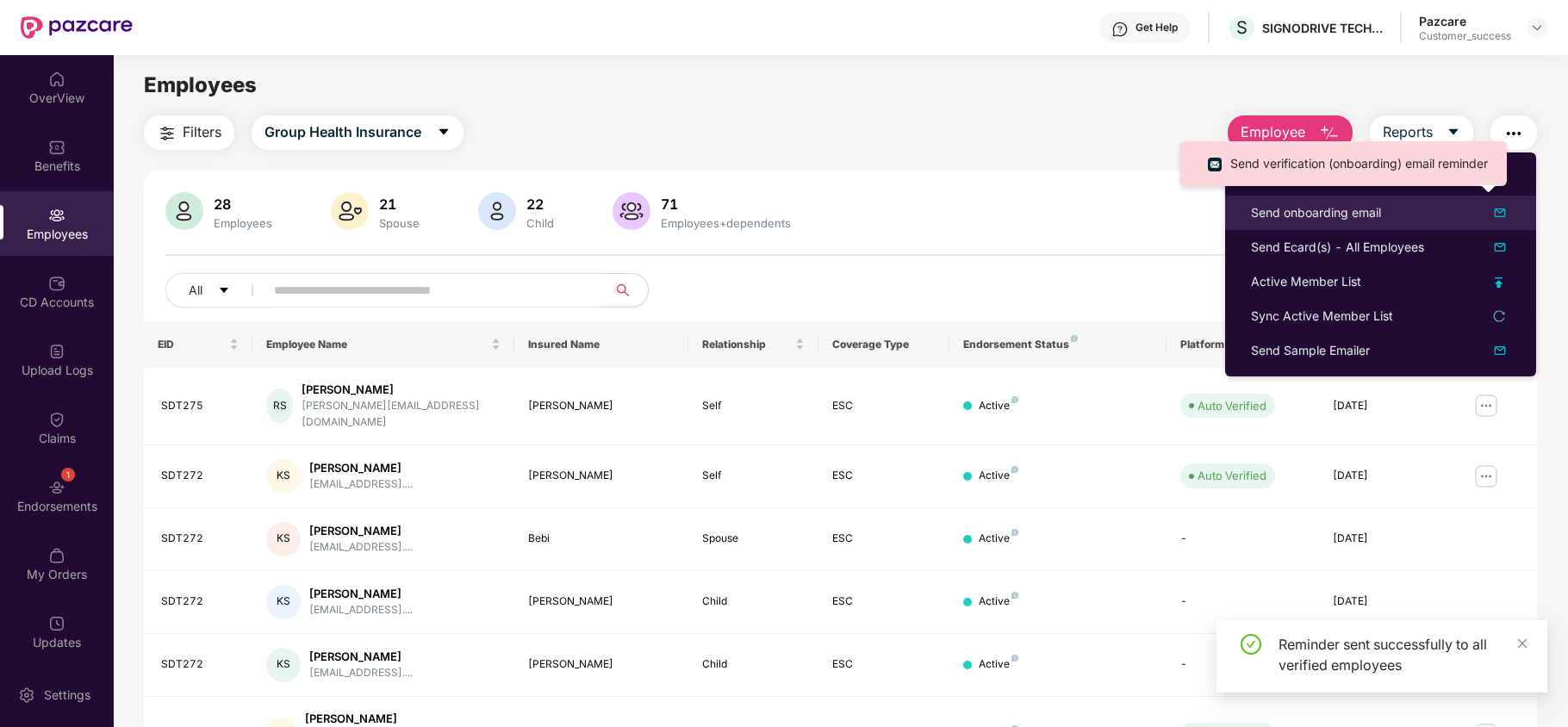
click at [1449, 221] on div "Send onboarding email" at bounding box center [1381, 212] width 259 height 21
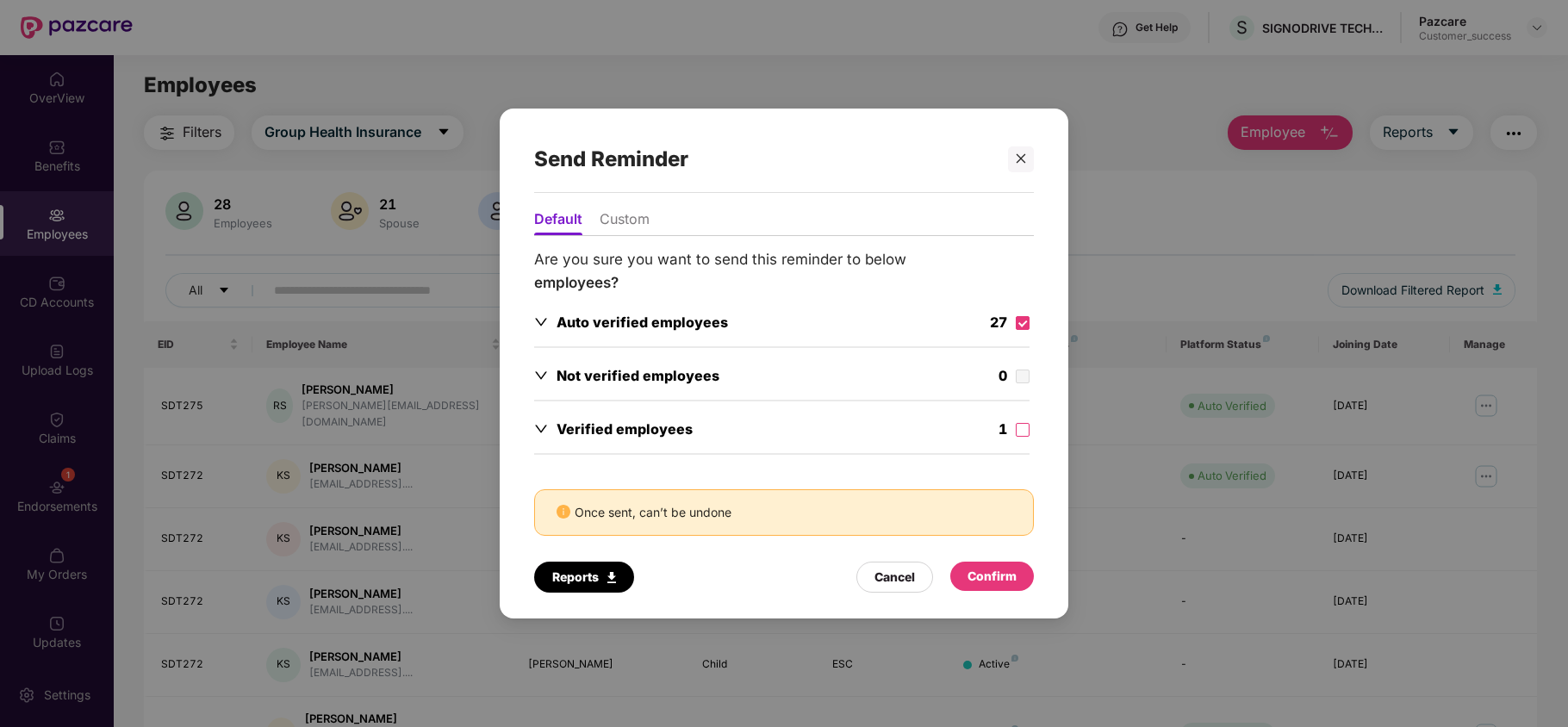
click at [1025, 439] on div "1" at bounding box center [1014, 431] width 31 height 26
click at [987, 579] on div "Confirm" at bounding box center [991, 576] width 49 height 19
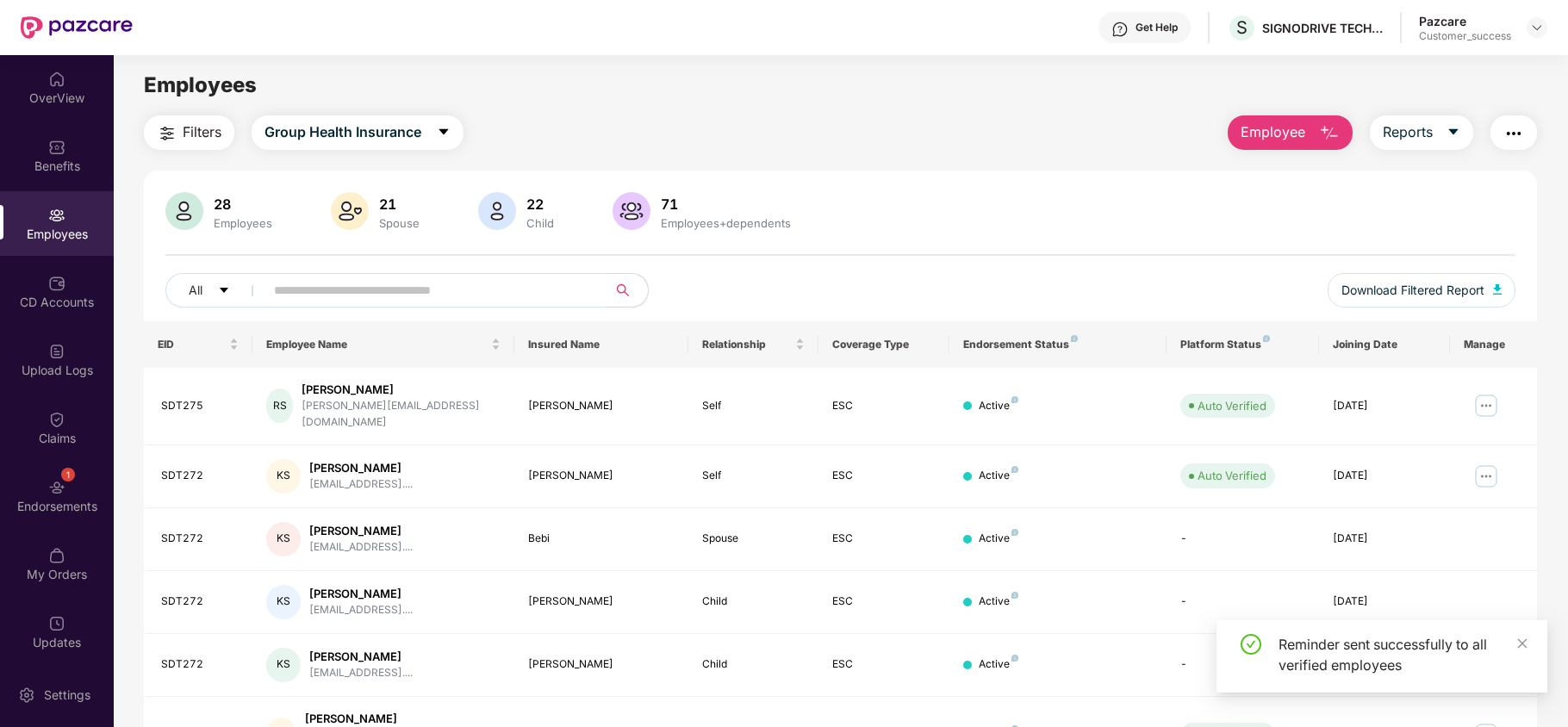
click at [1510, 134] on img "button" at bounding box center [1514, 133] width 21 height 21
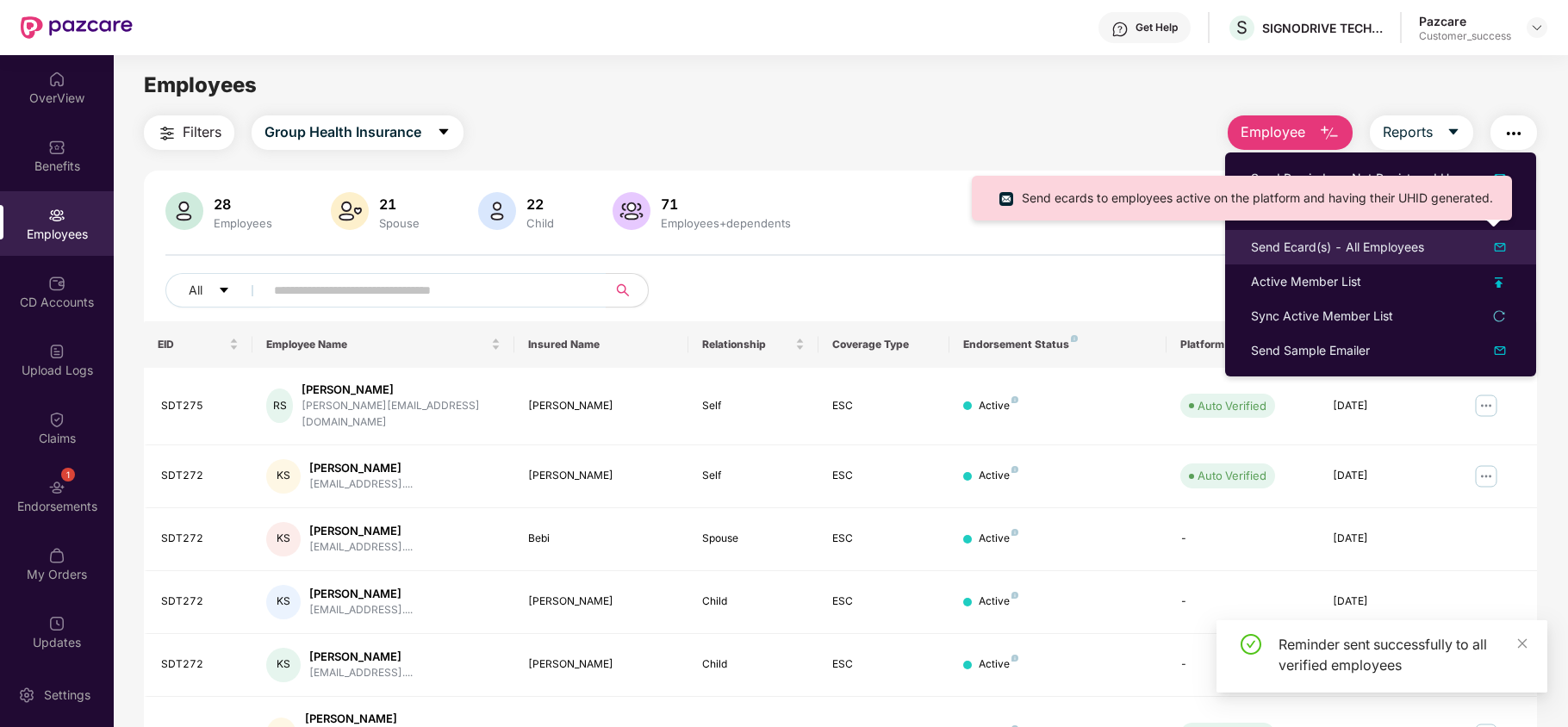
click at [1377, 253] on div "Send Ecard(s) - All Employees" at bounding box center [1338, 247] width 173 height 19
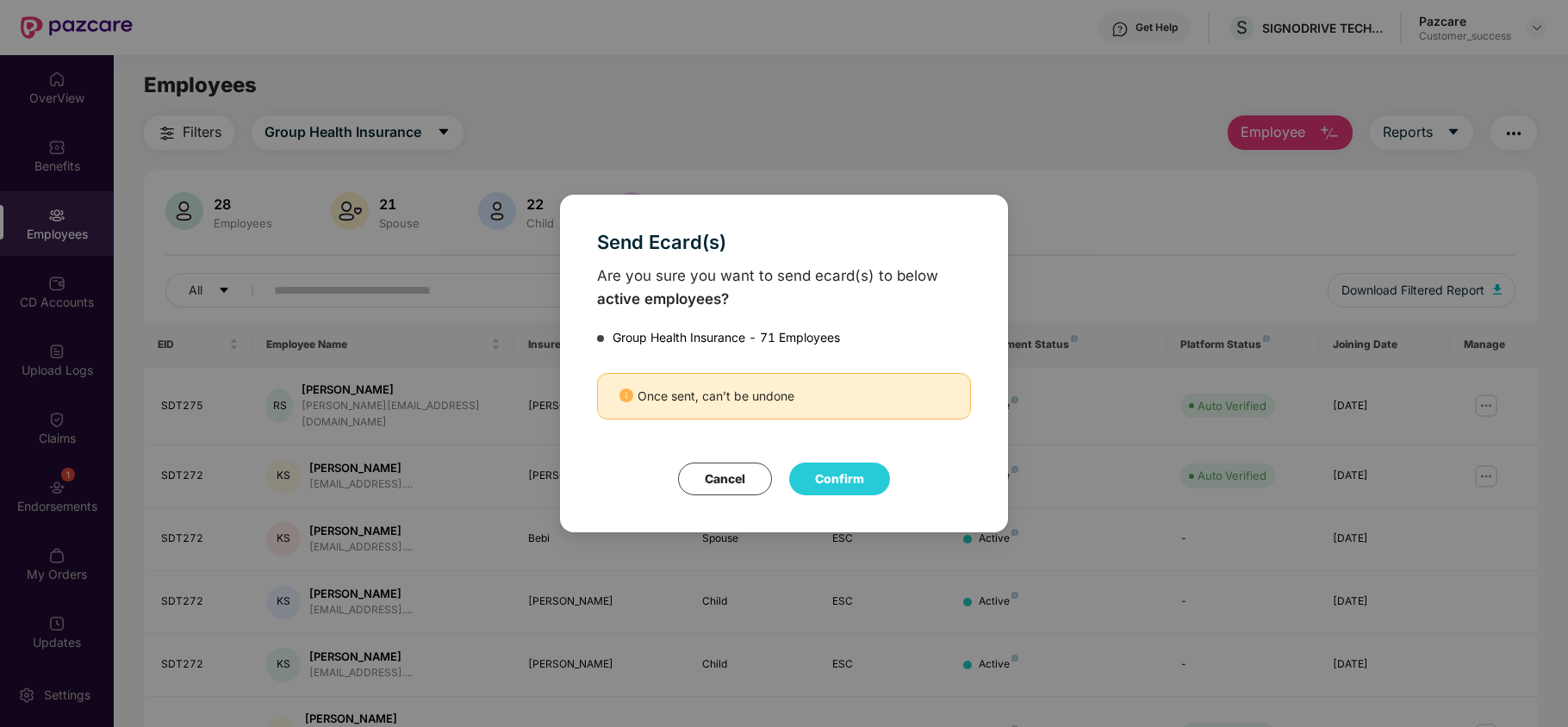
click at [856, 469] on button "Confirm" at bounding box center [839, 479] width 101 height 33
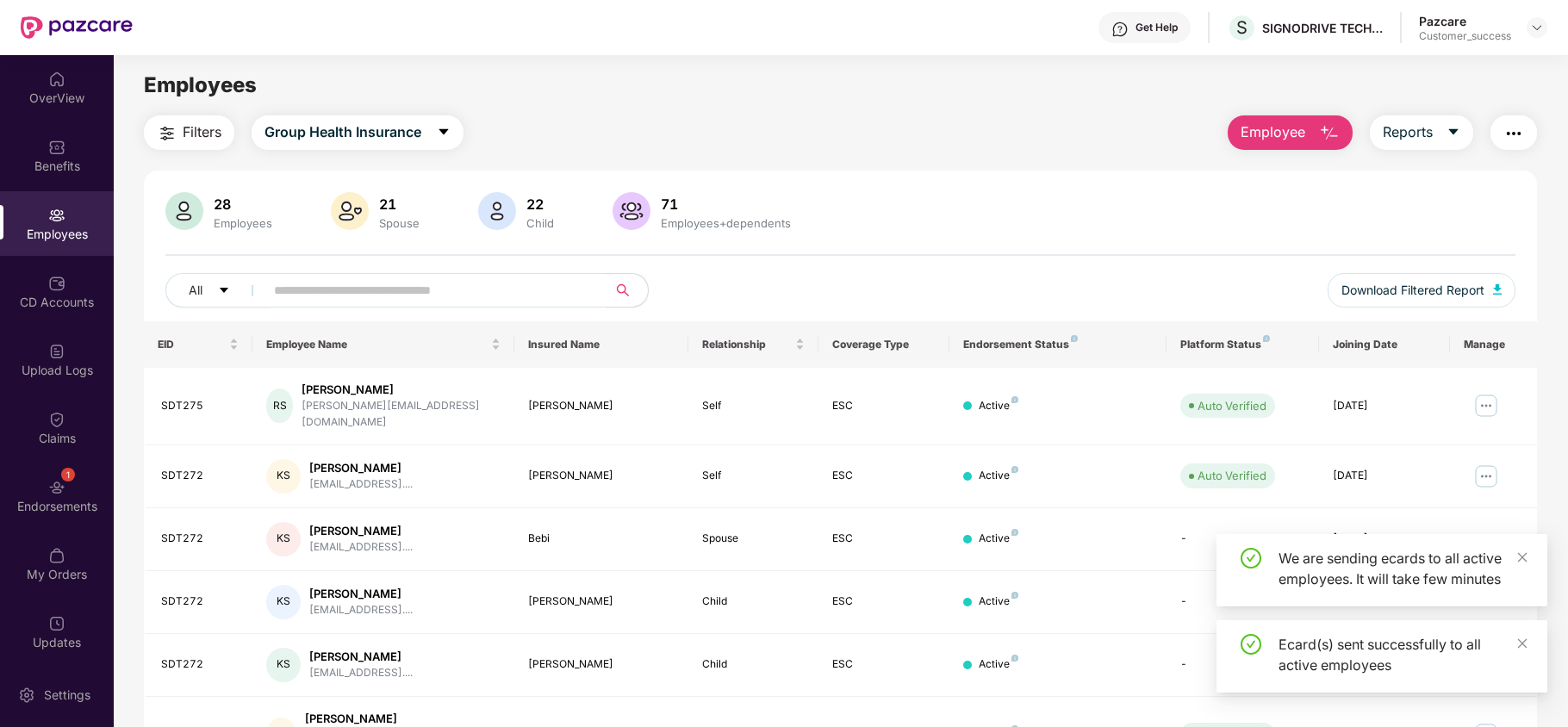
click at [1531, 129] on button "button" at bounding box center [1514, 132] width 47 height 35
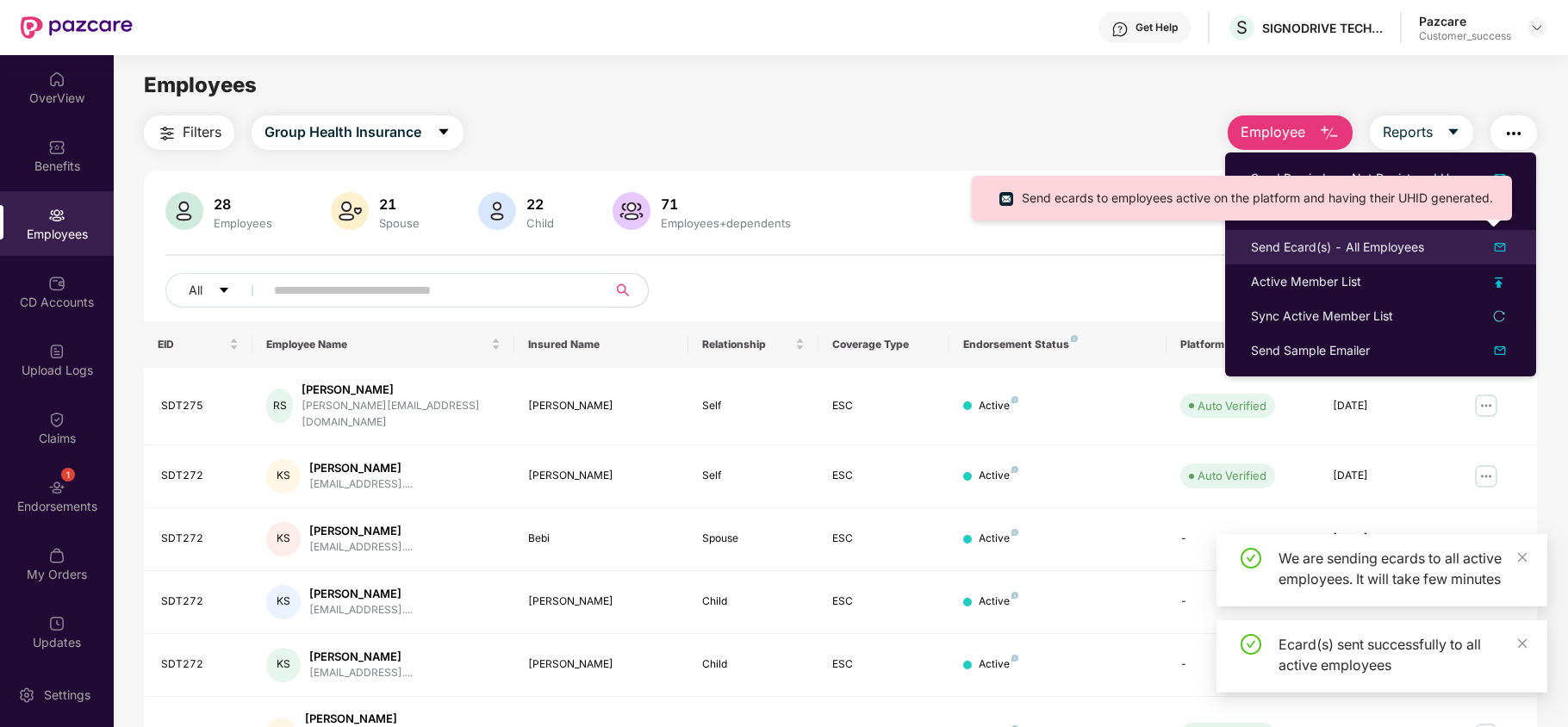
click at [1312, 252] on div "Send Ecard(s) - All Employees" at bounding box center [1338, 247] width 173 height 19
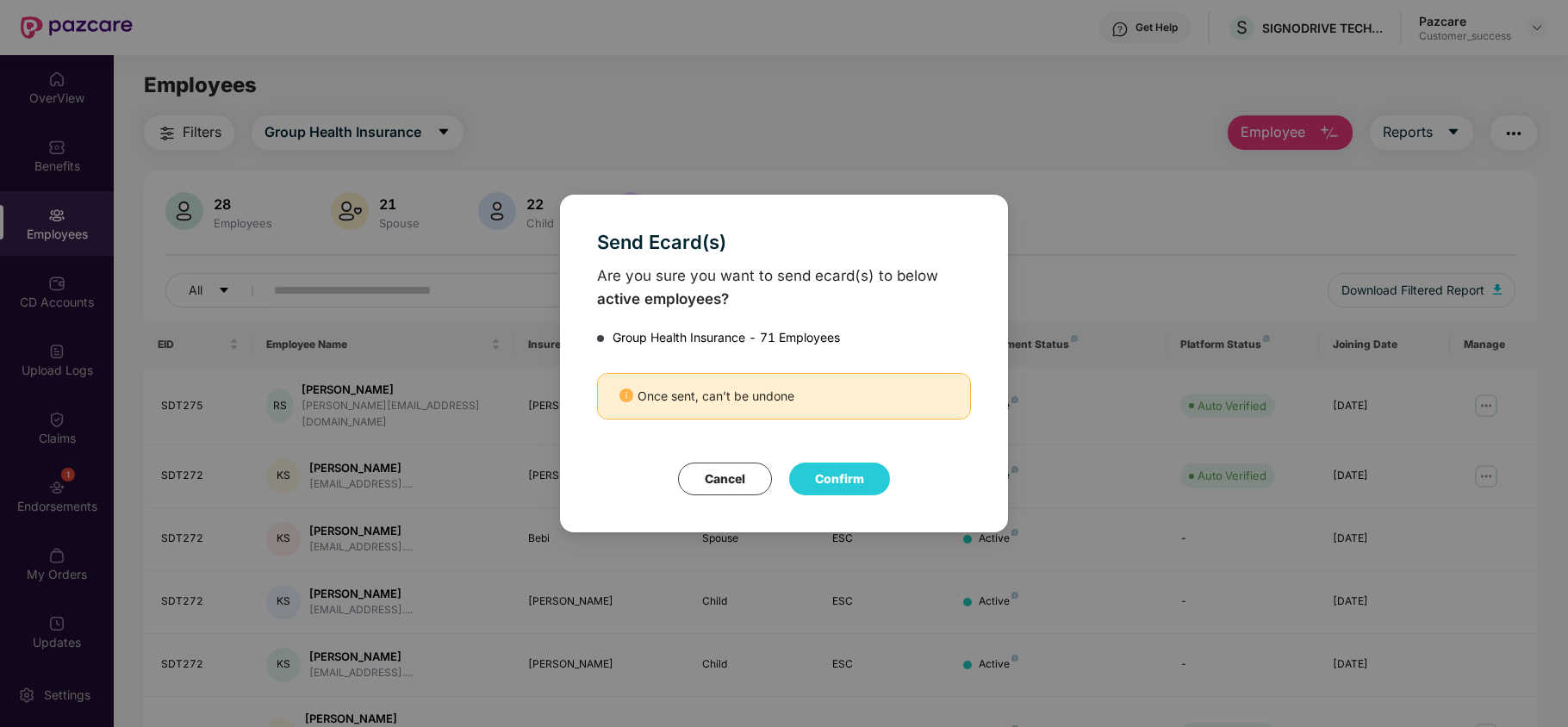
click at [831, 466] on button "Confirm" at bounding box center [839, 479] width 101 height 33
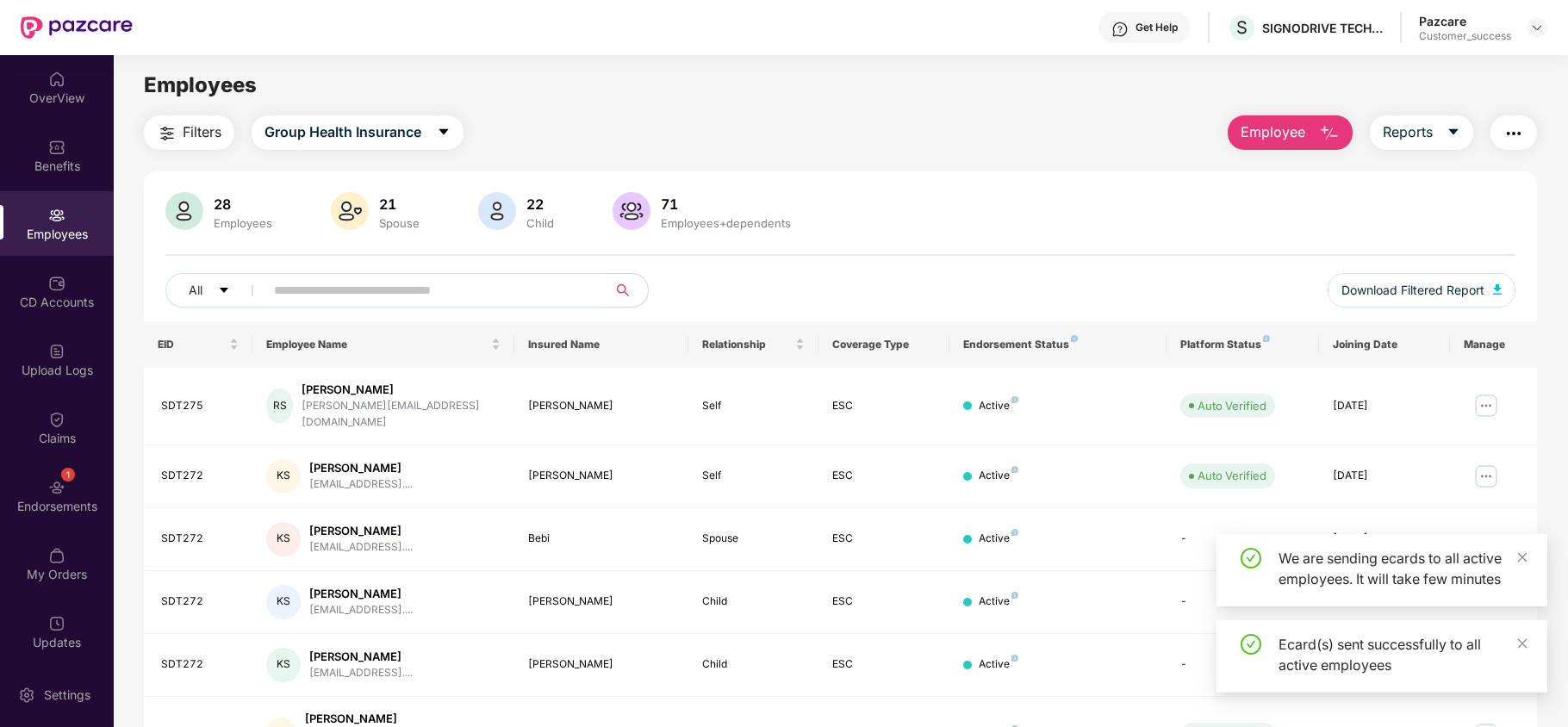
click at [1514, 138] on img "button" at bounding box center [1514, 133] width 21 height 21
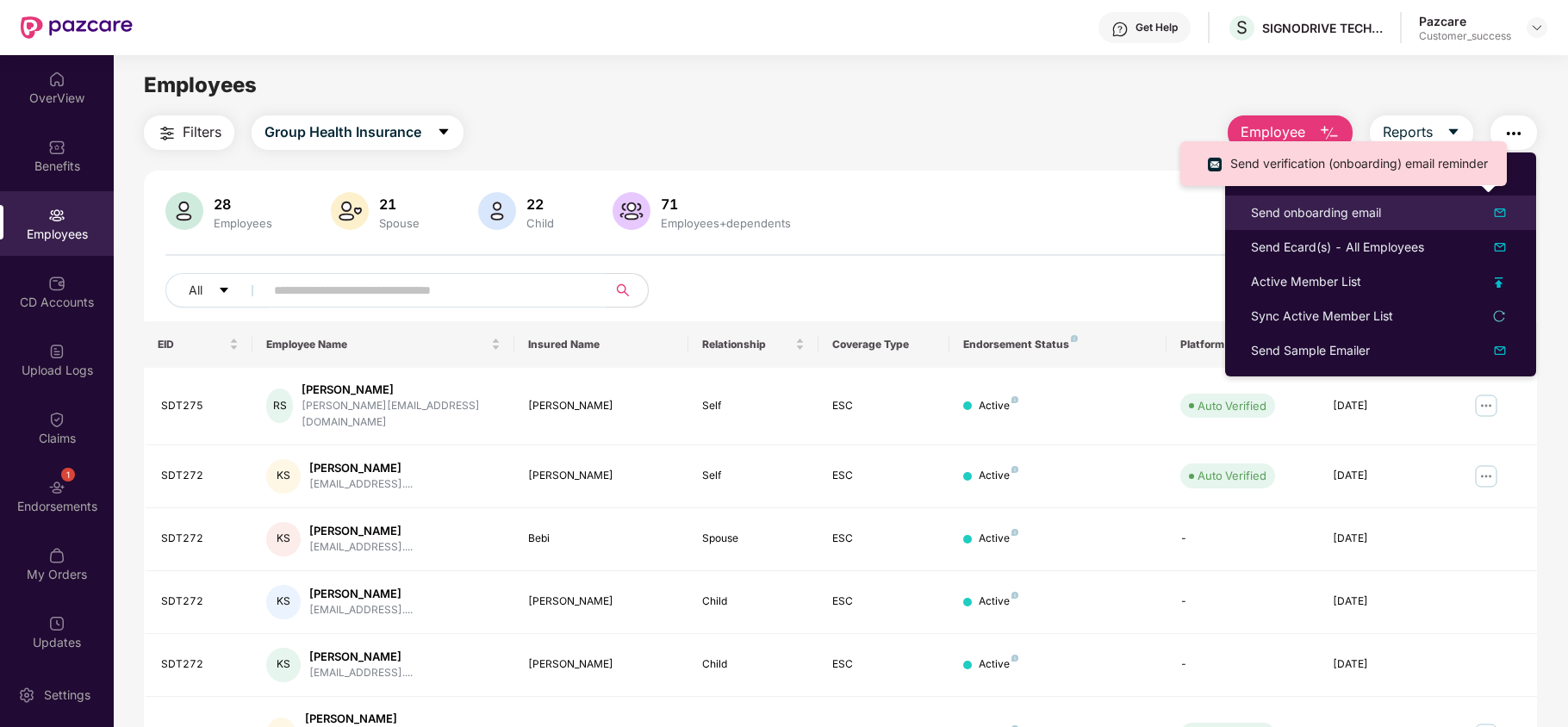
click at [1424, 212] on div "Send onboarding email" at bounding box center [1381, 212] width 259 height 21
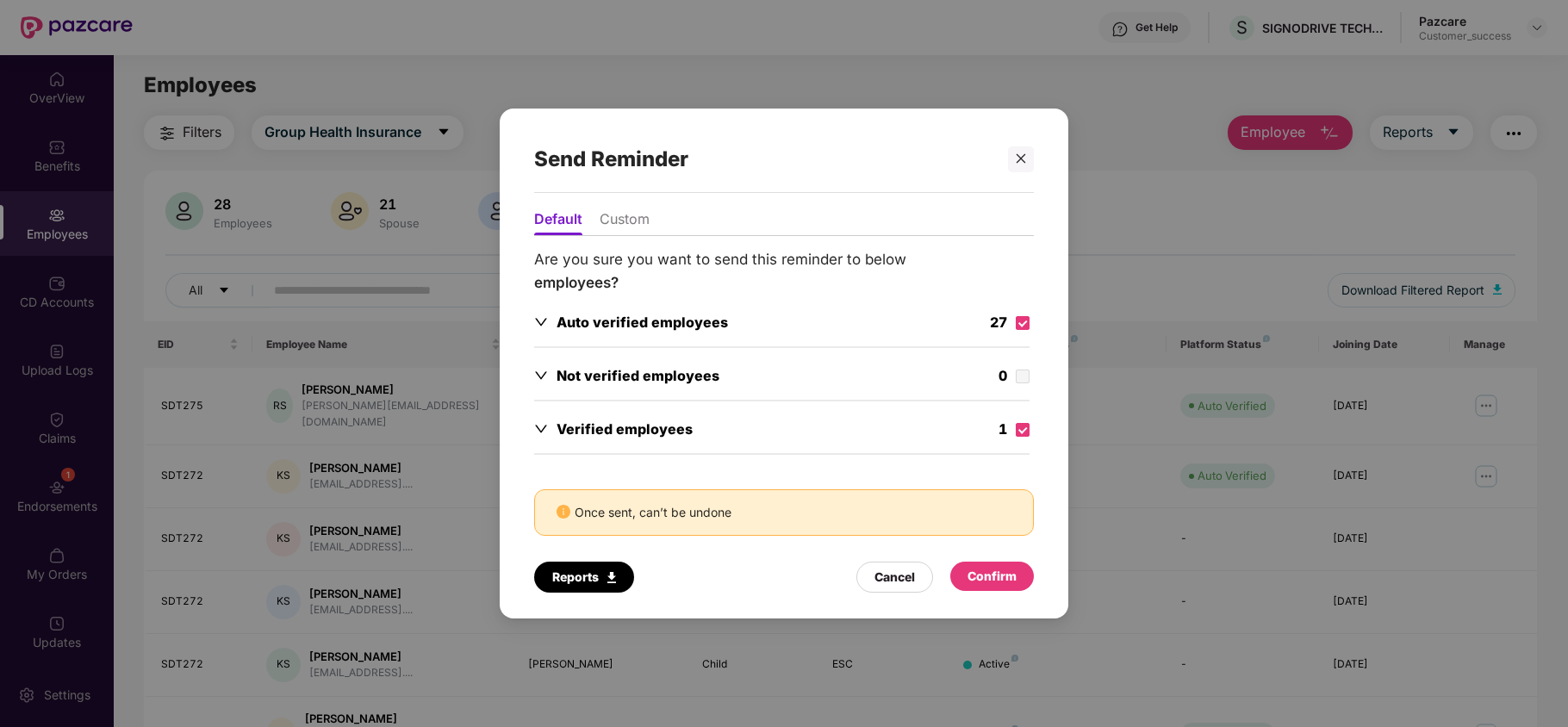
click at [976, 591] on div "Confirm" at bounding box center [992, 576] width 84 height 29
